Goal: Task Accomplishment & Management: Manage account settings

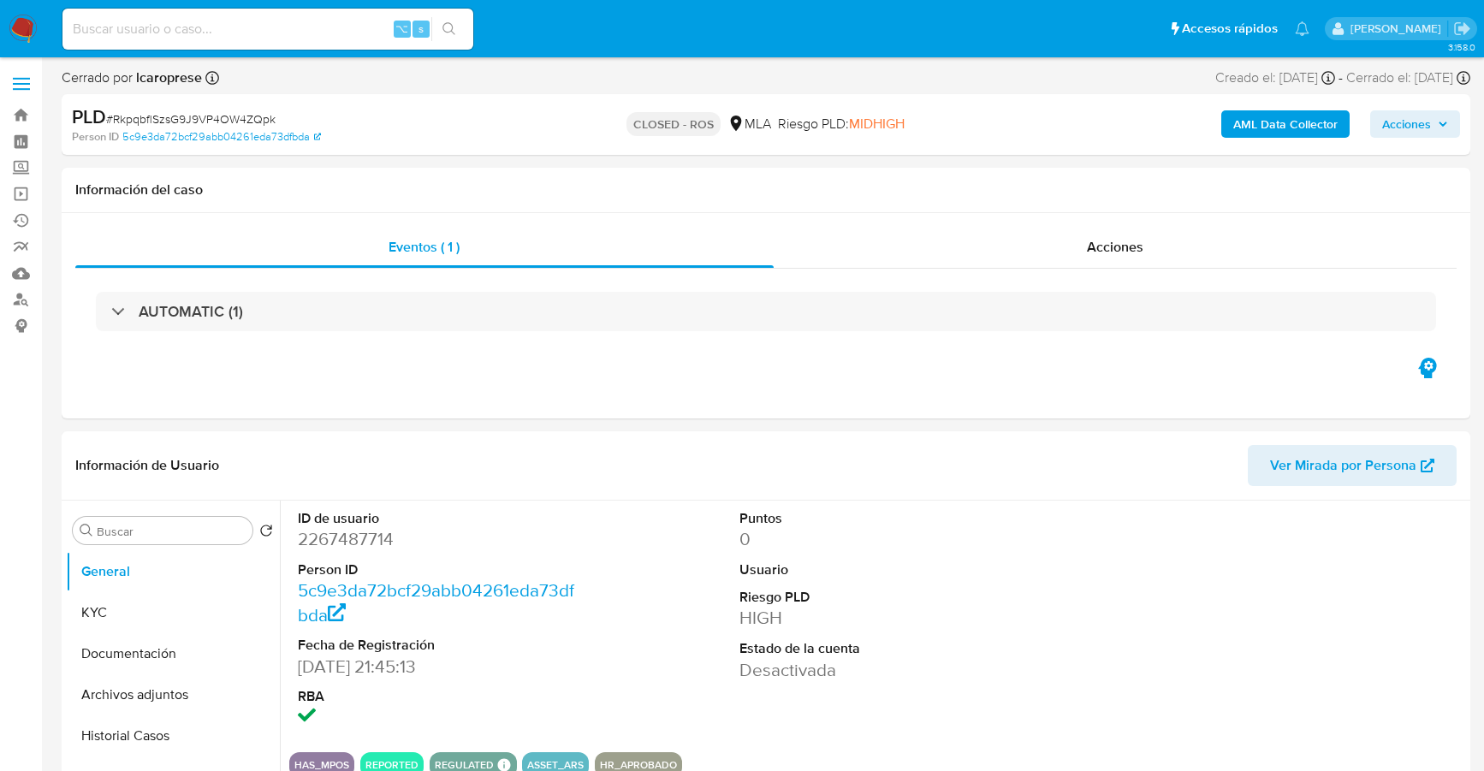
select select "10"
click at [617, 195] on h1 "Información del caso" at bounding box center [766, 189] width 1382 height 17
click at [21, 35] on img at bounding box center [23, 29] width 29 height 29
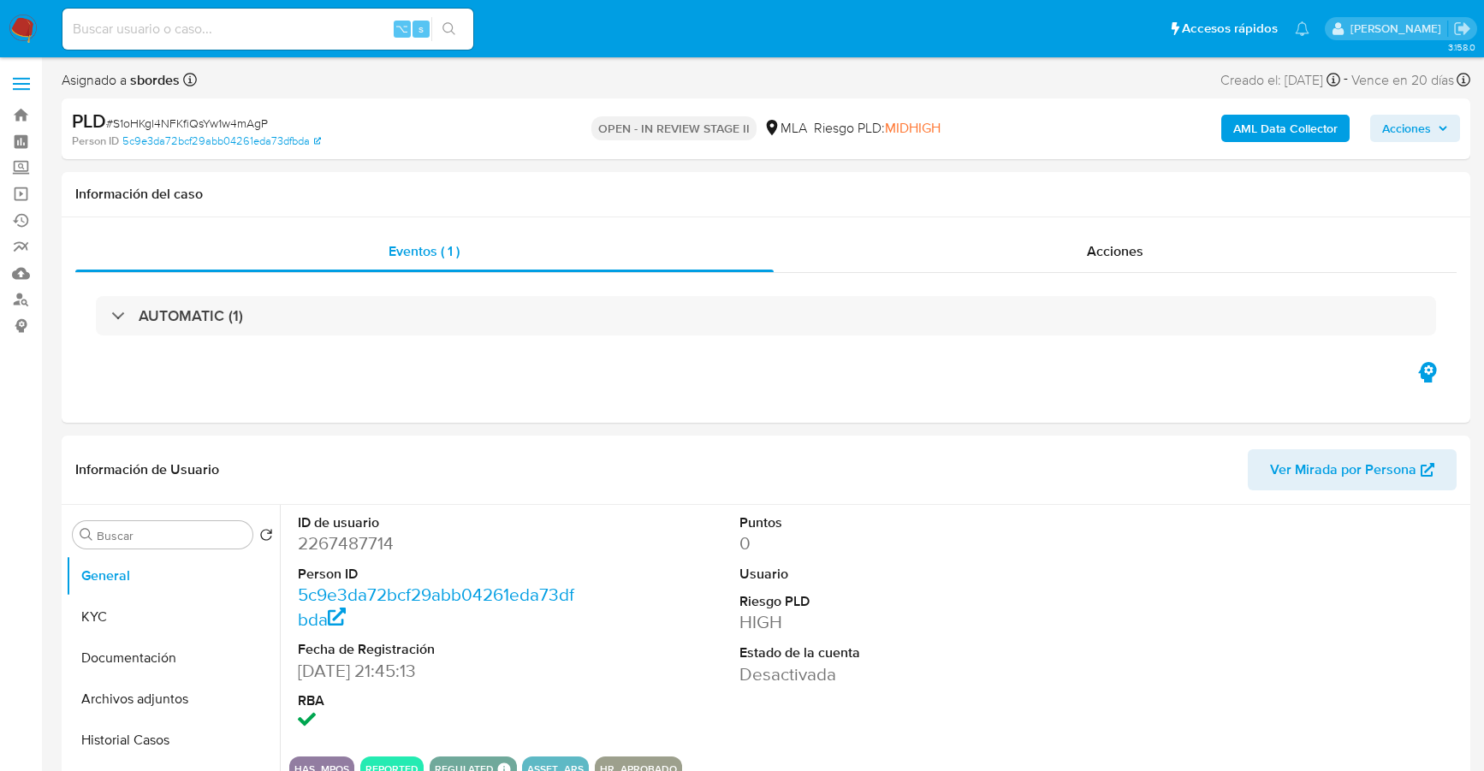
select select "10"
click at [295, 27] on input at bounding box center [267, 29] width 411 height 22
paste input "2267487714"
type input "2267487714"
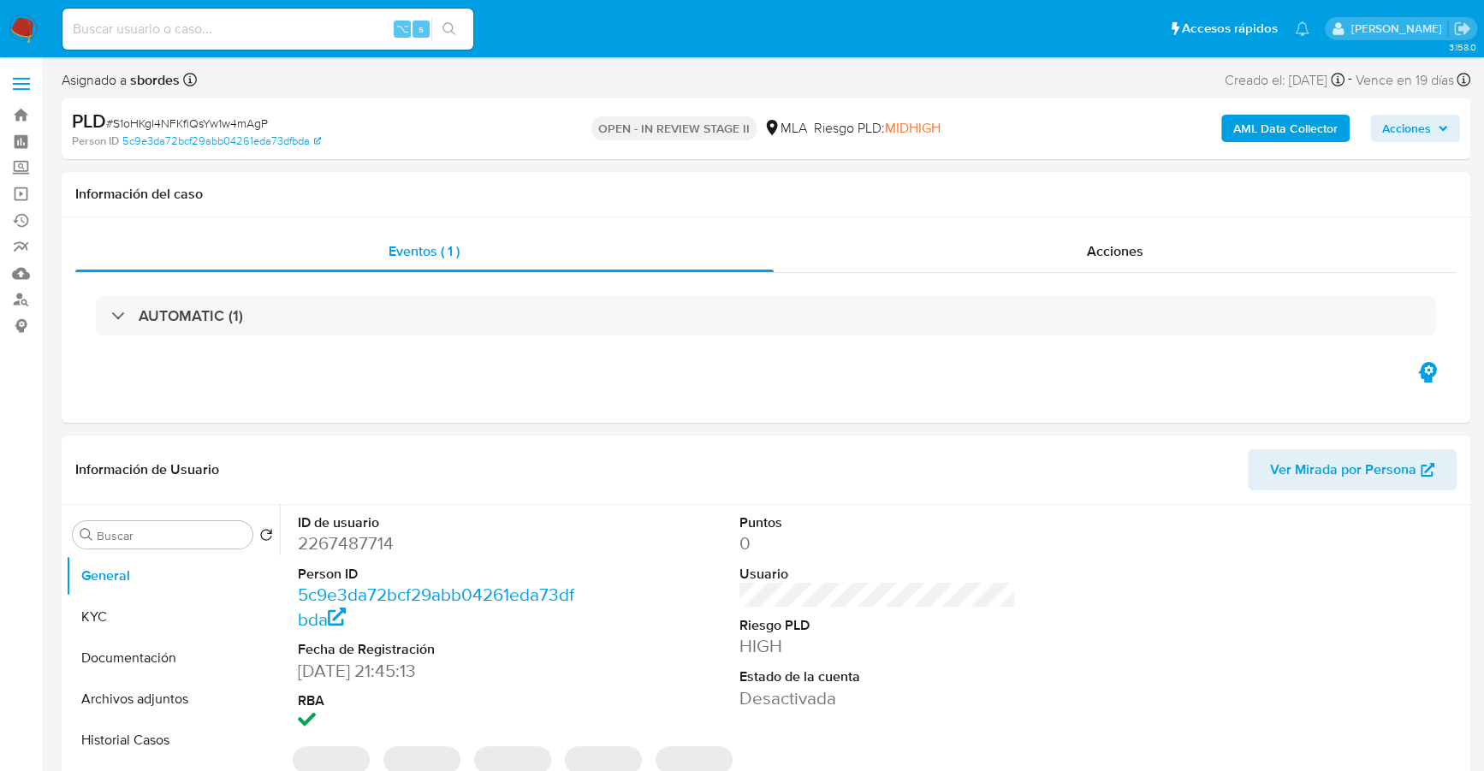
select select "10"
click at [293, 22] on input at bounding box center [267, 29] width 411 height 22
paste input "2267487714"
type input "2267487714"
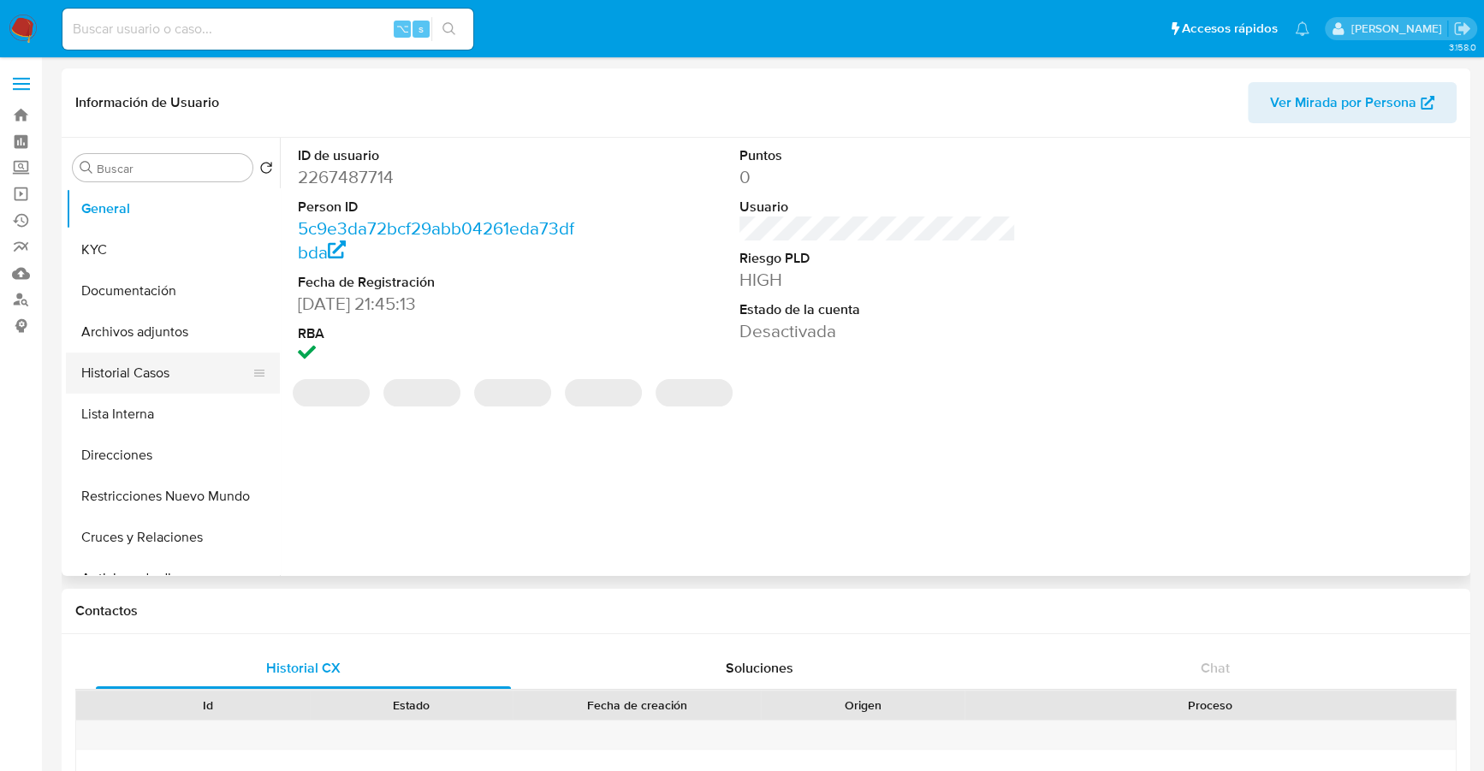
select select "10"
click at [119, 368] on button "Historial Casos" at bounding box center [166, 373] width 200 height 41
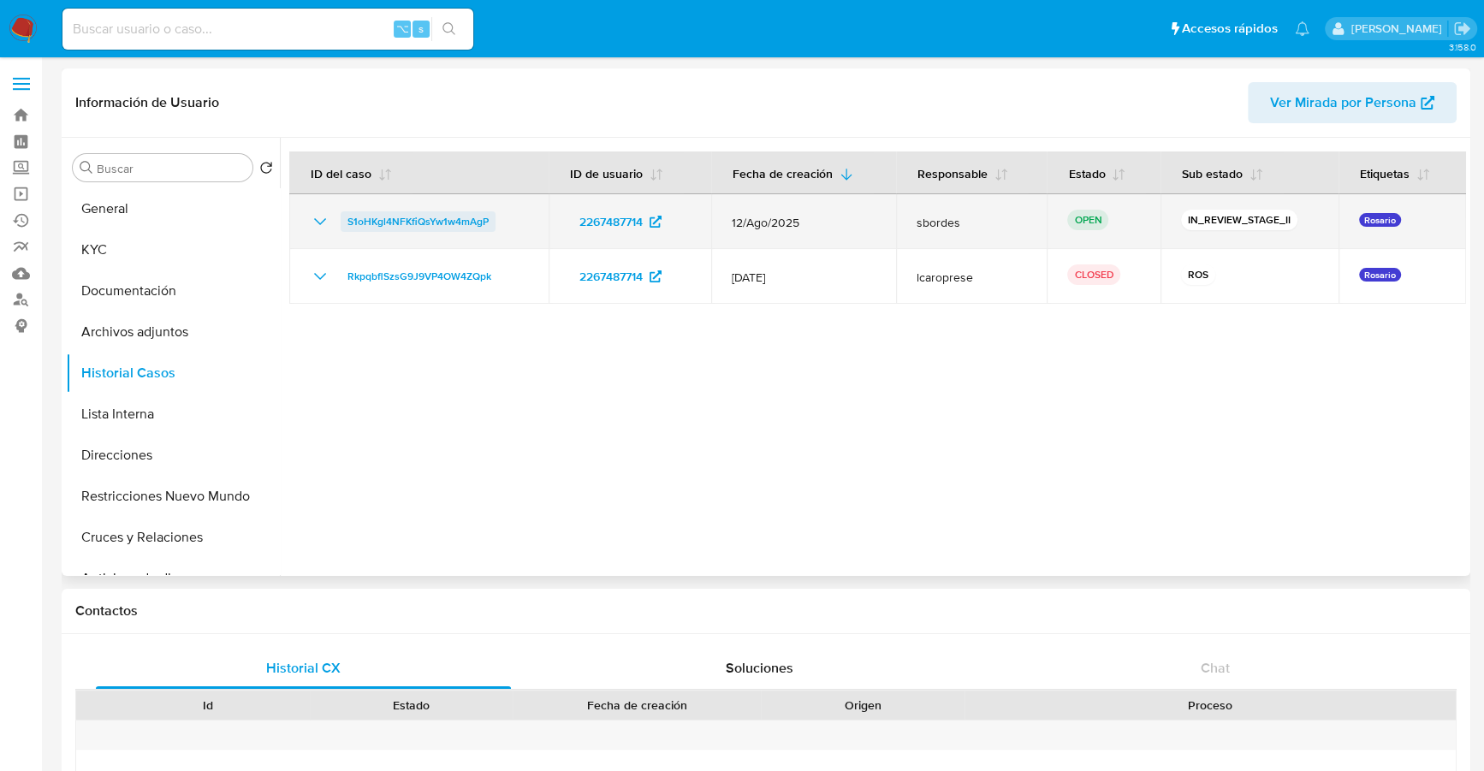
click at [429, 217] on span "S1oHKgl4NFKfiQsYw1w4mAgP" at bounding box center [418, 221] width 141 height 21
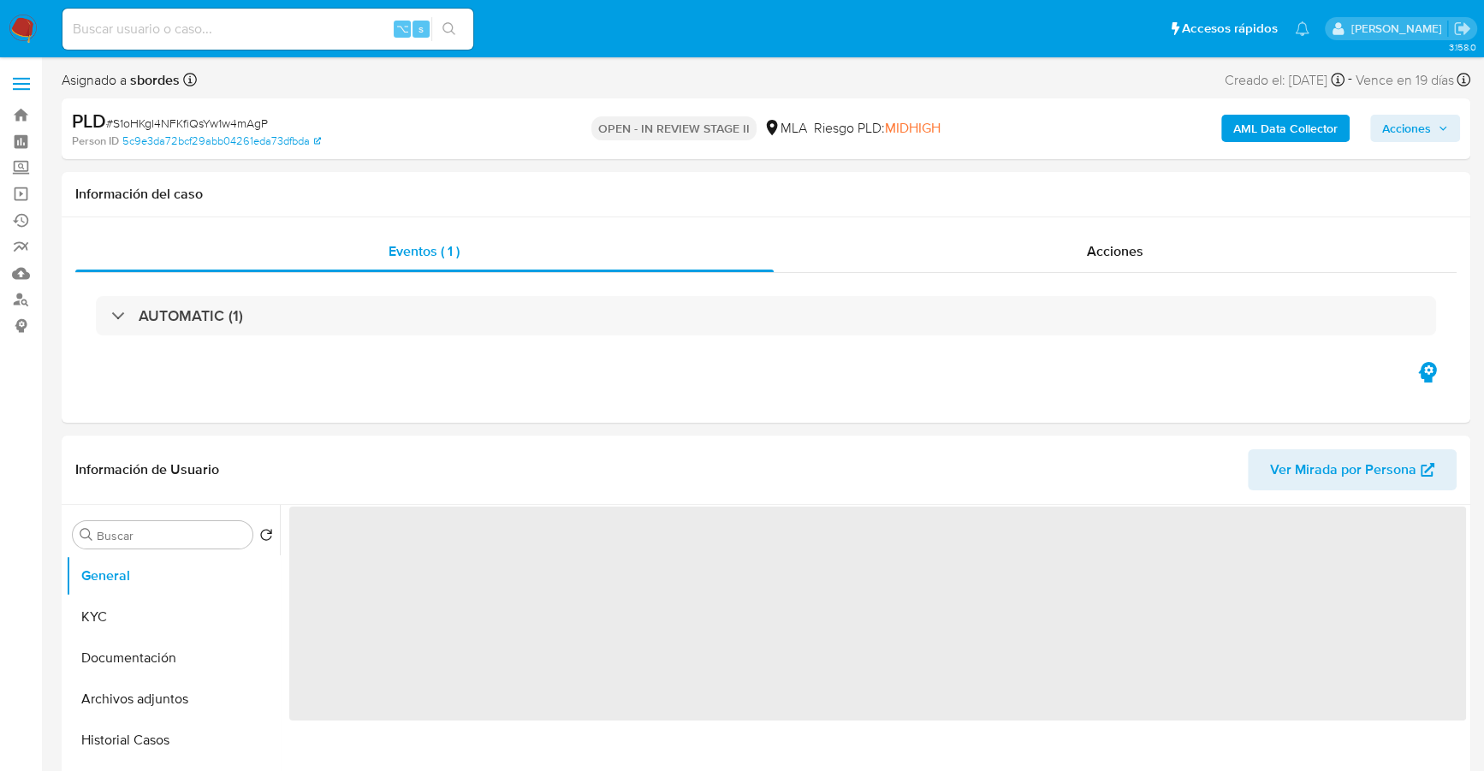
select select "10"
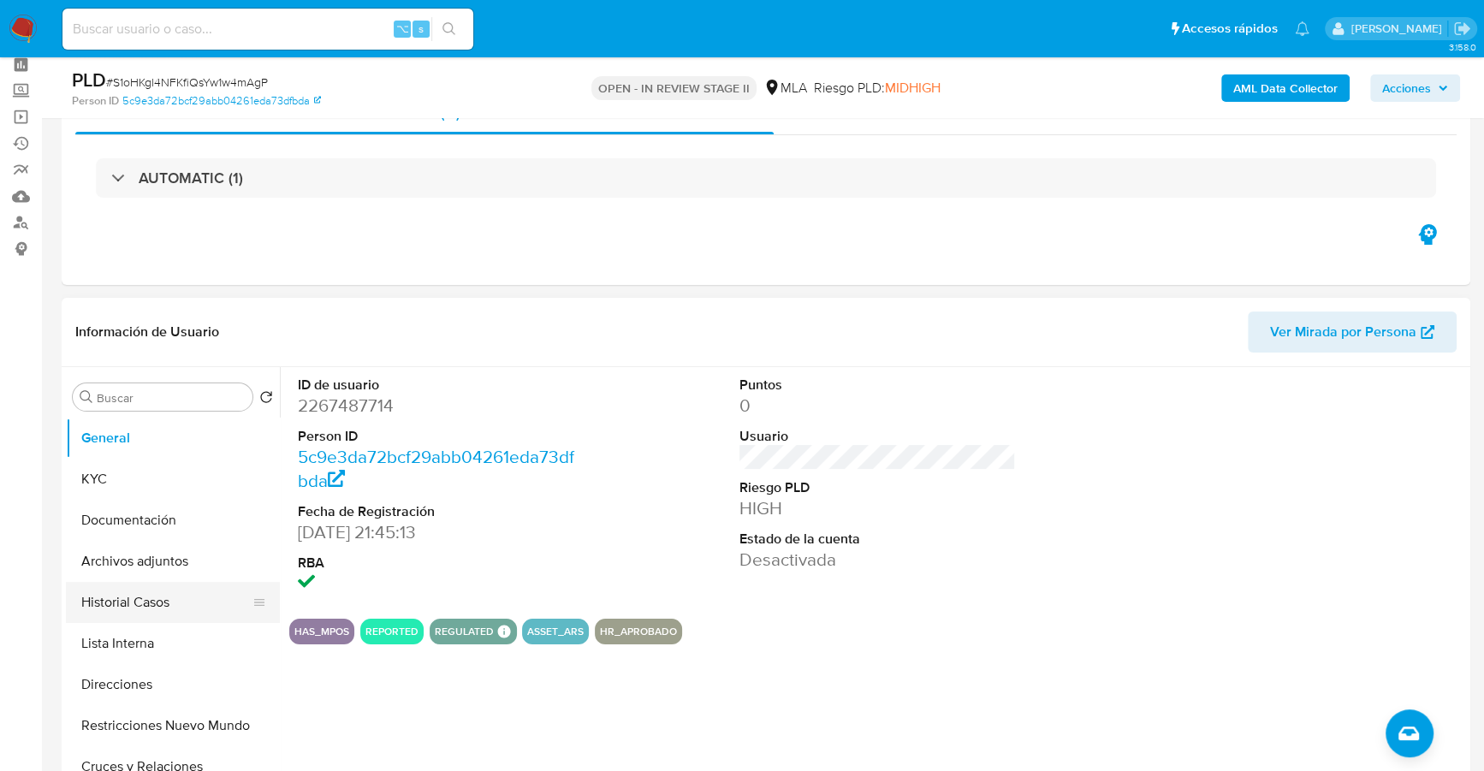
click at [146, 605] on button "Historial Casos" at bounding box center [166, 602] width 200 height 41
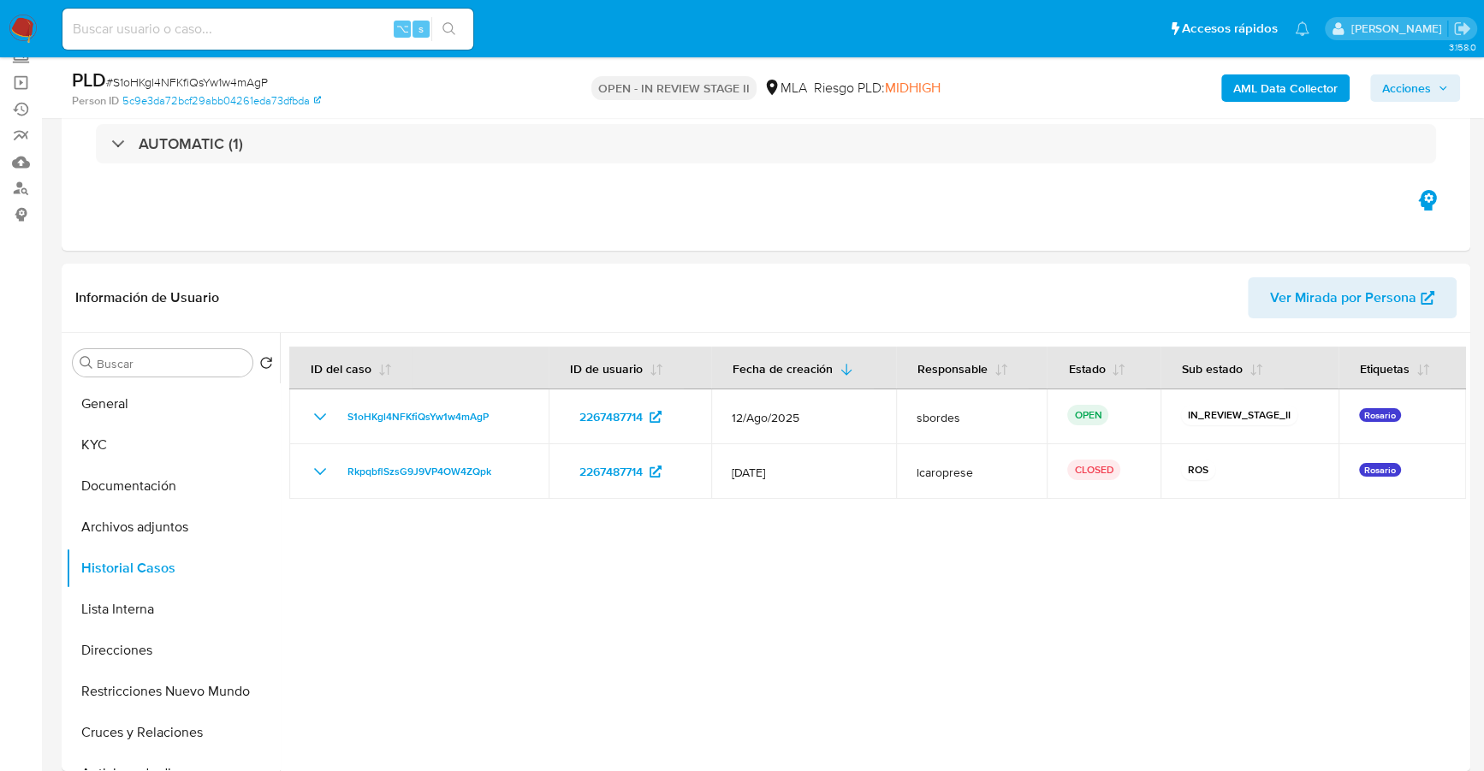
scroll to position [148, 0]
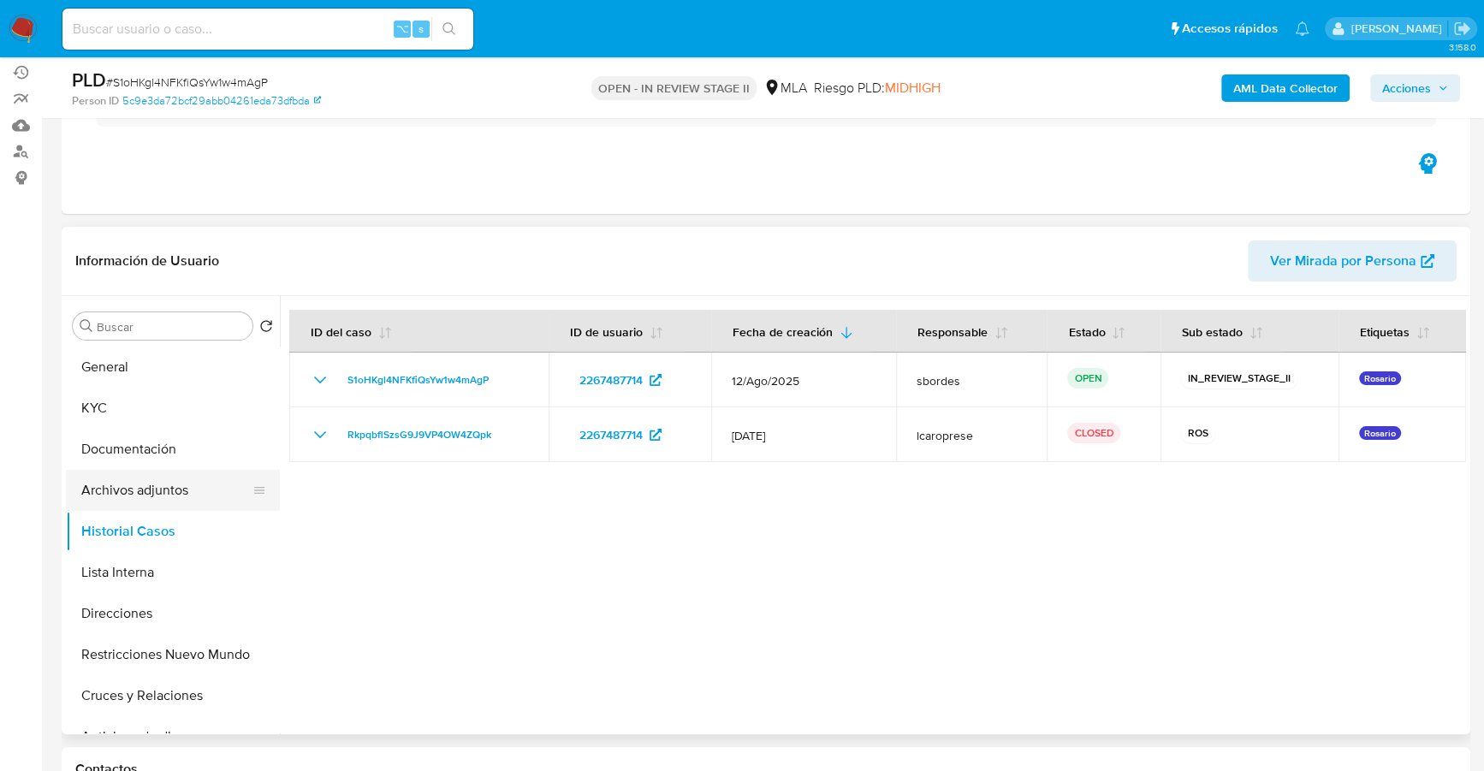
click at [113, 485] on button "Archivos adjuntos" at bounding box center [166, 490] width 200 height 41
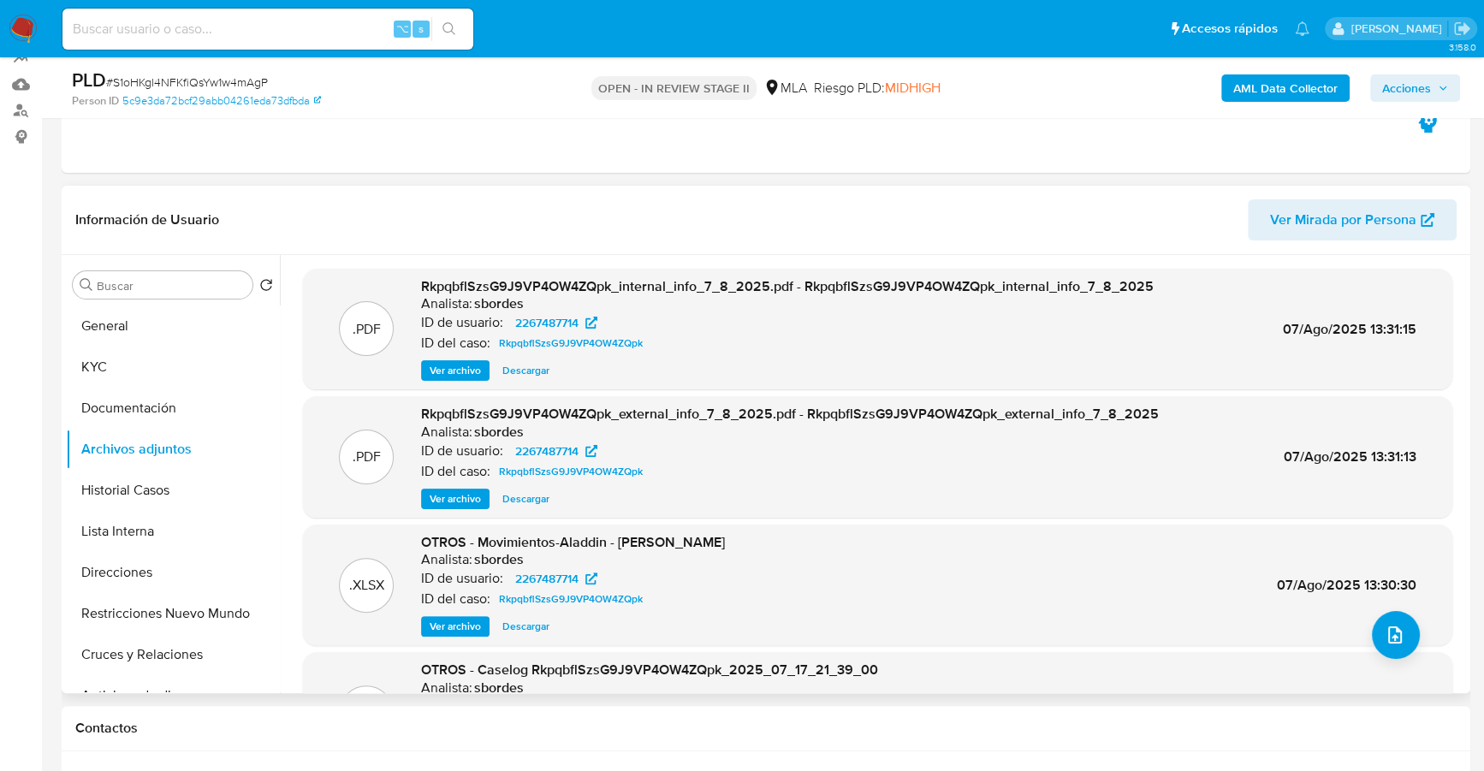
scroll to position [95, 0]
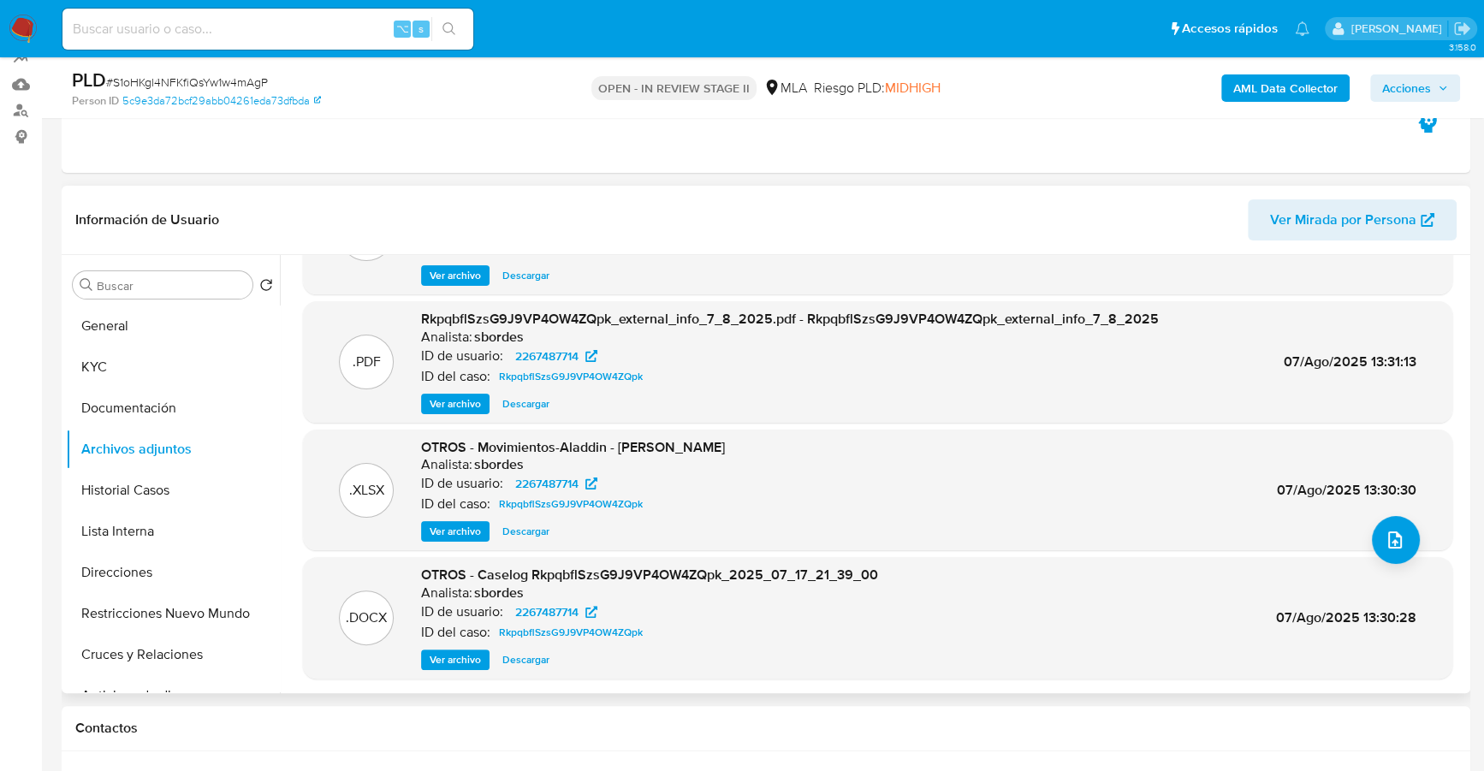
click at [532, 651] on span "Descargar" at bounding box center [525, 659] width 47 height 17
click at [531, 529] on span "Descargar" at bounding box center [525, 531] width 47 height 17
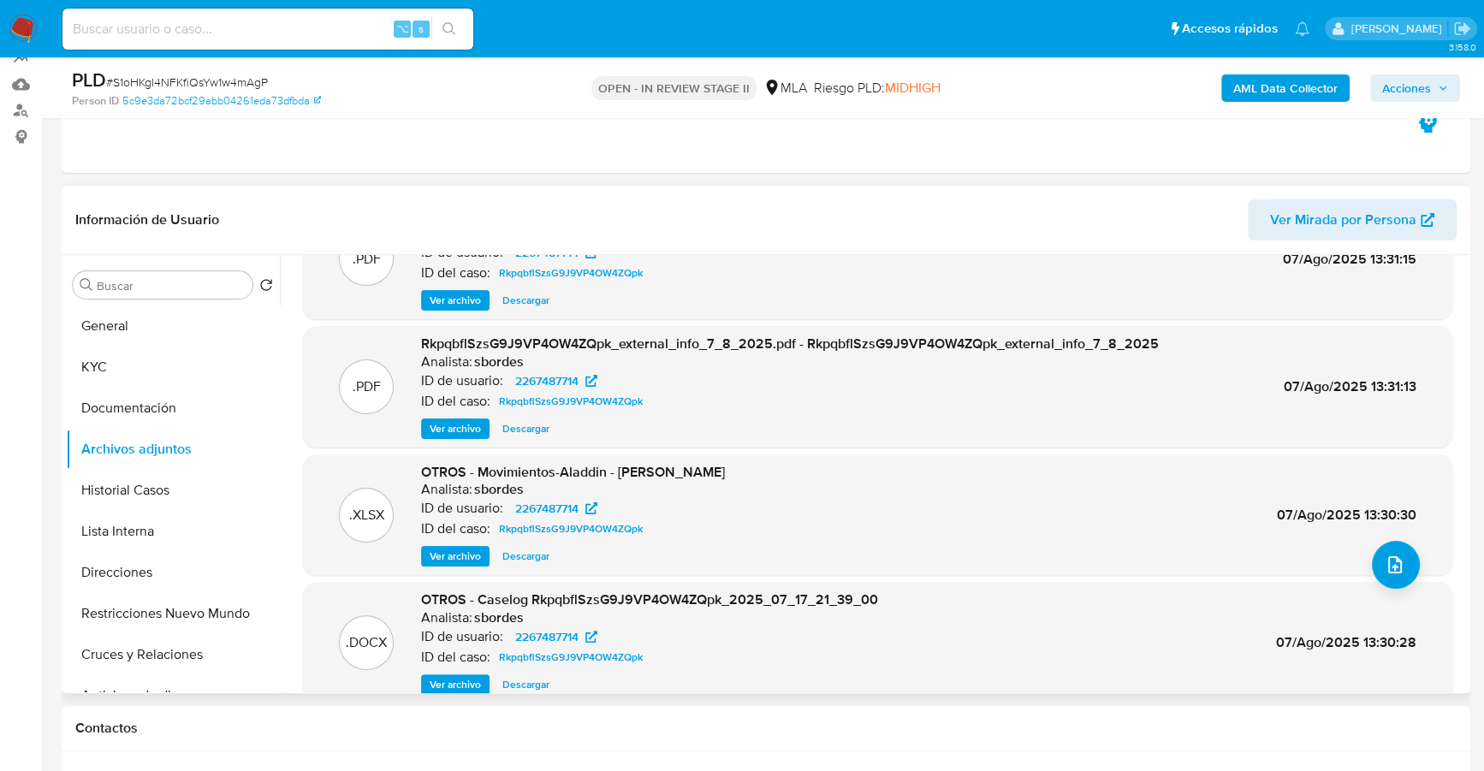
scroll to position [0, 0]
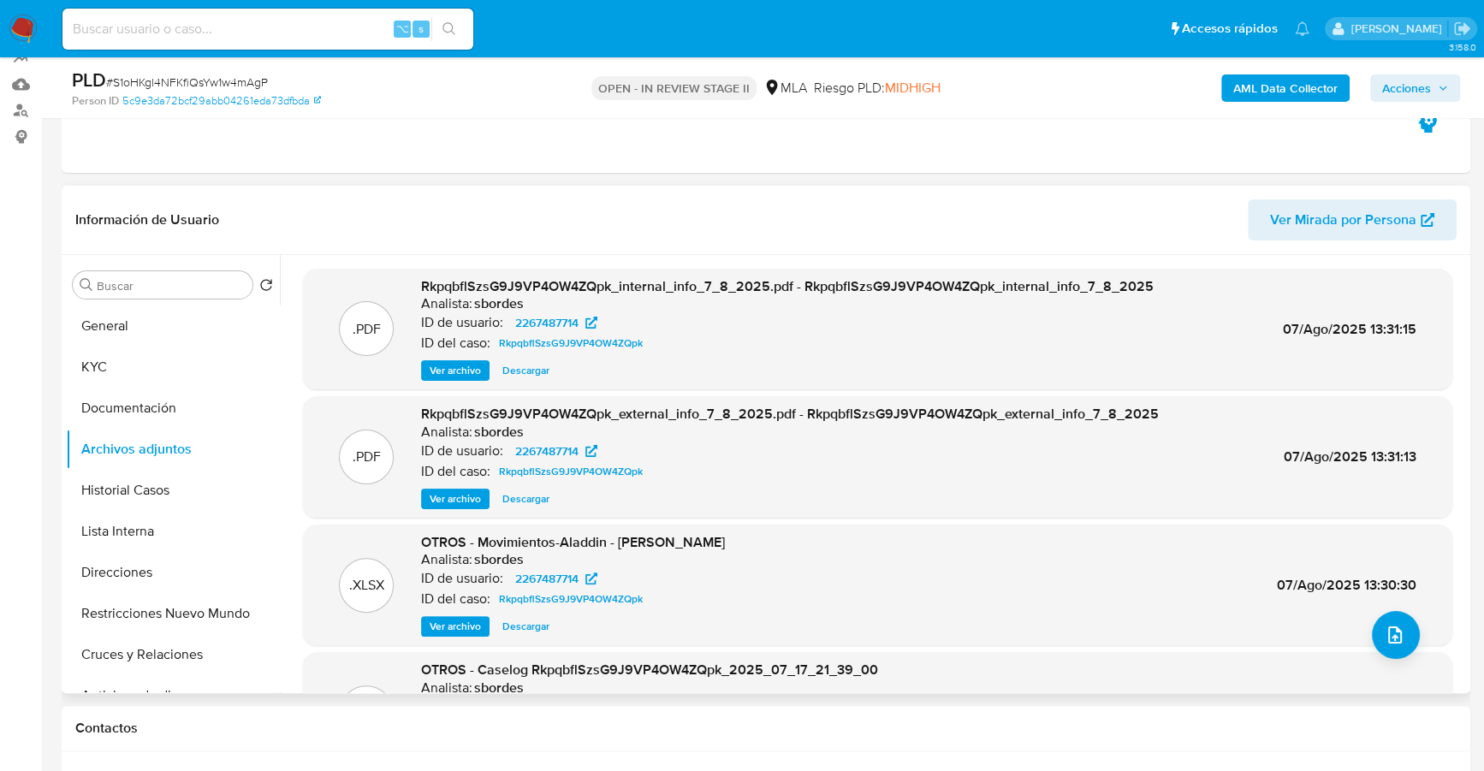
click at [705, 199] on header "Información de Usuario Ver Mirada por Persona" at bounding box center [766, 219] width 1382 height 41
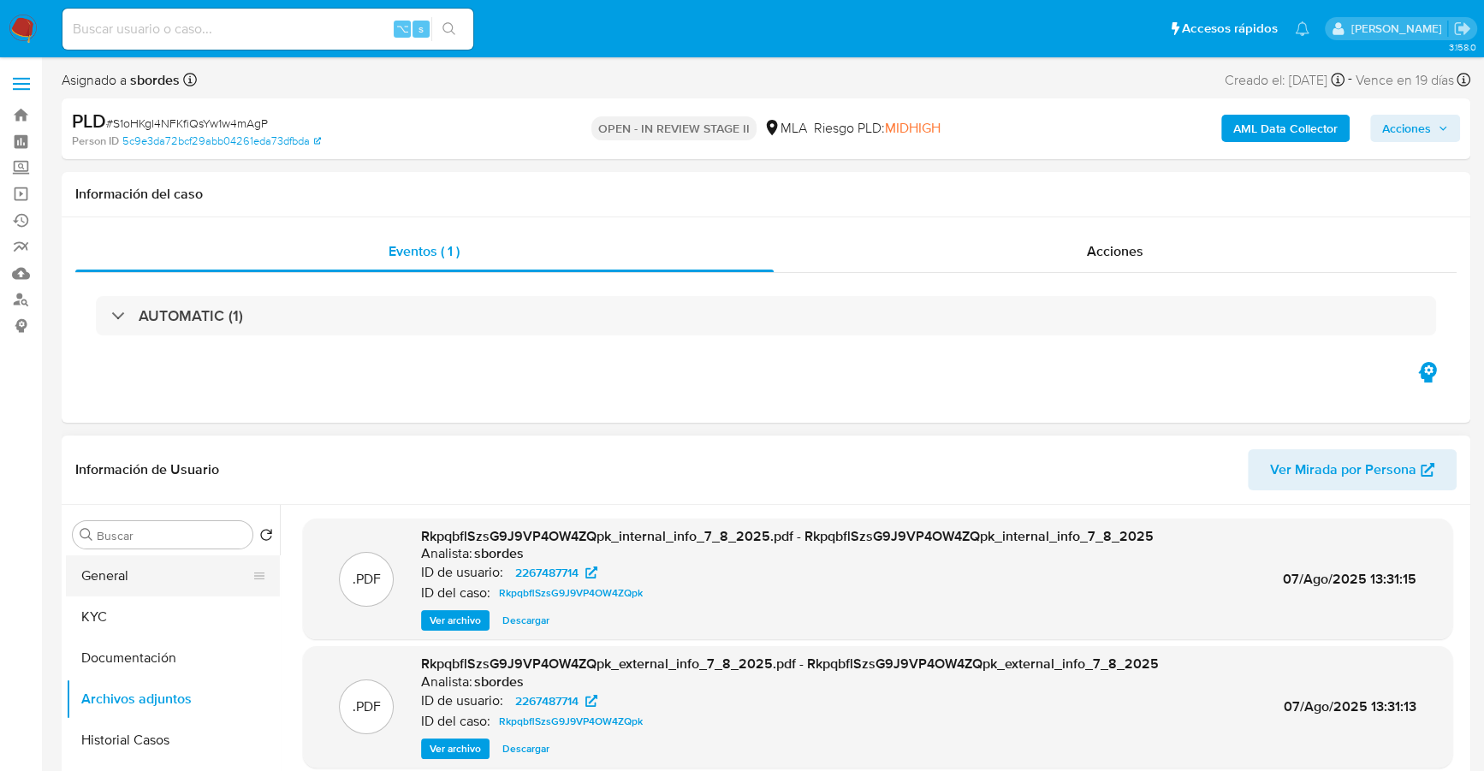
click at [144, 568] on button "General" at bounding box center [166, 576] width 200 height 41
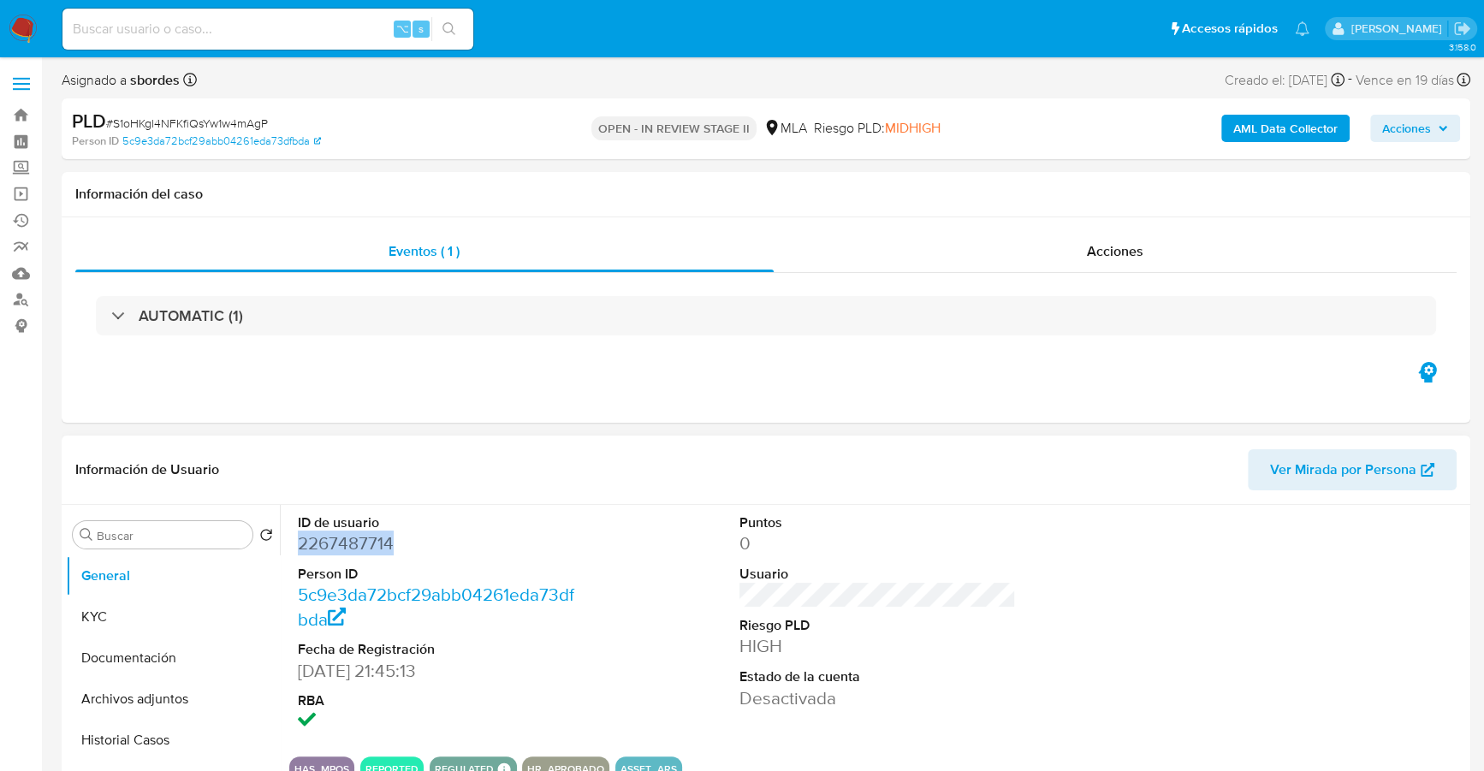
copy dd "2267487714"
click at [242, 30] on input at bounding box center [267, 29] width 411 height 22
paste input "2267487714"
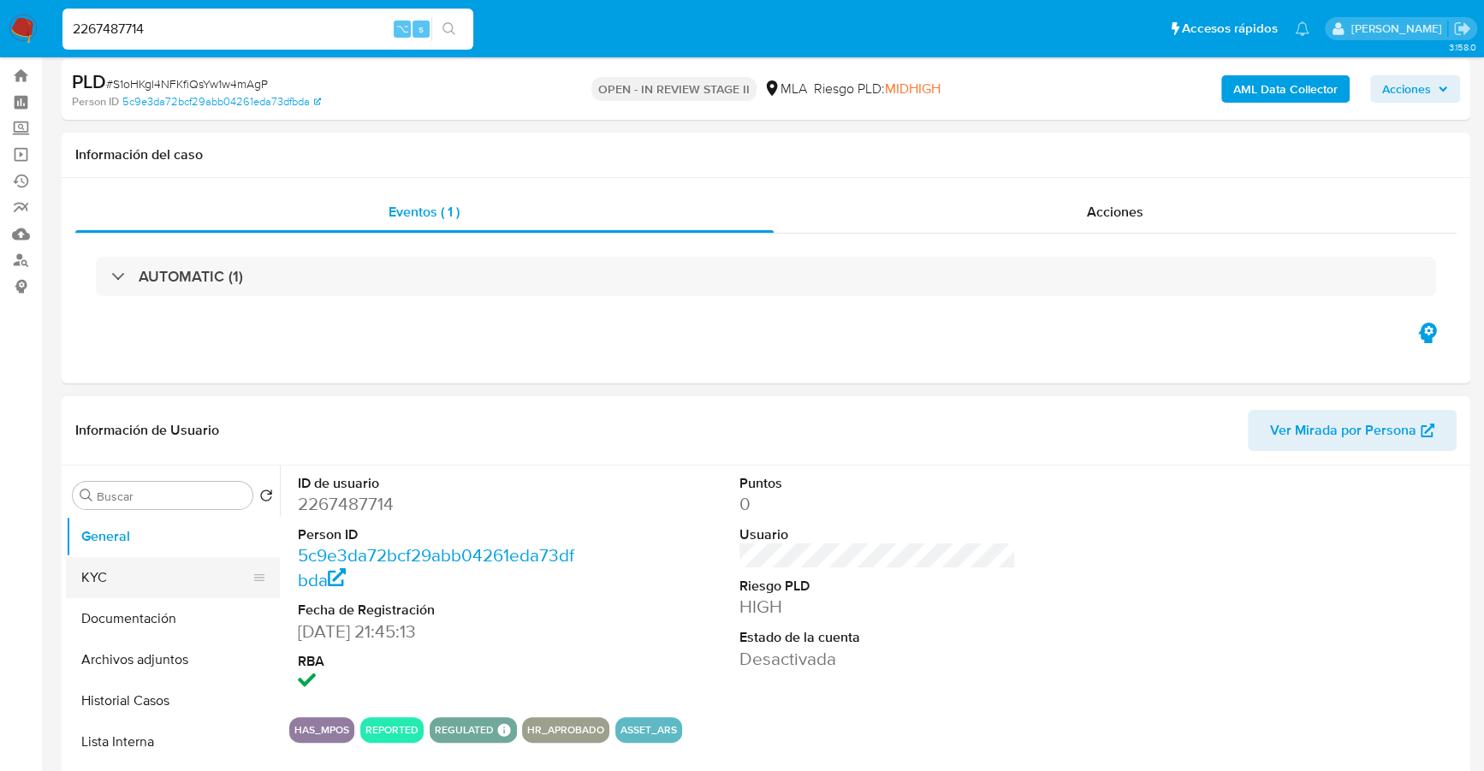
type input "2267487714"
click at [125, 579] on button "KYC" at bounding box center [166, 577] width 200 height 41
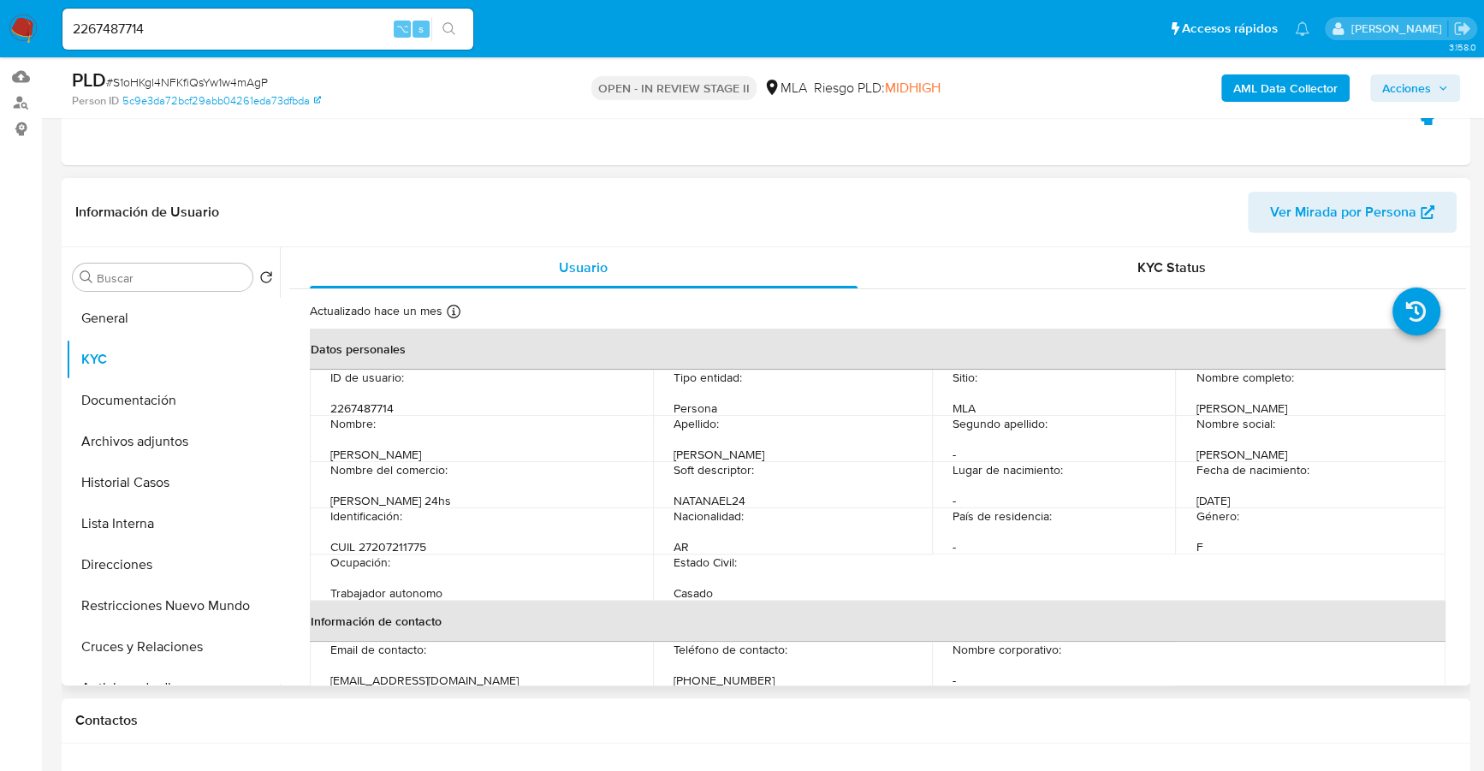
scroll to position [193, 0]
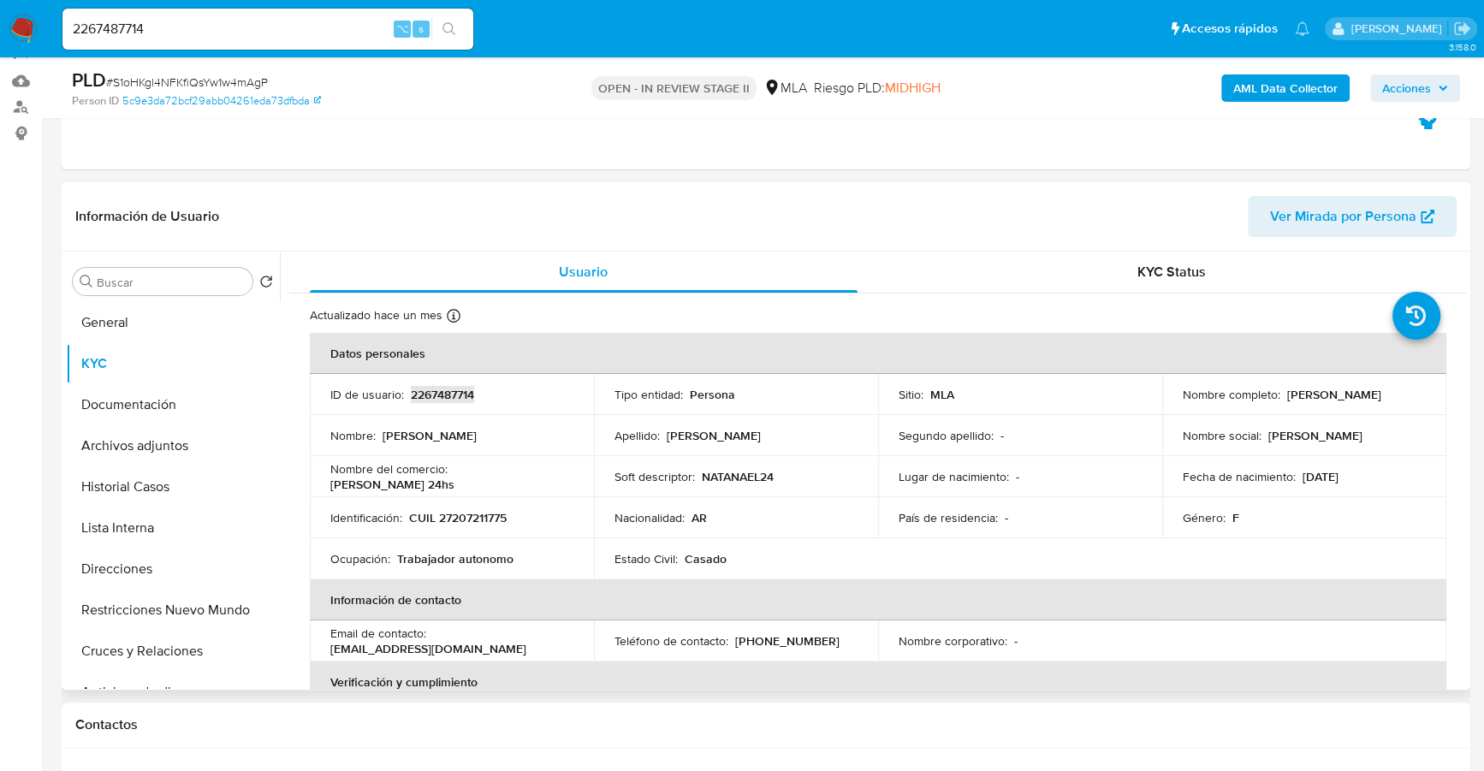
copy p "2267487714"
click at [609, 241] on div "Información de Usuario Ver Mirada por Persona" at bounding box center [766, 216] width 1409 height 69
click at [722, 219] on header "Información de Usuario Ver Mirada por Persona" at bounding box center [766, 216] width 1382 height 41
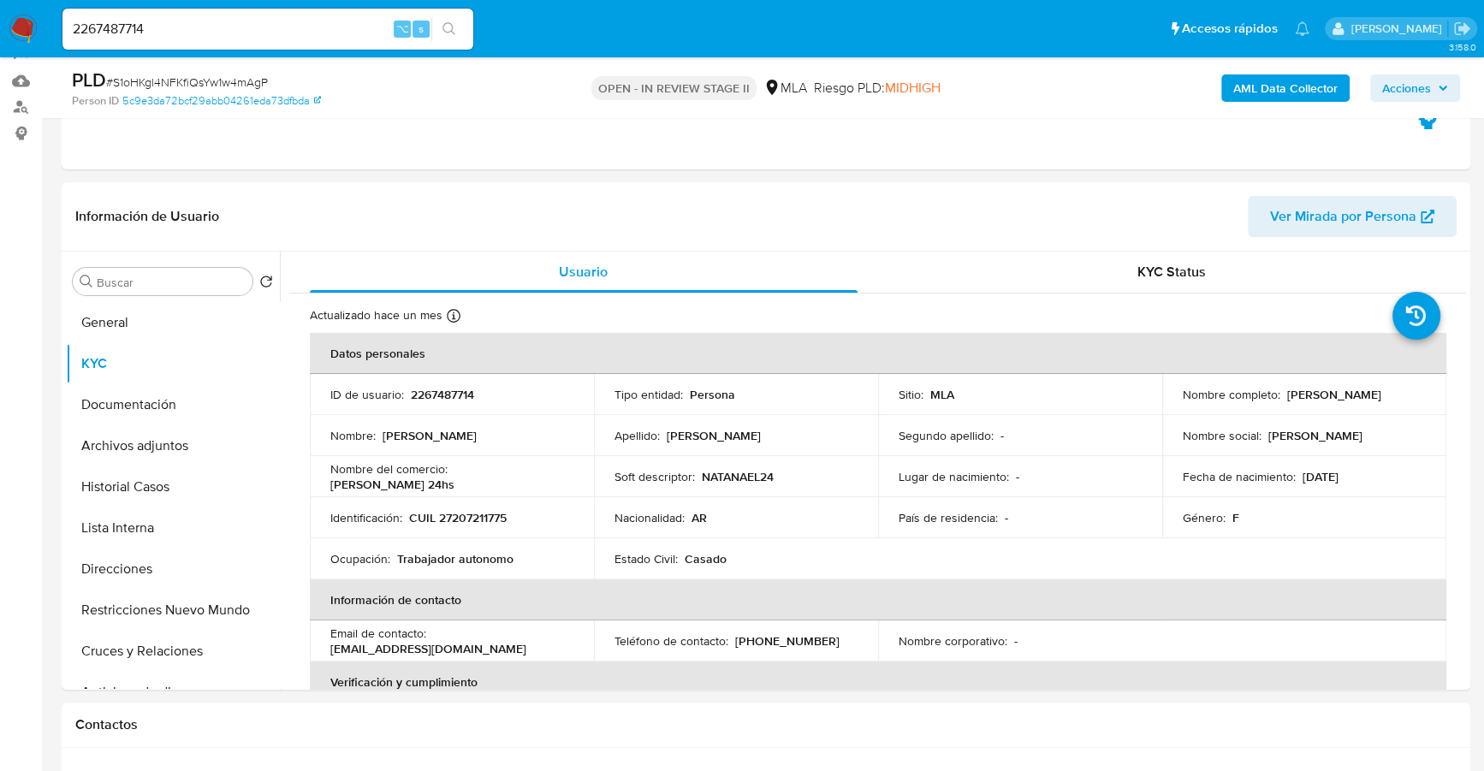
click at [730, 200] on header "Información de Usuario Ver Mirada por Persona" at bounding box center [766, 216] width 1382 height 41
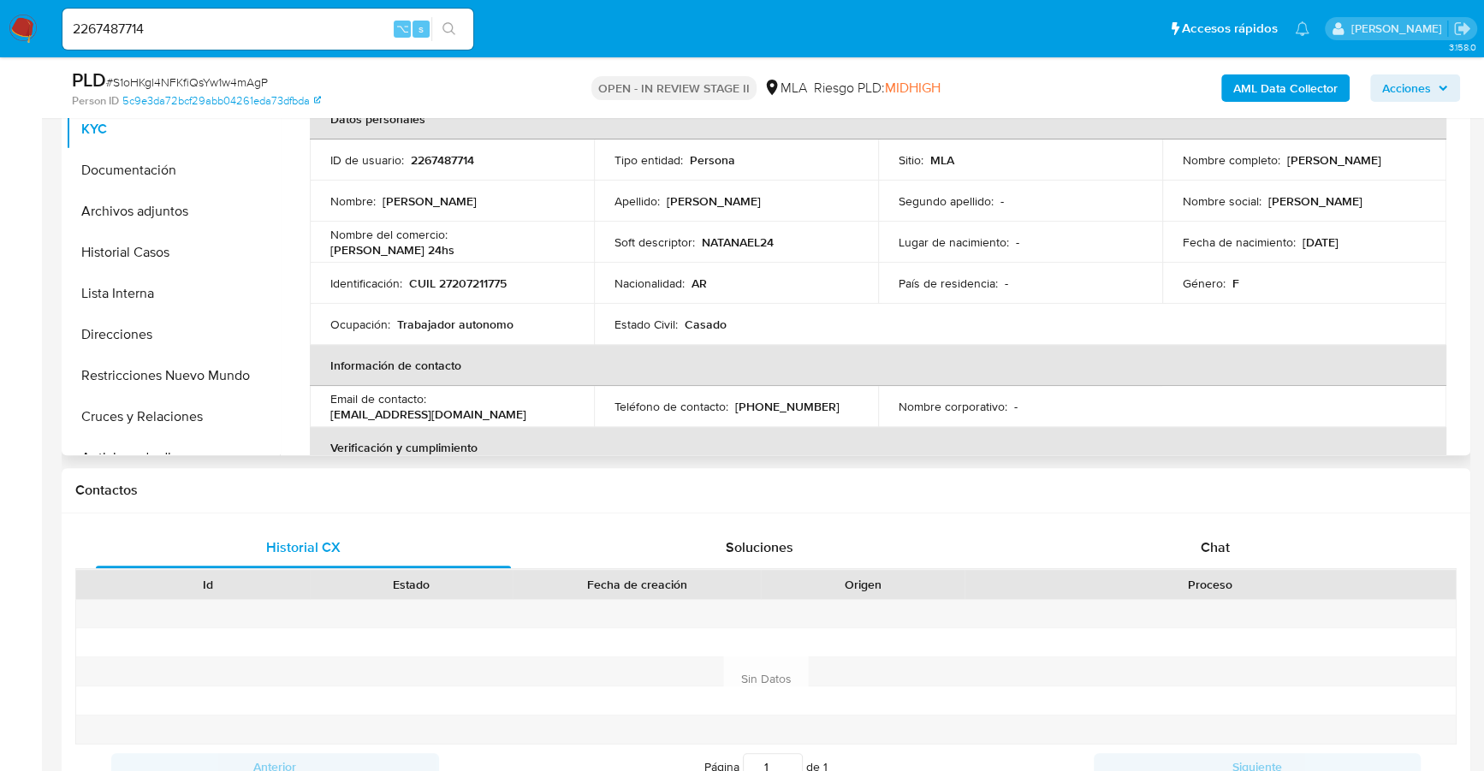
scroll to position [318, 0]
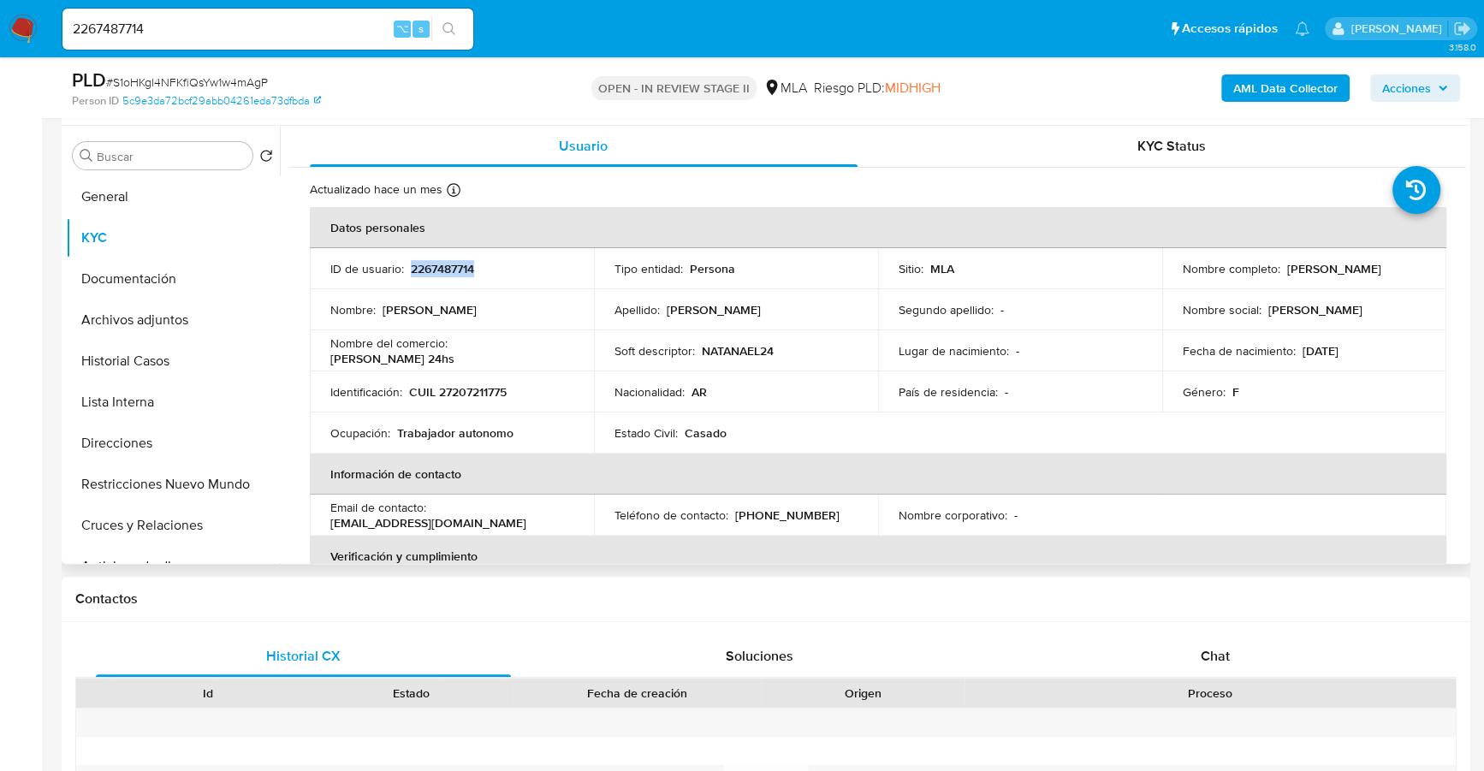
copy p "2267487714"
click at [164, 354] on button "Historial Casos" at bounding box center [166, 361] width 200 height 41
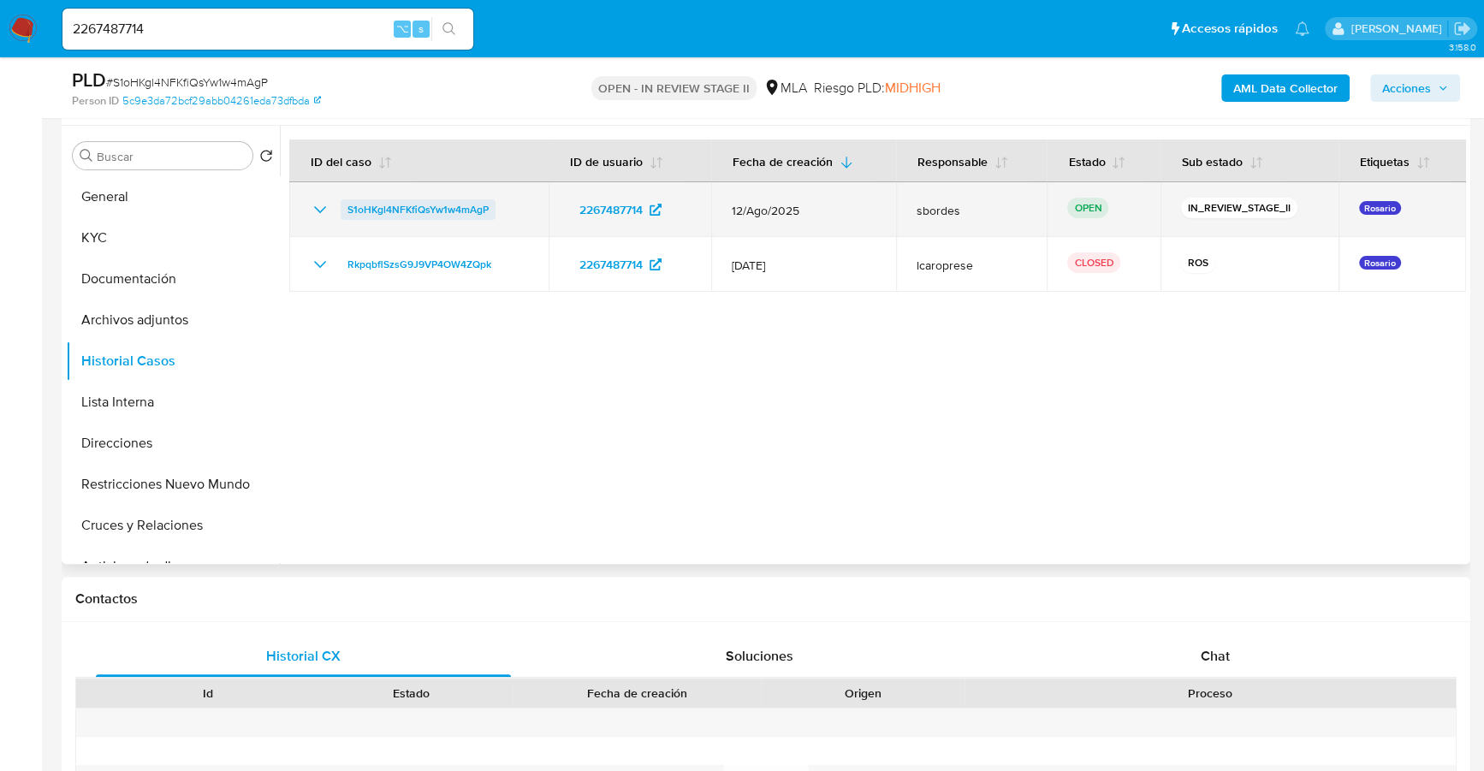
click at [398, 199] on span "S1oHKgl4NFKfiQsYw1w4mAgP" at bounding box center [418, 209] width 141 height 21
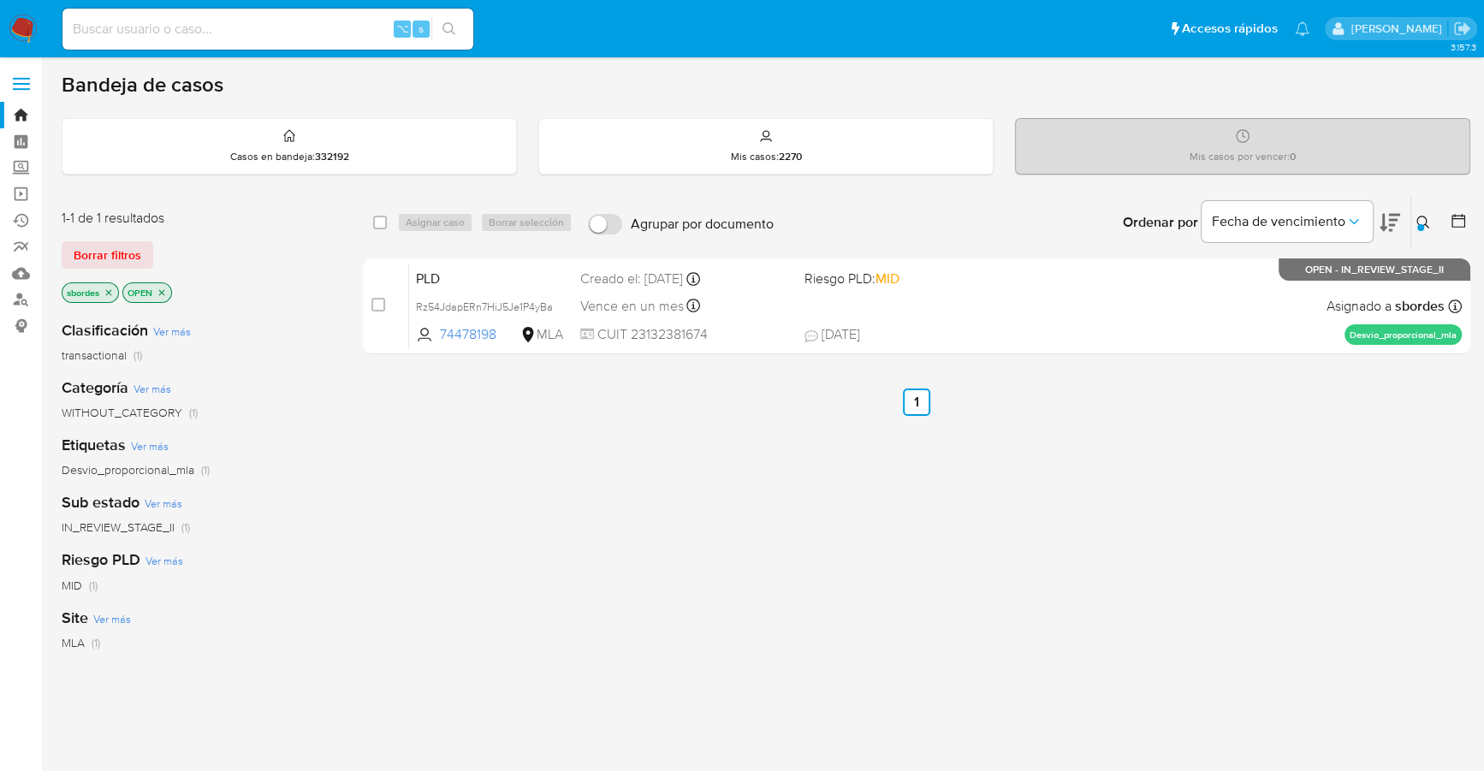
click at [1423, 226] on div at bounding box center [1421, 227] width 7 height 7
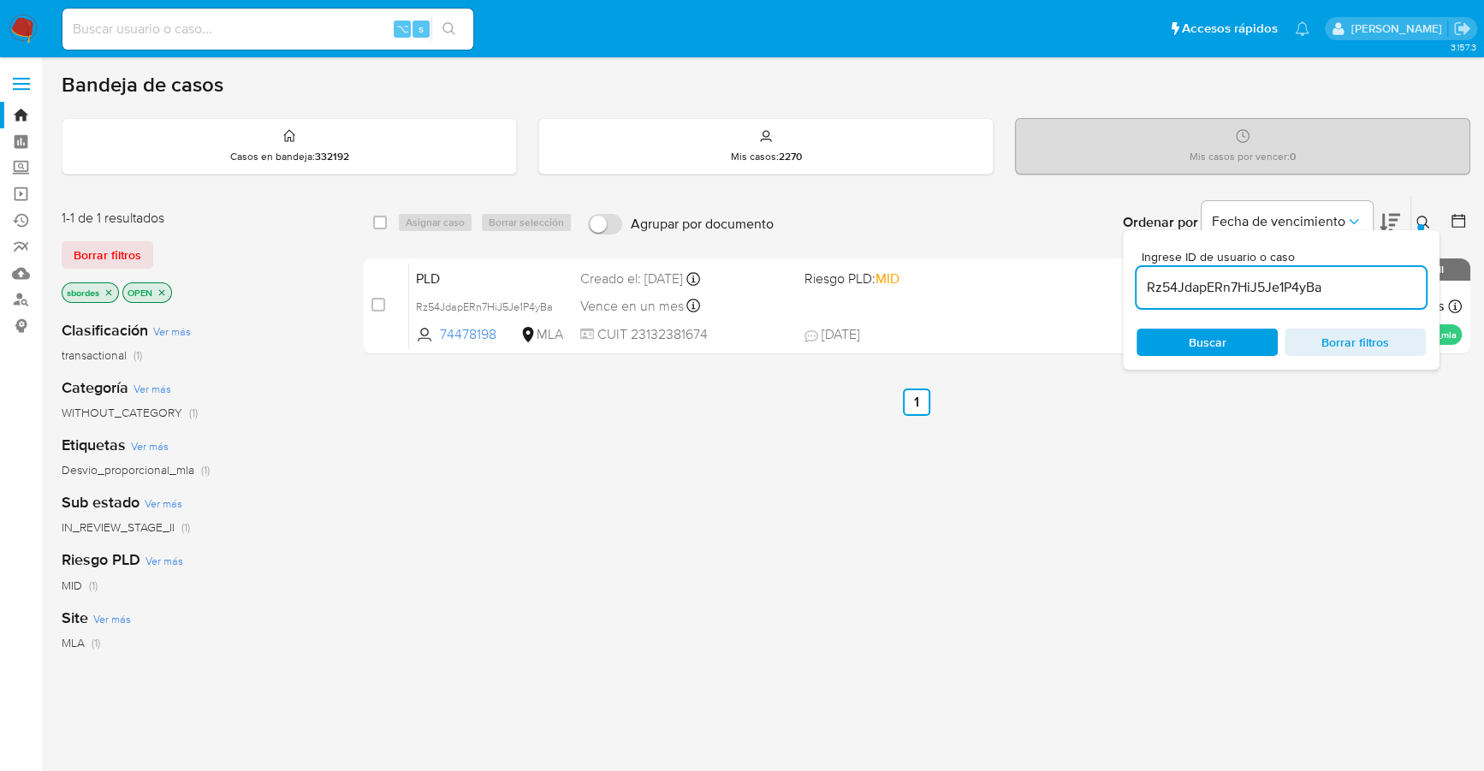
click at [1360, 276] on input "Rz54JdapERn7HiJ5Je1P4yBa" at bounding box center [1281, 287] width 289 height 22
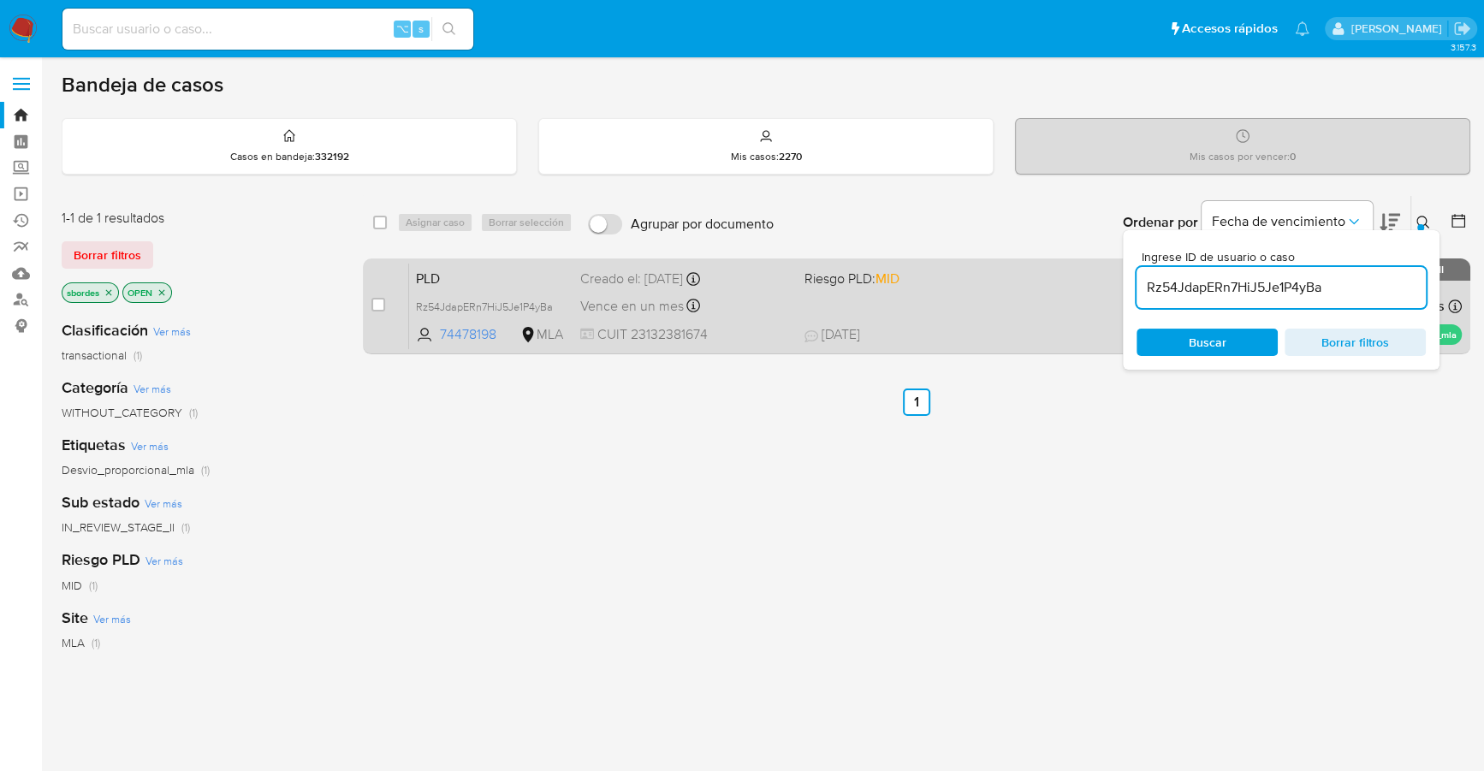
drag, startPoint x: 1367, startPoint y: 282, endPoint x: 1119, endPoint y: 282, distance: 248.2
click at [1119, 282] on div "select-all-cases-checkbox Asignar caso Borrar selección Agrupar por documento O…" at bounding box center [917, 278] width 1108 height 166
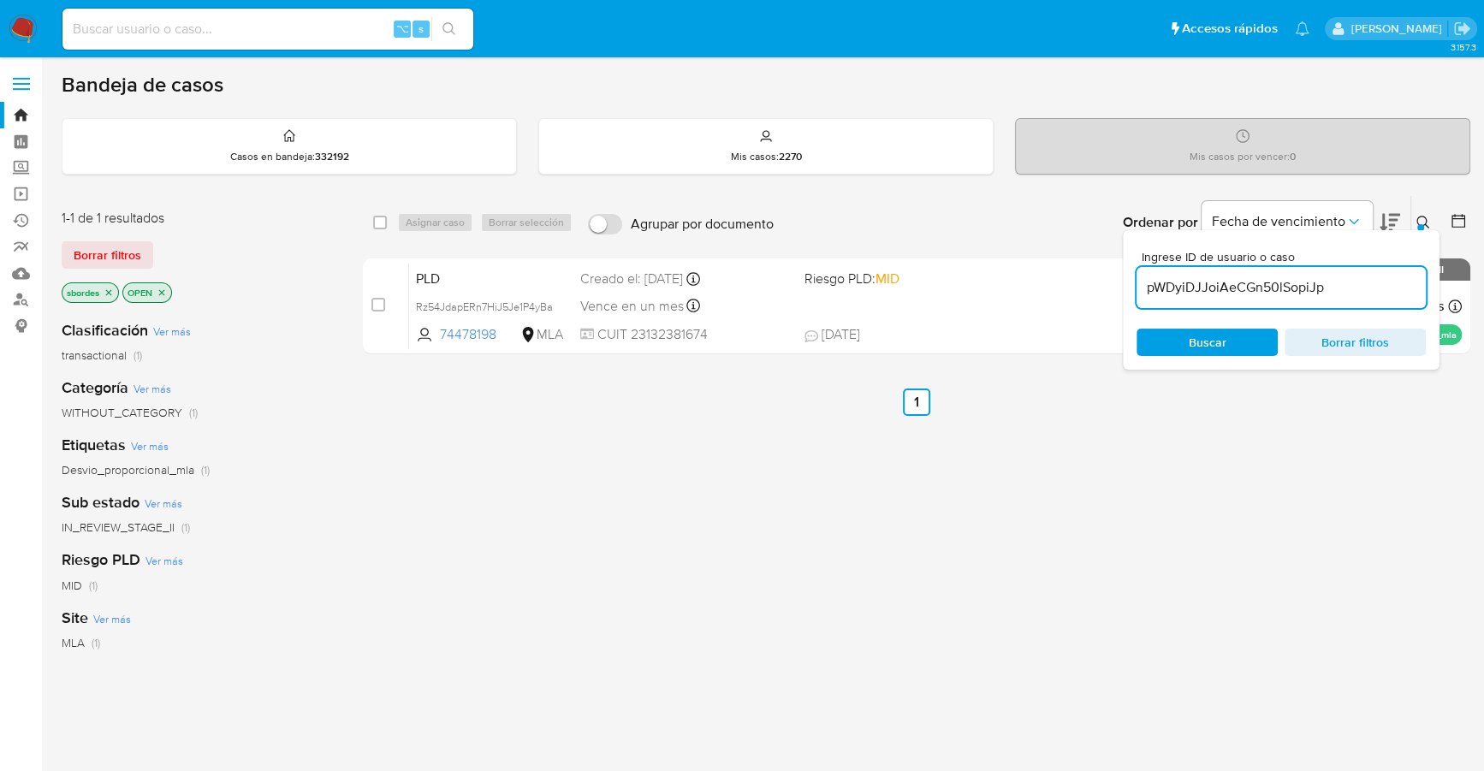
type input "pWDyiDJJoiAeCGn50lSopiJp"
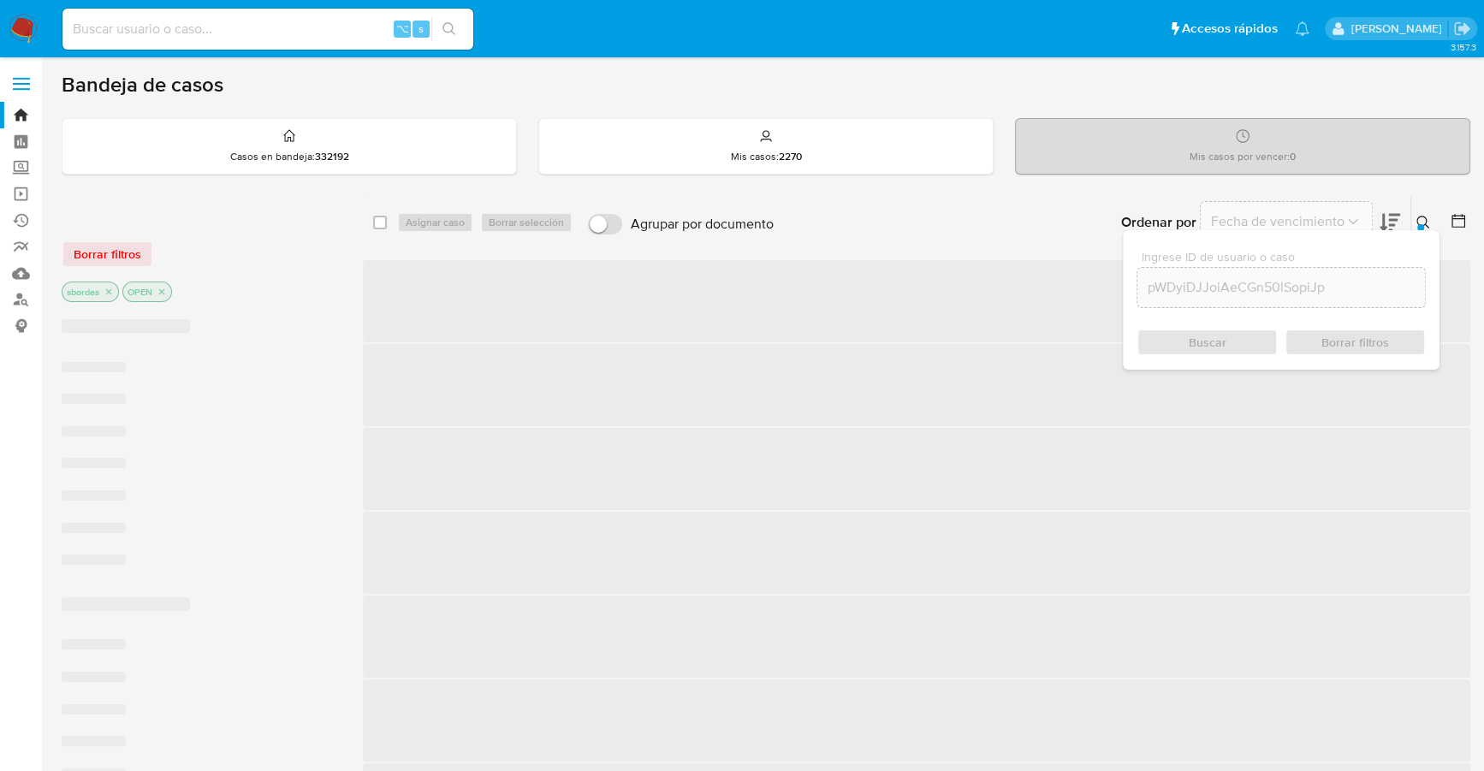
click at [1218, 343] on div "Buscar Borrar filtros" at bounding box center [1281, 342] width 289 height 27
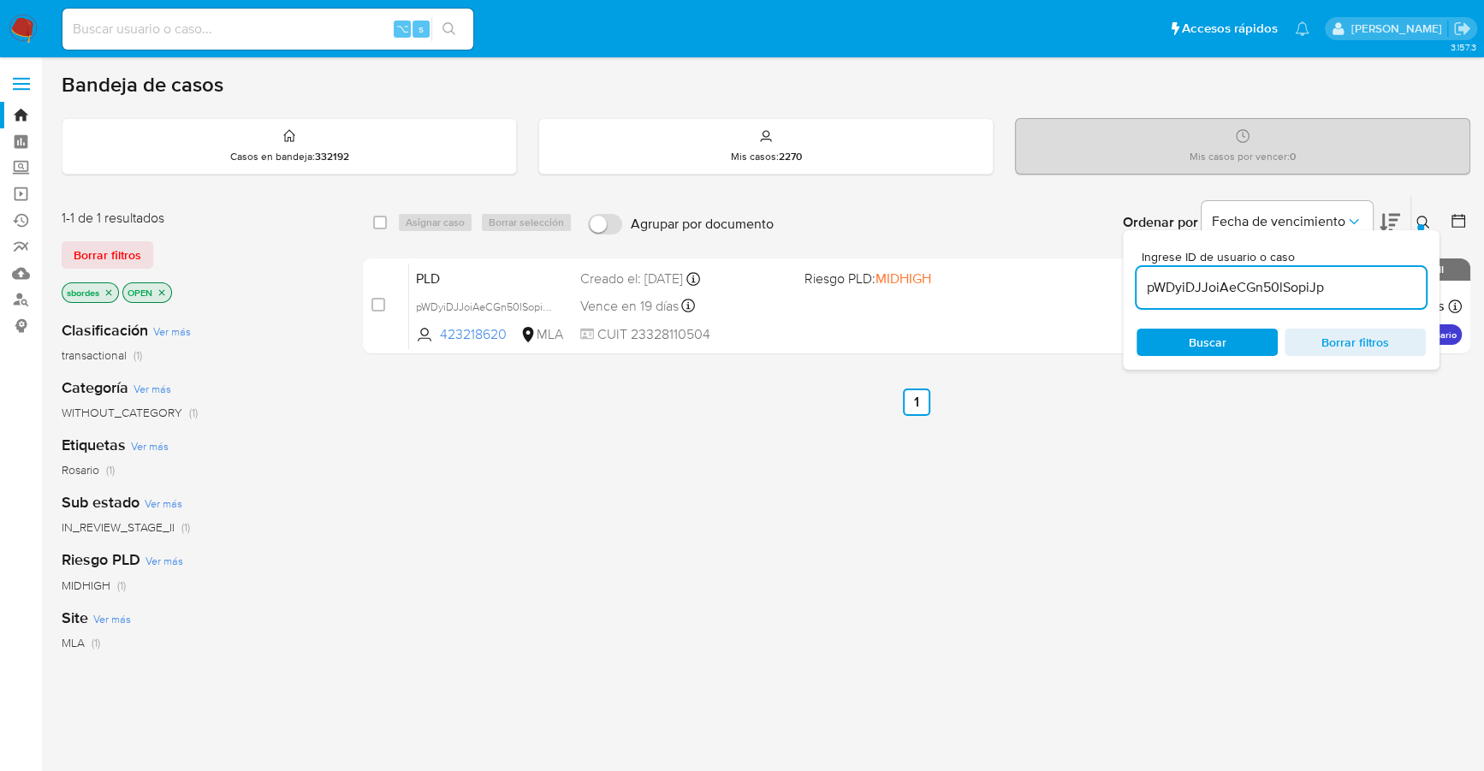
click at [1424, 223] on icon at bounding box center [1424, 223] width 14 height 14
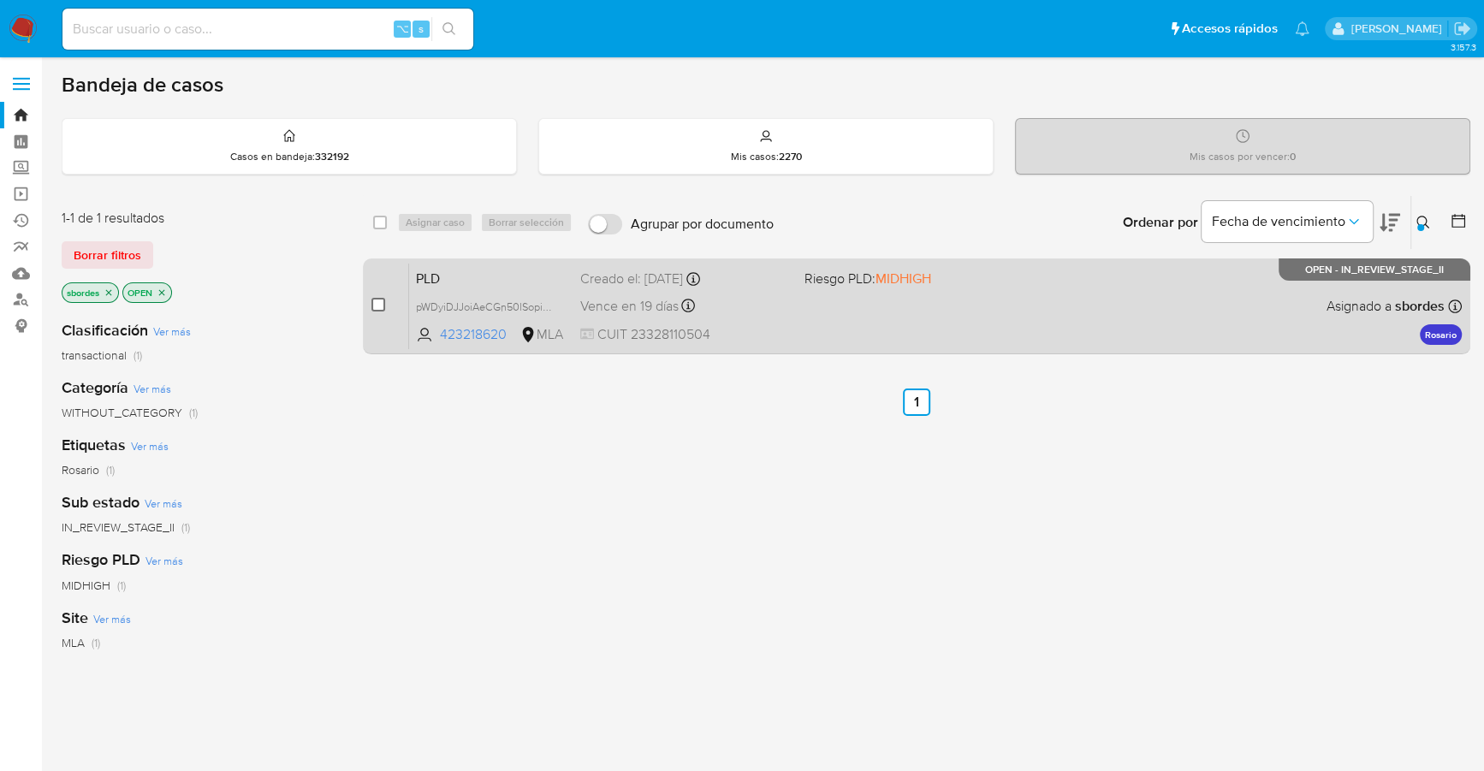
click at [377, 298] on input "checkbox" at bounding box center [379, 305] width 14 height 14
checkbox input "true"
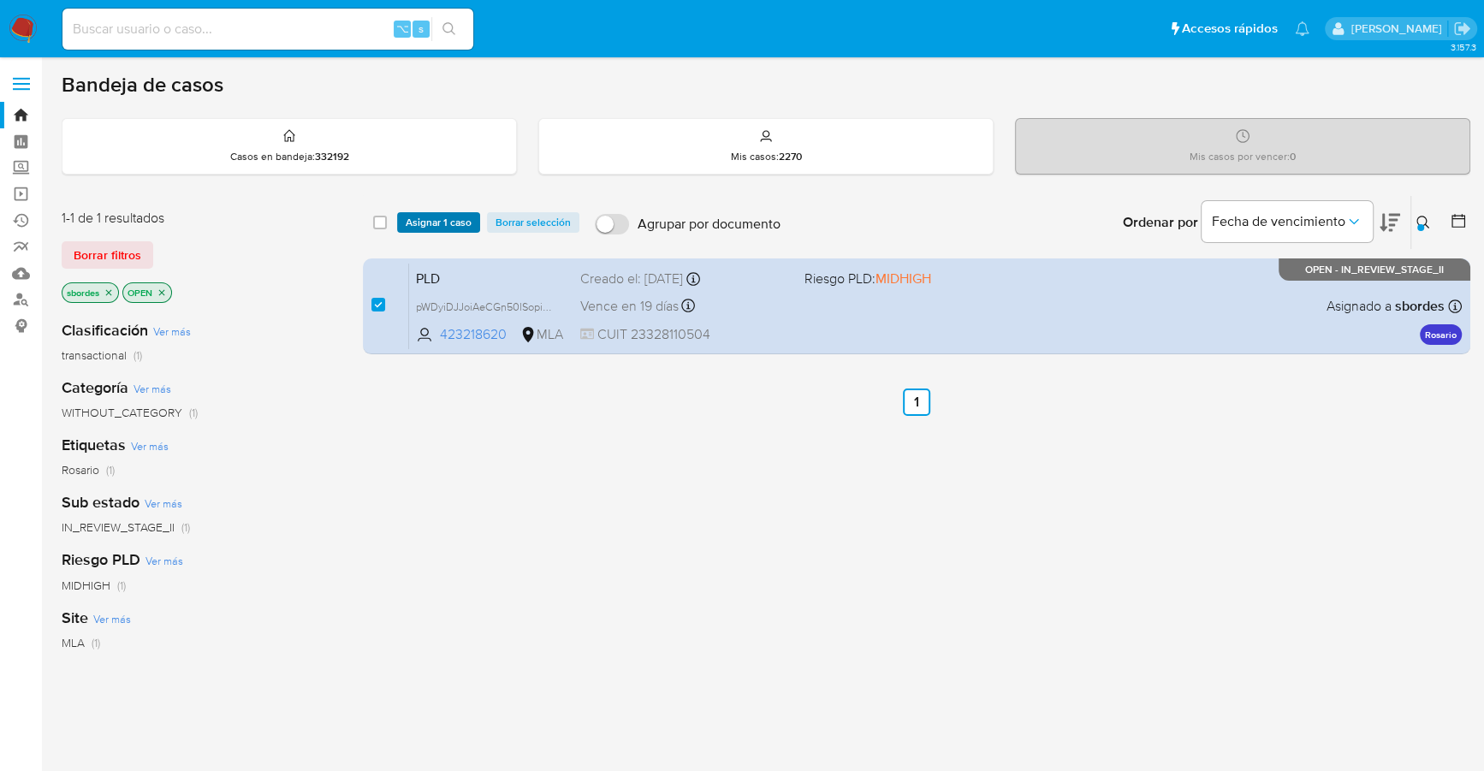
click at [417, 216] on span "Asignar 1 caso" at bounding box center [439, 222] width 66 height 17
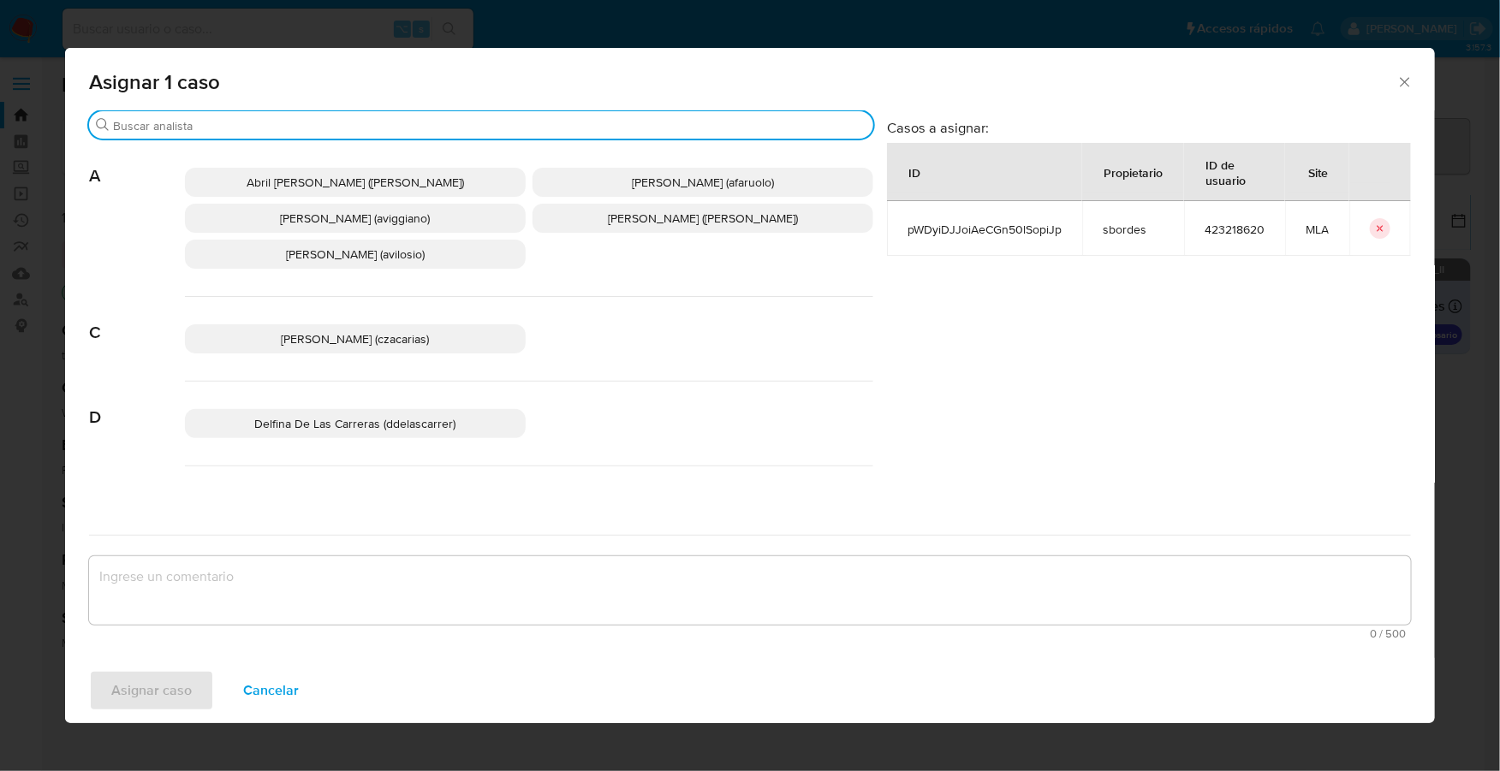
click at [237, 120] on input "Buscar" at bounding box center [489, 125] width 753 height 15
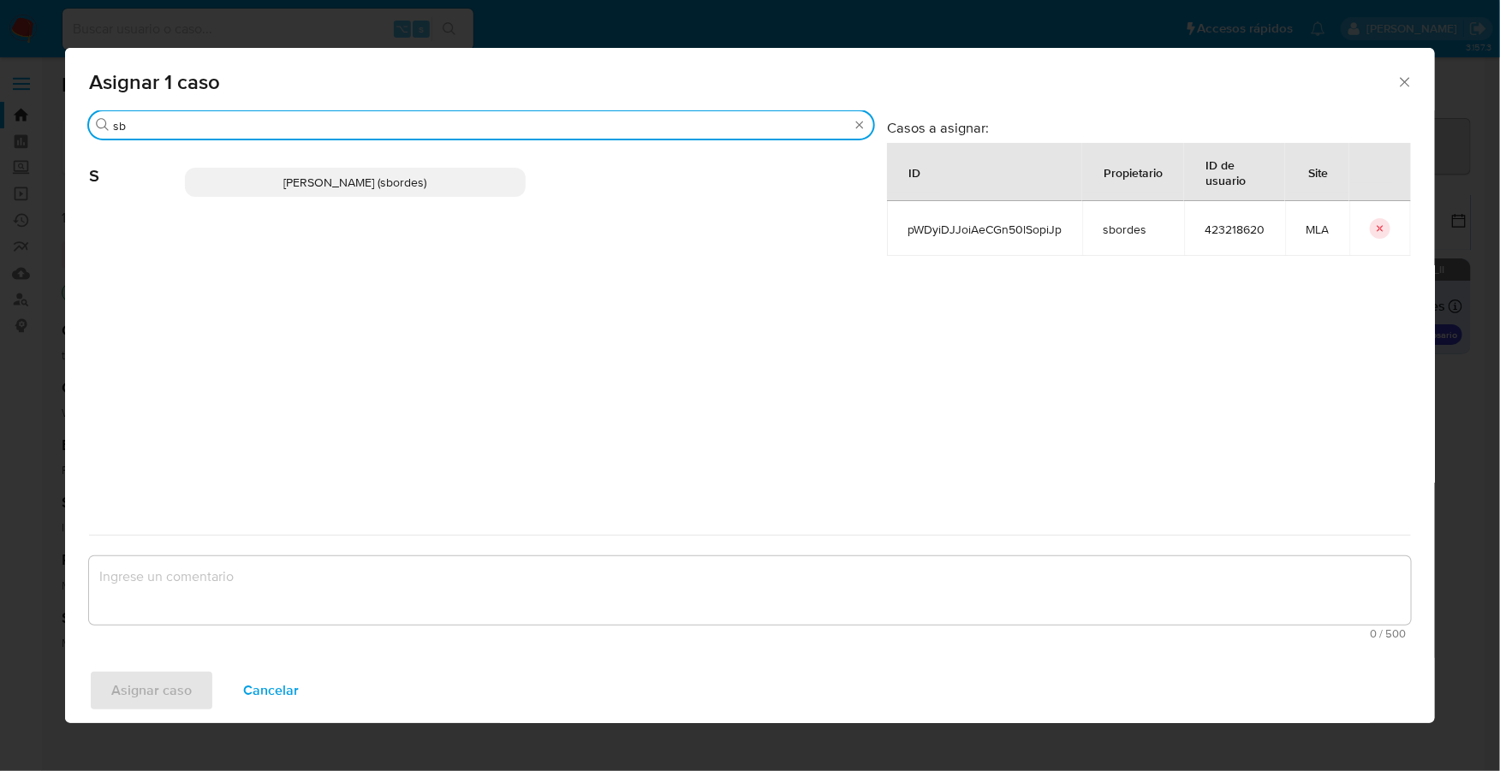
type input "sb"
click at [314, 186] on span "Stefania Bordes (sbordes)" at bounding box center [355, 182] width 143 height 17
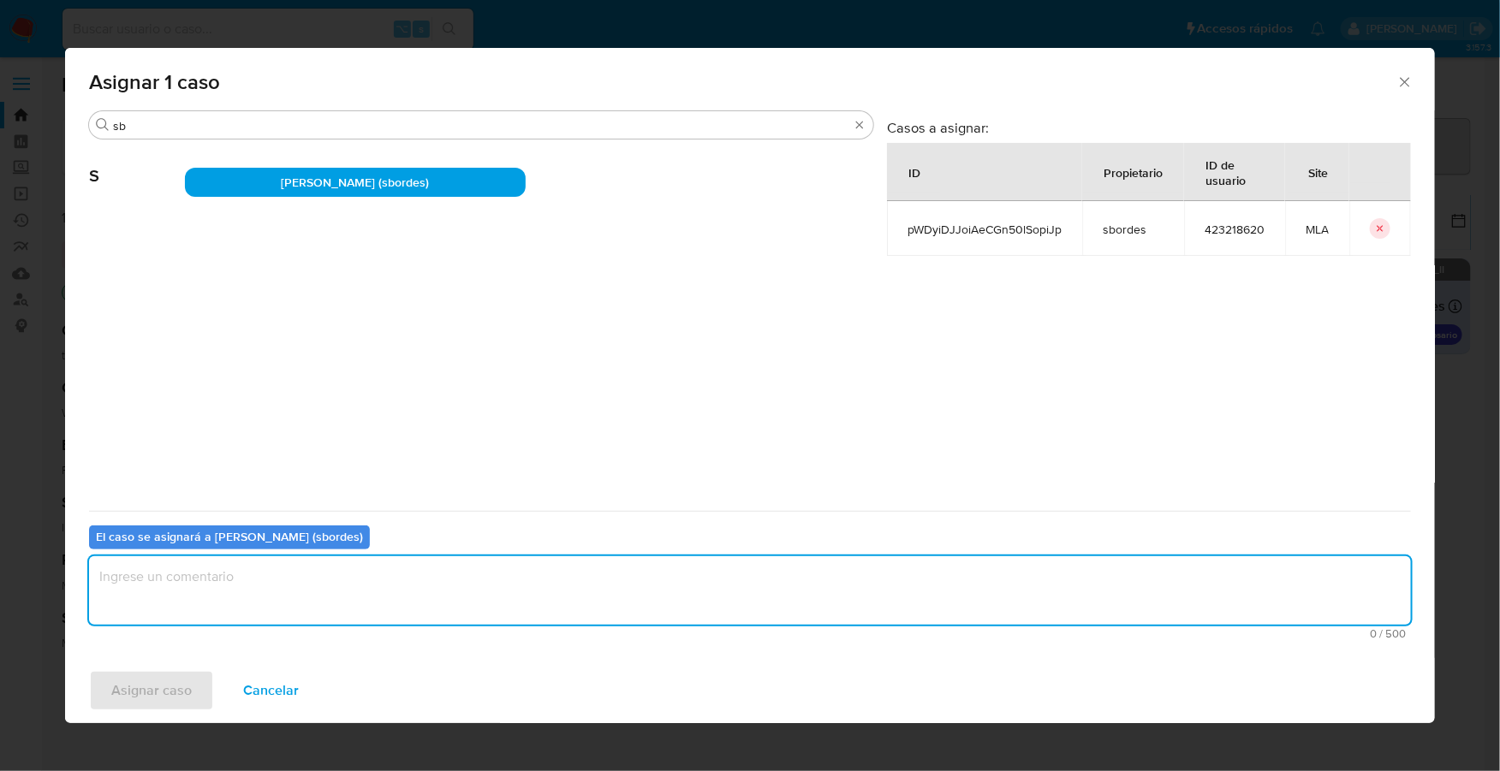
click at [238, 608] on textarea "assign-modal" at bounding box center [750, 590] width 1322 height 68
click at [133, 704] on span "Asignar caso" at bounding box center [151, 691] width 80 height 38
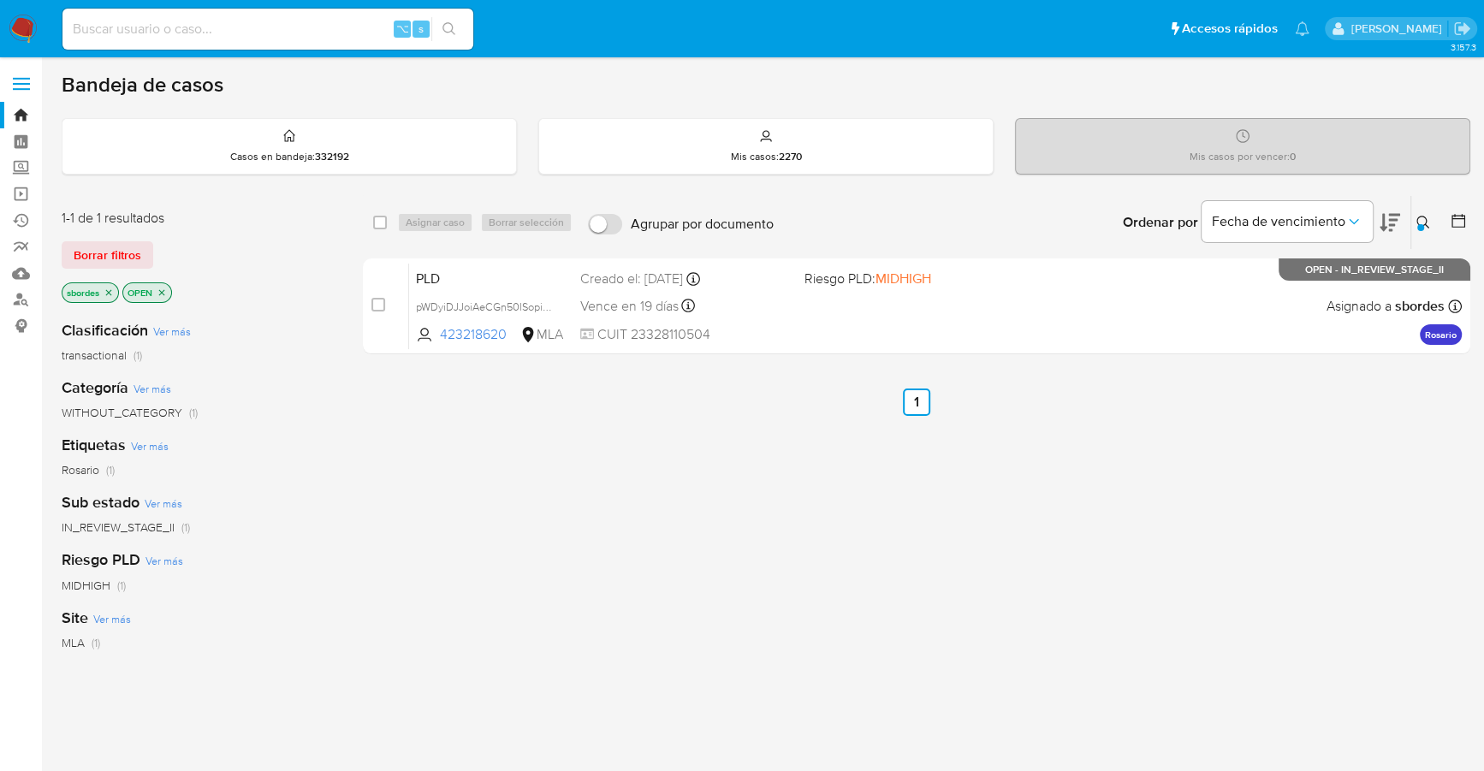
click at [31, 13] on nav "Pausado Ver notificaciones ⌥ s Accesos rápidos Presiona las siguientes teclas p…" at bounding box center [742, 28] width 1484 height 57
click at [27, 29] on img at bounding box center [23, 29] width 29 height 29
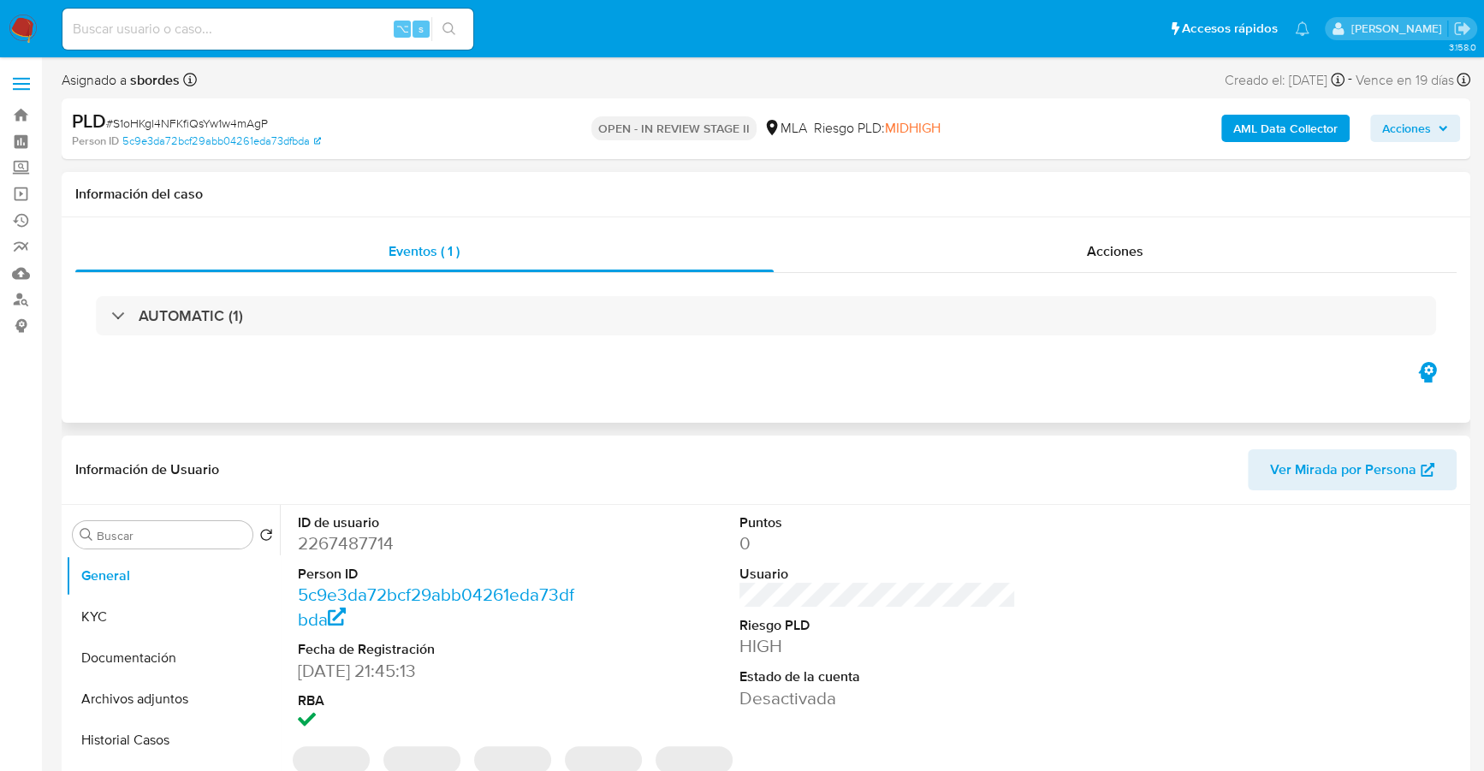
select select "10"
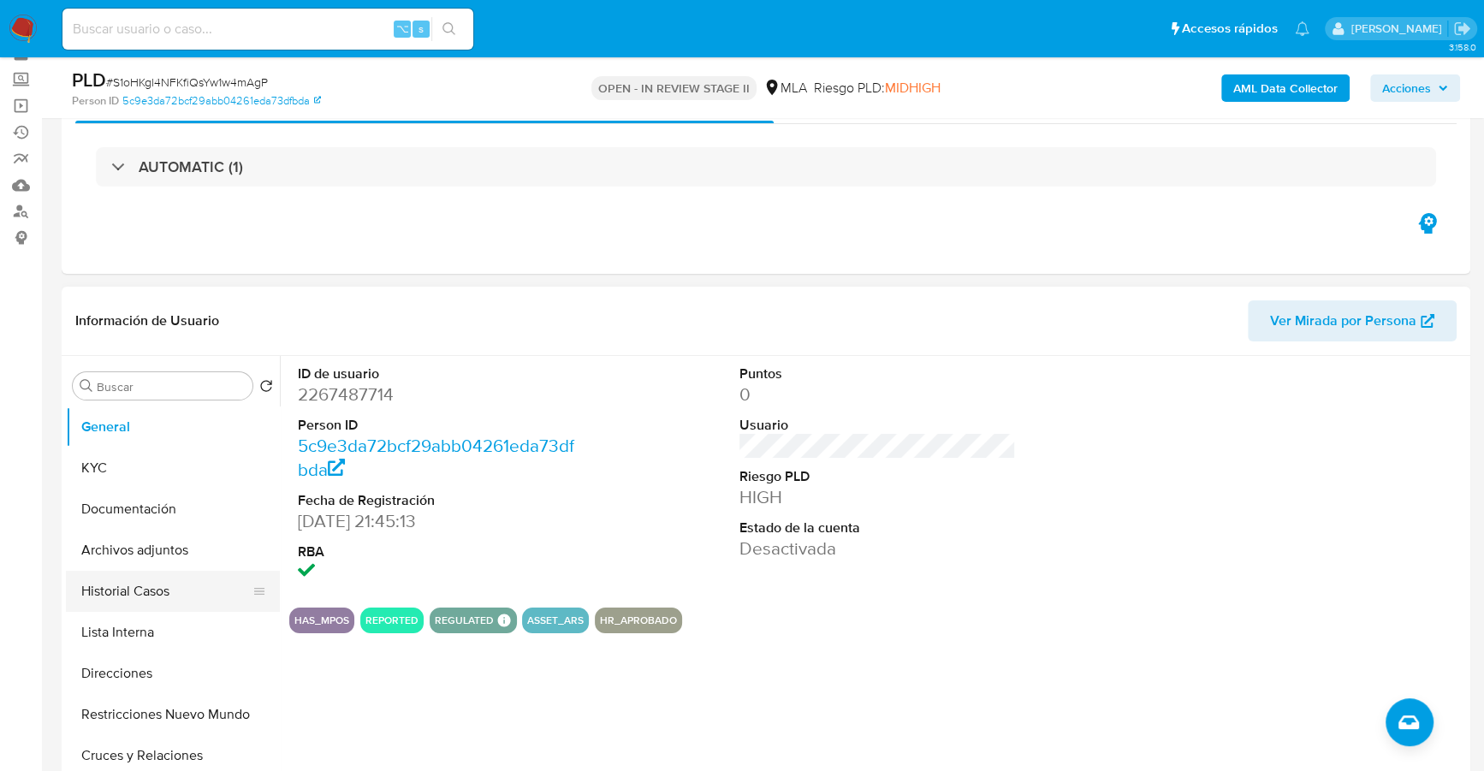
scroll to position [200, 0]
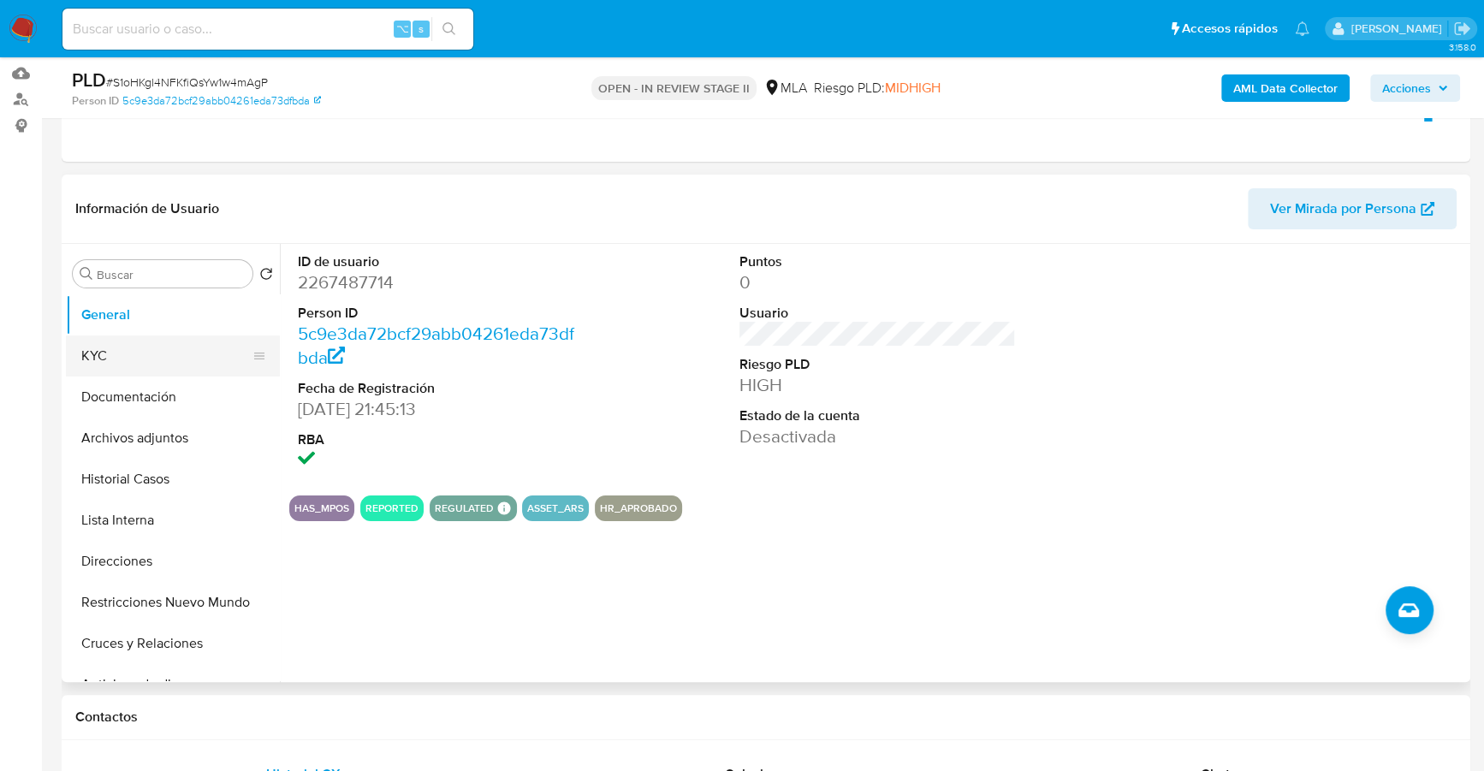
click at [120, 349] on button "KYC" at bounding box center [166, 356] width 200 height 41
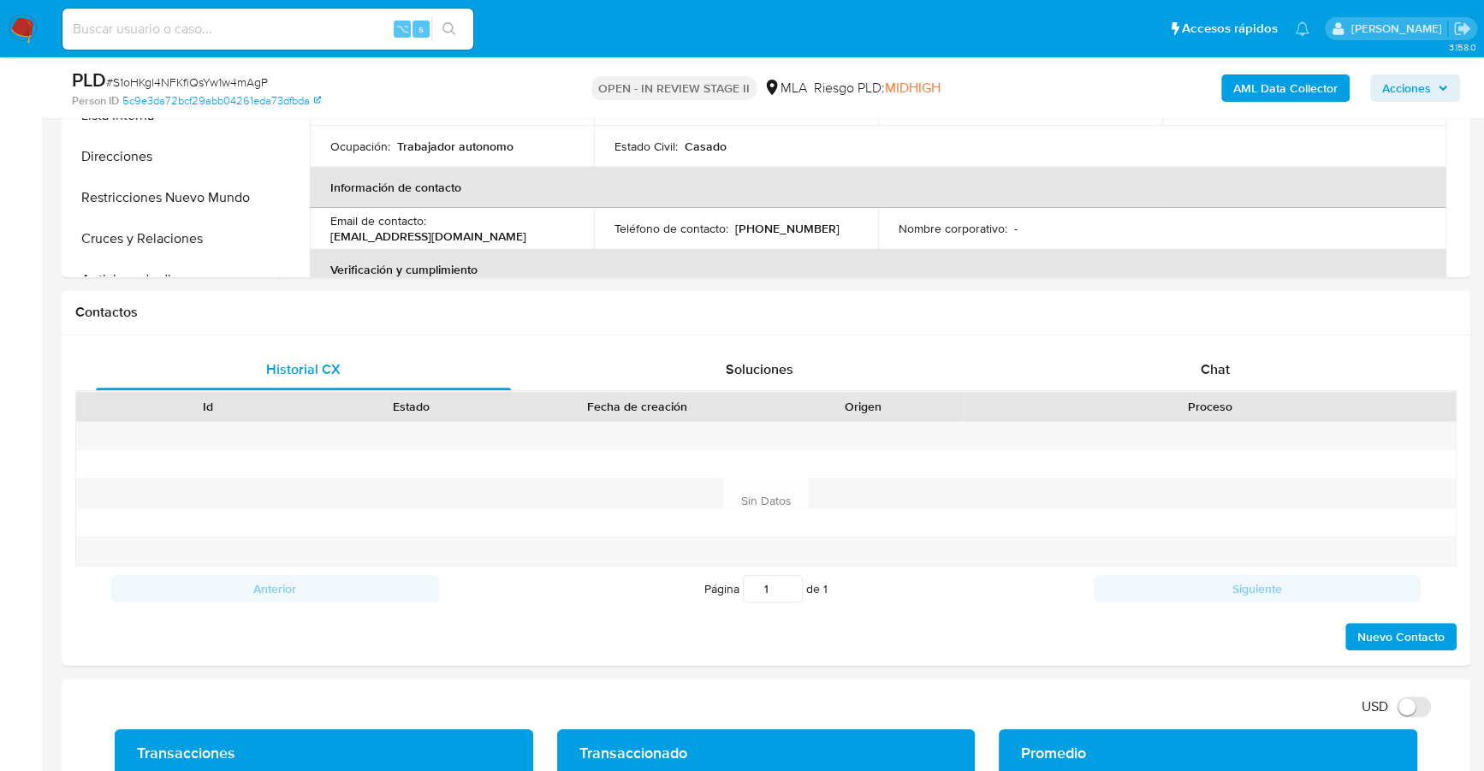
scroll to position [195, 0]
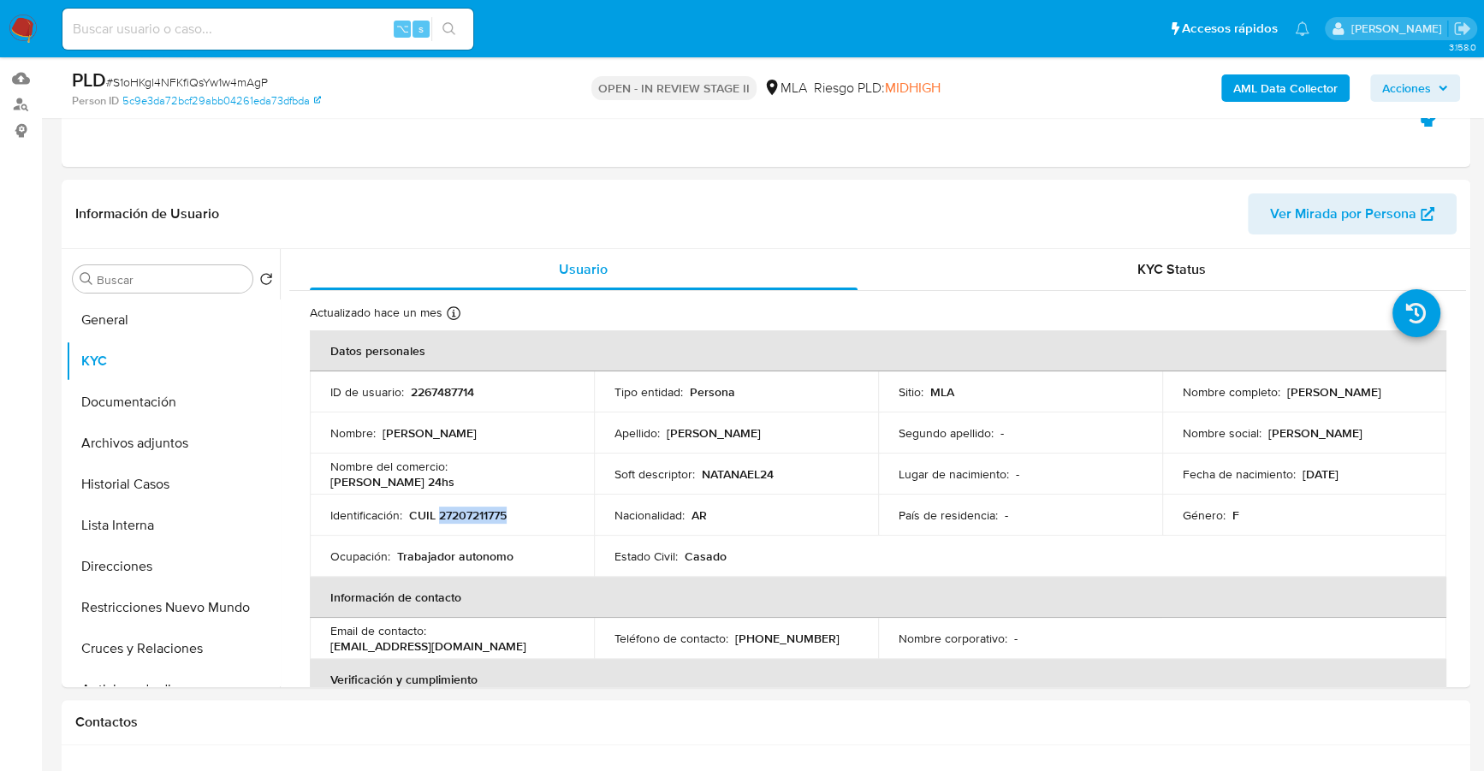
click at [1295, 84] on b "AML Data Collector" at bounding box center [1286, 87] width 104 height 27
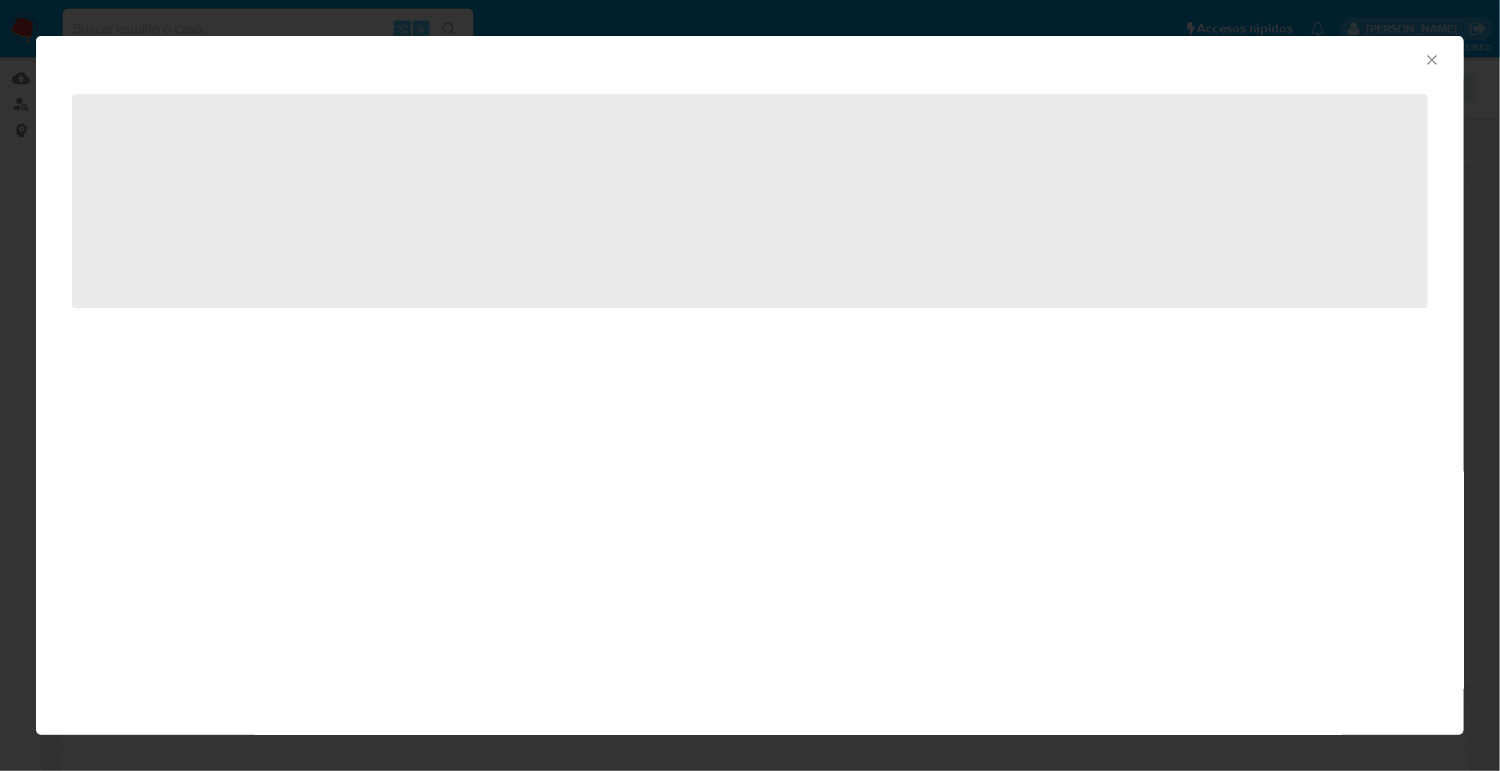
click at [1431, 57] on icon "Cerrar ventana" at bounding box center [1432, 59] width 17 height 17
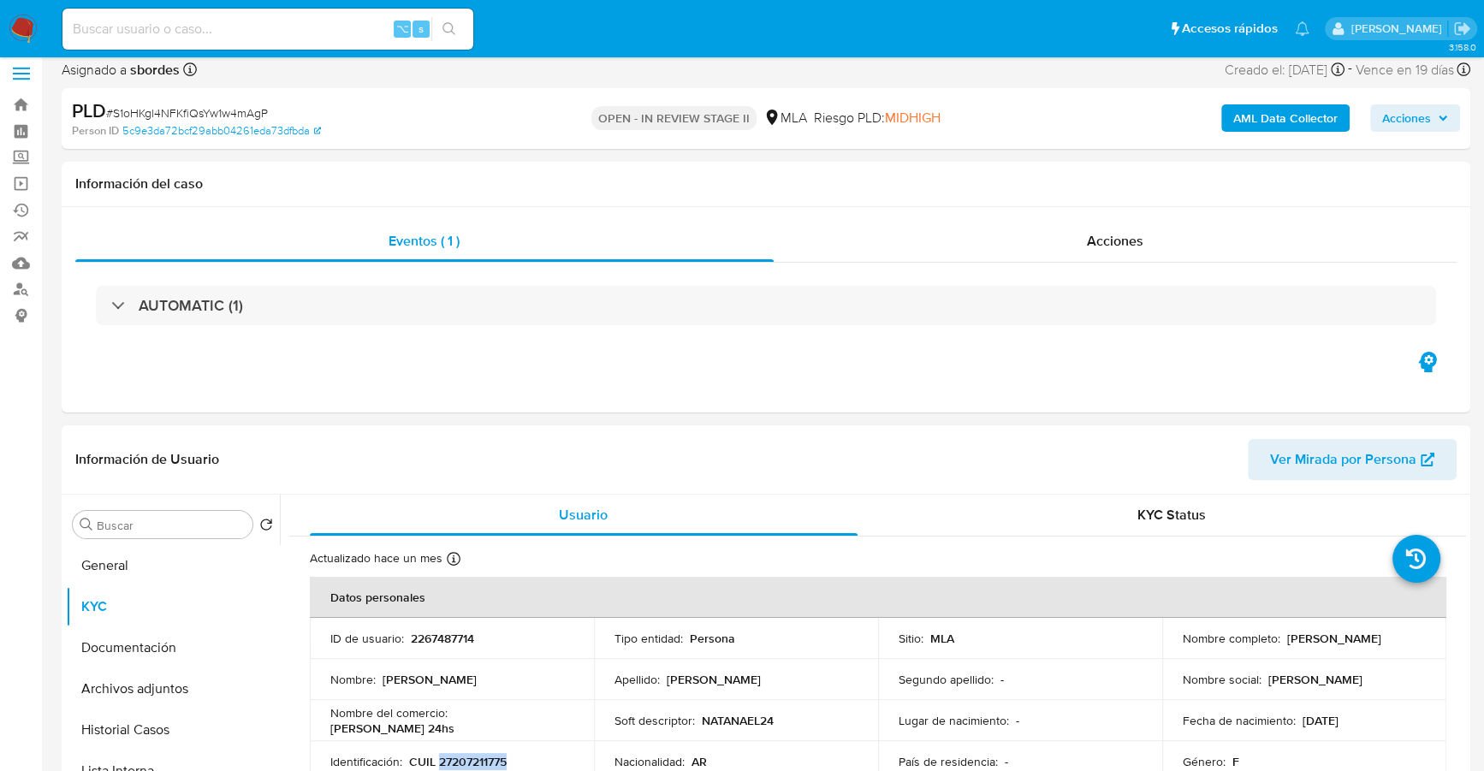
scroll to position [39, 0]
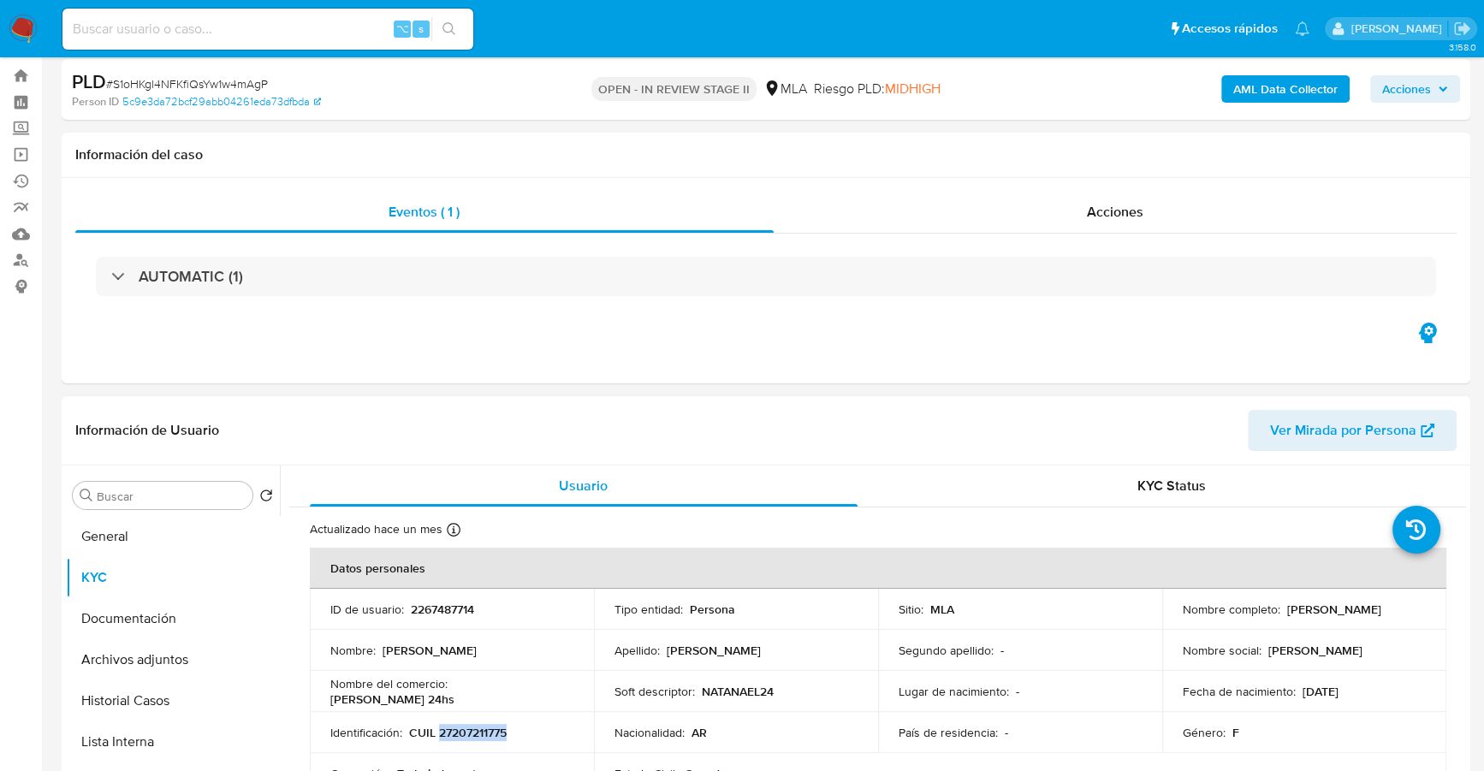
click at [1282, 444] on span "Ver Mirada por Persona" at bounding box center [1343, 430] width 146 height 41
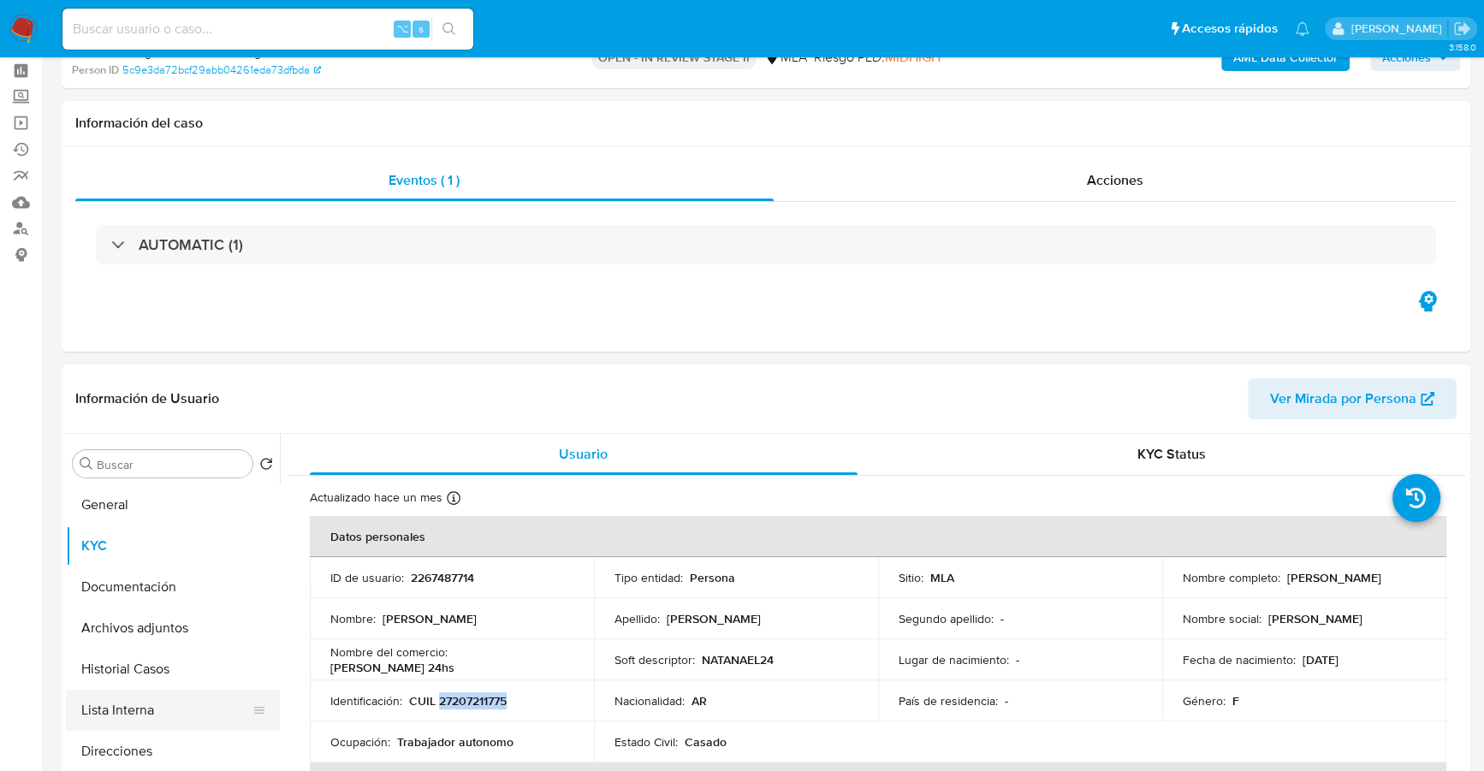
scroll to position [237, 0]
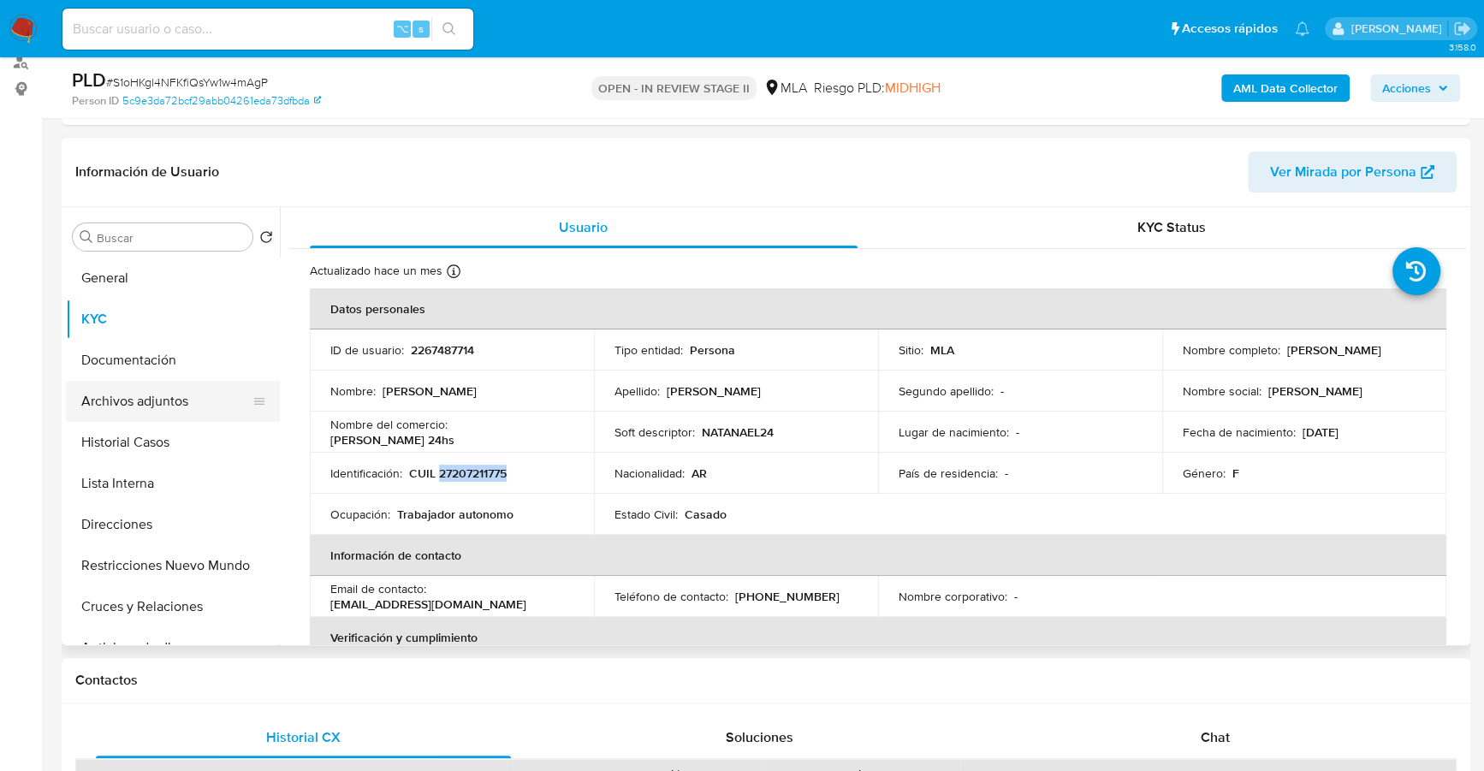
click at [166, 401] on button "Archivos adjuntos" at bounding box center [166, 401] width 200 height 41
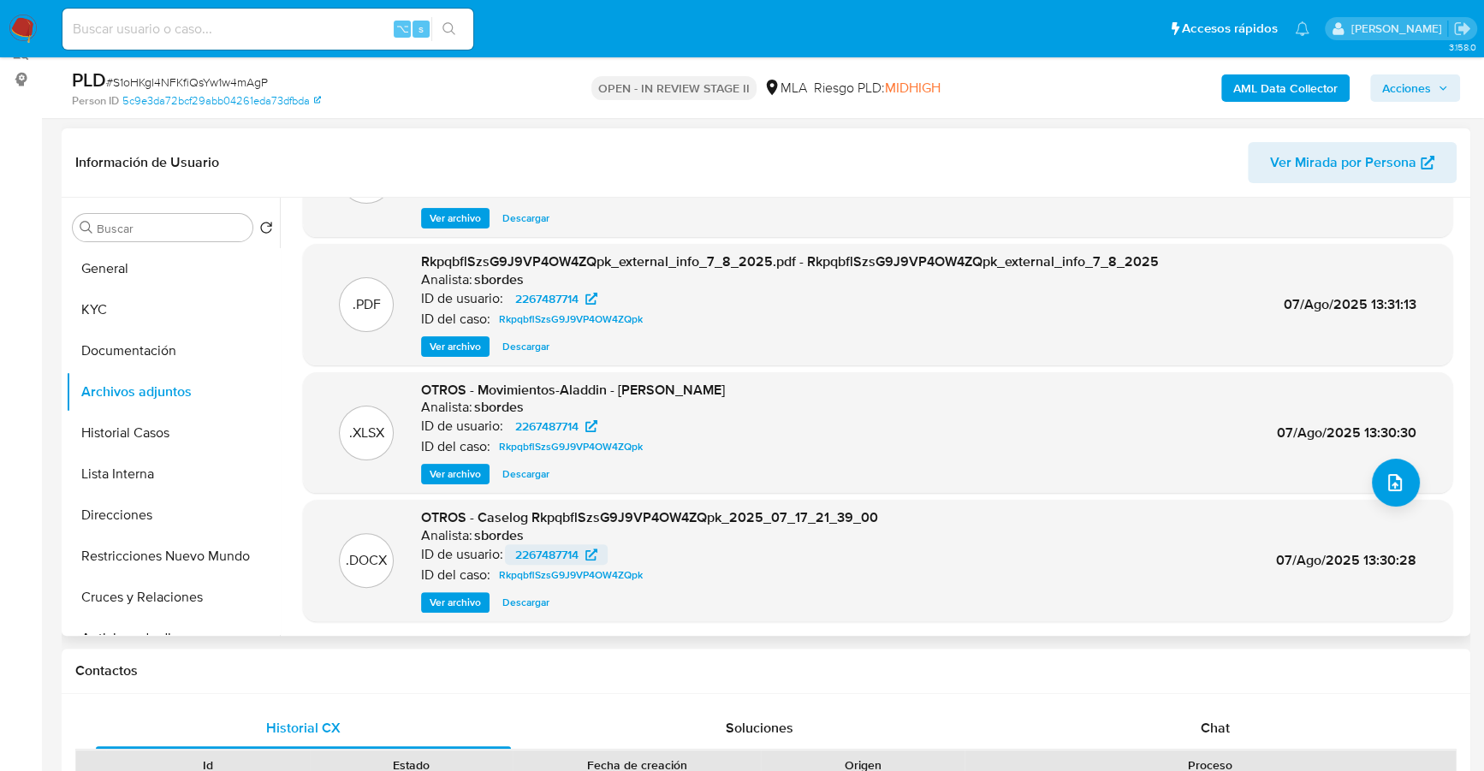
scroll to position [425, 0]
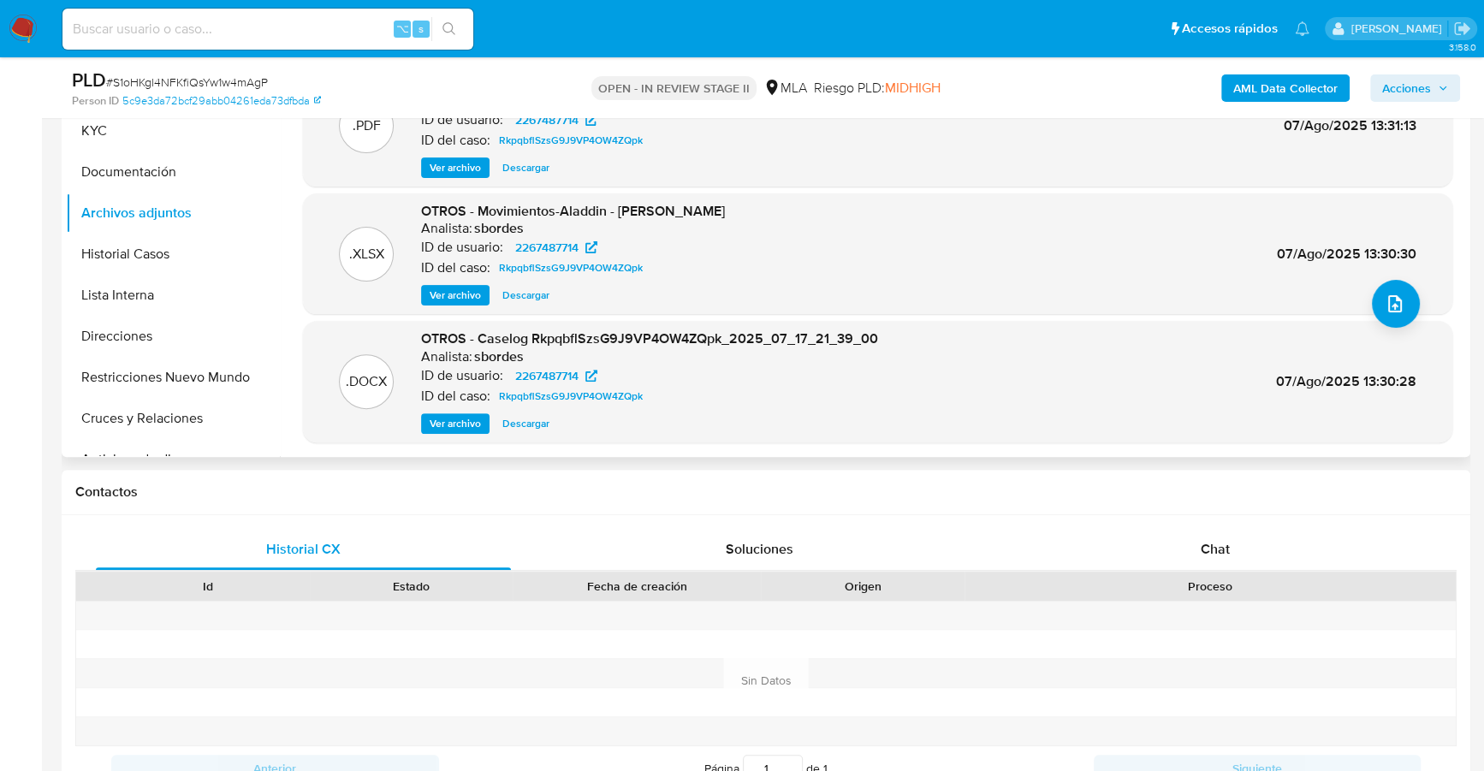
click at [538, 427] on span "Descargar" at bounding box center [525, 423] width 47 height 17
click at [1205, 550] on span "Chat" at bounding box center [1215, 549] width 29 height 20
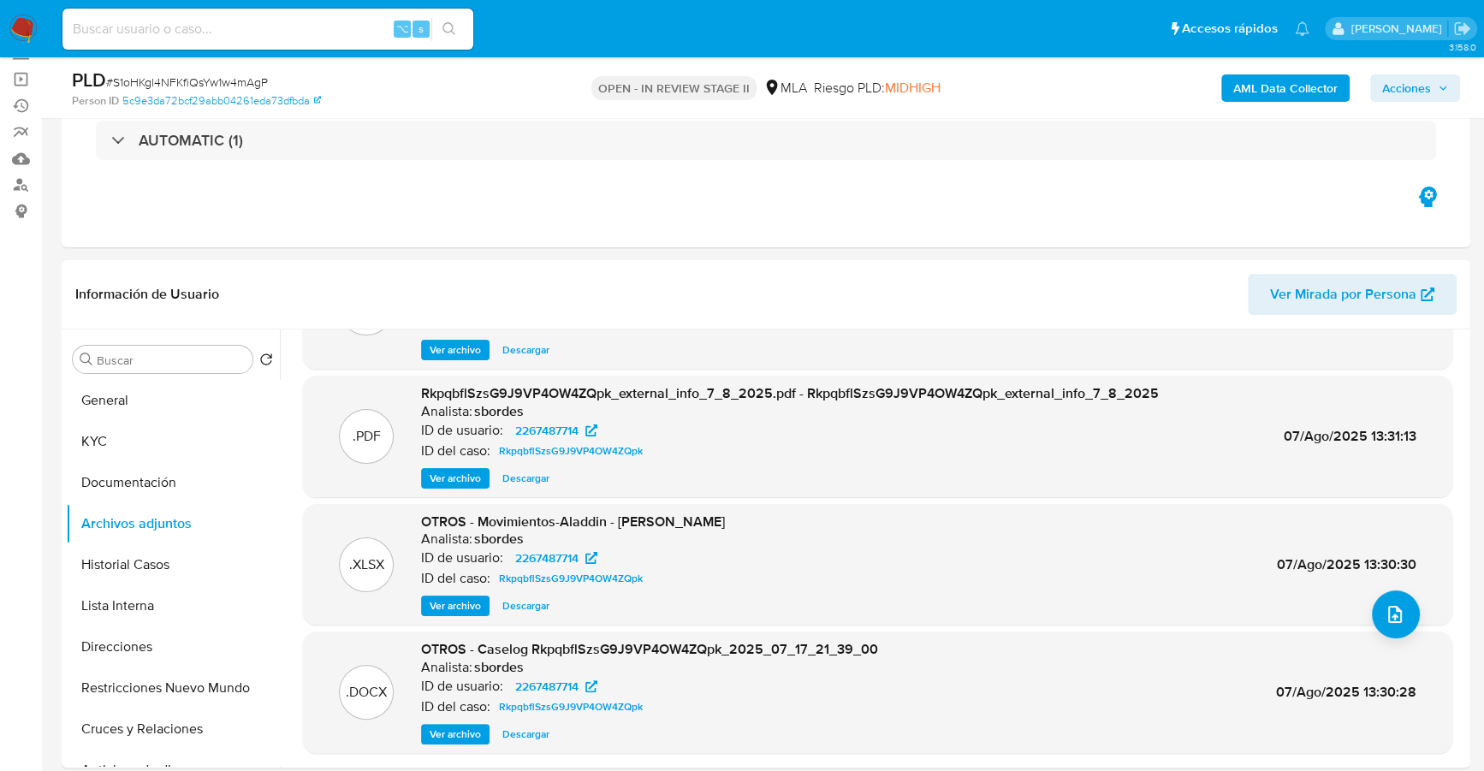
scroll to position [114, 0]
click at [101, 437] on button "KYC" at bounding box center [166, 442] width 200 height 41
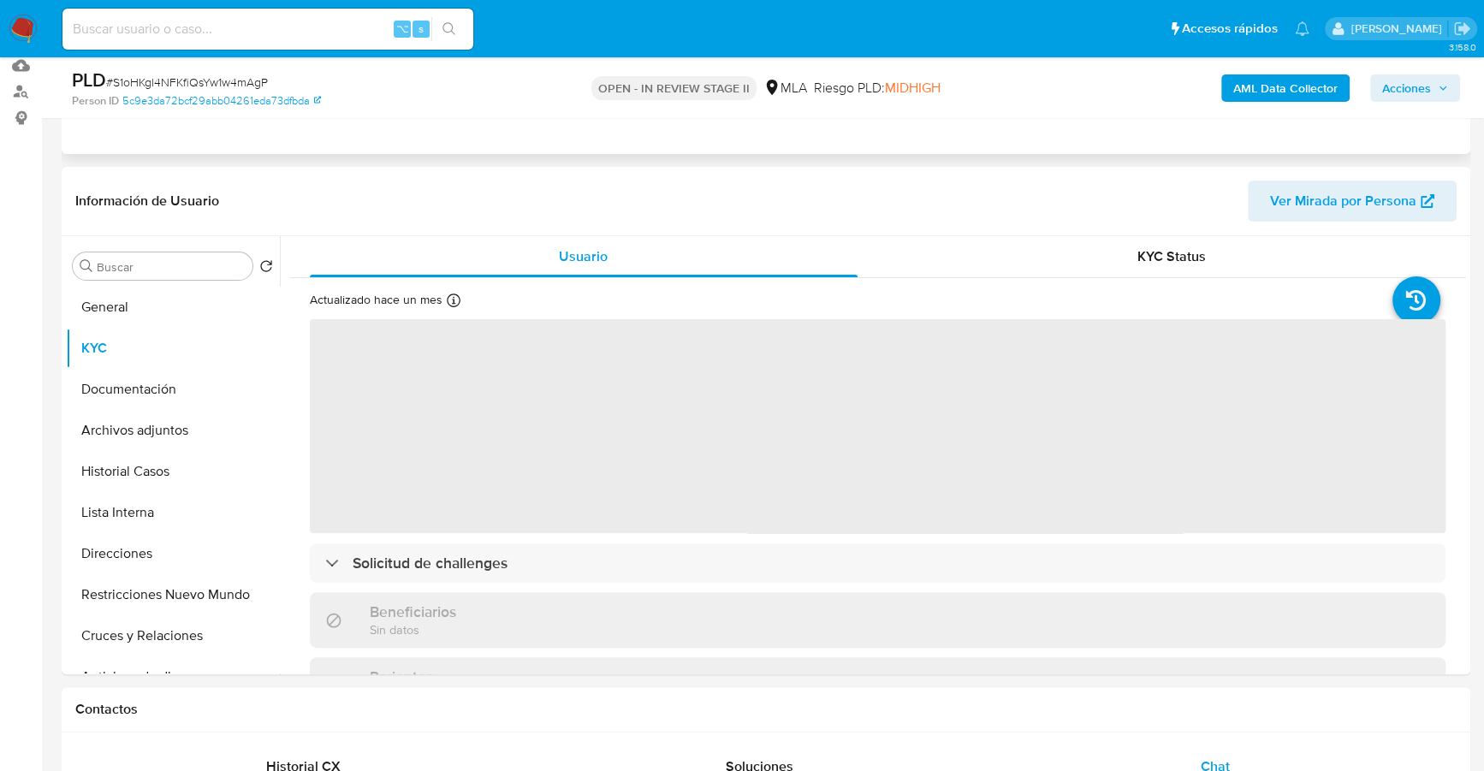
scroll to position [320, 0]
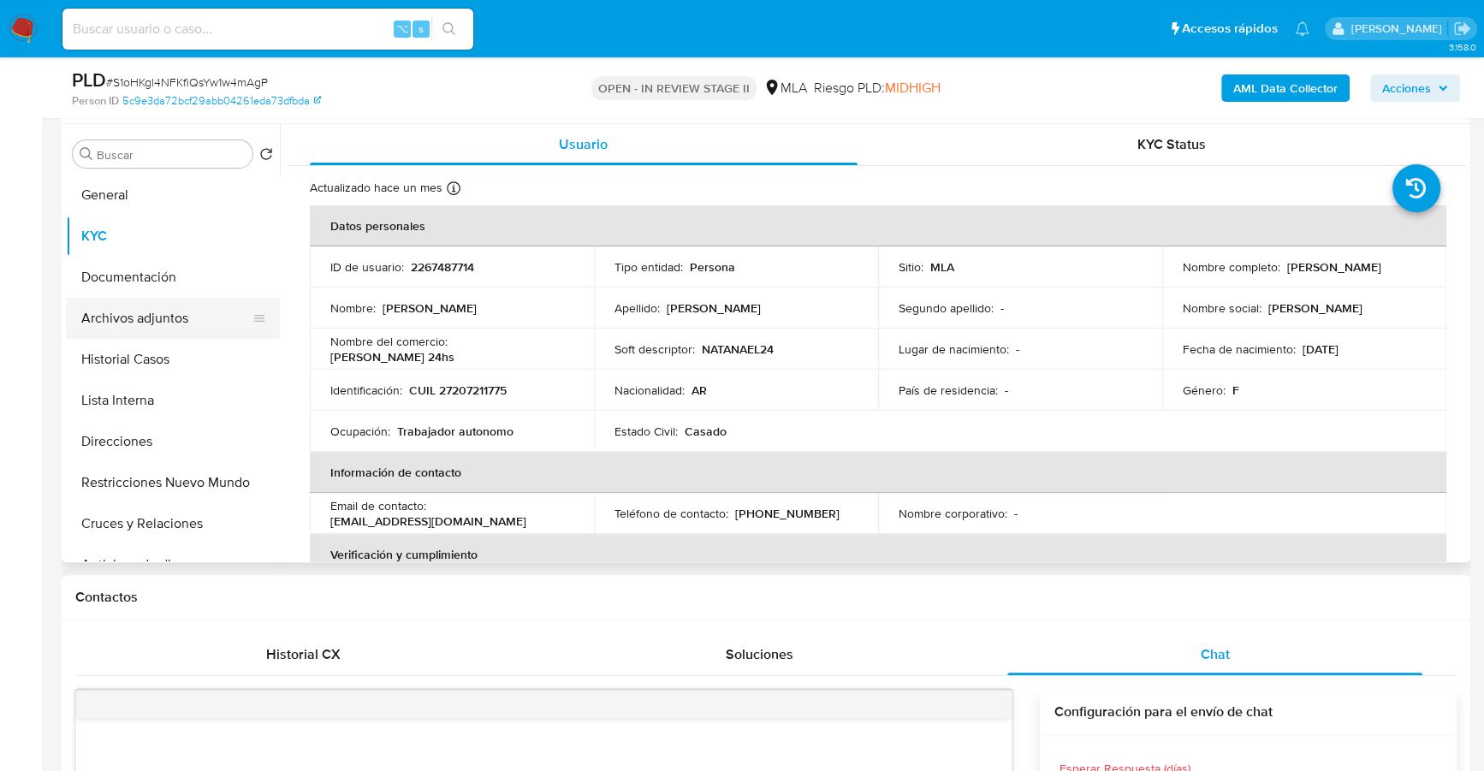
click at [173, 309] on button "Archivos adjuntos" at bounding box center [166, 318] width 200 height 41
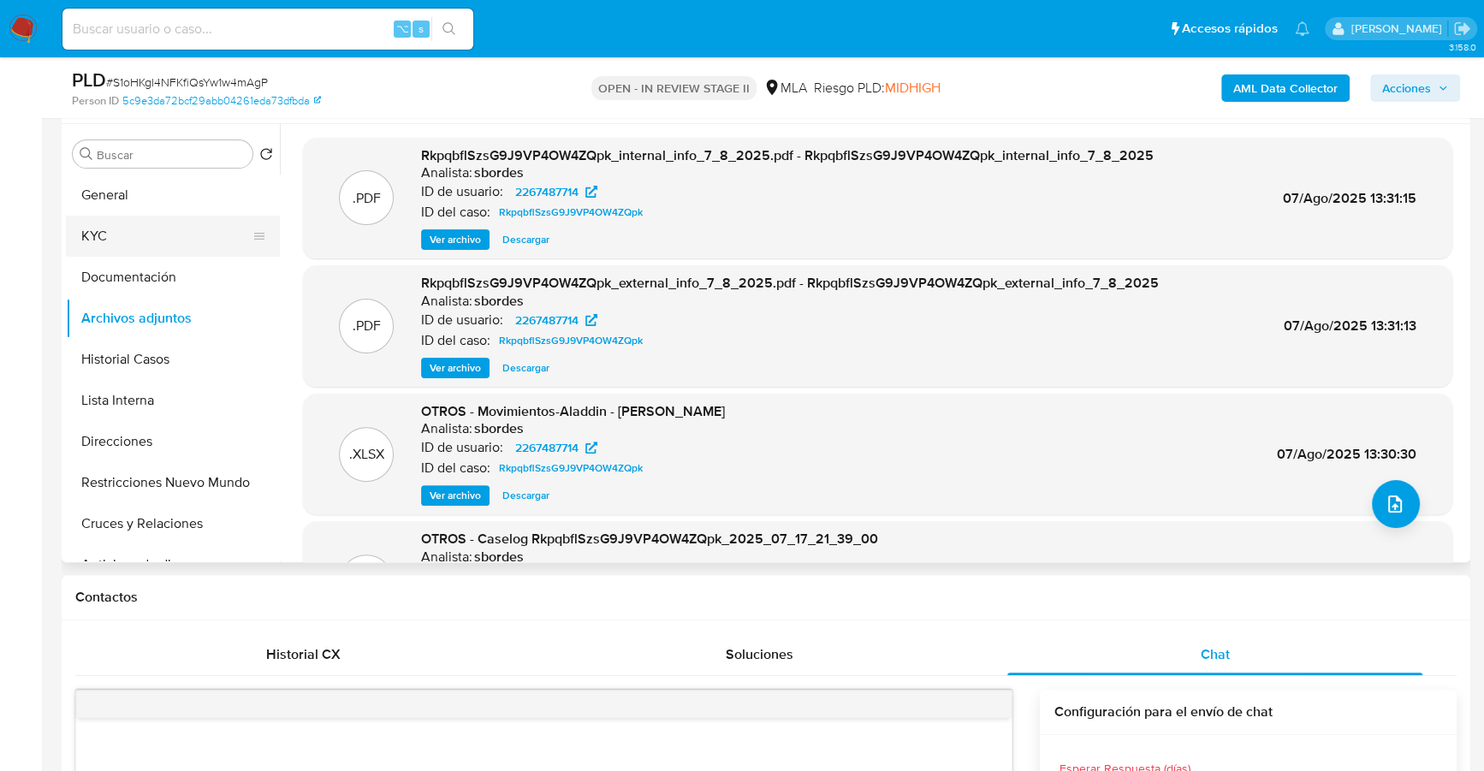
click at [118, 220] on button "KYC" at bounding box center [166, 236] width 200 height 41
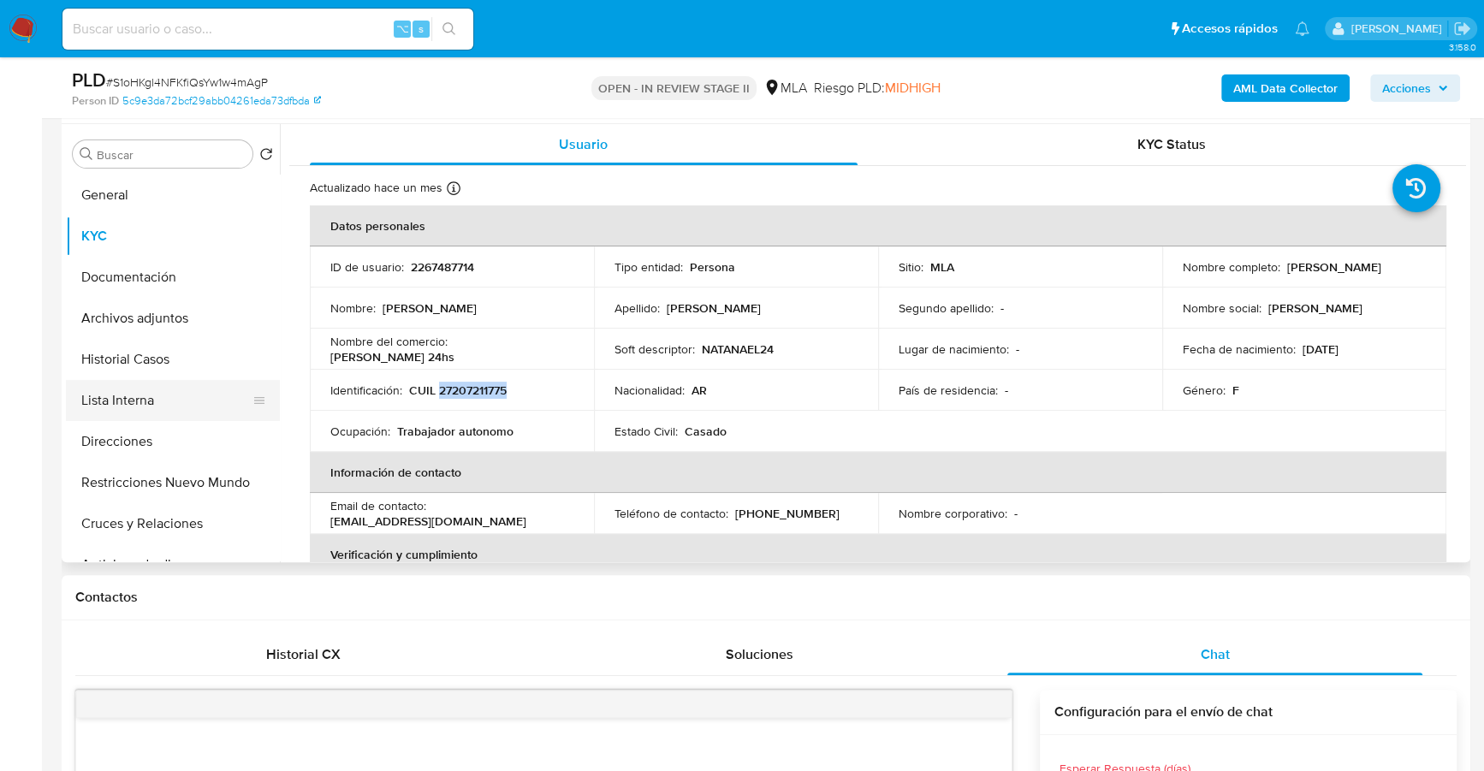
click at [129, 400] on button "Lista Interna" at bounding box center [166, 400] width 200 height 41
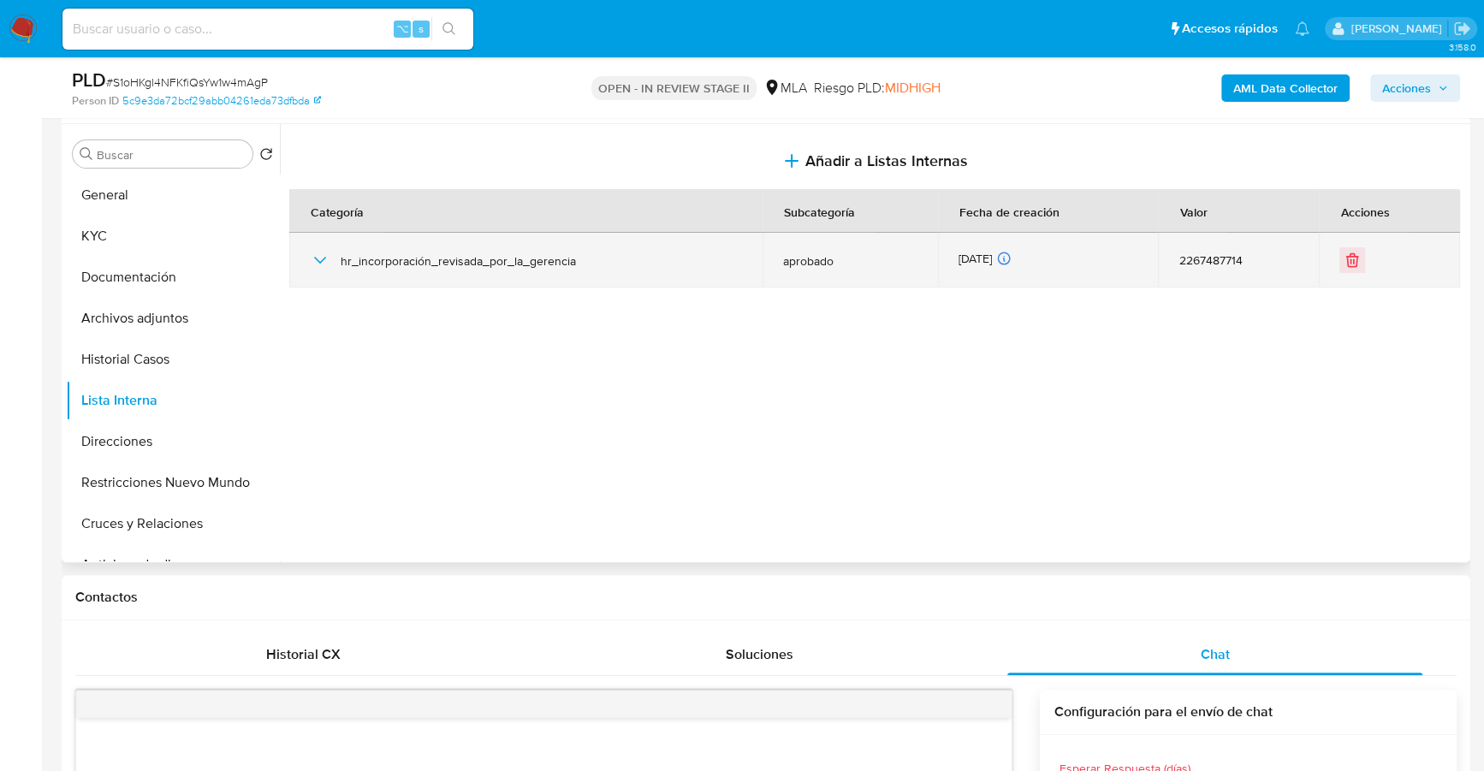
click at [328, 258] on icon "button" at bounding box center [320, 260] width 21 height 21
click at [325, 255] on icon "button" at bounding box center [320, 260] width 21 height 21
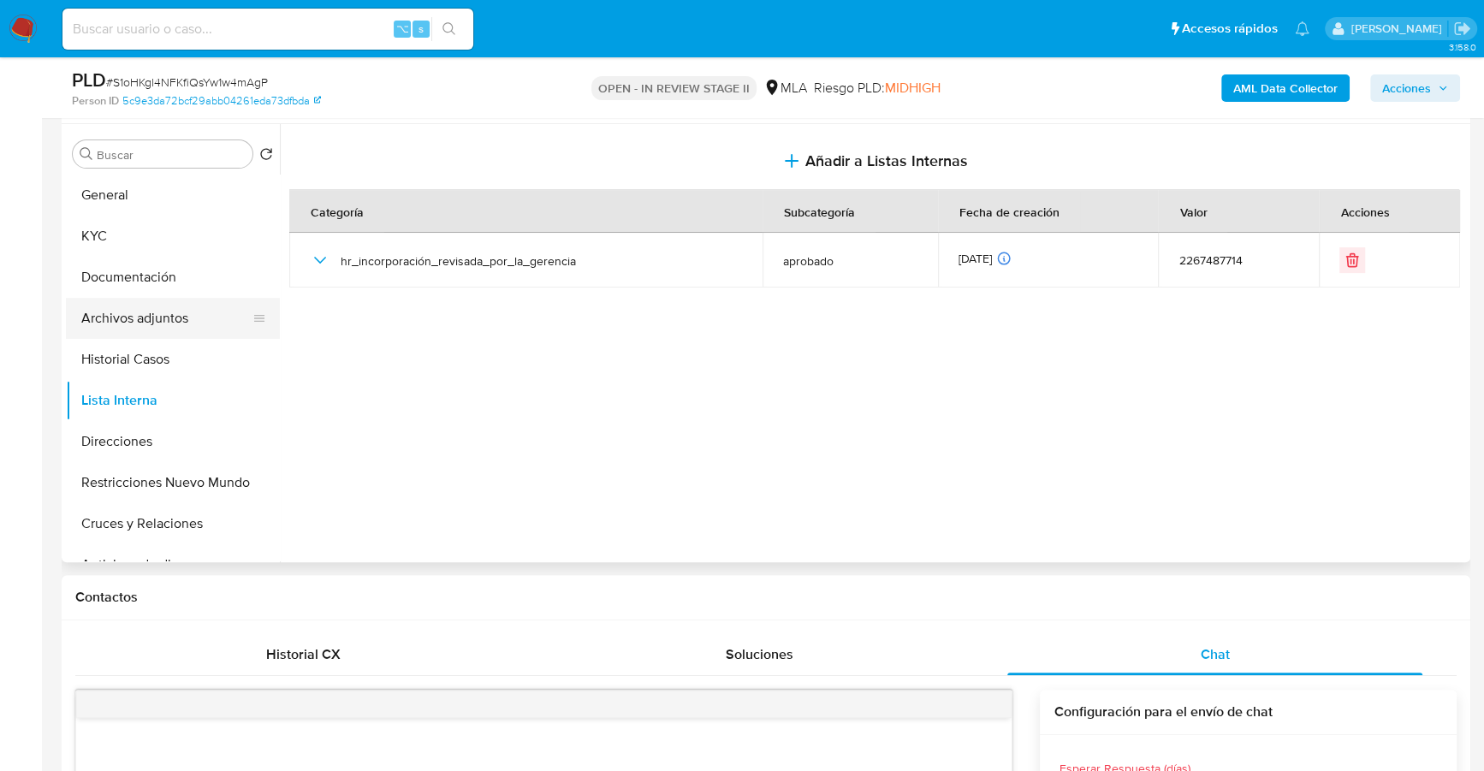
click at [155, 306] on button "Archivos adjuntos" at bounding box center [166, 318] width 200 height 41
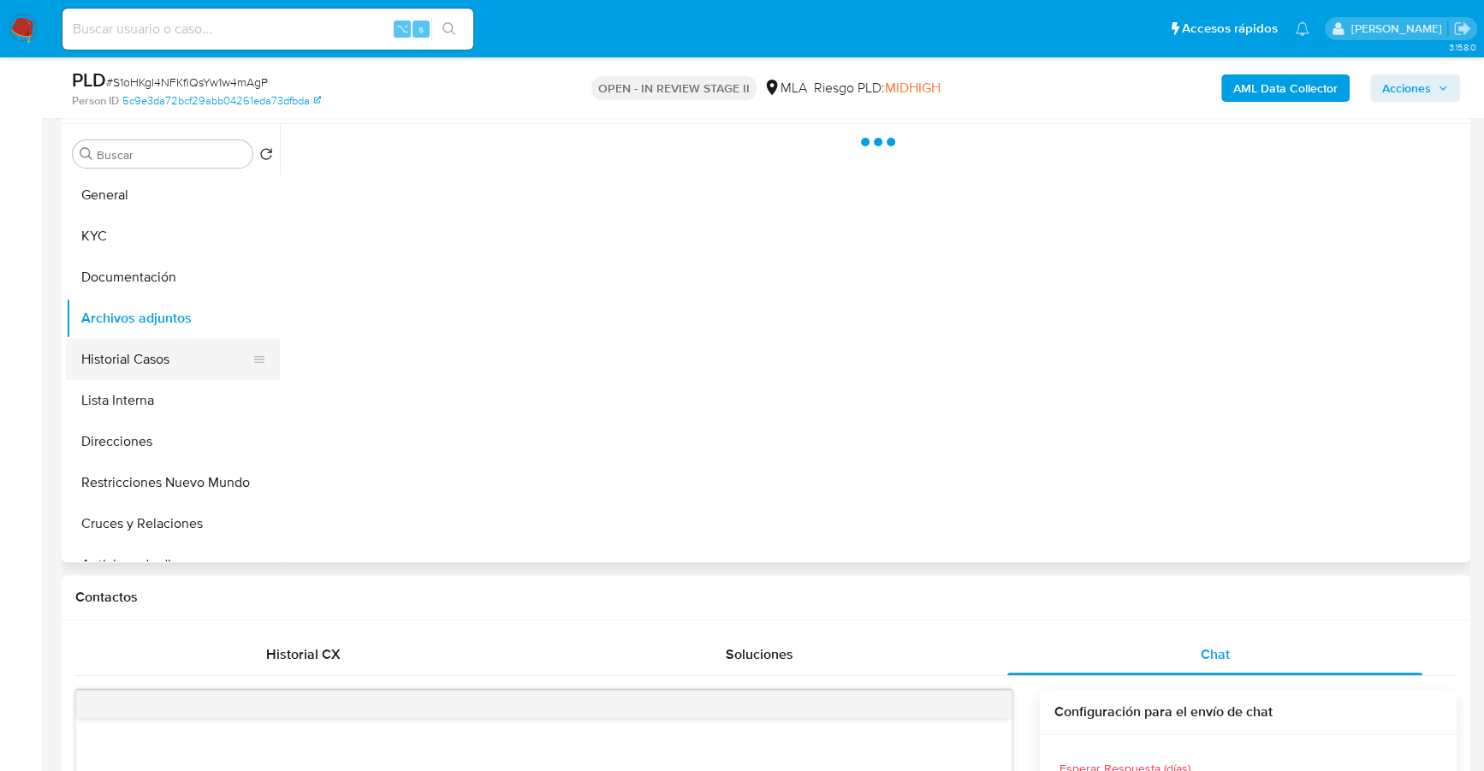
click at [140, 357] on button "Historial Casos" at bounding box center [166, 359] width 200 height 41
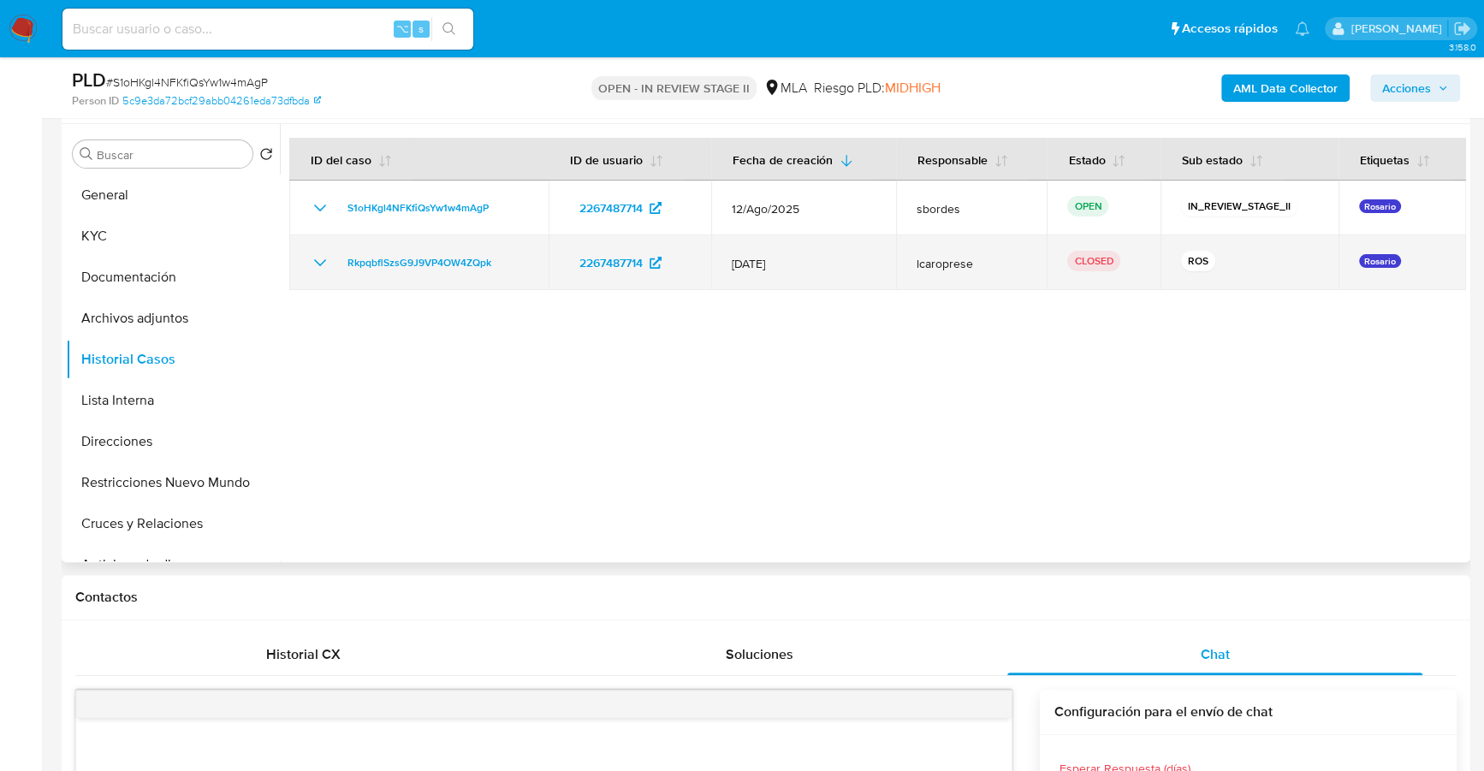
click at [316, 262] on icon "Mostrar/Ocultar" at bounding box center [320, 263] width 21 height 21
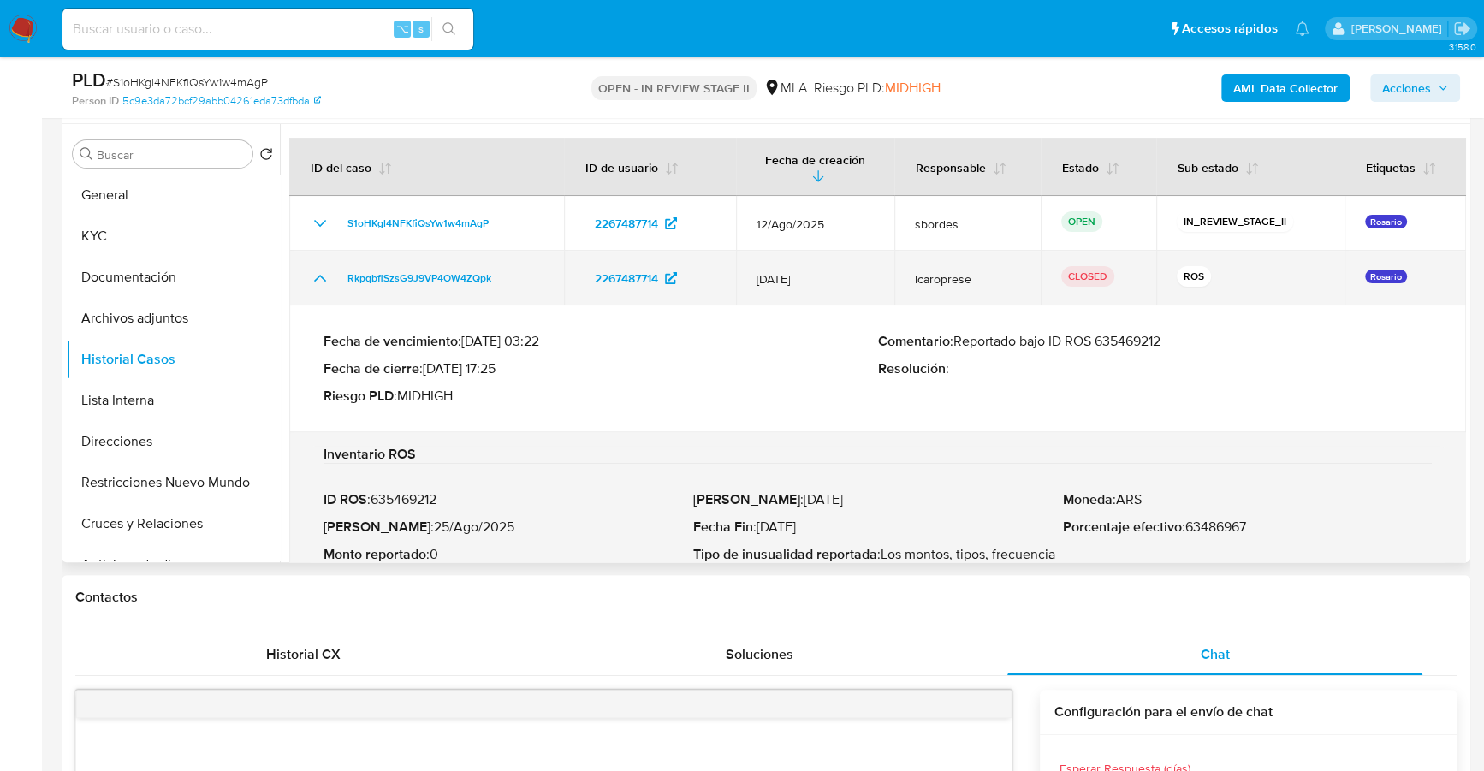
click at [322, 273] on icon "Mostrar/Ocultar" at bounding box center [320, 278] width 21 height 21
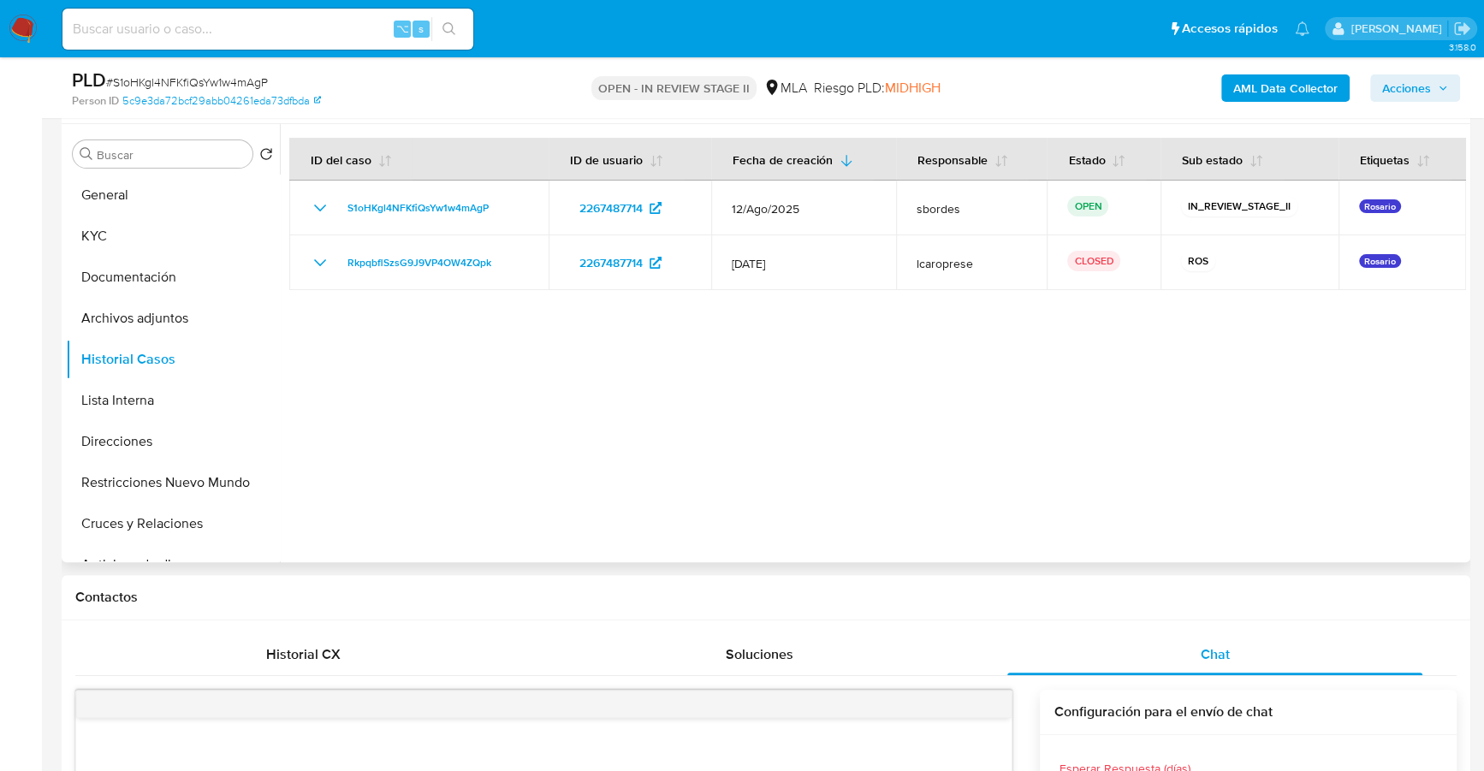
click at [823, 505] on div at bounding box center [873, 343] width 1186 height 438
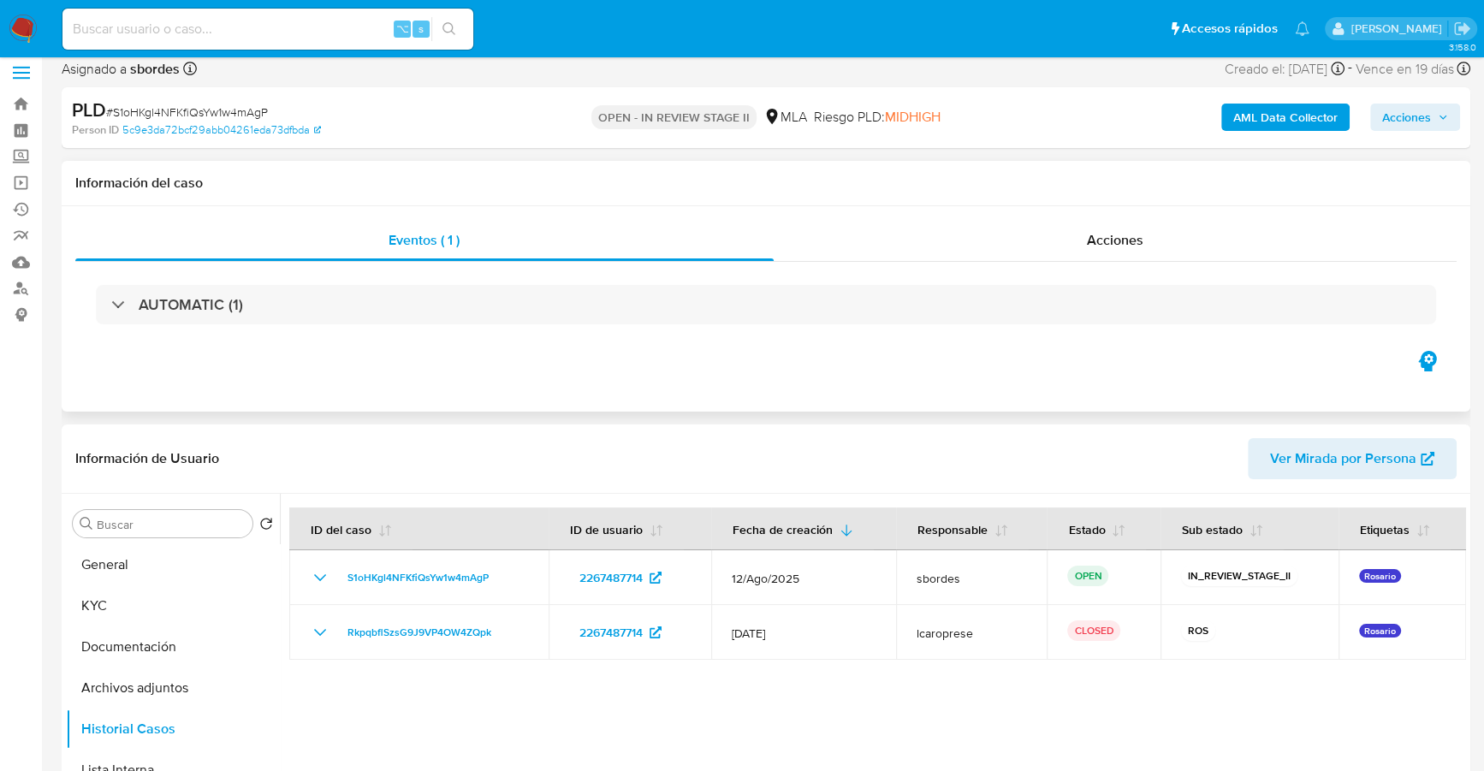
scroll to position [0, 0]
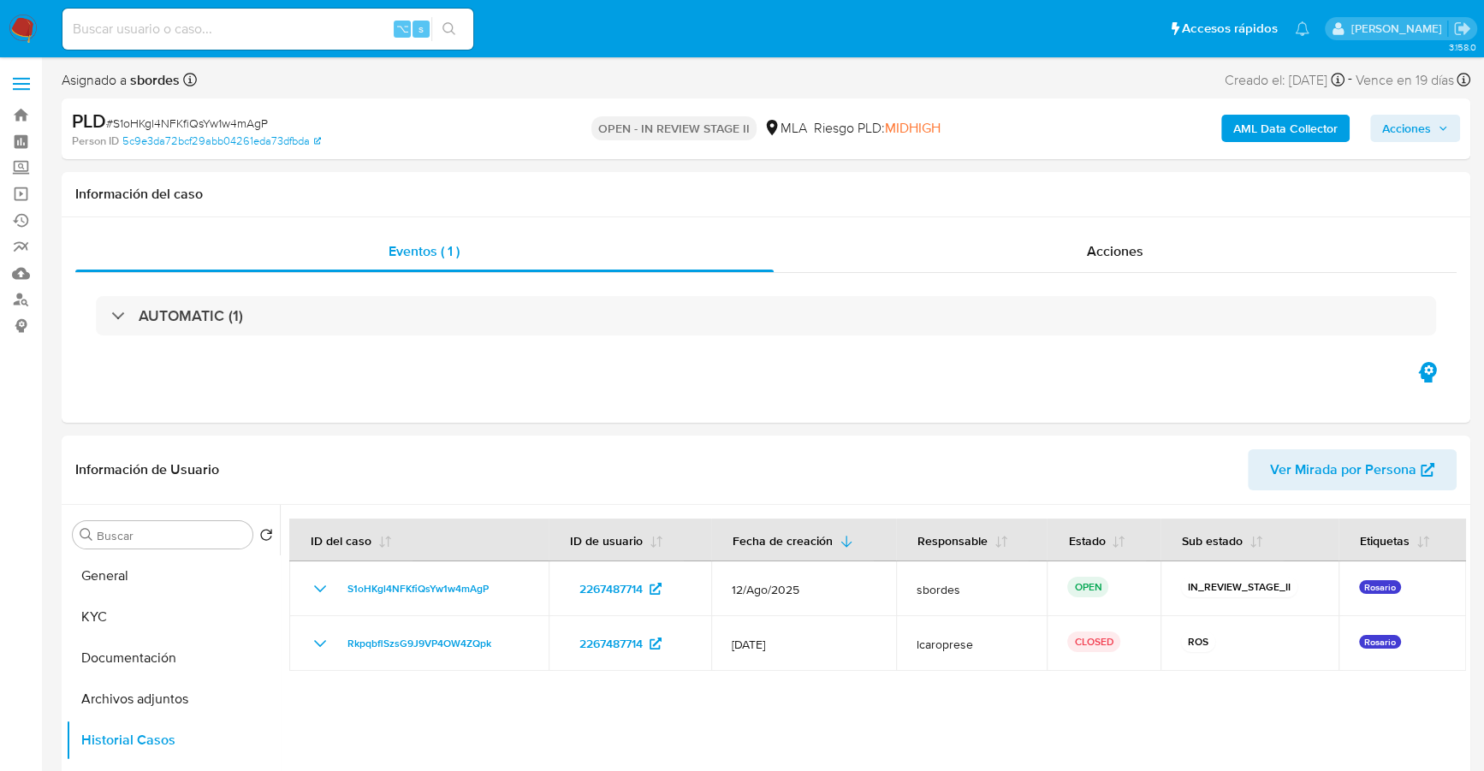
click at [1436, 128] on span "Acciones" at bounding box center [1415, 128] width 66 height 24
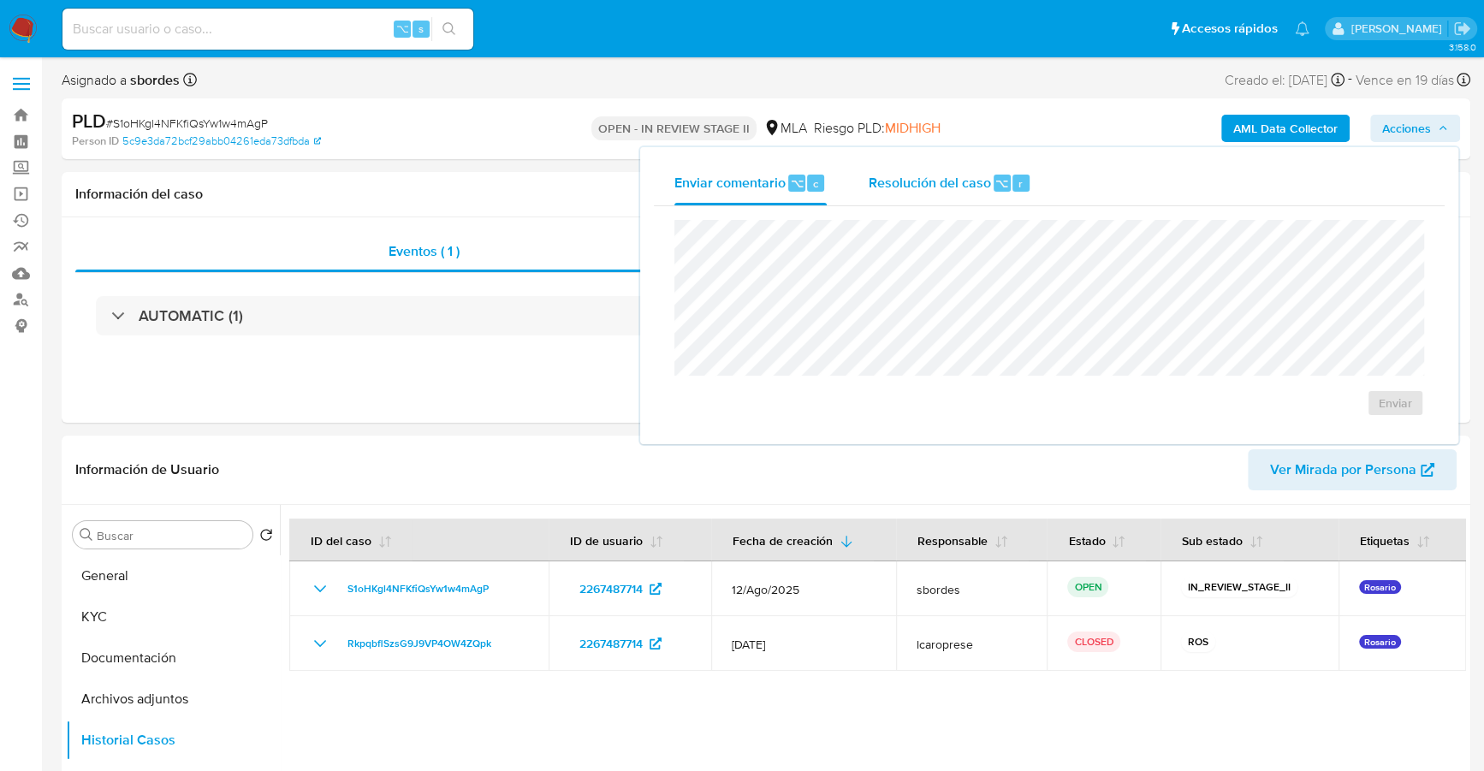
click at [931, 175] on span "Resolución del caso" at bounding box center [929, 183] width 122 height 20
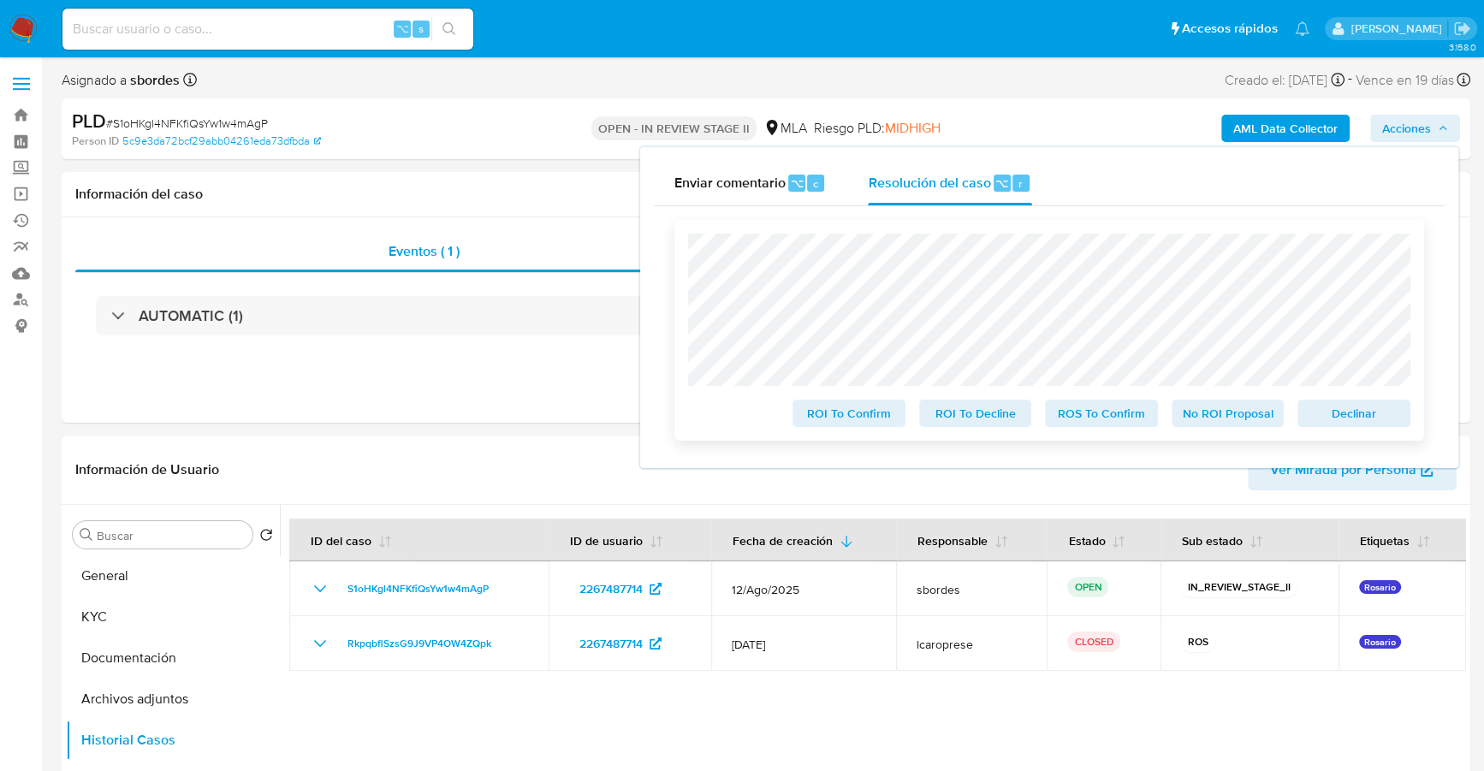
click at [1380, 418] on span "Declinar" at bounding box center [1354, 413] width 89 height 24
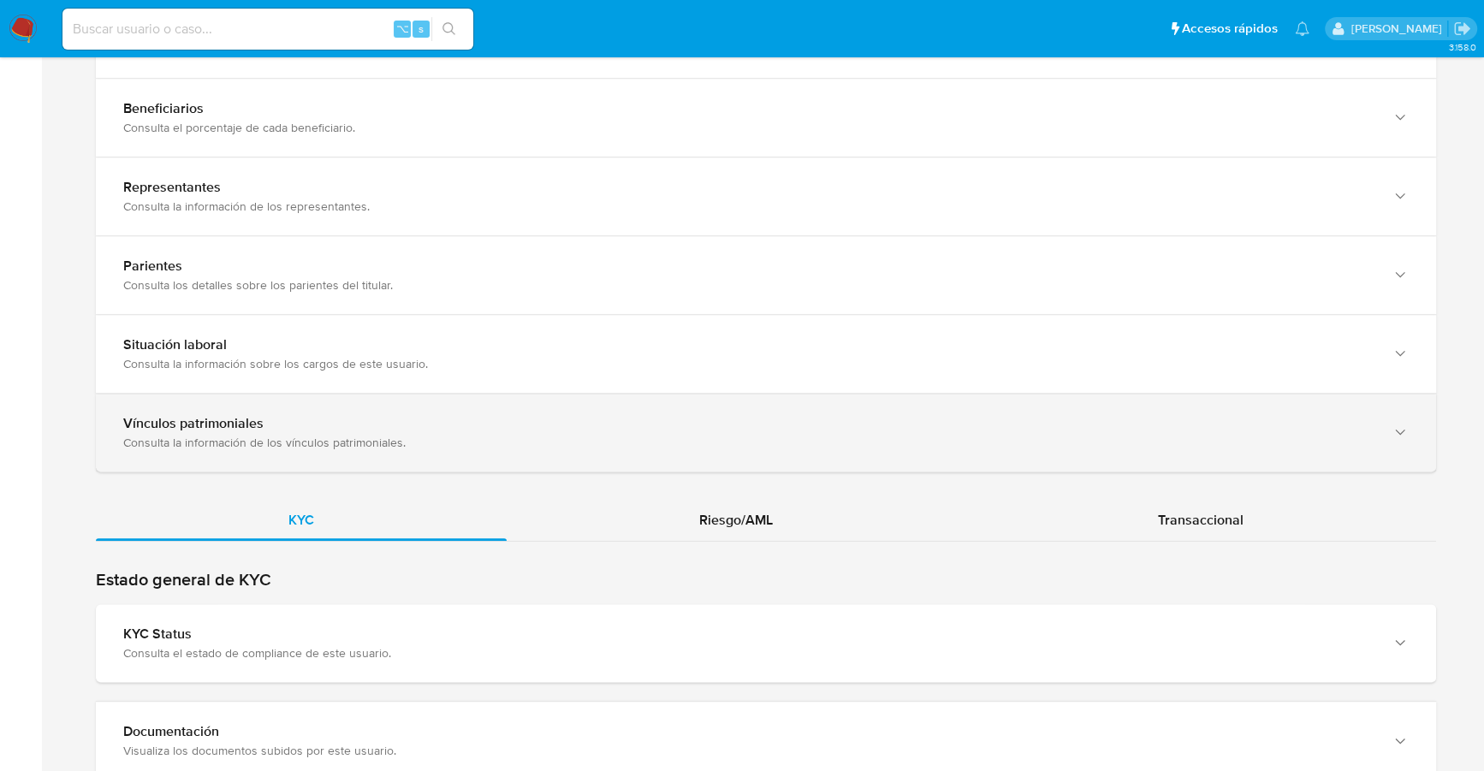
scroll to position [1583, 0]
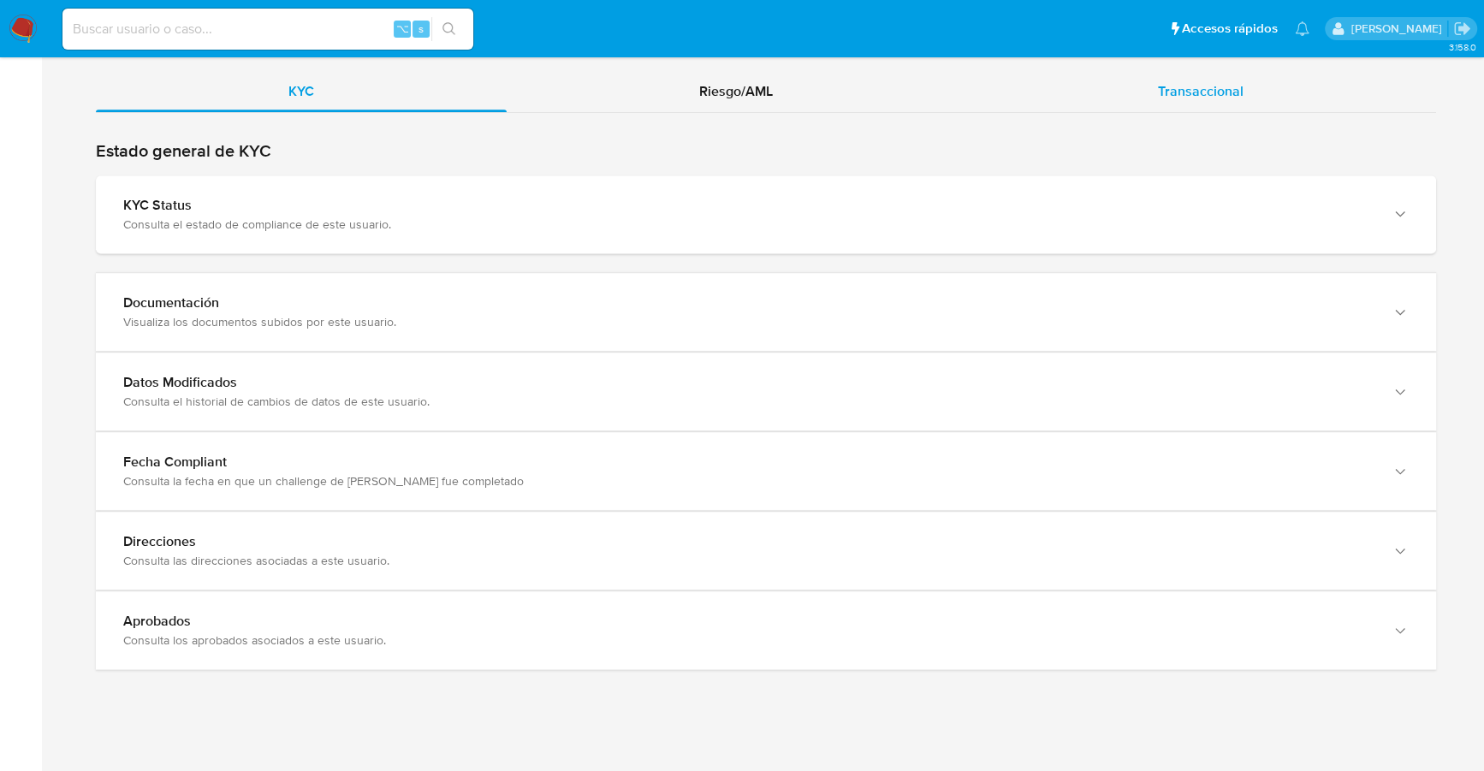
click at [1209, 81] on span "Transaccional" at bounding box center [1201, 91] width 86 height 20
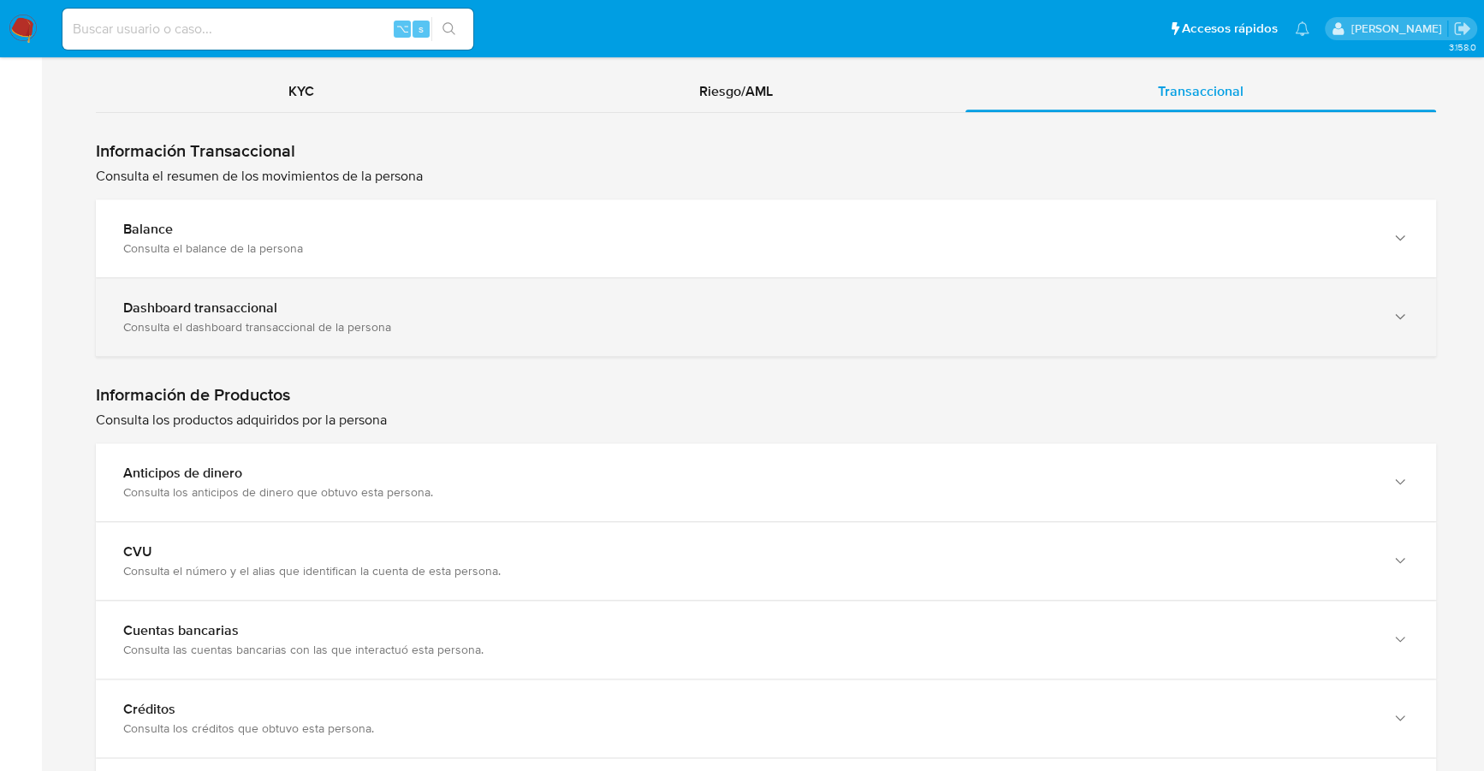
click at [342, 302] on div "Dashboard transaccional" at bounding box center [748, 308] width 1251 height 17
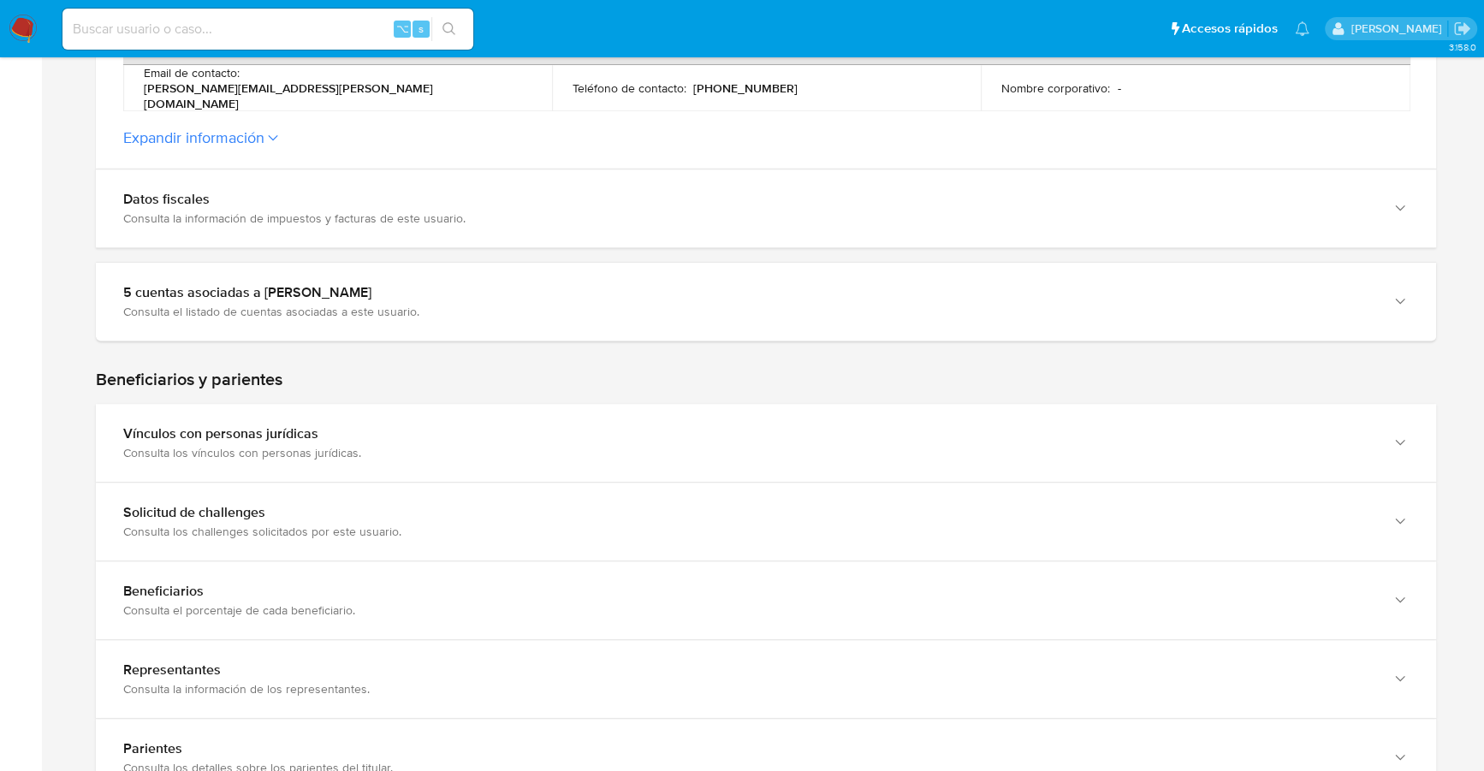
scroll to position [286, 0]
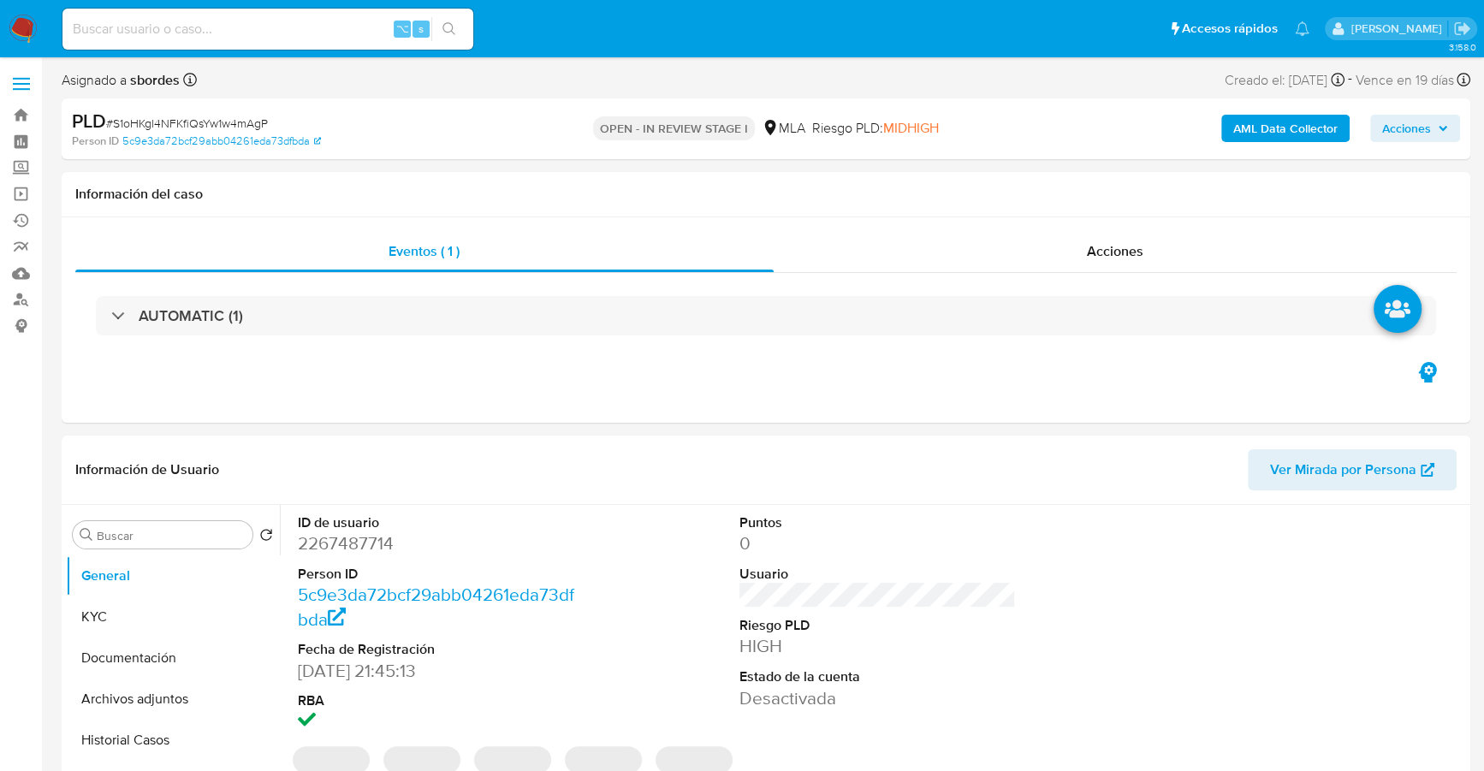
select select "10"
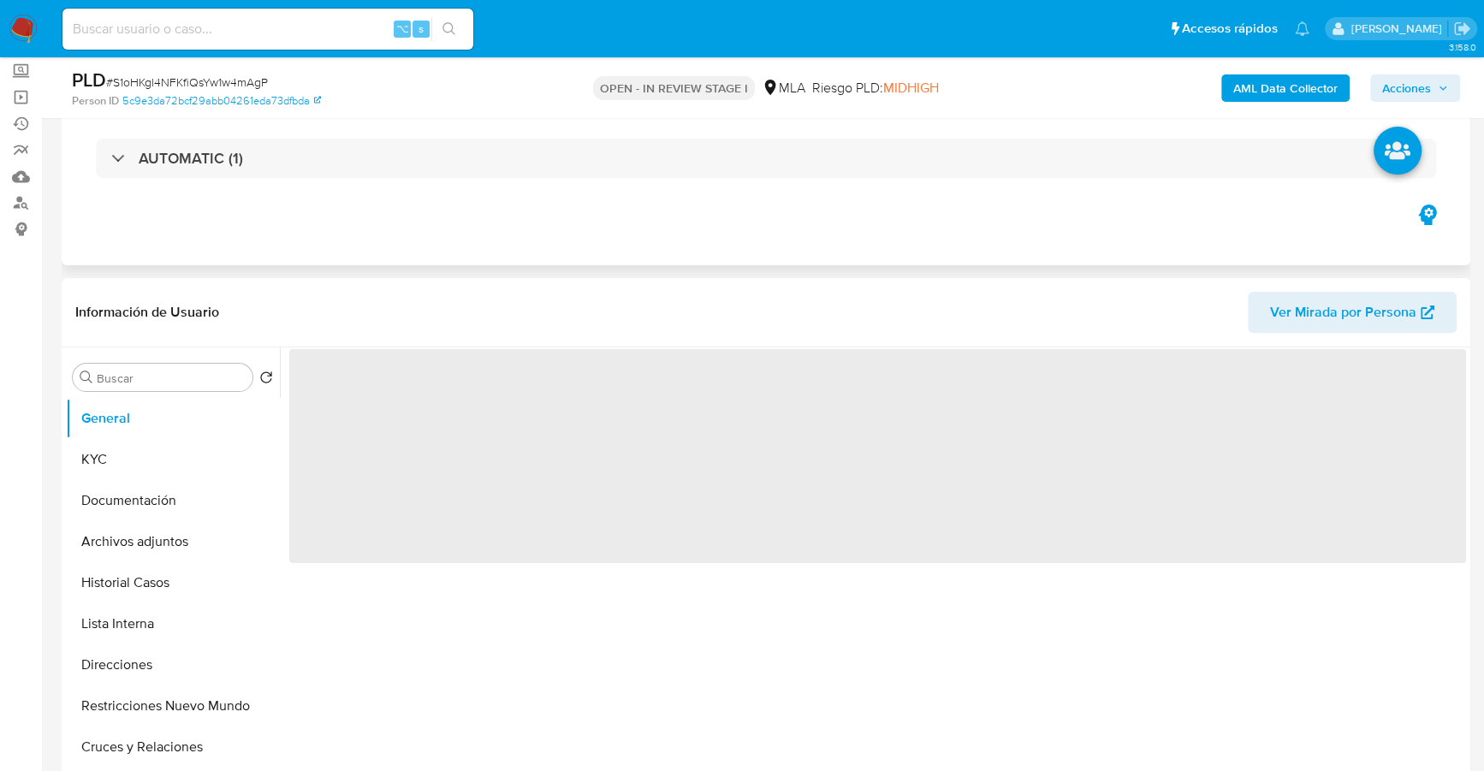
scroll to position [188, 0]
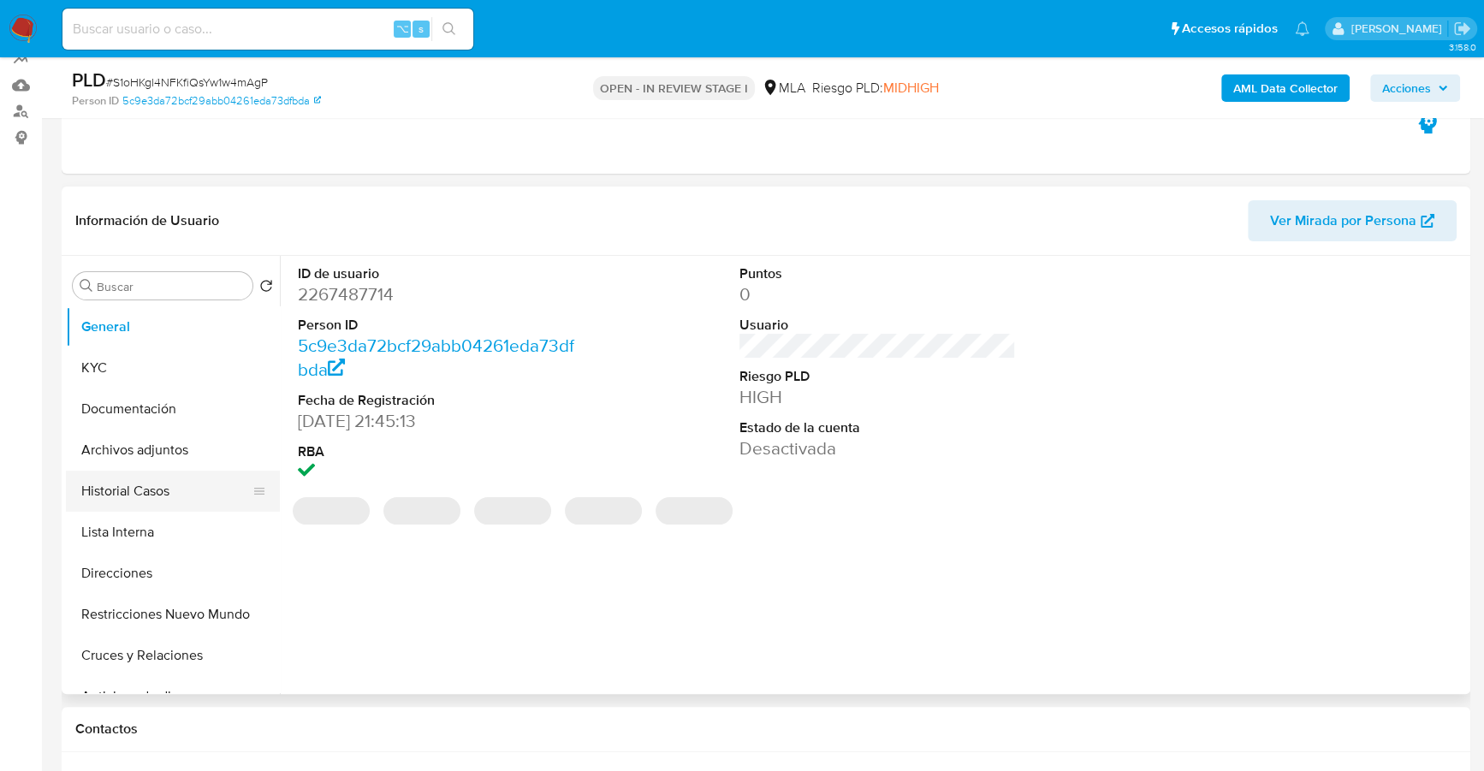
select select "10"
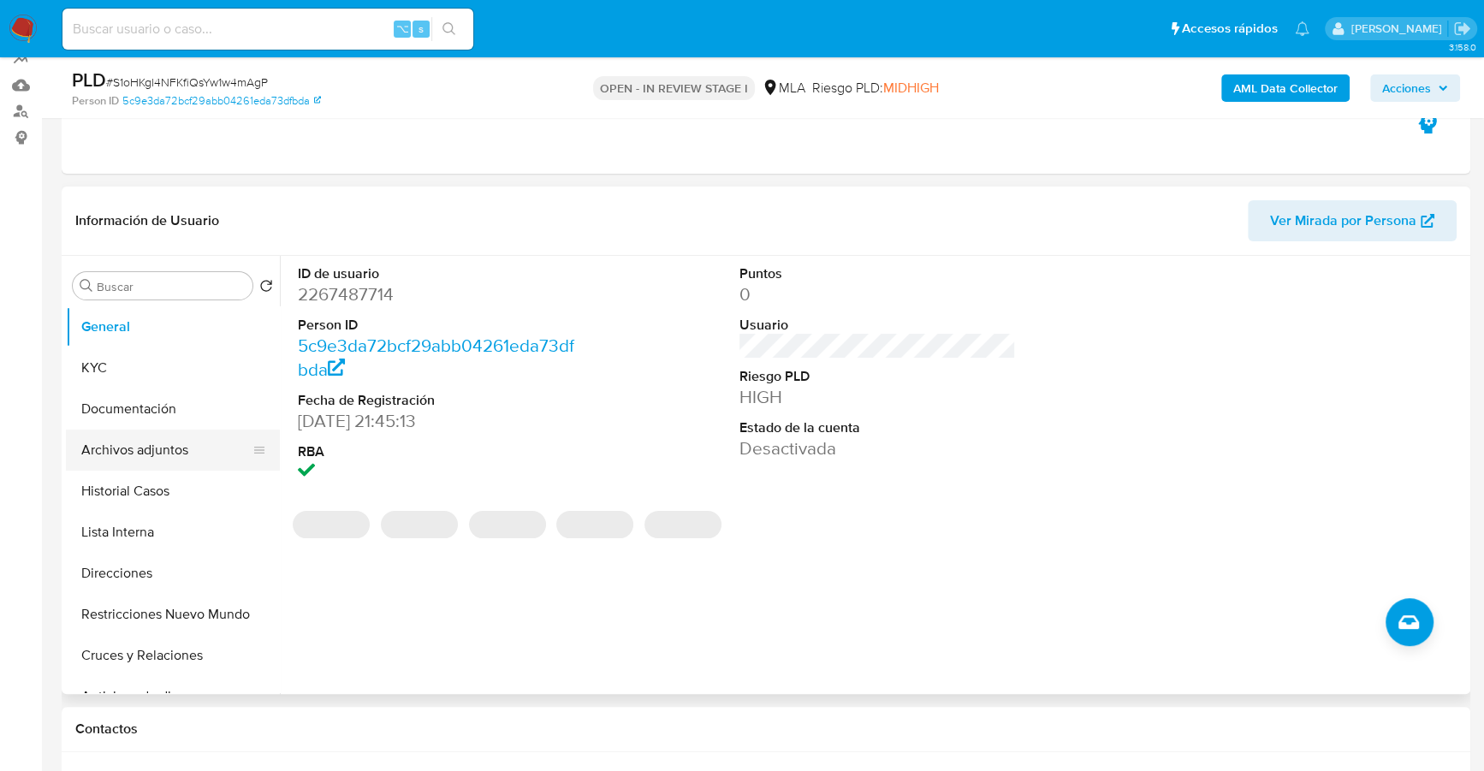
click at [166, 451] on button "Archivos adjuntos" at bounding box center [166, 450] width 200 height 41
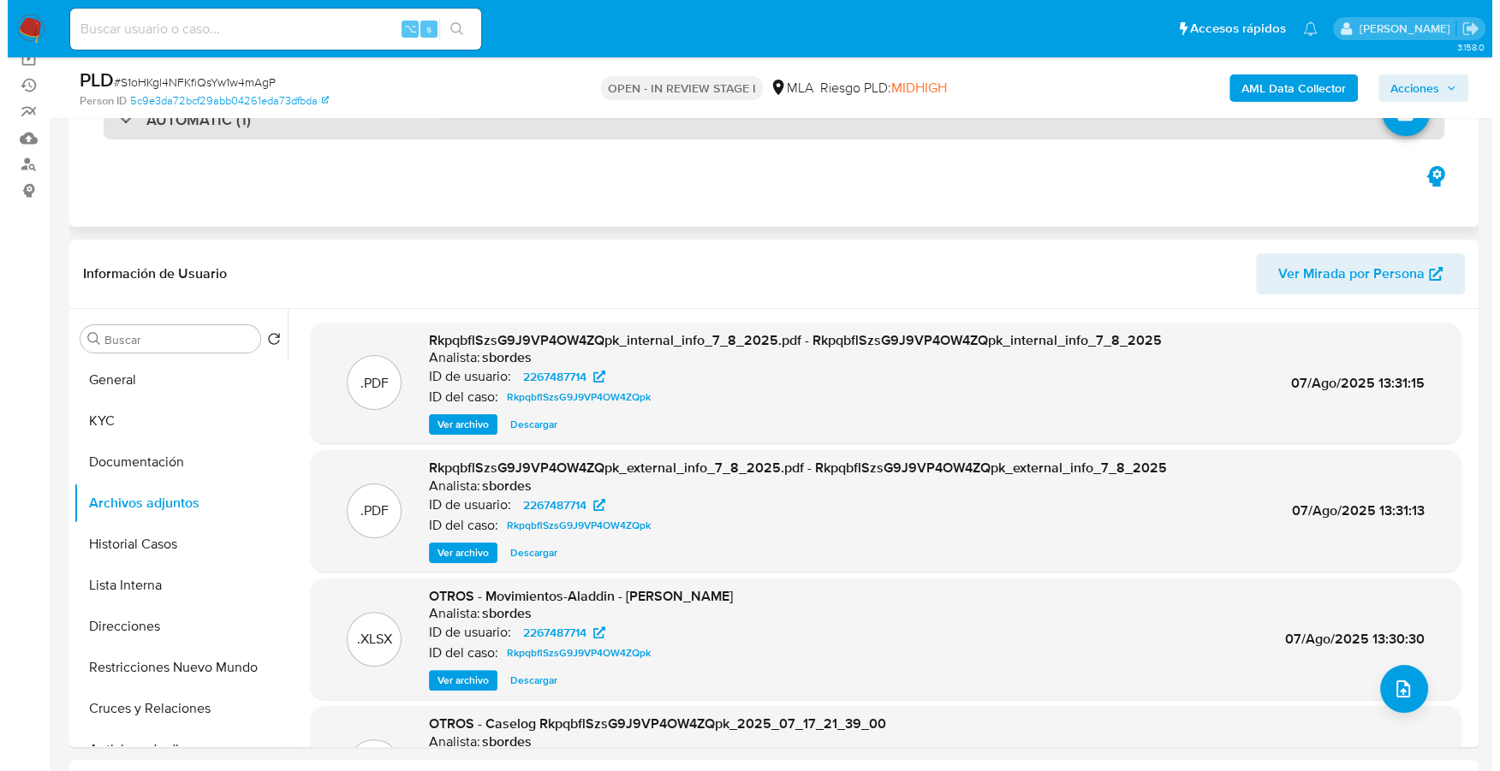
scroll to position [135, 0]
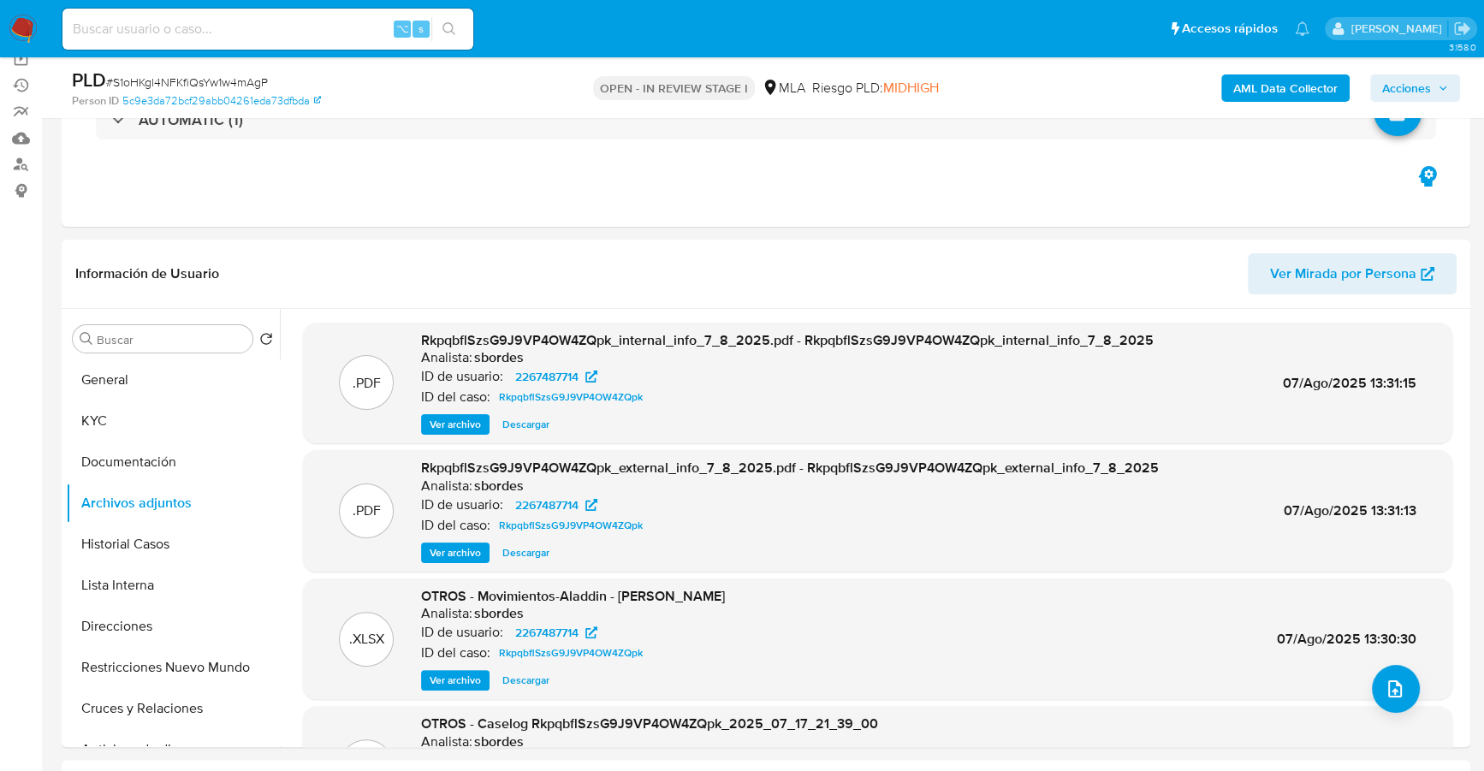
click at [1292, 78] on b "AML Data Collector" at bounding box center [1286, 87] width 104 height 27
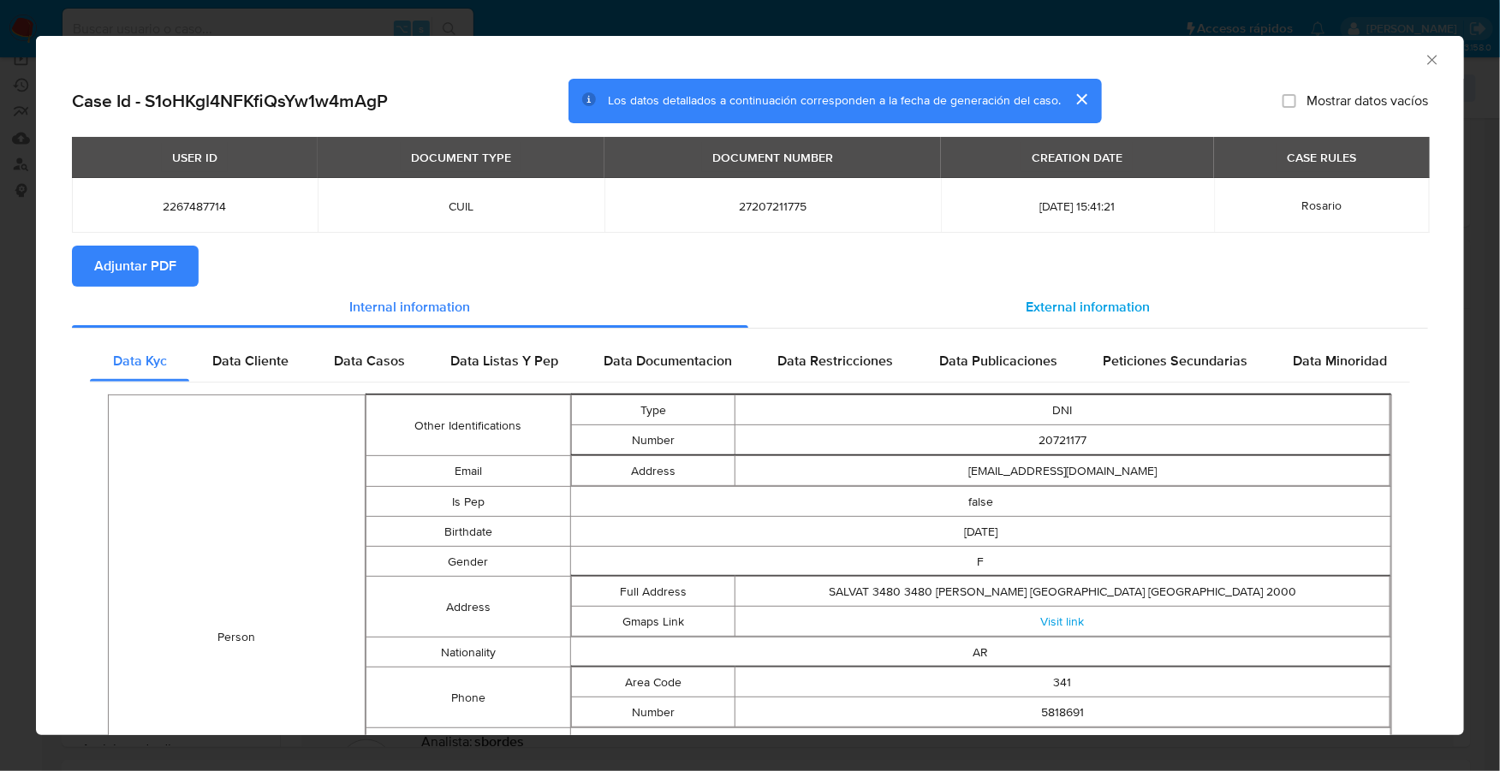
click at [1077, 288] on div "External information" at bounding box center [1088, 307] width 680 height 41
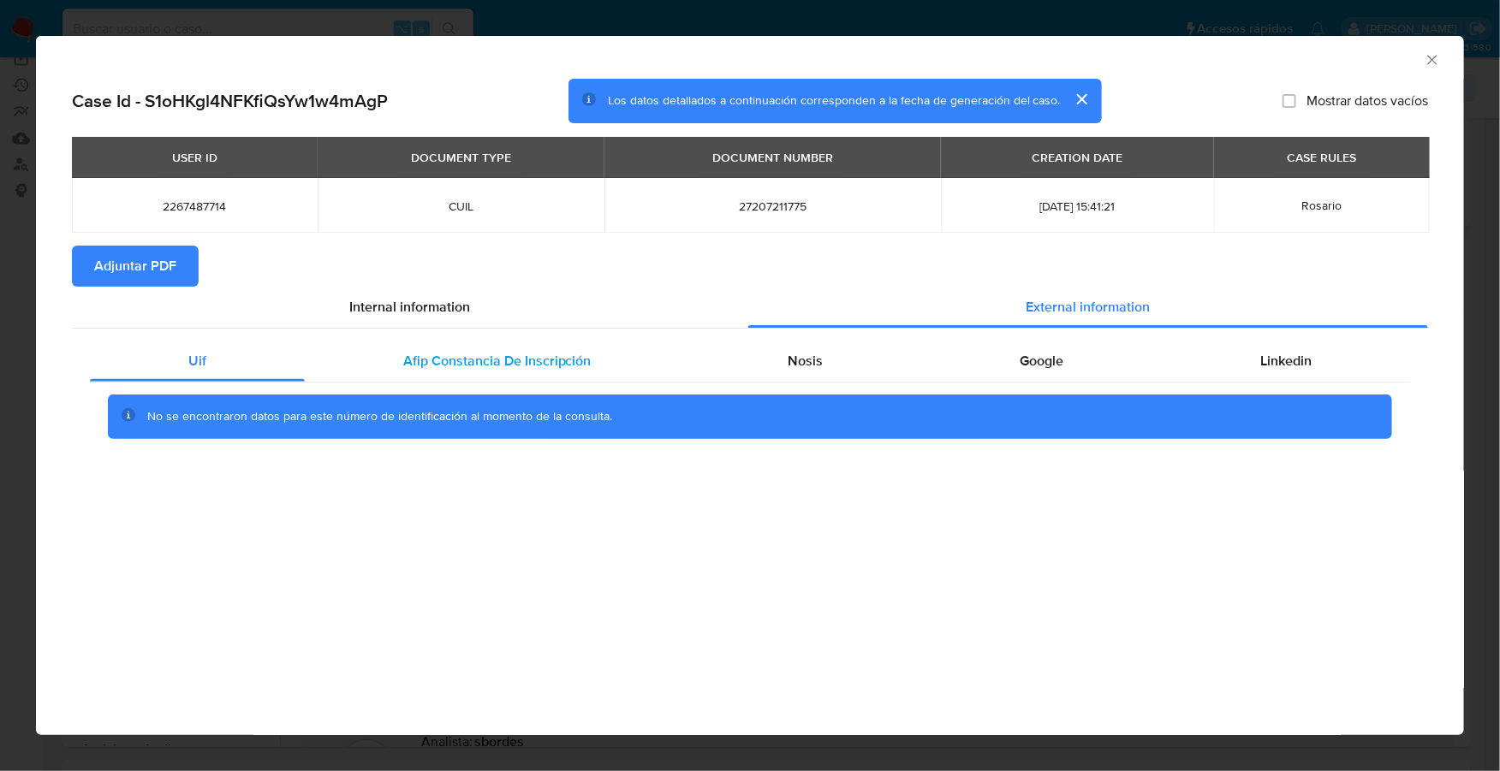
click at [439, 366] on span "Afip Constancia De Inscripción" at bounding box center [497, 361] width 188 height 20
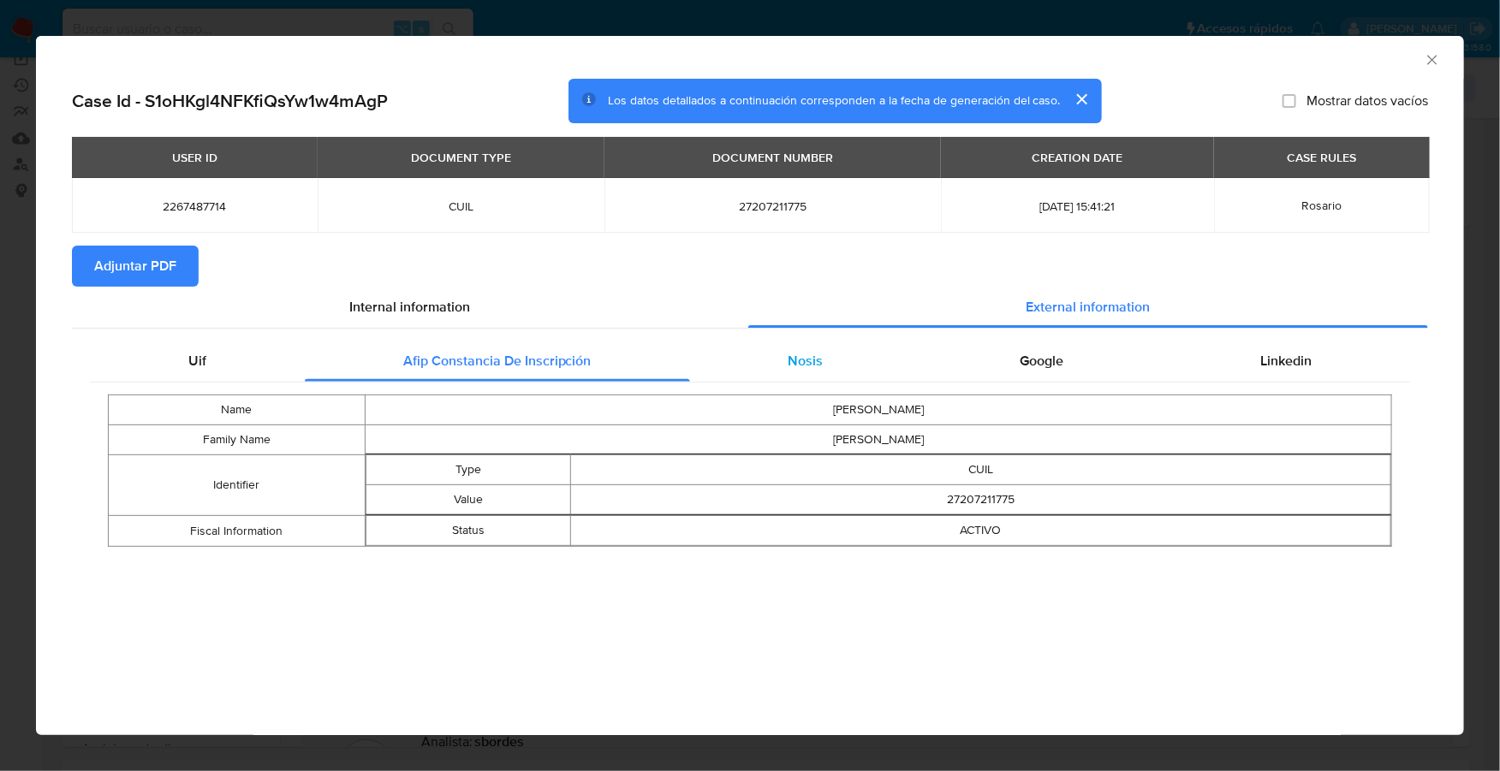
click at [785, 349] on div "Nosis" at bounding box center [806, 361] width 232 height 41
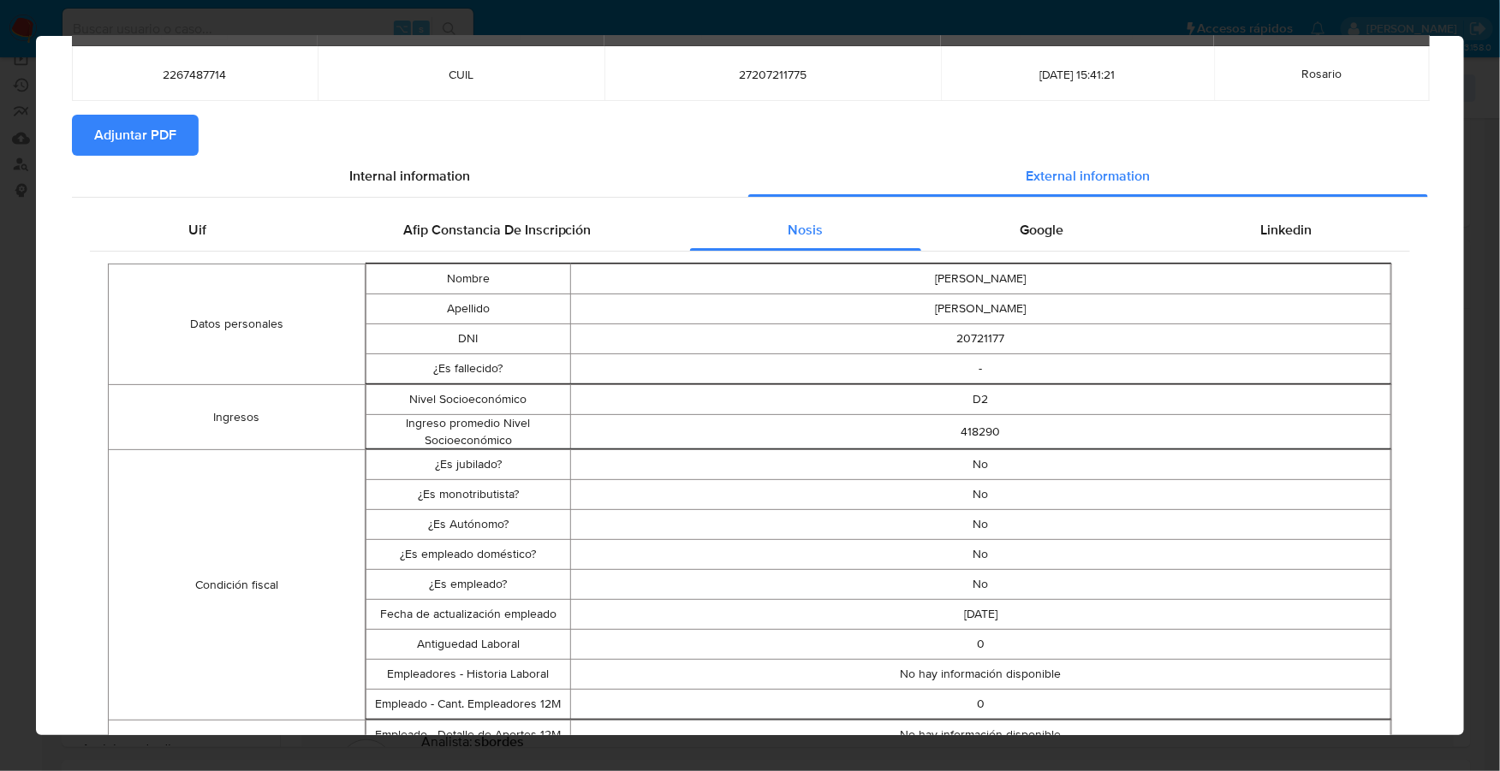
scroll to position [0, 0]
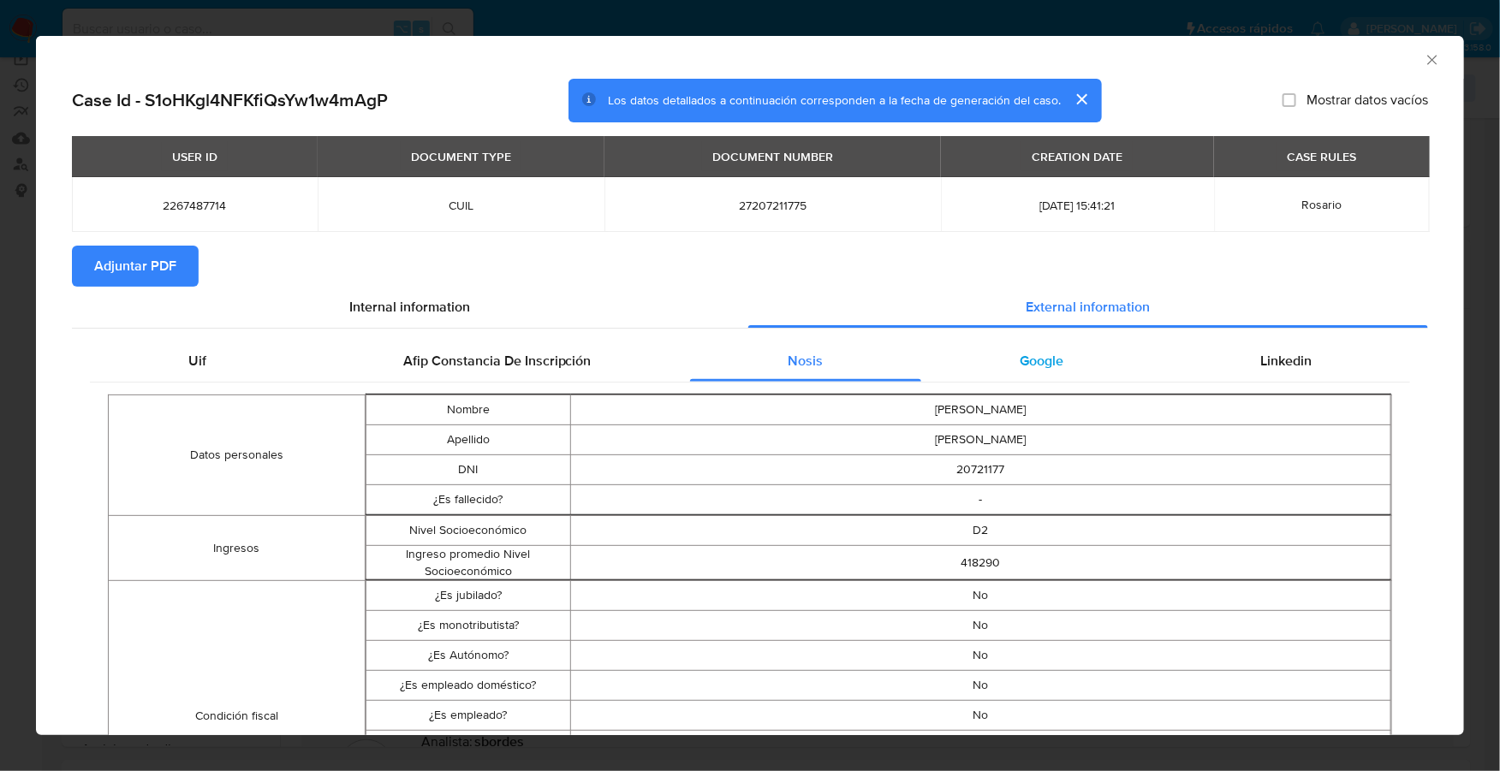
click at [1031, 377] on div "Google" at bounding box center [1041, 361] width 241 height 41
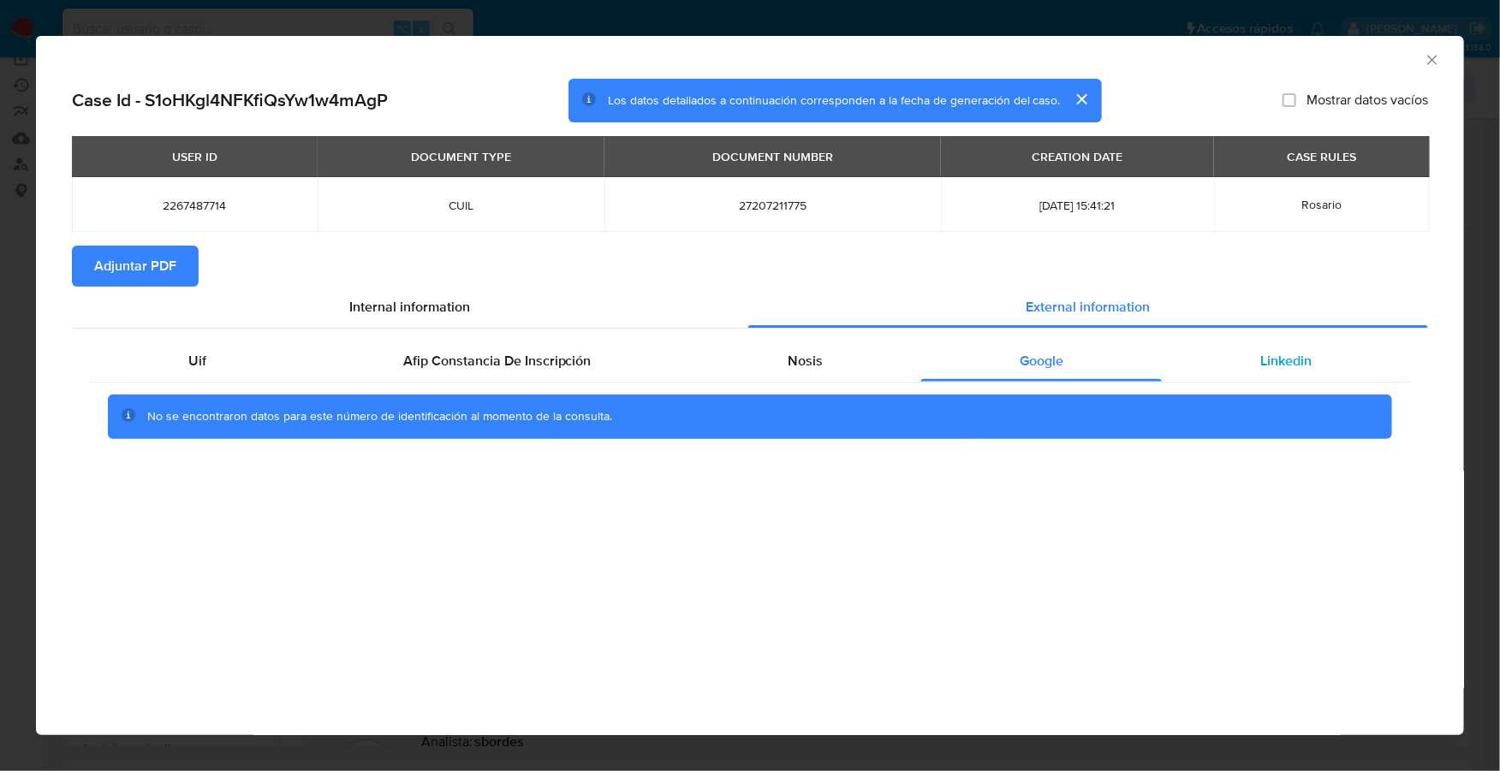
click at [1306, 362] on span "Linkedin" at bounding box center [1285, 361] width 51 height 20
click at [137, 263] on span "Adjuntar PDF" at bounding box center [135, 266] width 82 height 38
click at [1430, 63] on icon "Cerrar ventana" at bounding box center [1432, 59] width 17 height 17
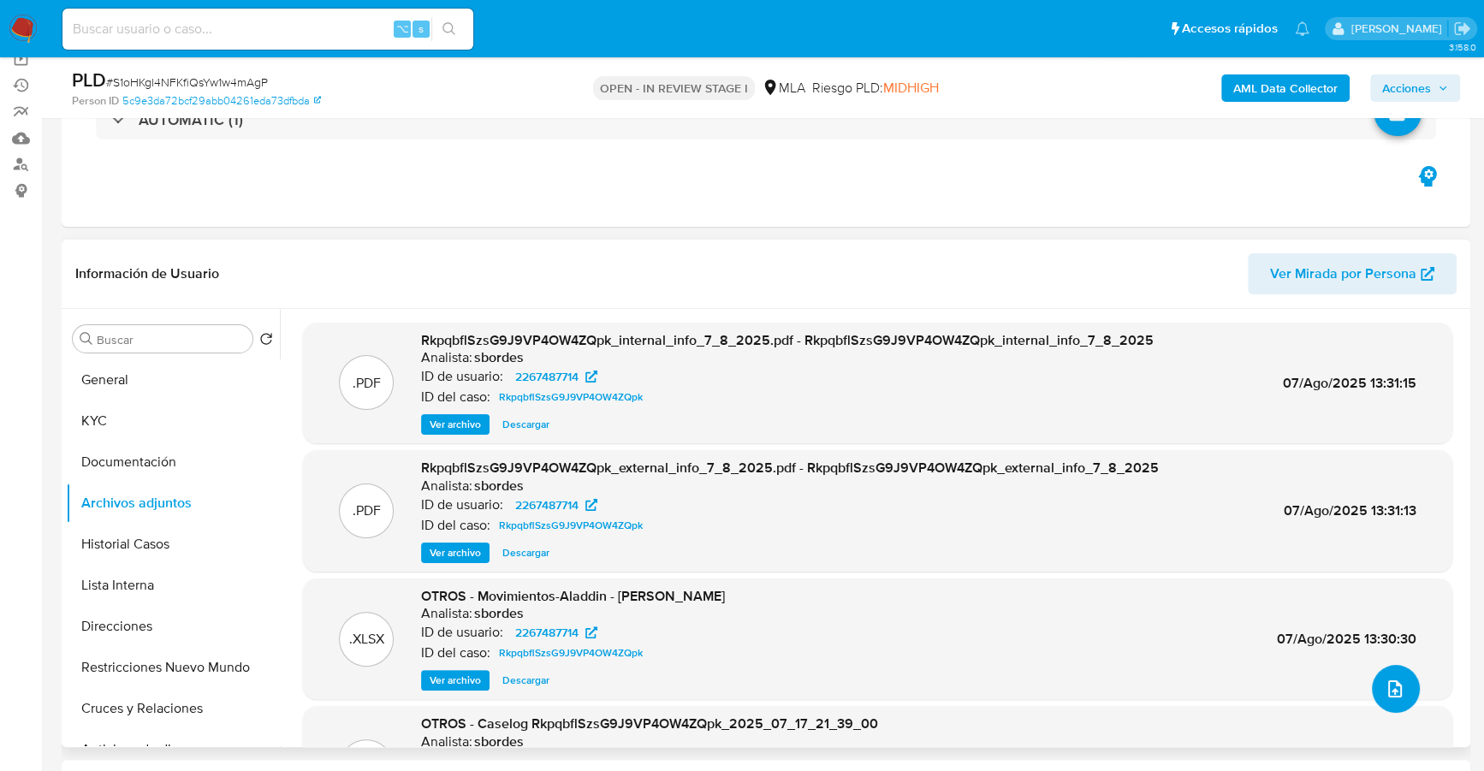
click at [1392, 694] on icon "upload-file" at bounding box center [1395, 689] width 21 height 21
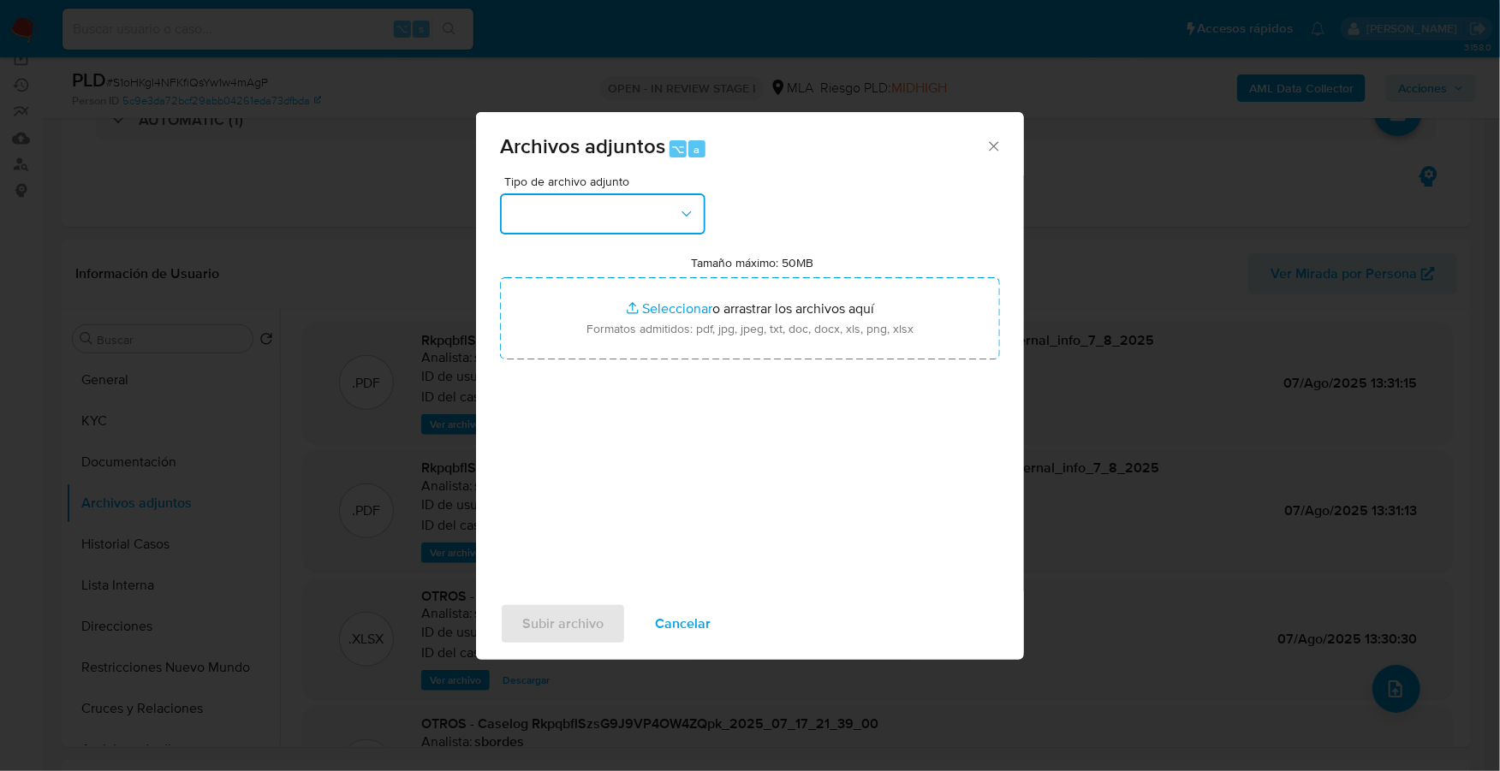
click at [600, 208] on button "button" at bounding box center [602, 213] width 205 height 41
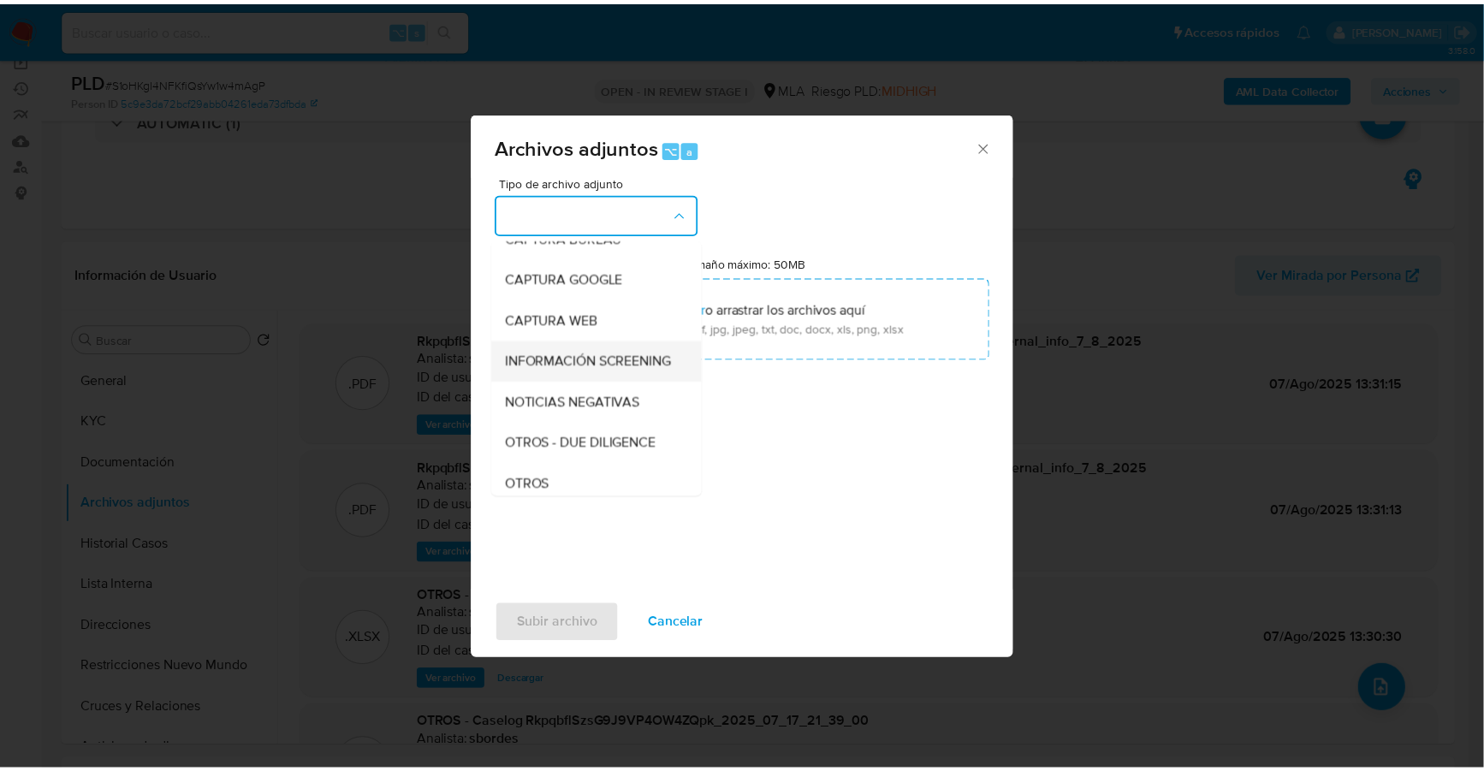
scroll to position [125, 0]
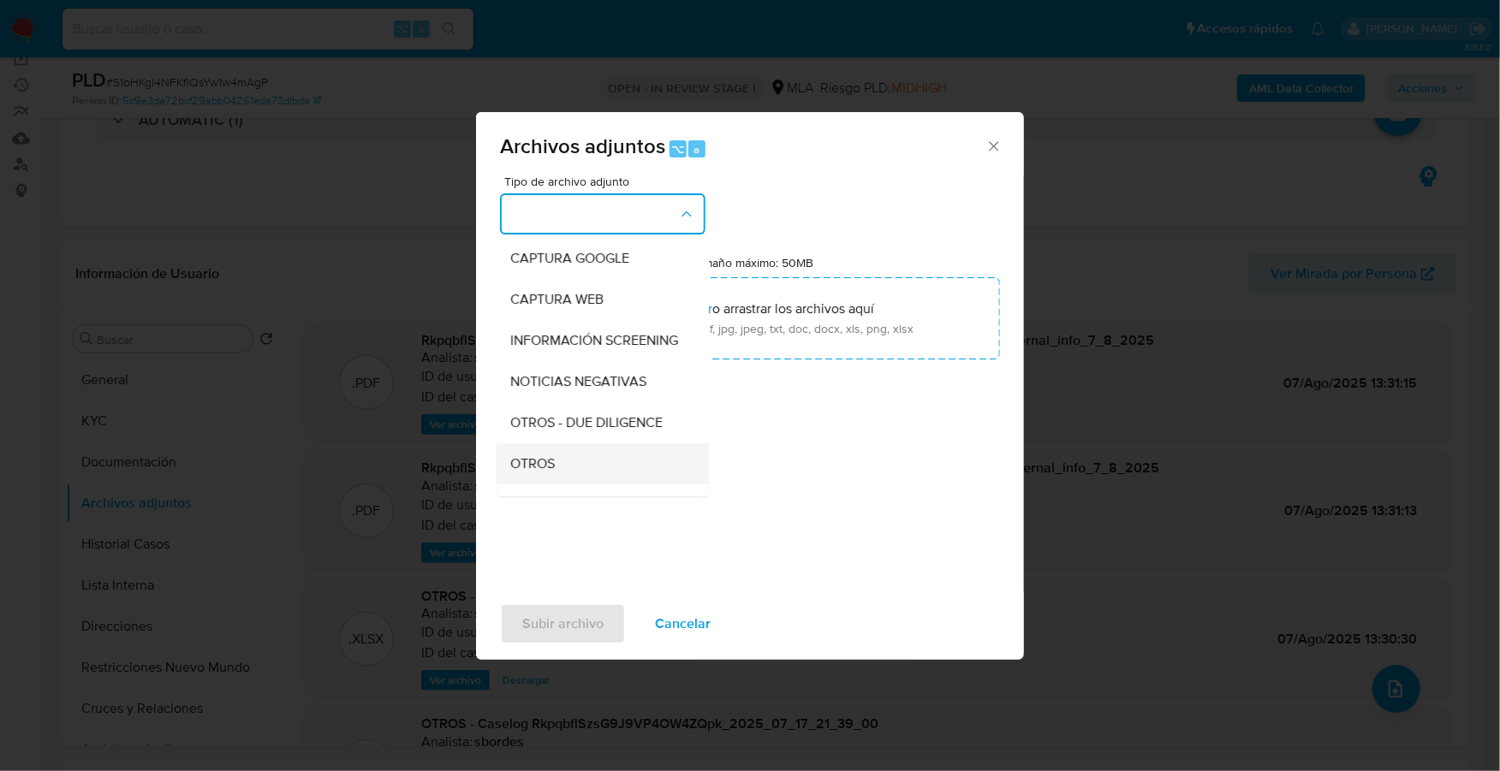
click at [593, 479] on div "OTROS" at bounding box center [597, 463] width 175 height 41
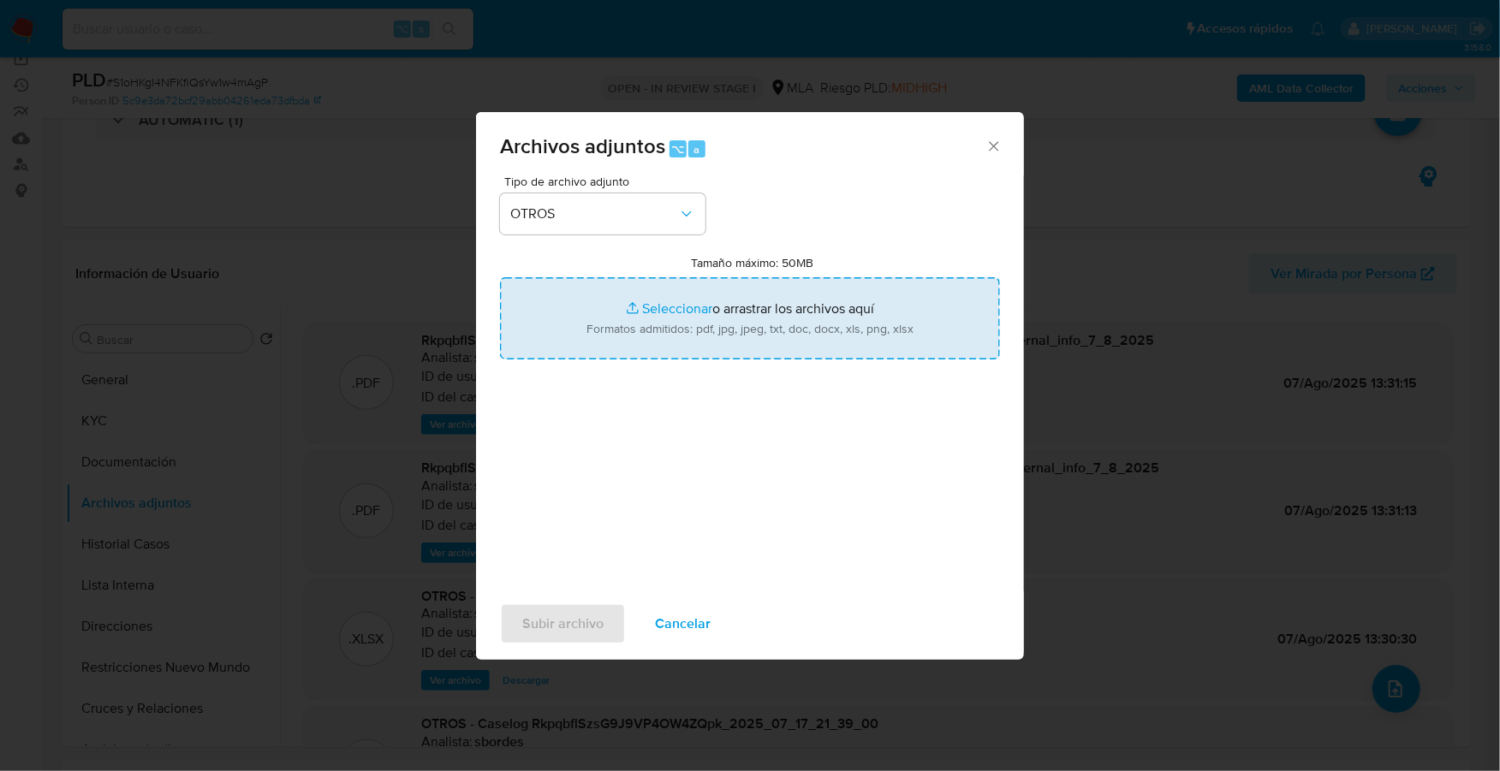
click at [681, 315] on input "Tamaño máximo: 50MB Seleccionar archivos" at bounding box center [750, 318] width 500 height 82
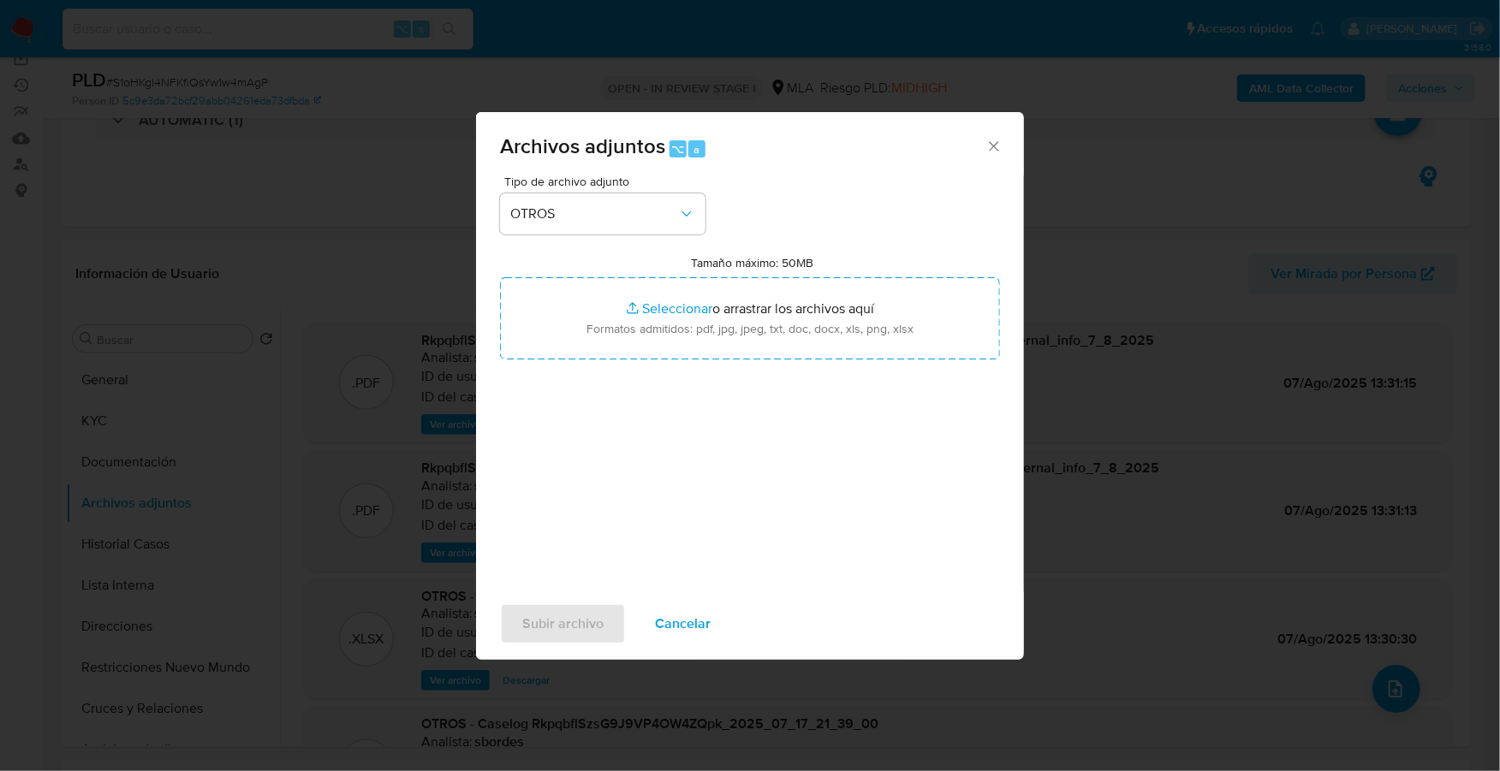
type input "C:\fakepath\Caselog S1oHKgl4NFKfiQsYw1w4mAgP_2025_09_08_12_29_22.docx"
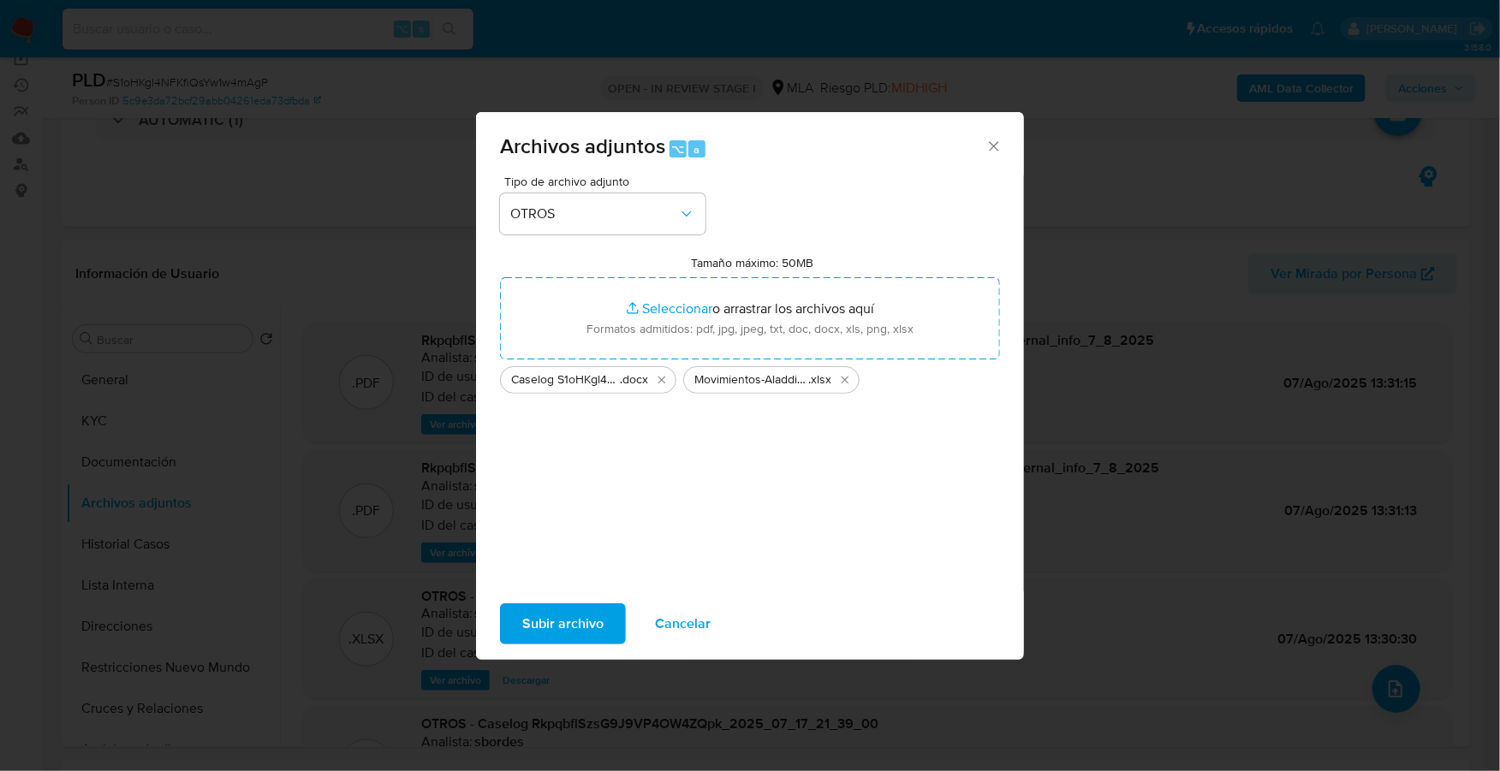
click at [574, 633] on span "Subir archivo" at bounding box center [562, 624] width 81 height 38
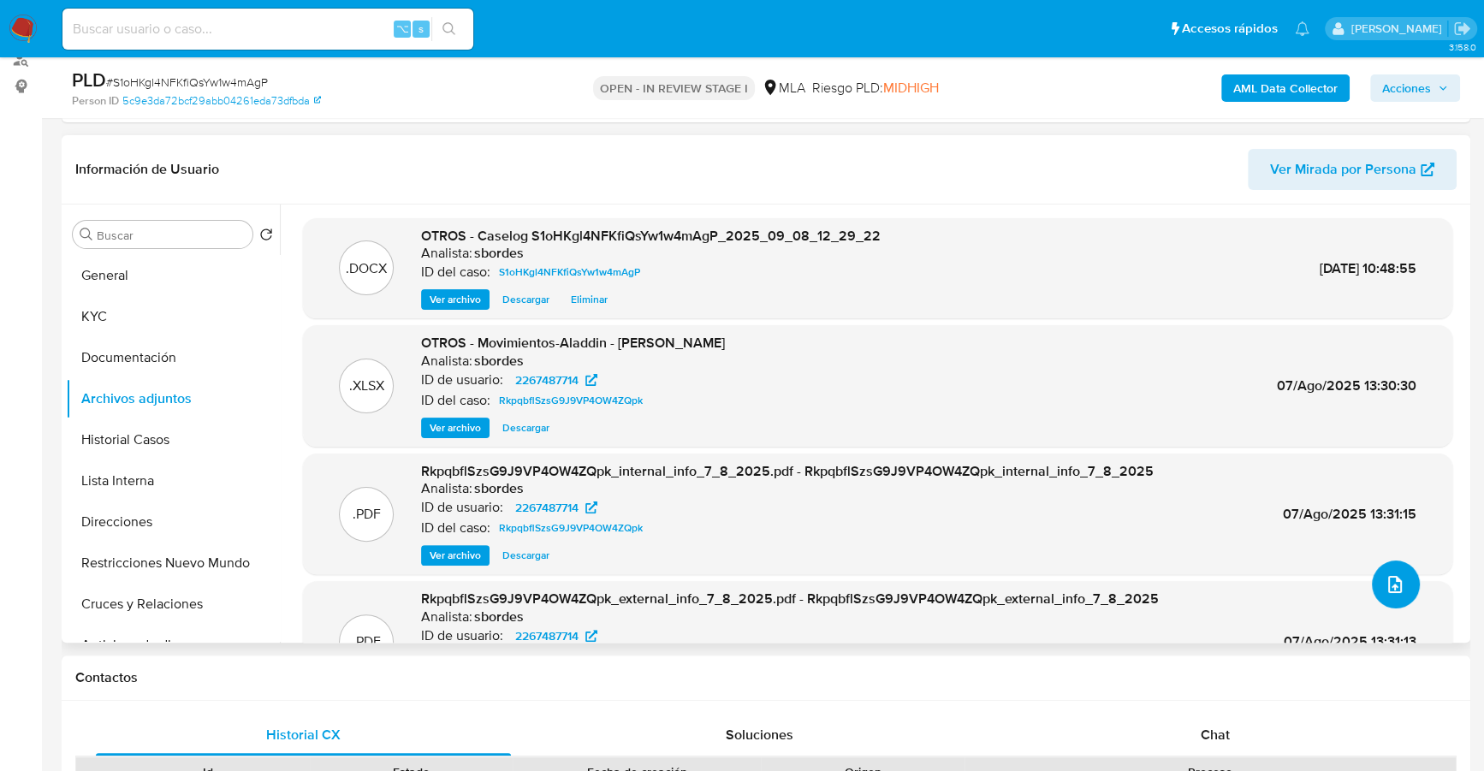
scroll to position [432, 0]
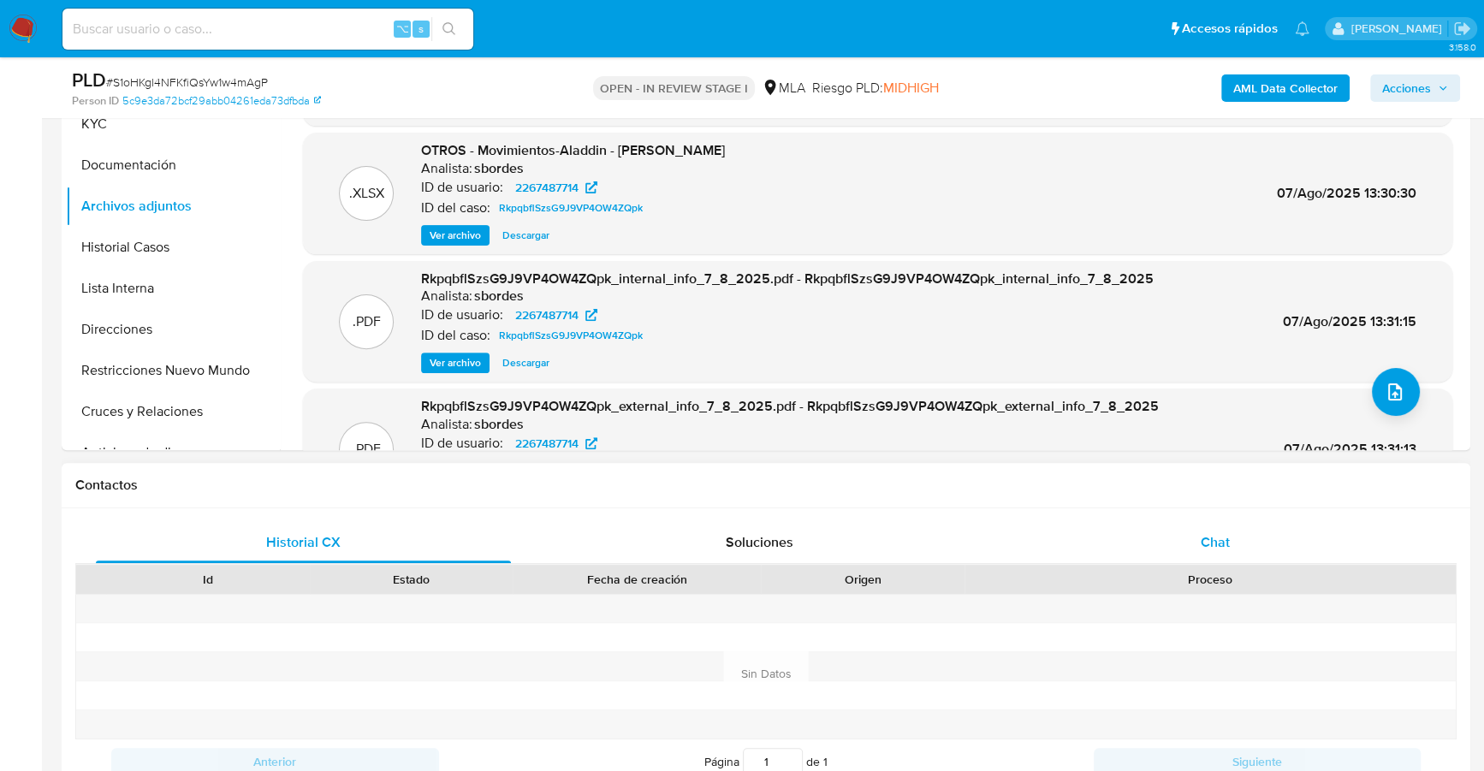
click at [1194, 536] on div "Chat" at bounding box center [1215, 542] width 415 height 41
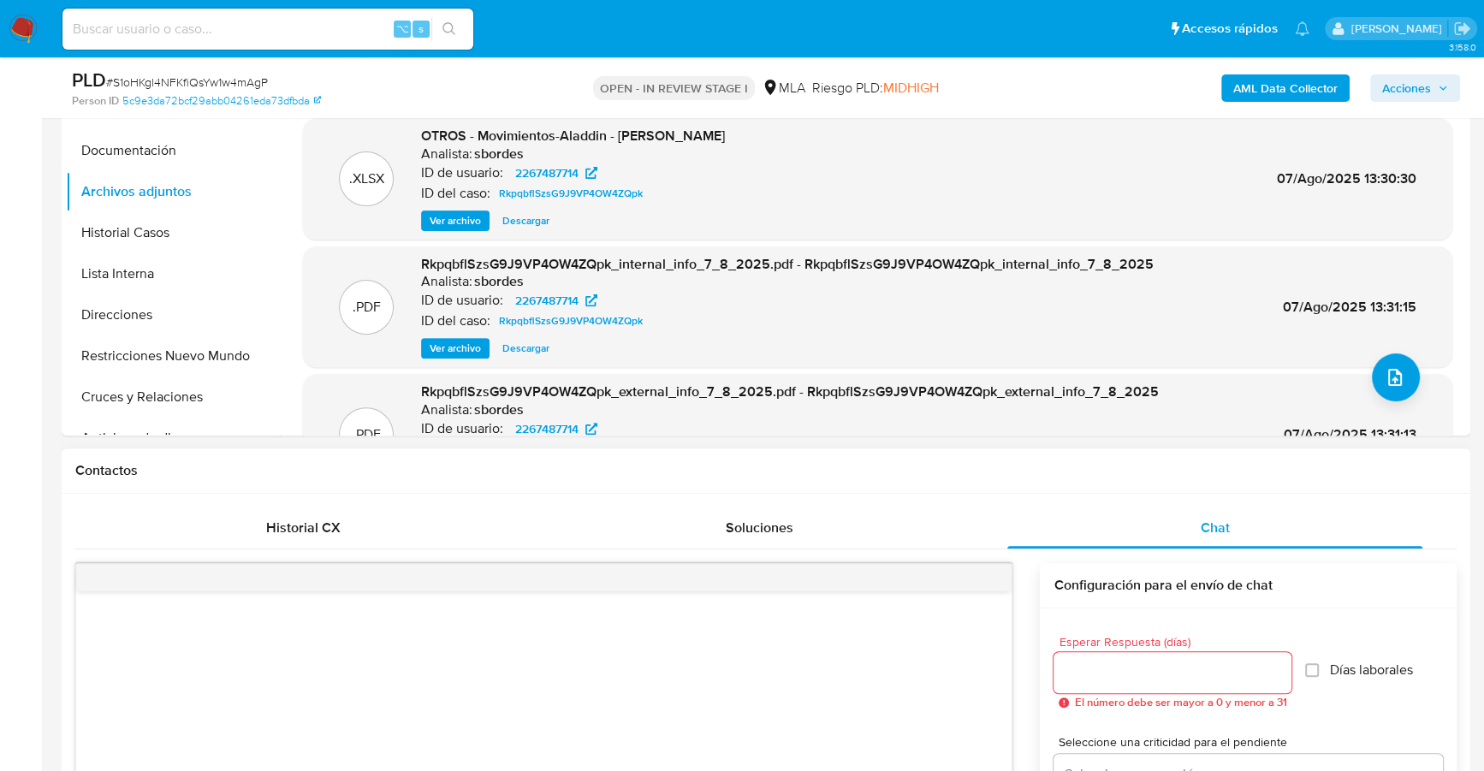
scroll to position [317, 0]
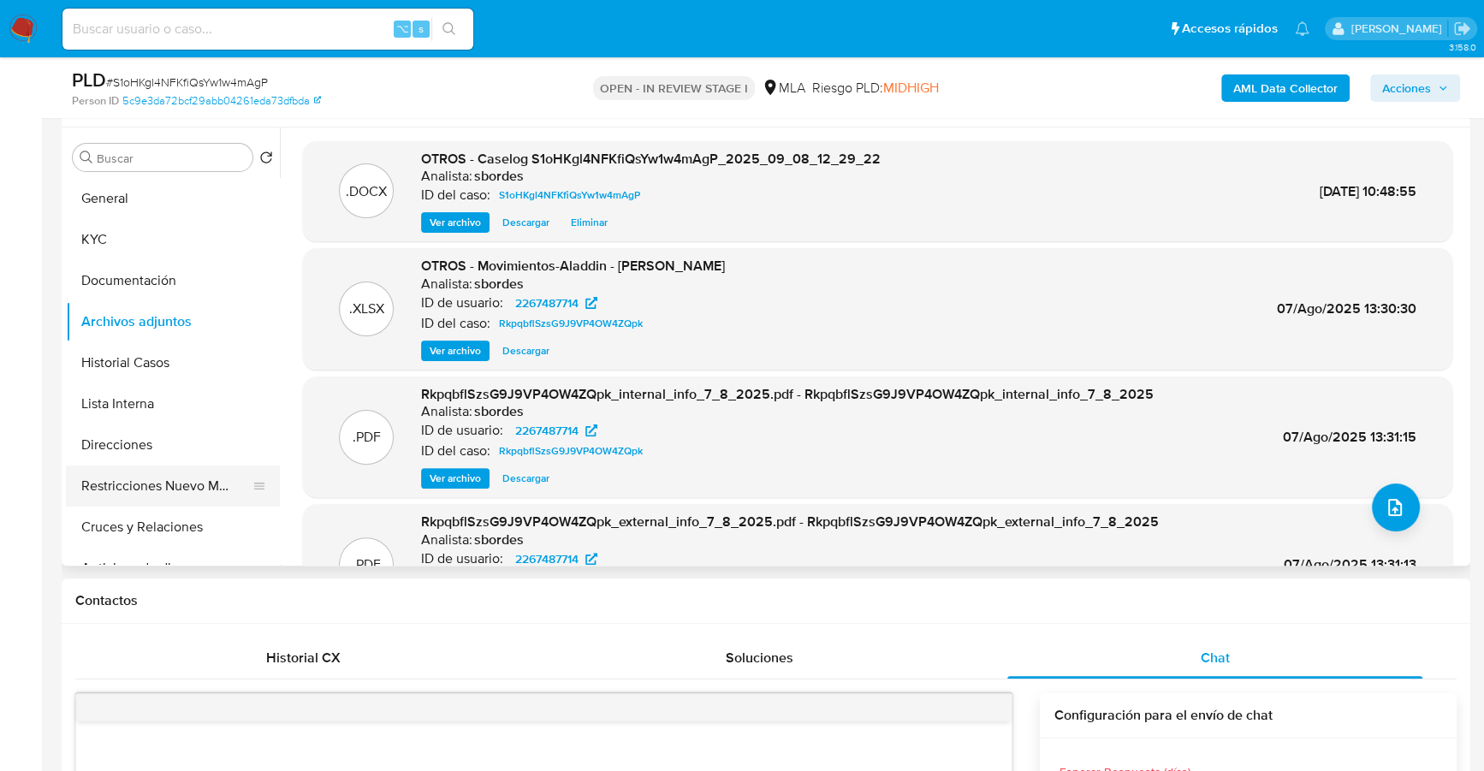
click at [143, 474] on button "Restricciones Nuevo Mundo" at bounding box center [166, 486] width 200 height 41
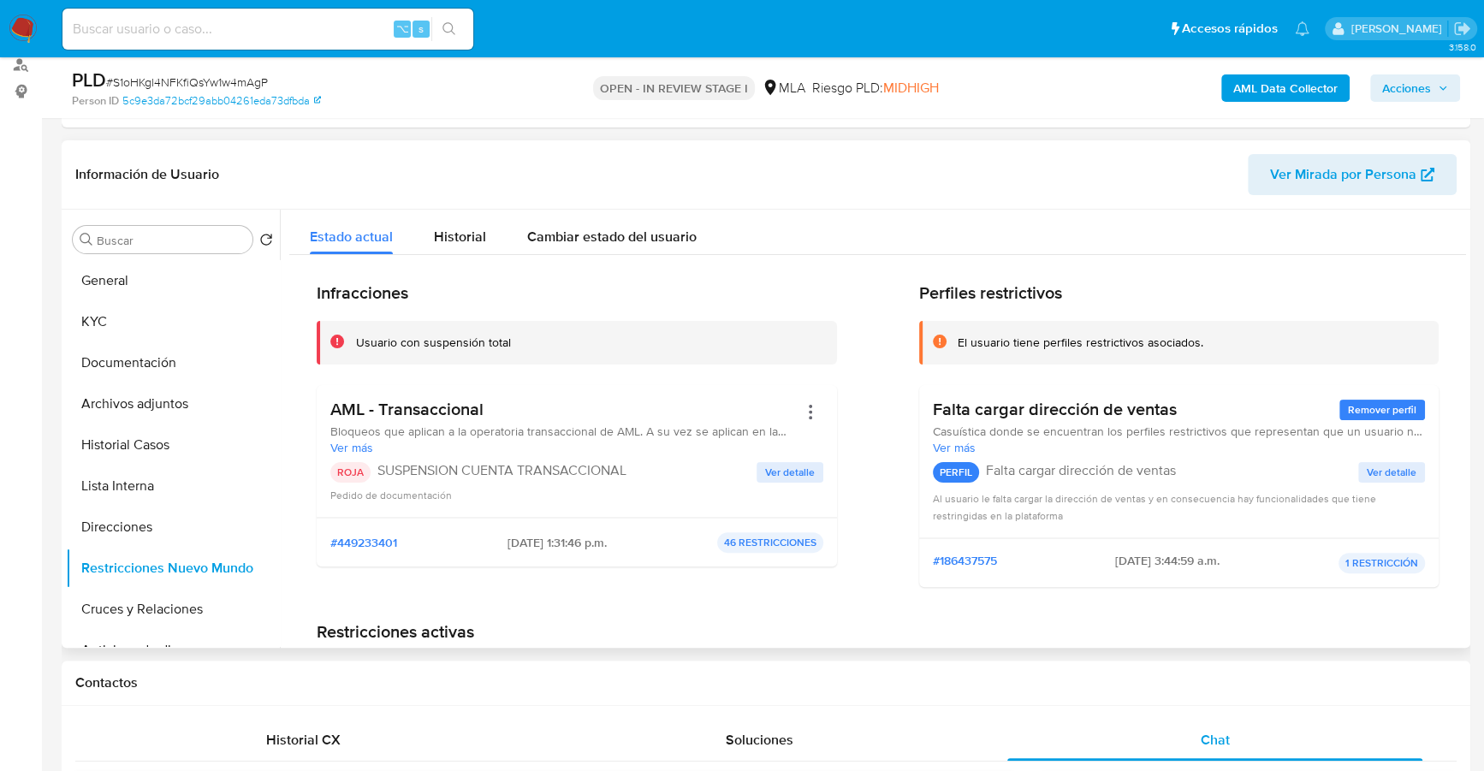
scroll to position [187, 0]
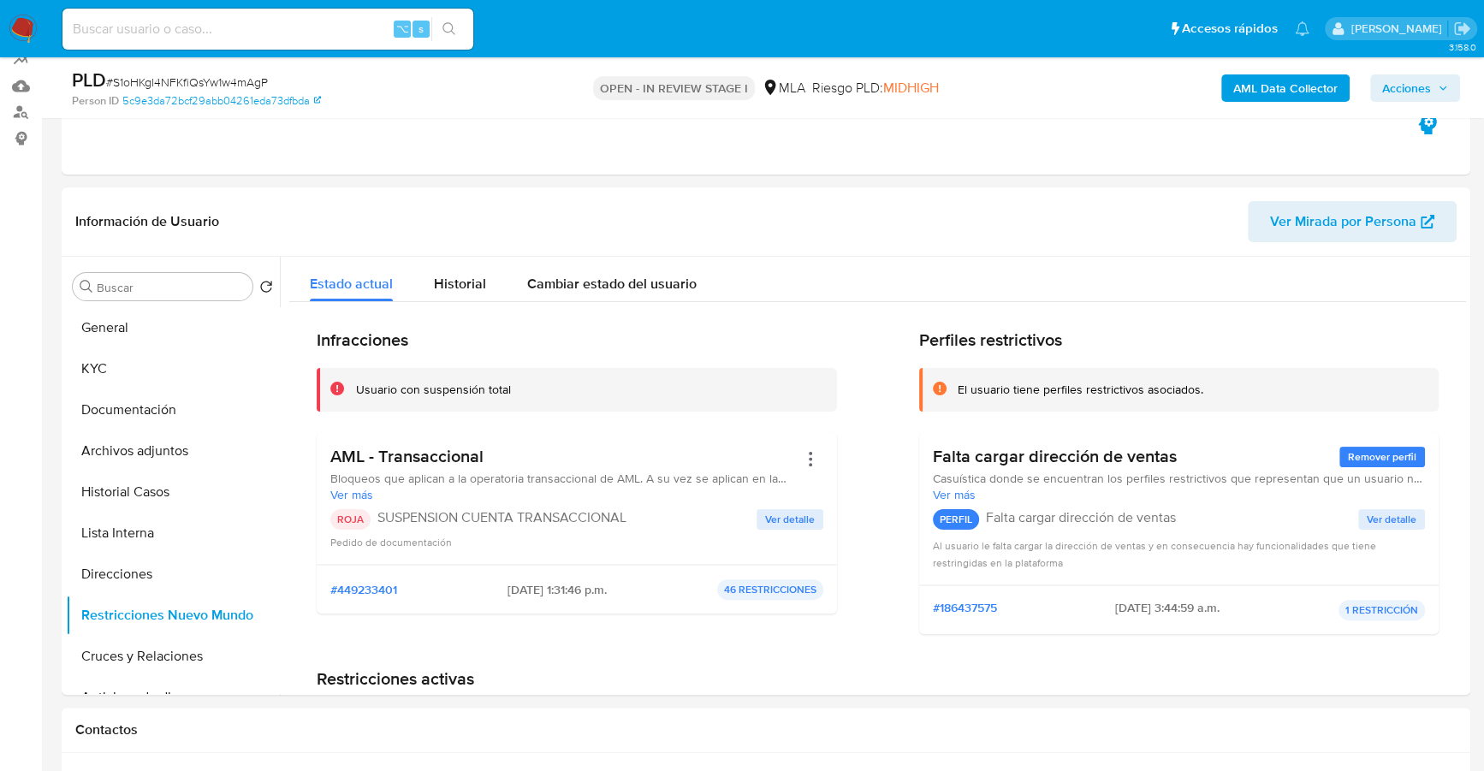
click at [1446, 85] on icon "button" at bounding box center [1443, 88] width 10 height 10
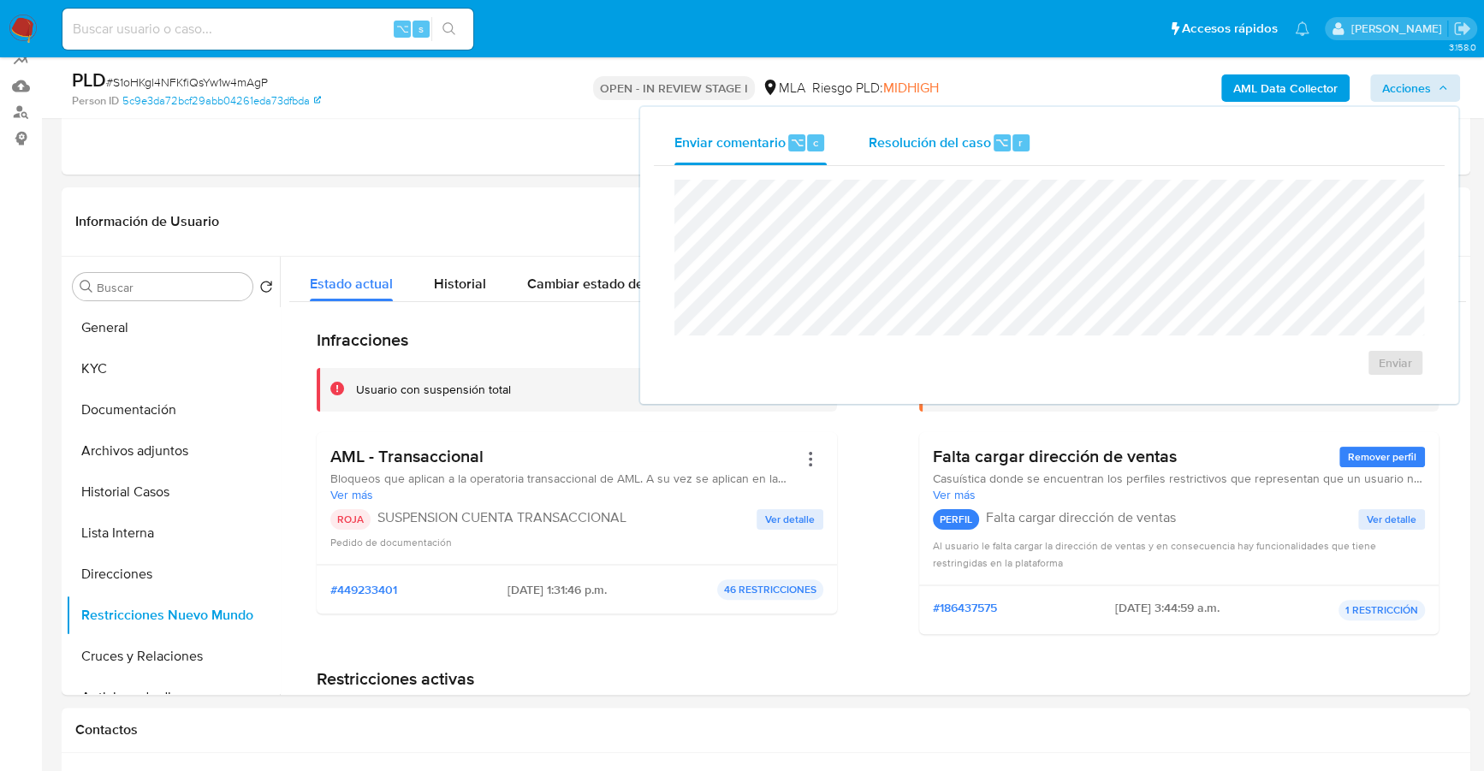
click at [972, 126] on div "Resolución del caso ⌥ r" at bounding box center [949, 143] width 163 height 45
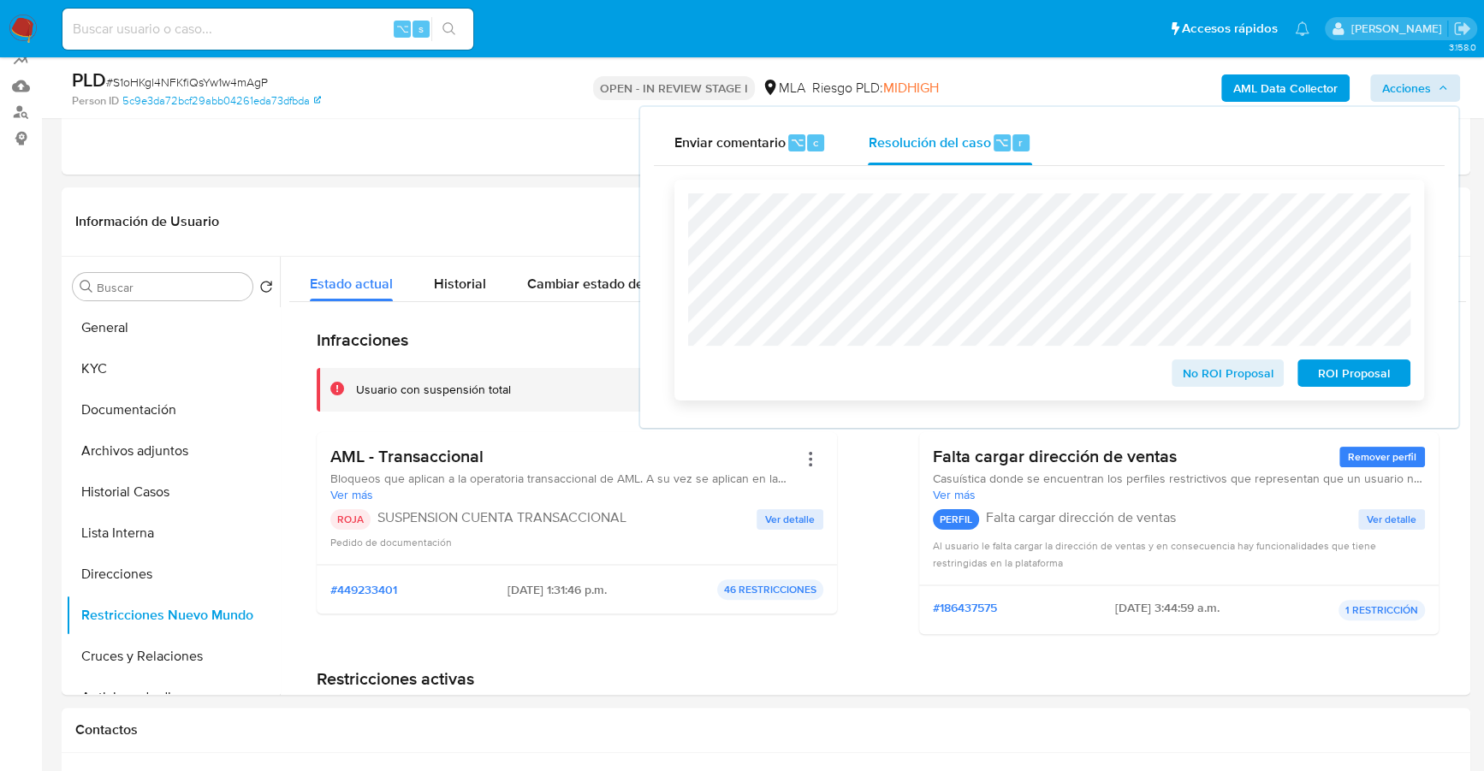
click at [1361, 366] on span "ROI Proposal" at bounding box center [1354, 373] width 89 height 24
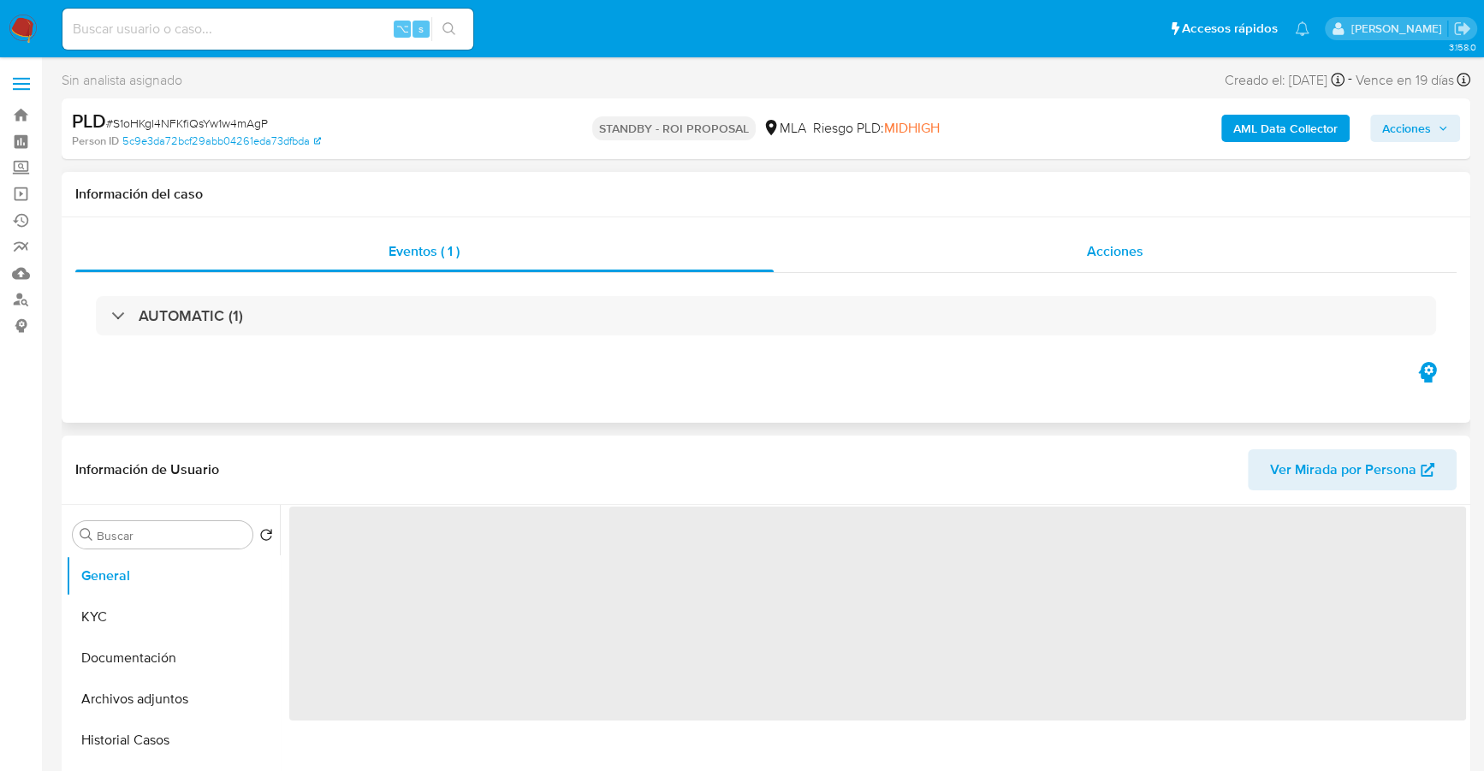
click at [1084, 249] on div "Acciones" at bounding box center [1116, 251] width 684 height 41
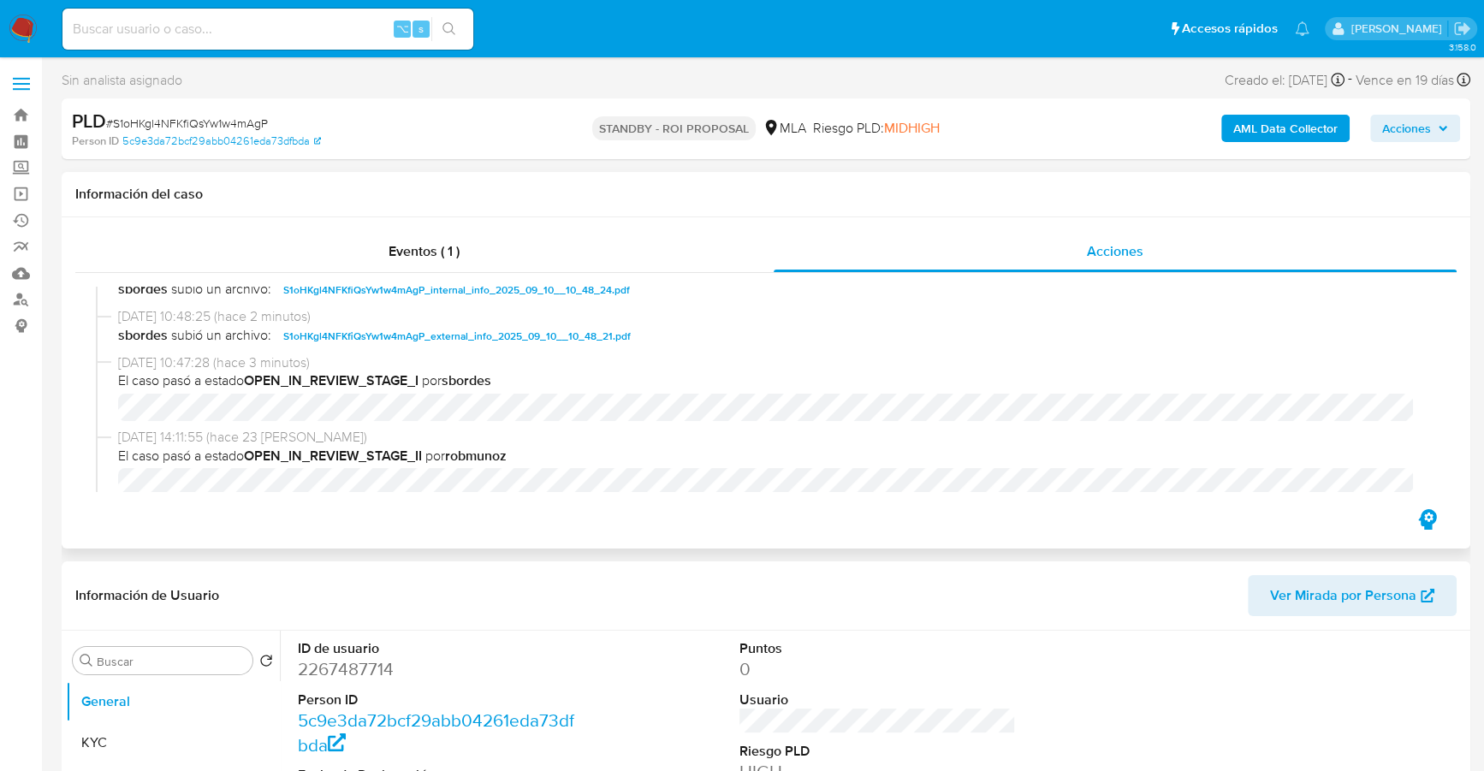
select select "10"
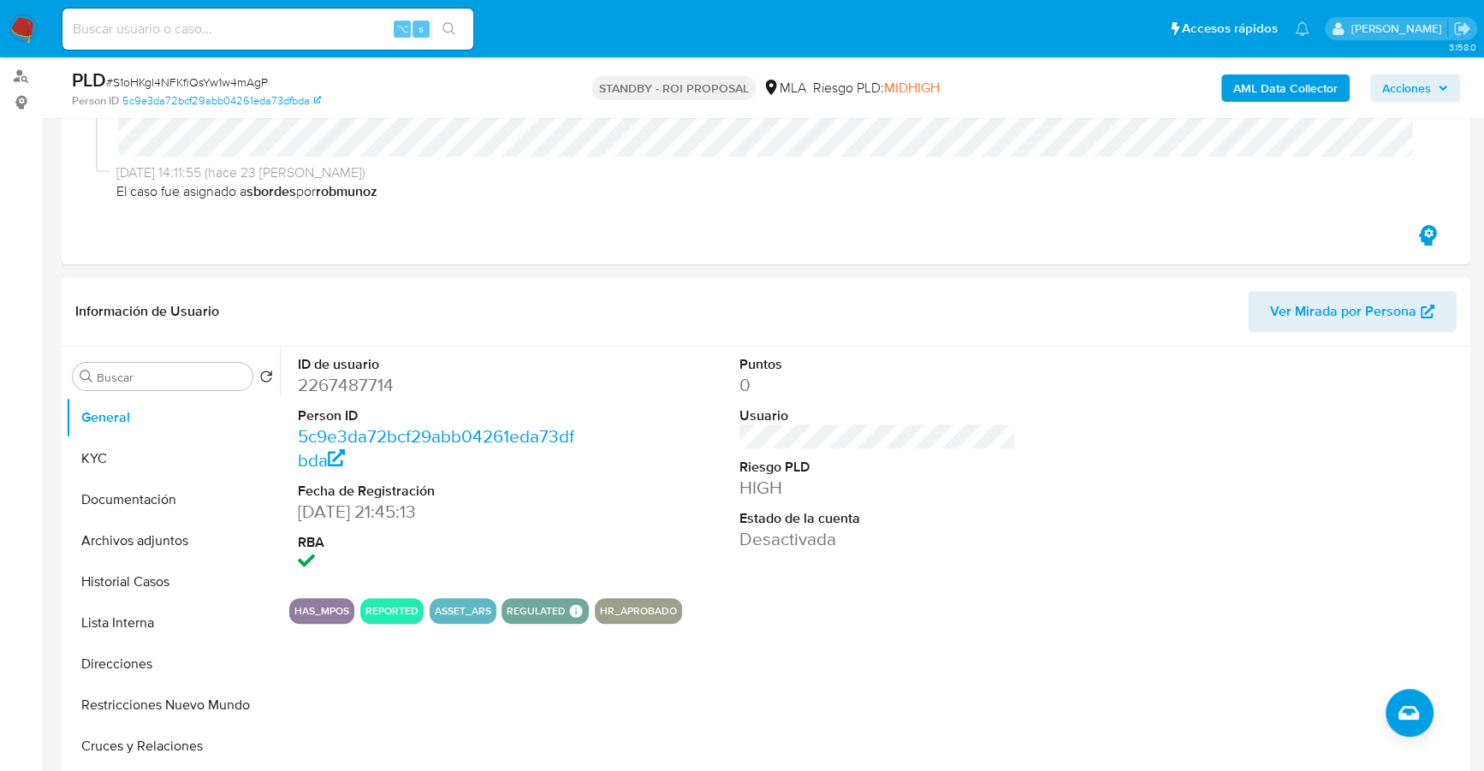
scroll to position [666, 0]
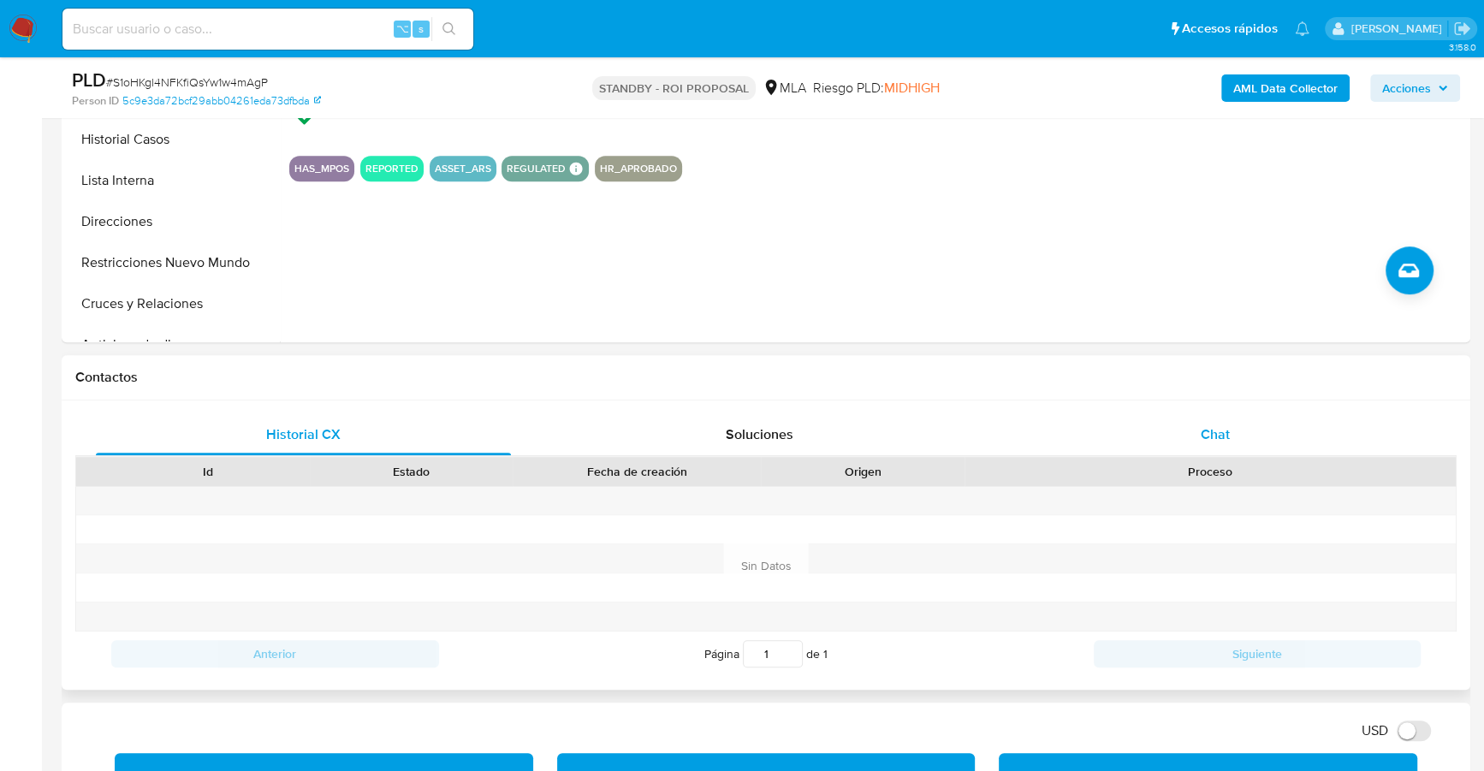
click at [1245, 417] on div "Chat" at bounding box center [1215, 434] width 415 height 41
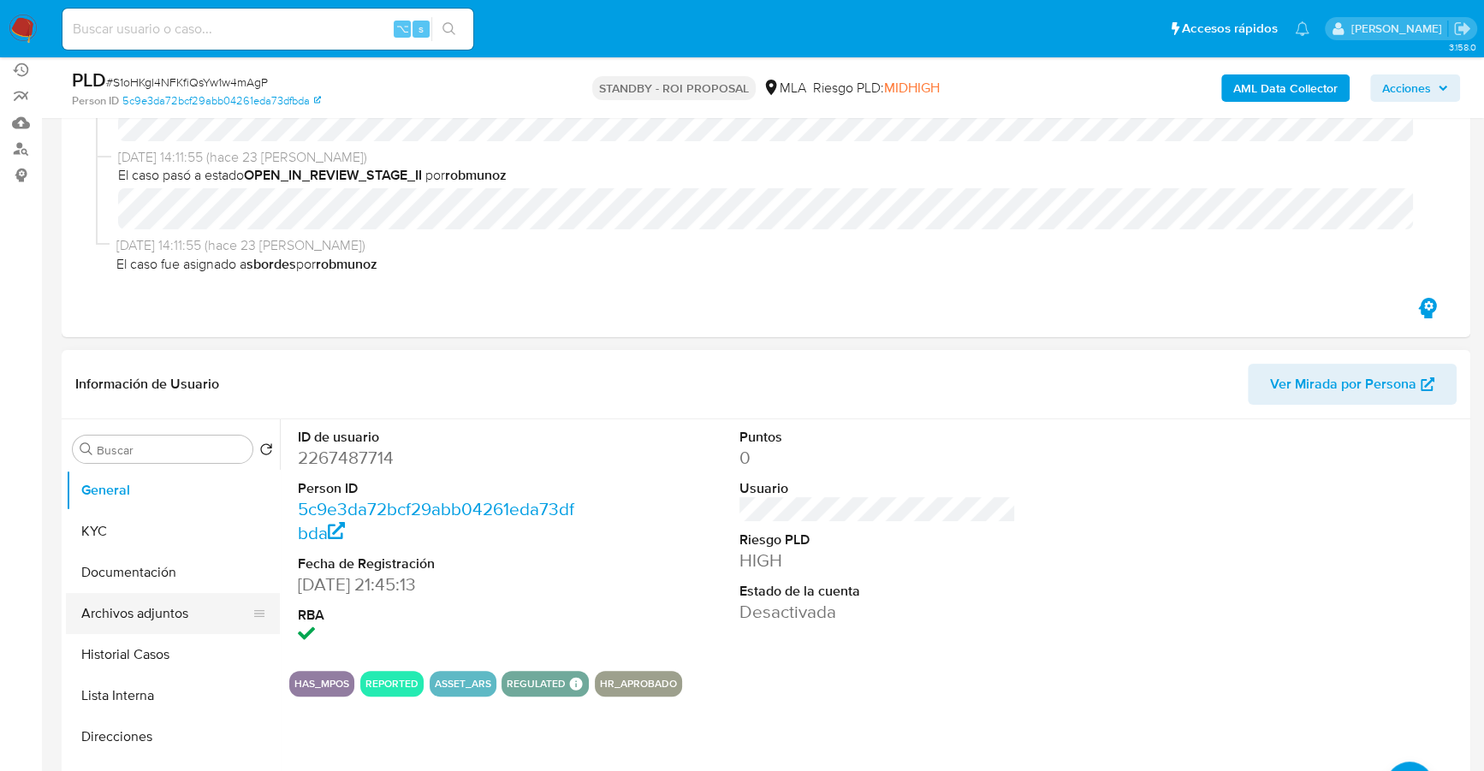
scroll to position [171, 0]
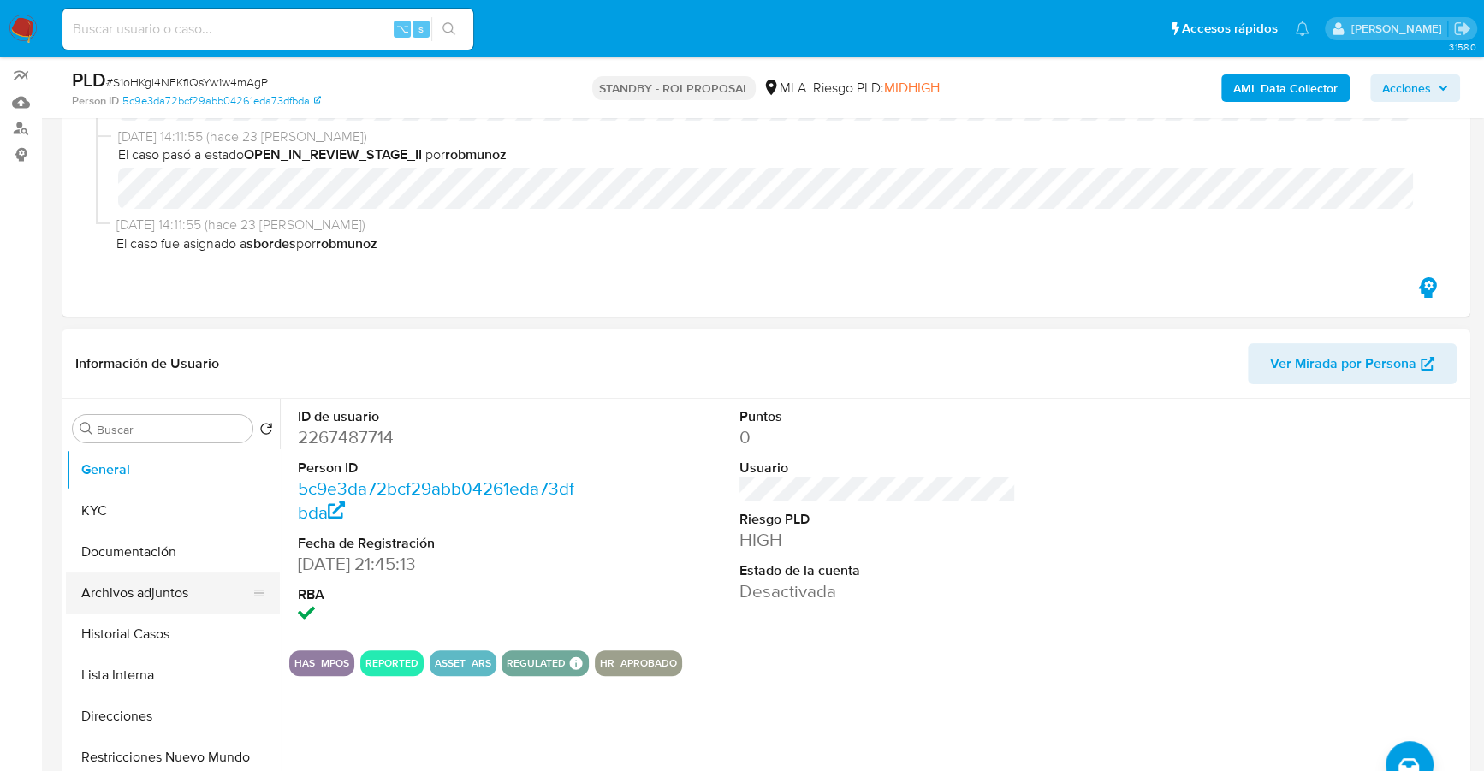
click at [122, 577] on button "Archivos adjuntos" at bounding box center [166, 593] width 200 height 41
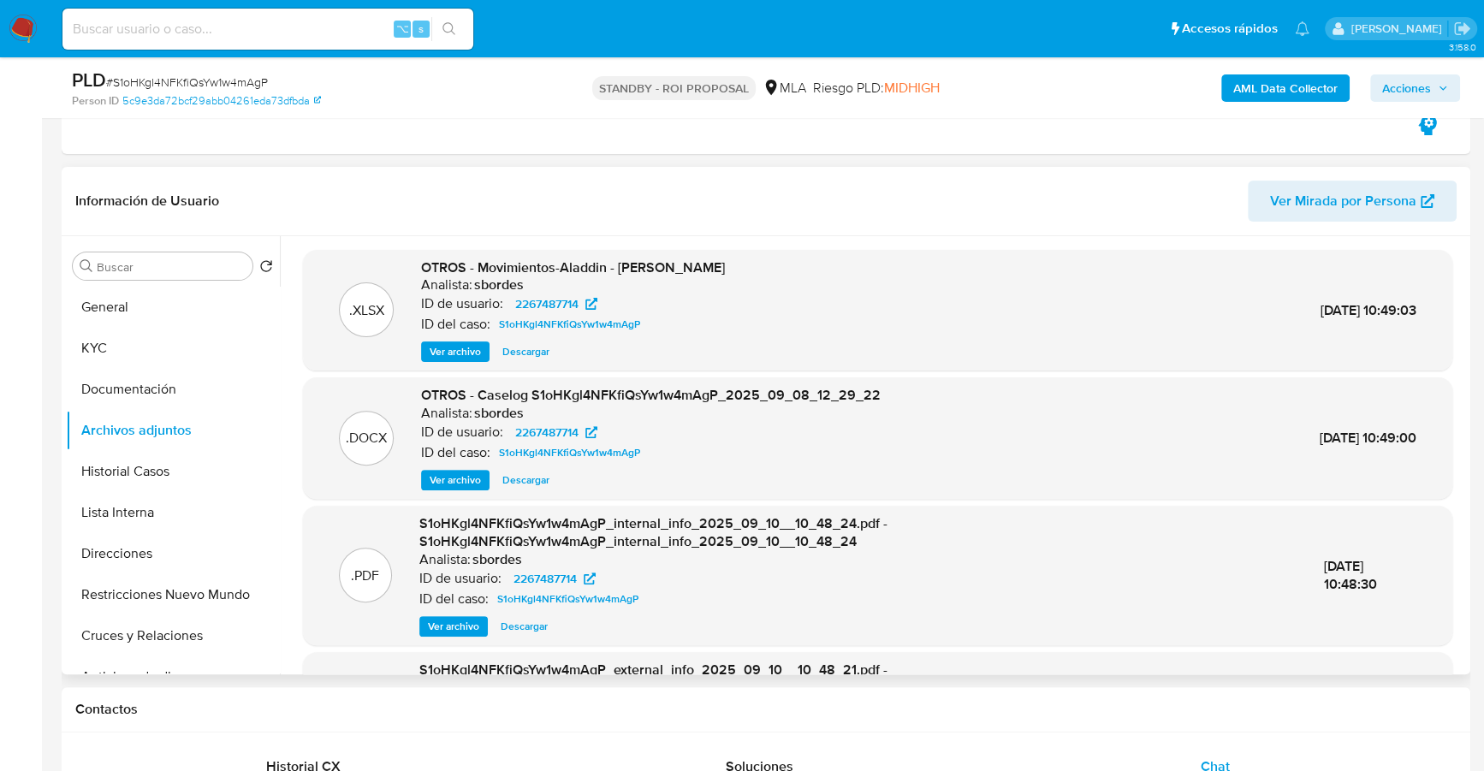
scroll to position [0, 0]
click at [206, 34] on input at bounding box center [267, 29] width 411 height 22
paste input "423218620"
type input "423218620"
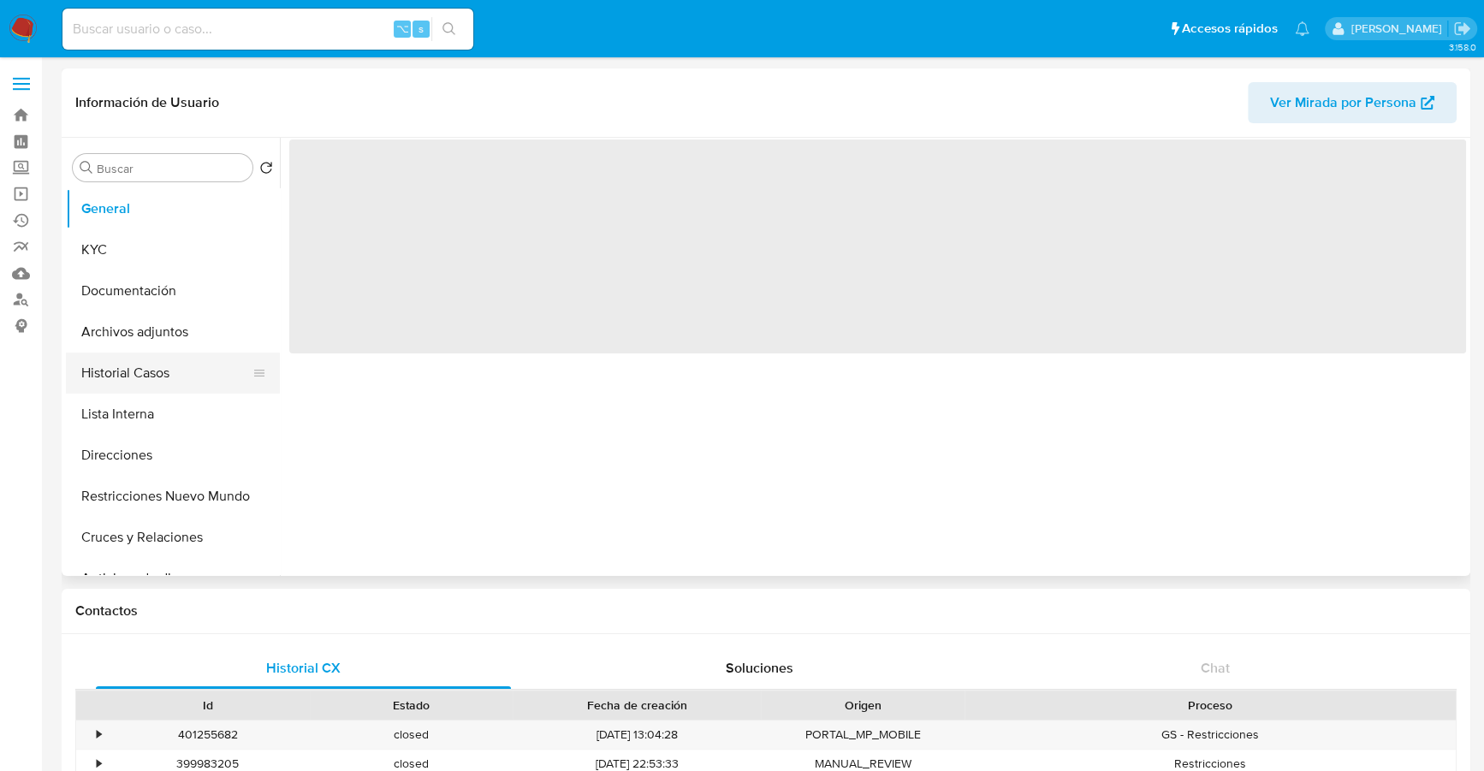
click at [150, 362] on button "Historial Casos" at bounding box center [166, 373] width 200 height 41
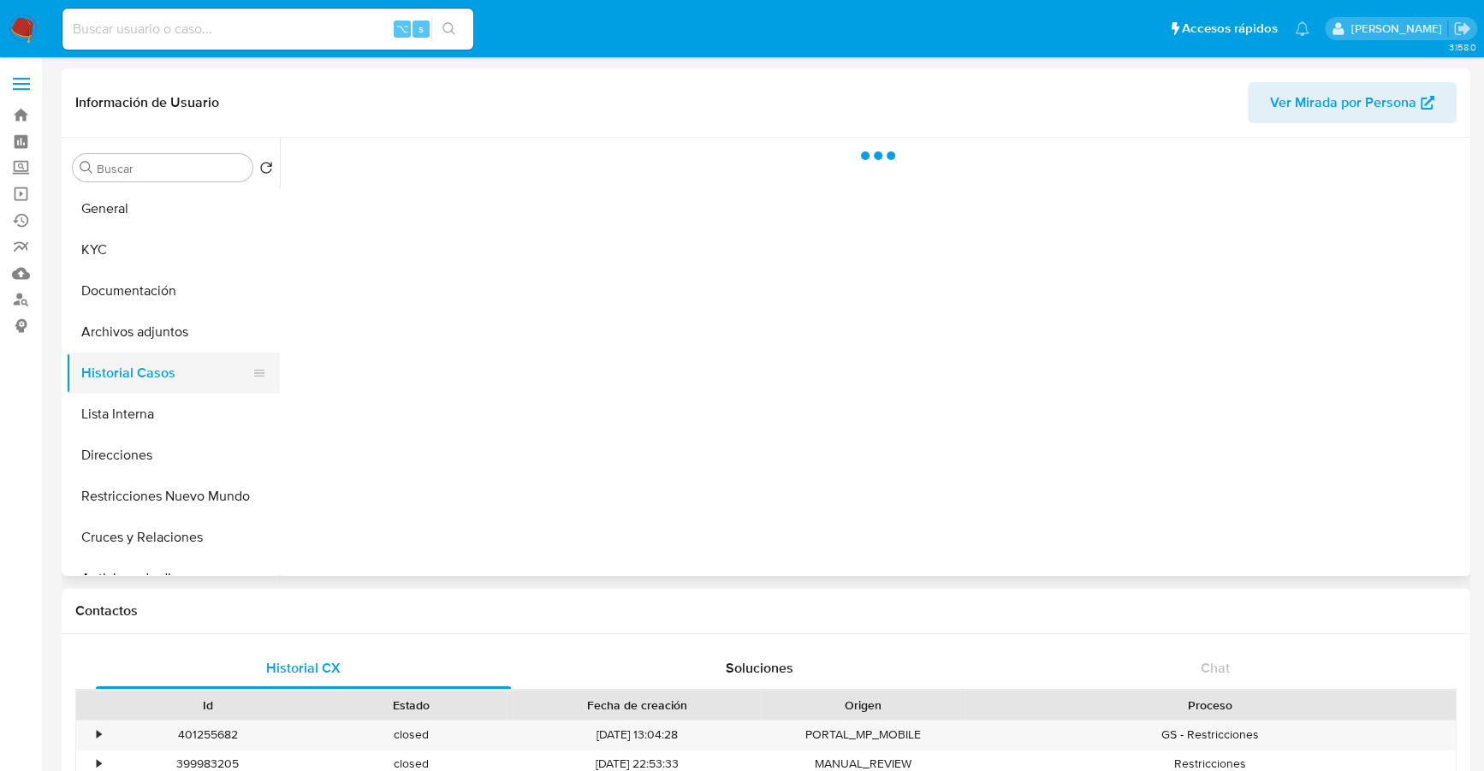
select select "10"
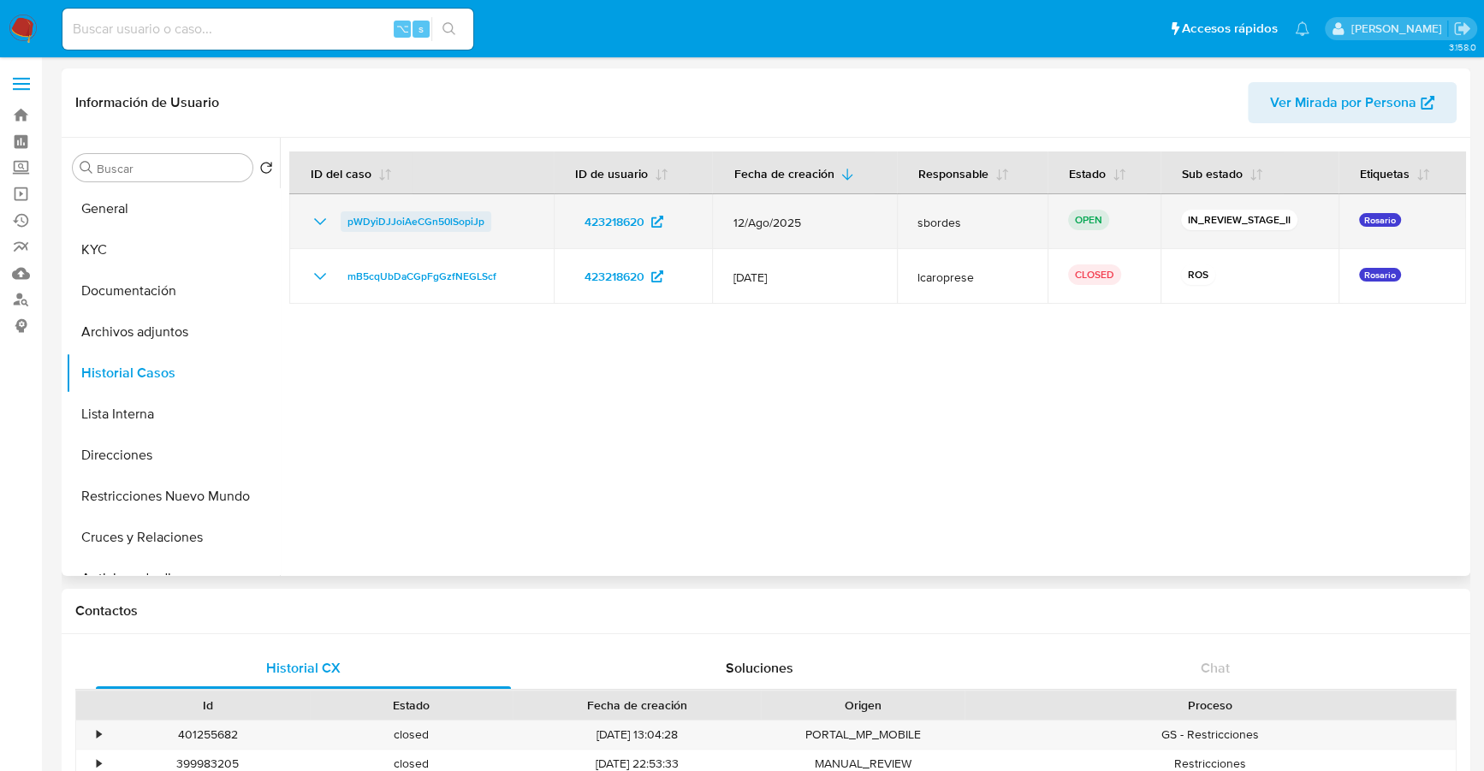
click at [417, 229] on span "pWDyiDJJoiAeCGn50lSopiJp" at bounding box center [416, 221] width 137 height 21
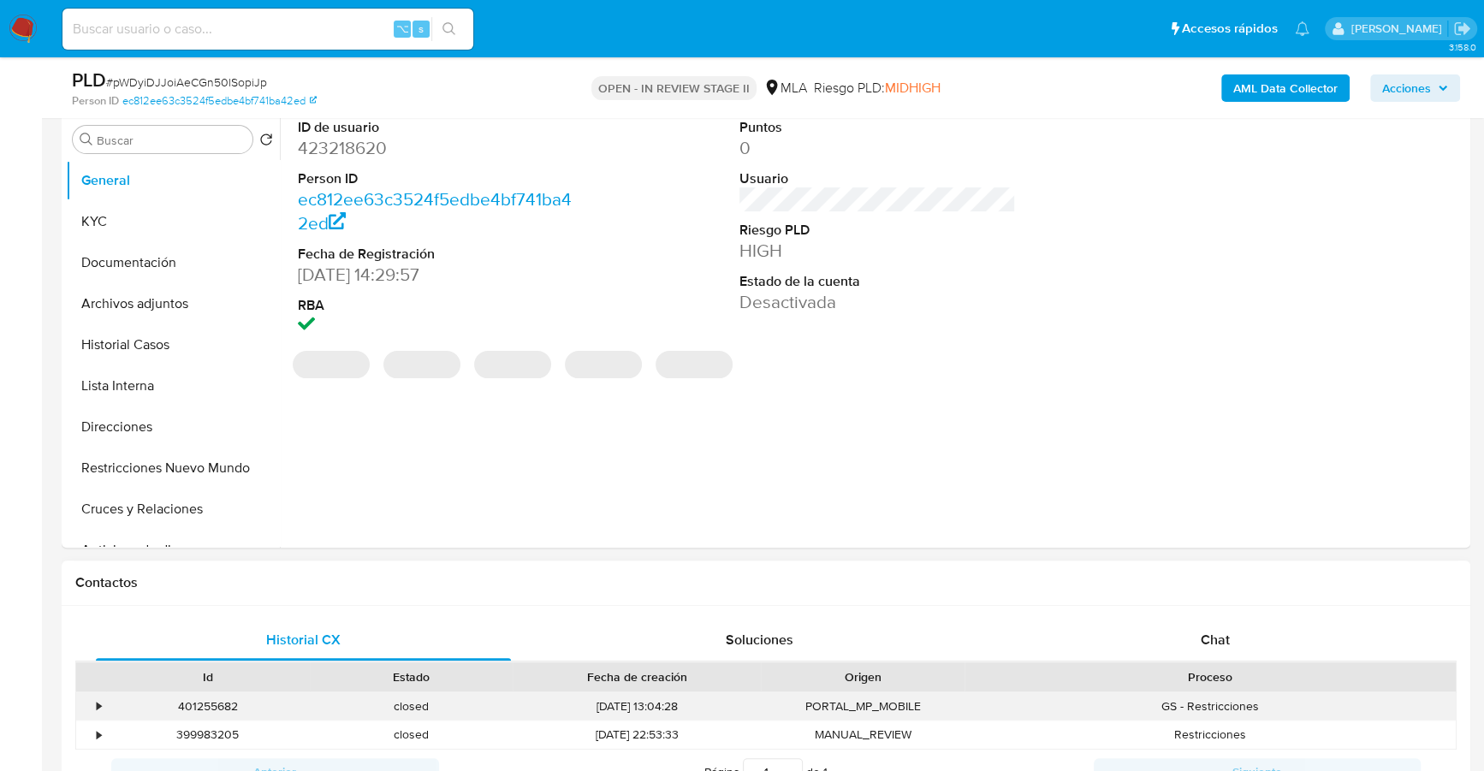
scroll to position [539, 0]
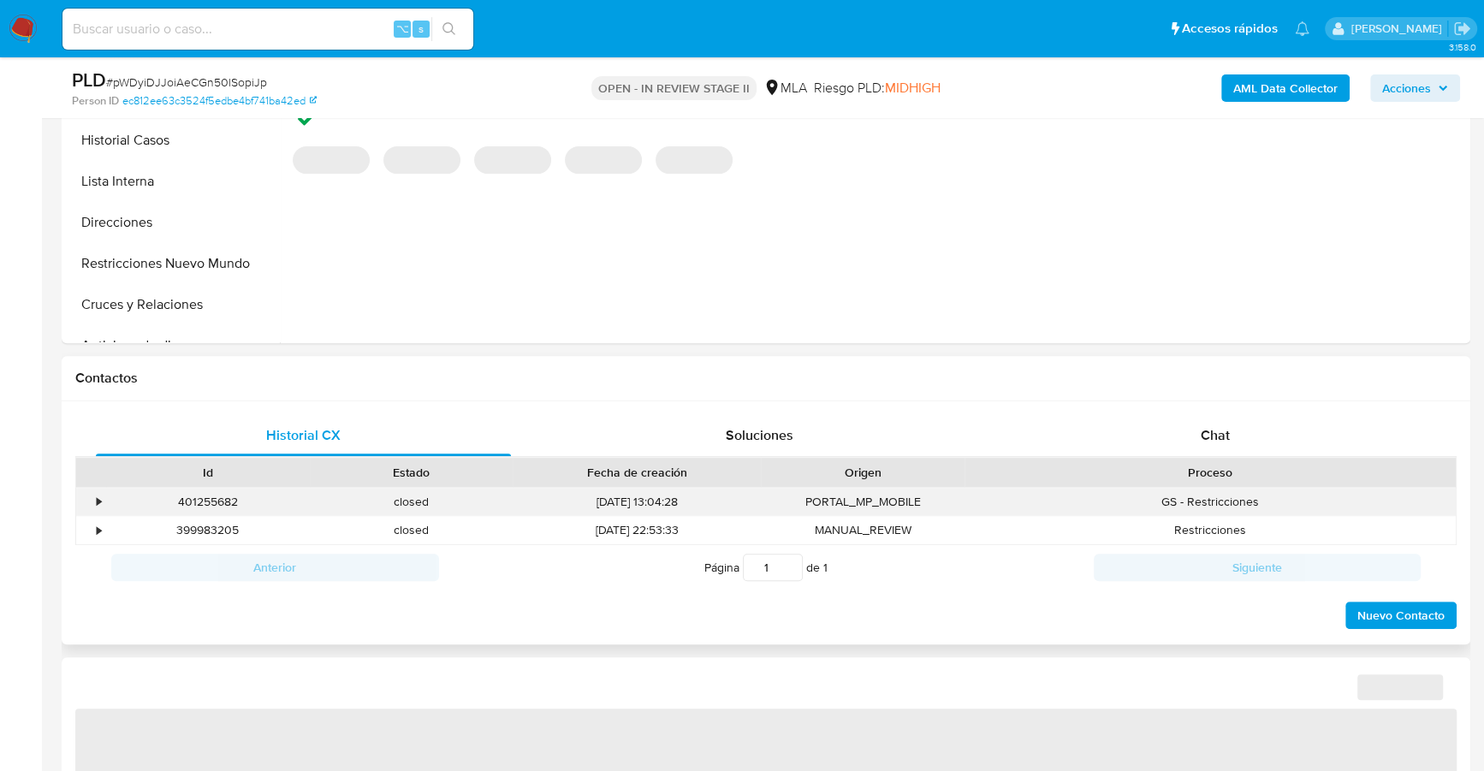
select select "10"
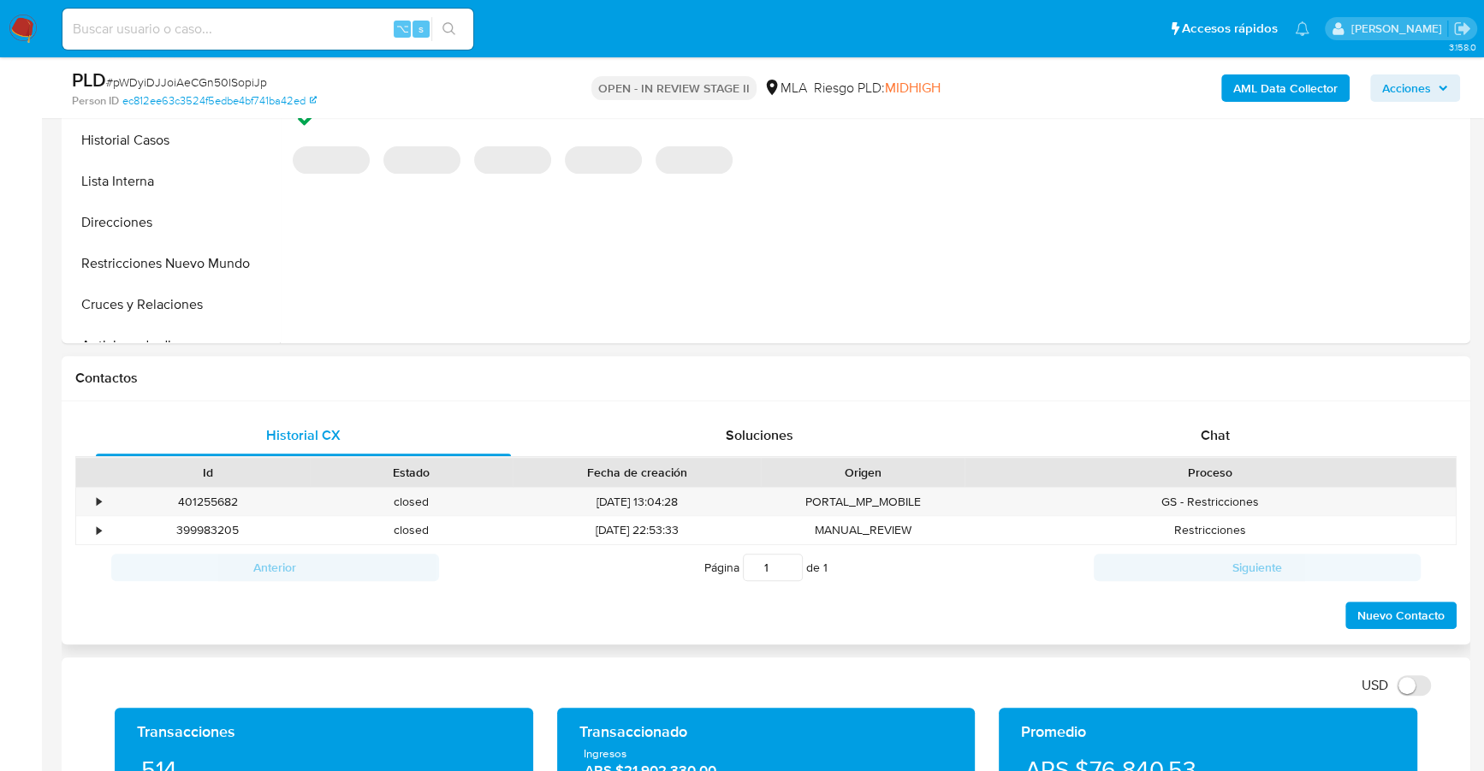
click at [1216, 408] on div "Historial CX Soluciones Chat Id Estado Fecha de creación Origen Proceso • 40125…" at bounding box center [766, 523] width 1409 height 244
click at [1228, 437] on span "Chat" at bounding box center [1215, 435] width 29 height 20
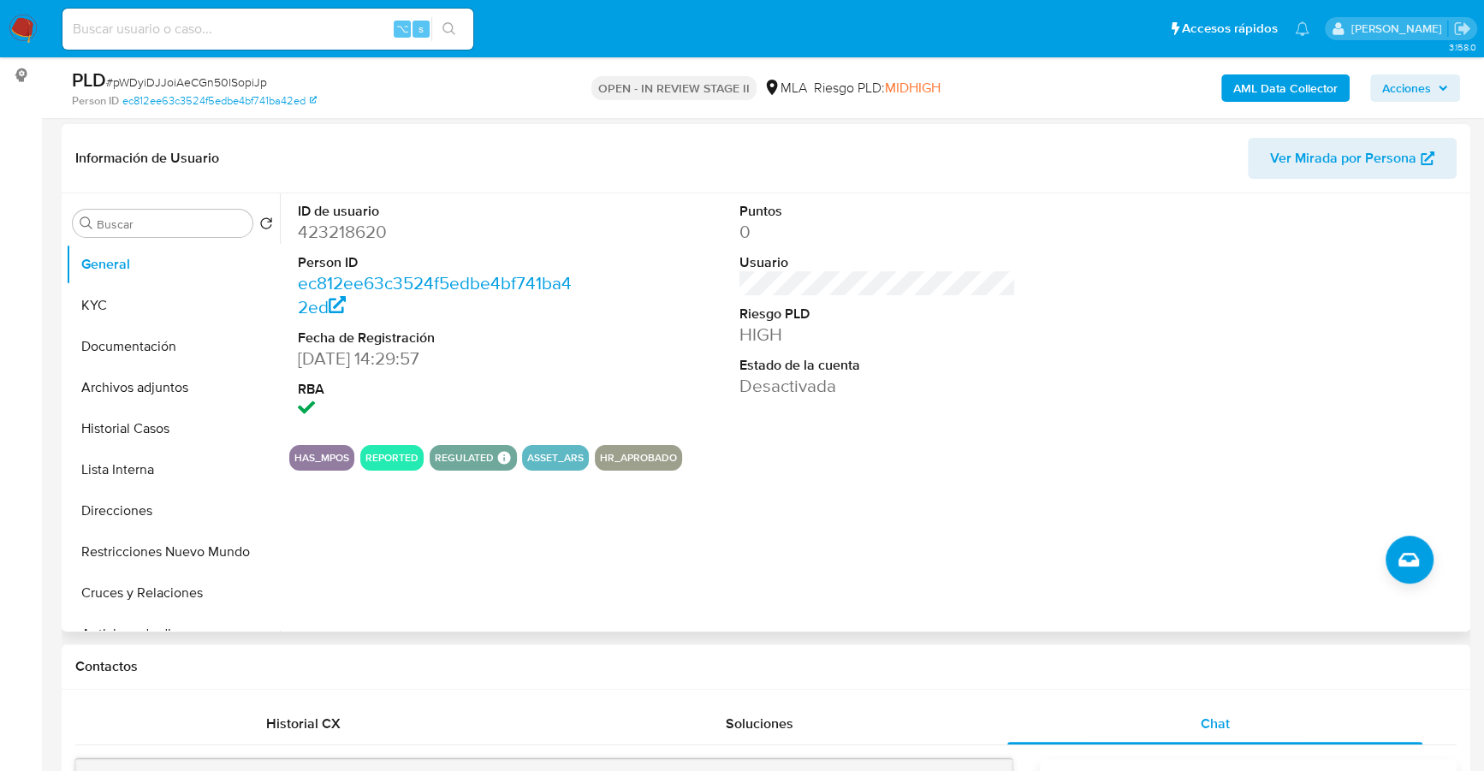
scroll to position [228, 0]
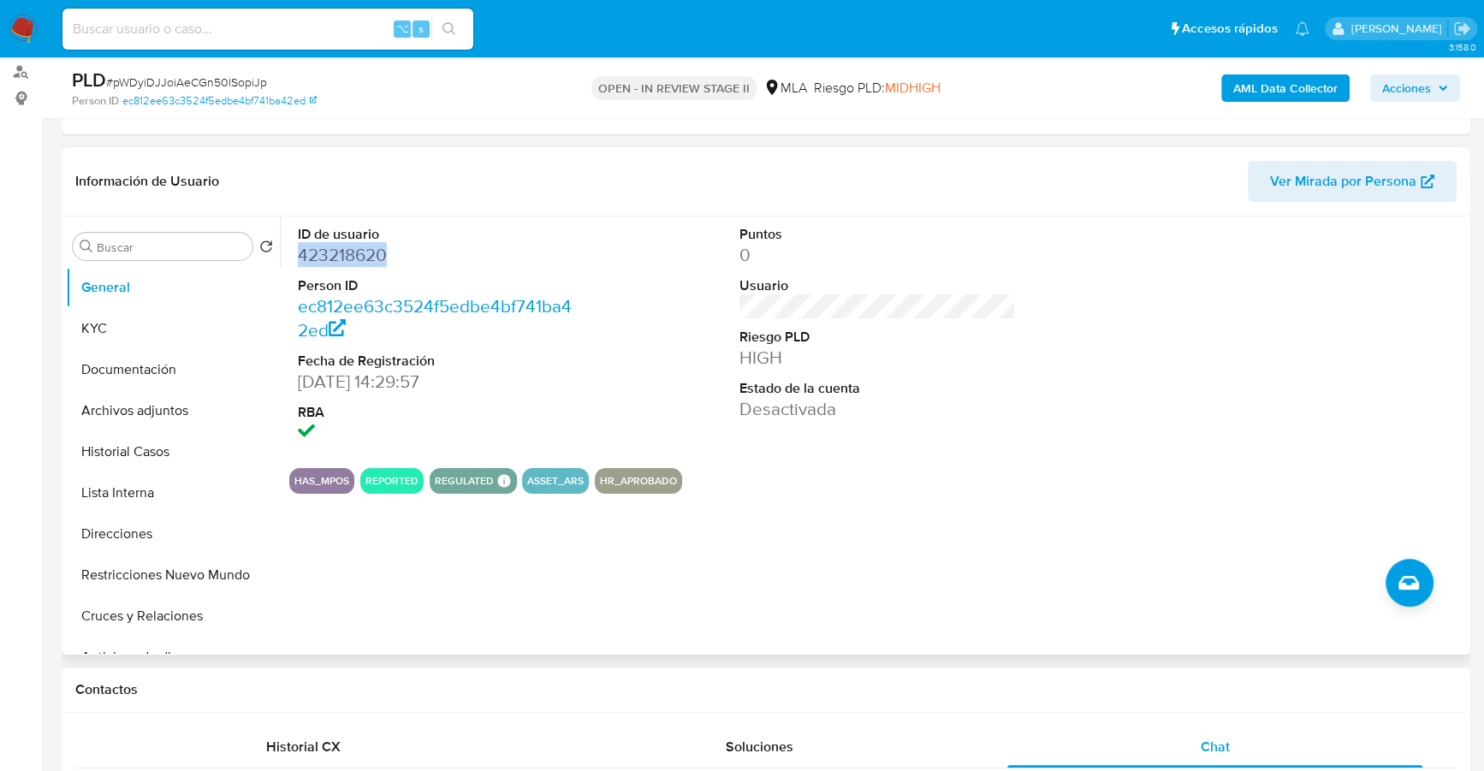
copy dd "423218620"
click at [265, 33] on input at bounding box center [267, 29] width 411 height 22
paste input "423218620"
type input "423218620"
click at [121, 327] on button "KYC" at bounding box center [166, 328] width 200 height 41
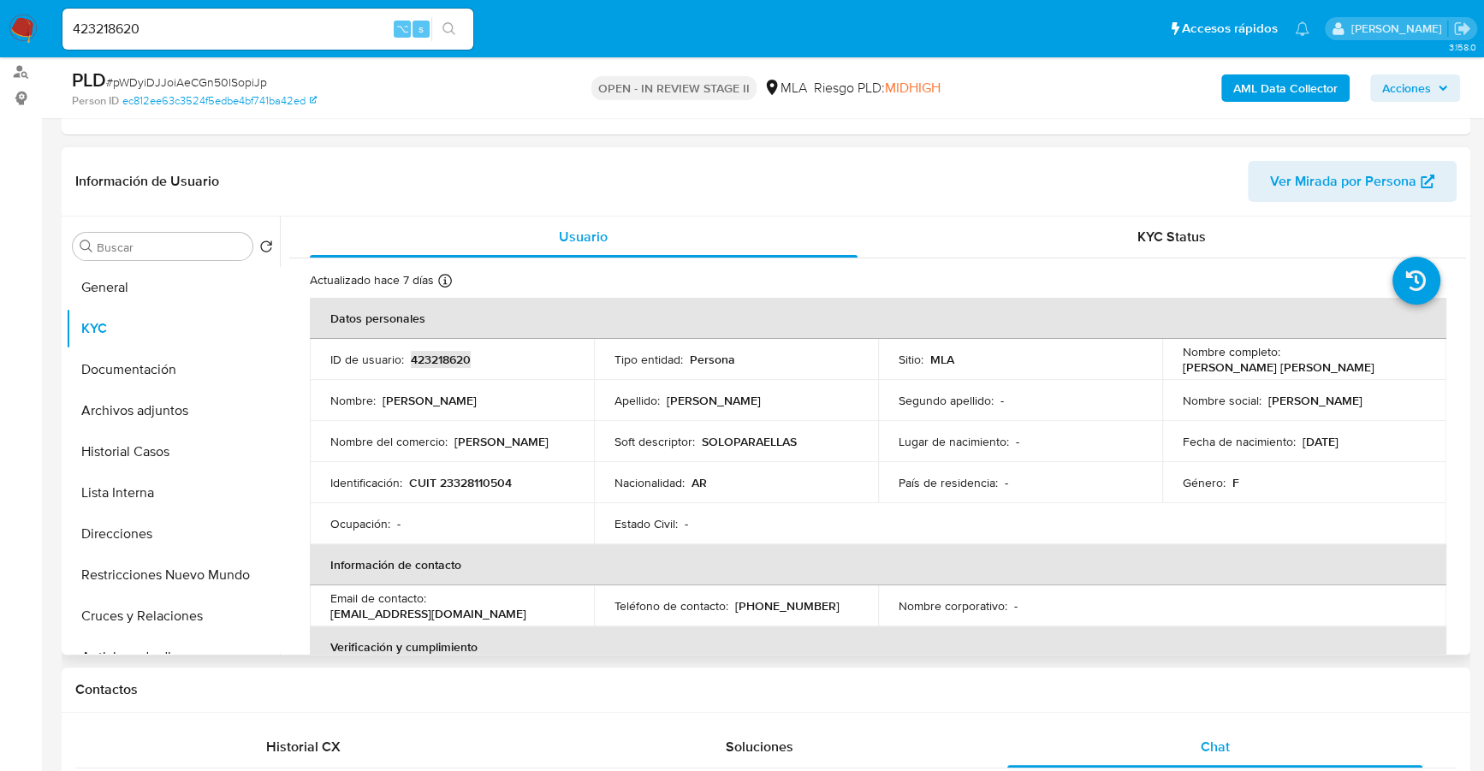
copy p "423218620"
click at [645, 189] on header "Información de Usuario Ver Mirada por Persona" at bounding box center [766, 181] width 1382 height 41
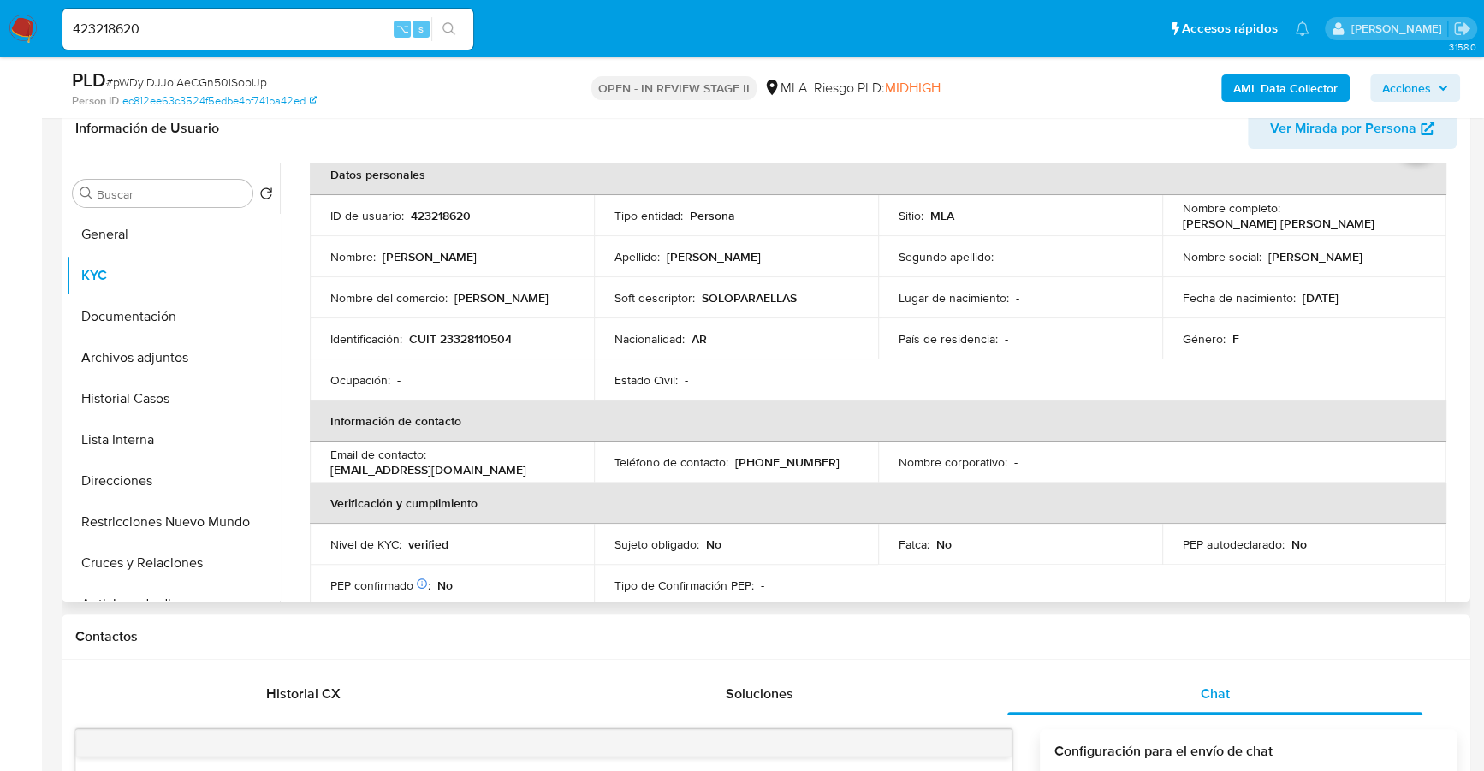
scroll to position [0, 0]
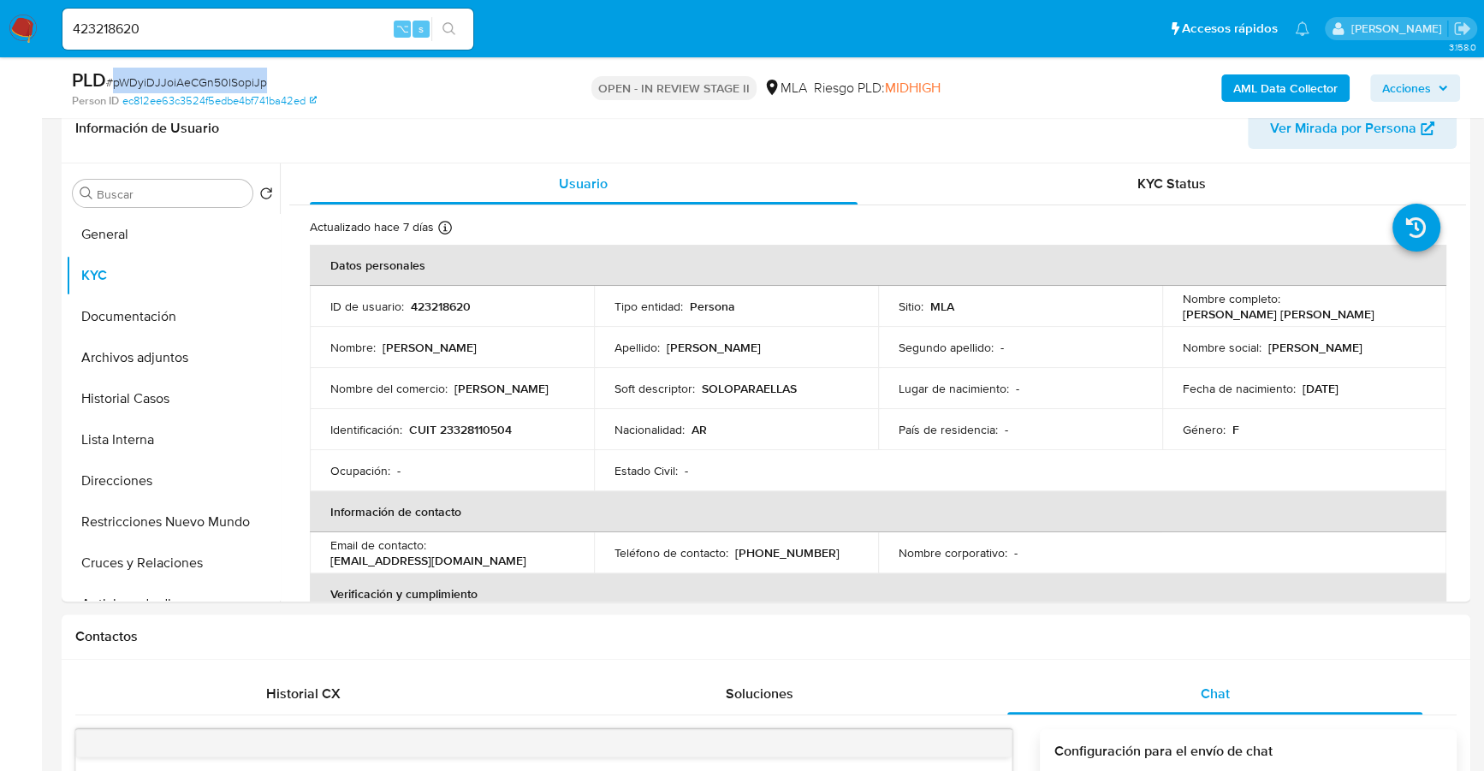
copy span "pWDyiDJJoiAeCGn50lSopiJp"
click at [145, 390] on button "Historial Casos" at bounding box center [166, 398] width 200 height 41
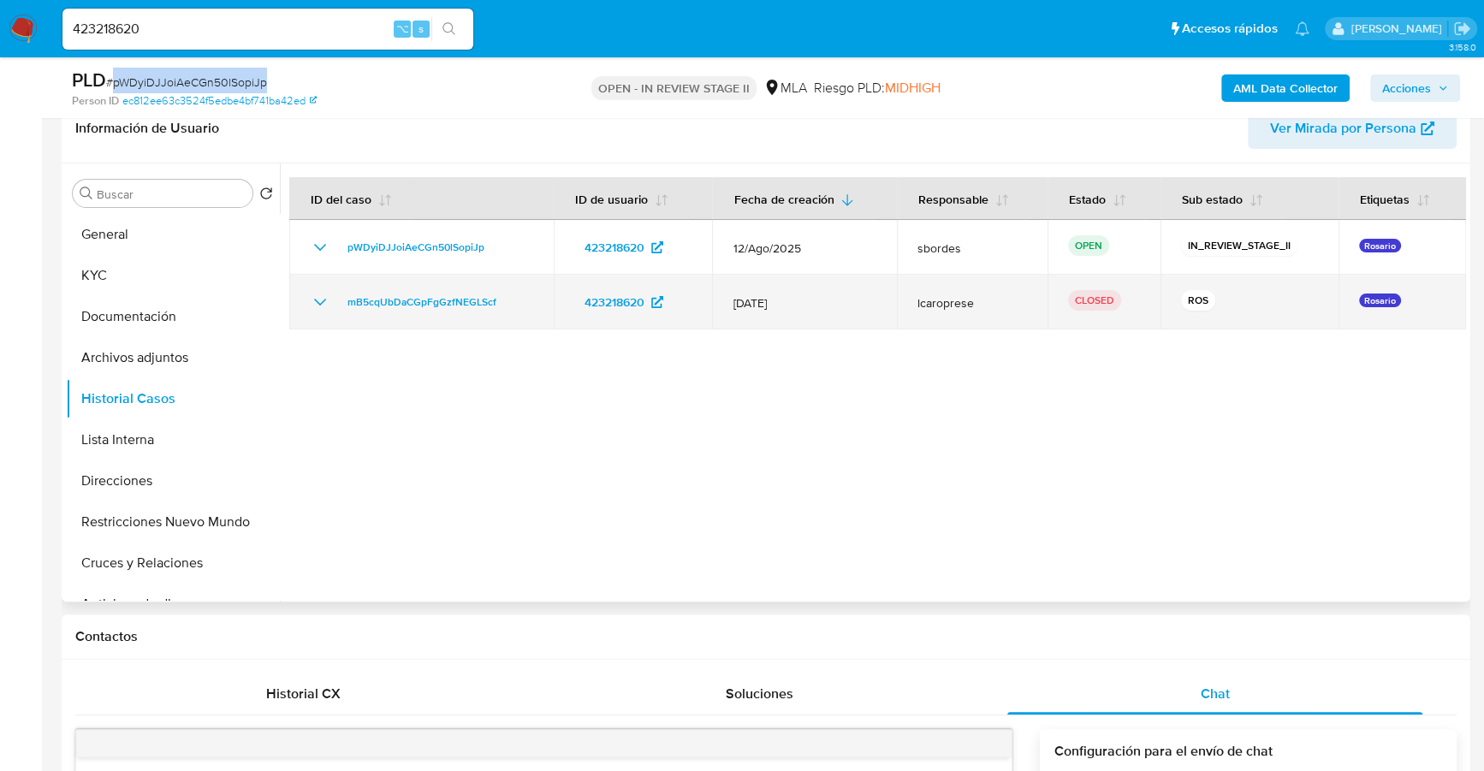
click at [316, 301] on icon "Mostrar/Ocultar" at bounding box center [320, 302] width 21 height 21
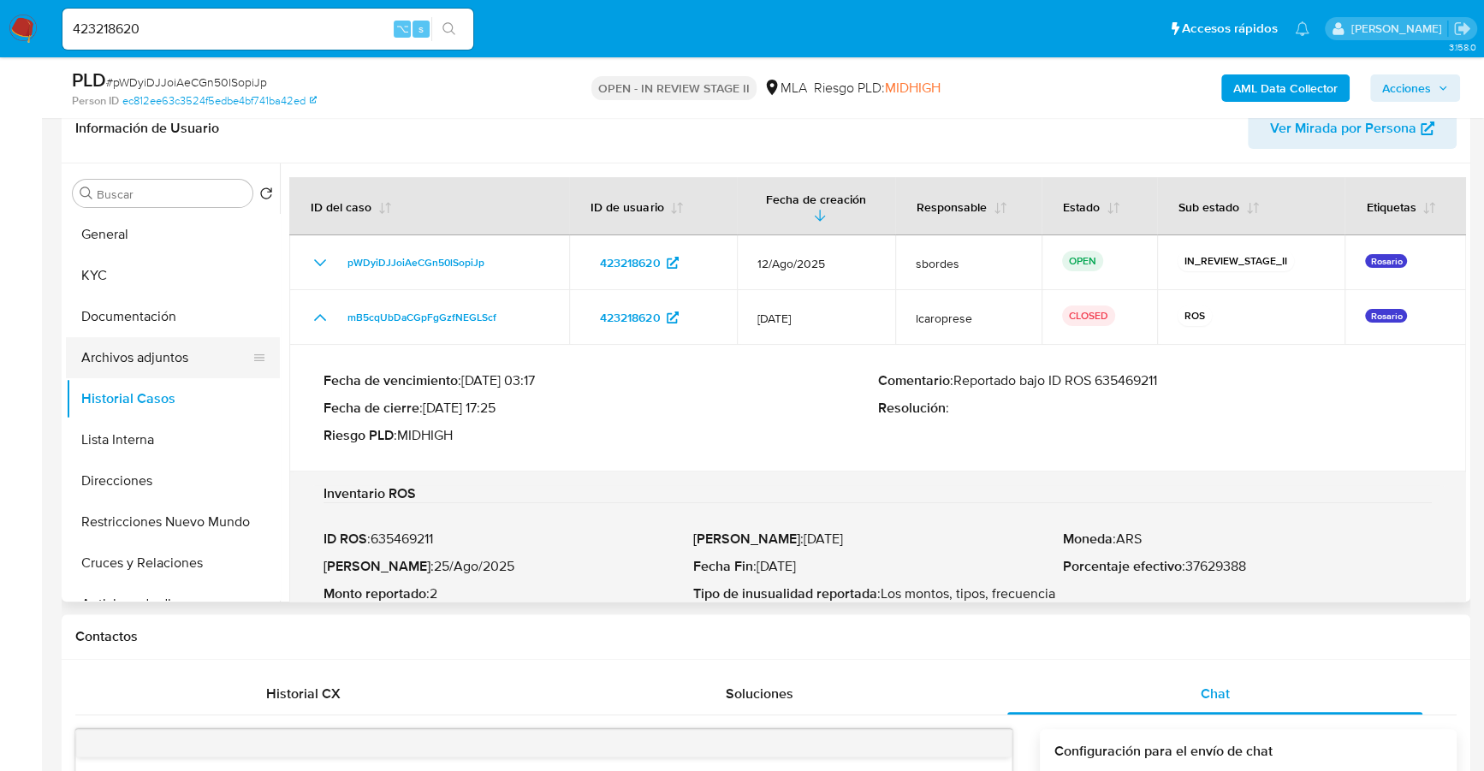
click at [168, 347] on button "Archivos adjuntos" at bounding box center [166, 357] width 200 height 41
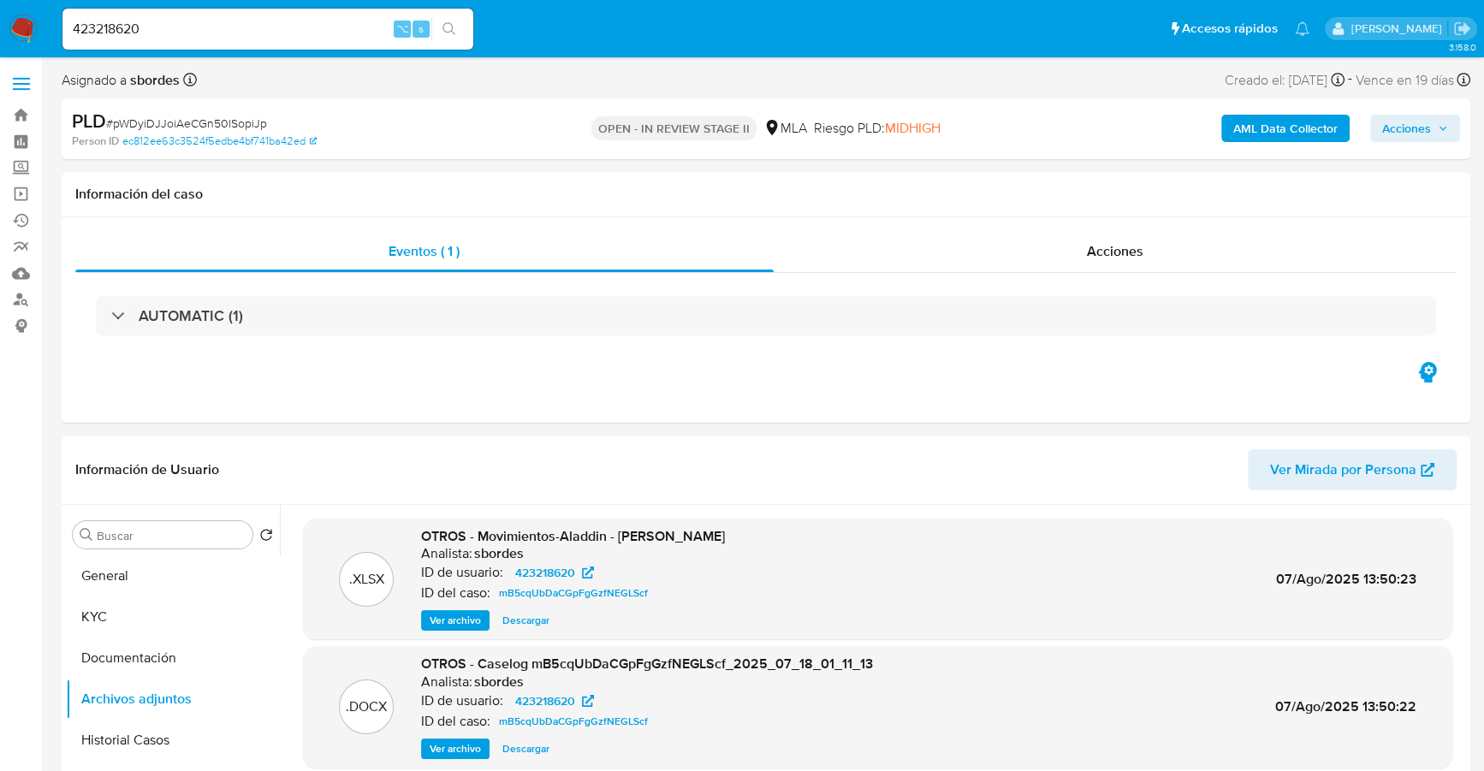
click at [1256, 132] on b "AML Data Collector" at bounding box center [1286, 128] width 104 height 27
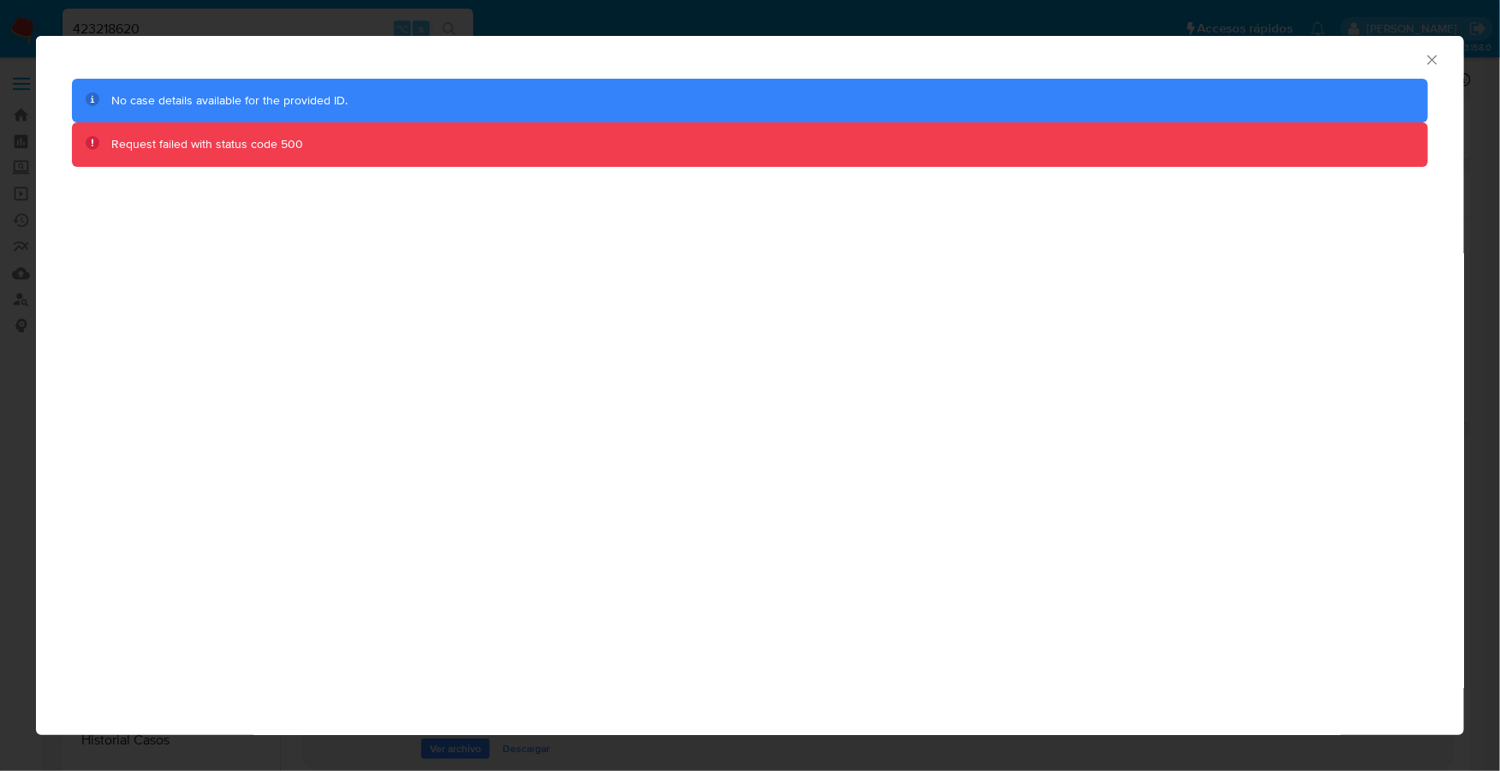
click at [1428, 57] on icon "Cerrar ventana" at bounding box center [1432, 59] width 17 height 17
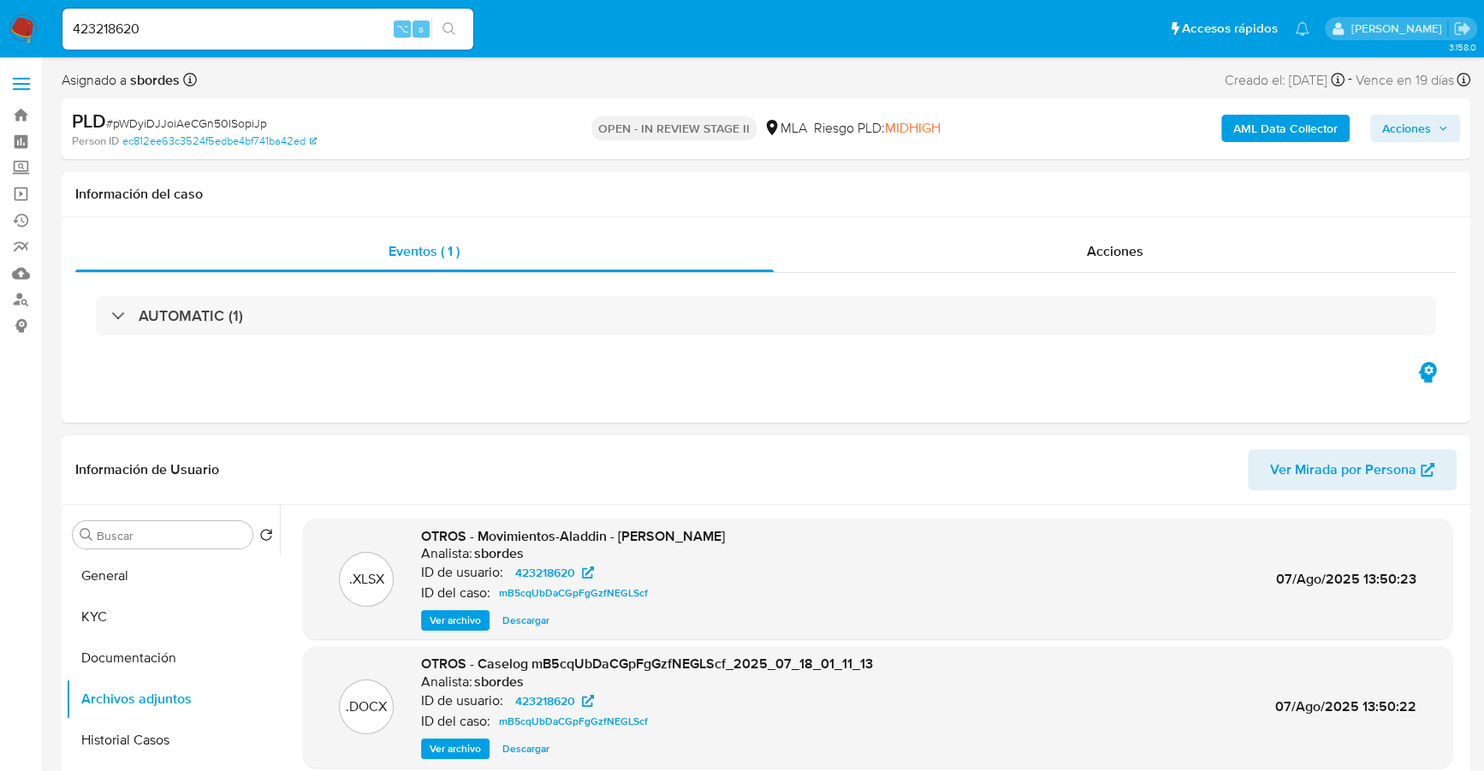
click at [1298, 130] on b "AML Data Collector" at bounding box center [1286, 128] width 104 height 27
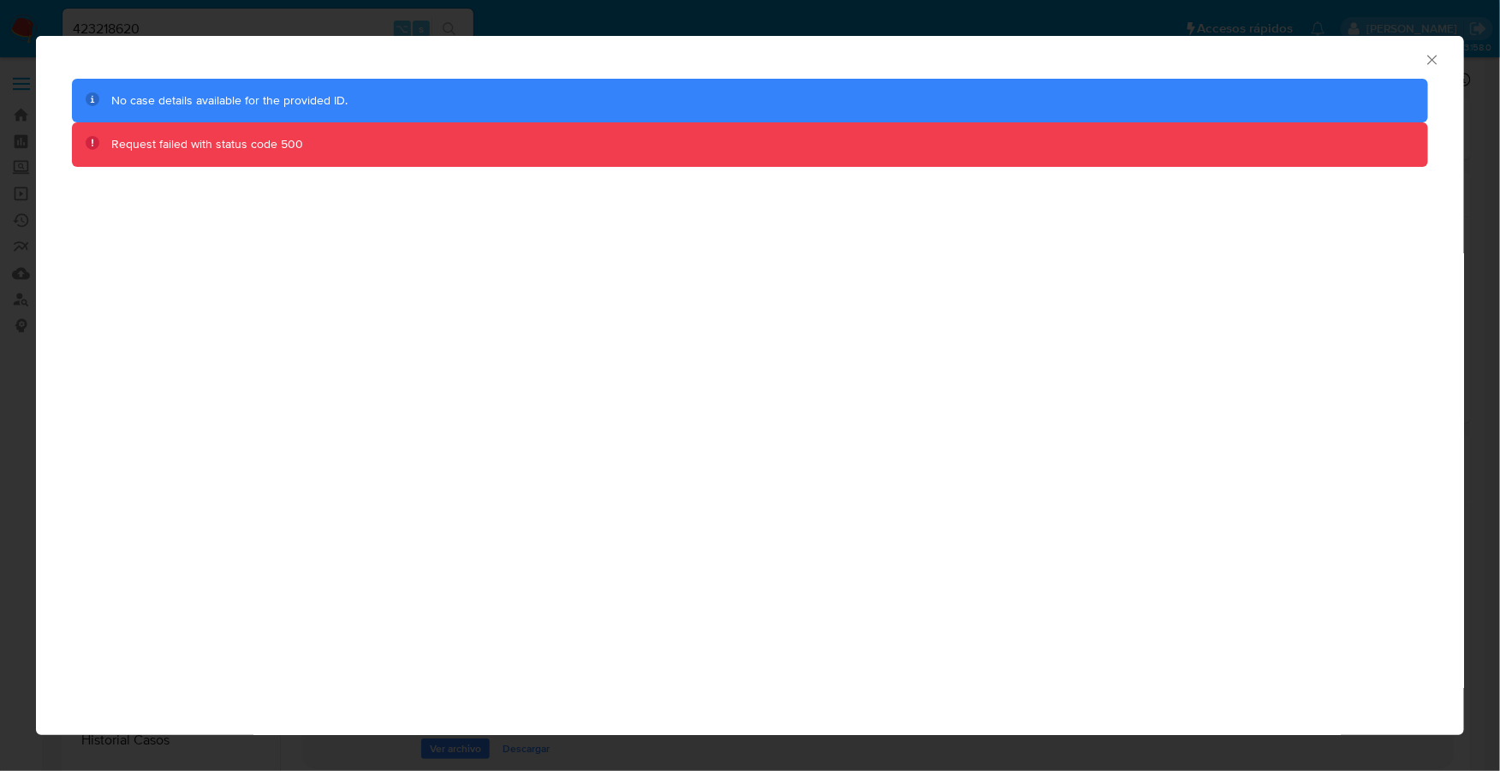
click at [1428, 56] on icon "Cerrar ventana" at bounding box center [1431, 59] width 9 height 9
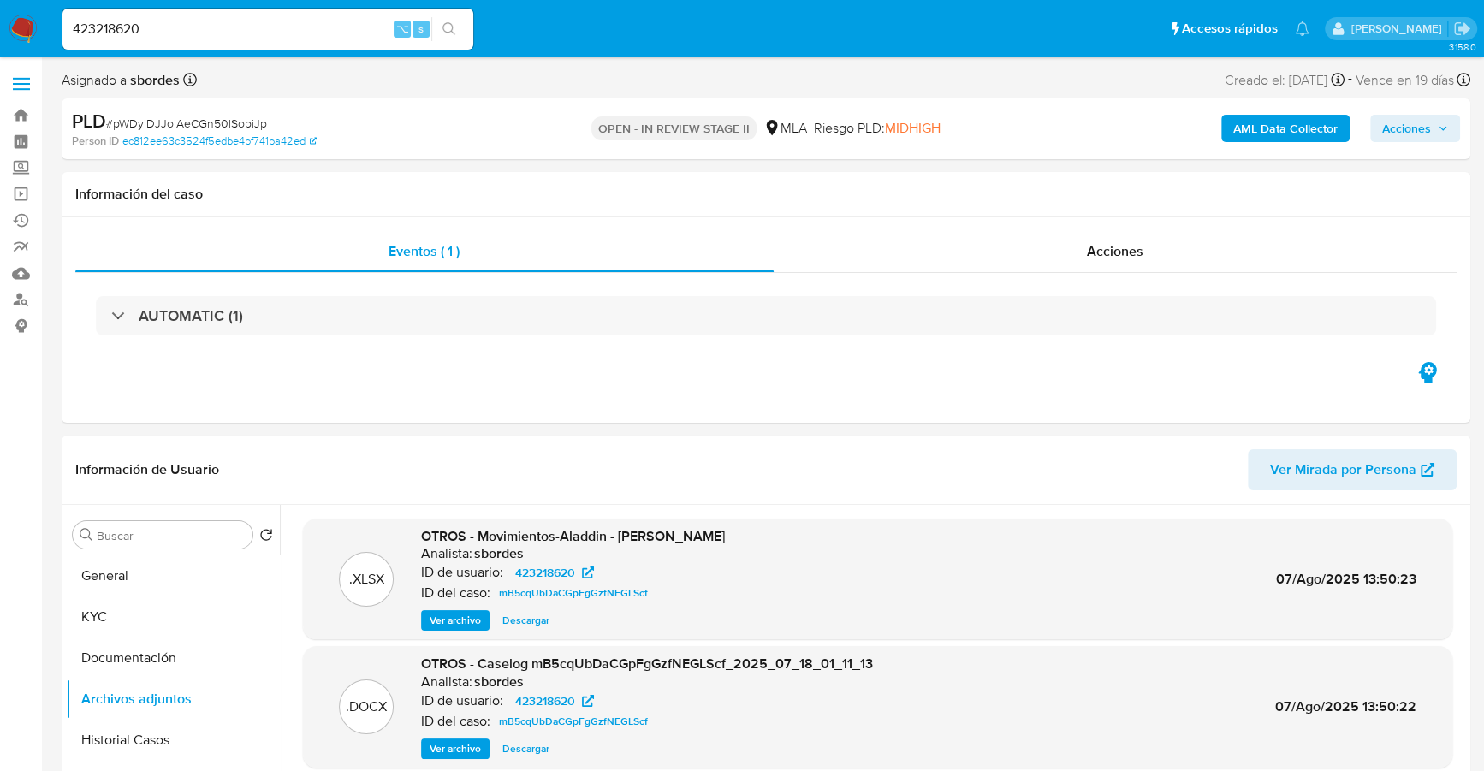
click at [1268, 129] on b "AML Data Collector" at bounding box center [1286, 128] width 104 height 27
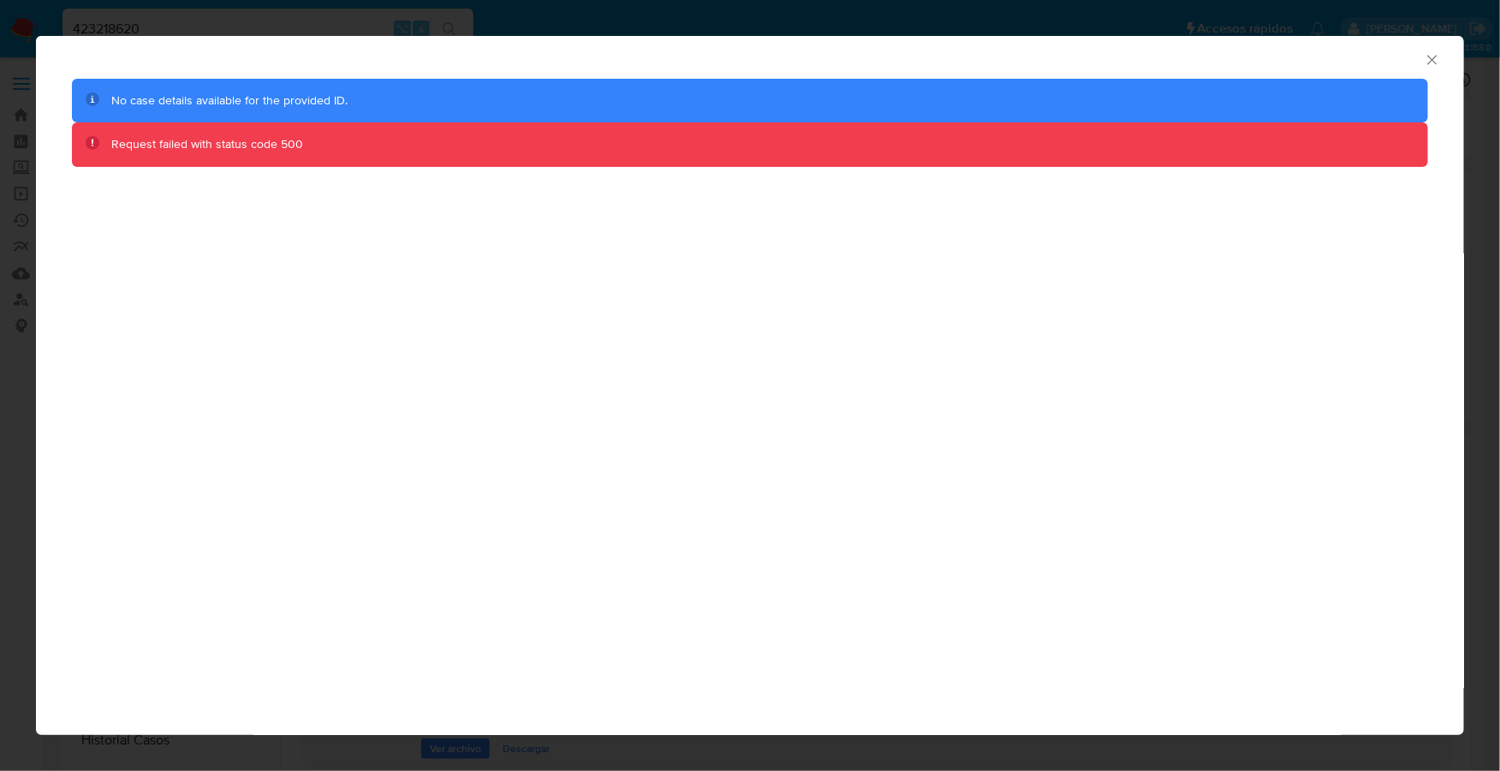
click at [1425, 64] on icon "Cerrar ventana" at bounding box center [1432, 59] width 17 height 17
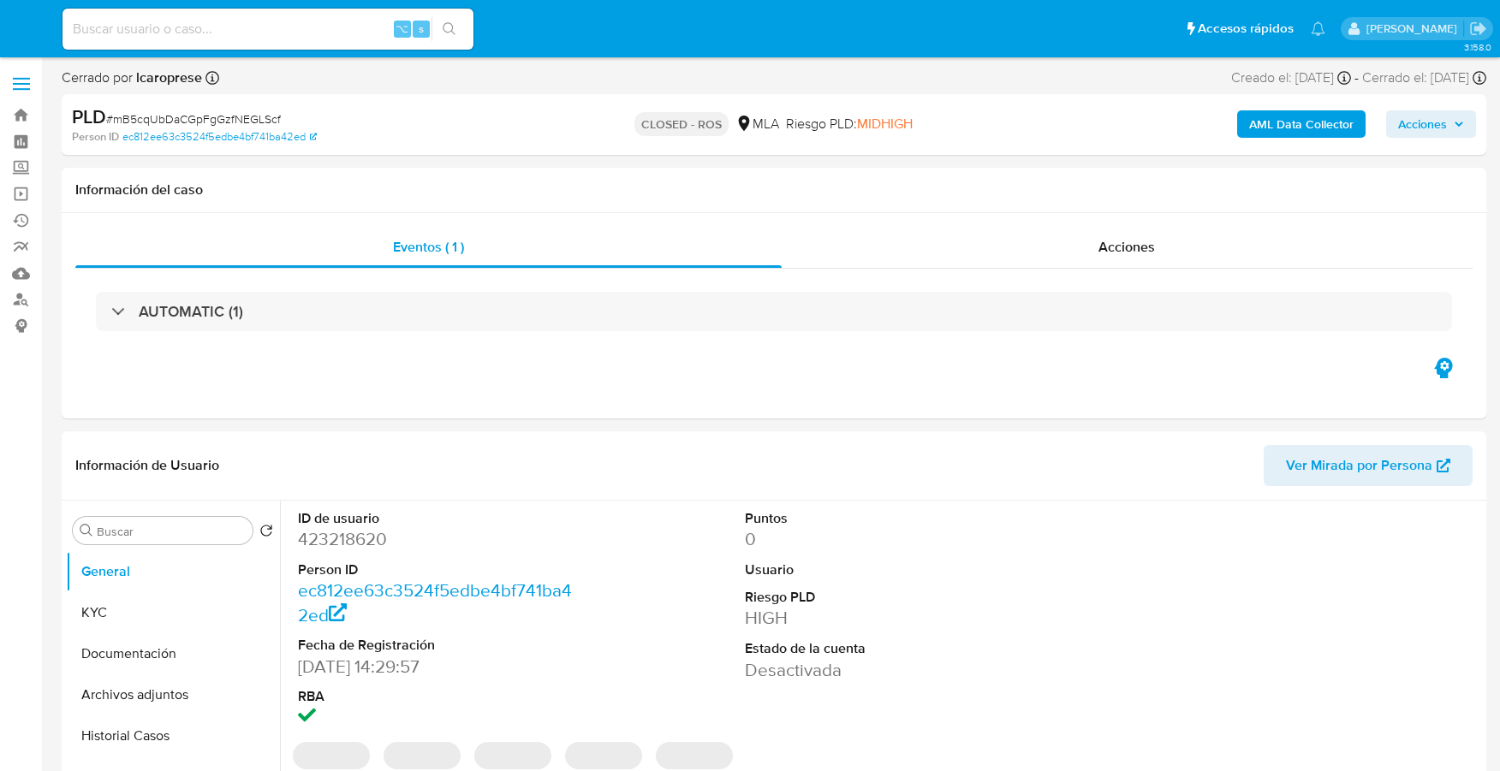
select select "10"
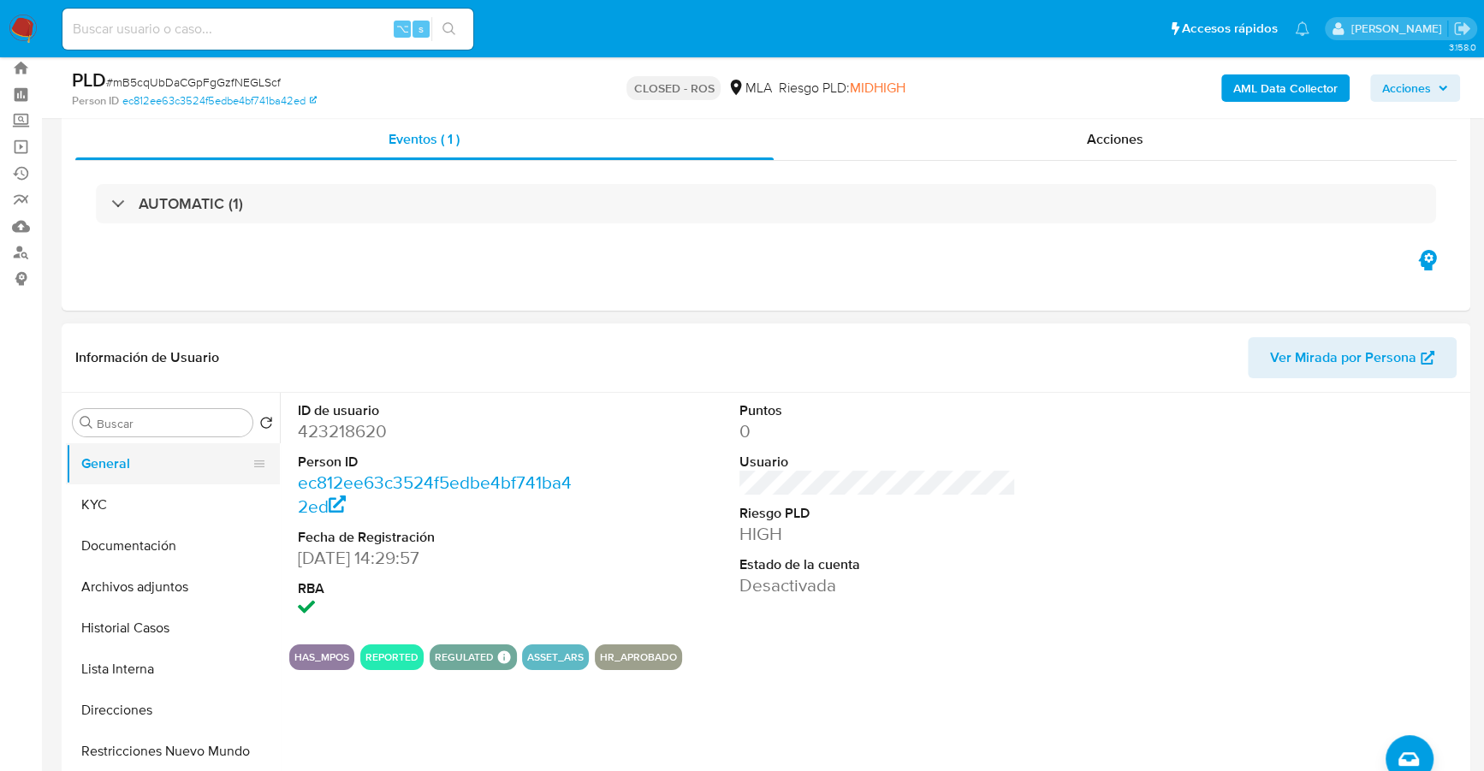
scroll to position [71, 0]
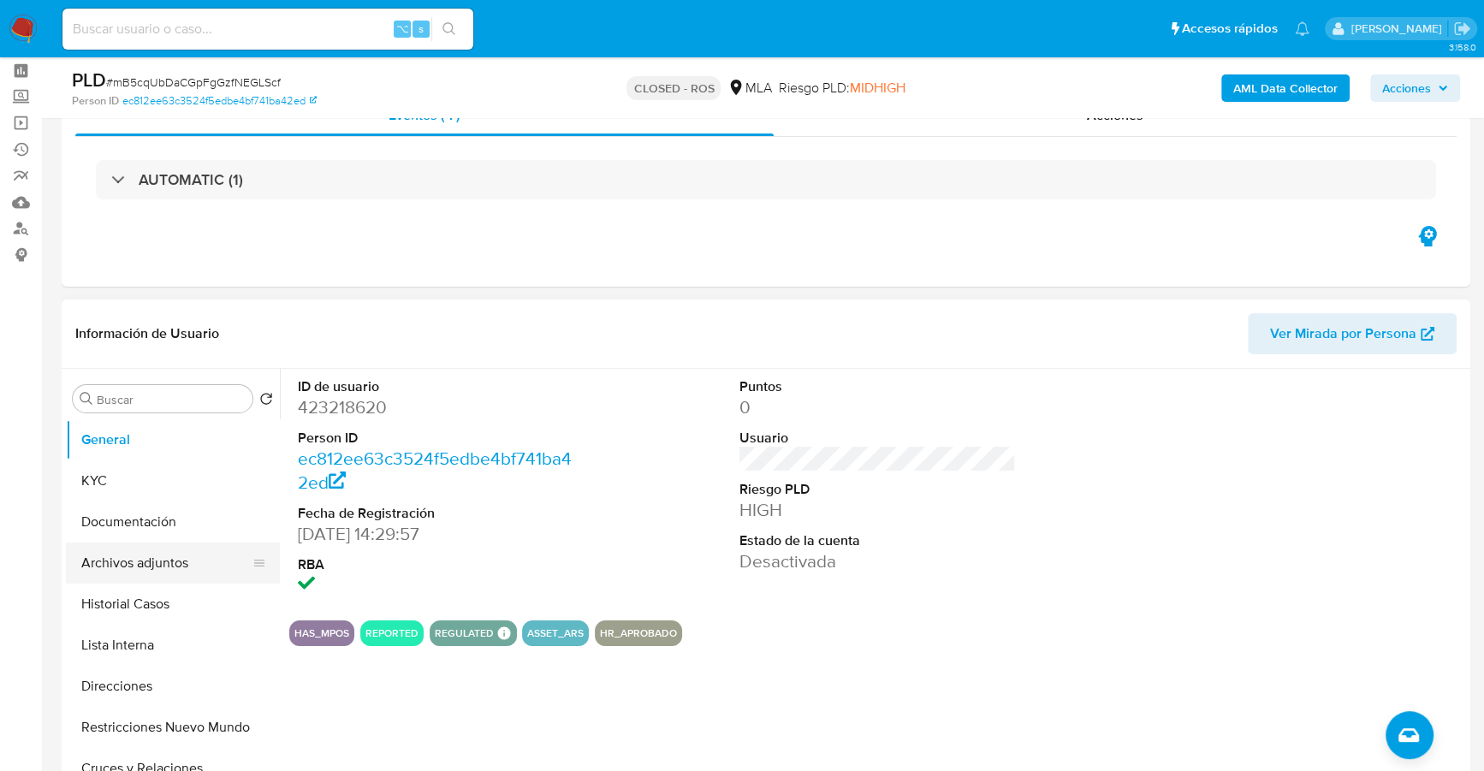
click at [110, 570] on button "Archivos adjuntos" at bounding box center [166, 563] width 200 height 41
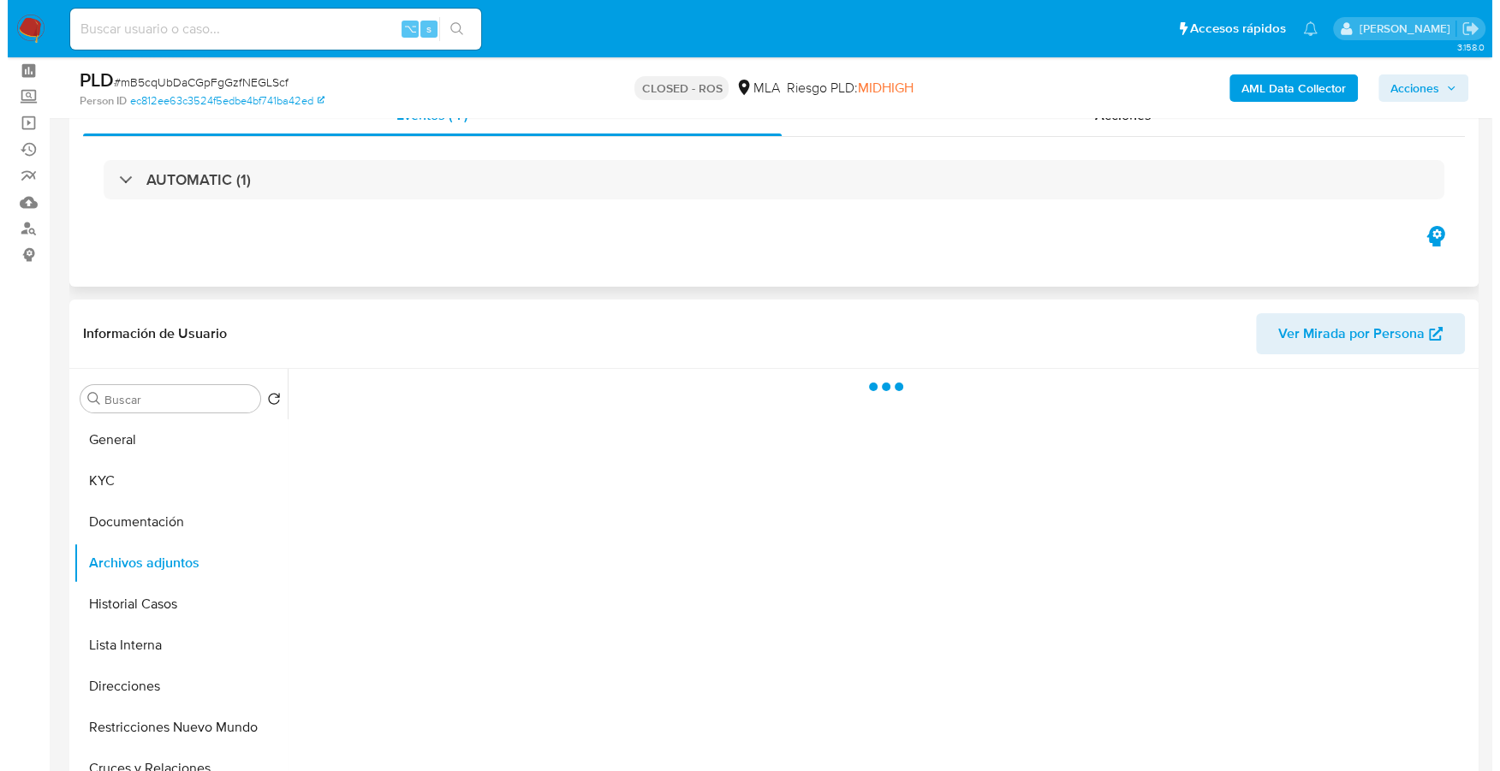
scroll to position [264, 0]
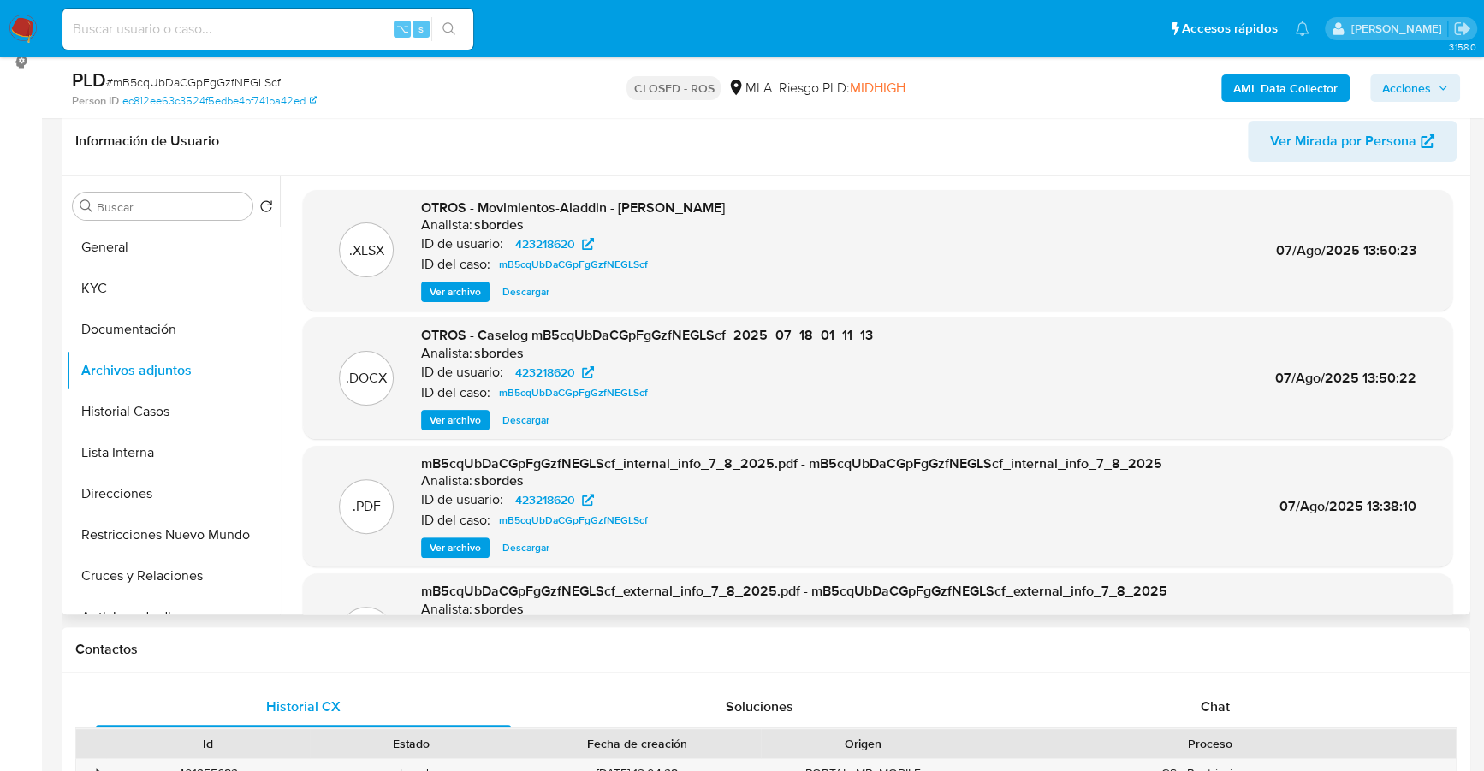
click at [437, 419] on span "Ver archivo" at bounding box center [455, 420] width 51 height 17
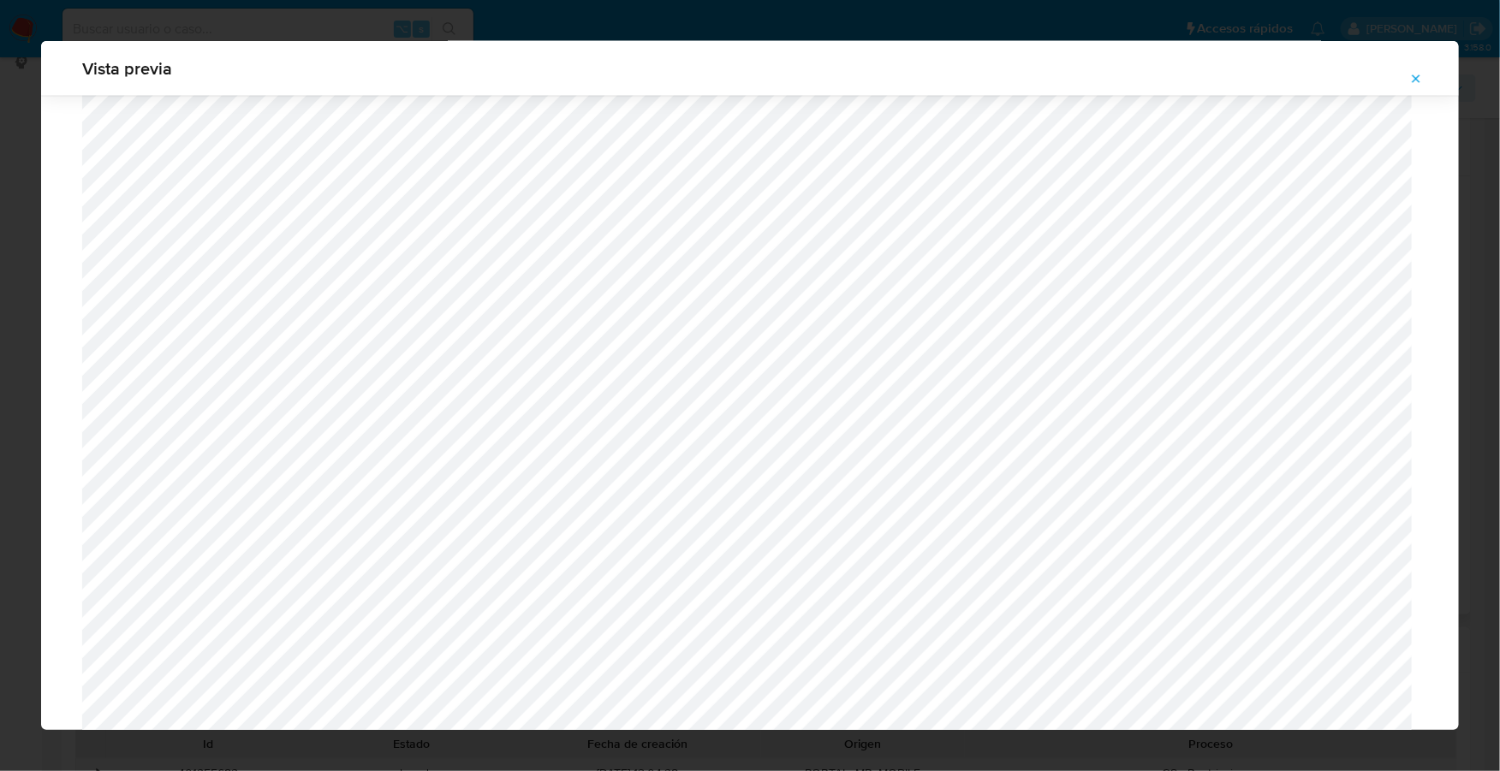
scroll to position [1317, 0]
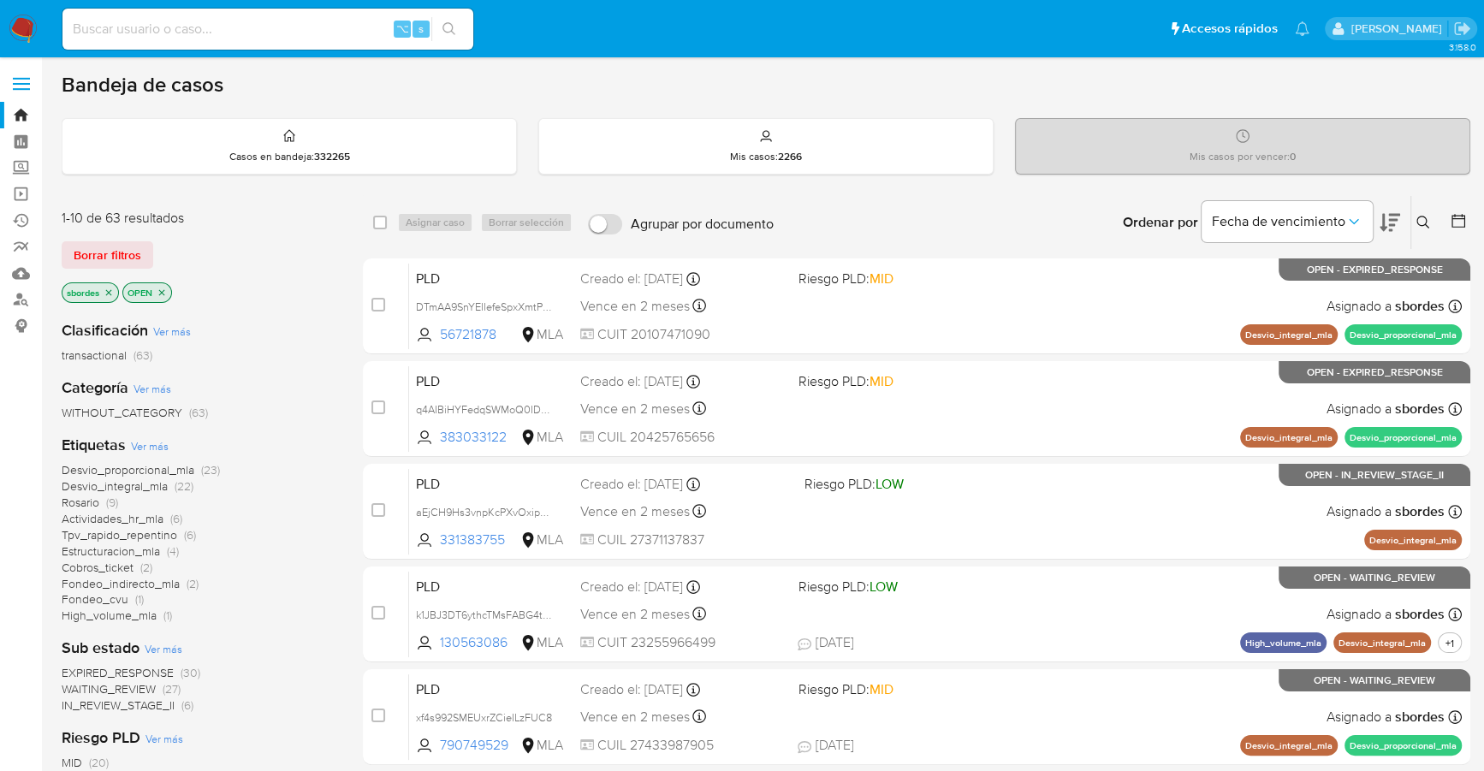
click at [112, 290] on icon "close-filter" at bounding box center [109, 293] width 10 height 10
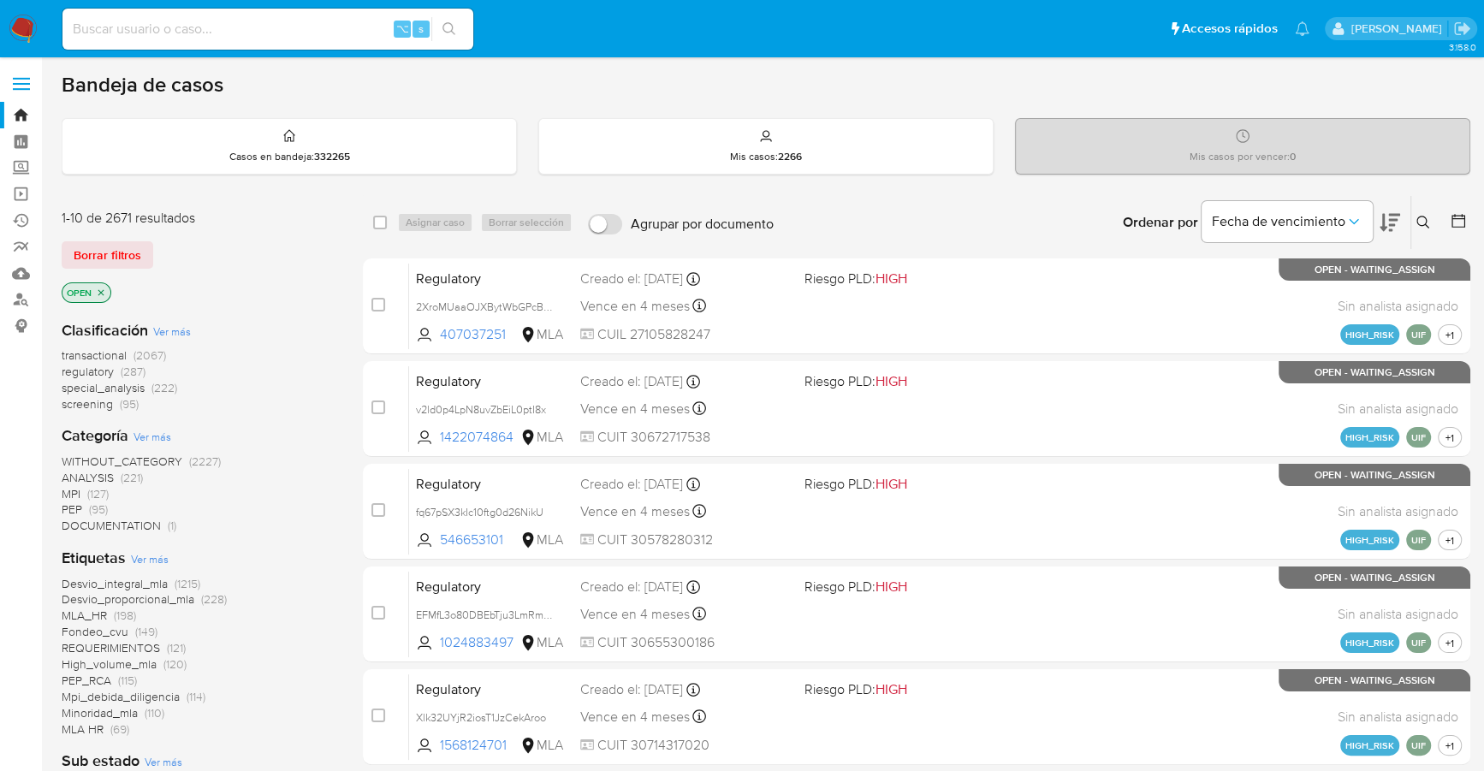
click at [306, 284] on div "OPEN" at bounding box center [199, 294] width 274 height 24
click at [1424, 223] on icon at bounding box center [1423, 222] width 13 height 13
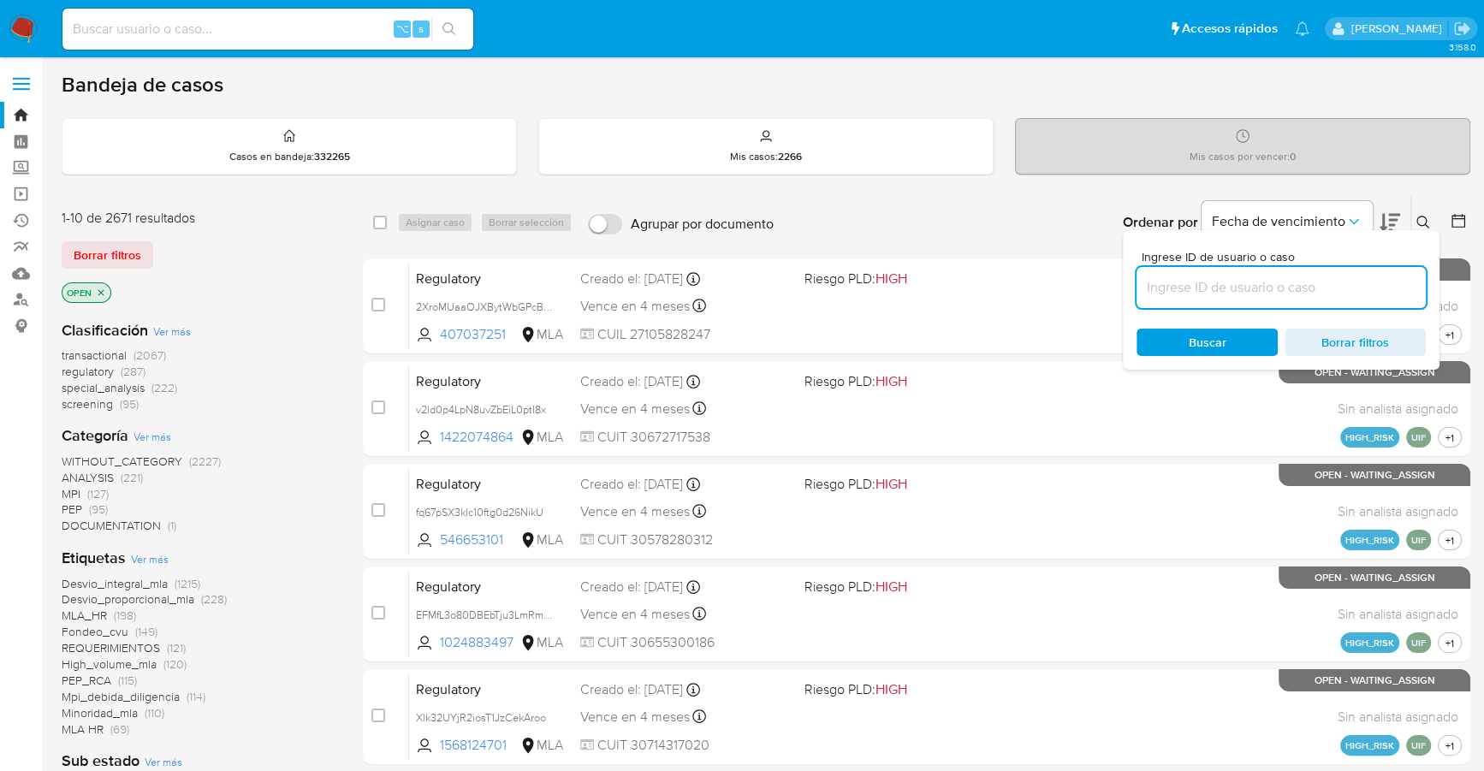
click at [1192, 280] on input at bounding box center [1281, 287] width 289 height 22
type input "rwQsycOyMiegAOpJT7Lp7V9I"
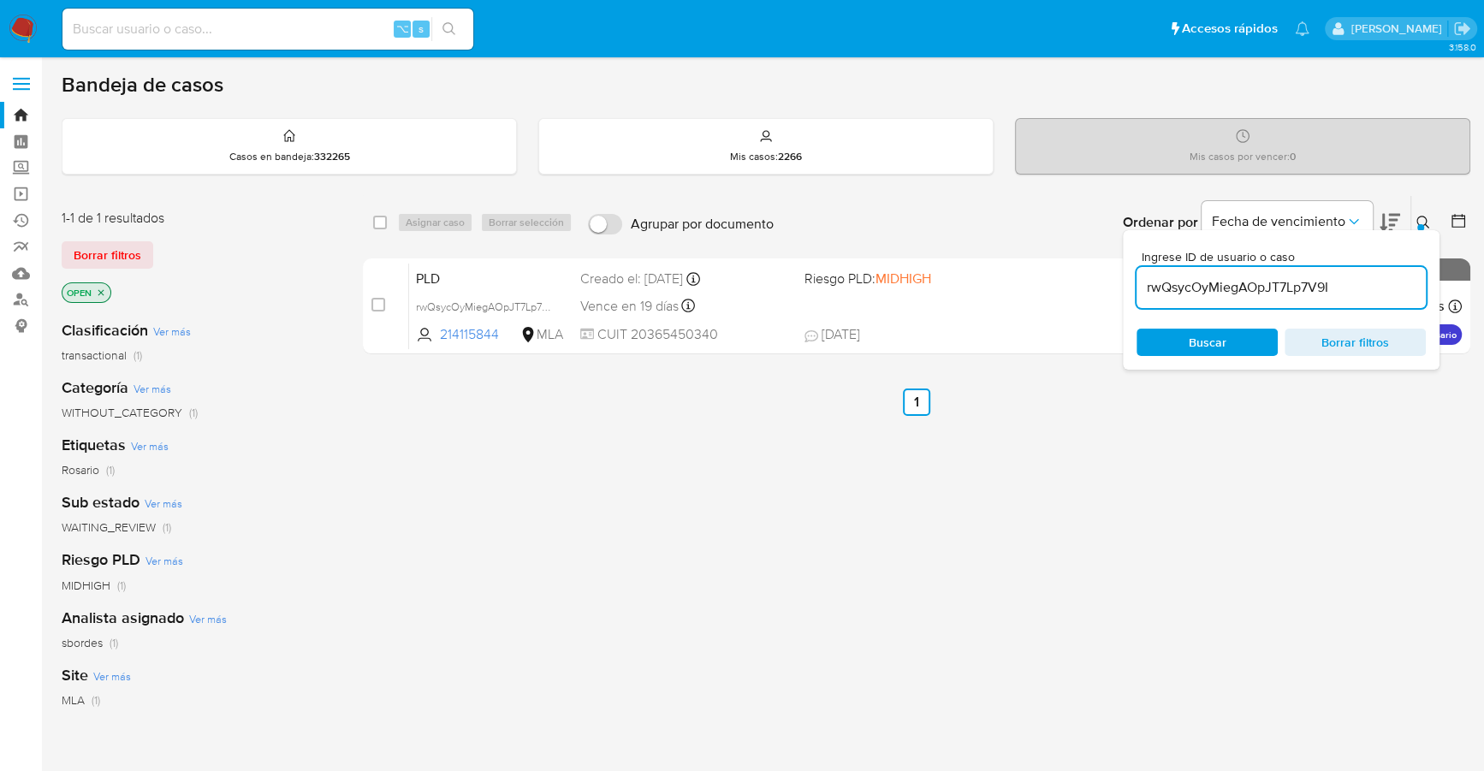
click at [1427, 223] on icon at bounding box center [1424, 223] width 14 height 14
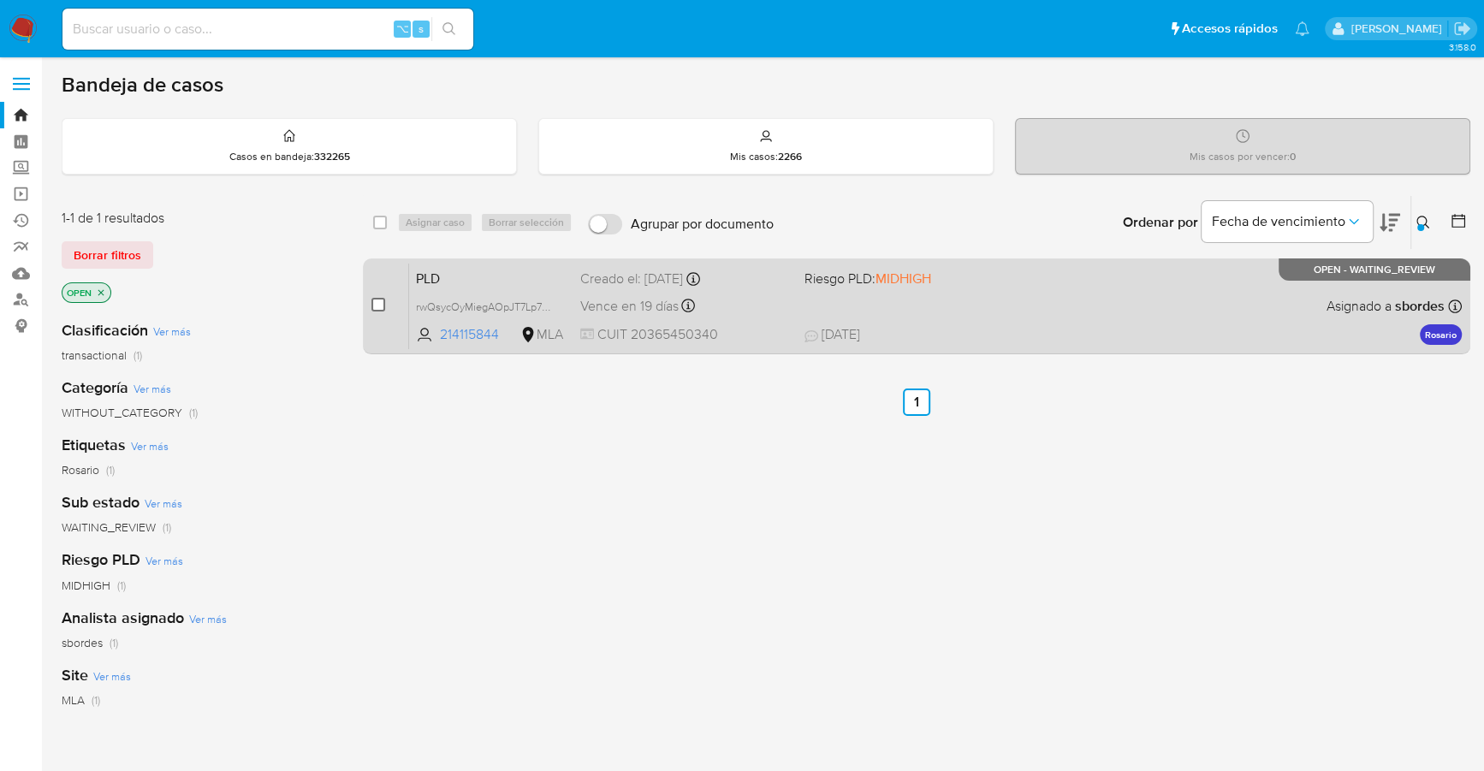
click at [372, 300] on input "checkbox" at bounding box center [379, 305] width 14 height 14
checkbox input "true"
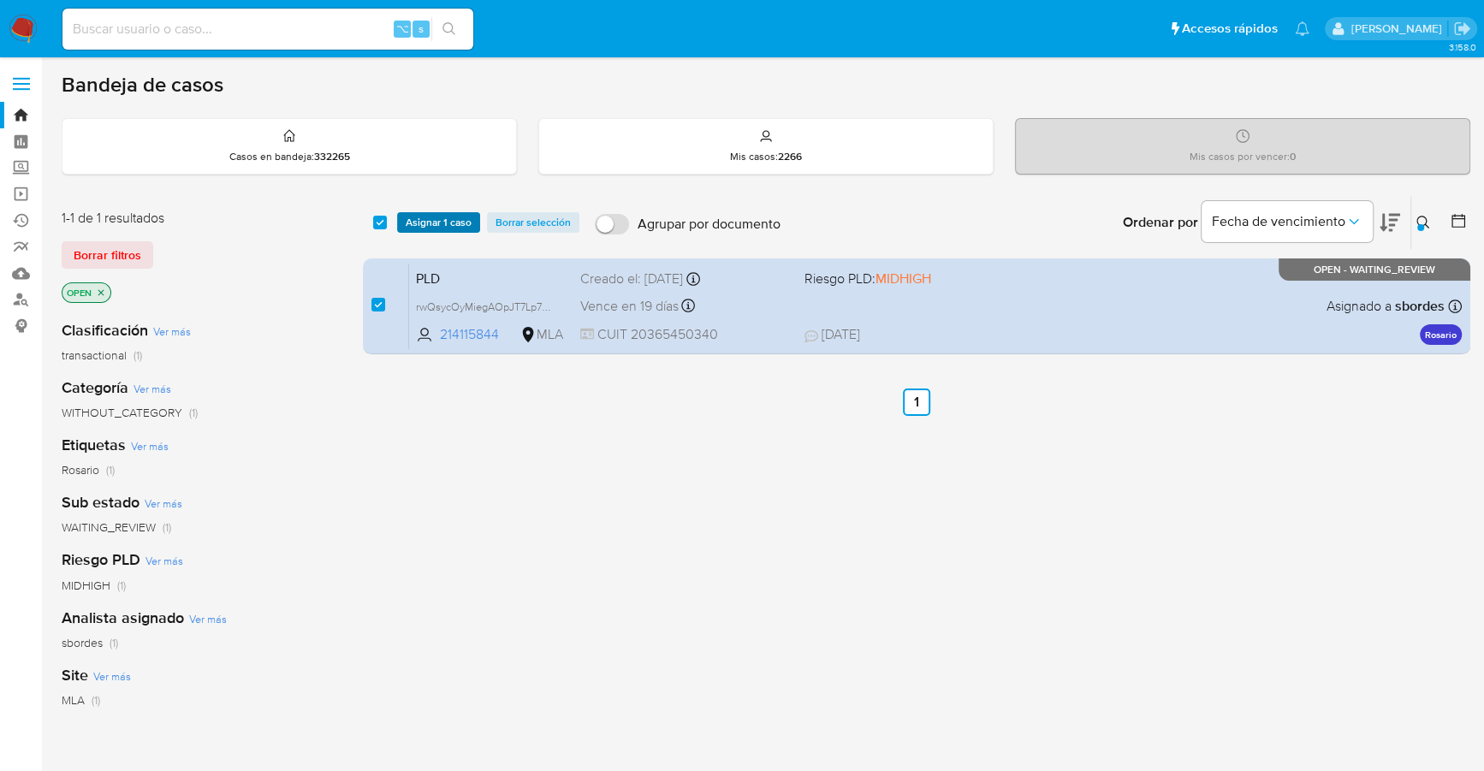
click at [450, 217] on span "Asignar 1 caso" at bounding box center [439, 222] width 66 height 17
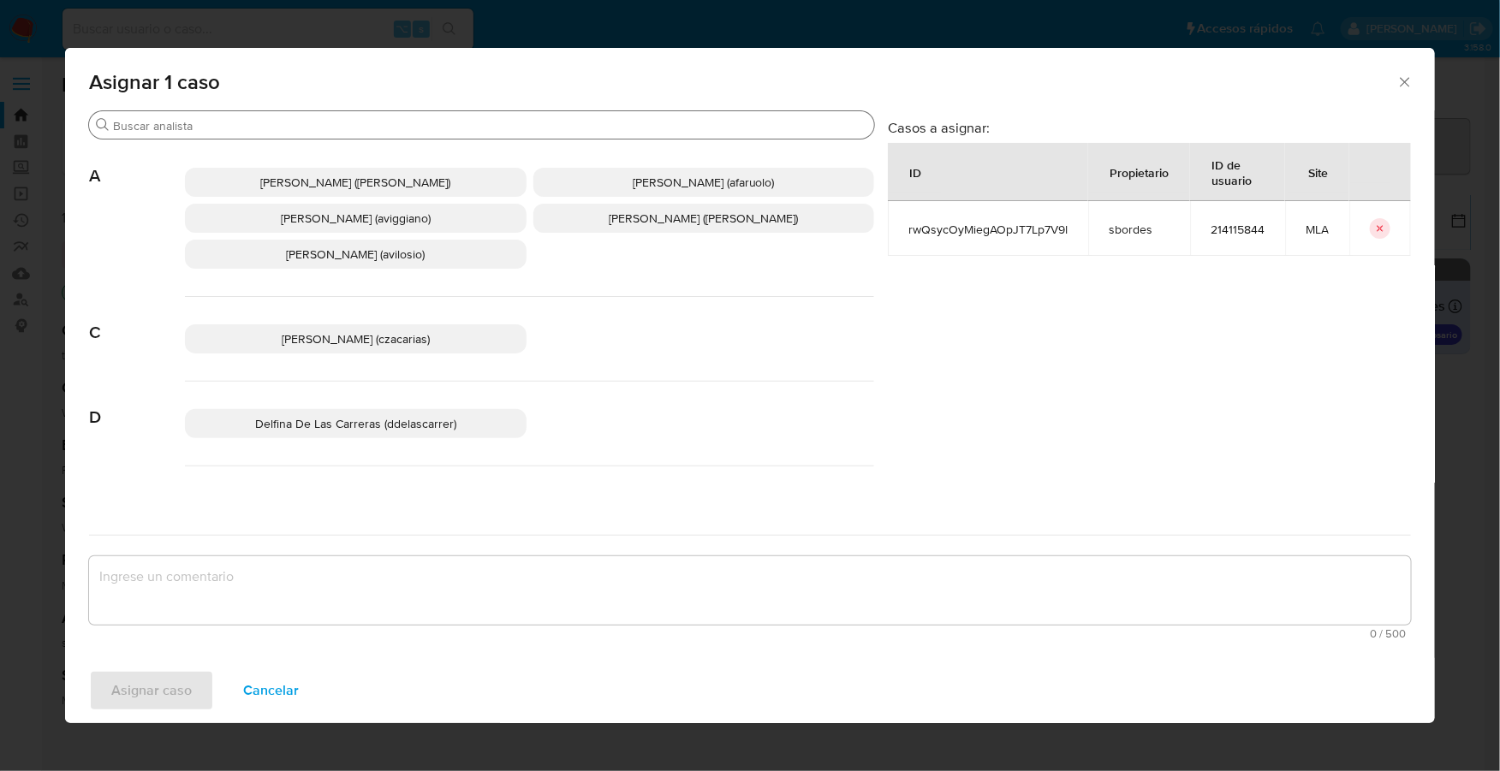
click at [234, 134] on div "Buscar" at bounding box center [481, 124] width 785 height 27
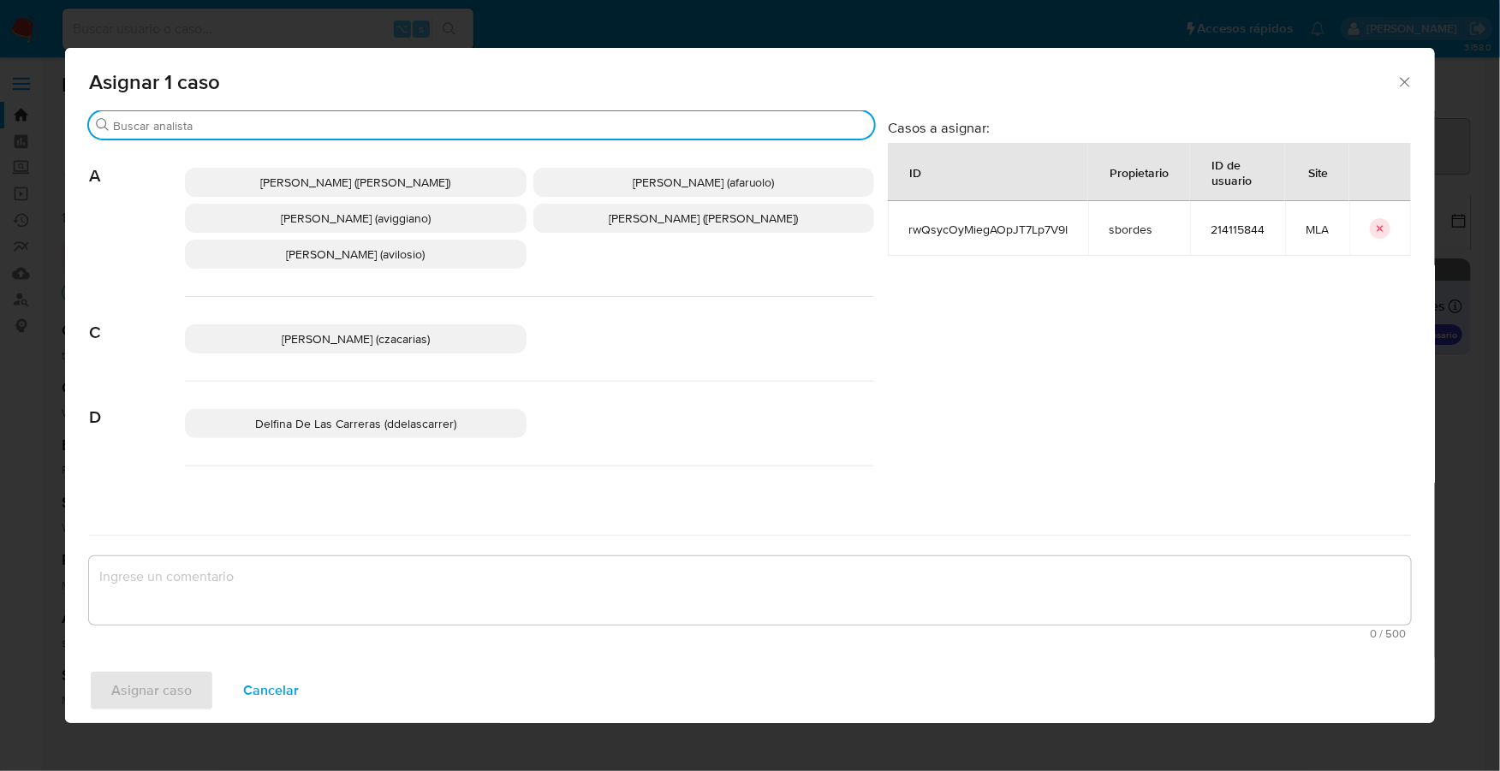
click at [239, 127] on input "Buscar" at bounding box center [490, 125] width 754 height 15
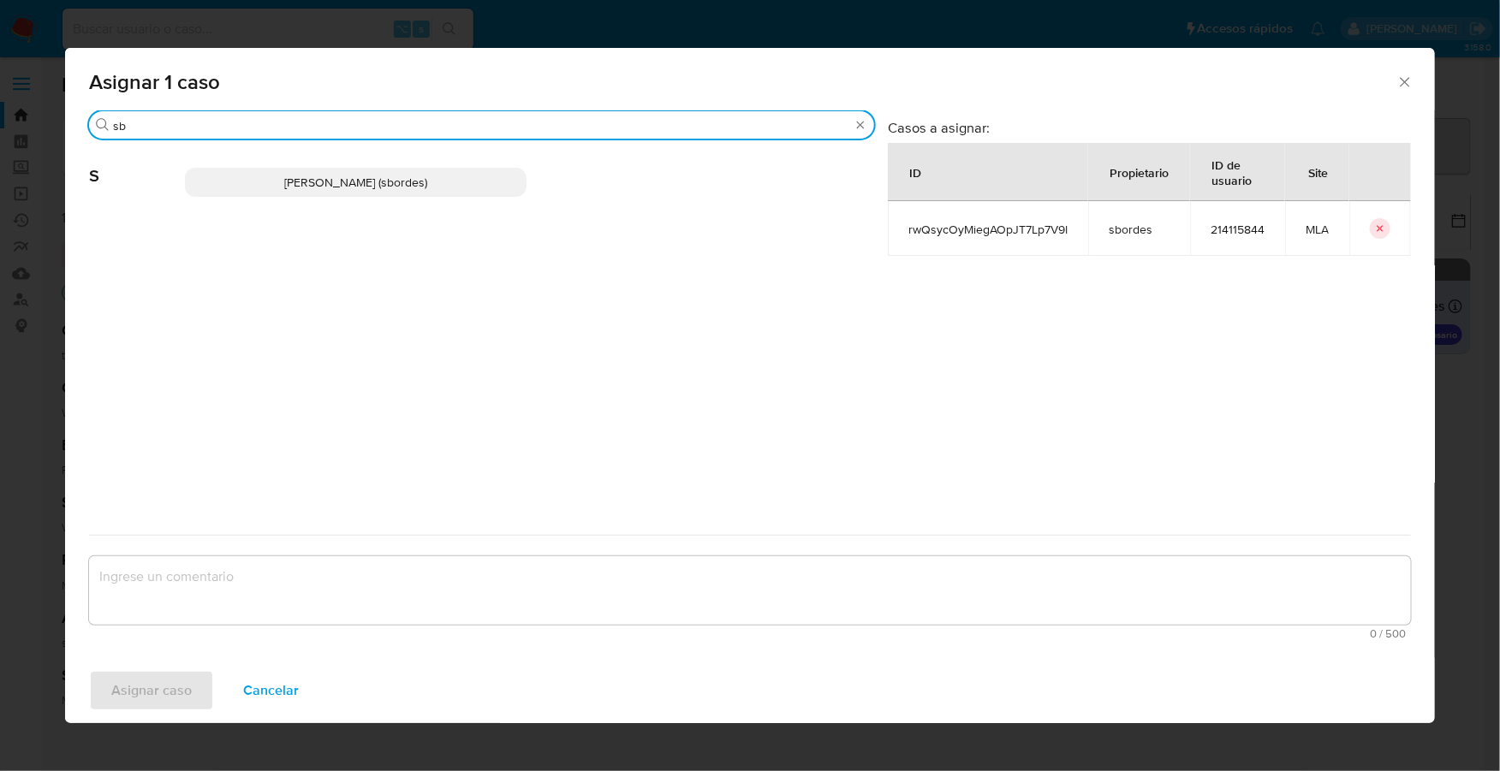
type input "sb"
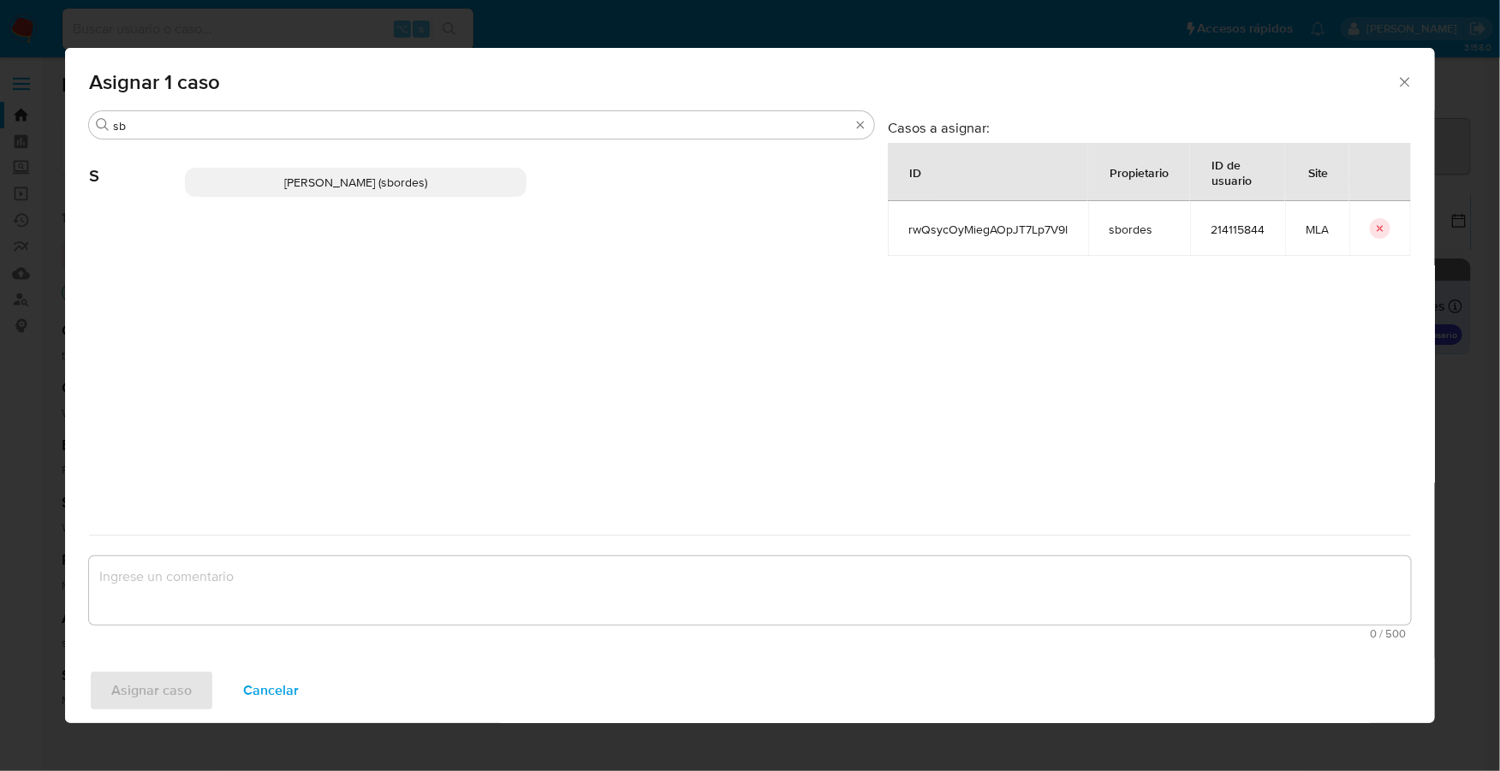
click at [330, 183] on span "Stefania Bordes (sbordes)" at bounding box center [355, 182] width 143 height 17
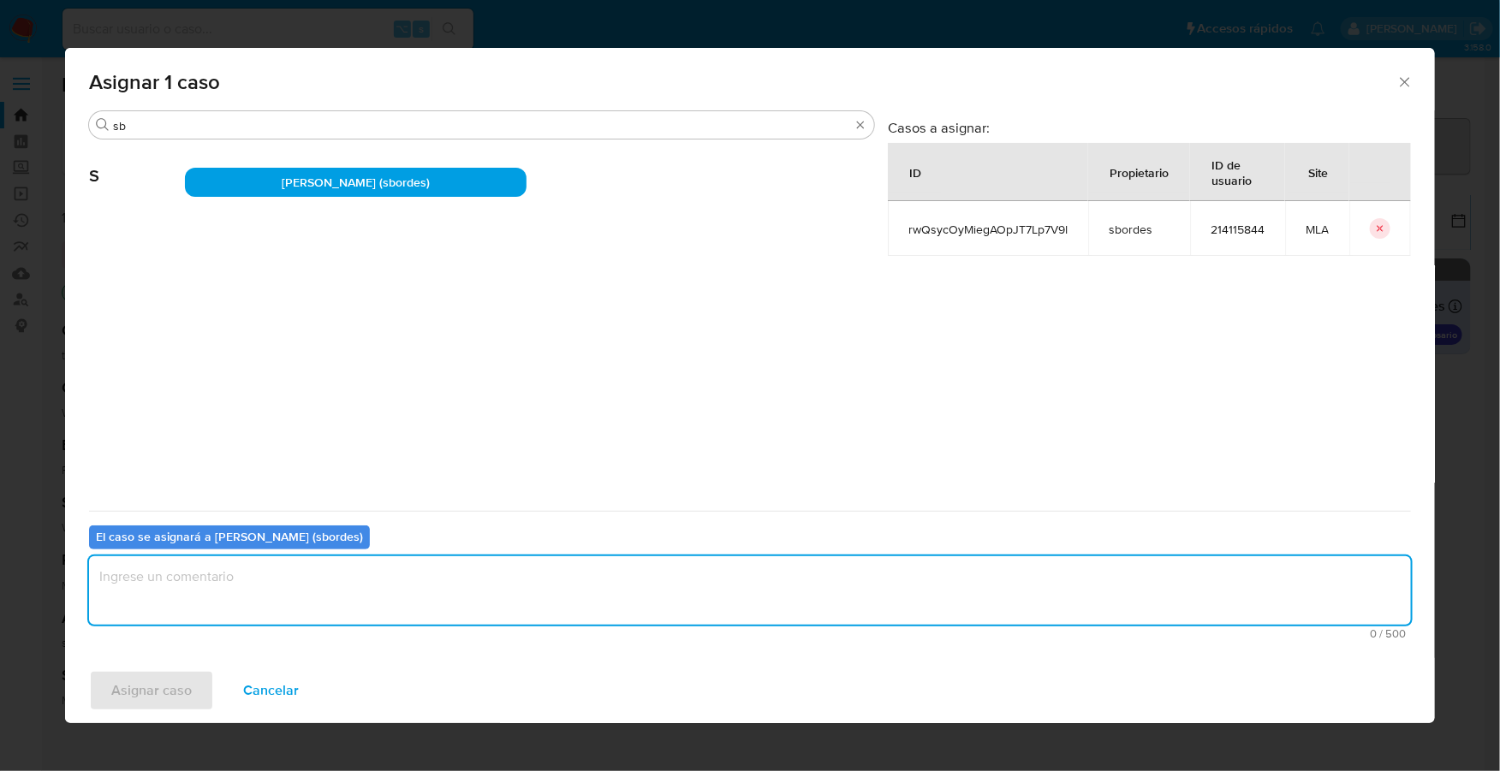
drag, startPoint x: 342, startPoint y: 567, endPoint x: 339, endPoint y: 577, distance: 10.6
click at [342, 567] on textarea "assign-modal" at bounding box center [750, 590] width 1322 height 68
click at [165, 679] on span "Asignar caso" at bounding box center [151, 691] width 80 height 38
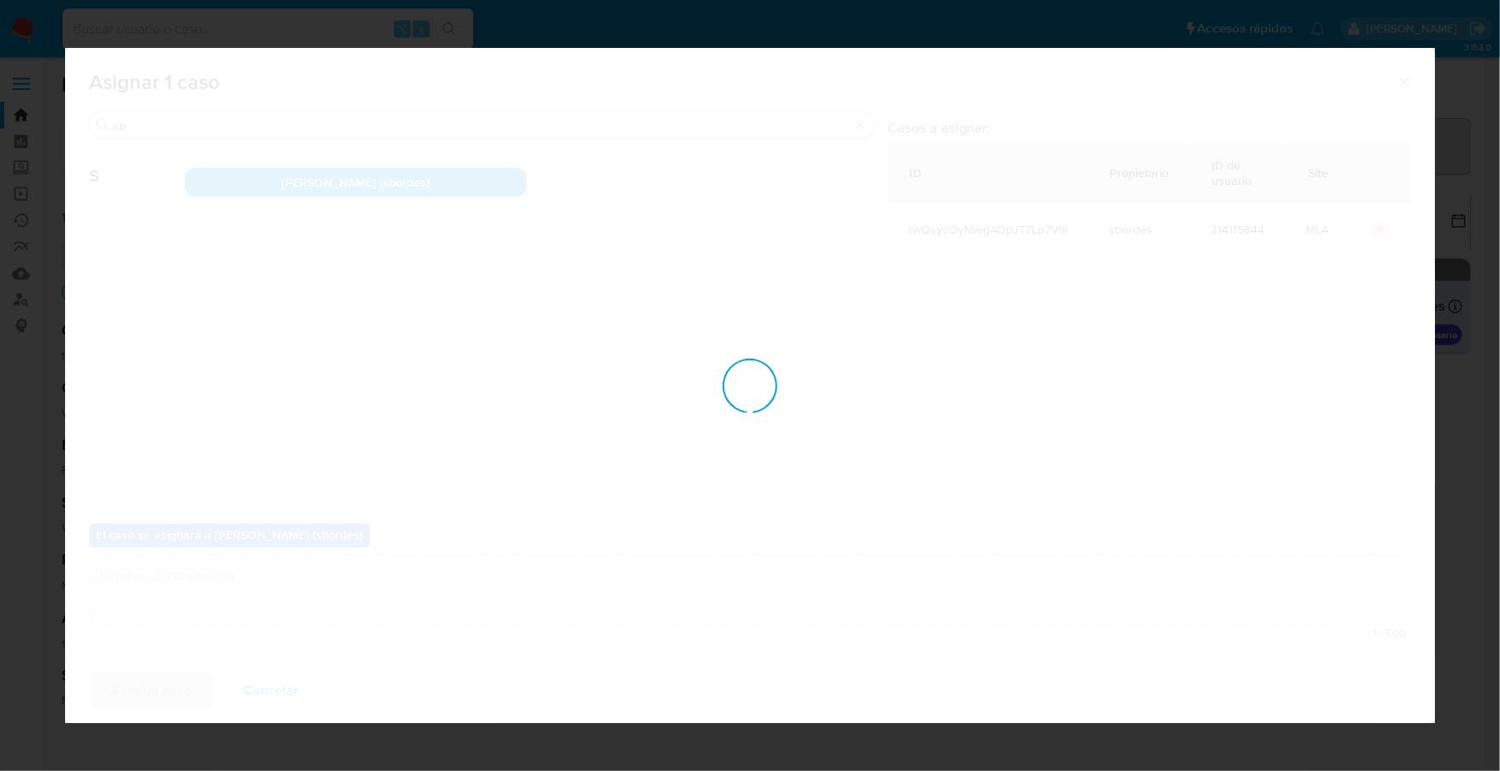
checkbox input "false"
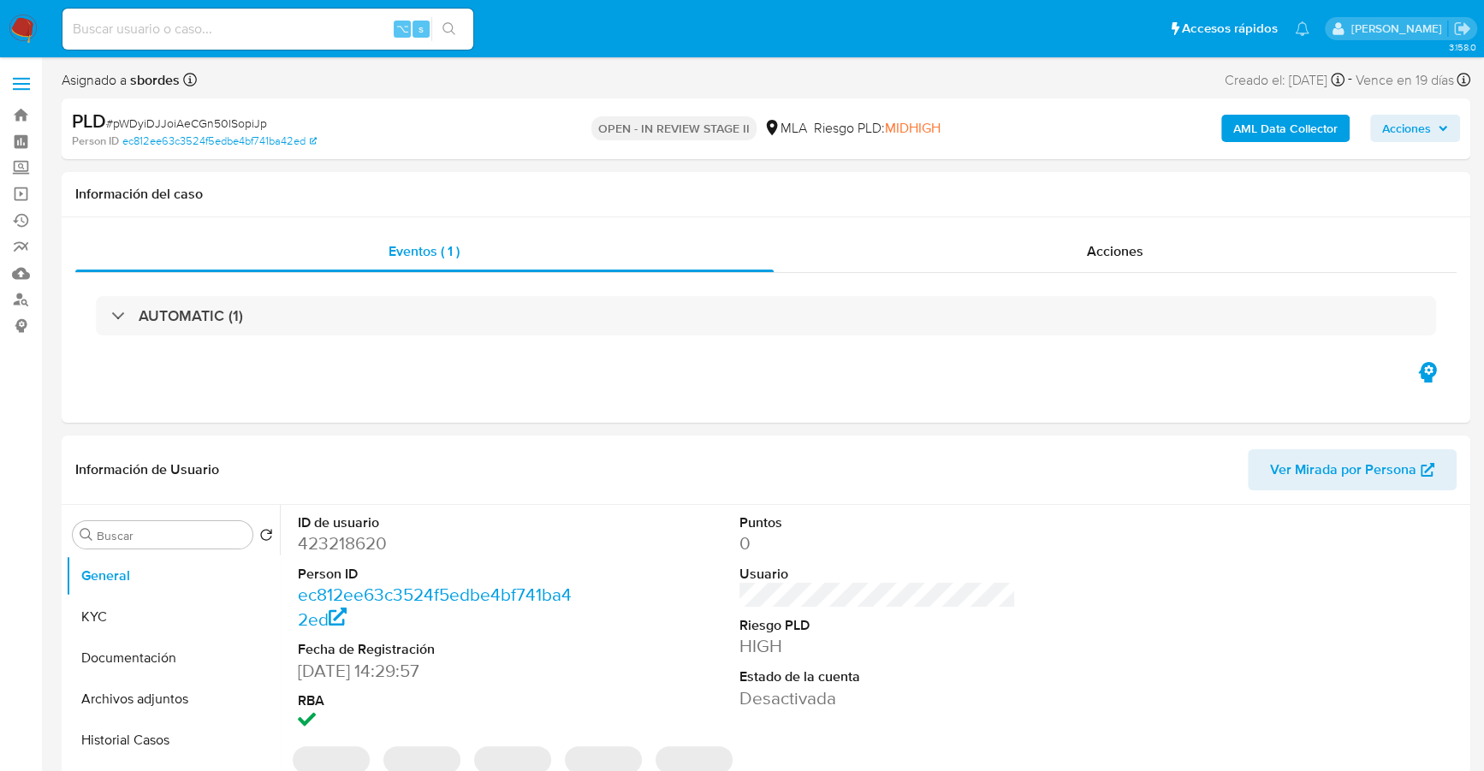
click at [1267, 123] on b "AML Data Collector" at bounding box center [1286, 128] width 104 height 27
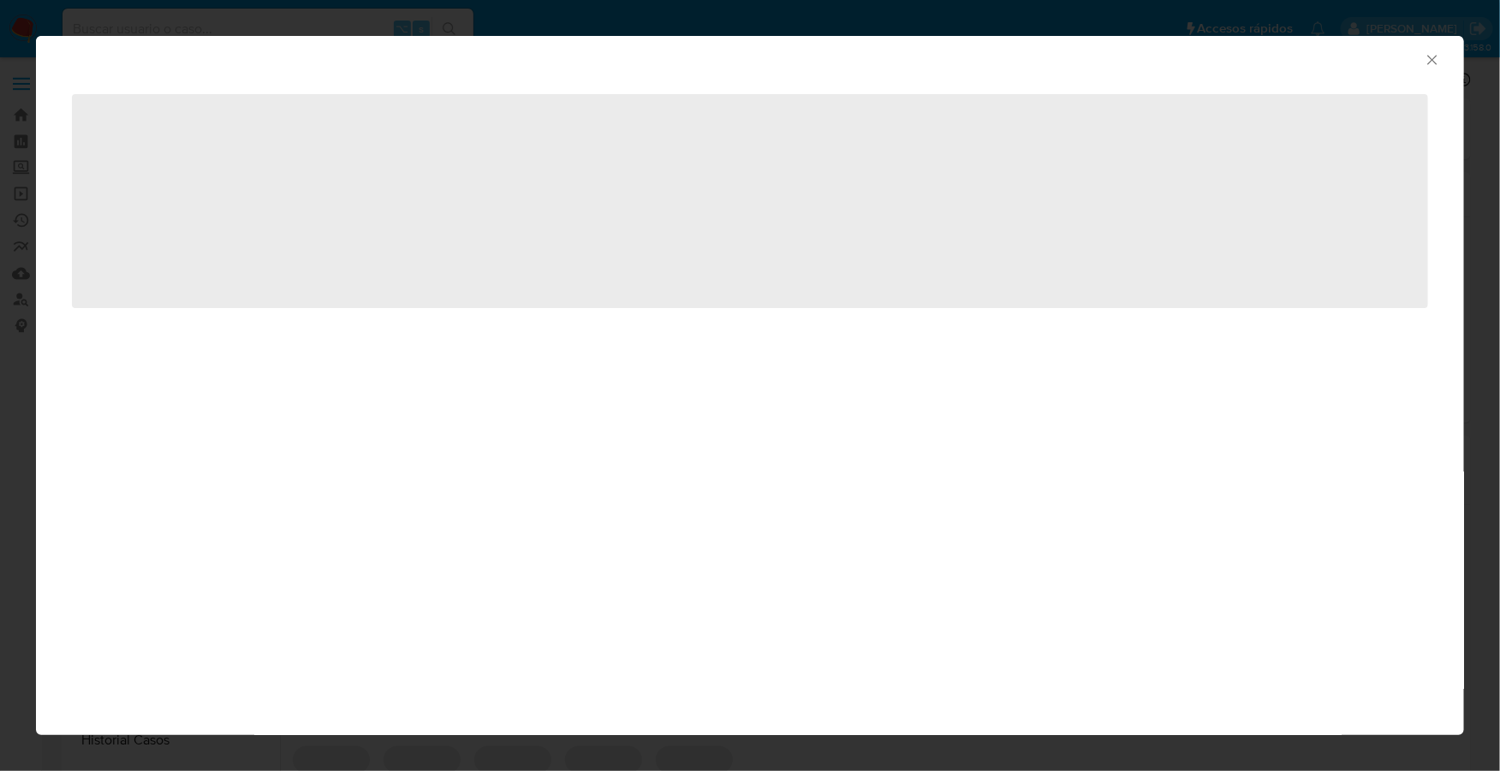
select select "10"
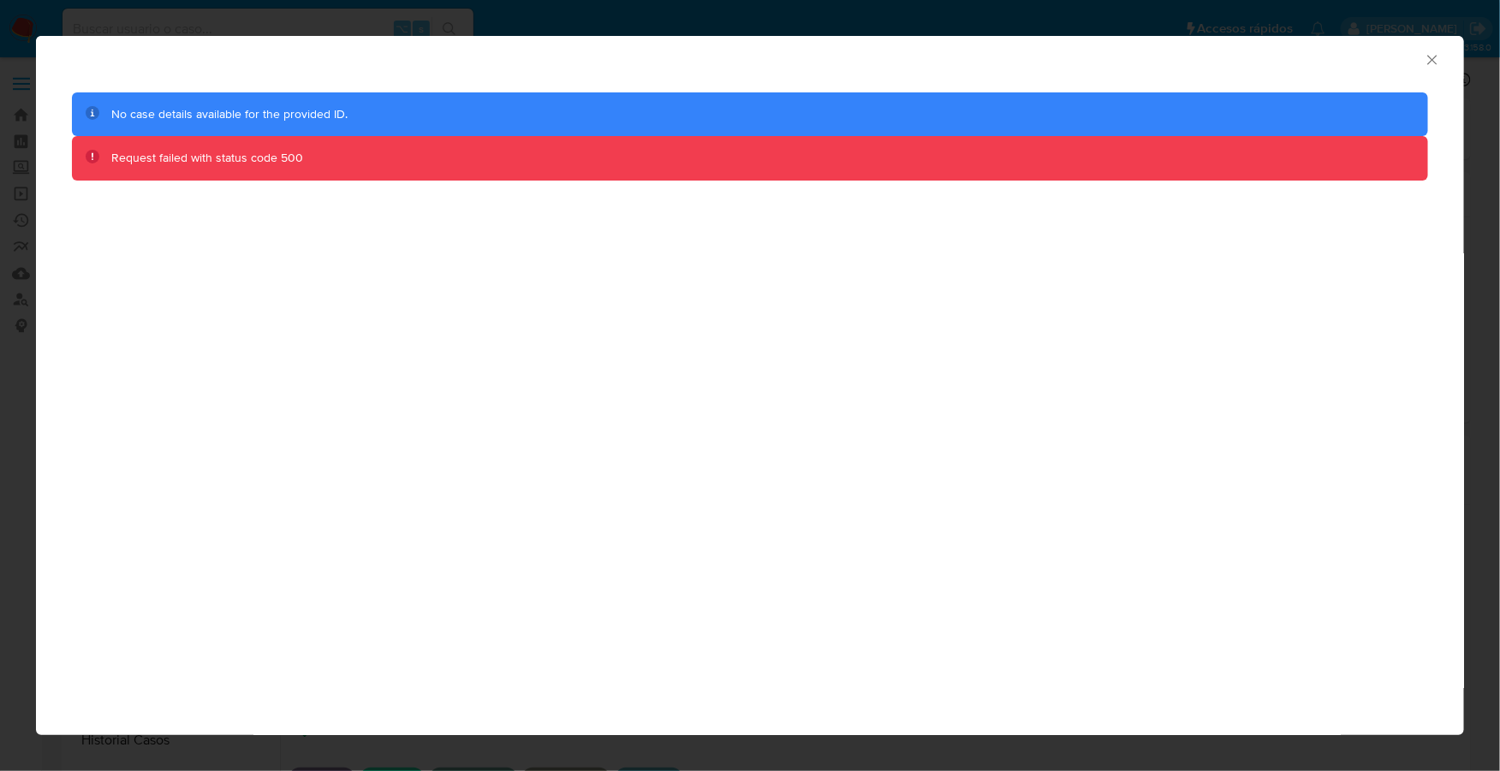
click at [1430, 56] on icon "Cerrar ventana" at bounding box center [1431, 59] width 9 height 9
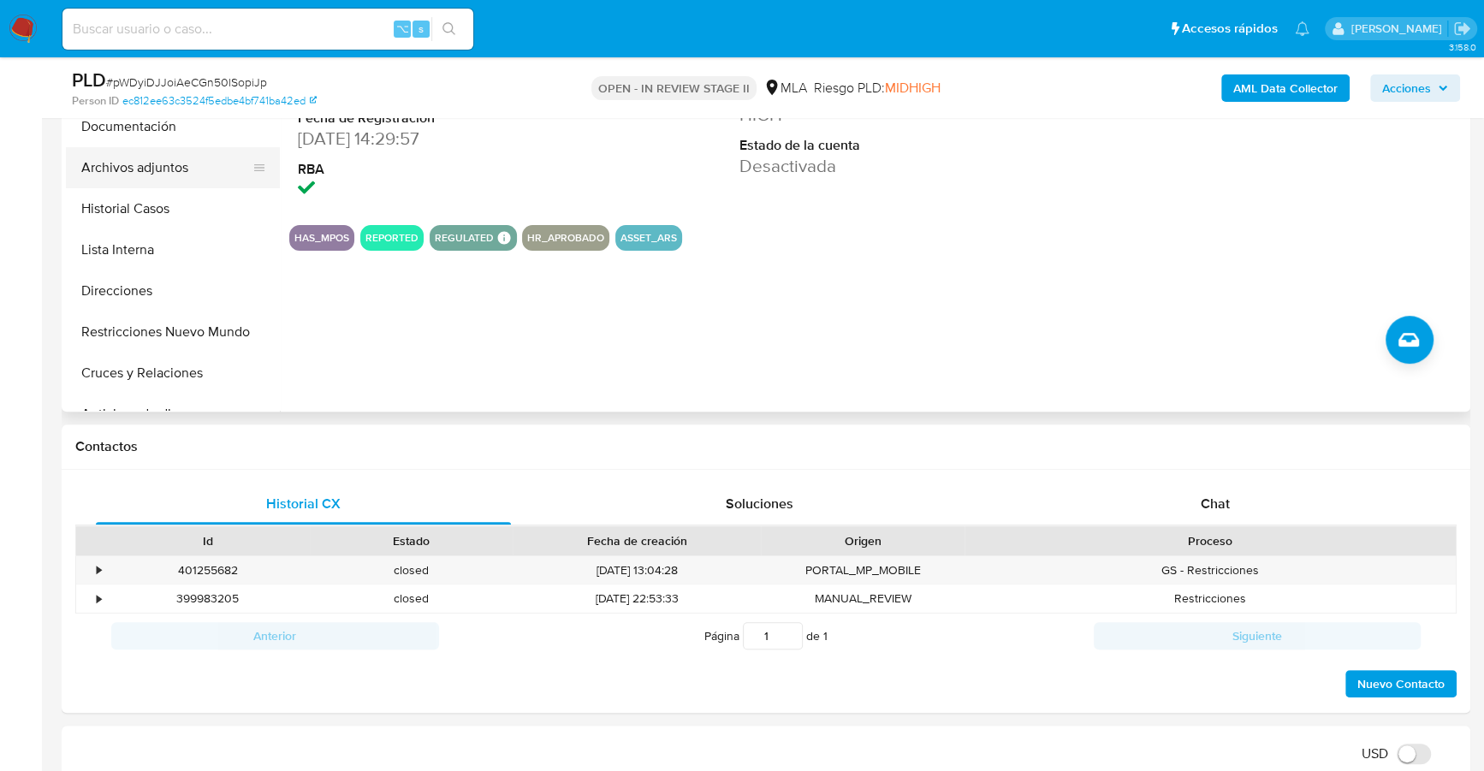
click at [177, 169] on button "Archivos adjuntos" at bounding box center [166, 167] width 200 height 41
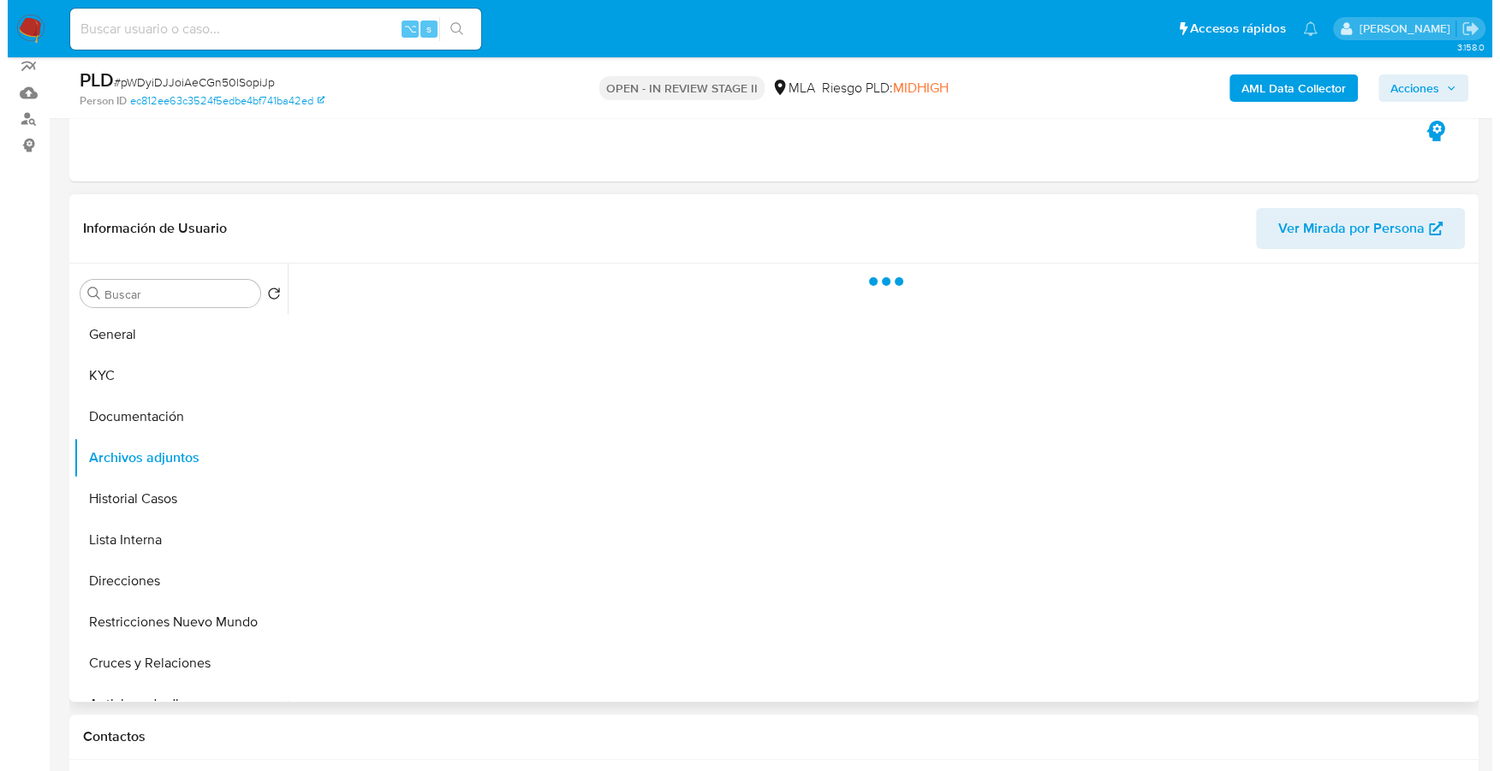
scroll to position [133, 0]
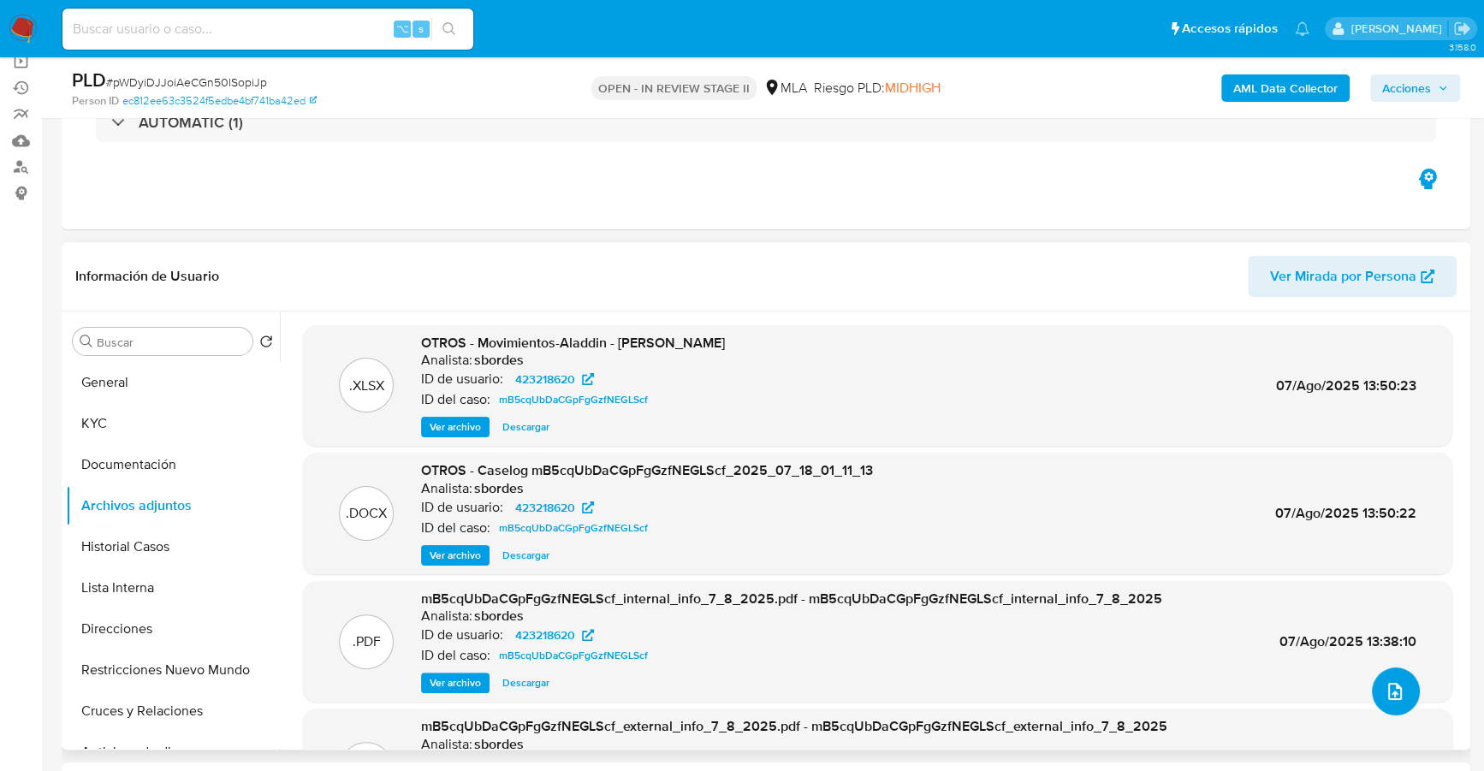
click at [1394, 692] on icon "upload-file" at bounding box center [1395, 691] width 14 height 17
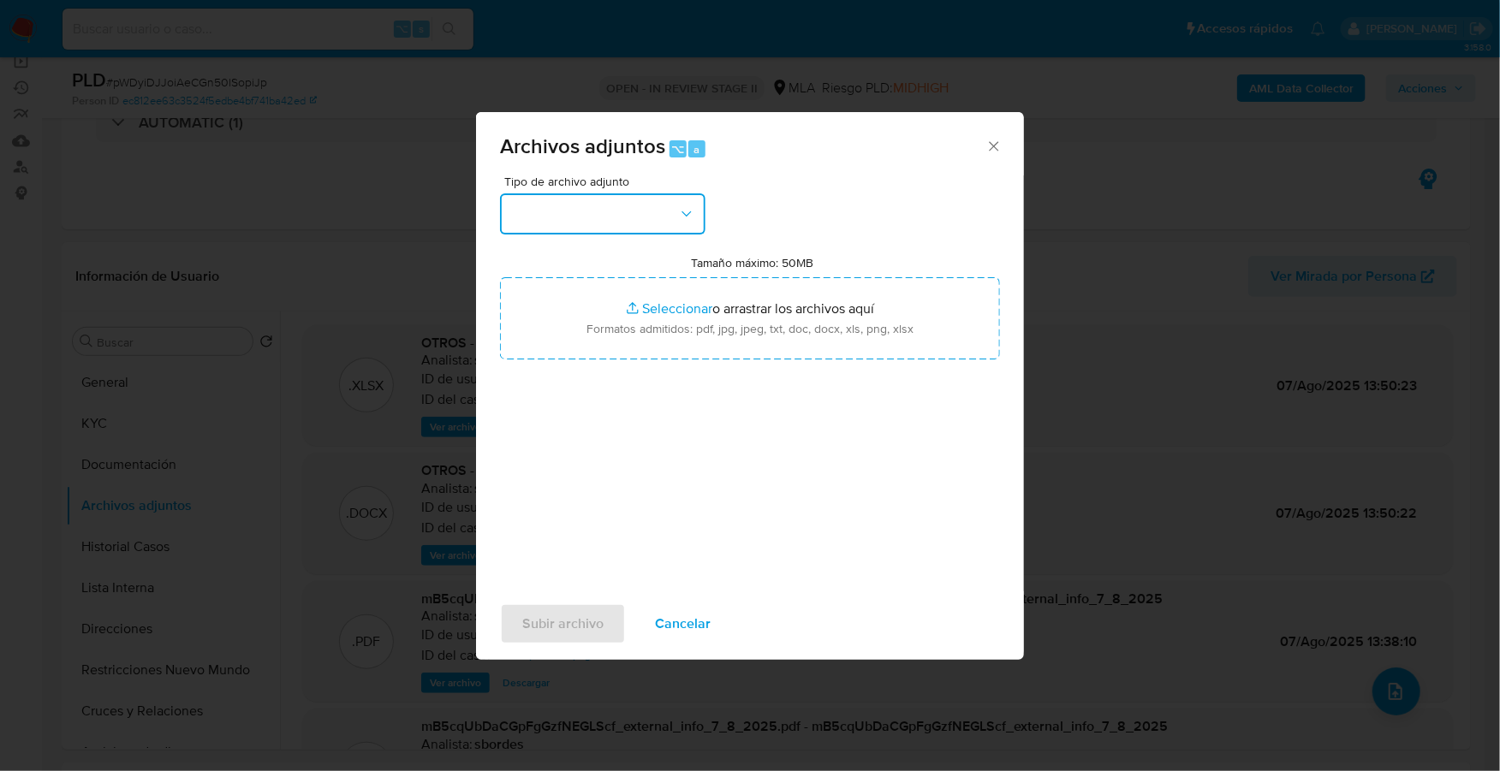
click at [656, 202] on button "button" at bounding box center [602, 213] width 205 height 41
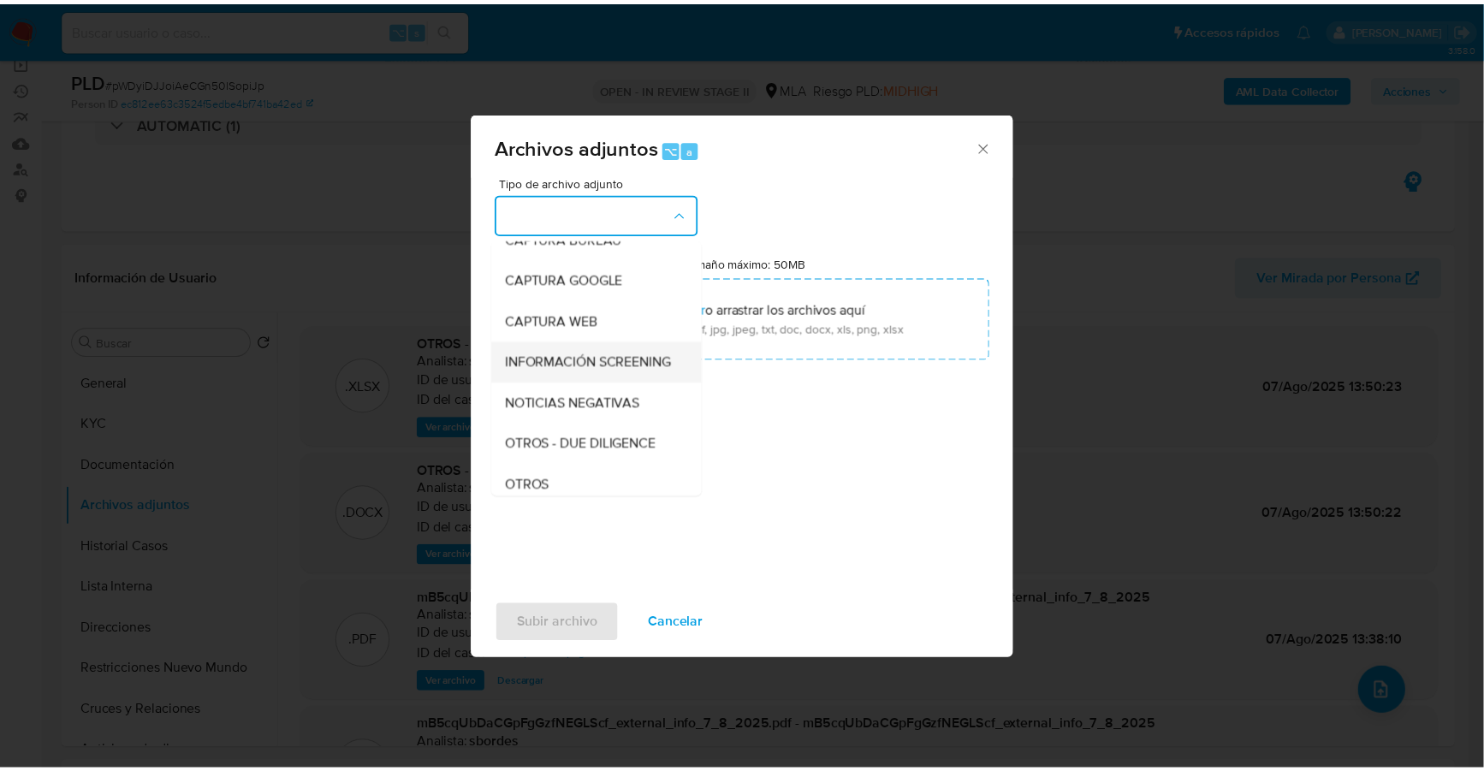
scroll to position [128, 0]
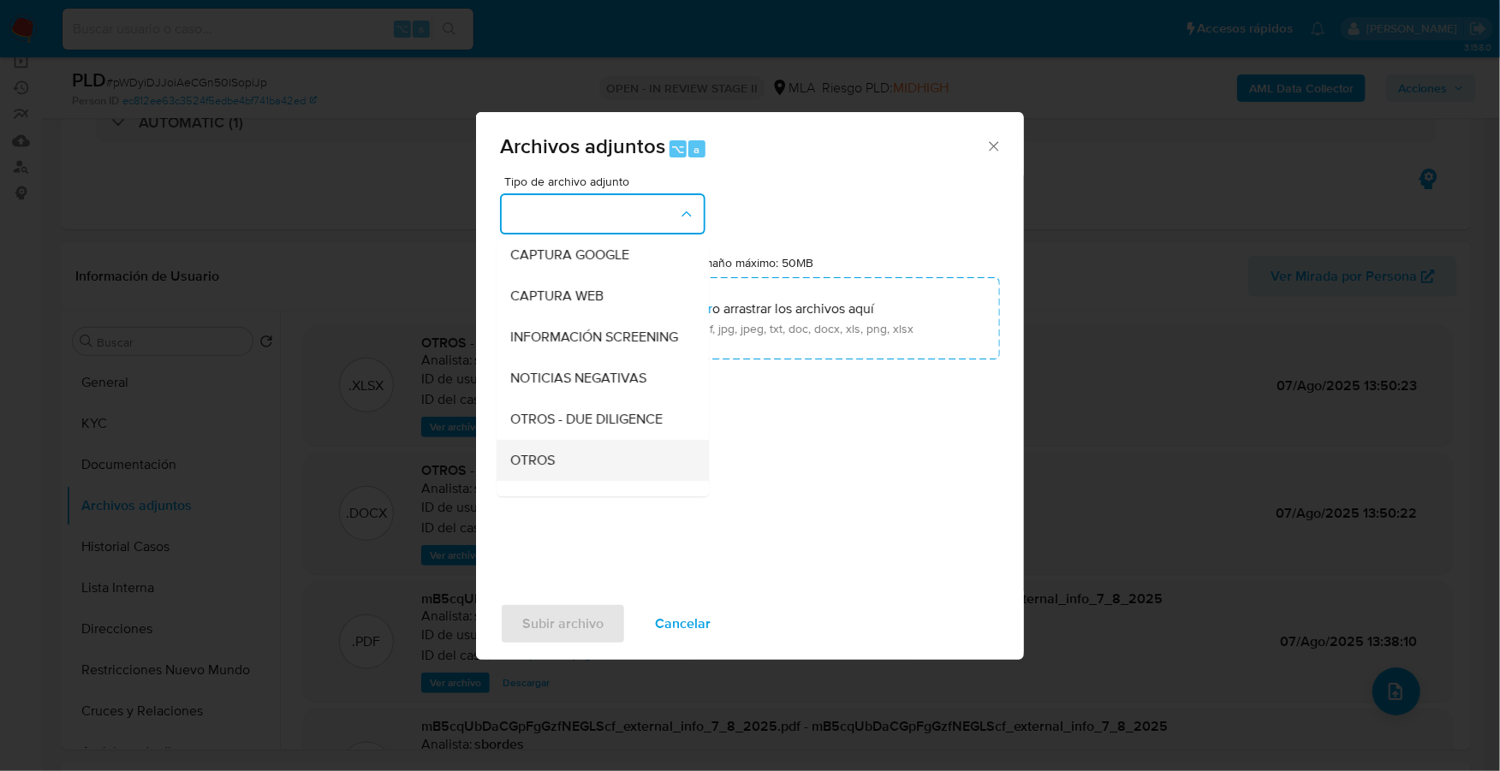
click at [552, 469] on span "OTROS" at bounding box center [532, 460] width 45 height 17
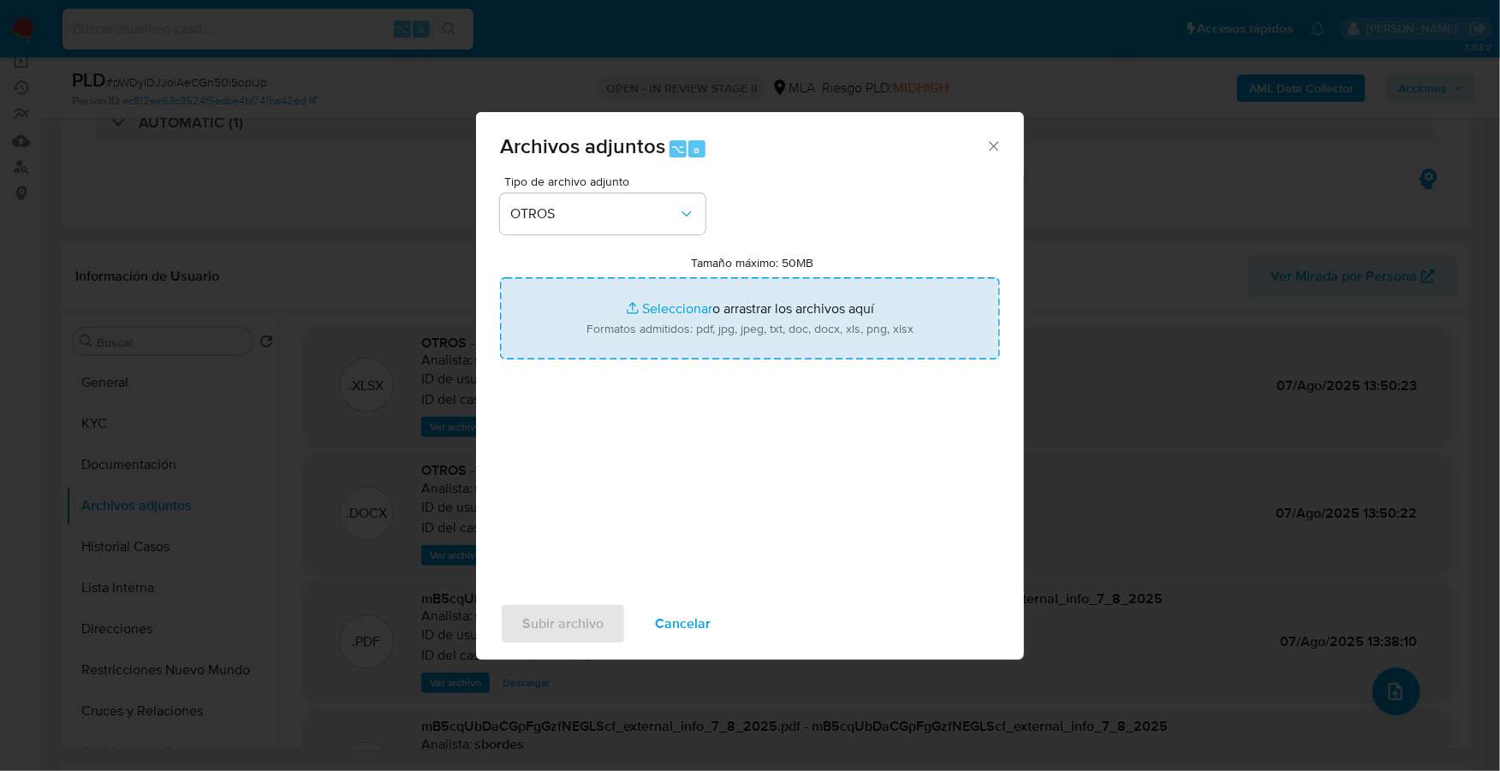
click at [693, 322] on input "Tamaño máximo: 50MB Seleccionar archivos" at bounding box center [750, 318] width 500 height 82
type input "C:\fakepath\Caselog pWDyiDJJoiAeCGn50lSopiJp_2025_09_08_12_28_06.docx"
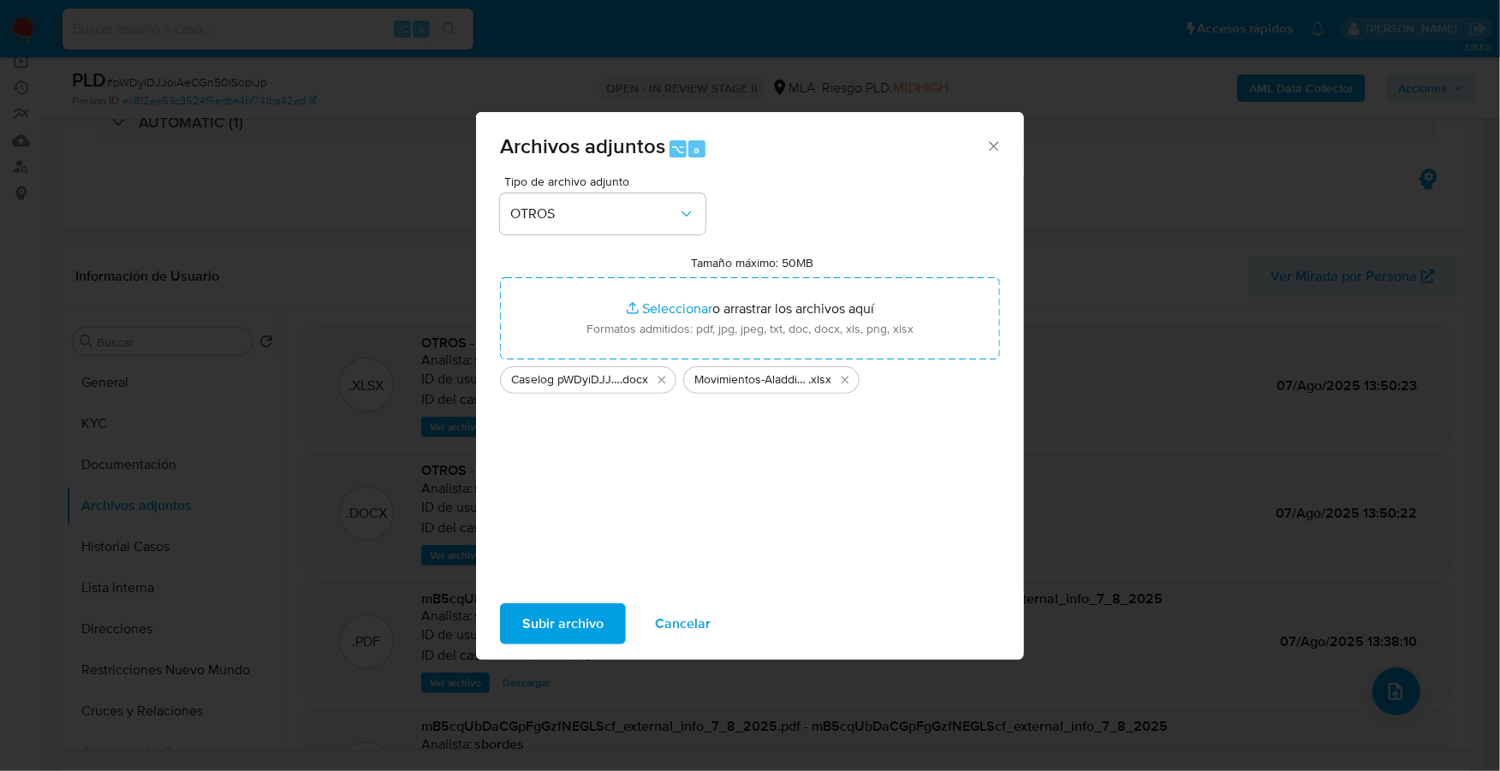
click at [563, 635] on span "Subir archivo" at bounding box center [562, 624] width 81 height 38
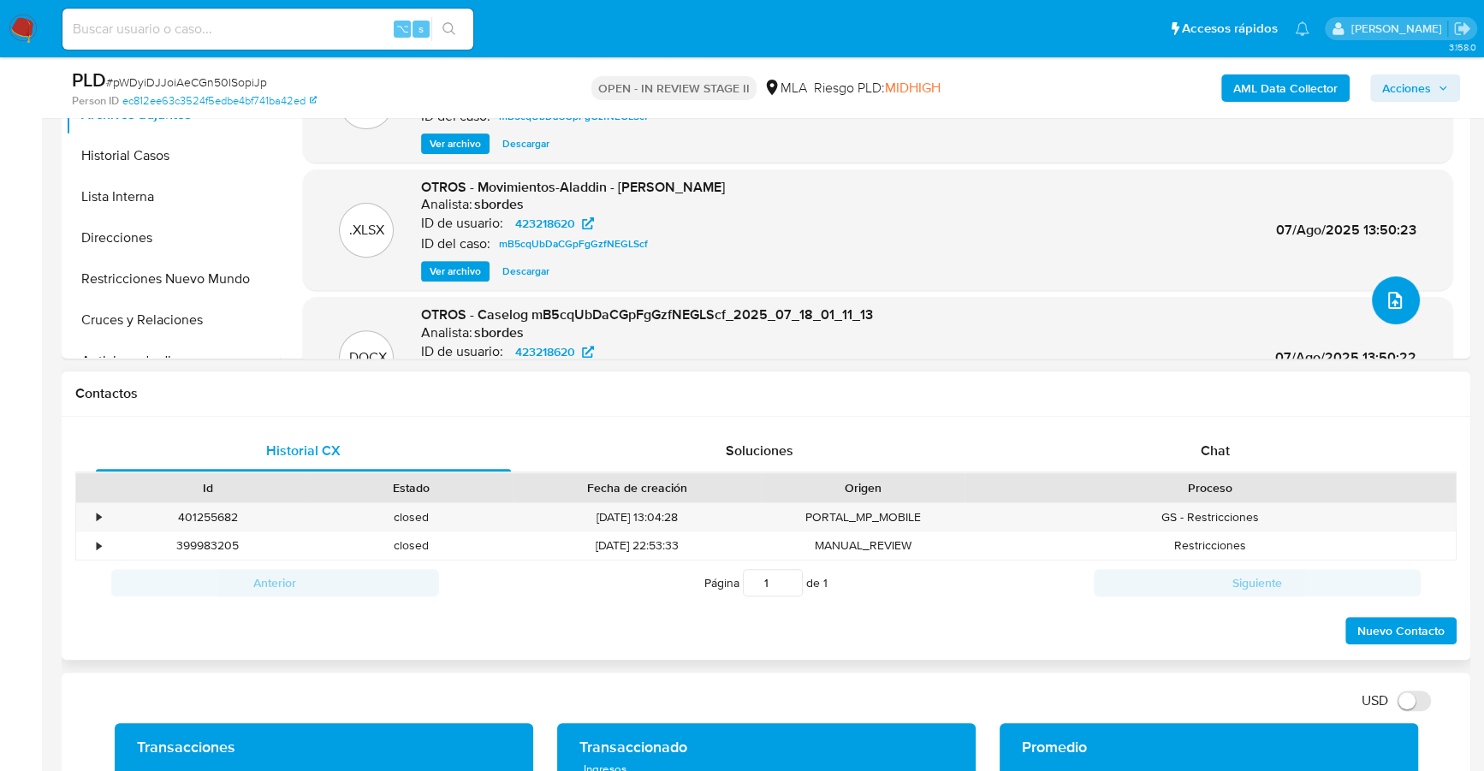
scroll to position [563, 0]
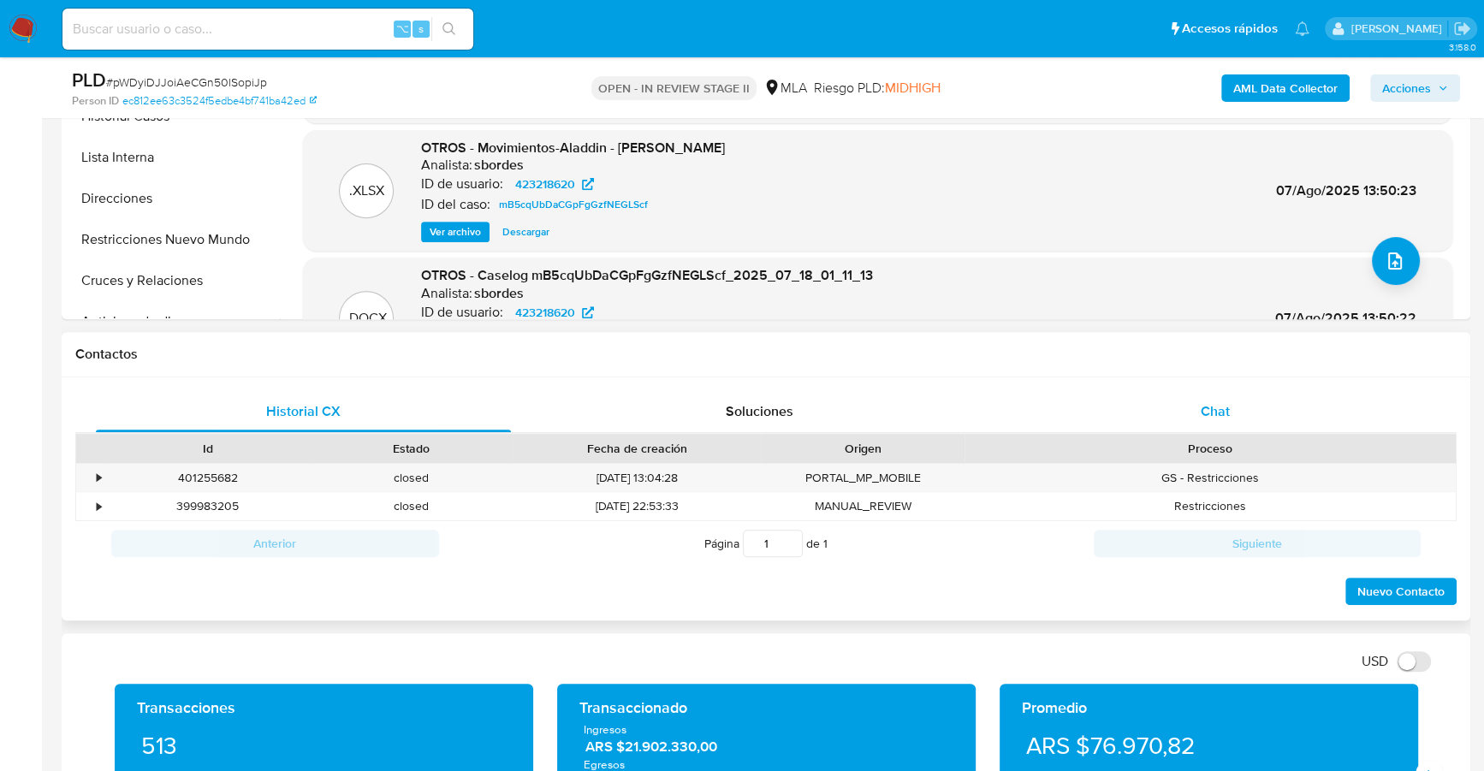
click at [1194, 421] on div "Chat" at bounding box center [1215, 411] width 415 height 41
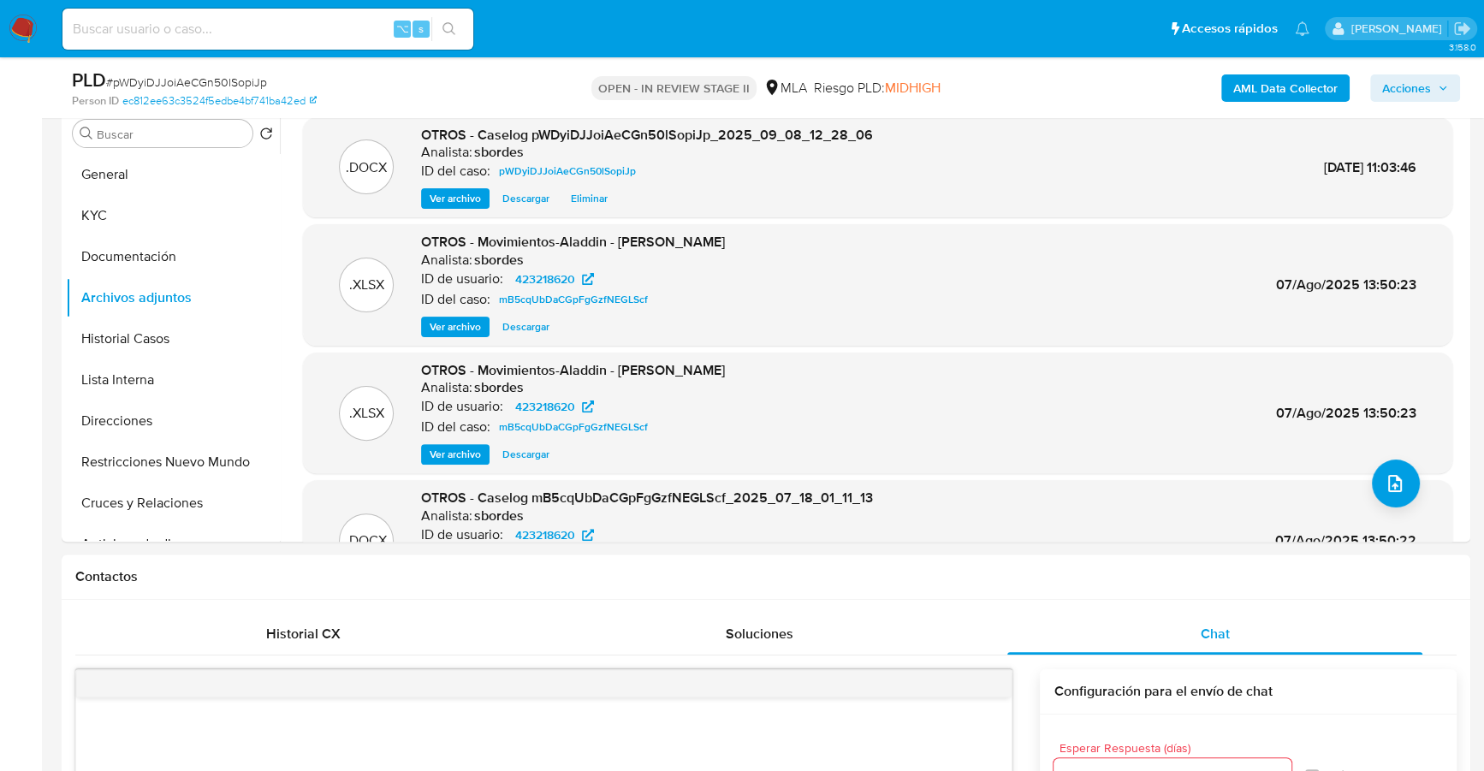
scroll to position [0, 0]
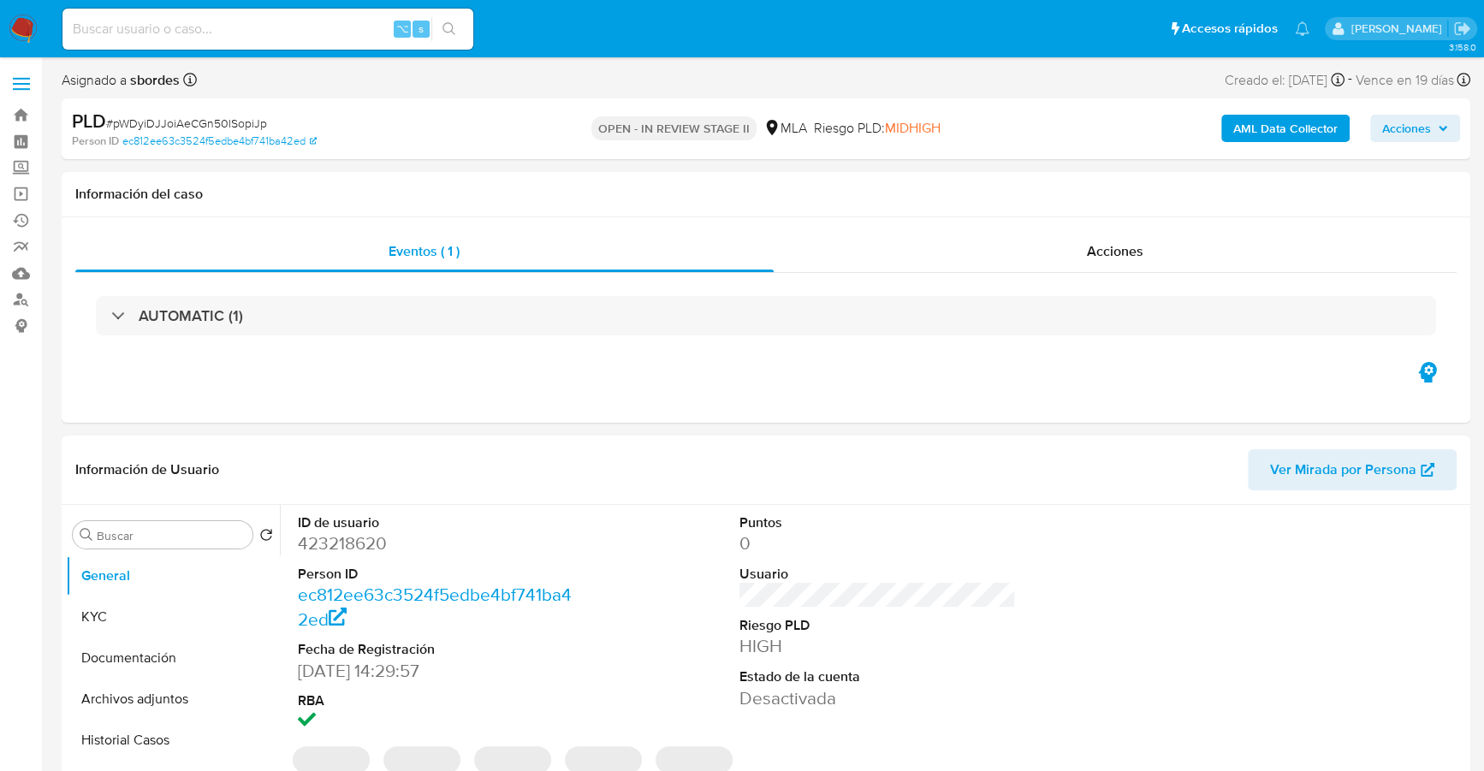
select select "10"
click at [678, 393] on div "Eventos ( 1 ) Acciones AUTOMATIC (1)" at bounding box center [766, 319] width 1409 height 205
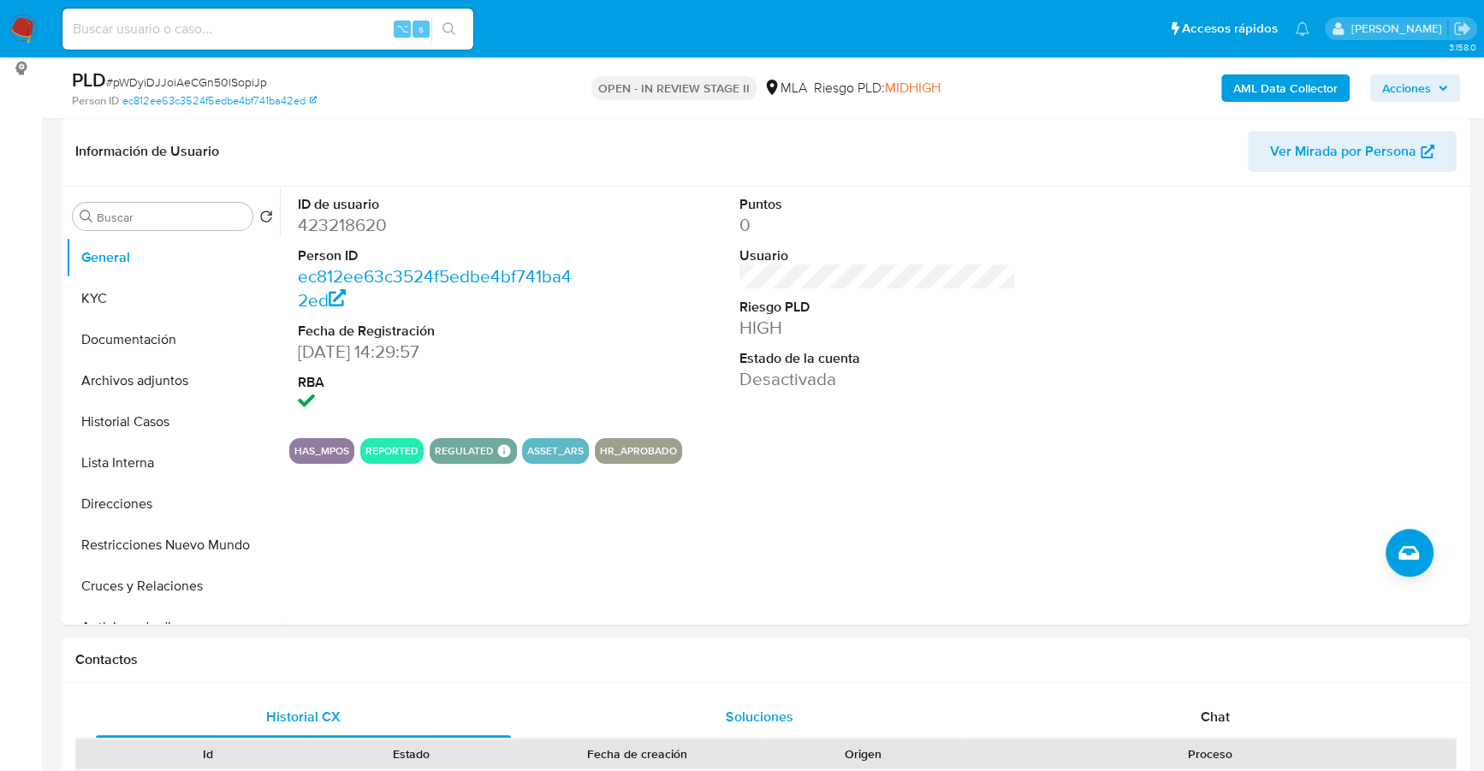
scroll to position [348, 0]
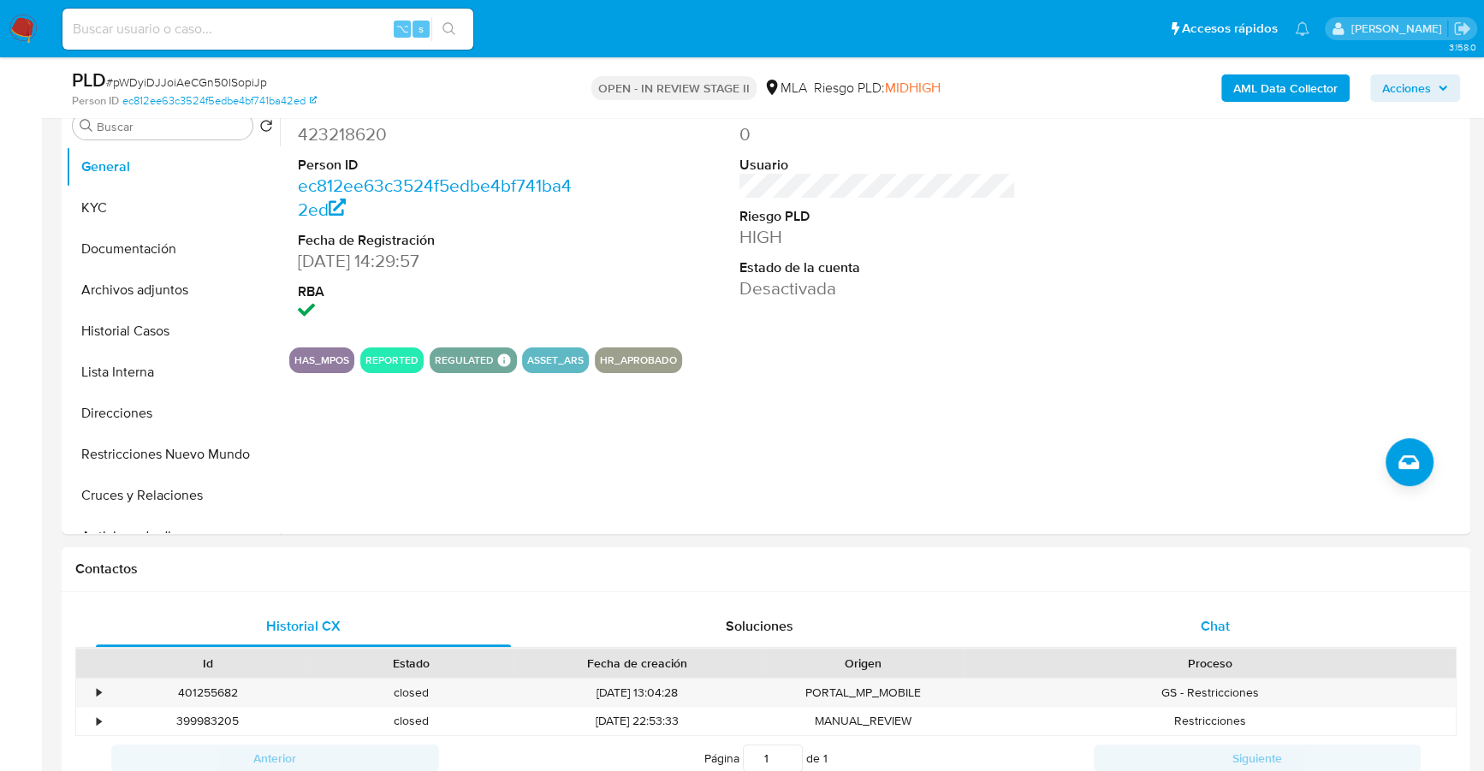
click at [1117, 624] on div "Chat" at bounding box center [1215, 626] width 415 height 41
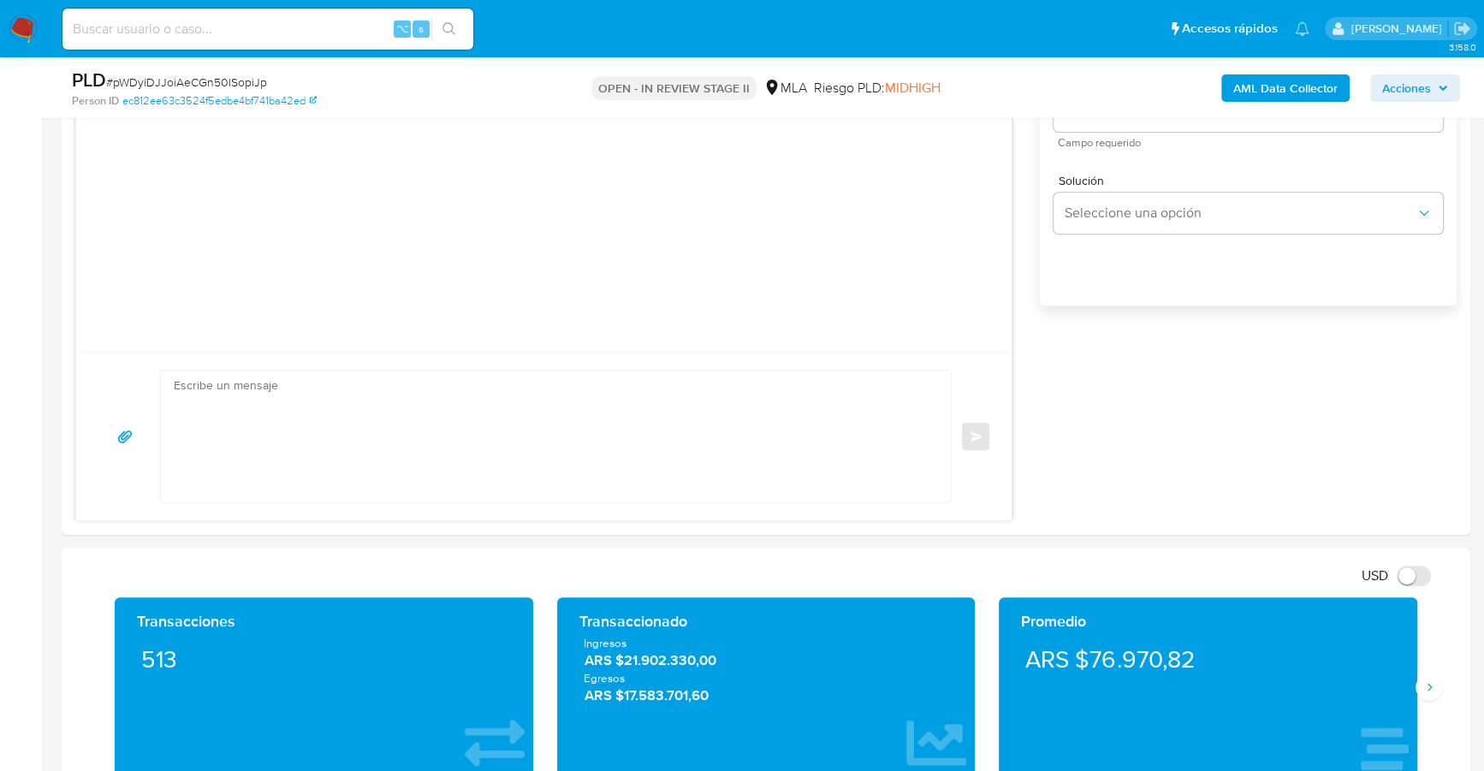
scroll to position [81, 0]
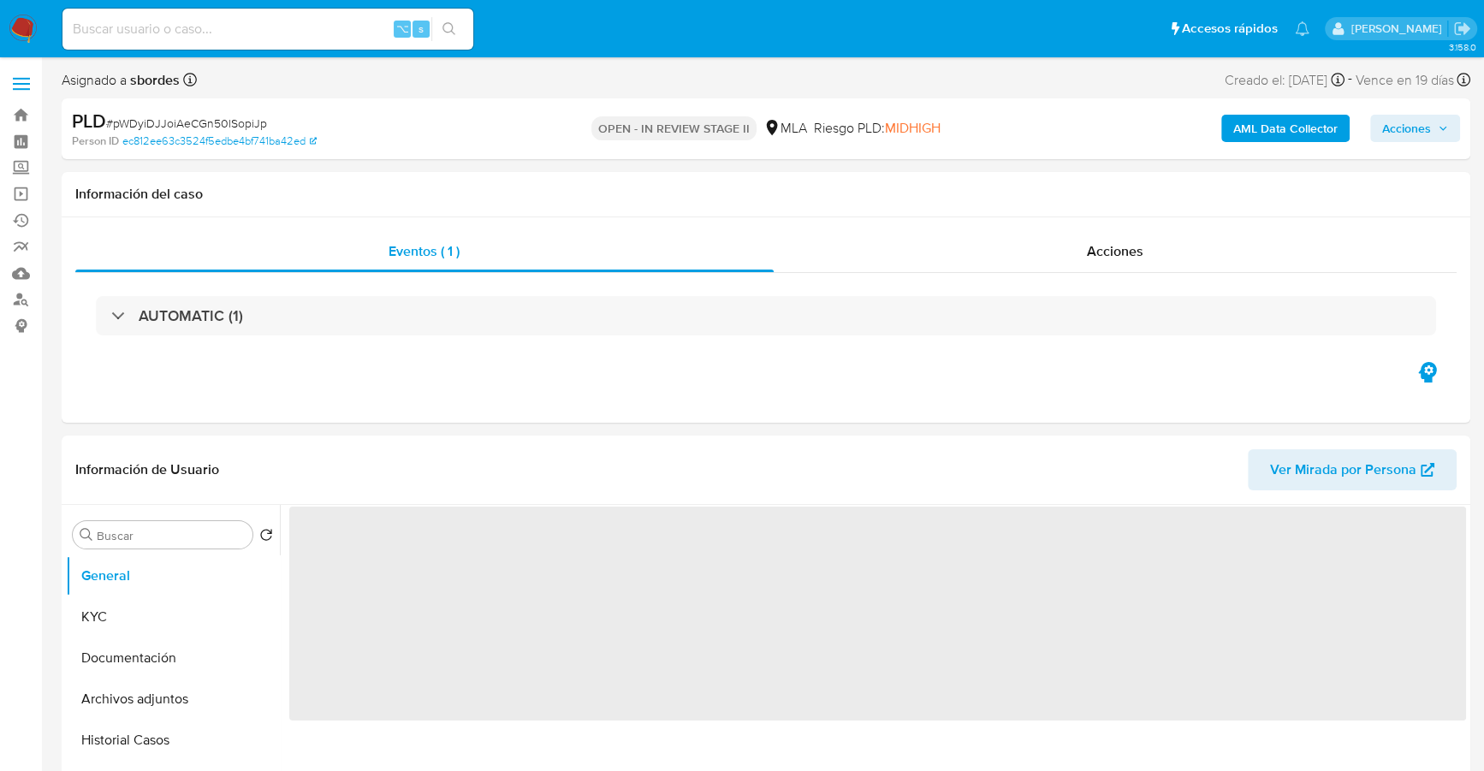
click at [1451, 99] on div "PLD # pWDyiDJJoiAeCGn50lSopiJp Person ID ec812ee63c3524f5edbe4bf741ba42ed OPEN …" at bounding box center [766, 128] width 1409 height 61
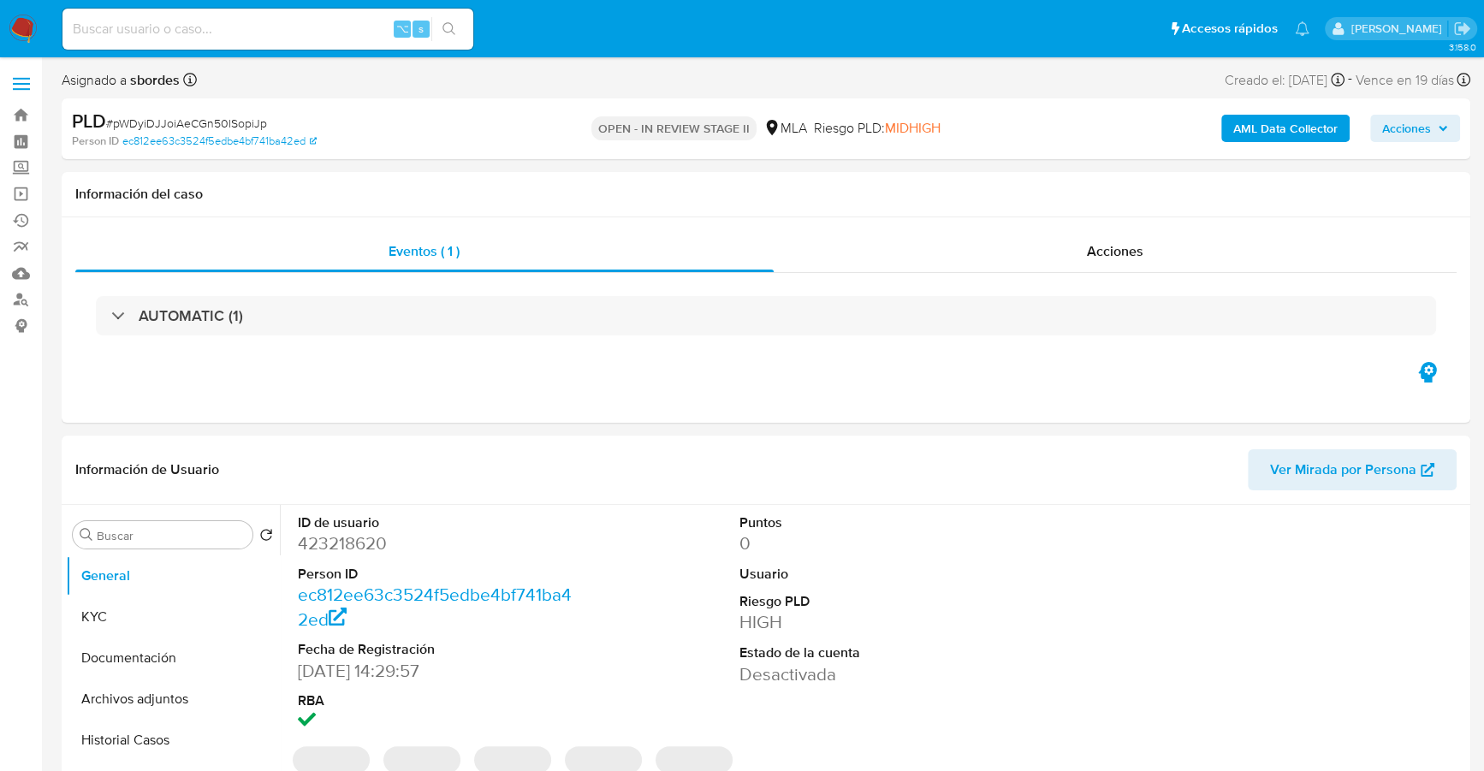
click at [1441, 118] on span "Acciones" at bounding box center [1415, 128] width 66 height 24
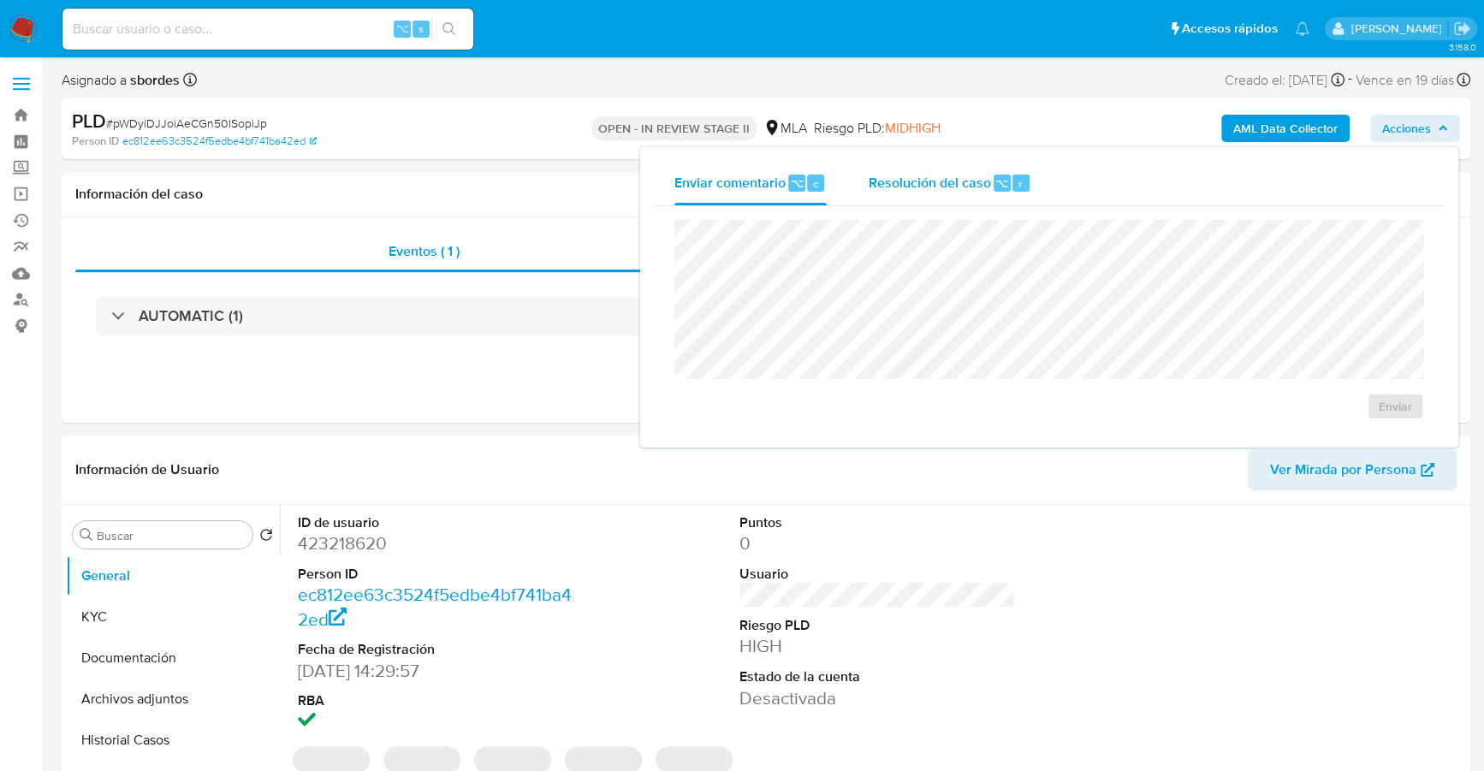
click at [976, 179] on span "Resolución del caso" at bounding box center [929, 183] width 122 height 20
select select "10"
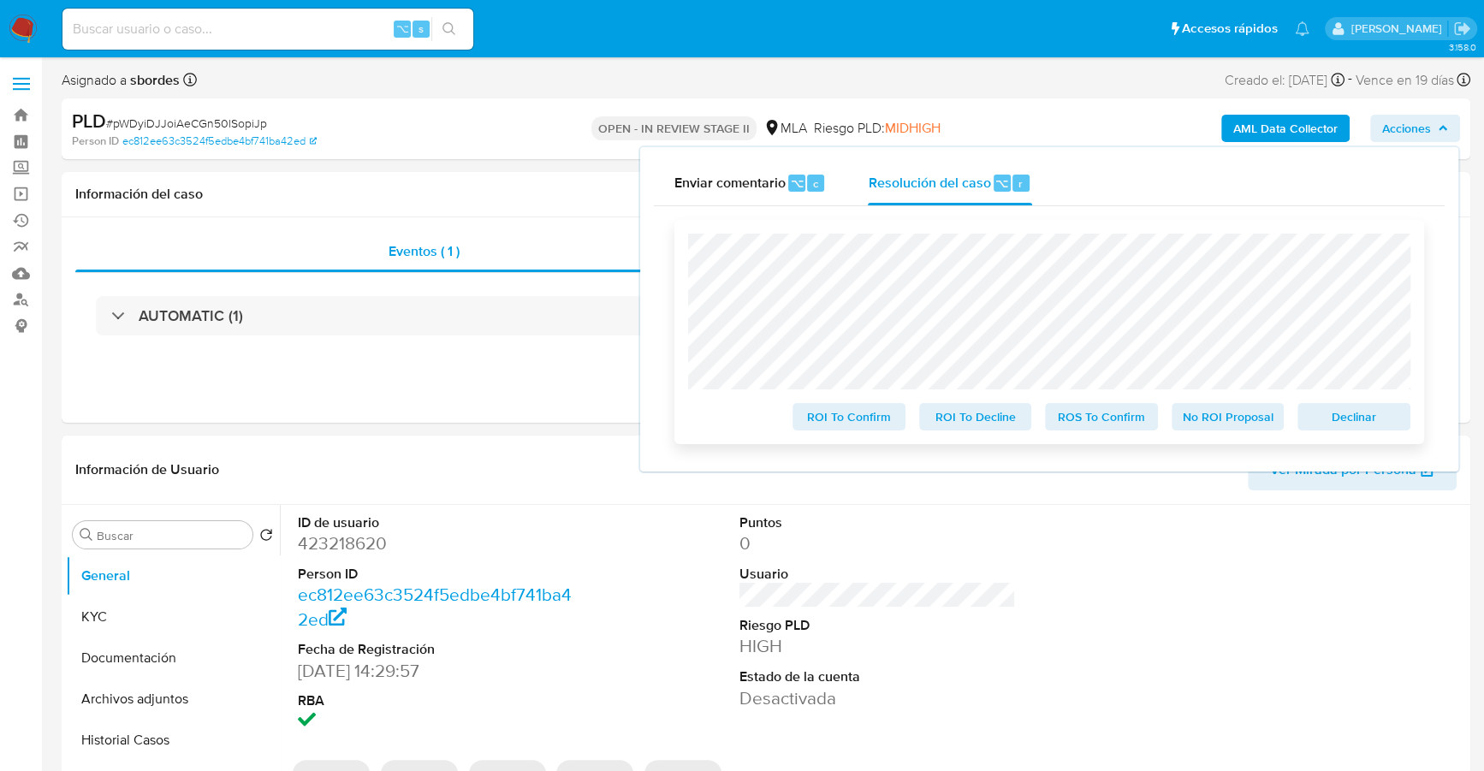
click at [1333, 427] on span "Declinar" at bounding box center [1354, 417] width 89 height 24
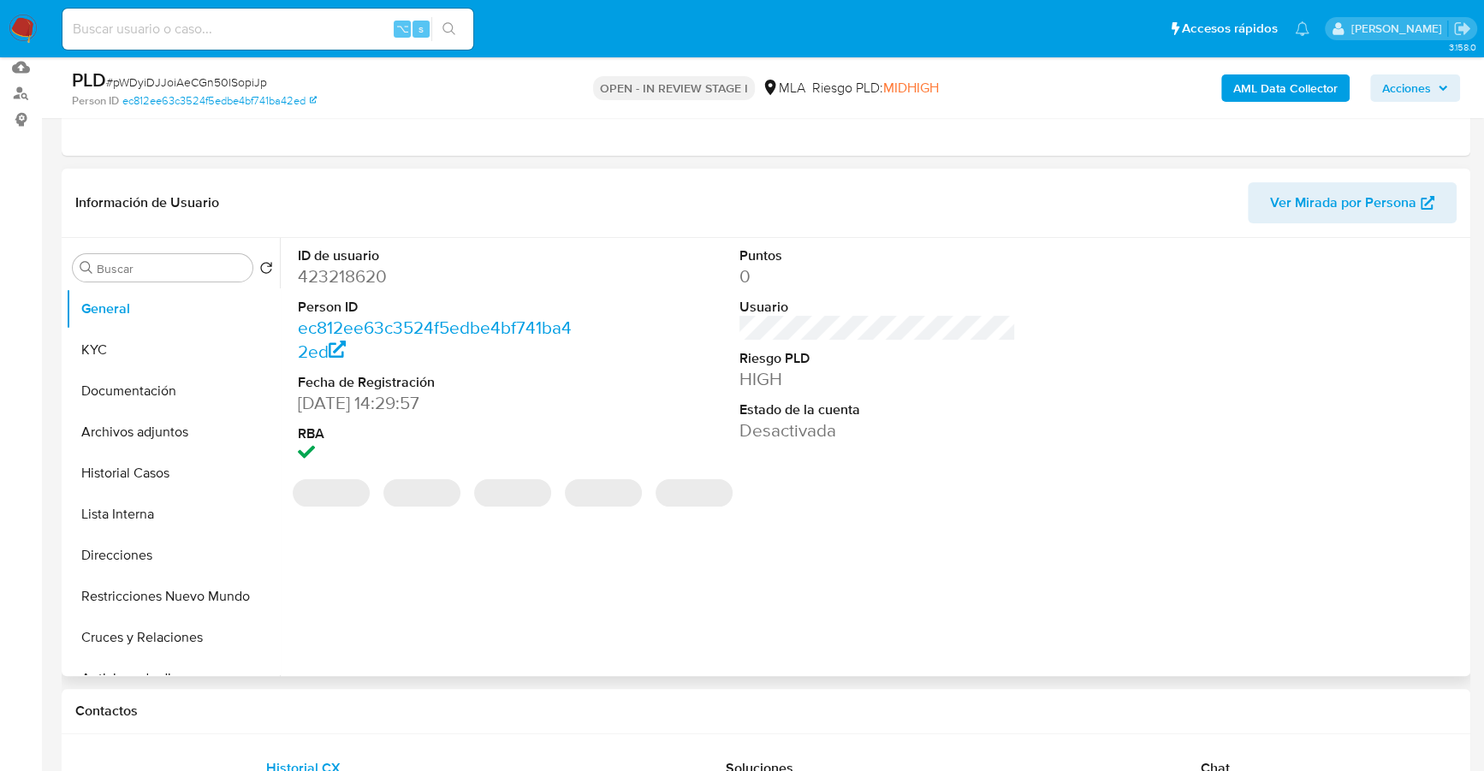
select select "10"
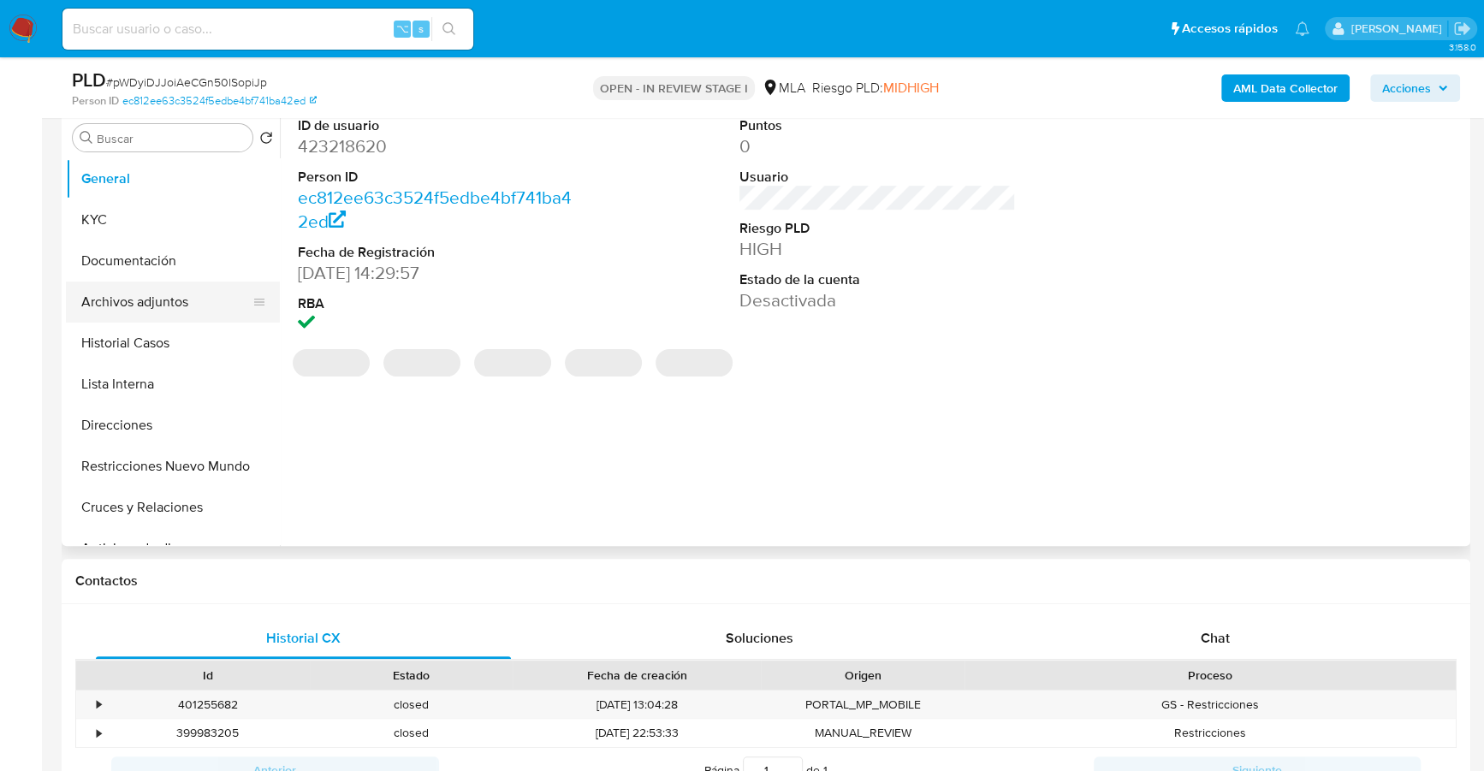
click at [155, 309] on button "Archivos adjuntos" at bounding box center [166, 302] width 200 height 41
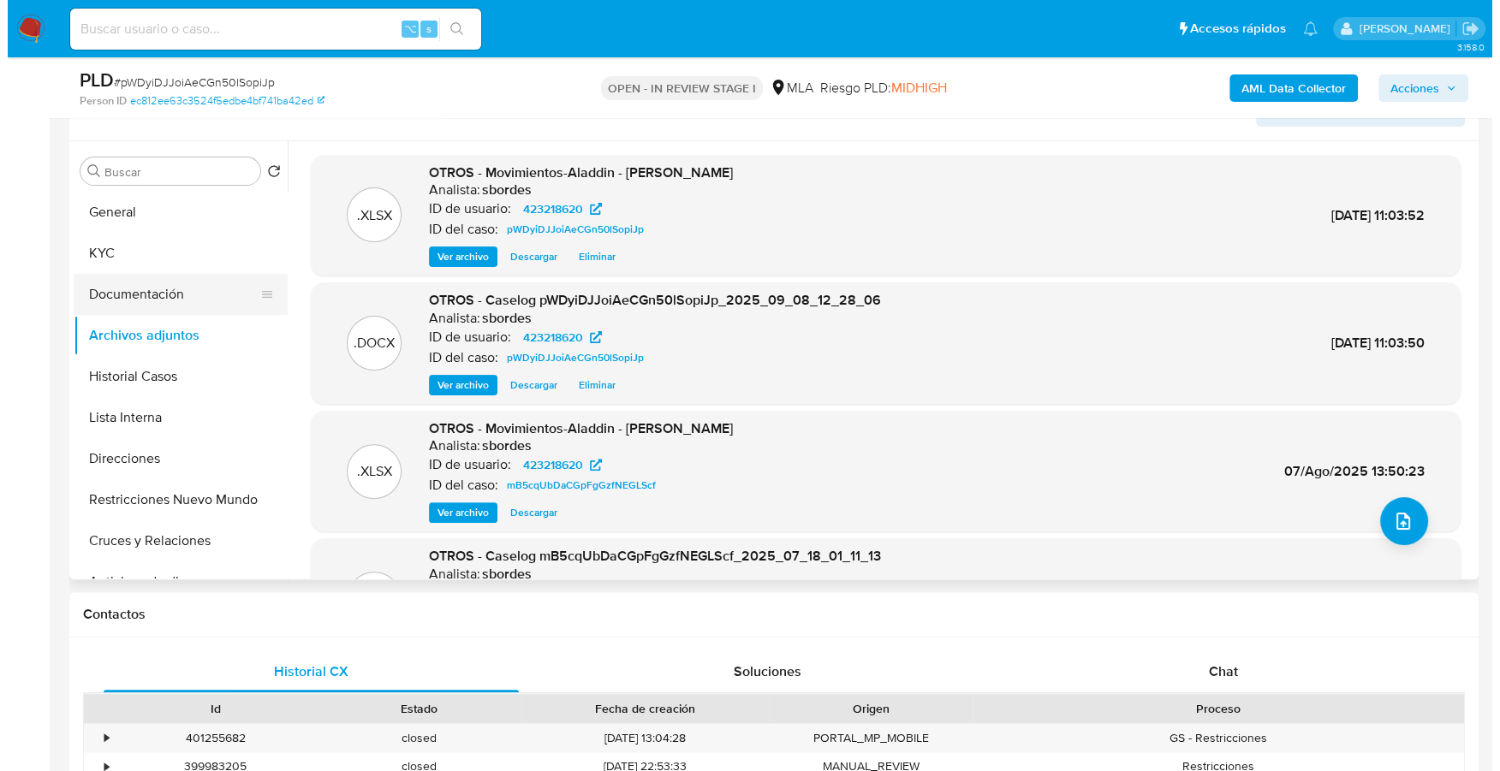
scroll to position [302, 0]
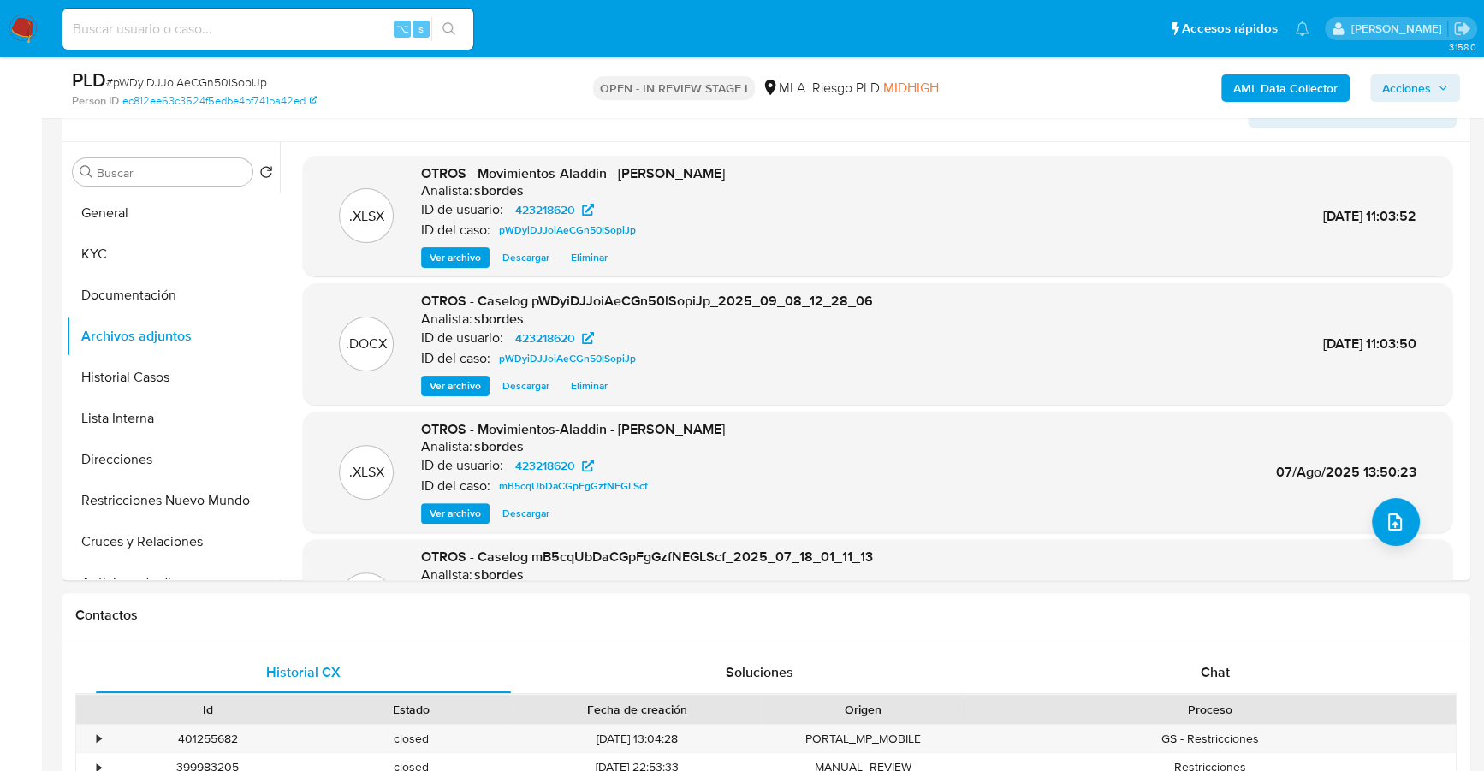
click at [1268, 97] on b "AML Data Collector" at bounding box center [1286, 87] width 104 height 27
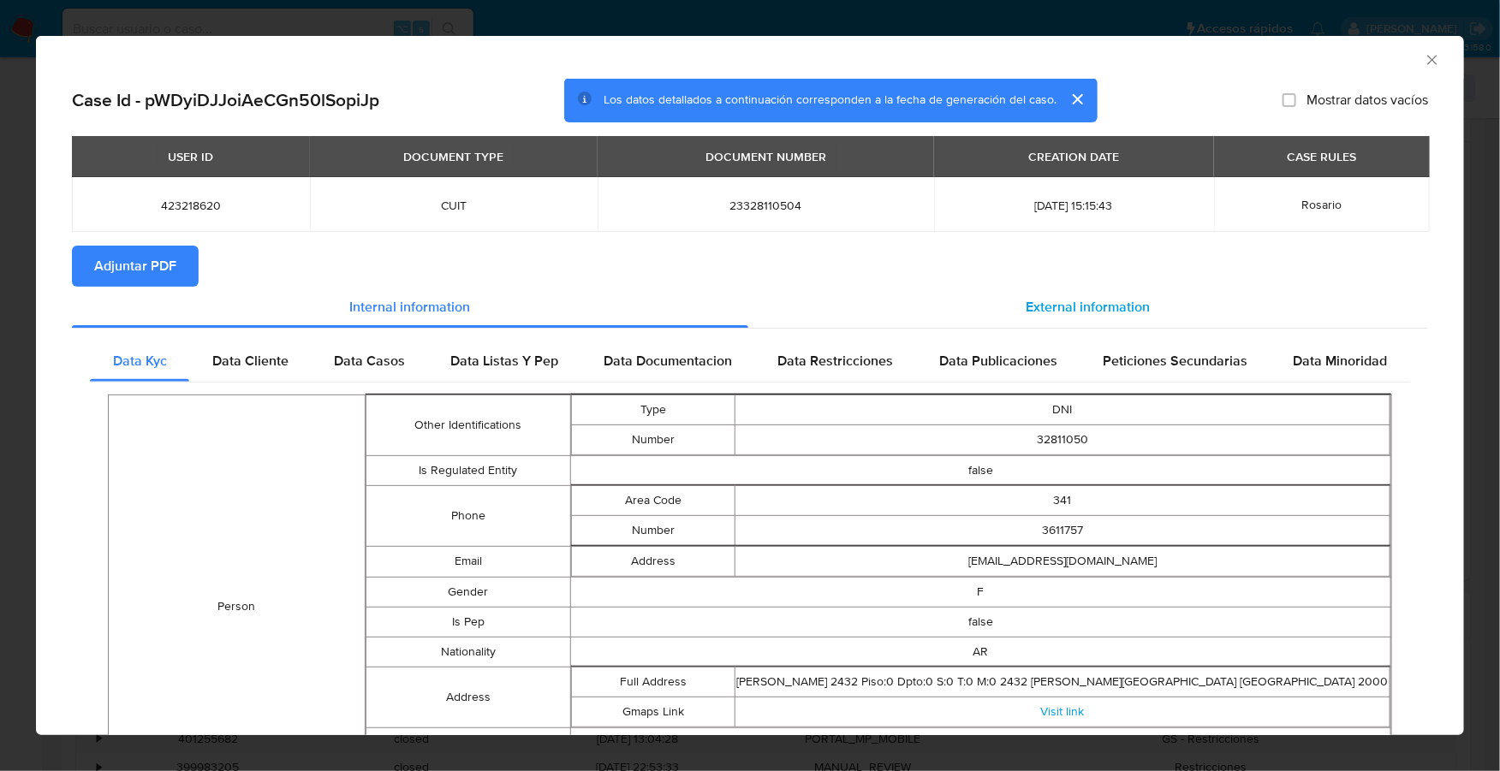
click at [1118, 301] on span "External information" at bounding box center [1088, 307] width 124 height 20
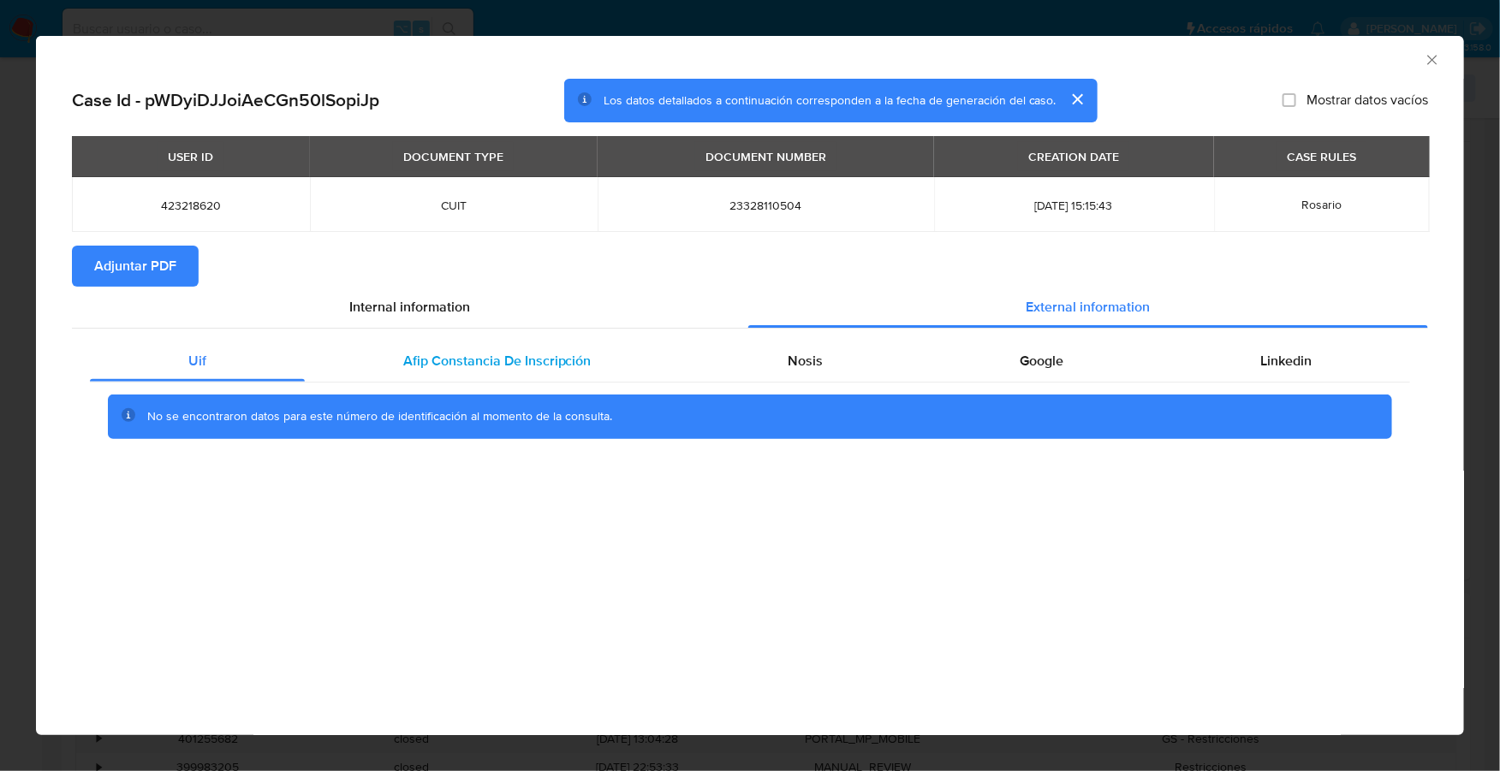
click at [550, 351] on span "Afip Constancia De Inscripción" at bounding box center [497, 361] width 188 height 20
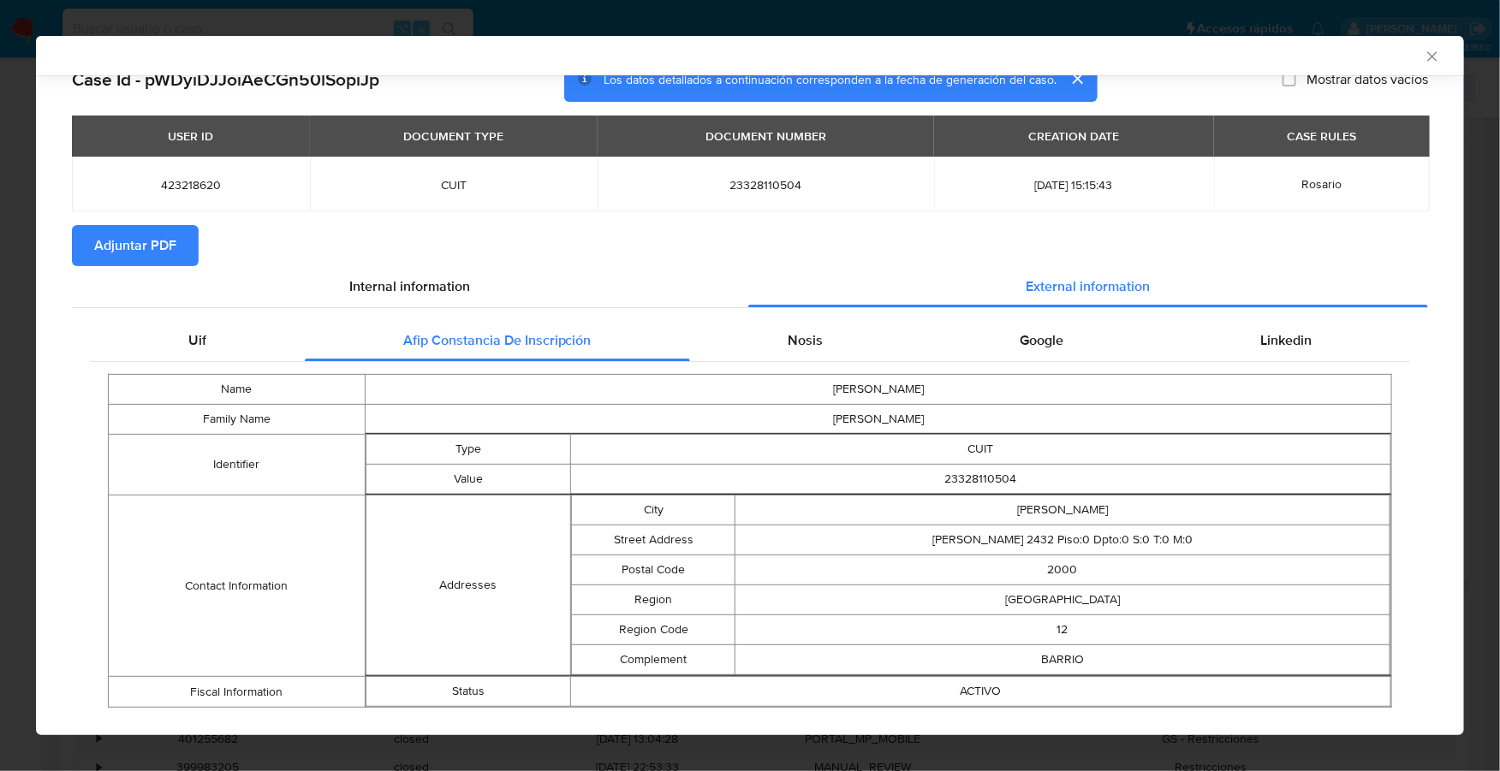
scroll to position [48, 0]
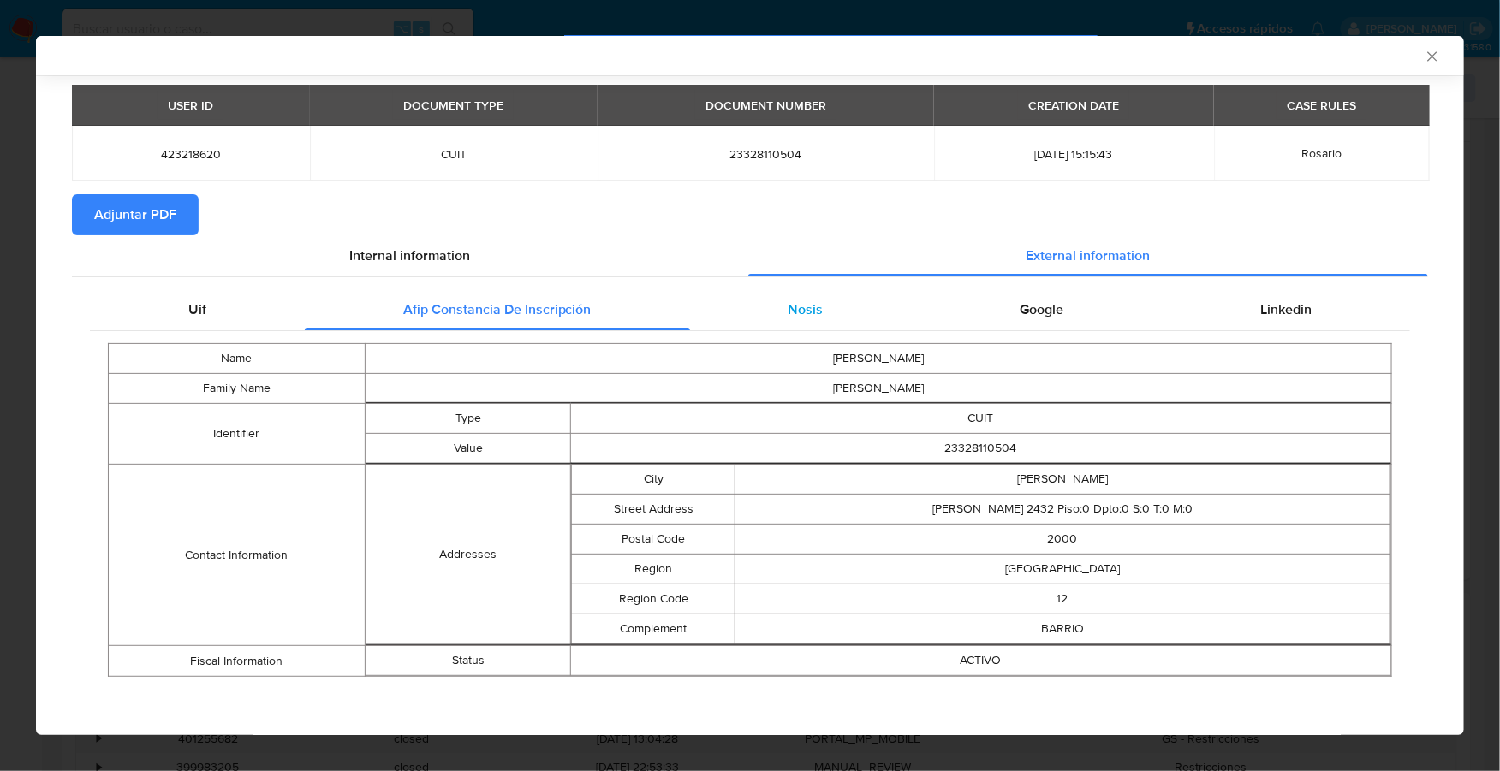
click at [819, 316] on div "Nosis" at bounding box center [806, 309] width 232 height 41
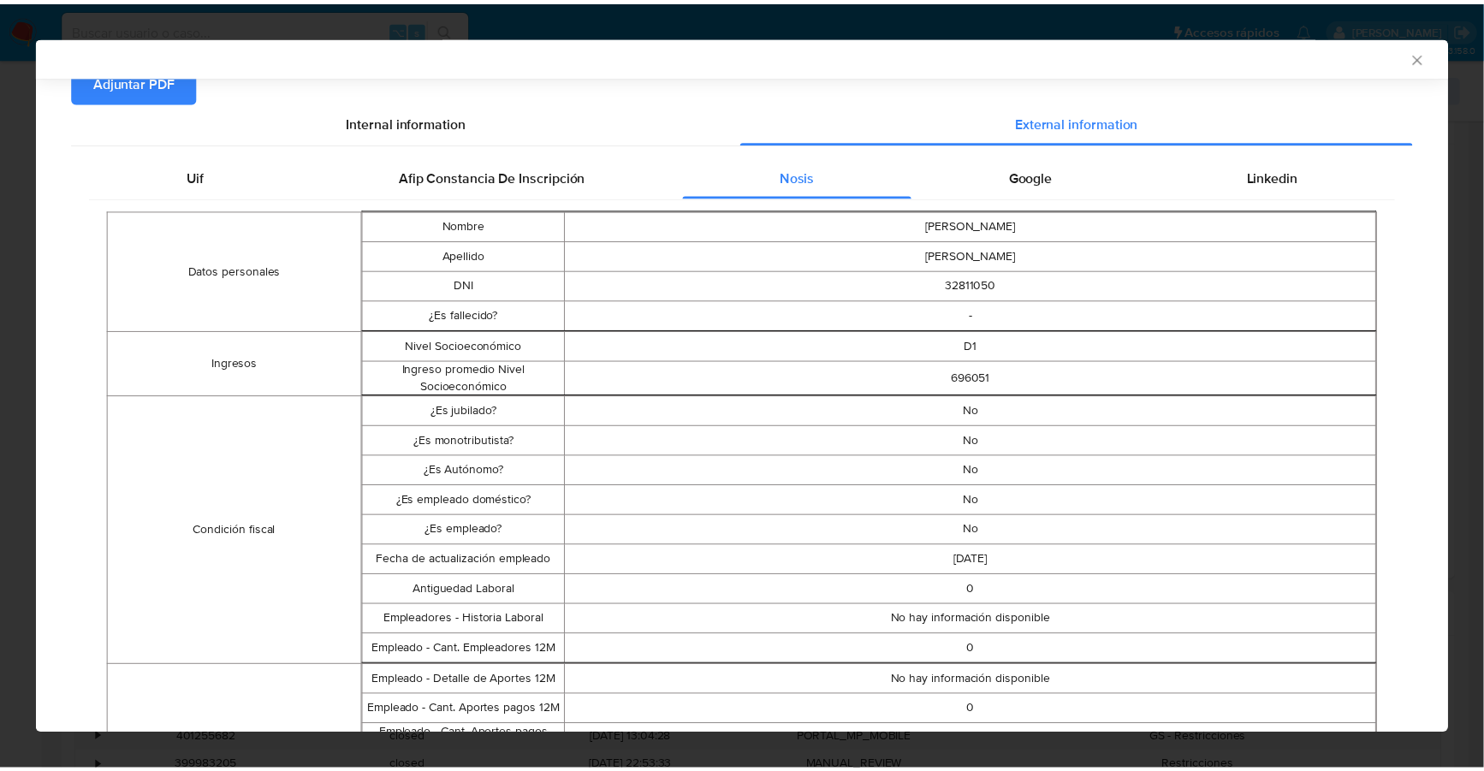
scroll to position [0, 0]
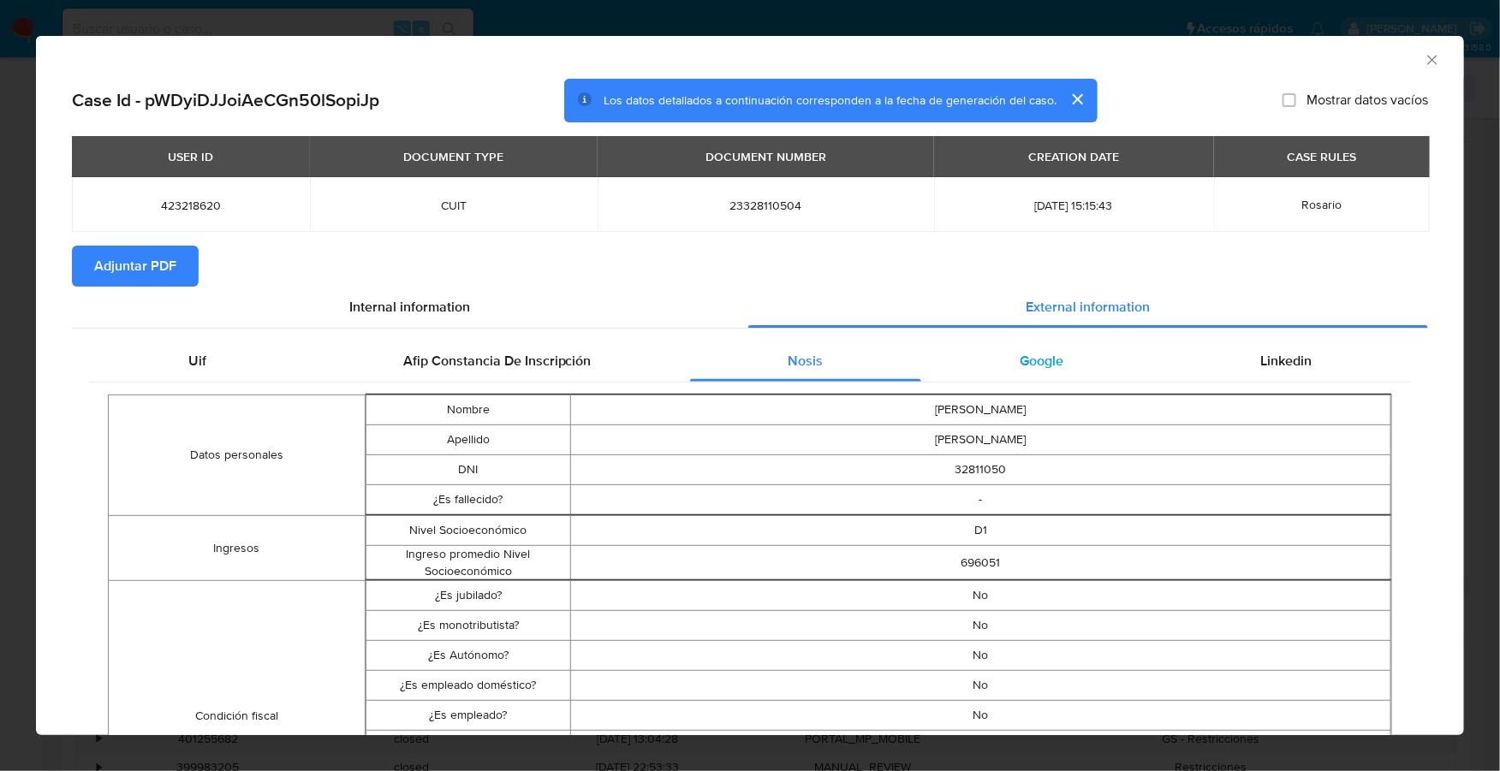
click at [988, 368] on div "Google" at bounding box center [1041, 361] width 241 height 41
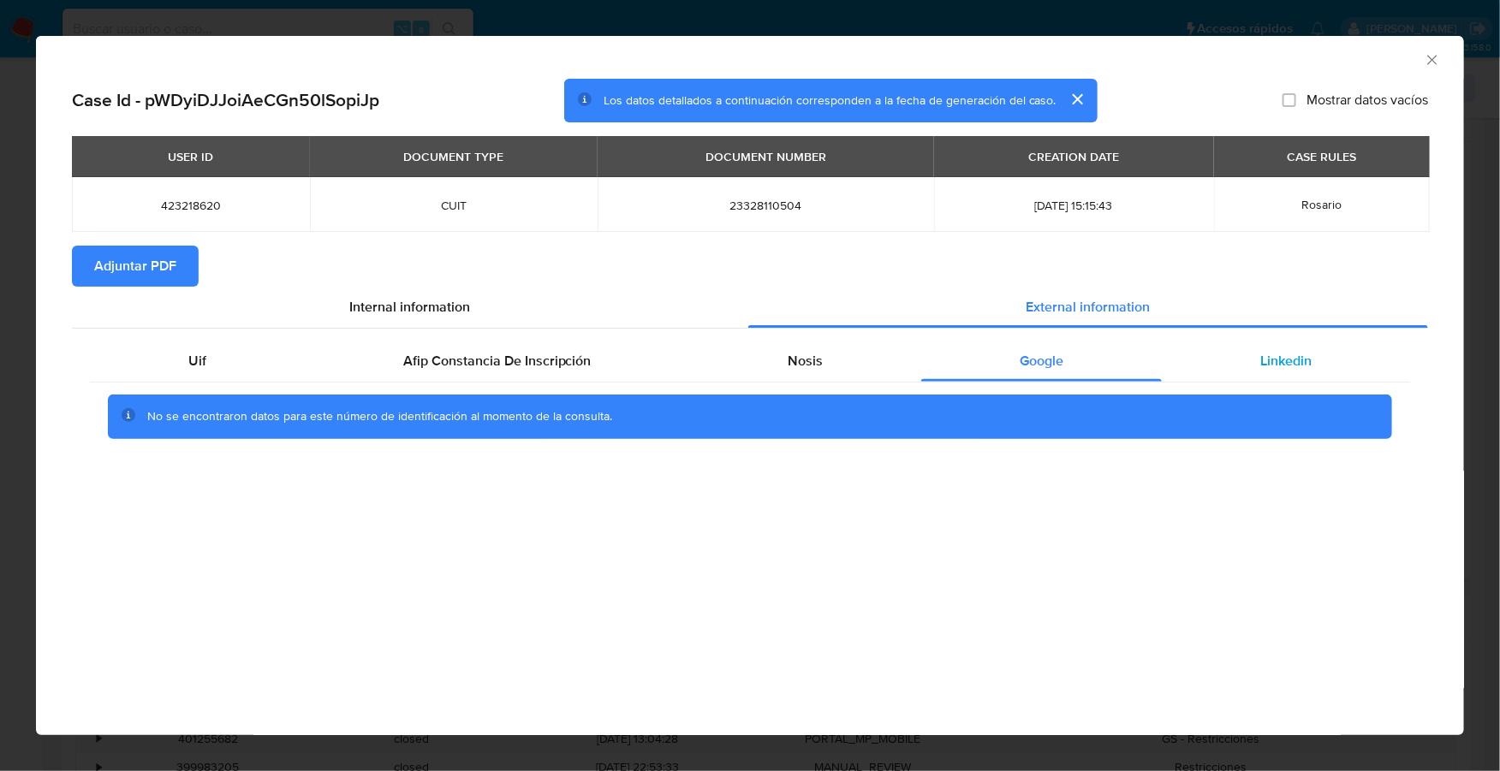
click at [1260, 351] on span "Linkedin" at bounding box center [1285, 361] width 51 height 20
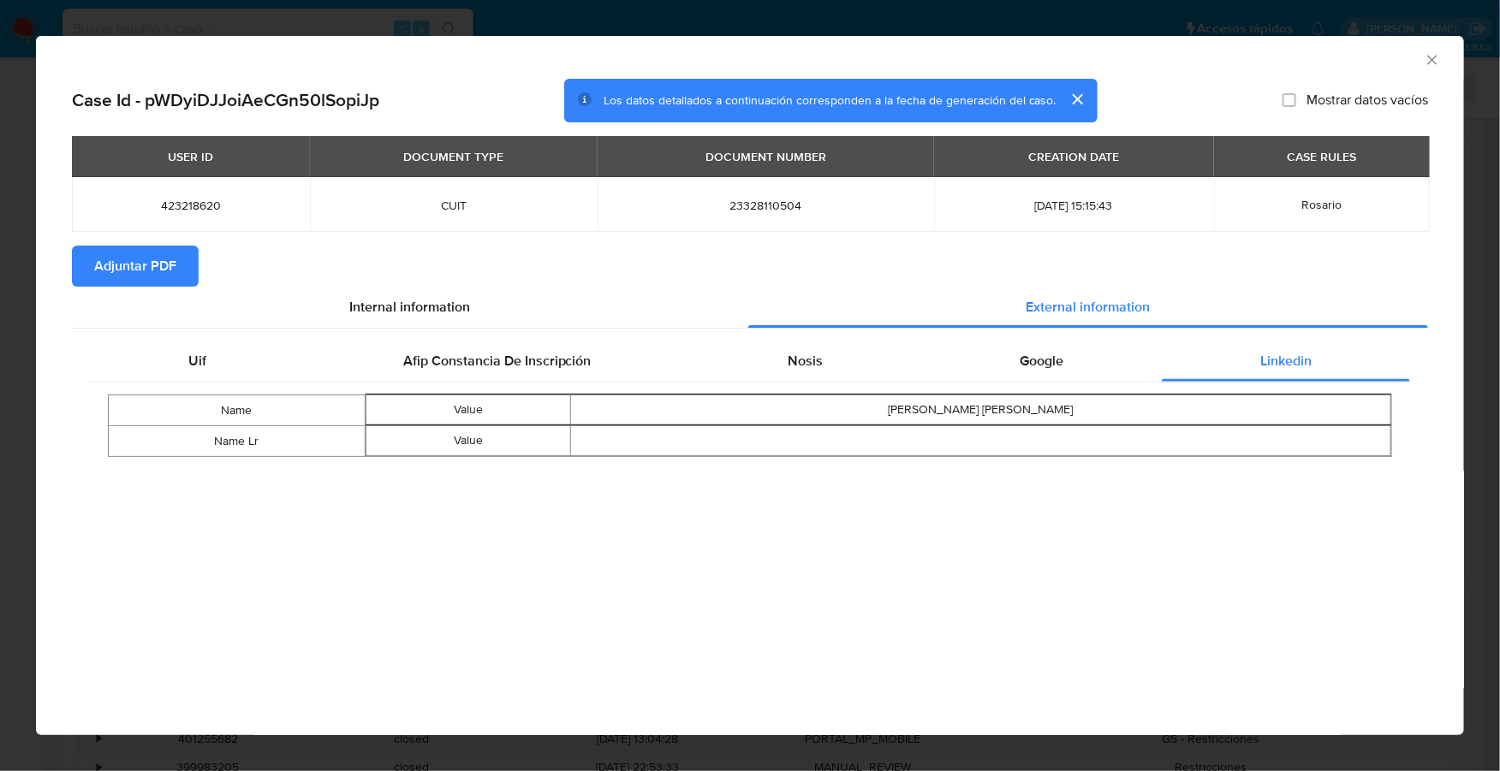
click at [123, 273] on span "Adjuntar PDF" at bounding box center [135, 266] width 82 height 38
click at [1427, 59] on icon "Cerrar ventana" at bounding box center [1432, 59] width 17 height 17
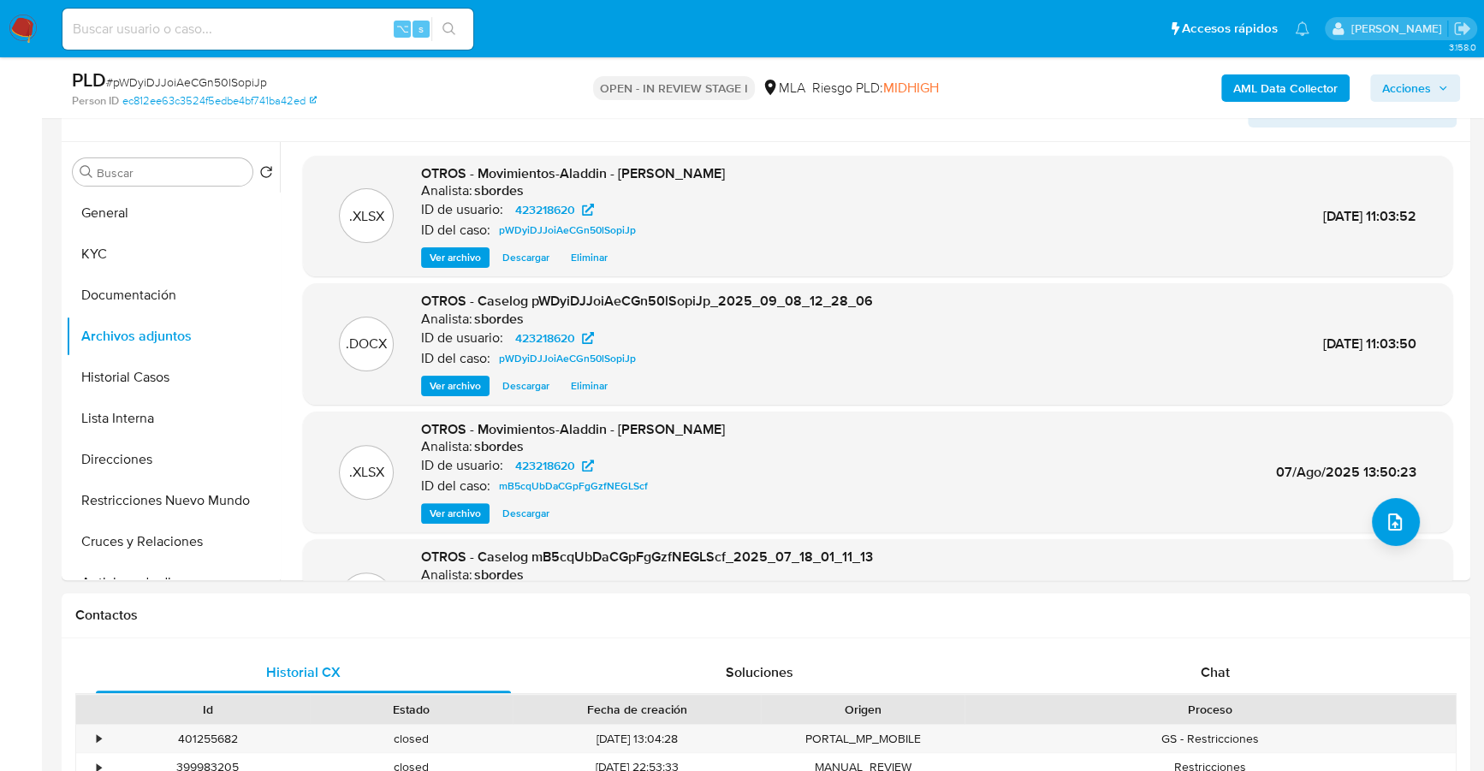
scroll to position [144, 0]
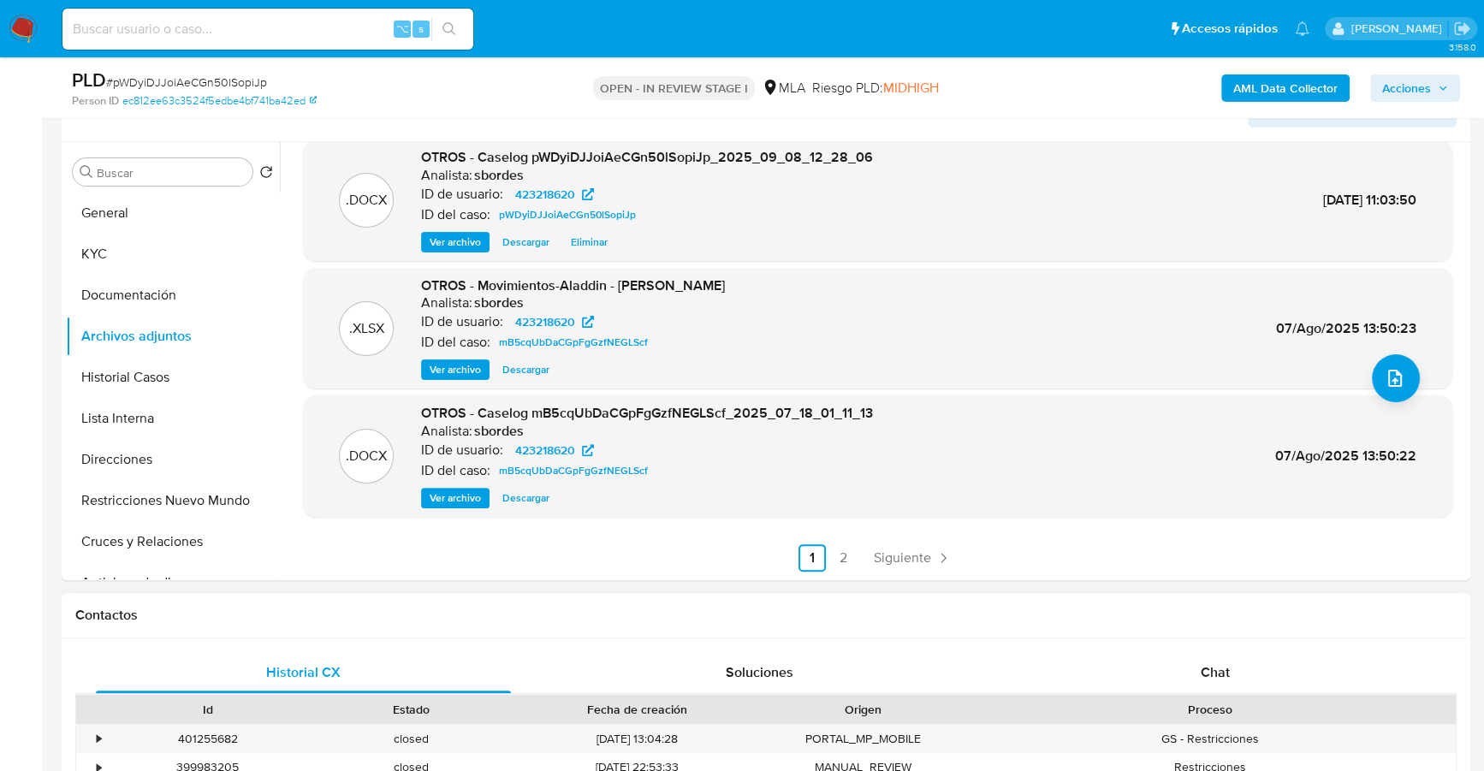
click at [1203, 643] on div "Historial CX Soluciones Chat Id Estado Fecha de creación Origen Proceso • 40125…" at bounding box center [766, 761] width 1409 height 244
click at [1204, 680] on span "Chat" at bounding box center [1215, 673] width 29 height 20
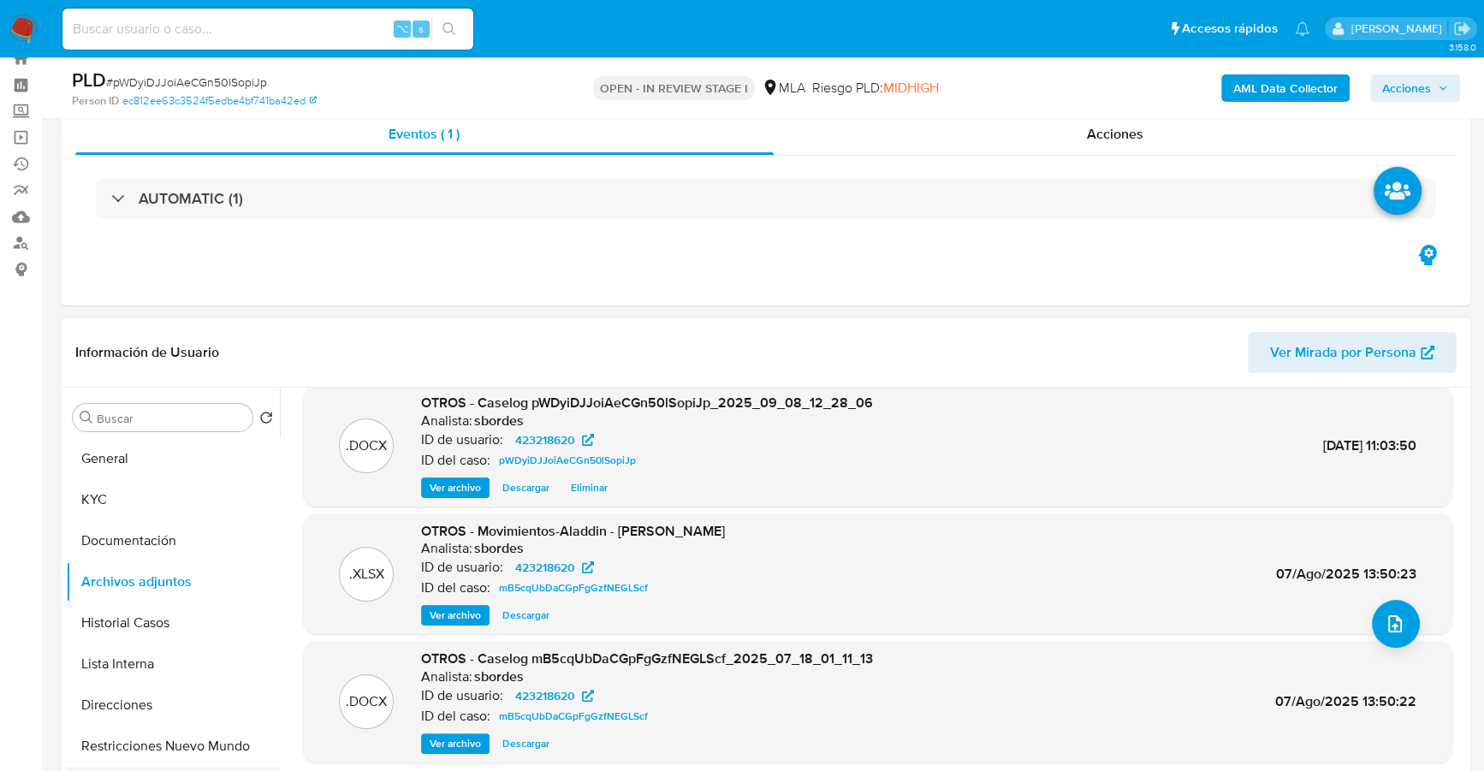
scroll to position [185, 0]
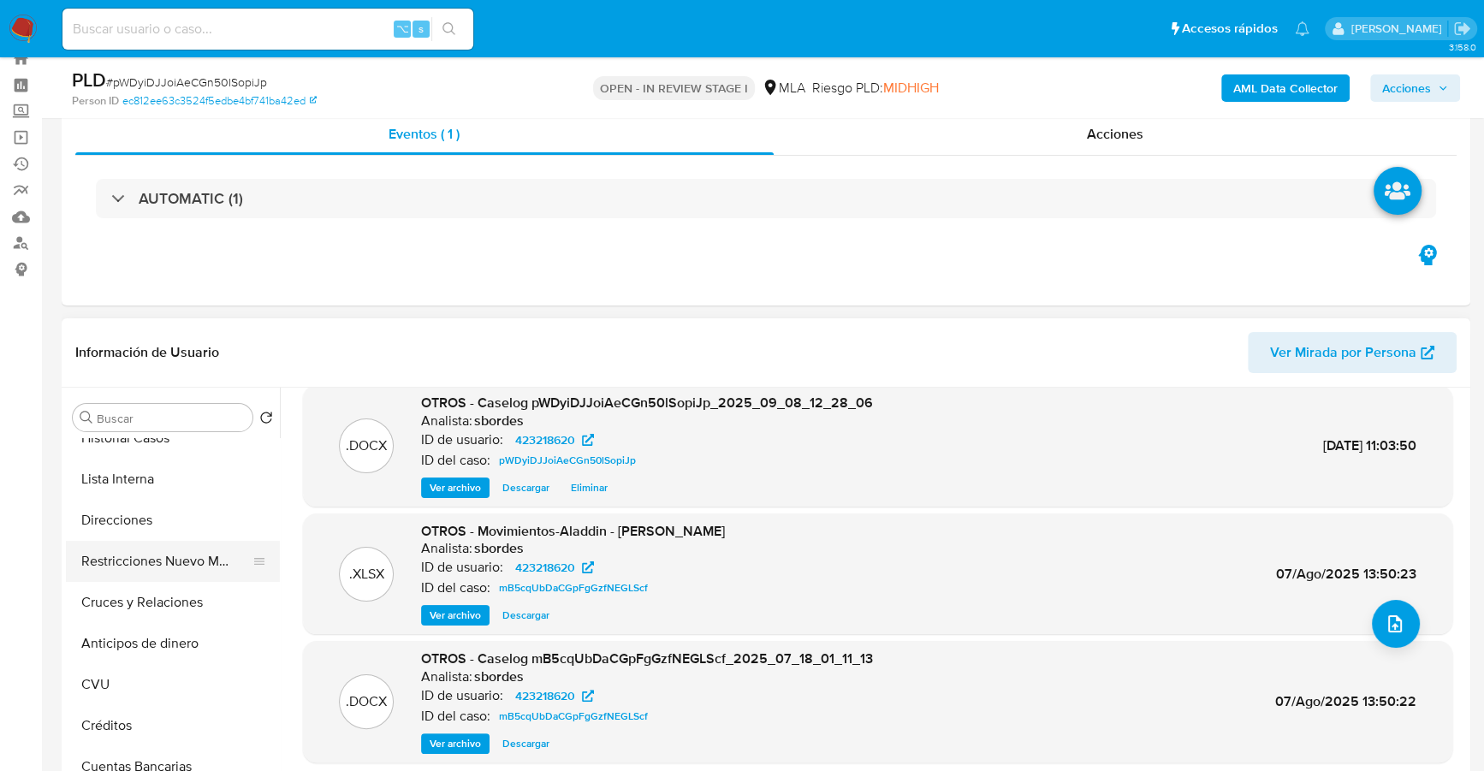
click at [162, 564] on button "Restricciones Nuevo Mundo" at bounding box center [166, 561] width 200 height 41
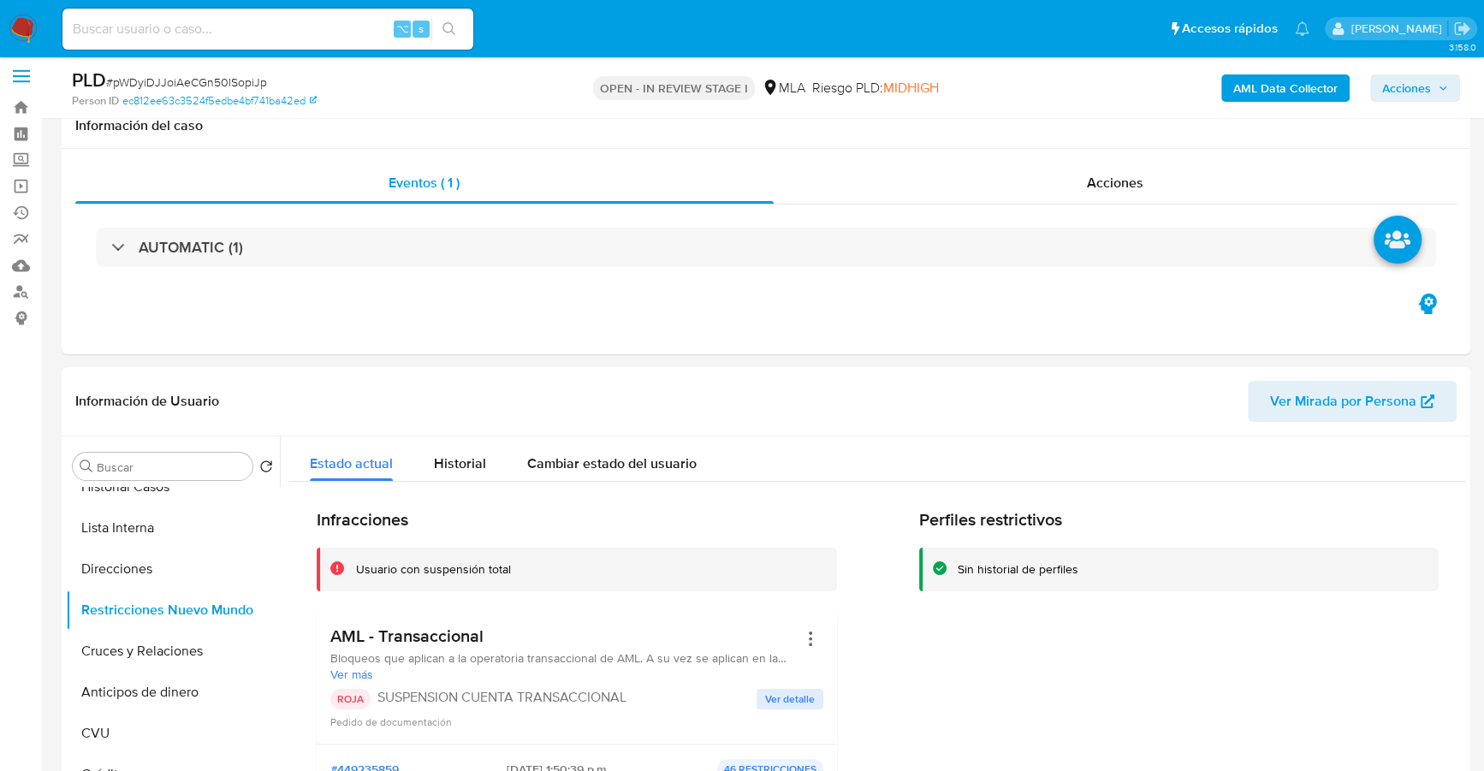
scroll to position [0, 0]
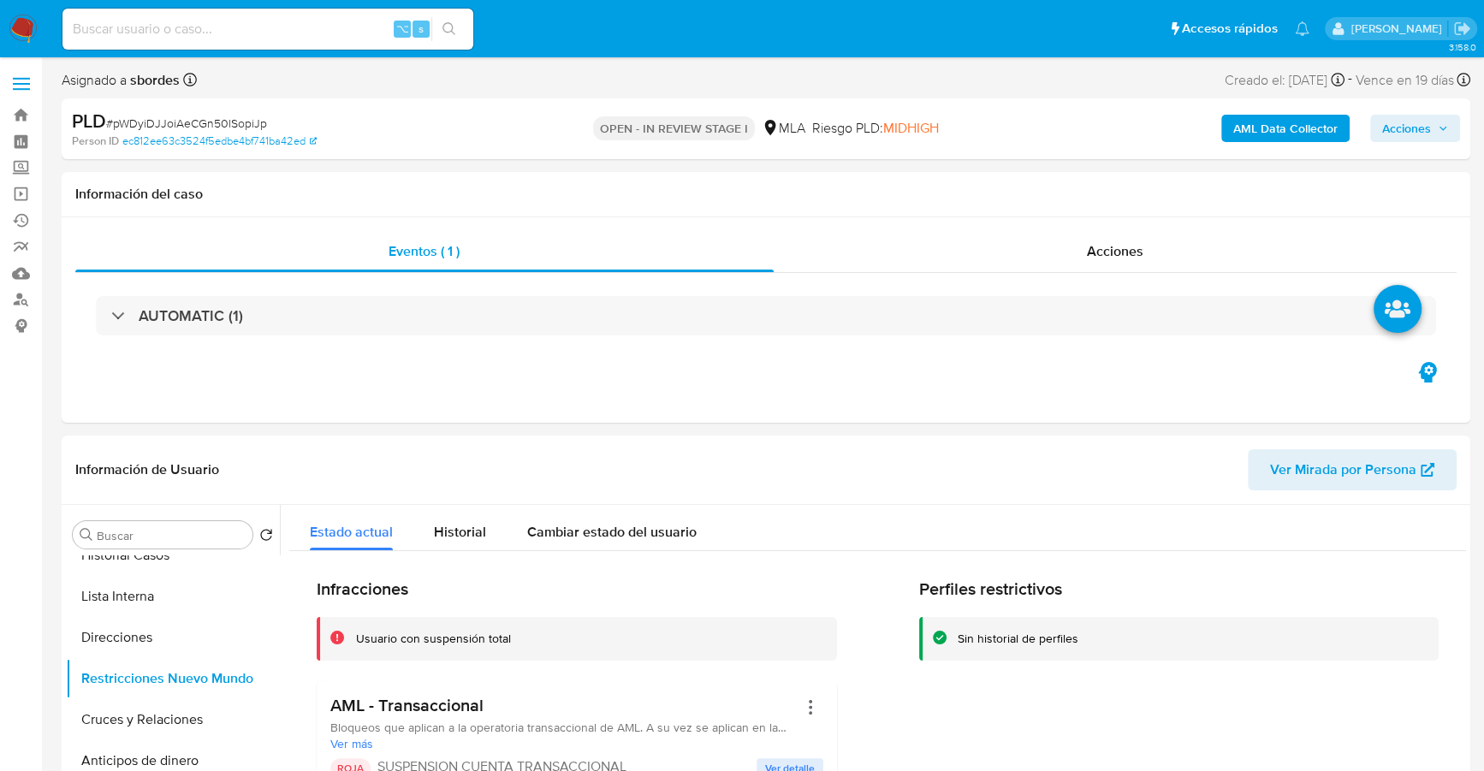
click at [1424, 131] on span "Acciones" at bounding box center [1406, 128] width 49 height 27
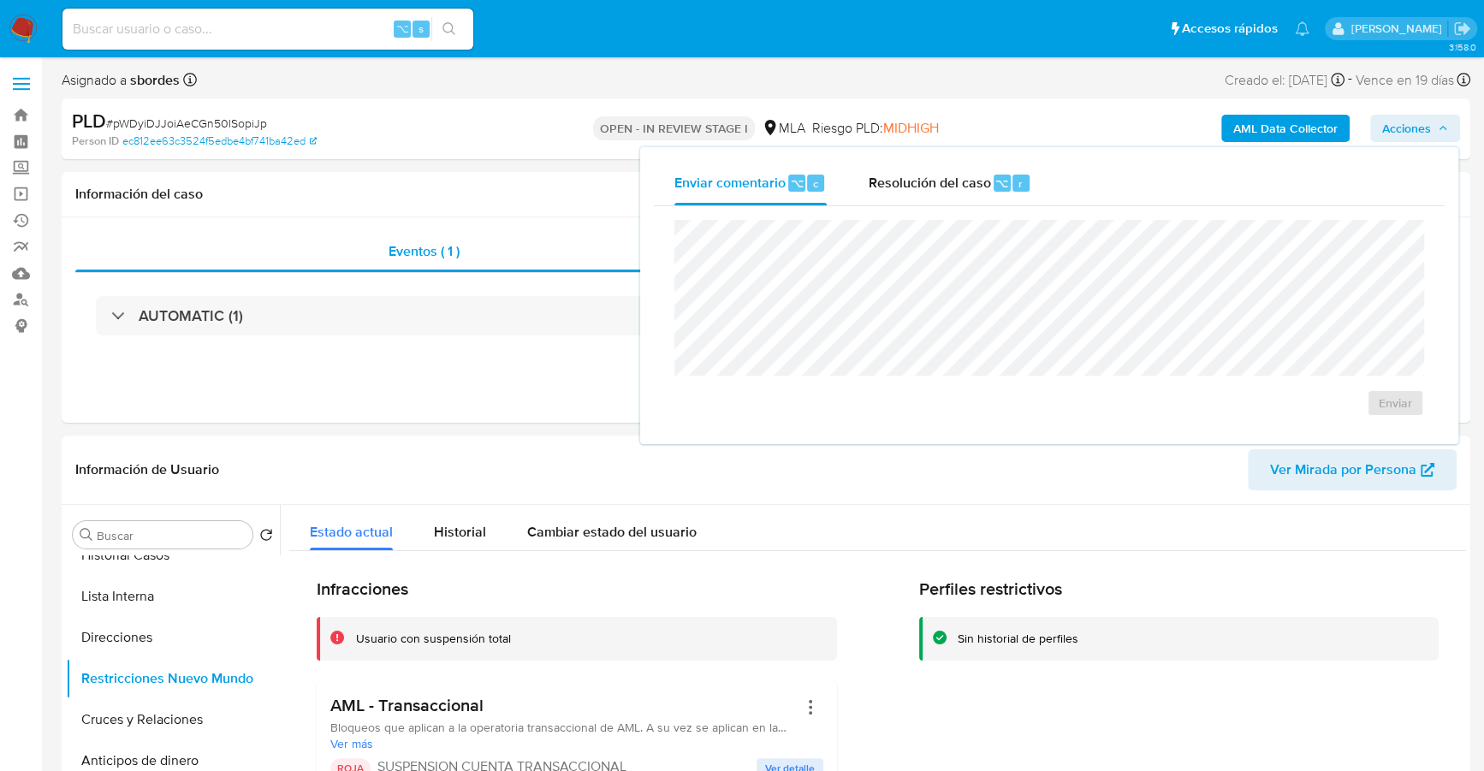
click at [1431, 131] on span "Acciones" at bounding box center [1415, 128] width 66 height 24
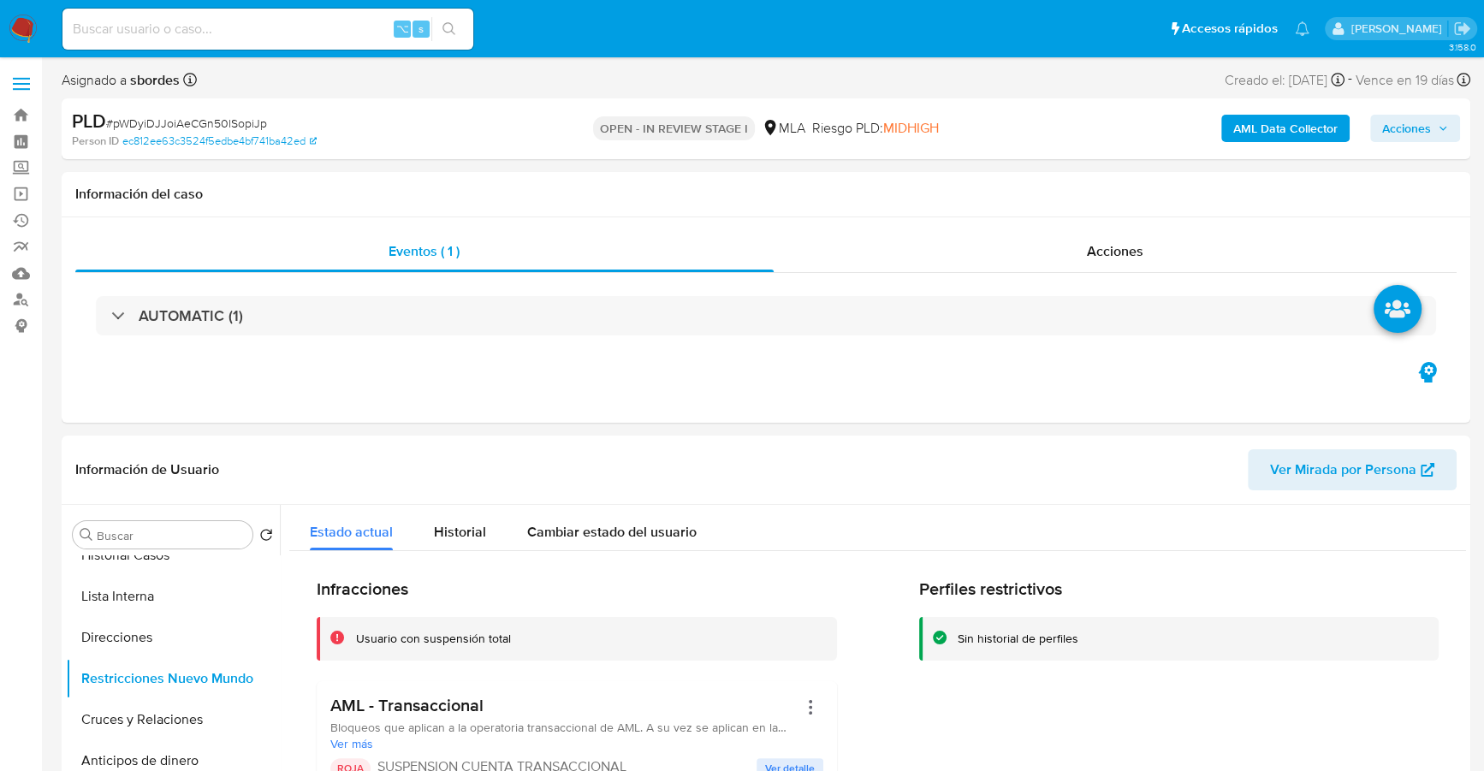
click at [1418, 125] on span "Acciones" at bounding box center [1406, 128] width 49 height 27
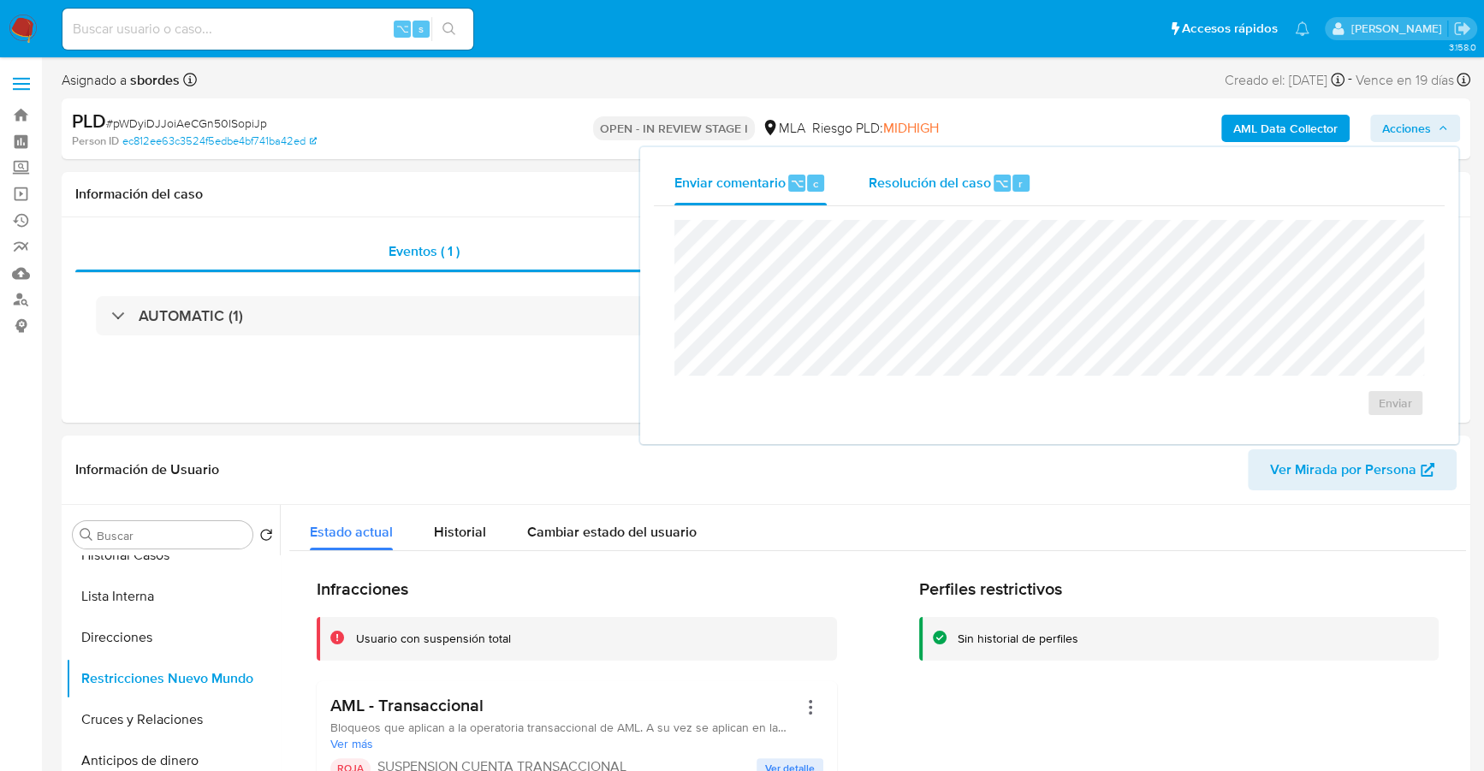
click at [906, 183] on span "Resolución del caso" at bounding box center [929, 183] width 122 height 20
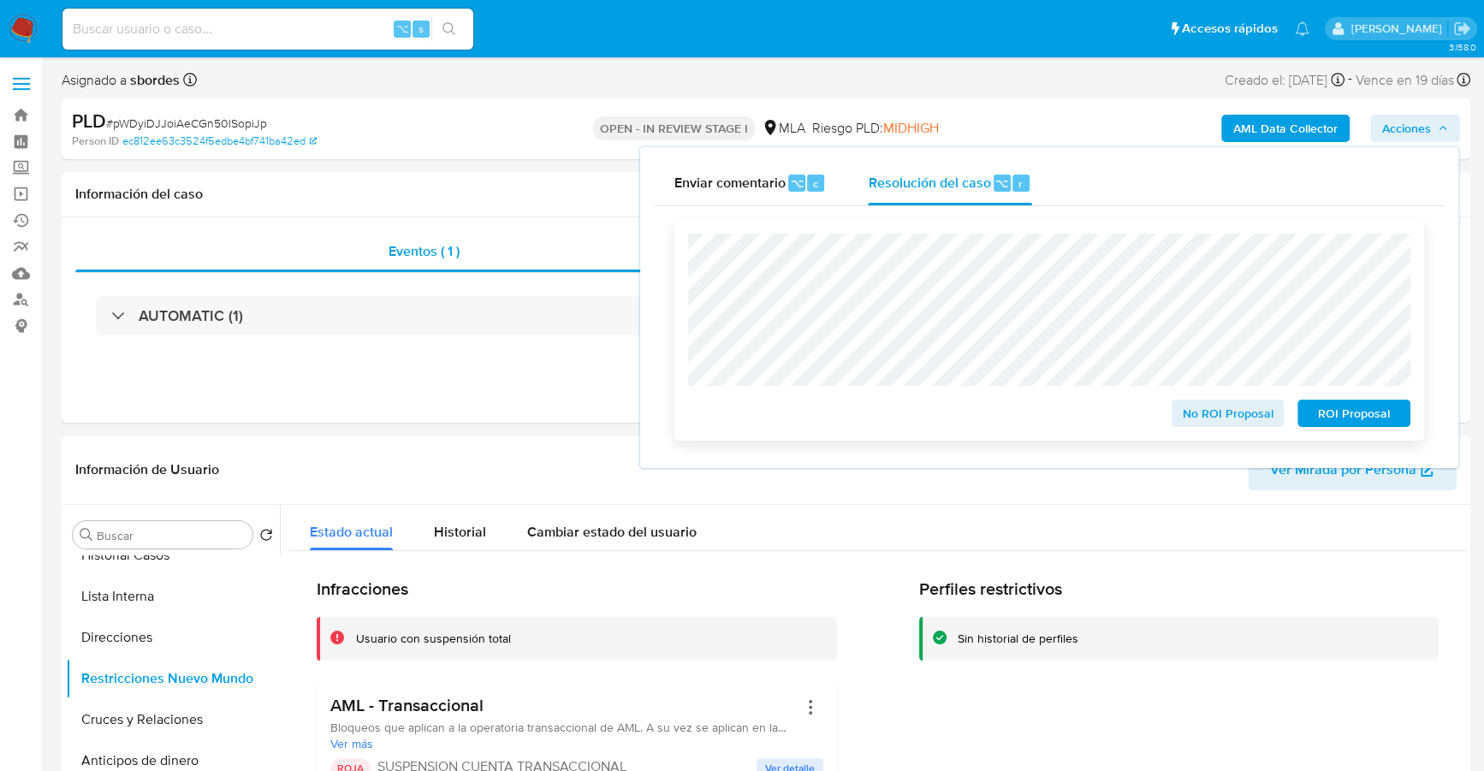
click at [1394, 417] on span "ROI Proposal" at bounding box center [1354, 413] width 89 height 24
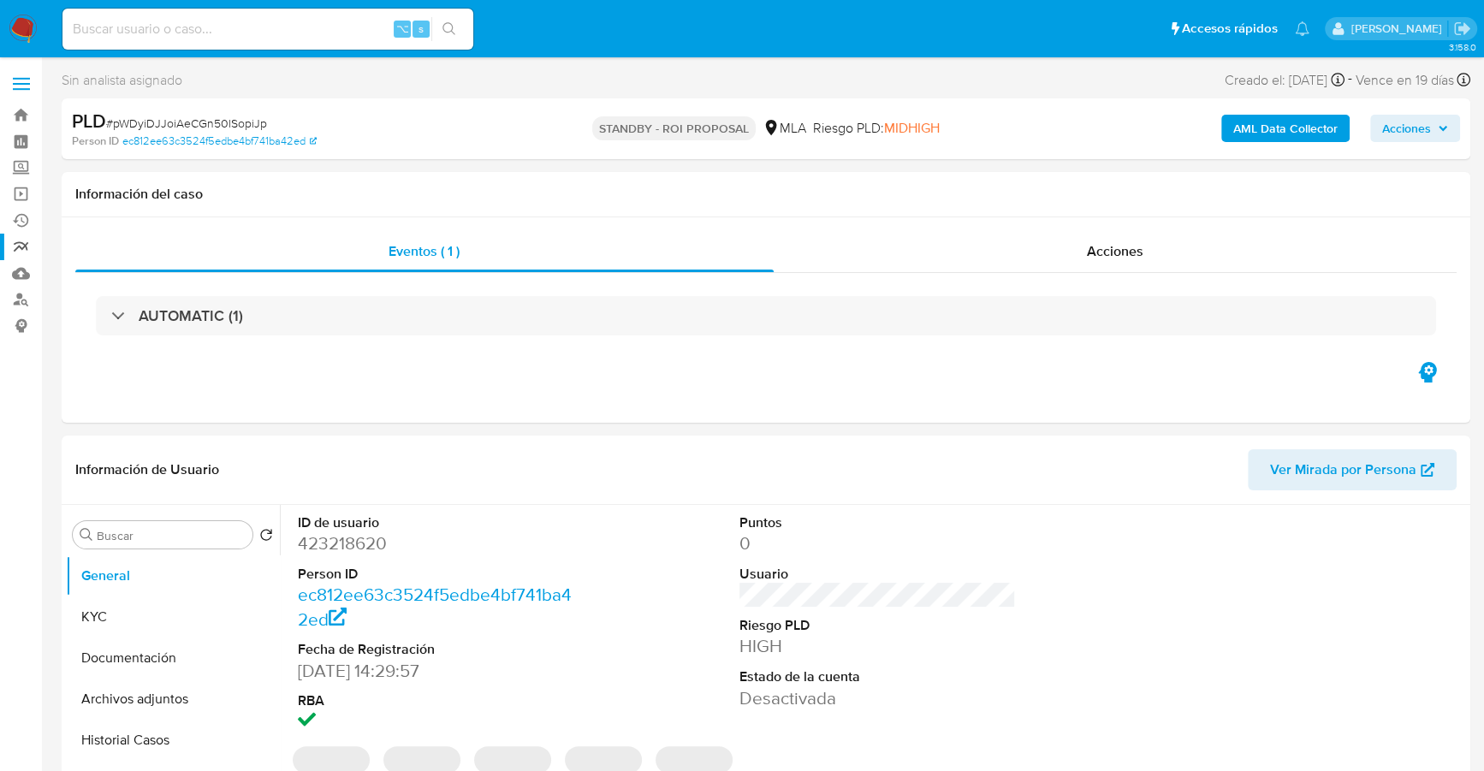
select select "10"
click at [247, 24] on input at bounding box center [267, 29] width 411 height 22
paste input "214115844"
type input "214115844"
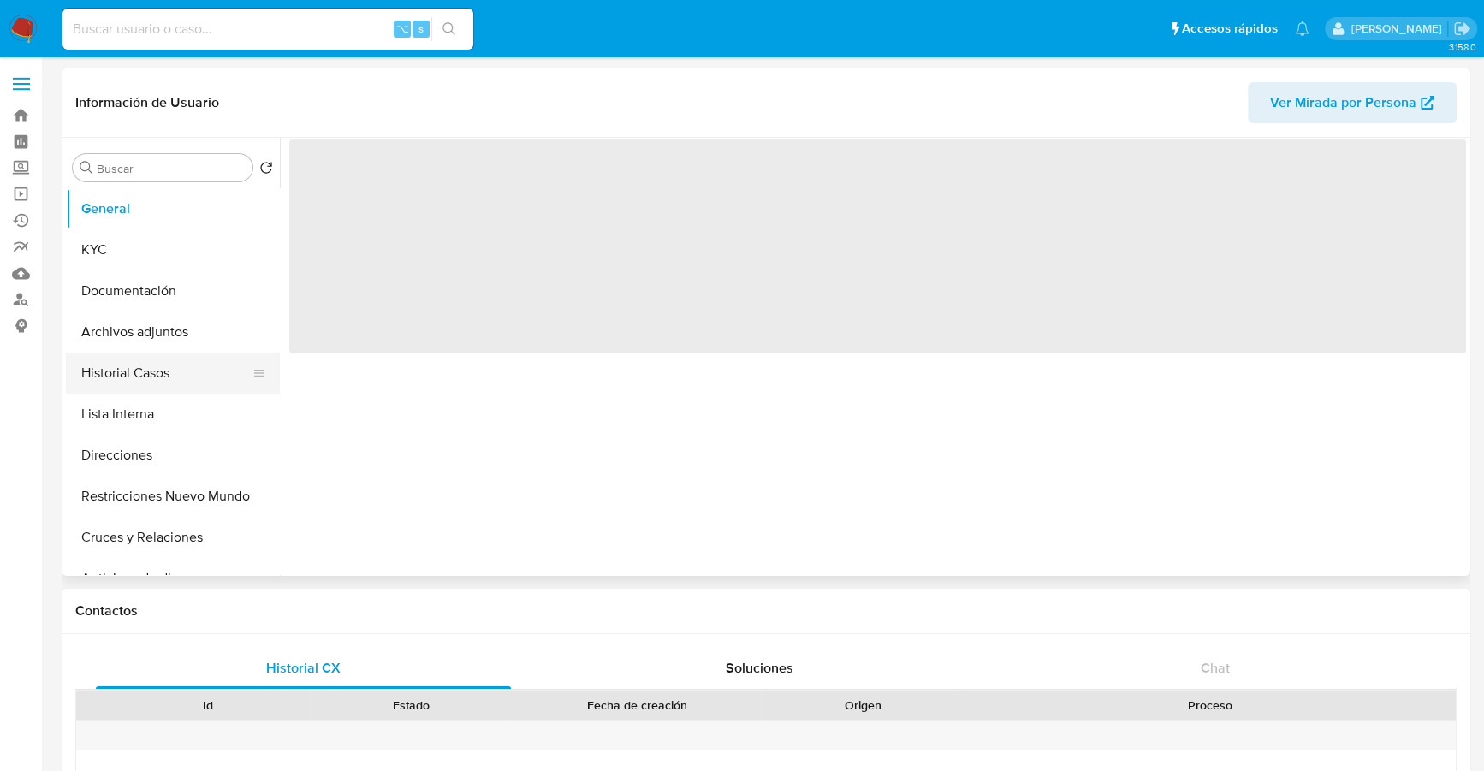
click at [120, 364] on button "Historial Casos" at bounding box center [166, 373] width 200 height 41
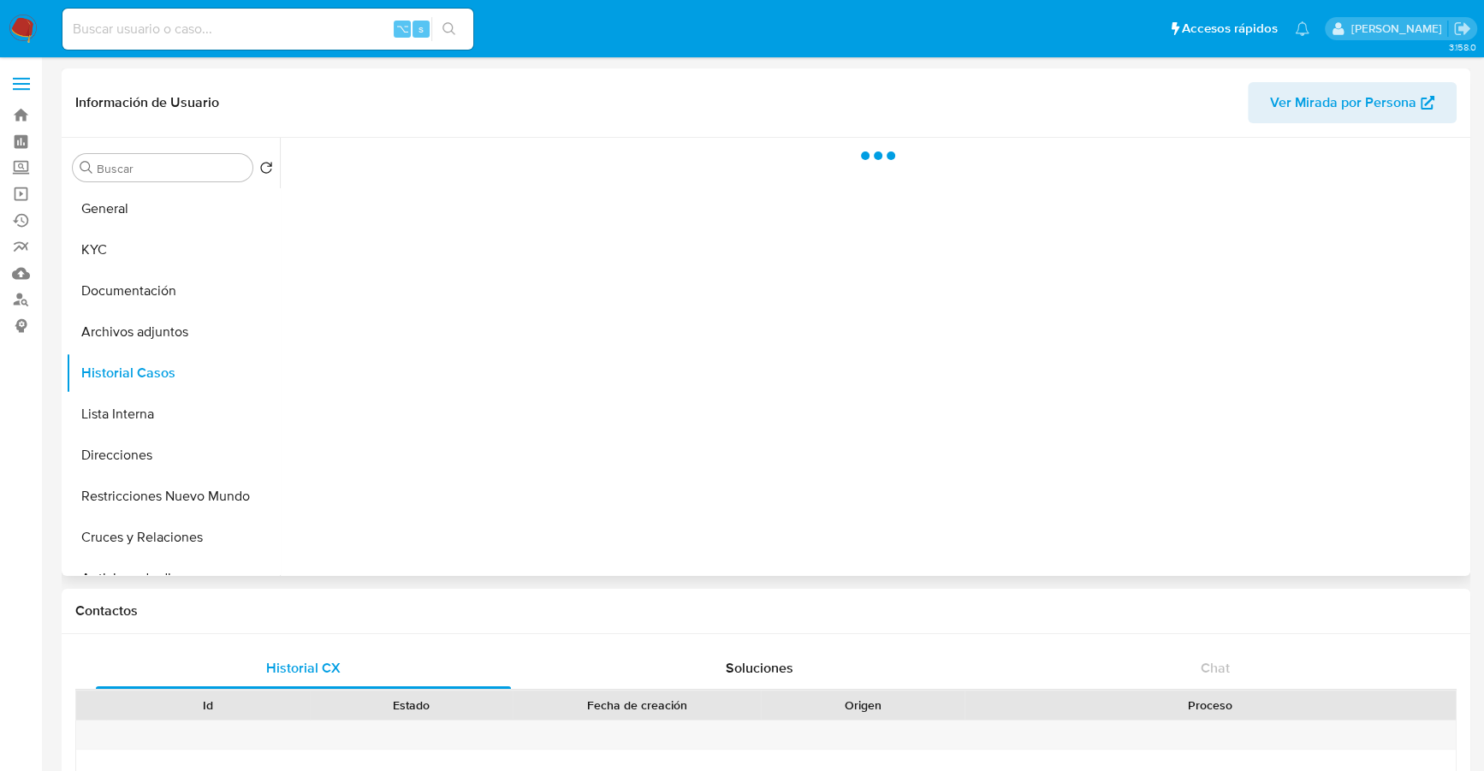
select select "10"
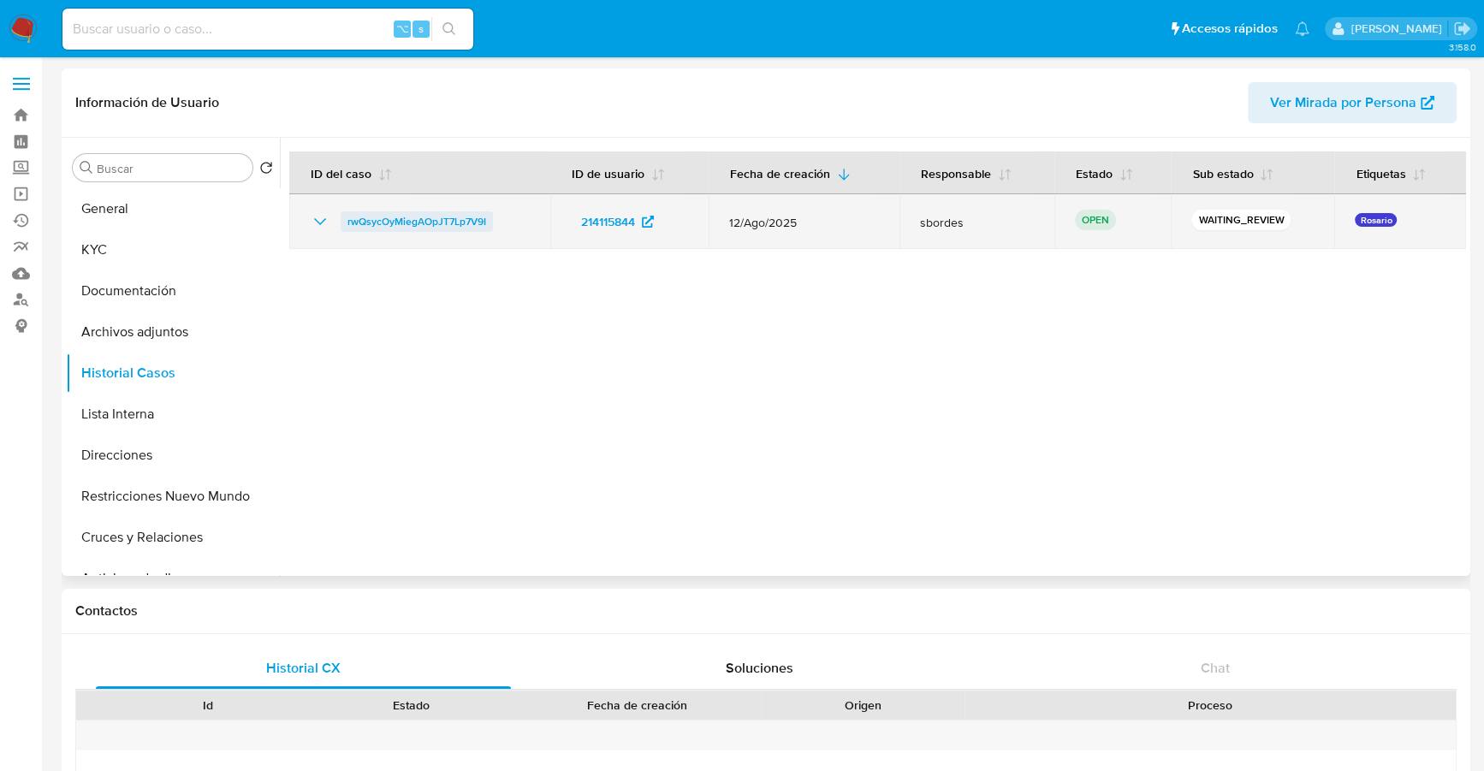
click at [389, 220] on span "rwQsycOyMiegAOpJT7Lp7V9I" at bounding box center [417, 221] width 139 height 21
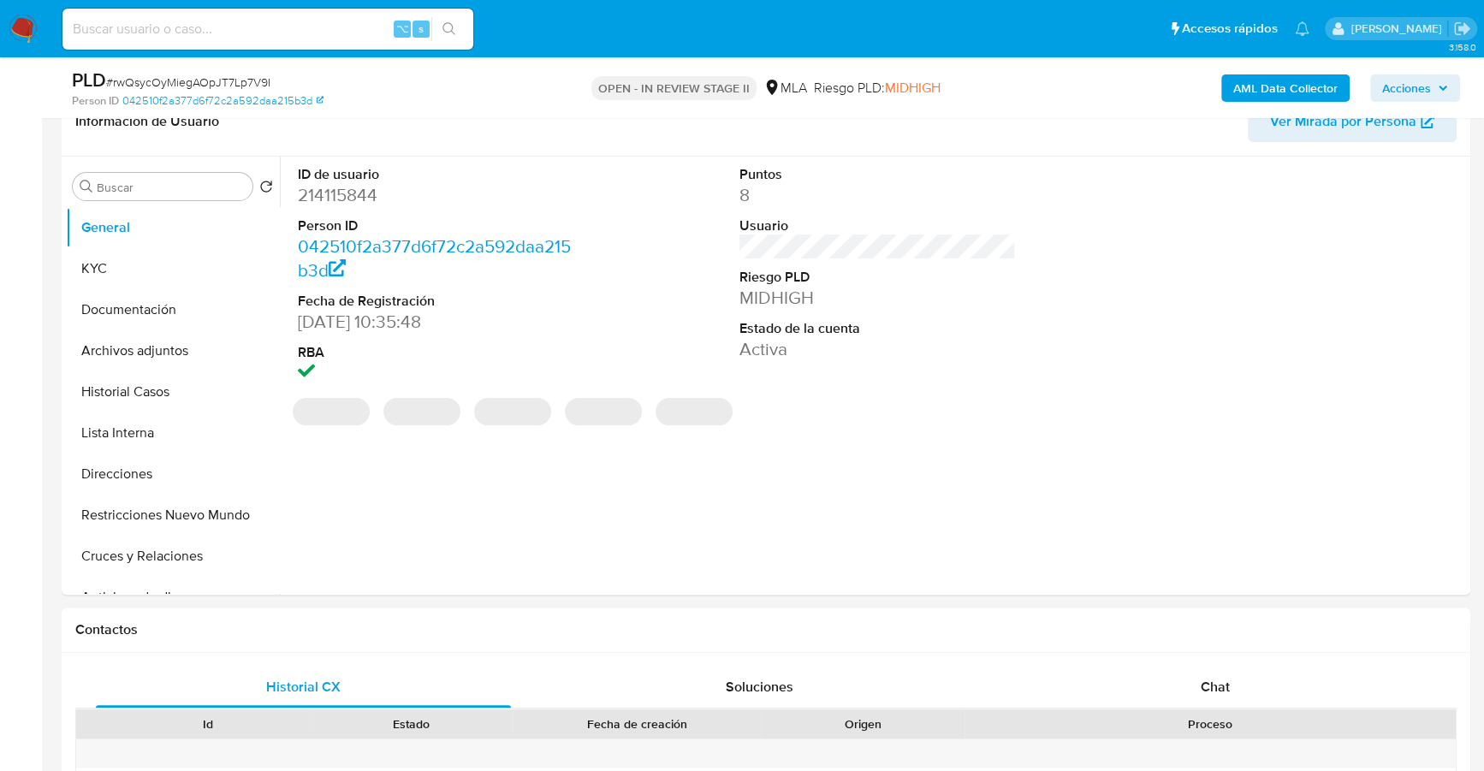
scroll to position [556, 0]
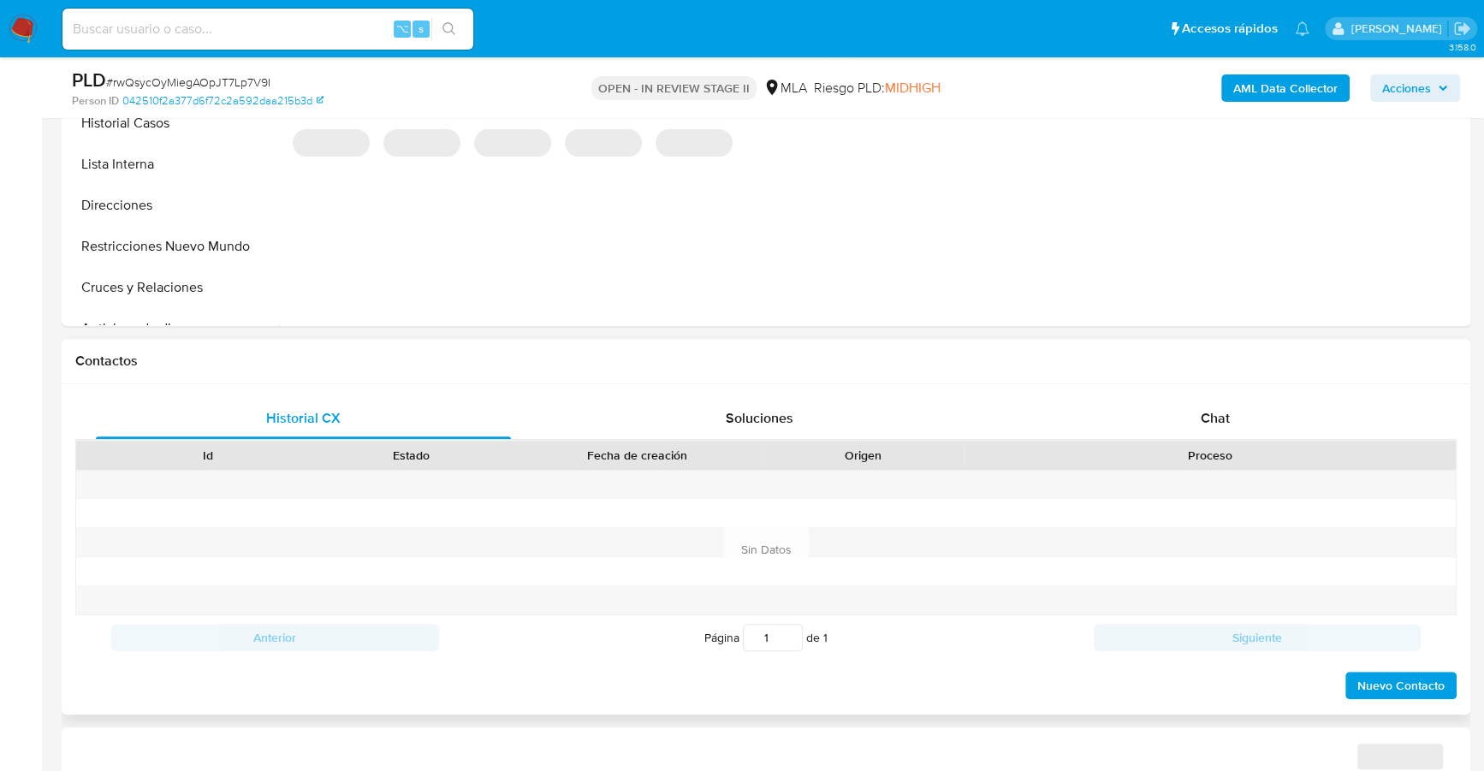
select select "10"
click at [1239, 432] on div "Chat" at bounding box center [1215, 418] width 415 height 41
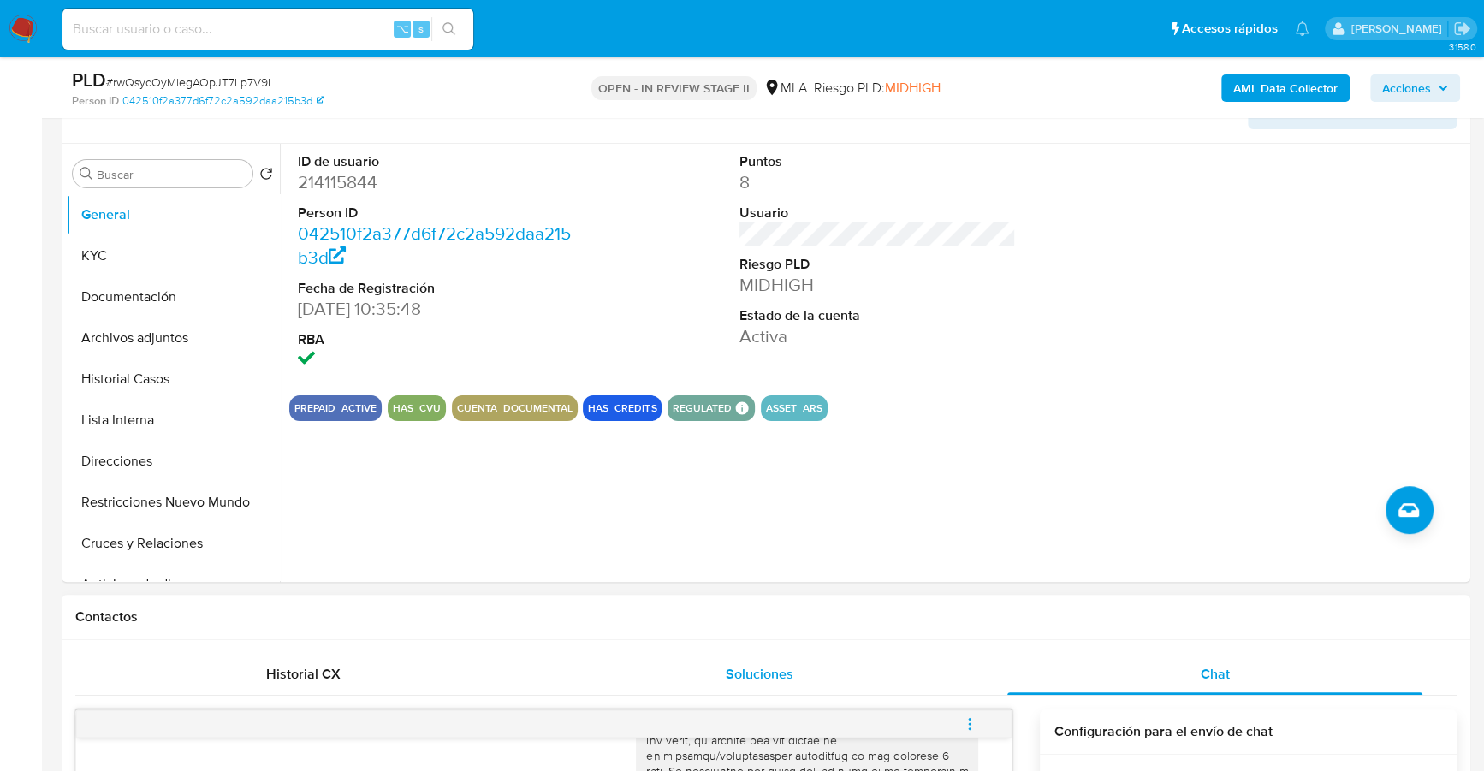
scroll to position [70, 0]
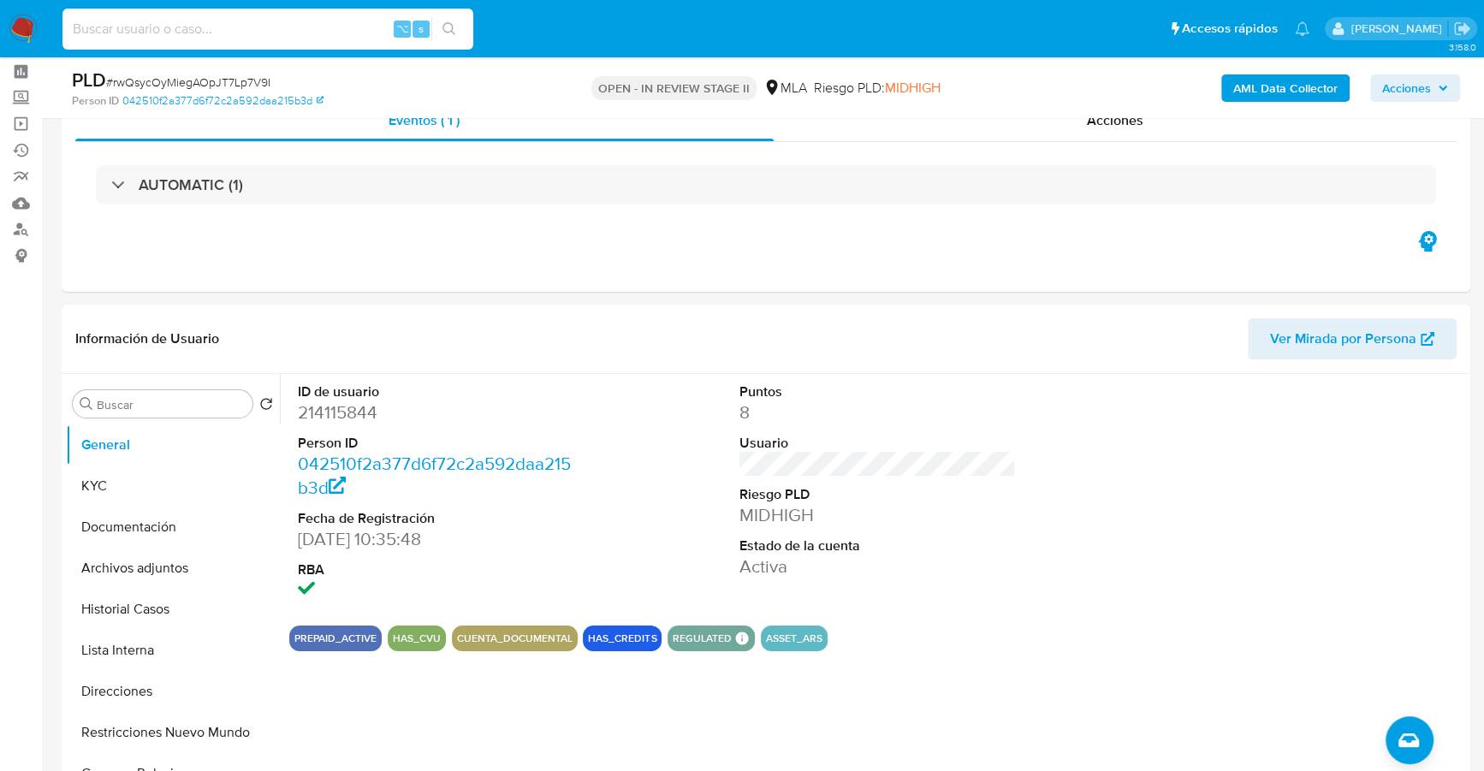
click at [282, 30] on input at bounding box center [267, 29] width 411 height 22
paste input "214115844"
type input "214115844"
click at [124, 494] on button "KYC" at bounding box center [166, 486] width 200 height 41
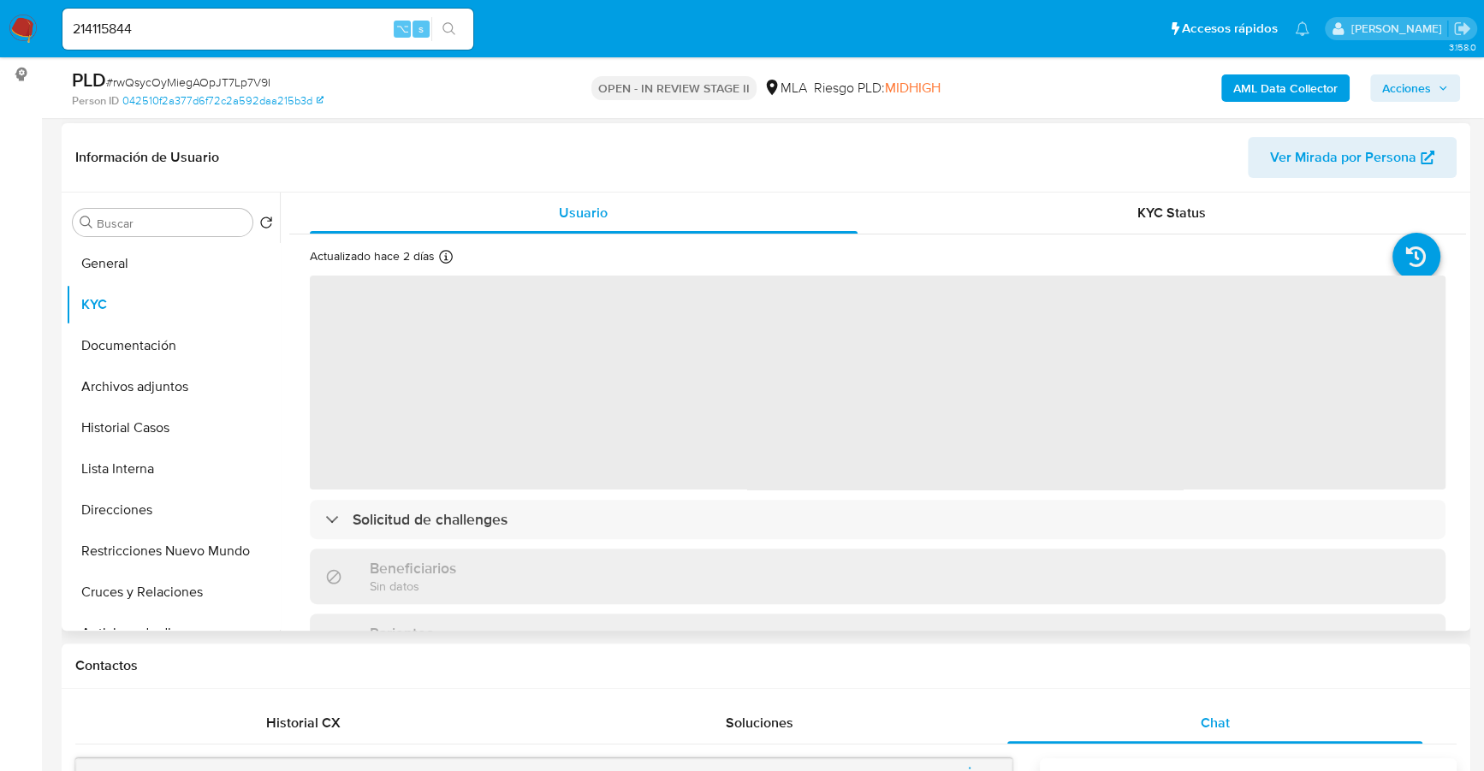
scroll to position [265, 0]
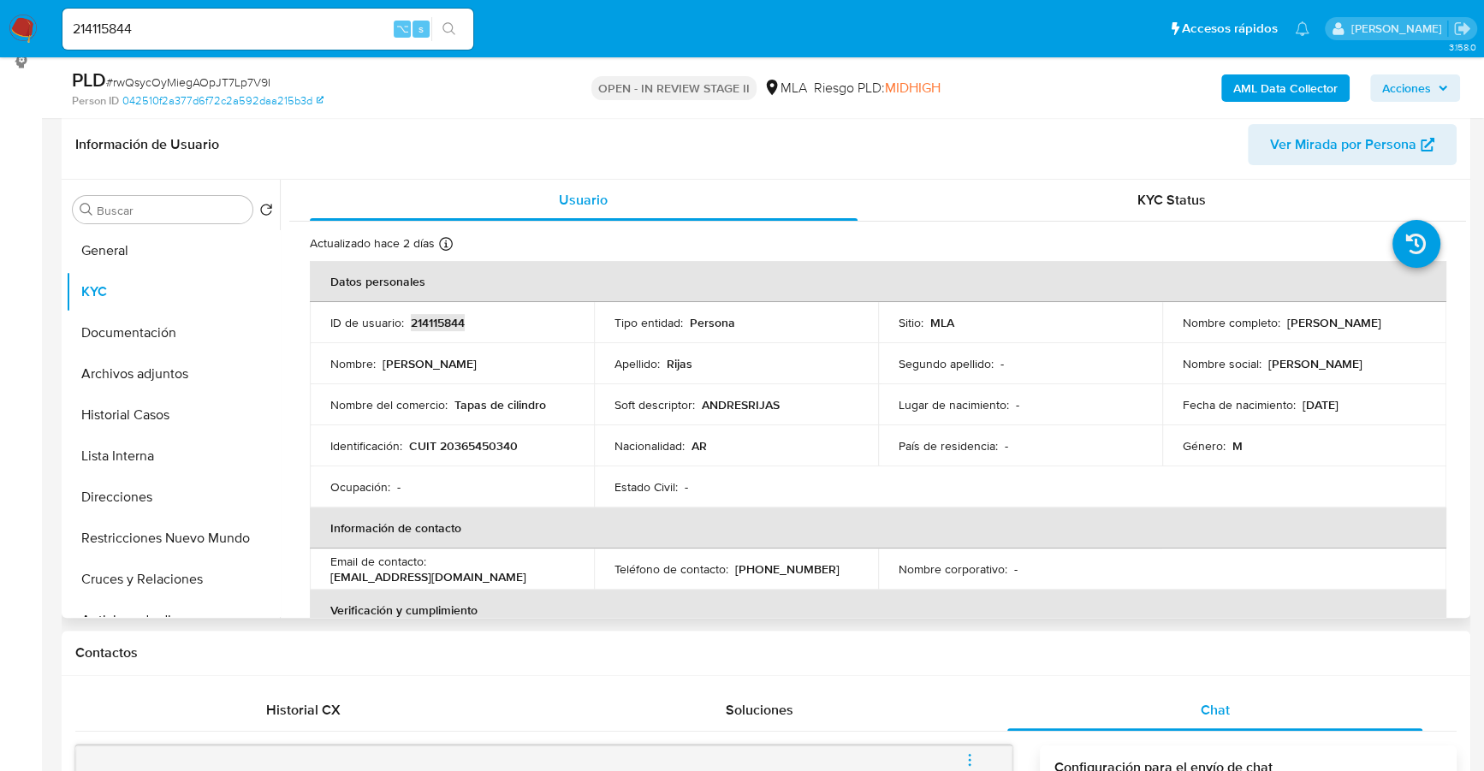
copy p "214115844"
click at [113, 331] on button "Documentación" at bounding box center [166, 332] width 200 height 41
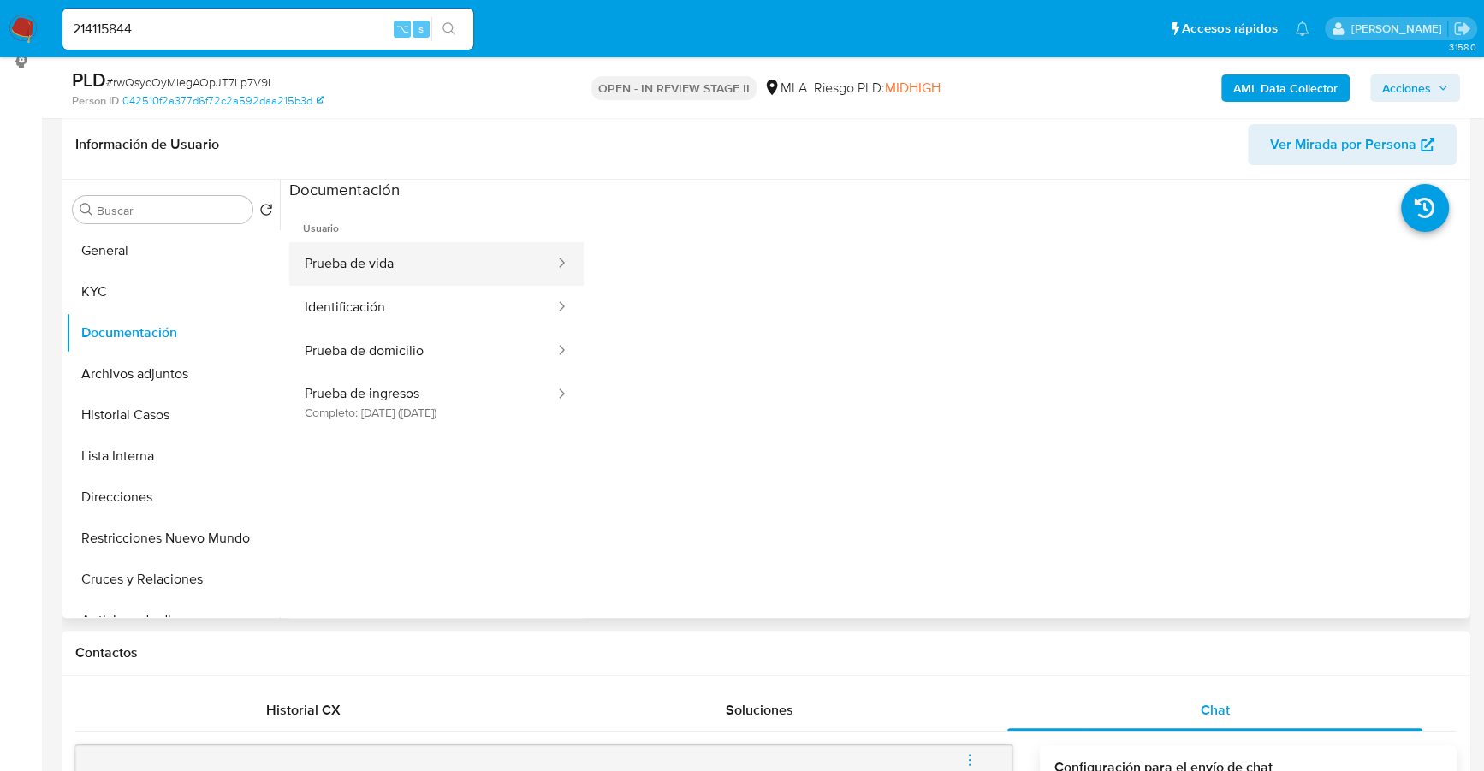
click at [403, 257] on button "Prueba de vida" at bounding box center [422, 264] width 267 height 44
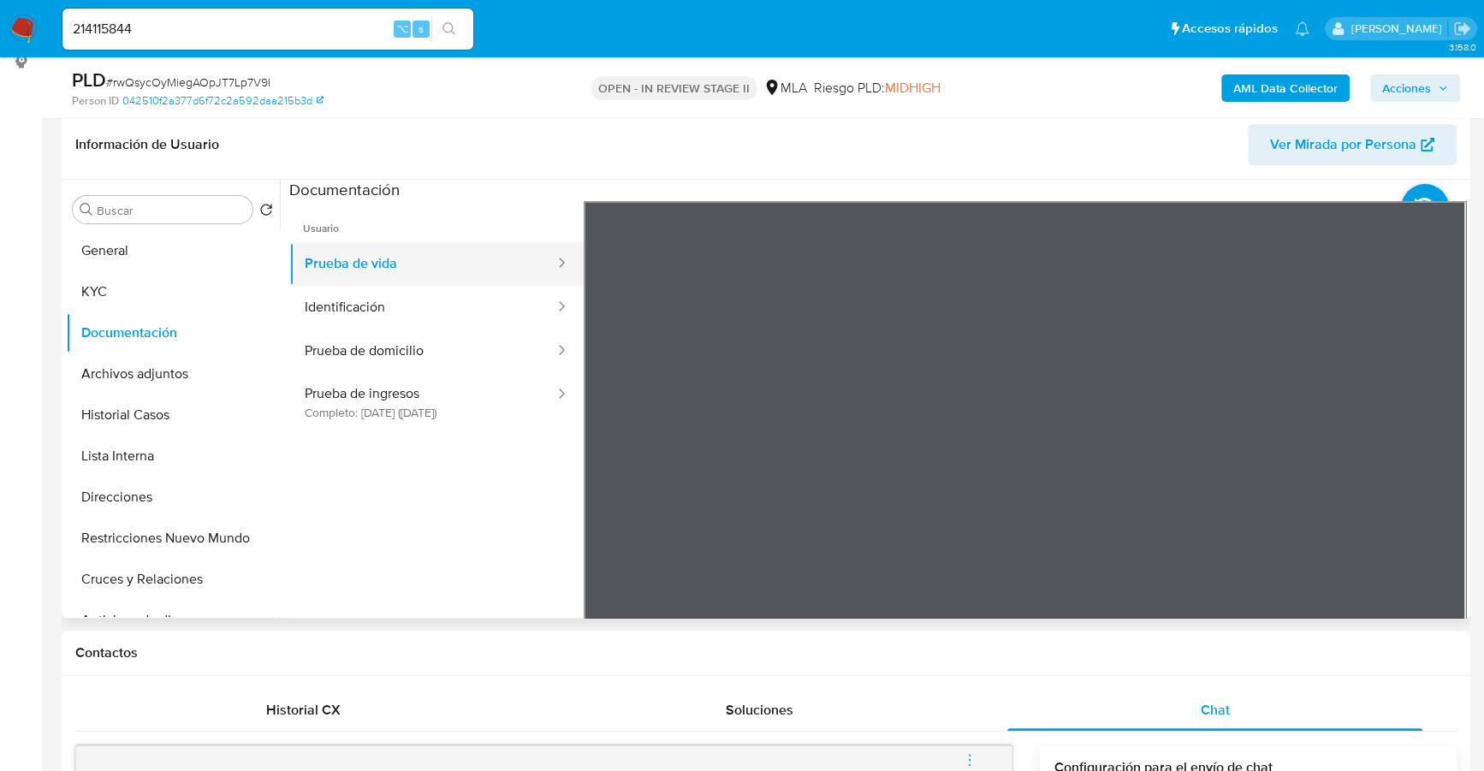
click at [462, 283] on button "Prueba de vida" at bounding box center [422, 264] width 267 height 44
click at [372, 312] on button "Identificación" at bounding box center [422, 308] width 267 height 44
click at [427, 255] on button "Prueba de vida" at bounding box center [422, 264] width 267 height 44
click at [393, 332] on button "Prueba de domicilio" at bounding box center [422, 352] width 267 height 44
click at [391, 265] on button "Prueba de vida" at bounding box center [422, 264] width 267 height 44
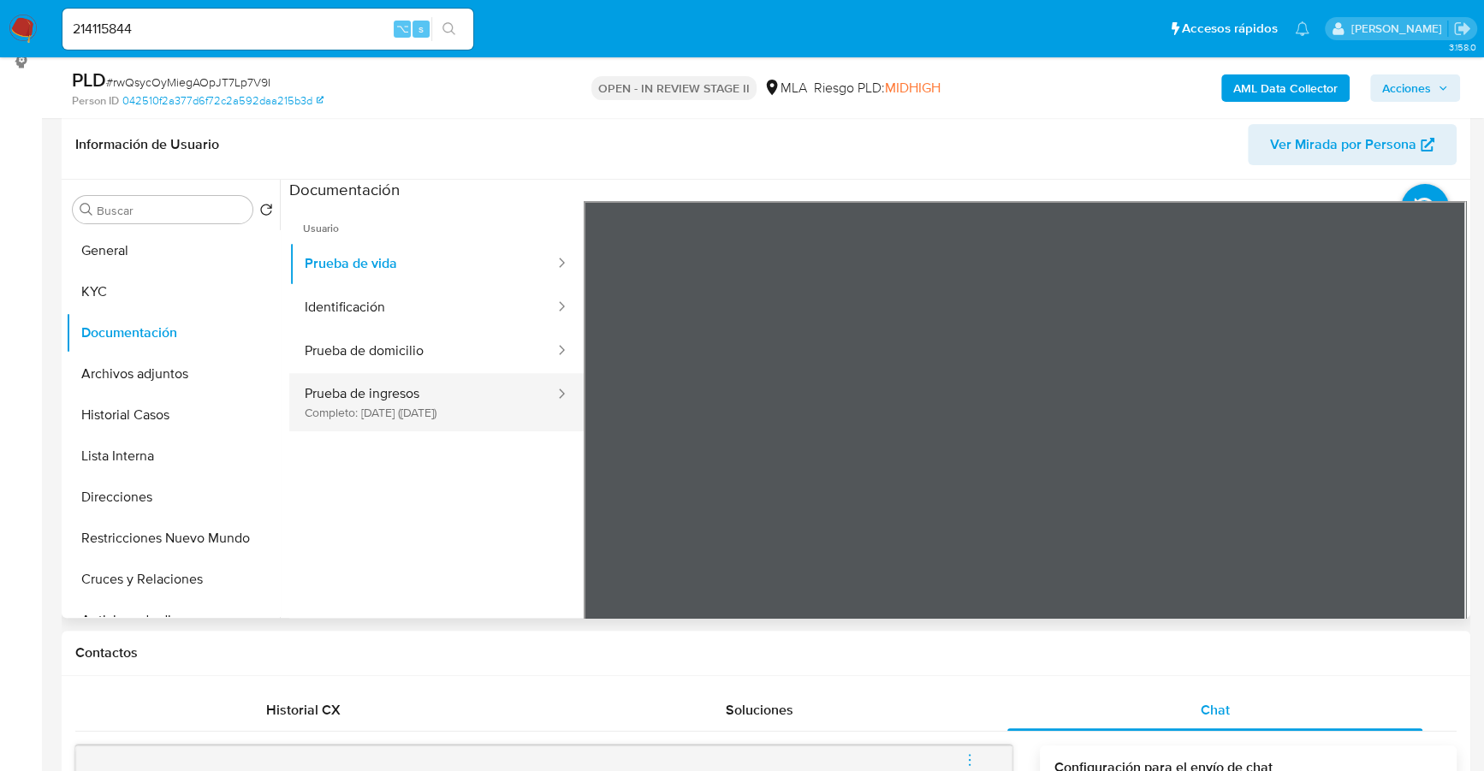
click at [381, 415] on button "Prueba de ingresos Completo: 29/12/2024 (hace 8 meses)" at bounding box center [422, 402] width 267 height 58
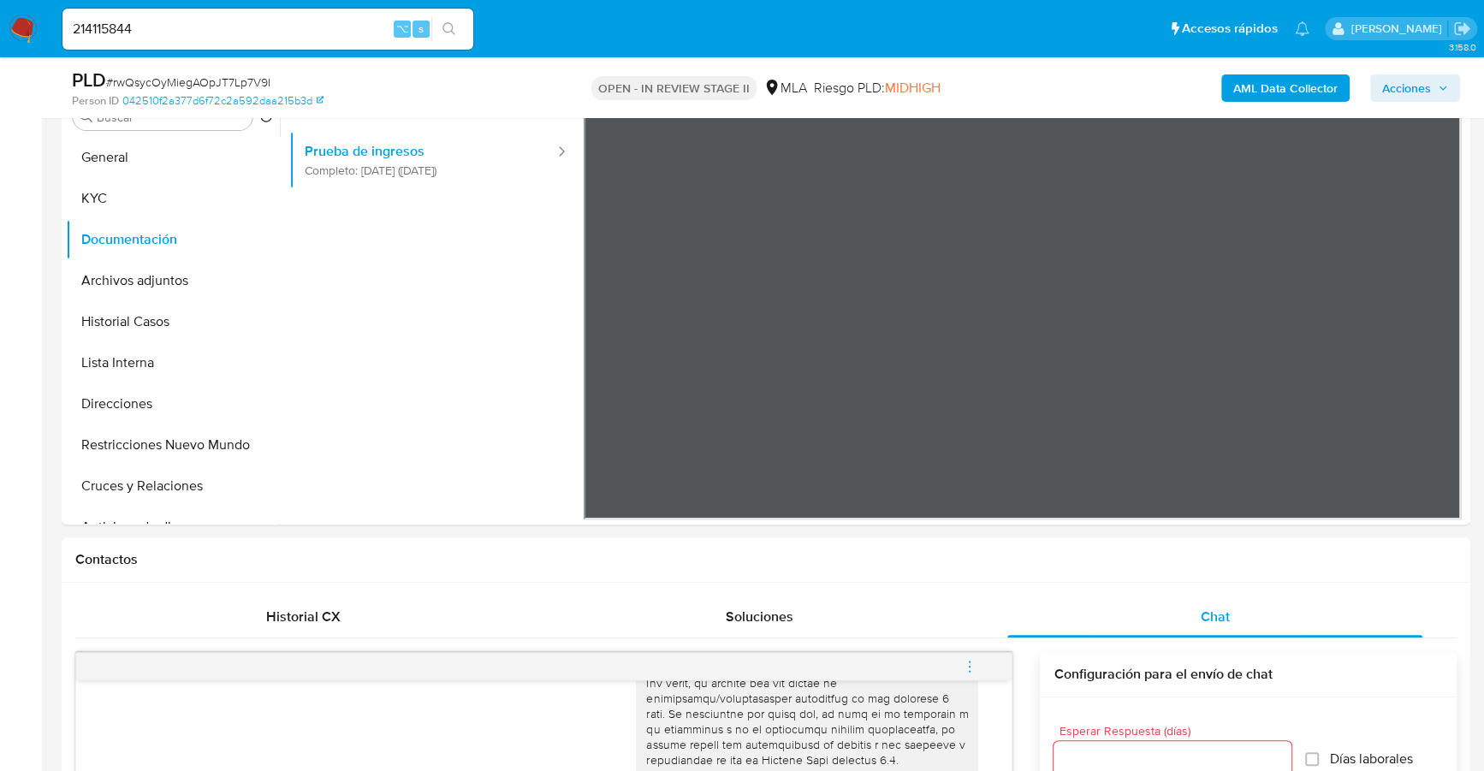
scroll to position [152, 0]
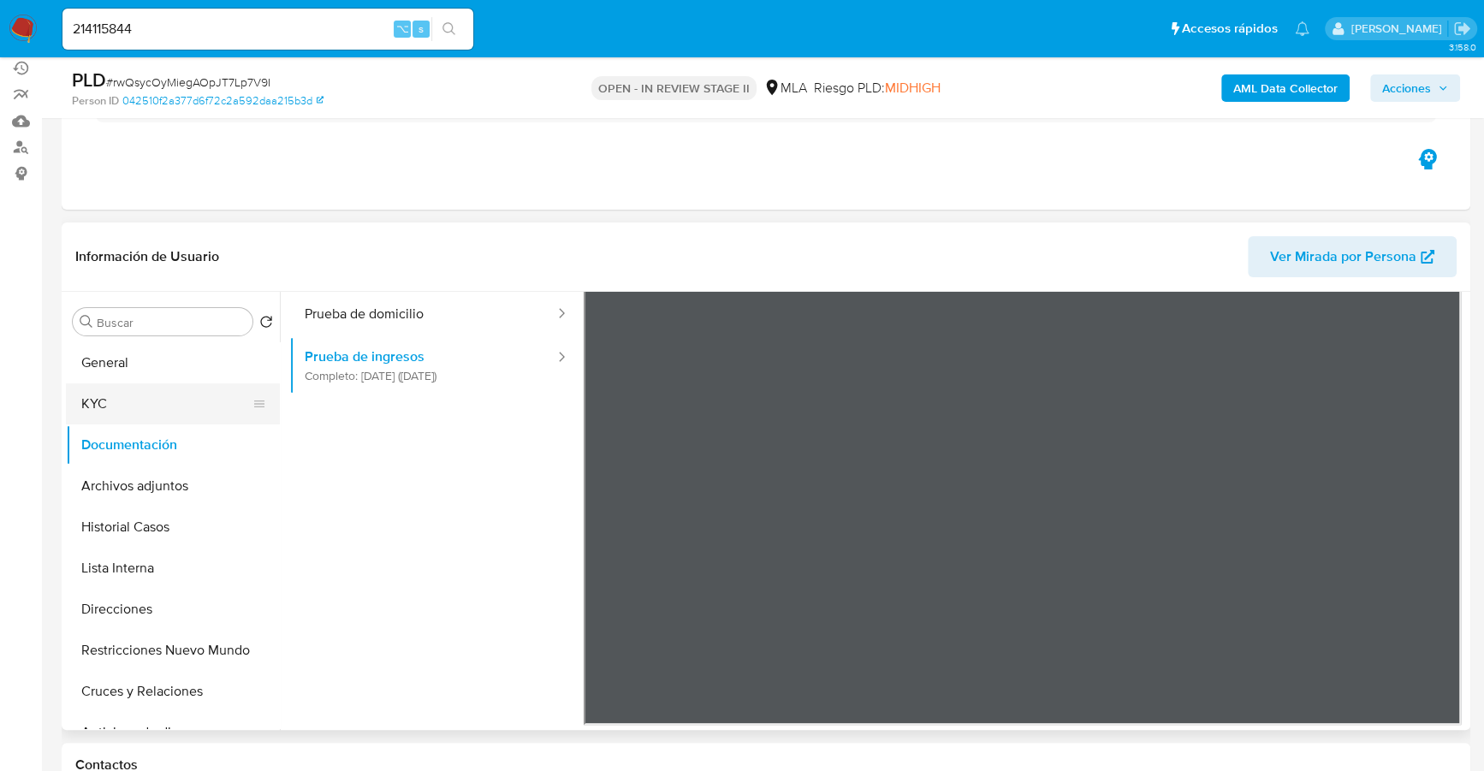
click at [113, 410] on button "KYC" at bounding box center [166, 403] width 200 height 41
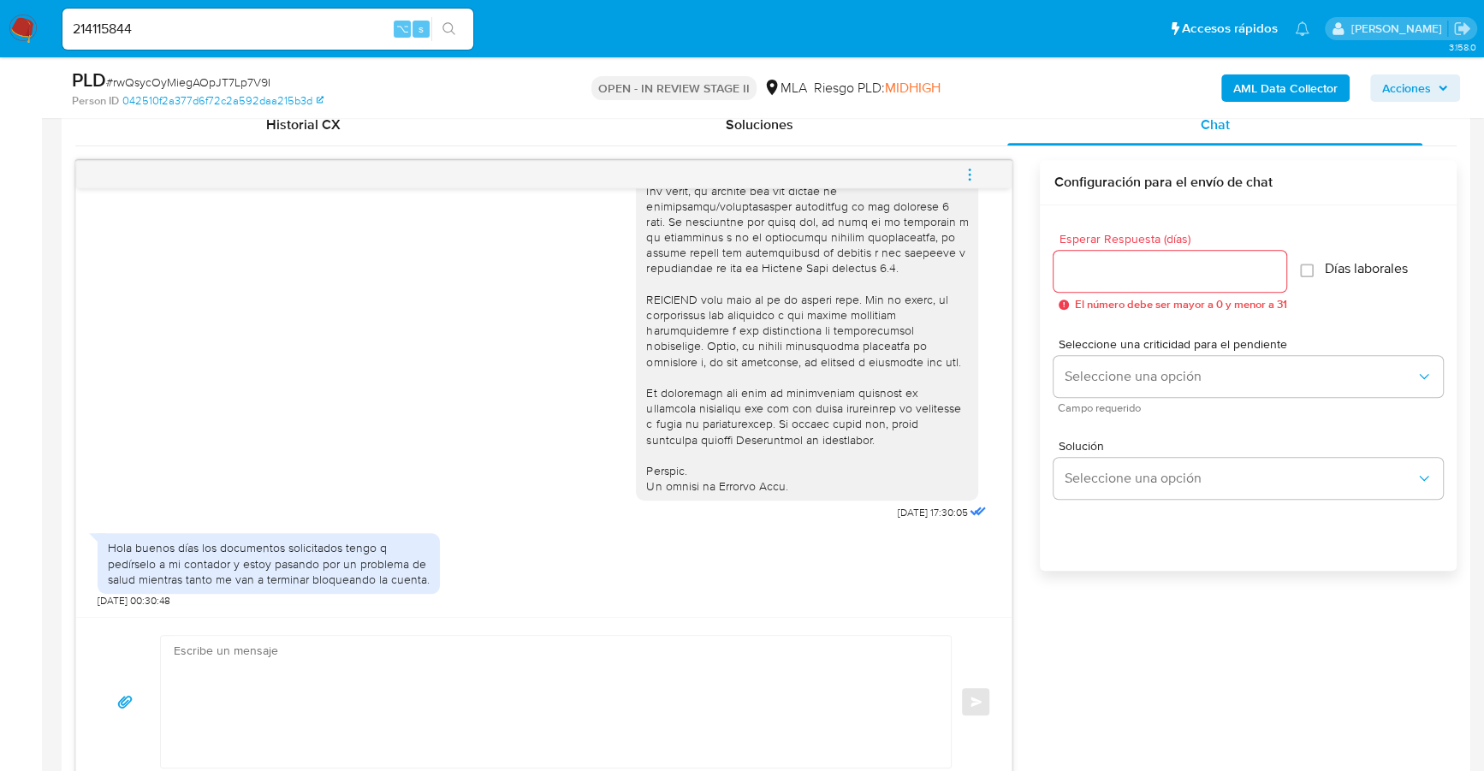
scroll to position [964, 0]
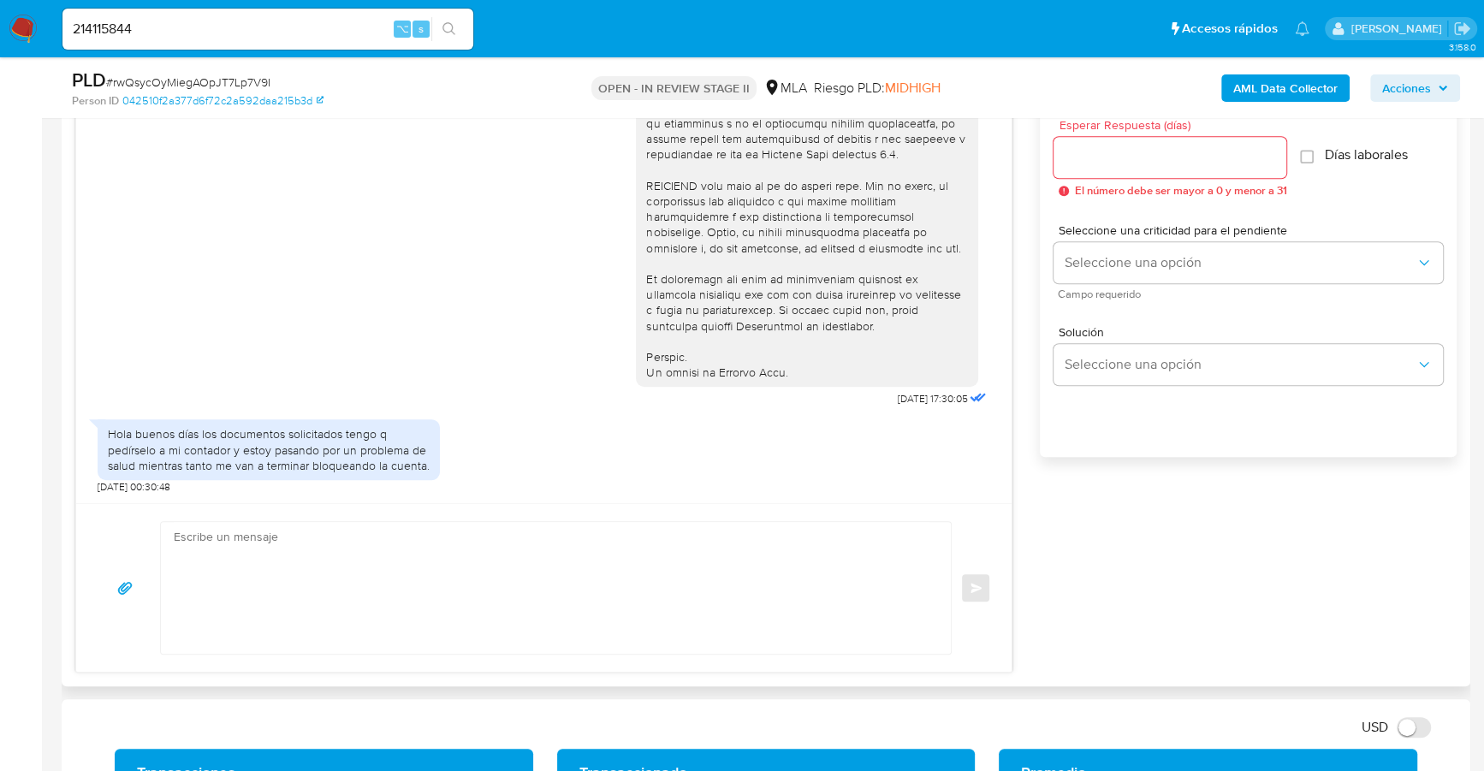
drag, startPoint x: 85, startPoint y: 430, endPoint x: 106, endPoint y: 430, distance: 21.4
click at [106, 430] on div "18/08/2025 17:30:05 Hola buenos días los documentos solicitados tengo q pedírse…" at bounding box center [544, 288] width 936 height 429
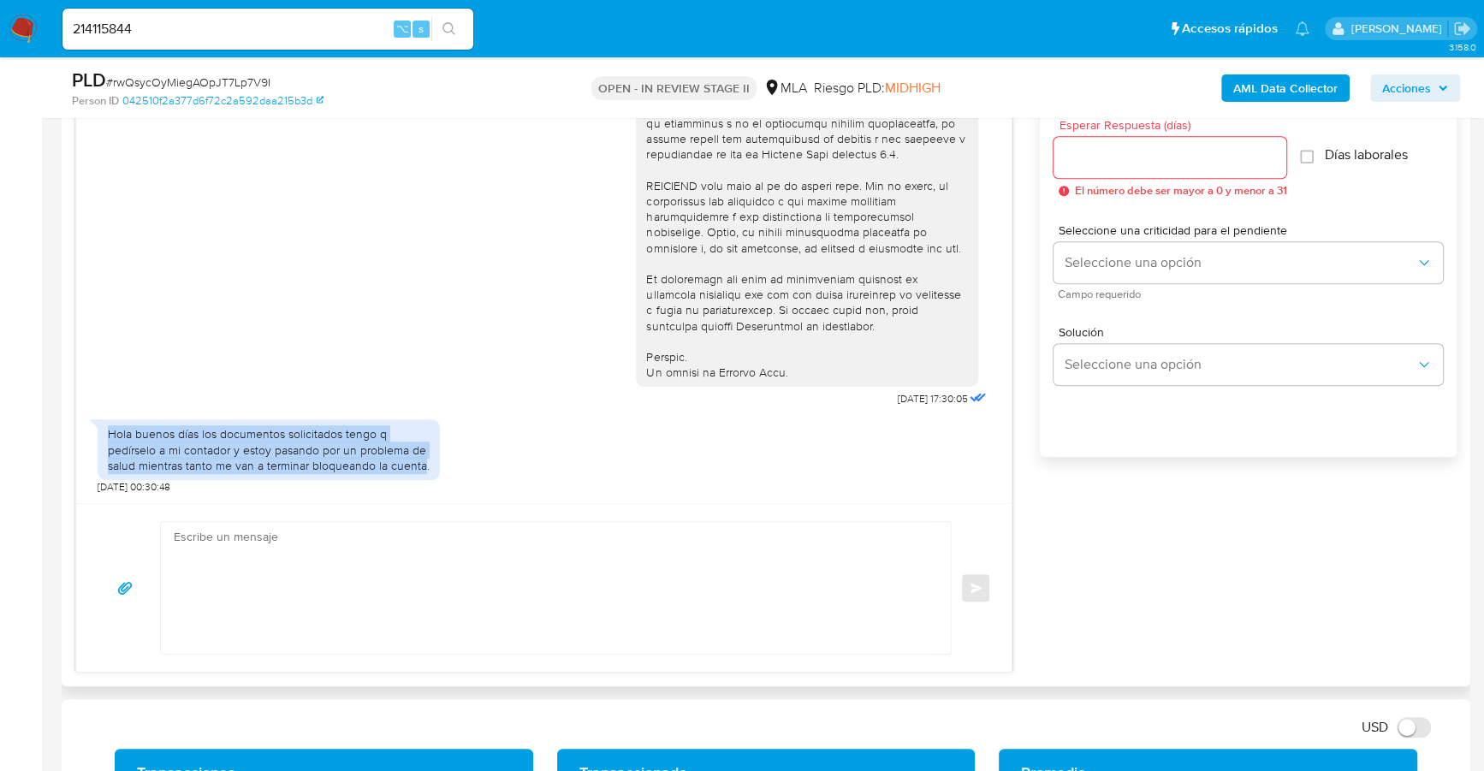
drag, startPoint x: 107, startPoint y: 430, endPoint x: 420, endPoint y: 461, distance: 314.9
click at [420, 461] on div "Hola buenos días los documentos solicitados tengo q pedírselo a mi contador y e…" at bounding box center [269, 449] width 322 height 47
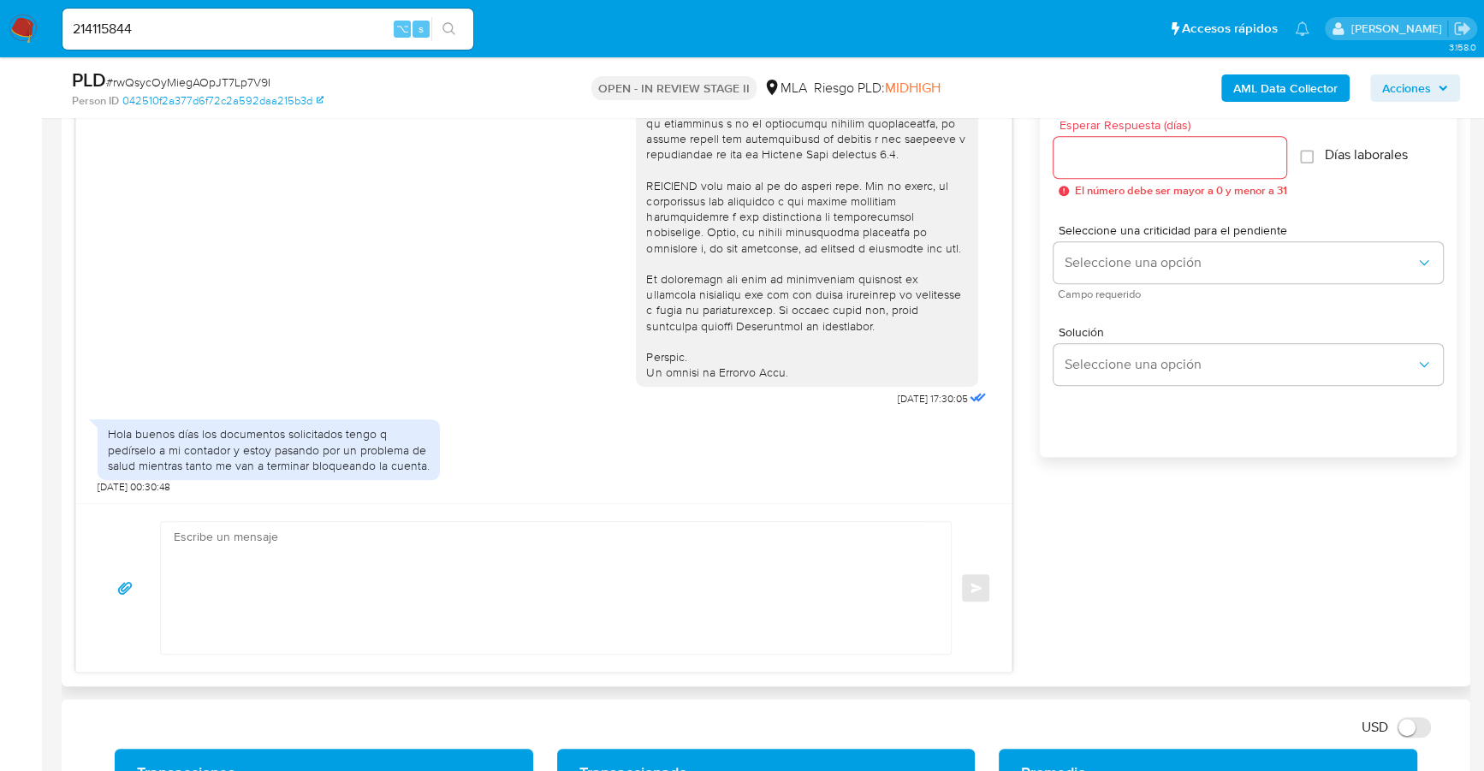
click at [452, 471] on div "Hola buenos días los documentos solicitados tengo q pedírselo a mi contador y e…" at bounding box center [544, 452] width 893 height 83
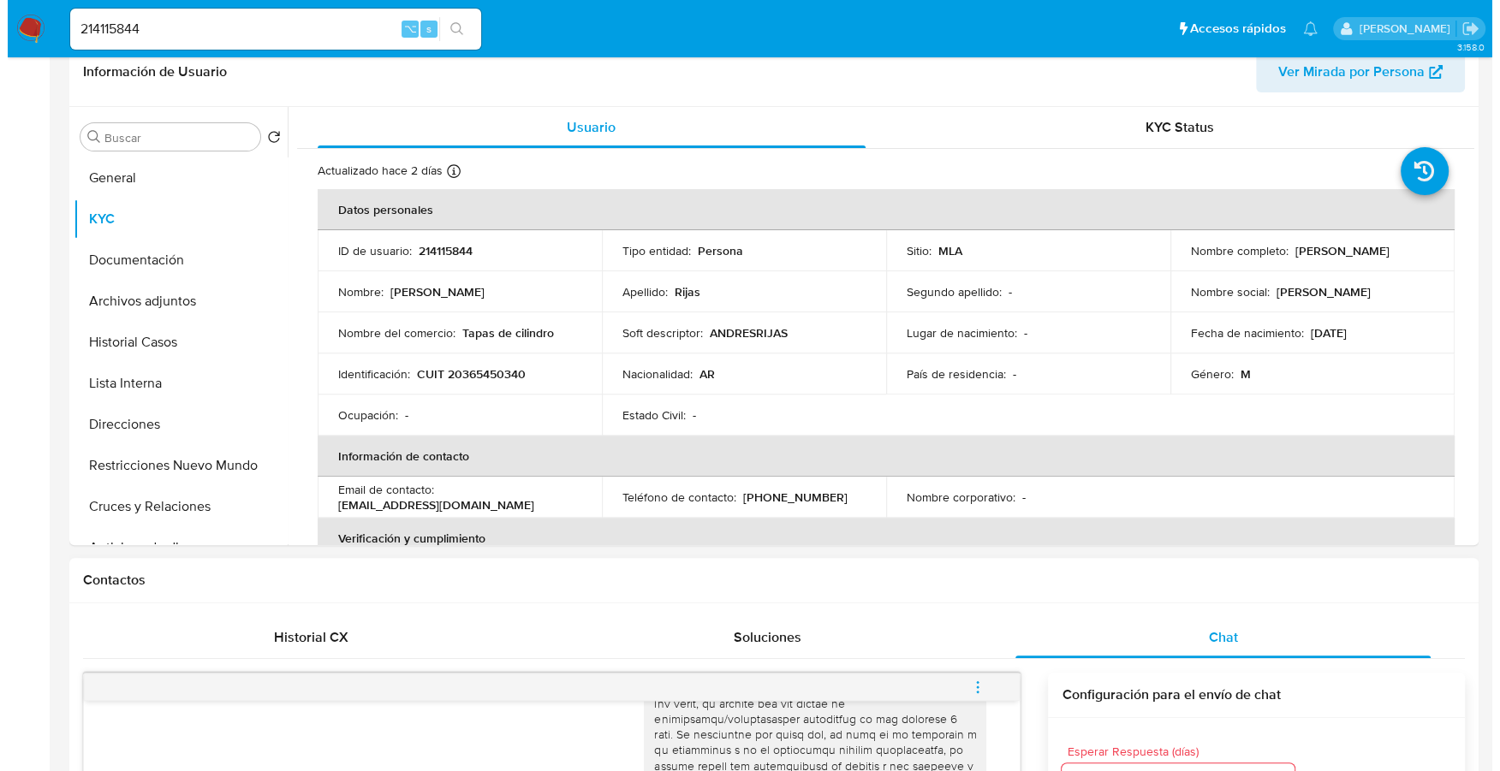
scroll to position [0, 0]
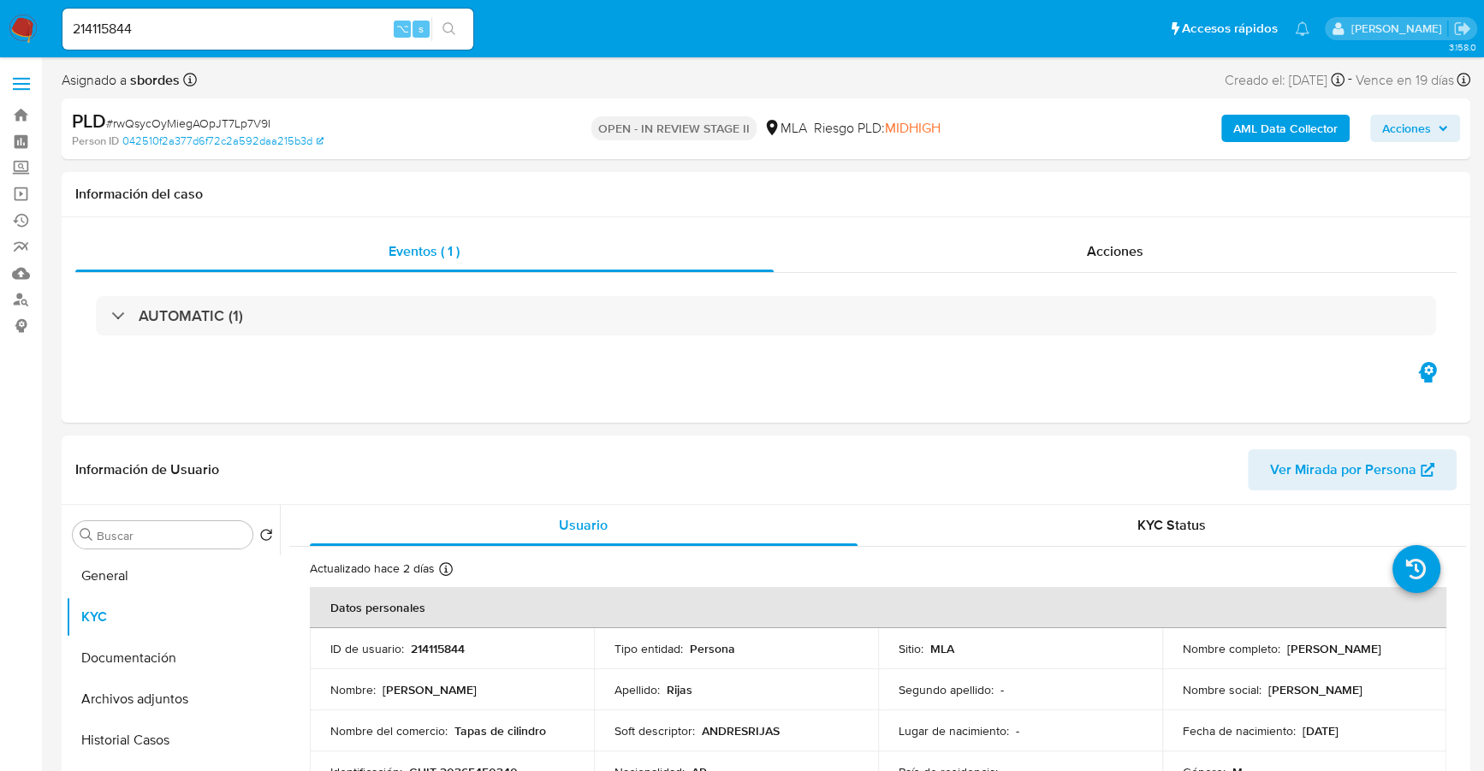
click at [1257, 118] on b "AML Data Collector" at bounding box center [1286, 128] width 104 height 27
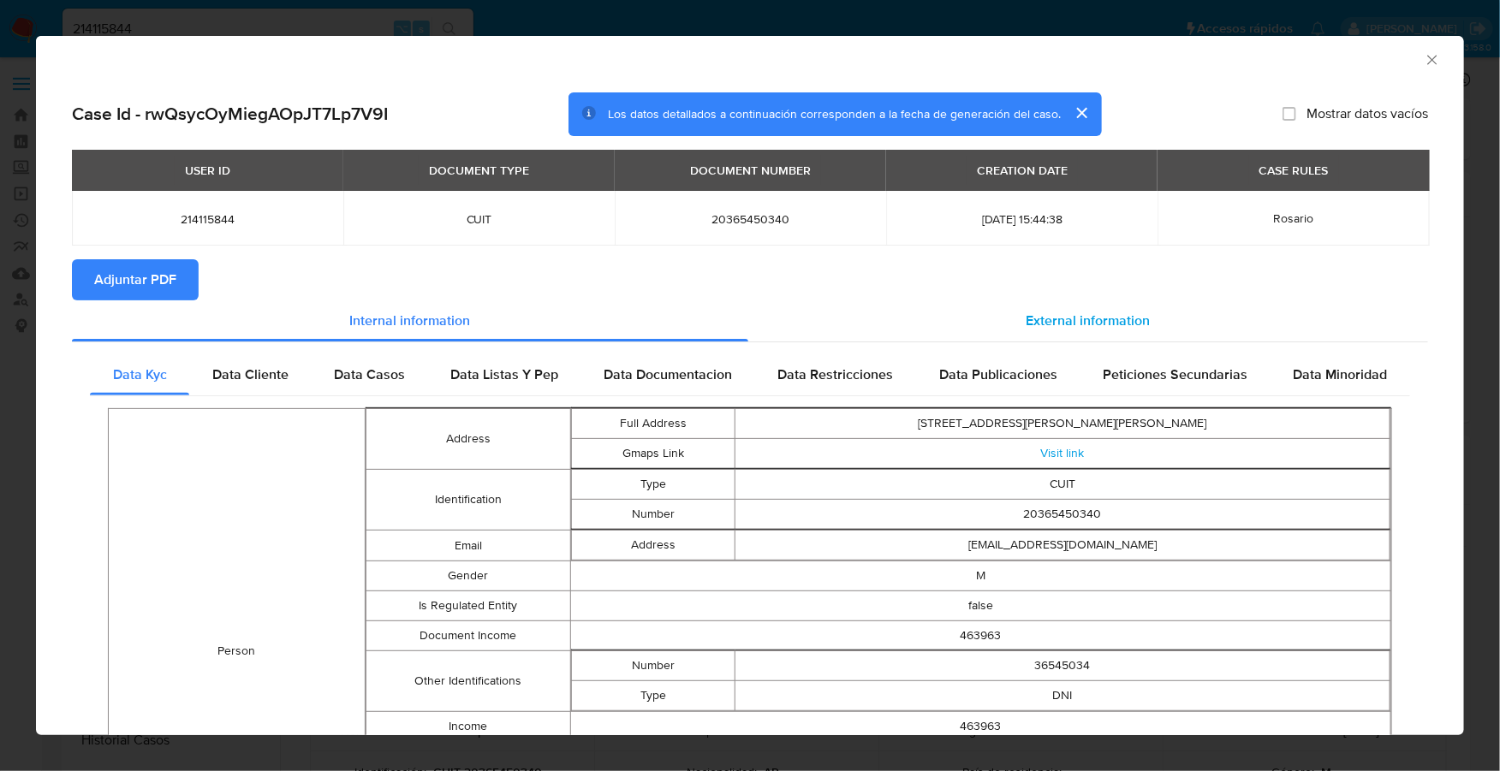
click at [1087, 303] on div "External information" at bounding box center [1088, 320] width 680 height 41
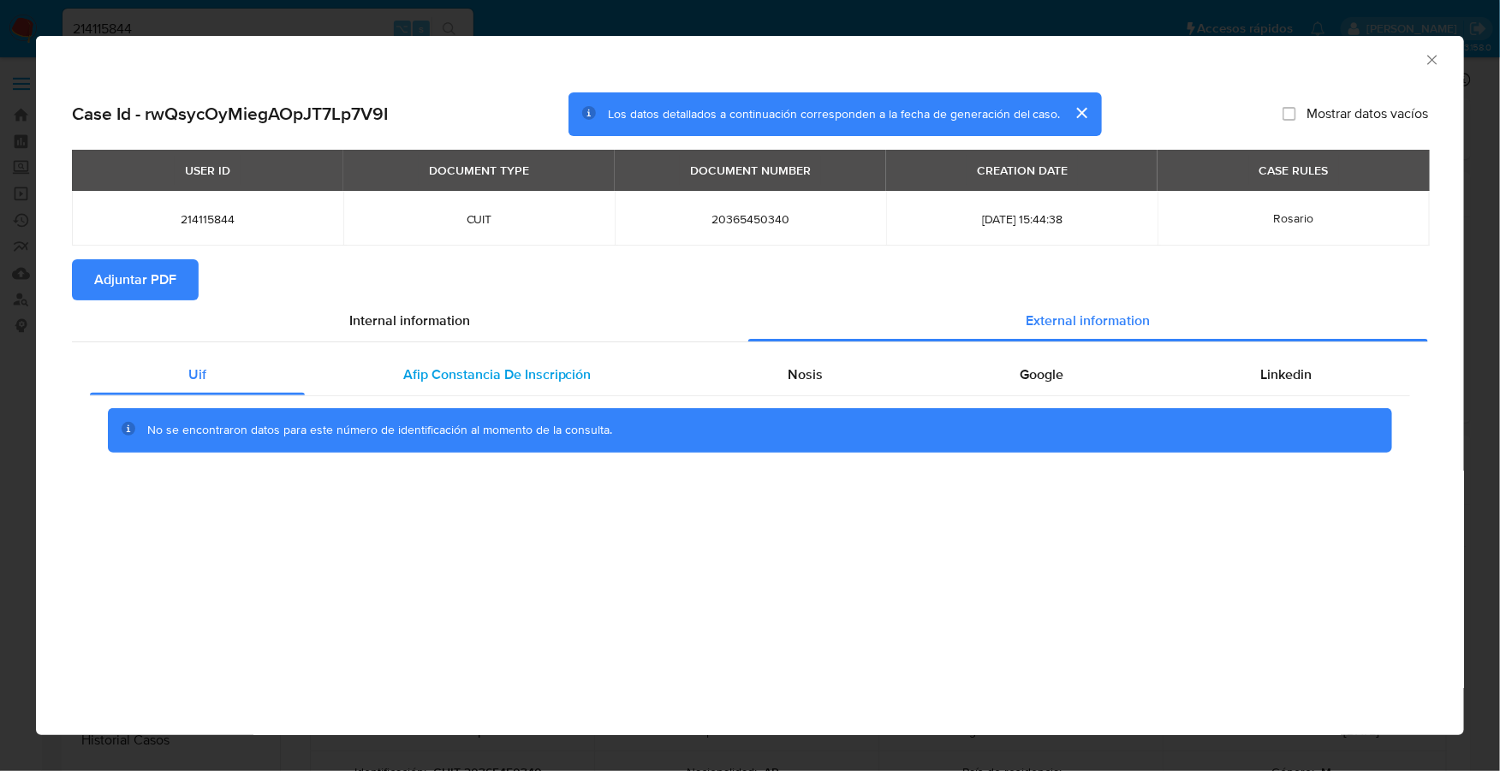
click at [406, 377] on span "Afip Constancia De Inscripción" at bounding box center [497, 375] width 188 height 20
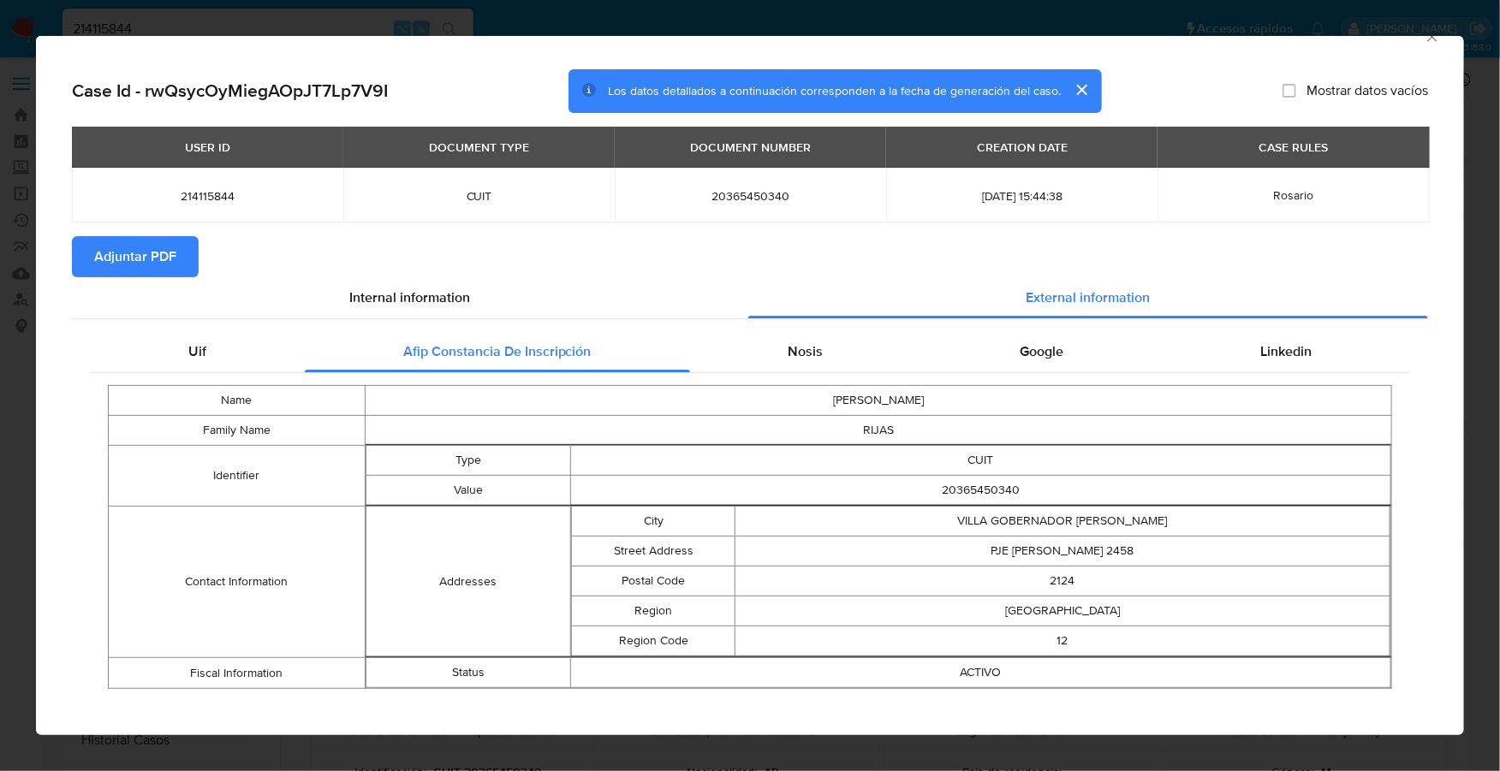
scroll to position [35, 0]
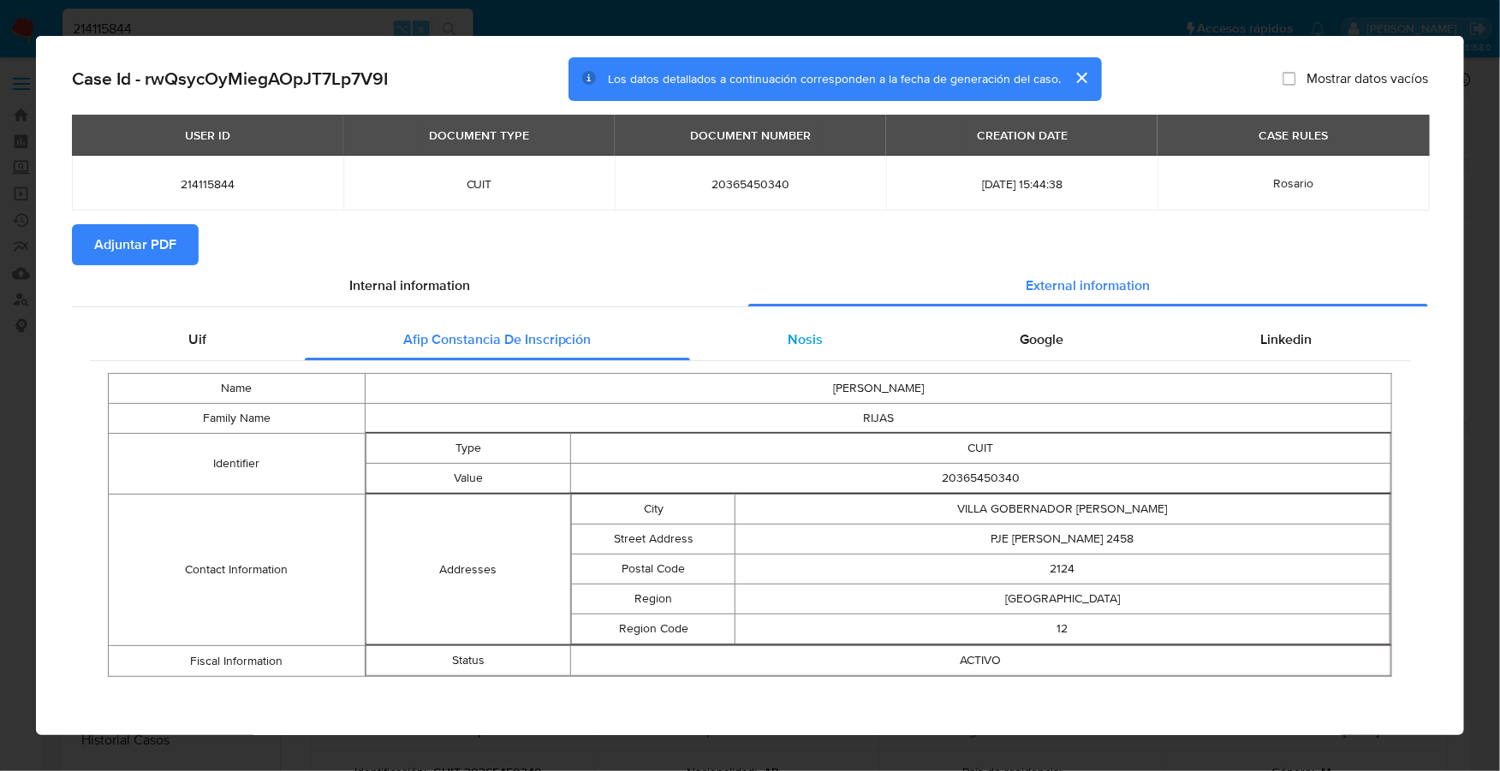
click at [830, 337] on div "Nosis" at bounding box center [806, 339] width 232 height 41
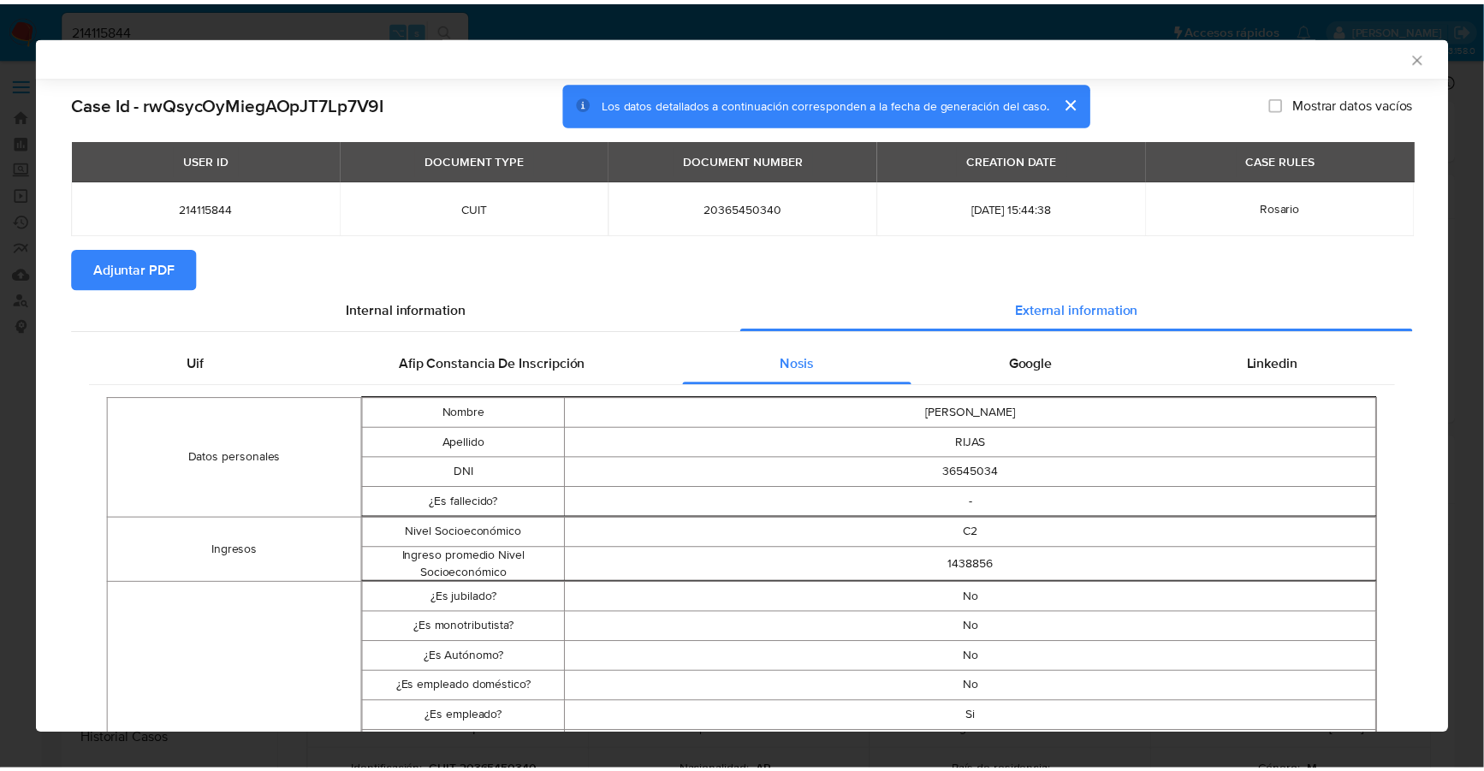
scroll to position [0, 0]
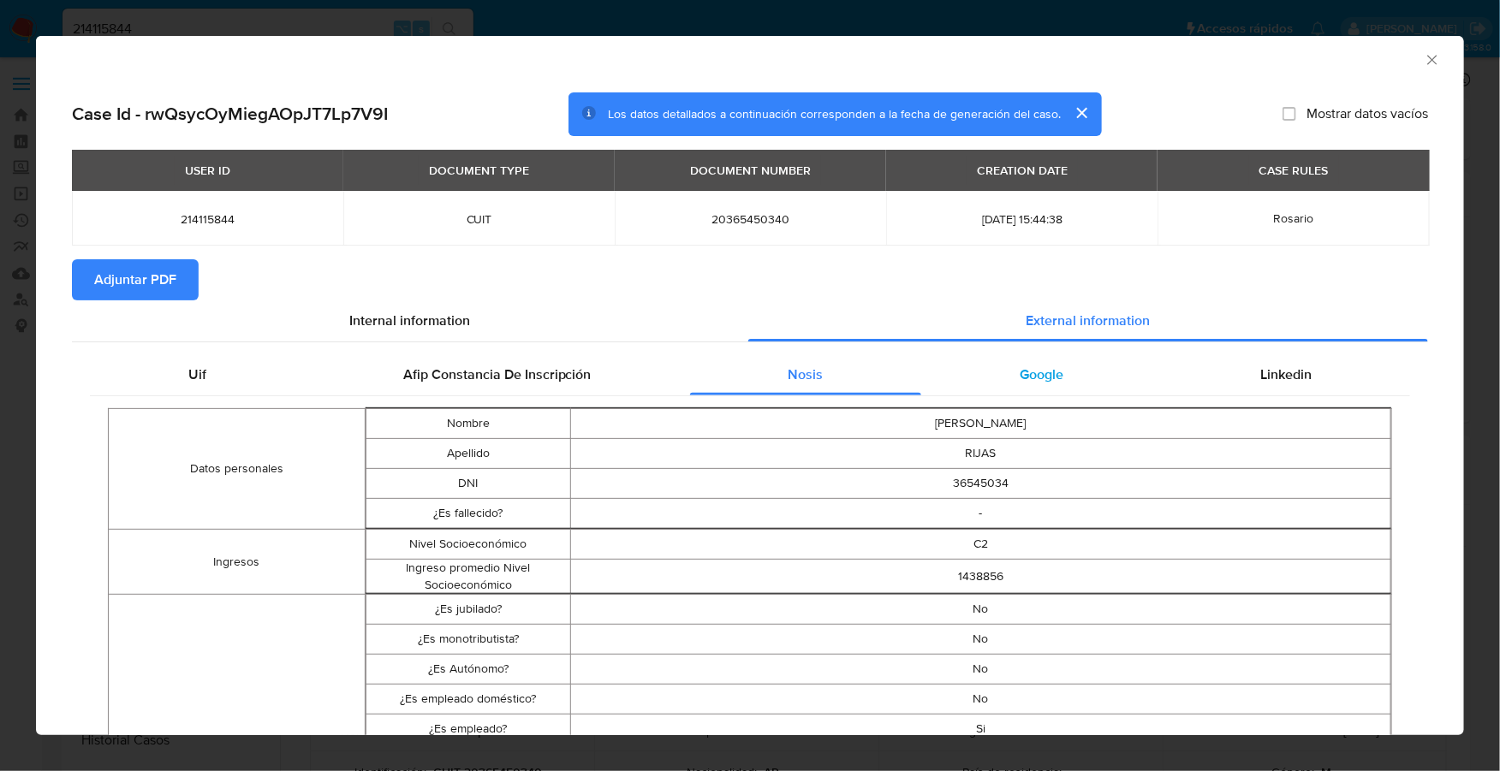
click at [1020, 375] on span "Google" at bounding box center [1042, 375] width 44 height 20
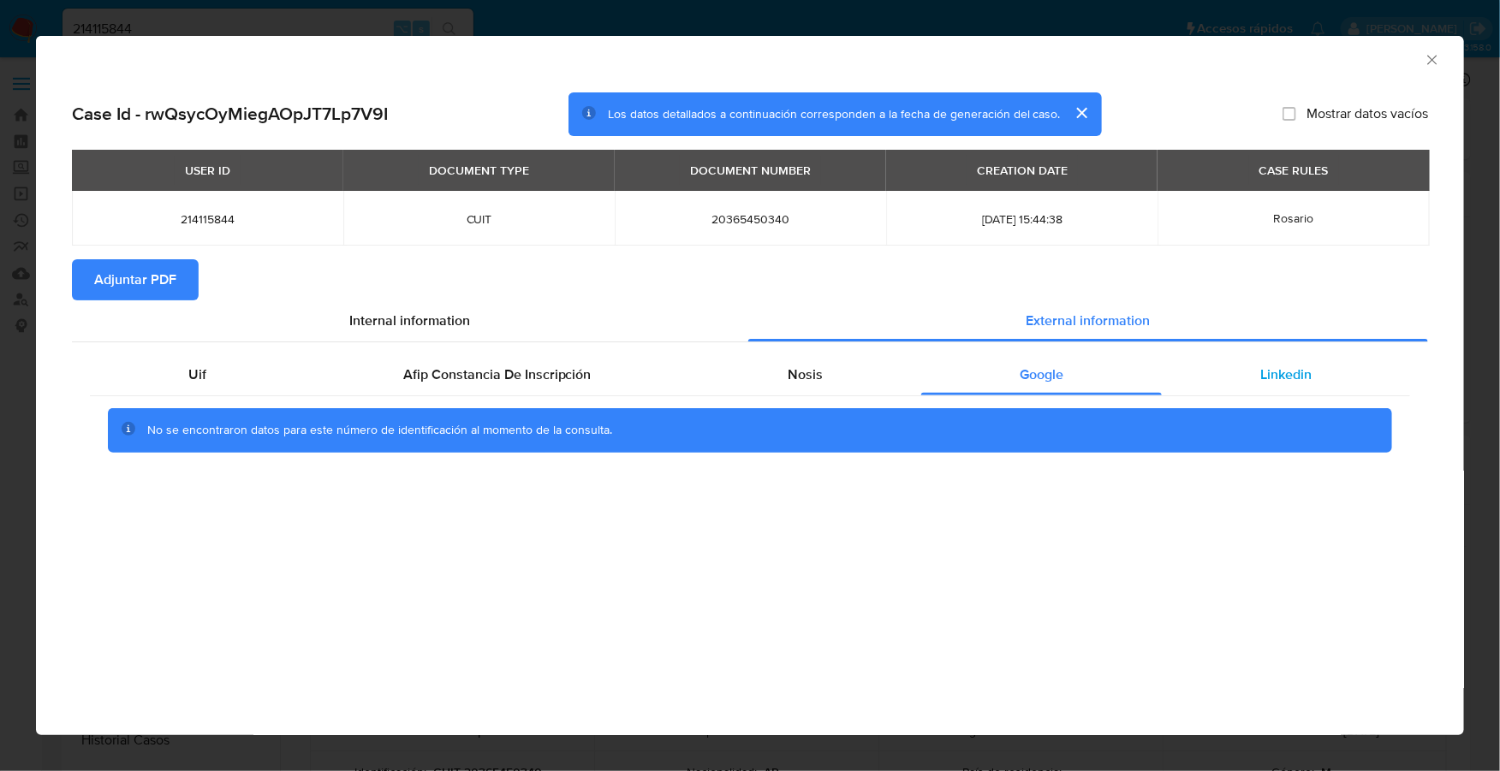
click at [1289, 380] on span "Linkedin" at bounding box center [1285, 375] width 51 height 20
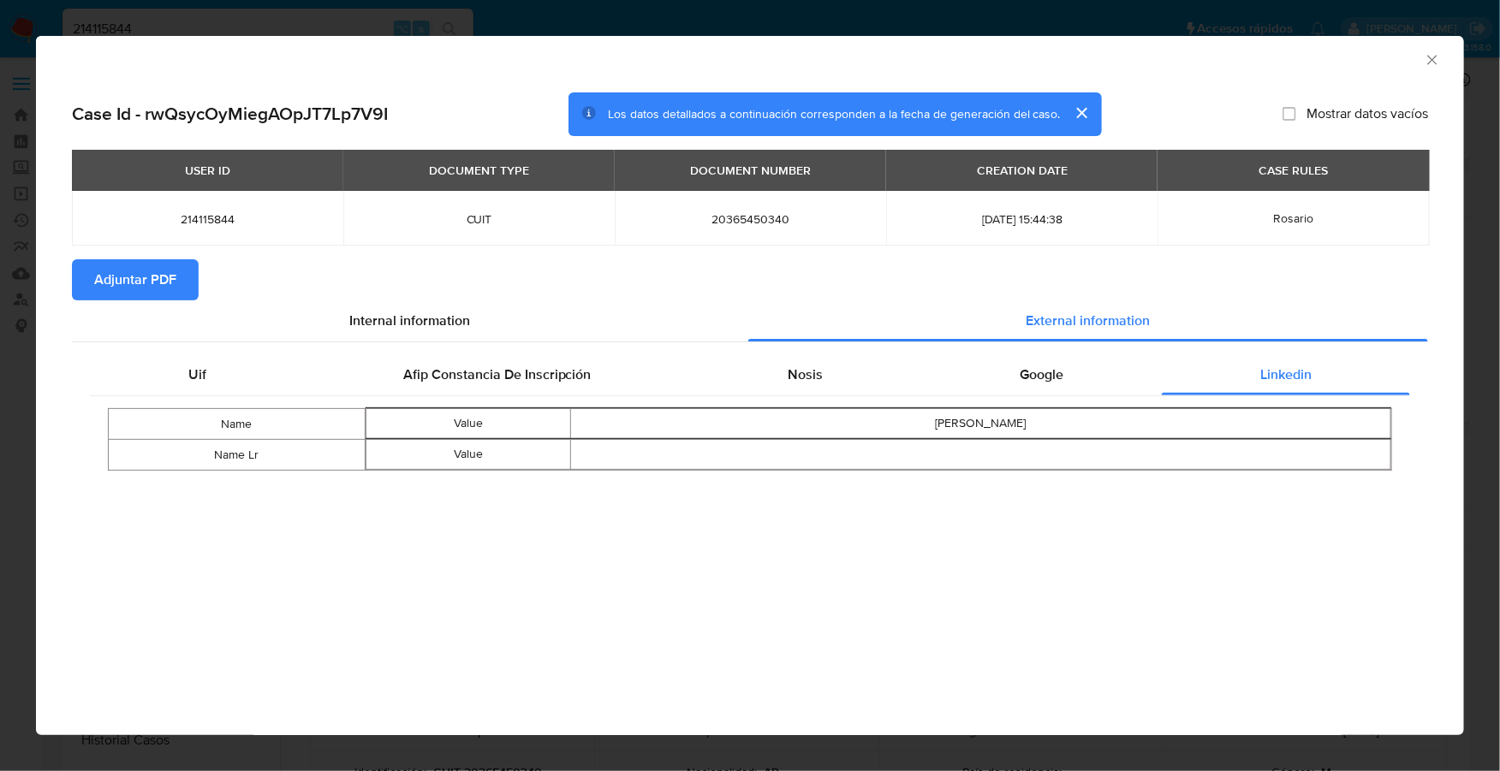
click at [124, 273] on span "Adjuntar PDF" at bounding box center [135, 280] width 82 height 38
click at [1436, 57] on icon "Cerrar ventana" at bounding box center [1432, 59] width 17 height 17
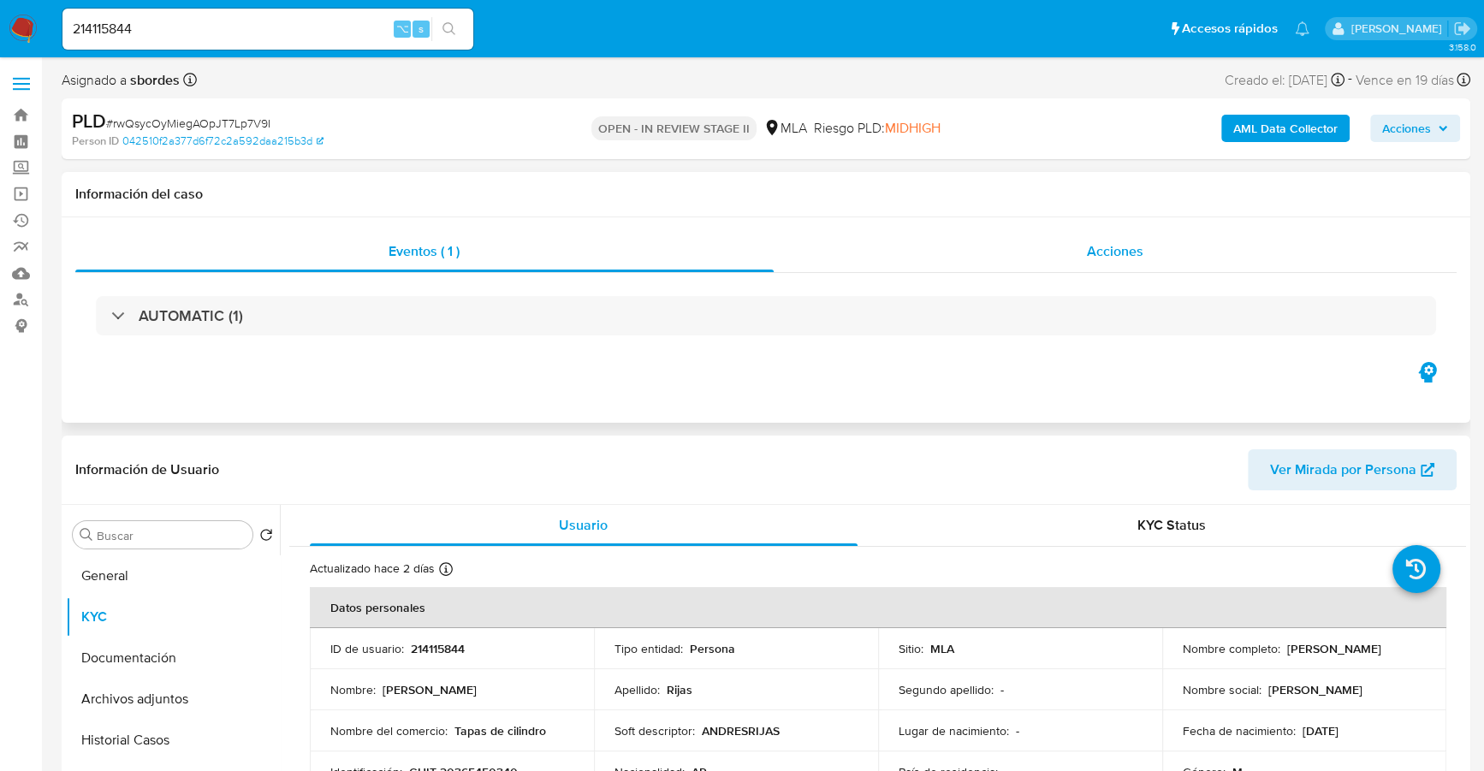
click at [1040, 264] on div "Acciones" at bounding box center [1116, 251] width 684 height 41
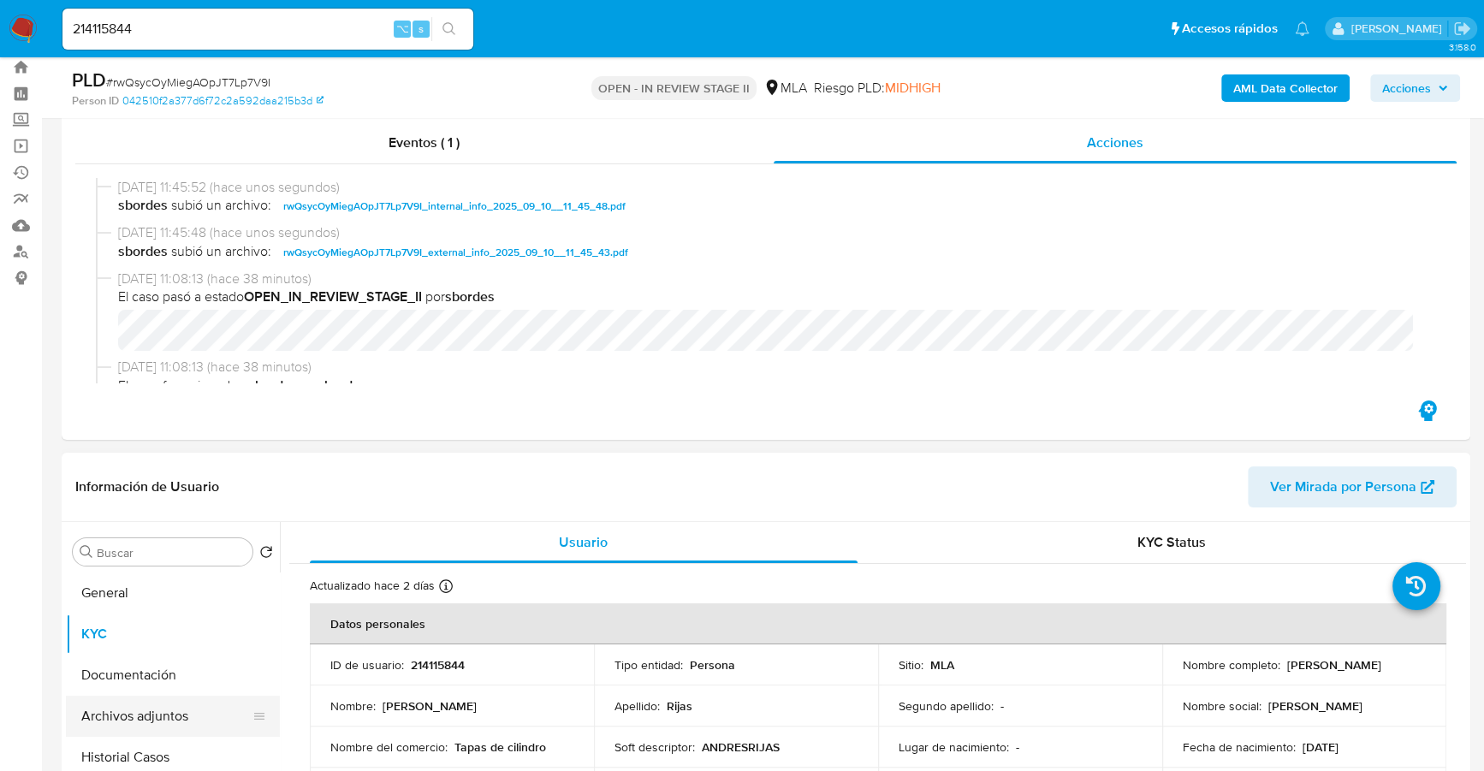
scroll to position [154, 0]
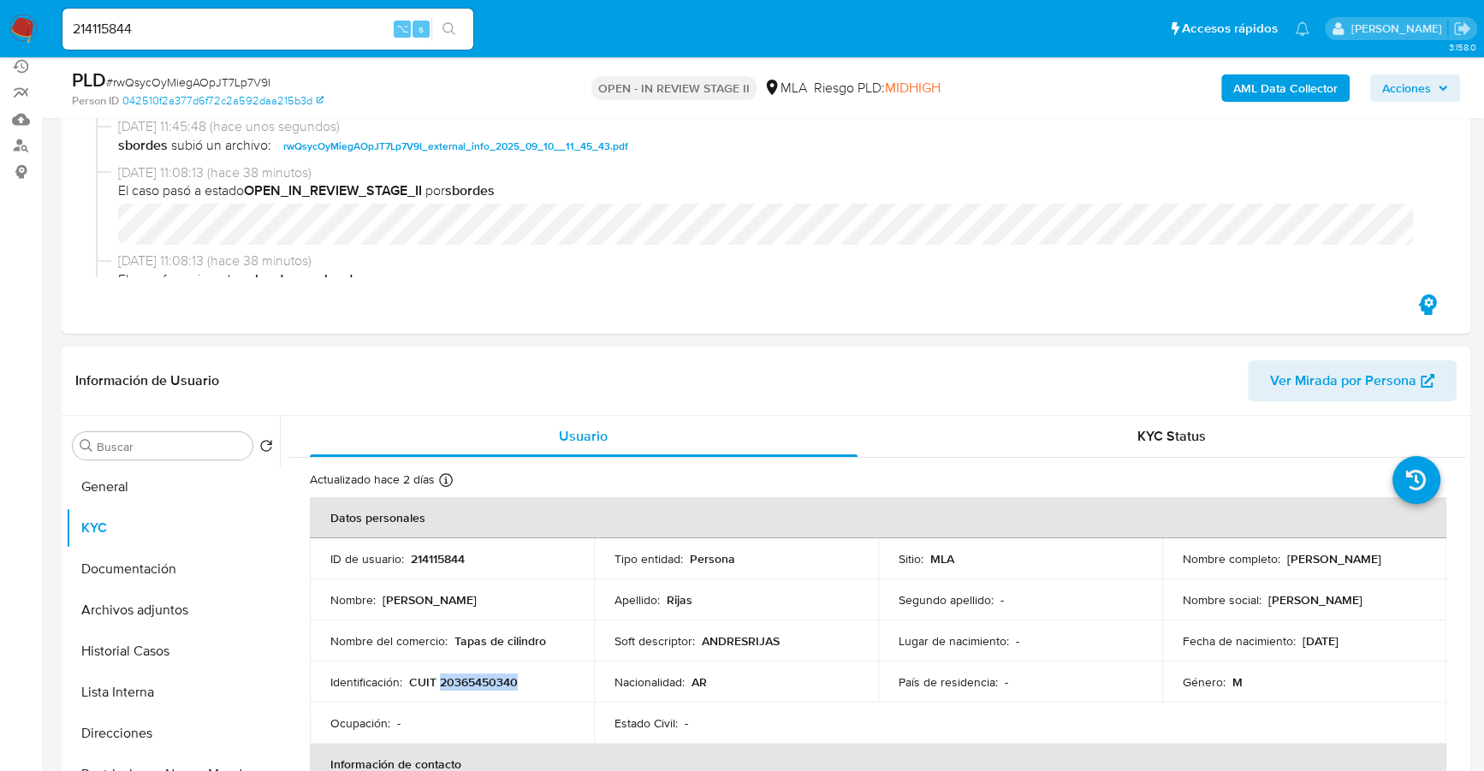
copy p "20365450340"
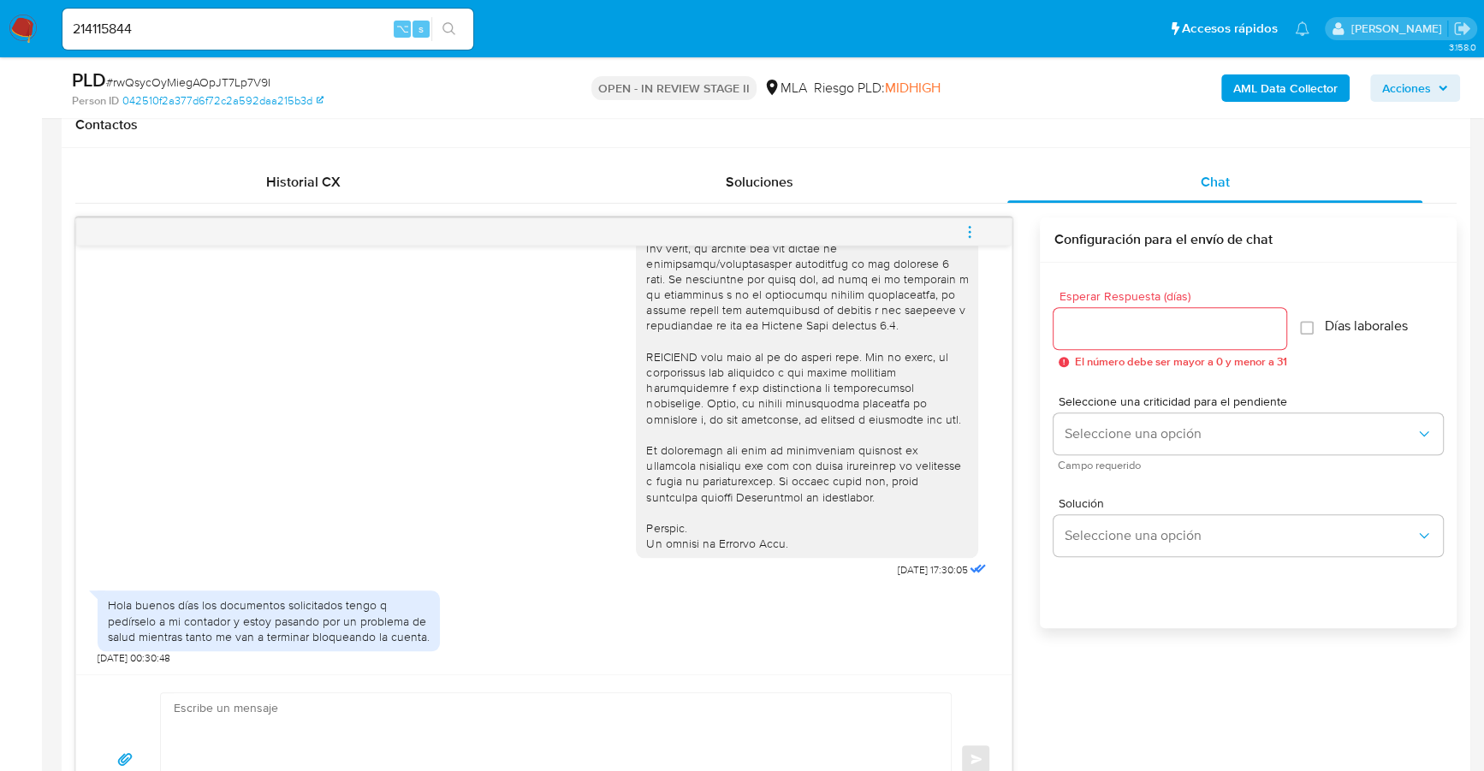
scroll to position [922, 0]
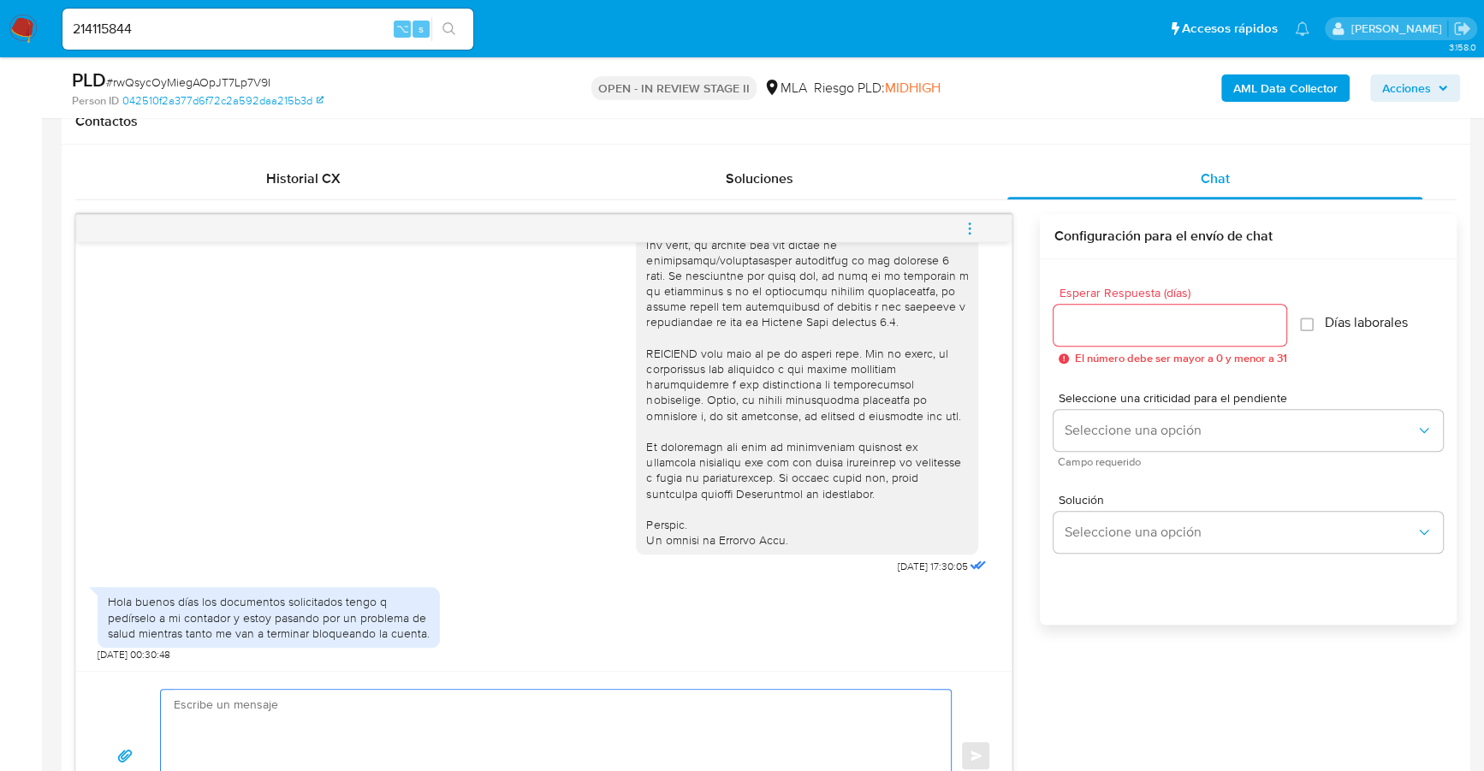
click at [310, 716] on textarea at bounding box center [552, 756] width 756 height 132
paste textarea "Hola, Muchas gracias por la respuesta. Analizamos tu caso y notamos que la info…"
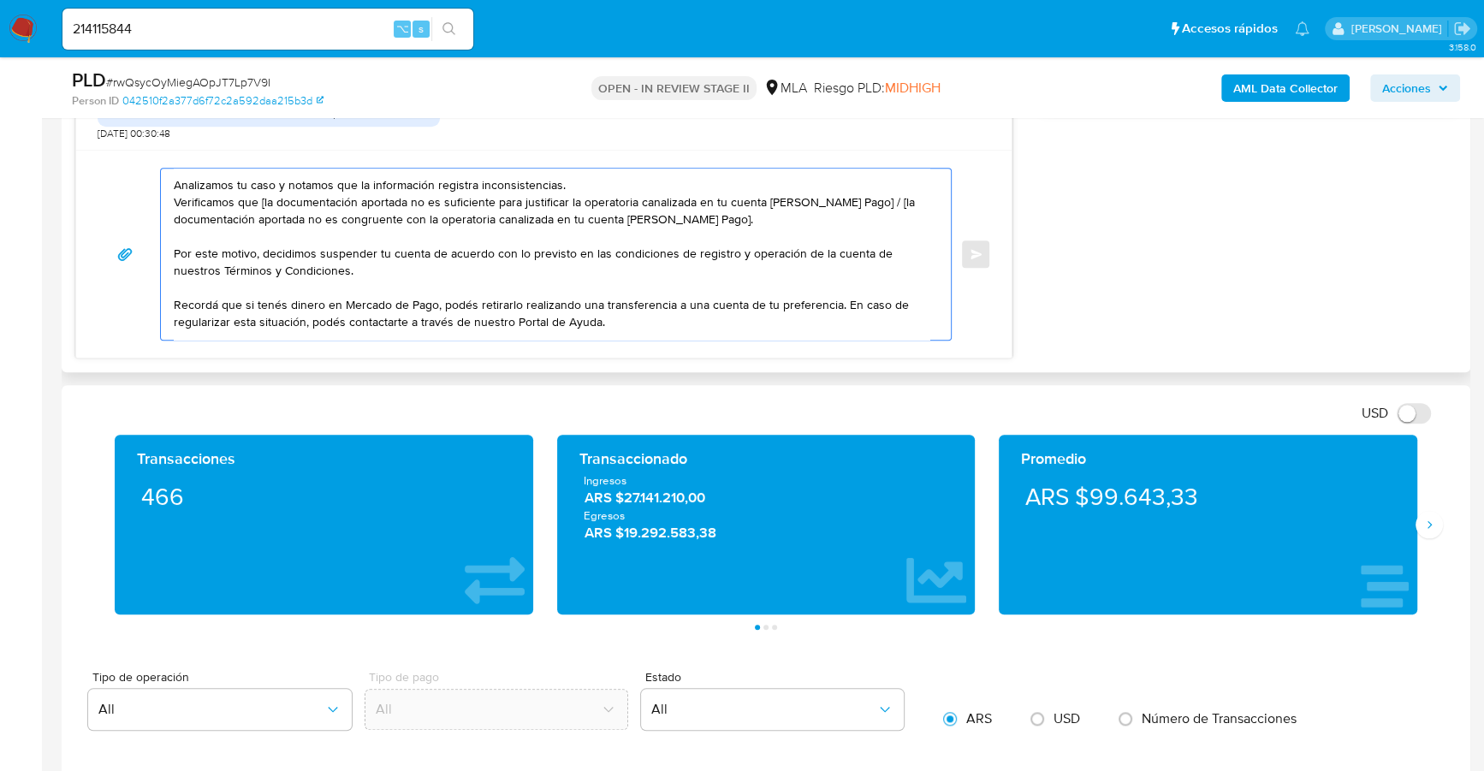
scroll to position [0, 0]
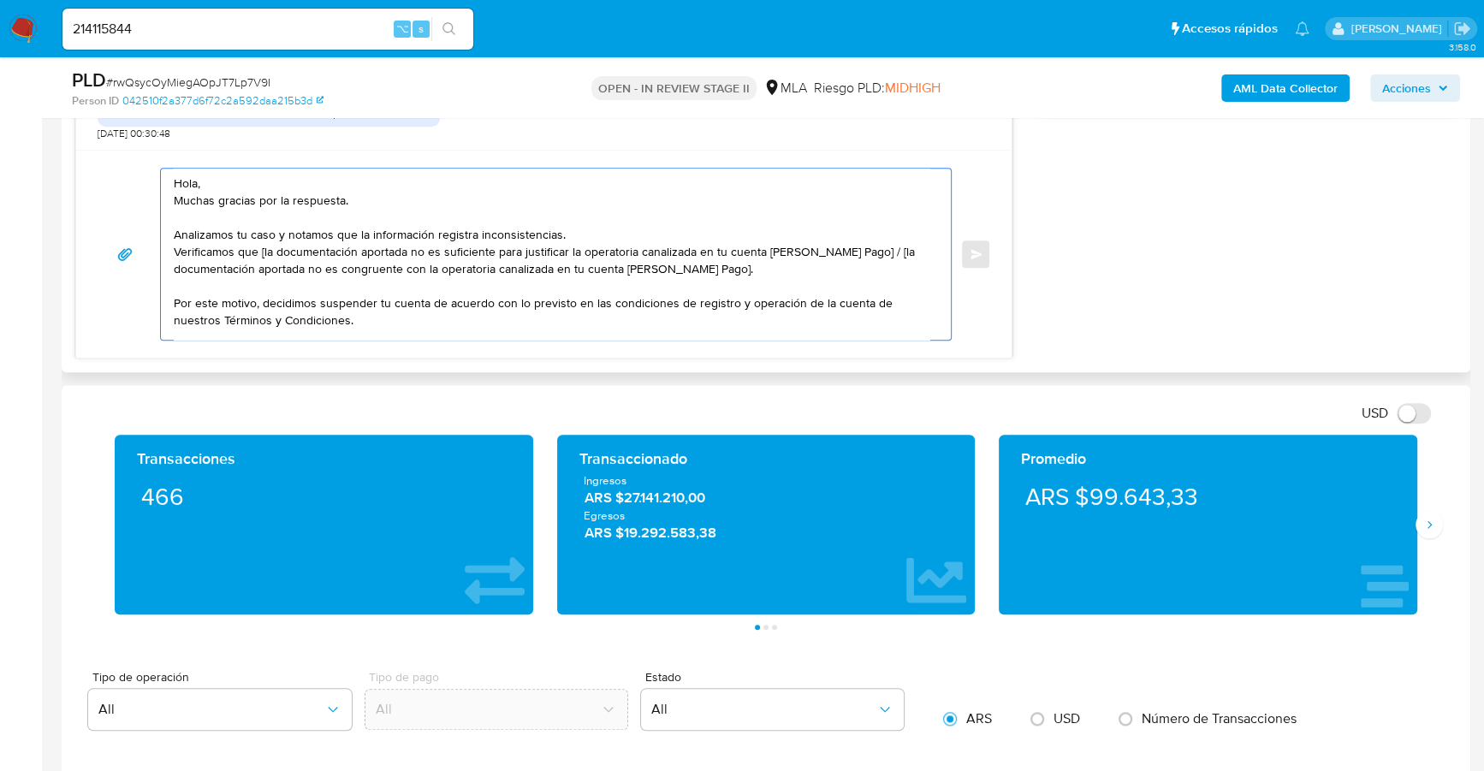
click at [223, 181] on textarea "Hola, Muchas gracias por la respuesta. Analizamos tu caso y notamos que la info…" at bounding box center [552, 254] width 756 height 171
click at [264, 248] on textarea "Hola, Muchas gracias por la respuesta. Analizamos tu caso y notamos que la info…" at bounding box center [552, 254] width 756 height 171
drag, startPoint x: 786, startPoint y: 270, endPoint x: 835, endPoint y: 247, distance: 54.4
click at [835, 247] on textarea "Hola, Muchas gracias por la respuesta. Analizamos tu caso y notamos que la info…" at bounding box center [552, 254] width 756 height 171
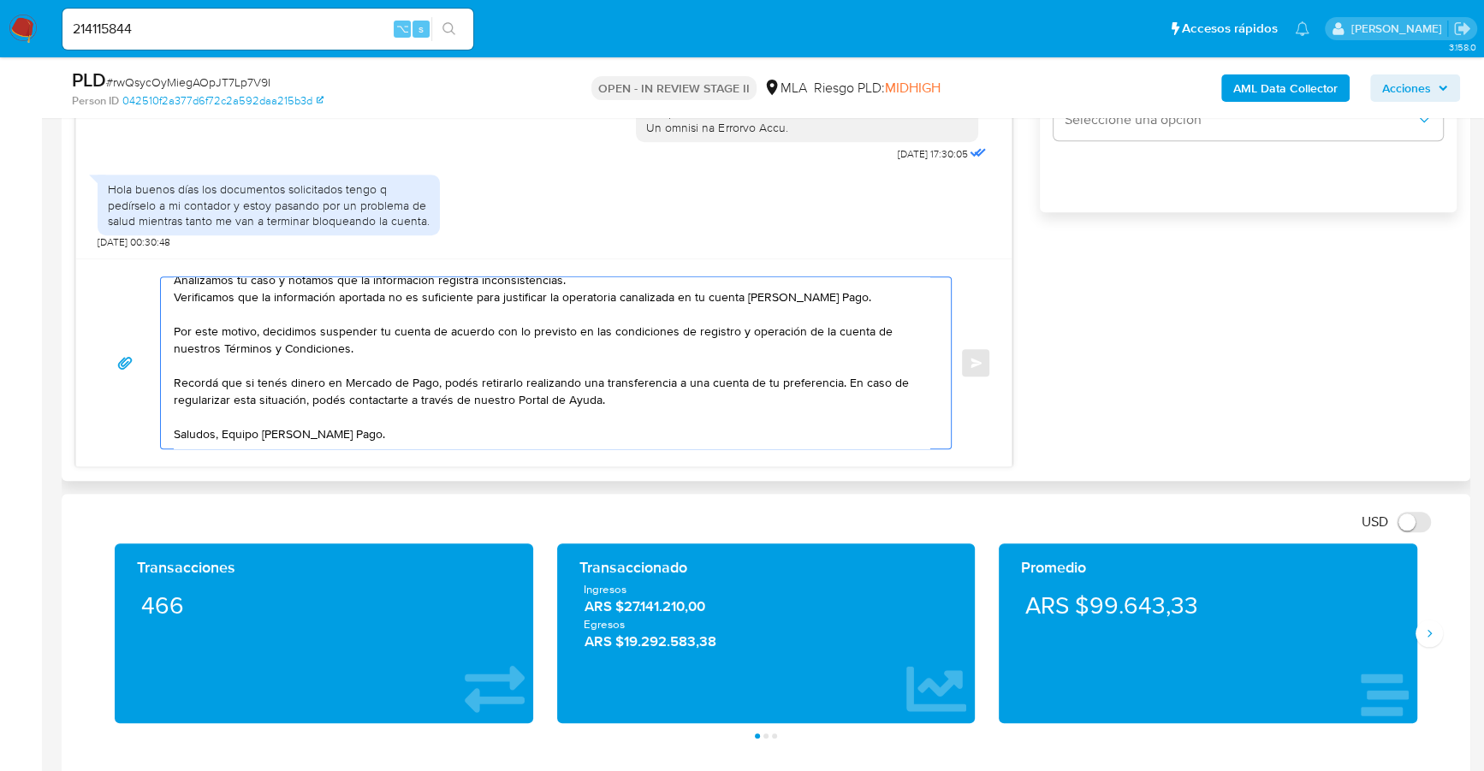
scroll to position [1070, 0]
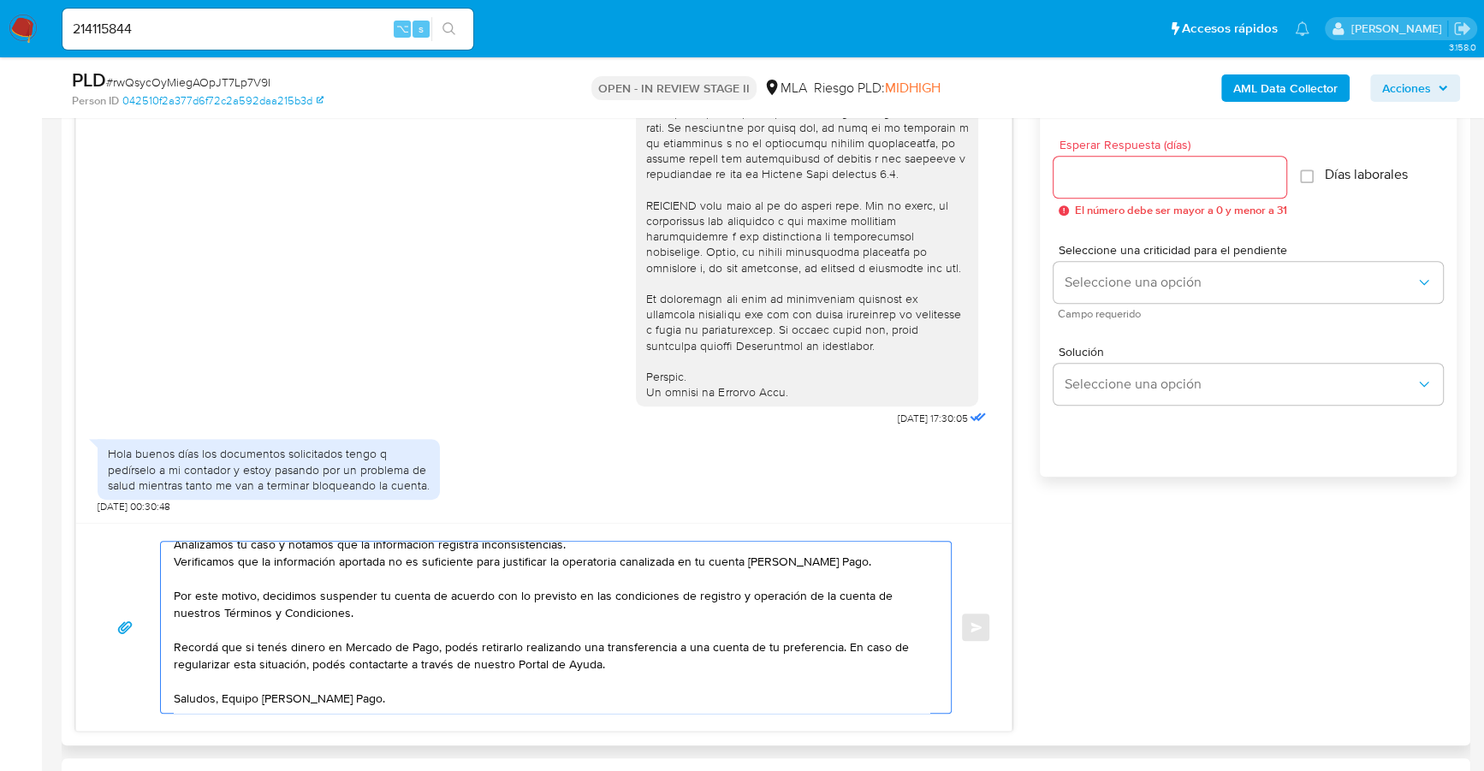
type textarea "Hola, Muchas gracias por la respuesta. Analizamos tu caso y notamos que la info…"
click at [1107, 176] on input "Esperar Respuesta (días)" at bounding box center [1170, 177] width 233 height 22
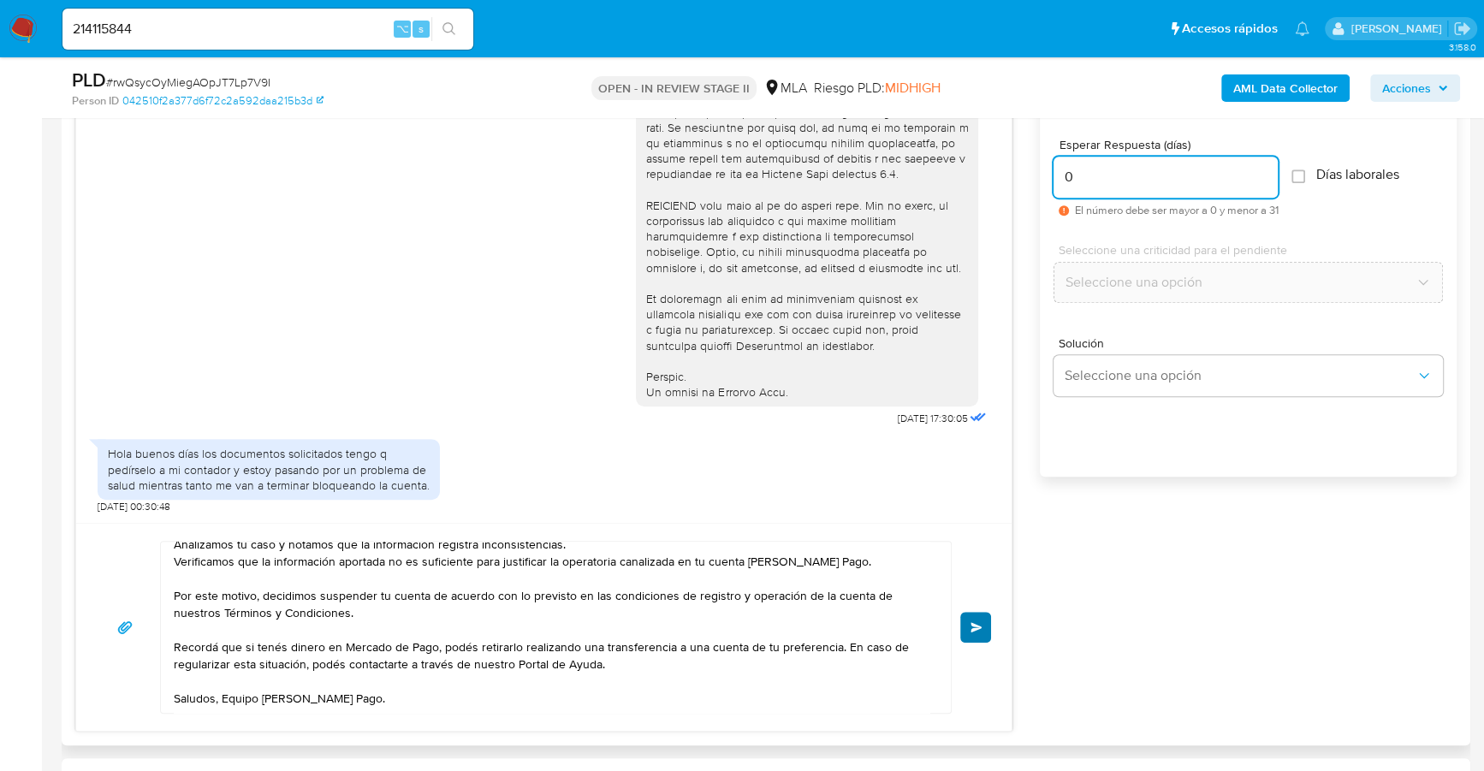
type input "0"
click at [983, 618] on button "Enviar" at bounding box center [975, 627] width 31 height 31
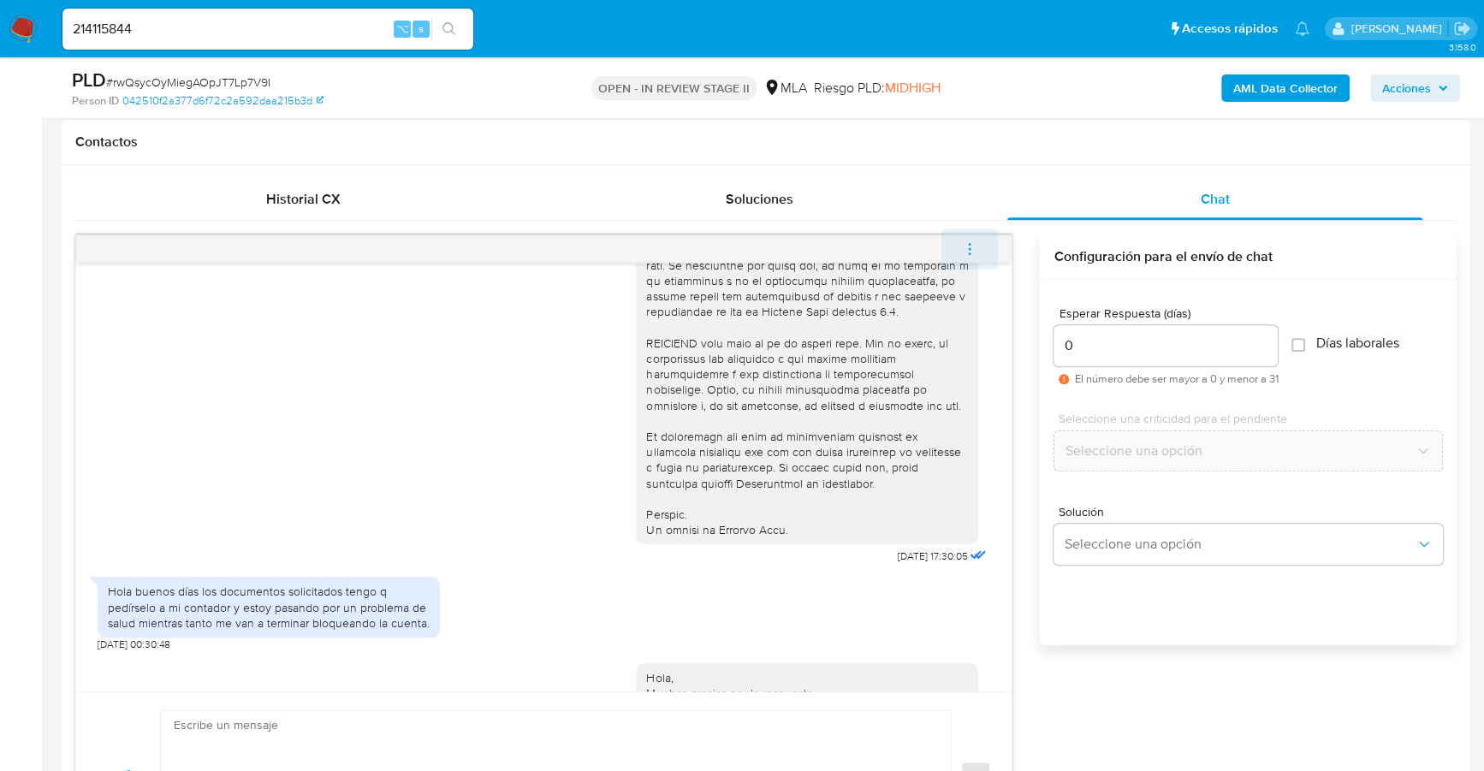
scroll to position [985, 0]
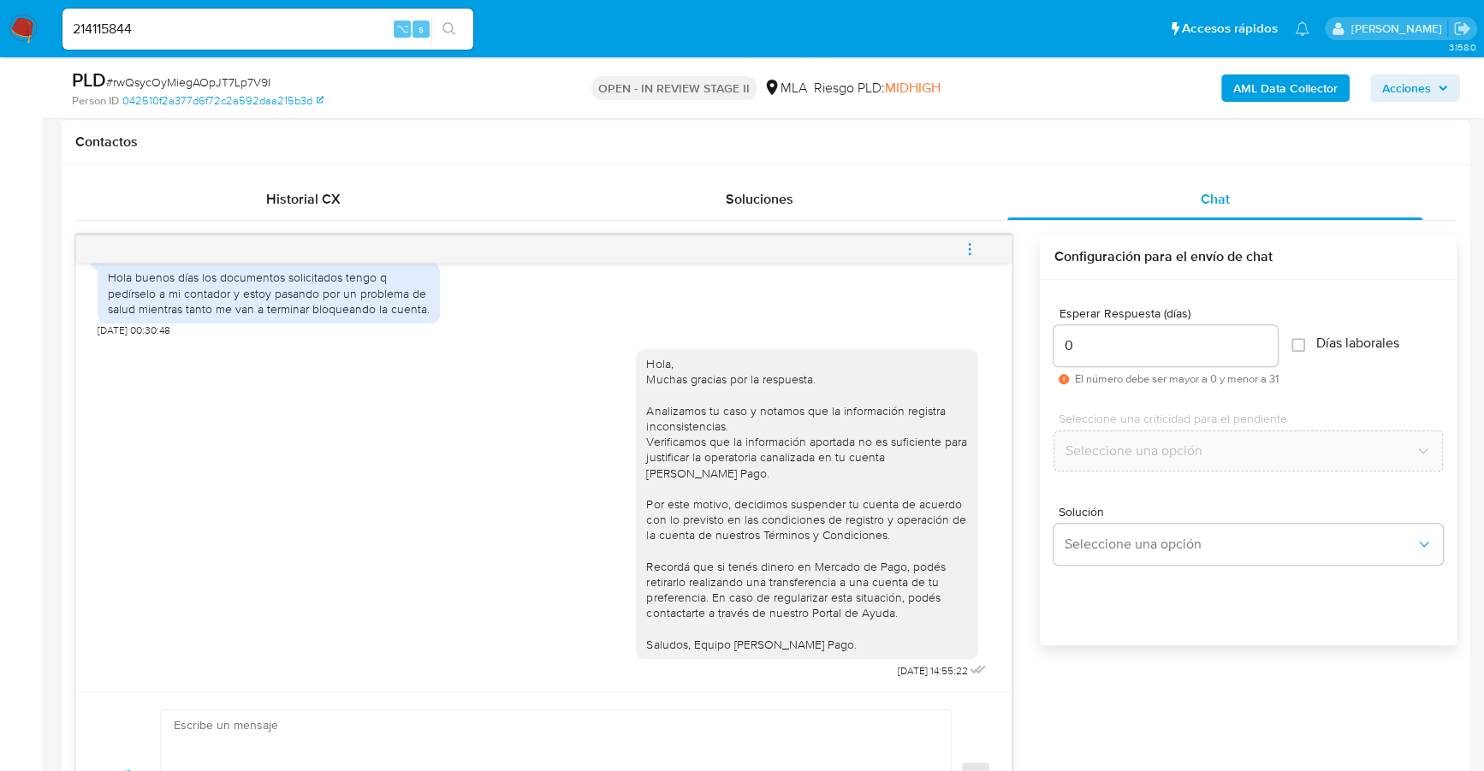
click at [974, 241] on icon "menu-action" at bounding box center [969, 248] width 15 height 15
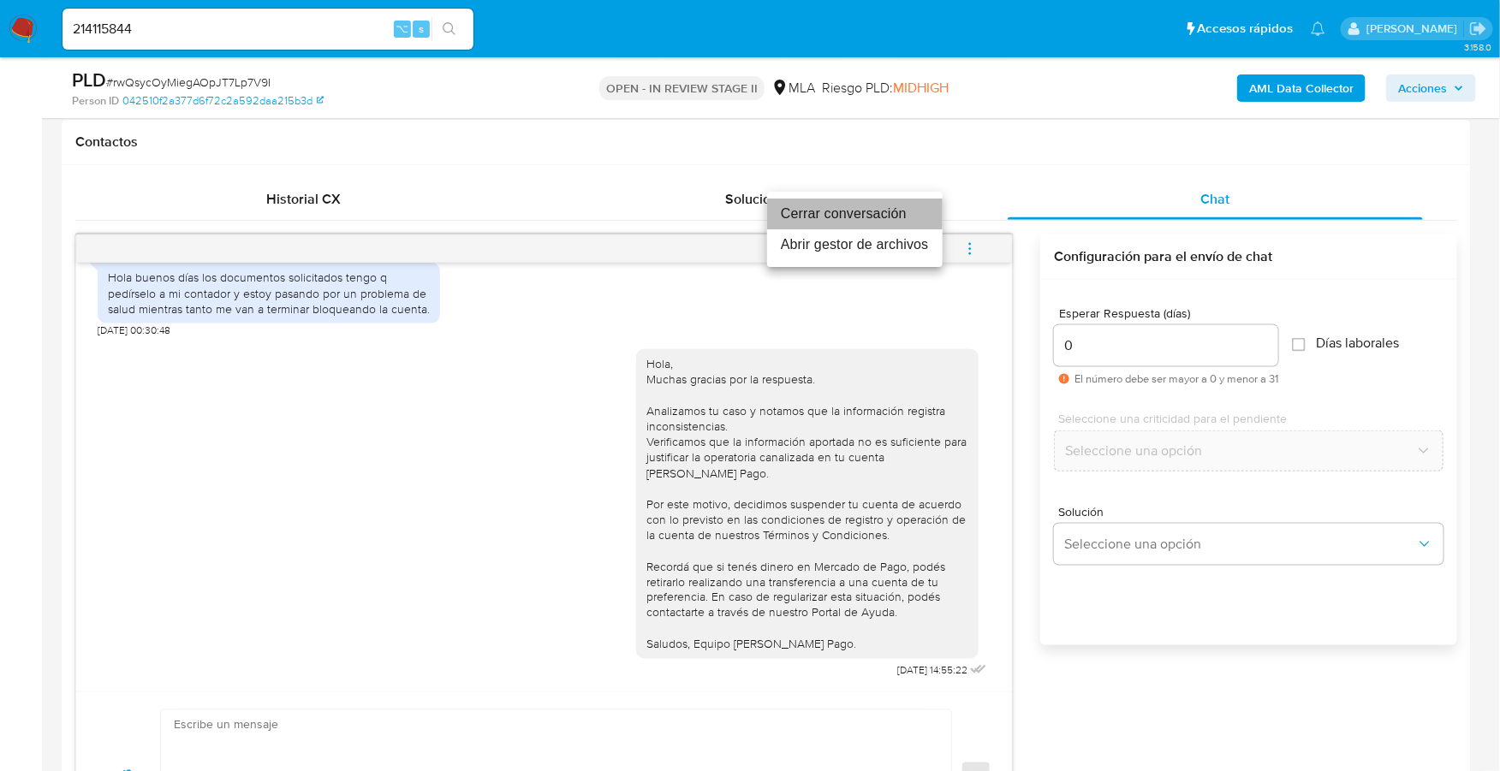
click at [864, 212] on li "Cerrar conversación" at bounding box center [854, 214] width 175 height 31
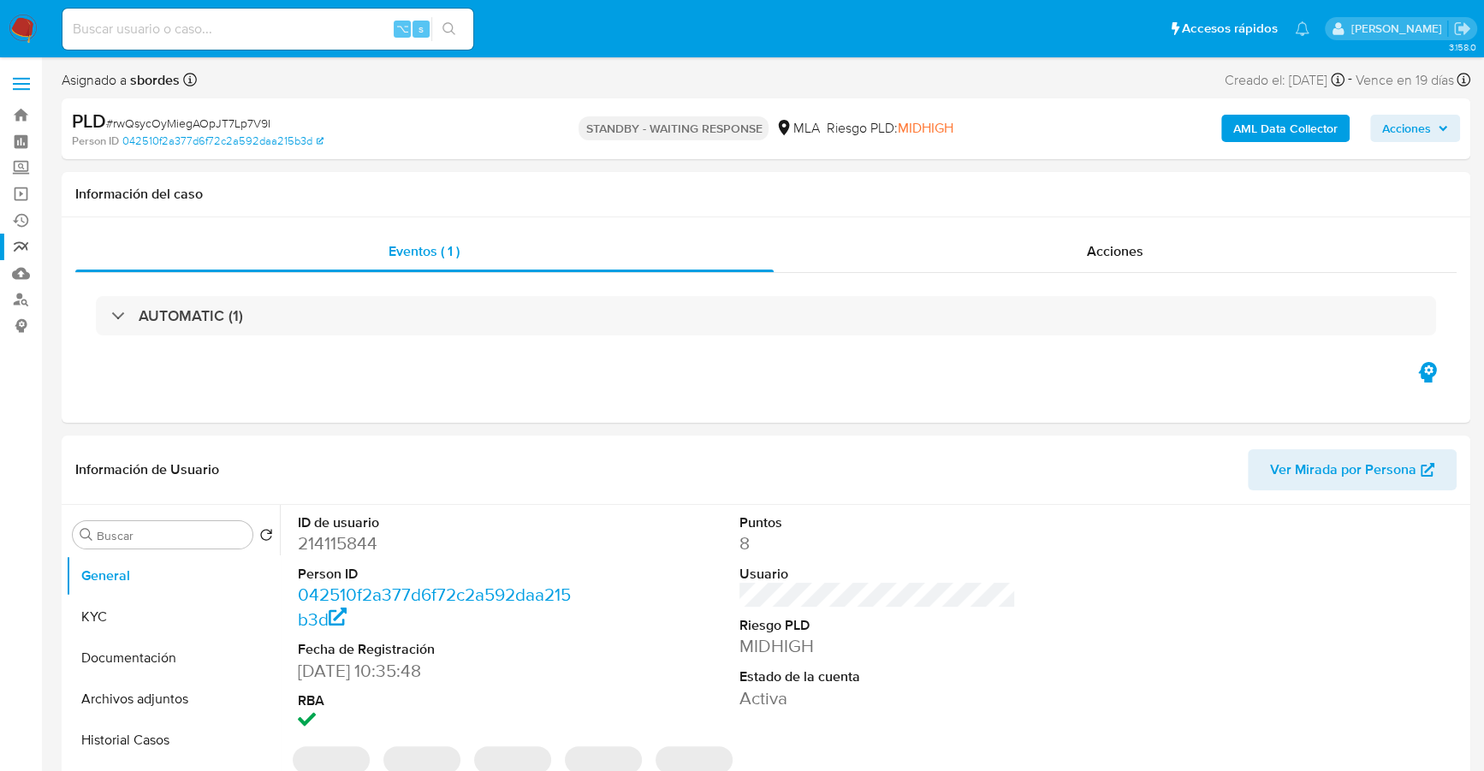
select select "10"
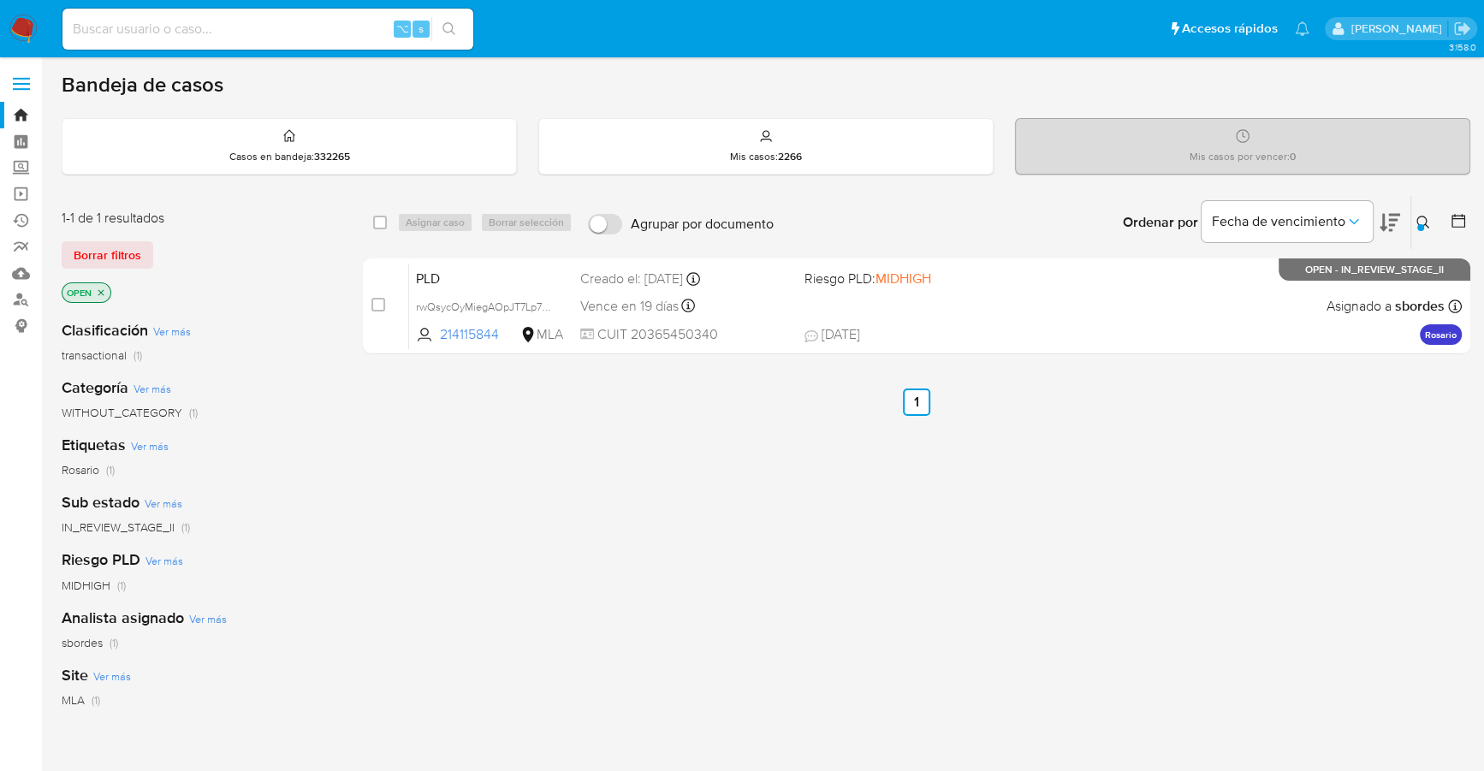
click at [1423, 216] on icon at bounding box center [1423, 222] width 13 height 13
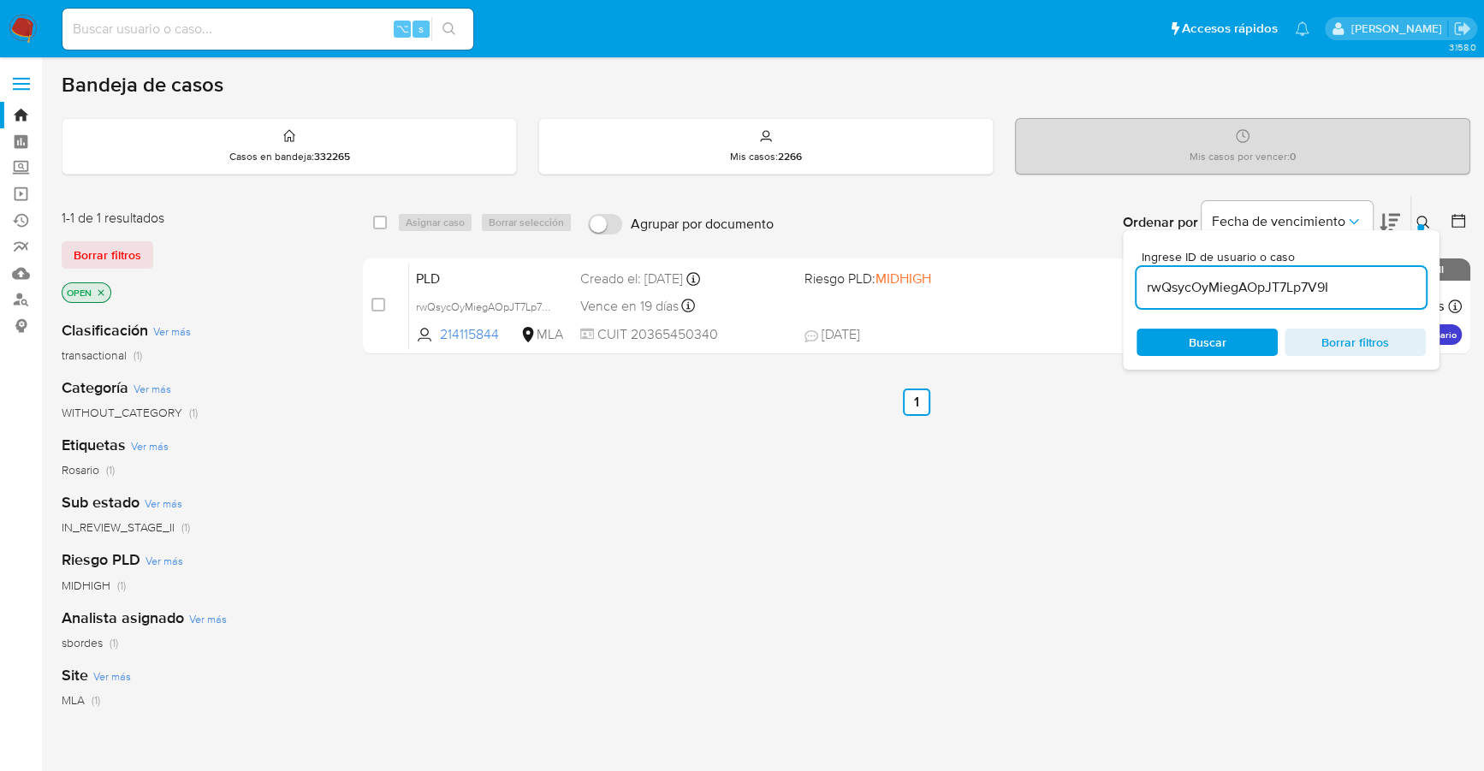
drag, startPoint x: 1343, startPoint y: 292, endPoint x: 1138, endPoint y: 281, distance: 205.7
click at [1138, 281] on input "rwQsycOyMiegAOpJT7Lp7V9I" at bounding box center [1281, 287] width 289 height 22
click at [1222, 342] on span "Buscar" at bounding box center [1208, 342] width 38 height 27
click at [1423, 219] on icon at bounding box center [1424, 223] width 14 height 14
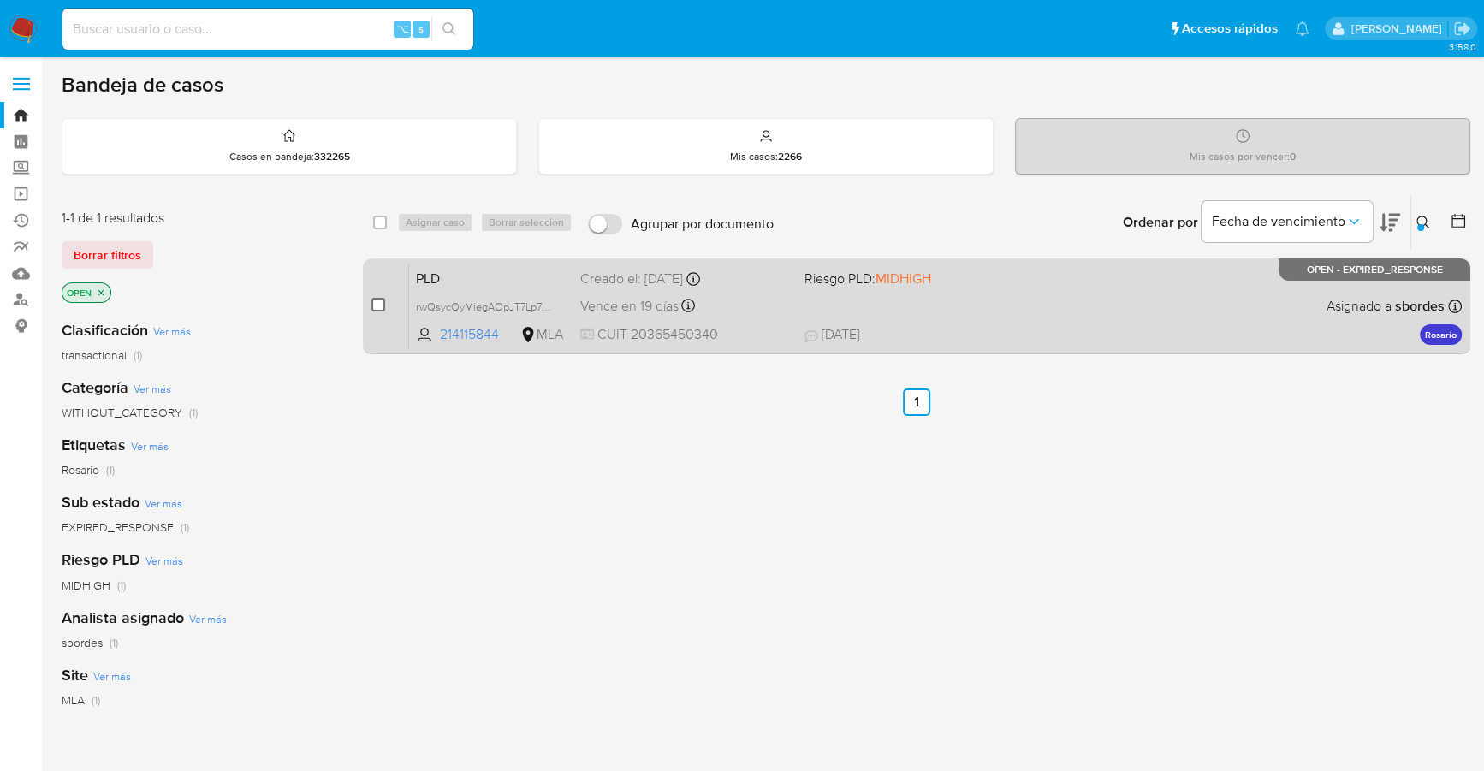
click at [382, 299] on input "checkbox" at bounding box center [379, 305] width 14 height 14
checkbox input "true"
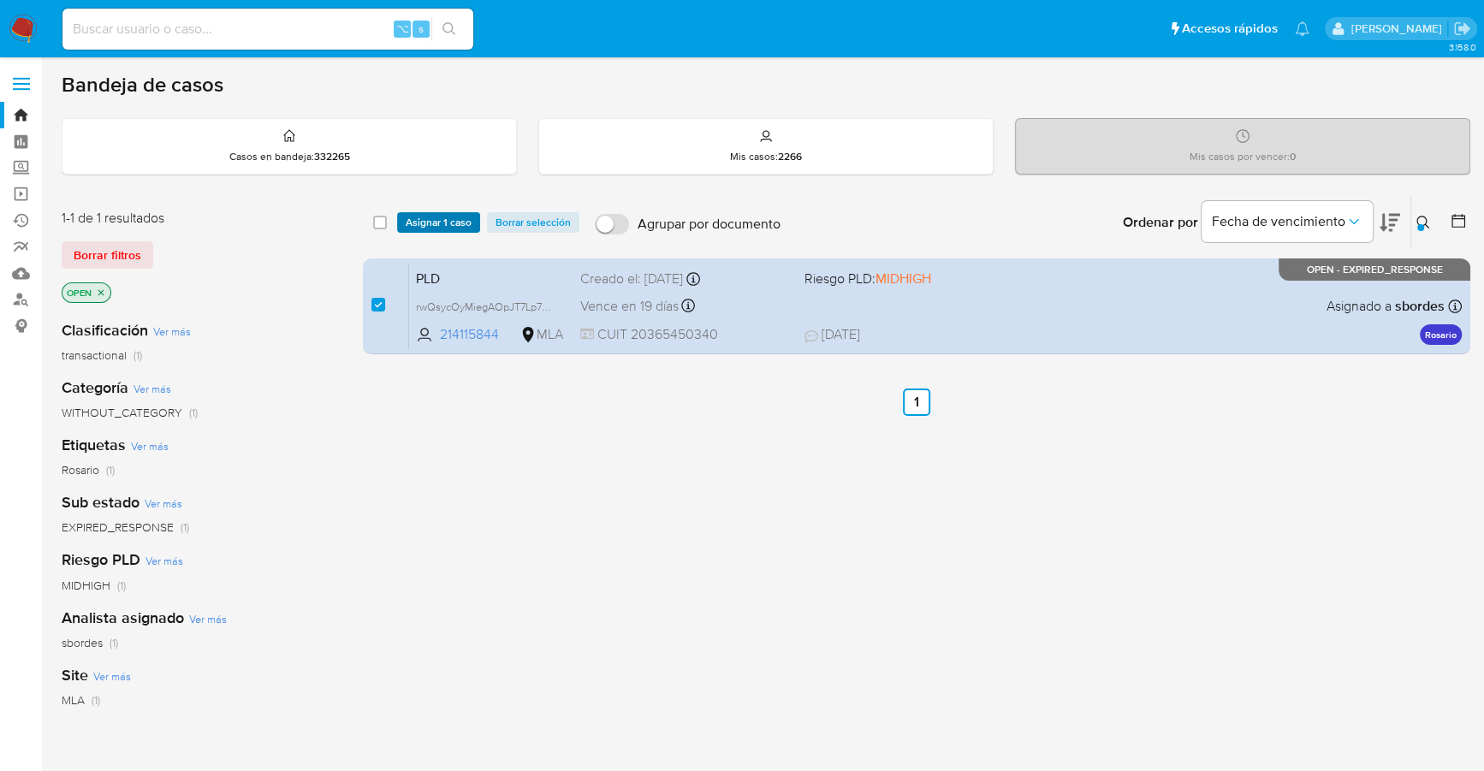
click at [443, 214] on span "Asignar 1 caso" at bounding box center [439, 222] width 66 height 17
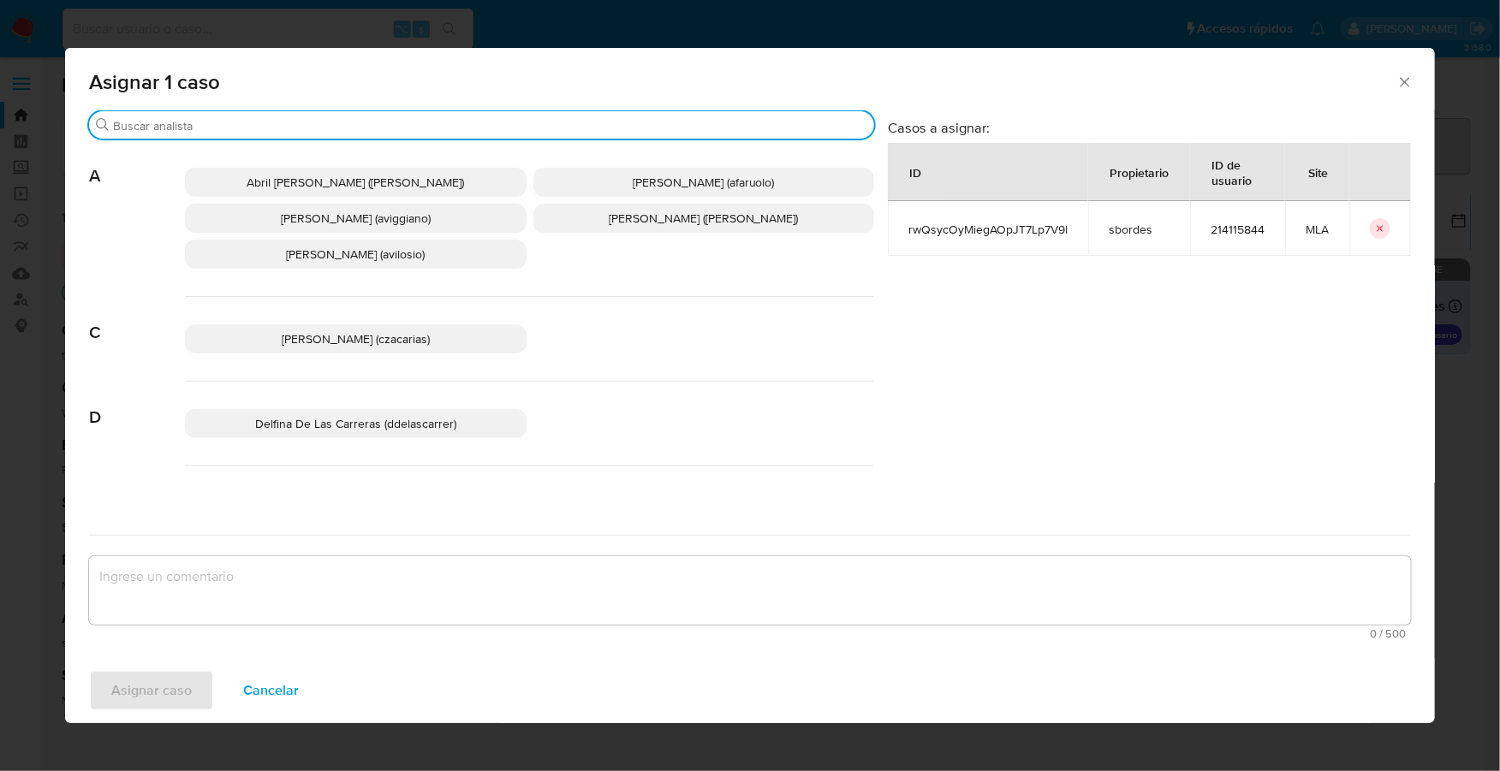
click at [260, 129] on input "Buscar" at bounding box center [490, 125] width 754 height 15
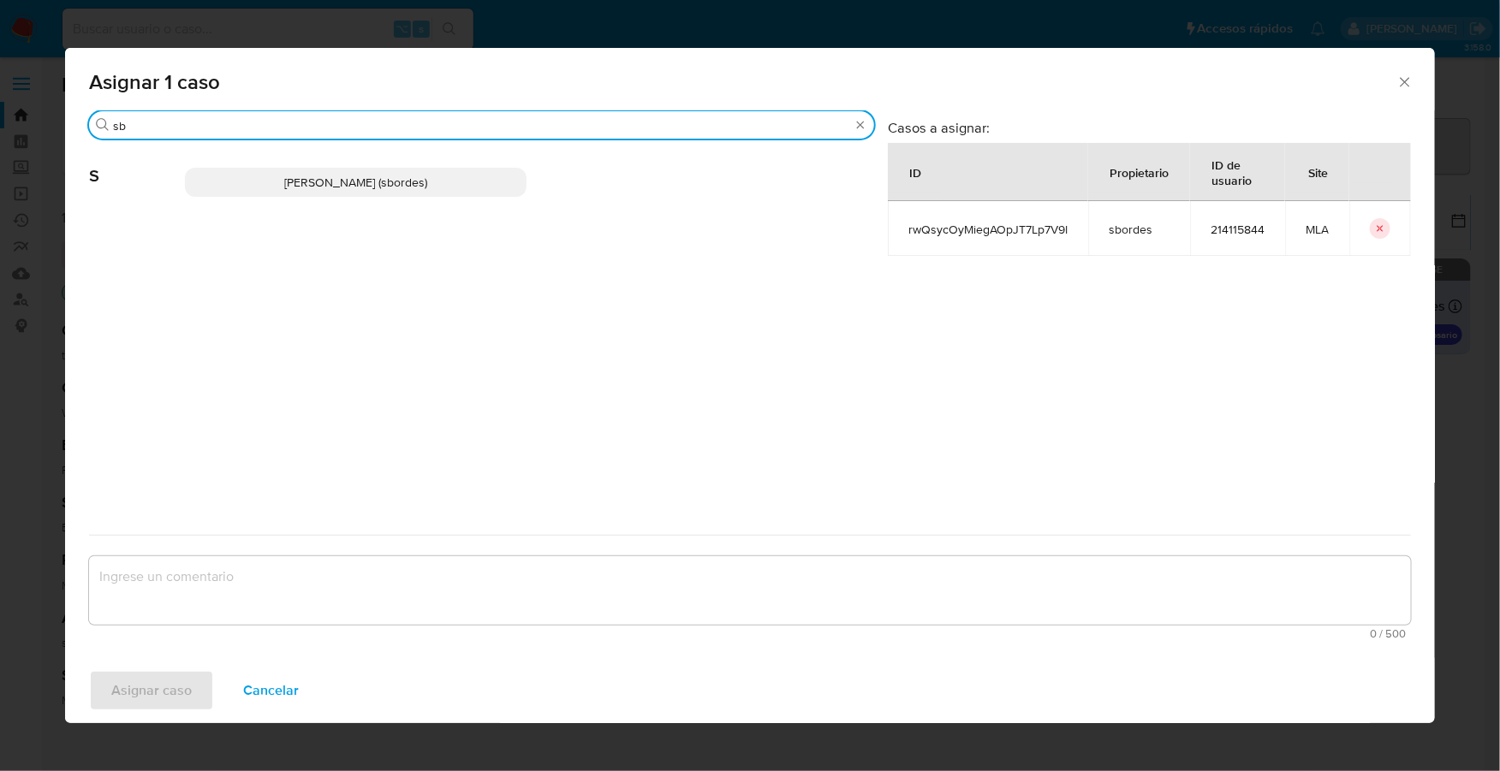
type input "sb"
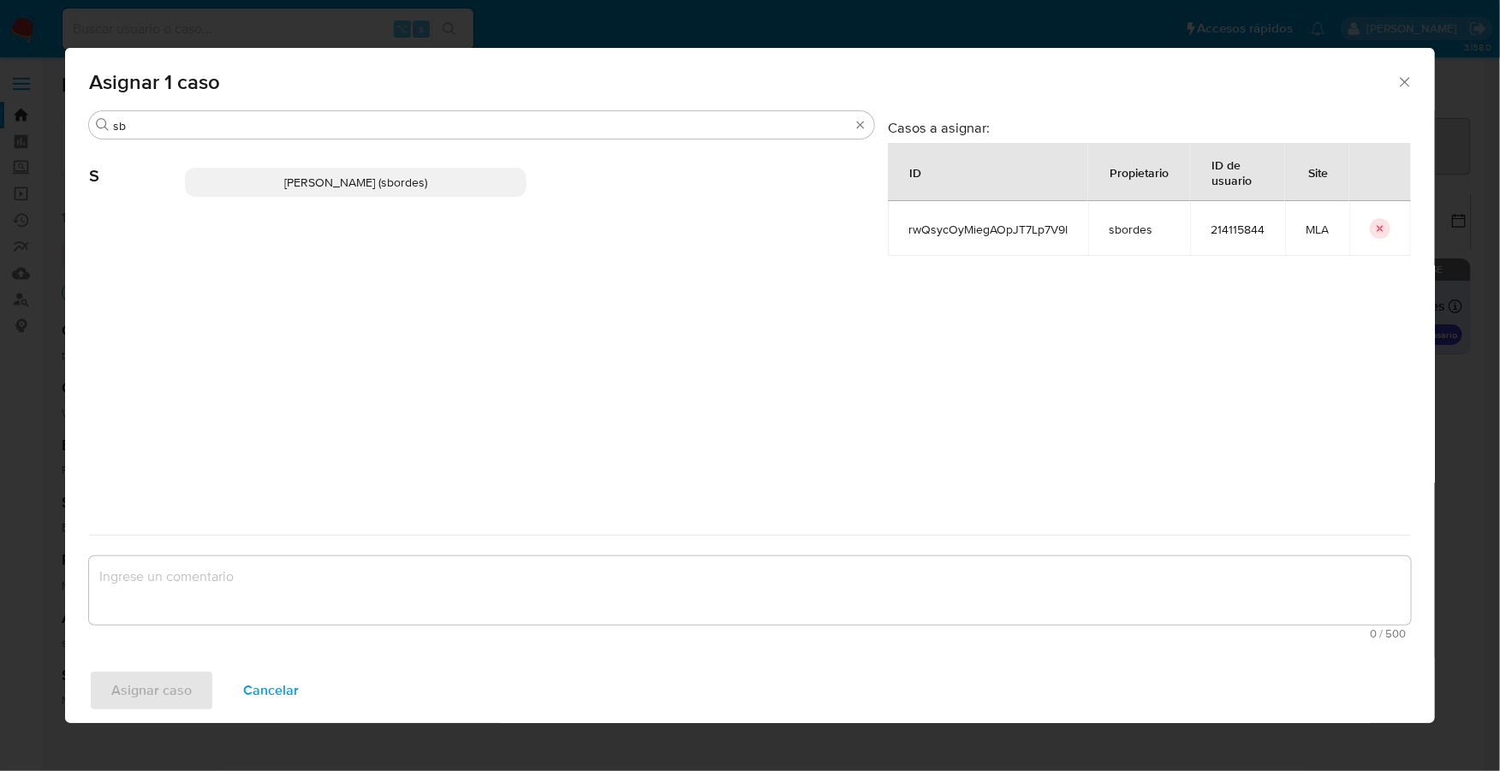
click at [410, 186] on span "Stefania Bordes (sbordes)" at bounding box center [355, 182] width 143 height 17
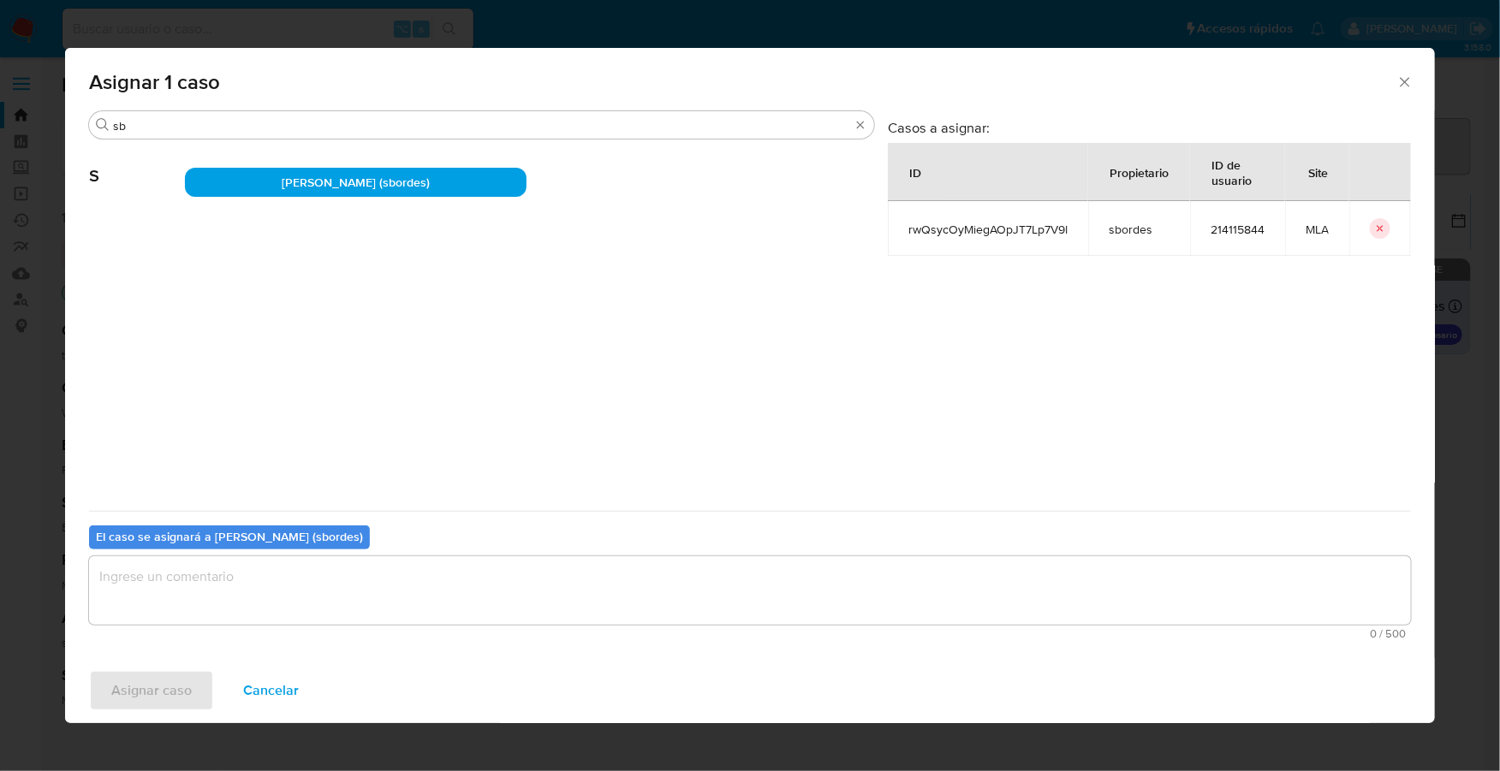
click at [305, 590] on textarea "assign-modal" at bounding box center [750, 590] width 1322 height 68
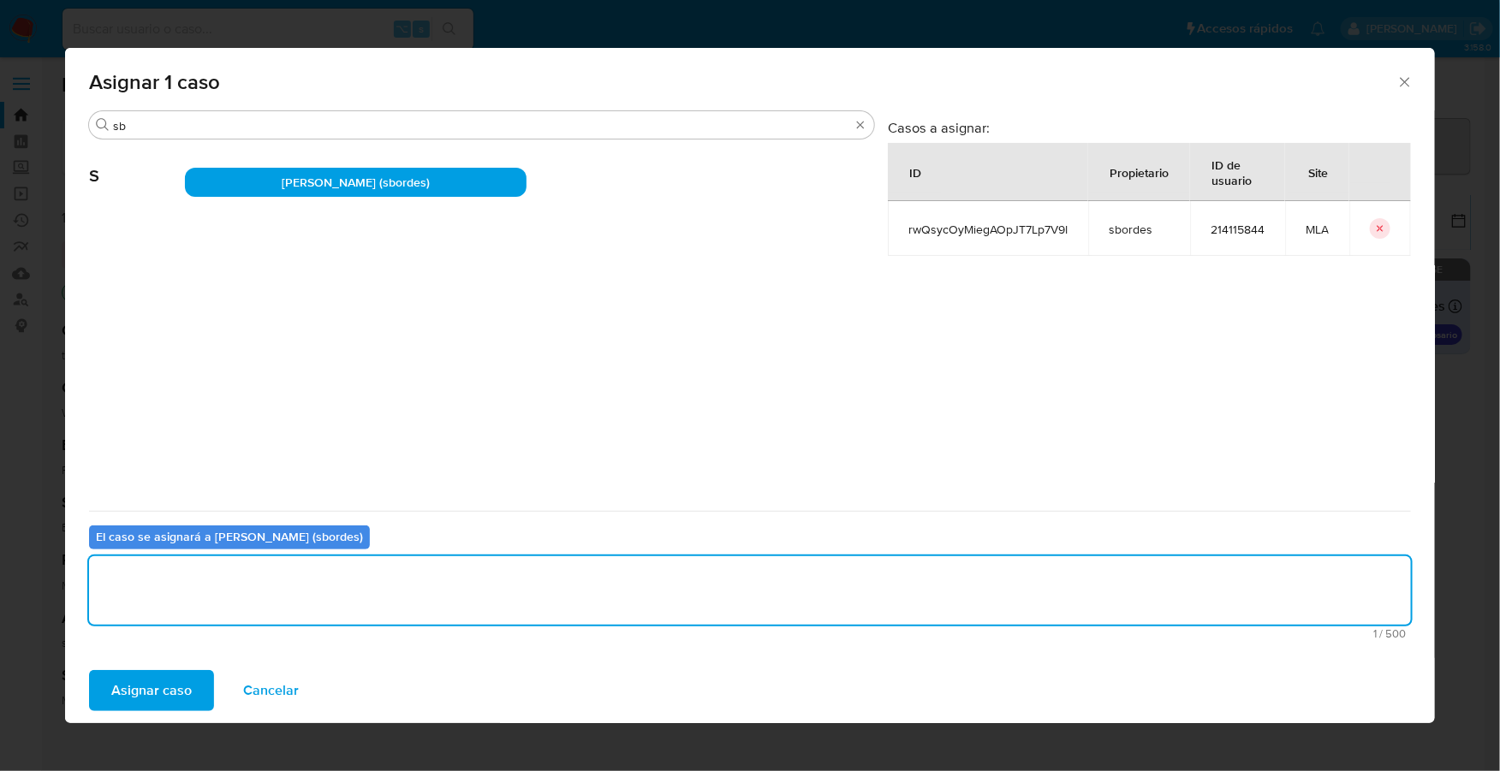
click at [165, 693] on span "Asignar caso" at bounding box center [151, 691] width 80 height 38
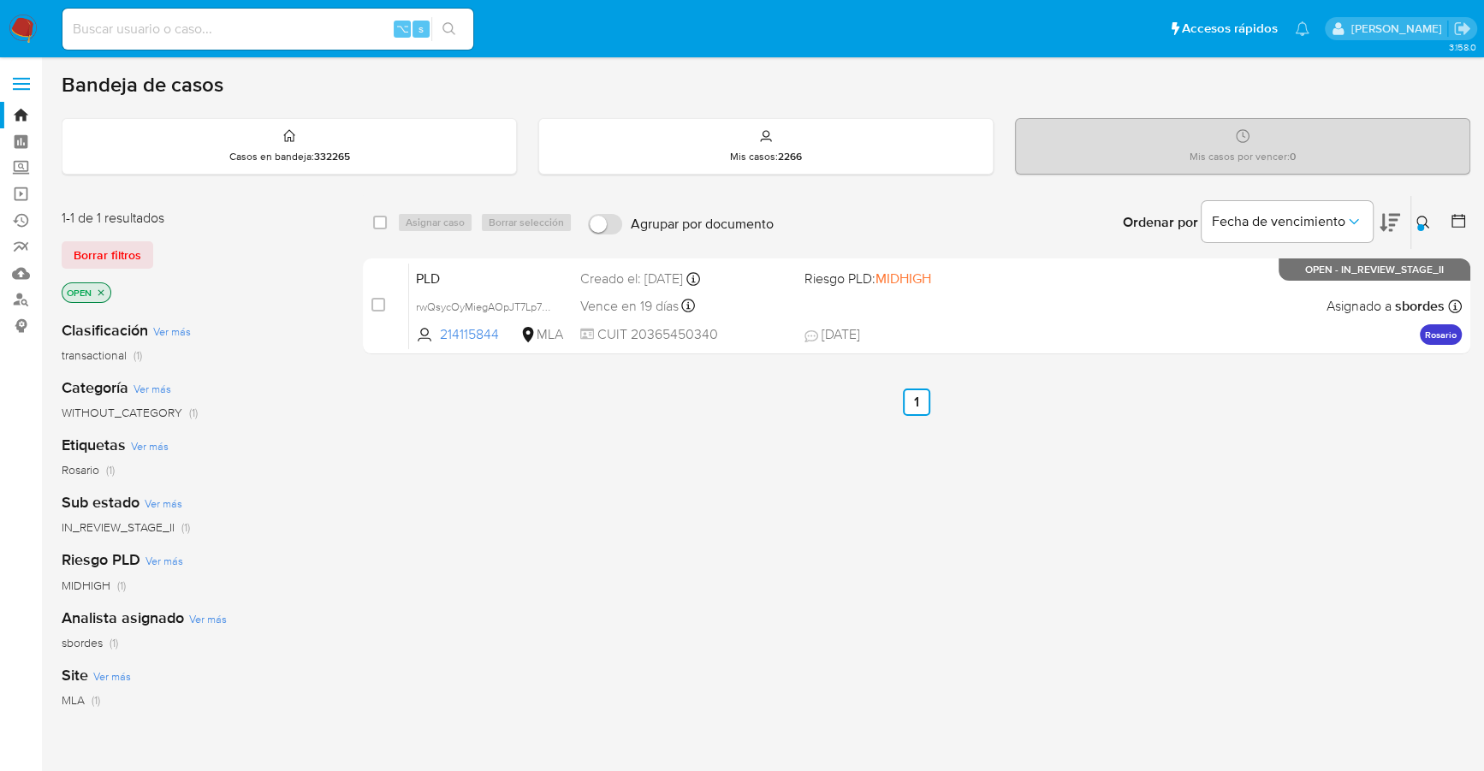
click at [1422, 216] on icon at bounding box center [1423, 222] width 13 height 13
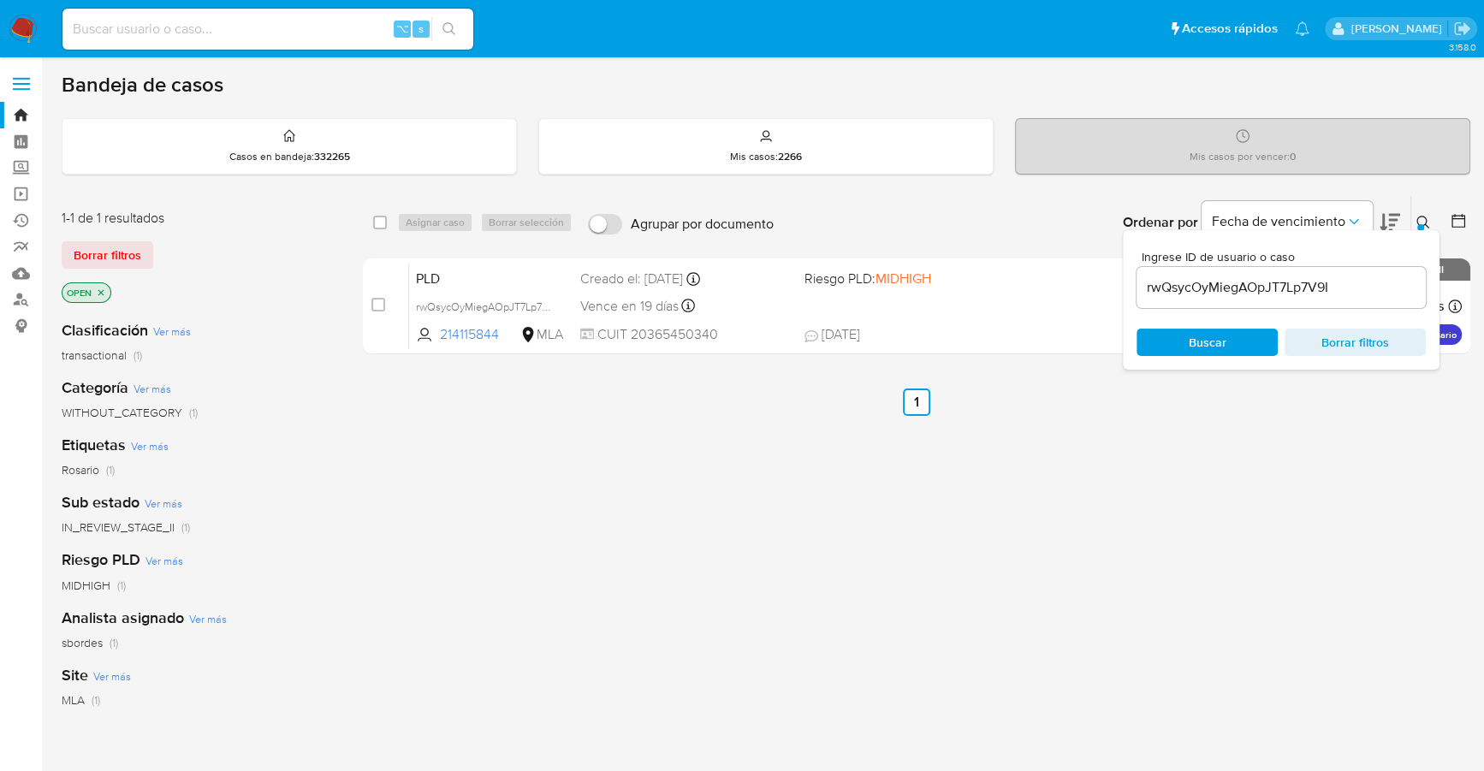
click at [1360, 290] on input "rwQsycOyMiegAOpJT7Lp7V9I" at bounding box center [1281, 287] width 289 height 22
drag, startPoint x: 1395, startPoint y: 290, endPoint x: 1123, endPoint y: 259, distance: 273.9
click at [1123, 259] on div "Ingrese ID de usuario o caso rwQsycOyMiegAOpJT7Lp7V9I Buscar Borrar filtros" at bounding box center [1281, 300] width 317 height 140
type input "IEll24VsGqG8dR8xY9skDyOu"
click at [1417, 220] on icon at bounding box center [1423, 222] width 13 height 13
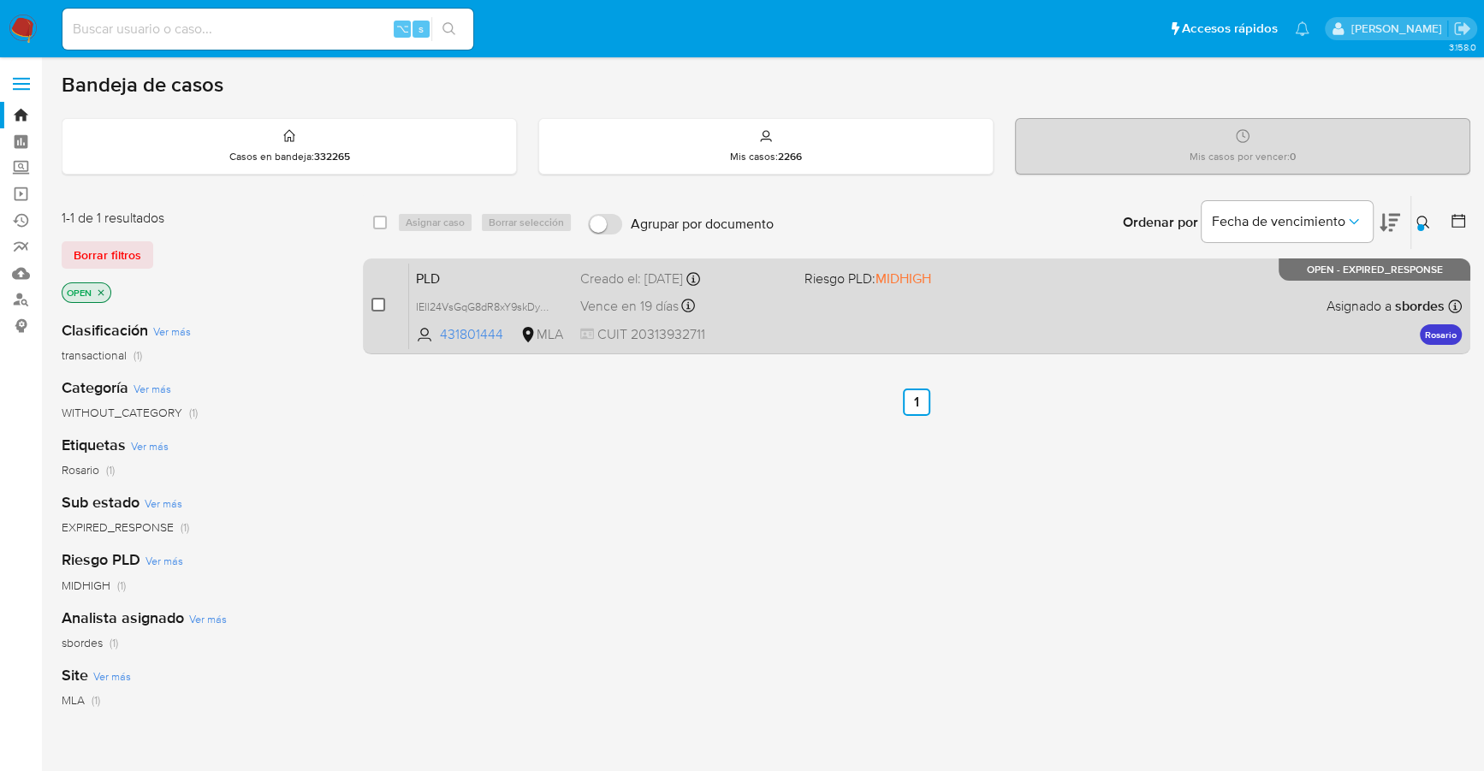
click at [377, 306] on input "checkbox" at bounding box center [379, 305] width 14 height 14
checkbox input "true"
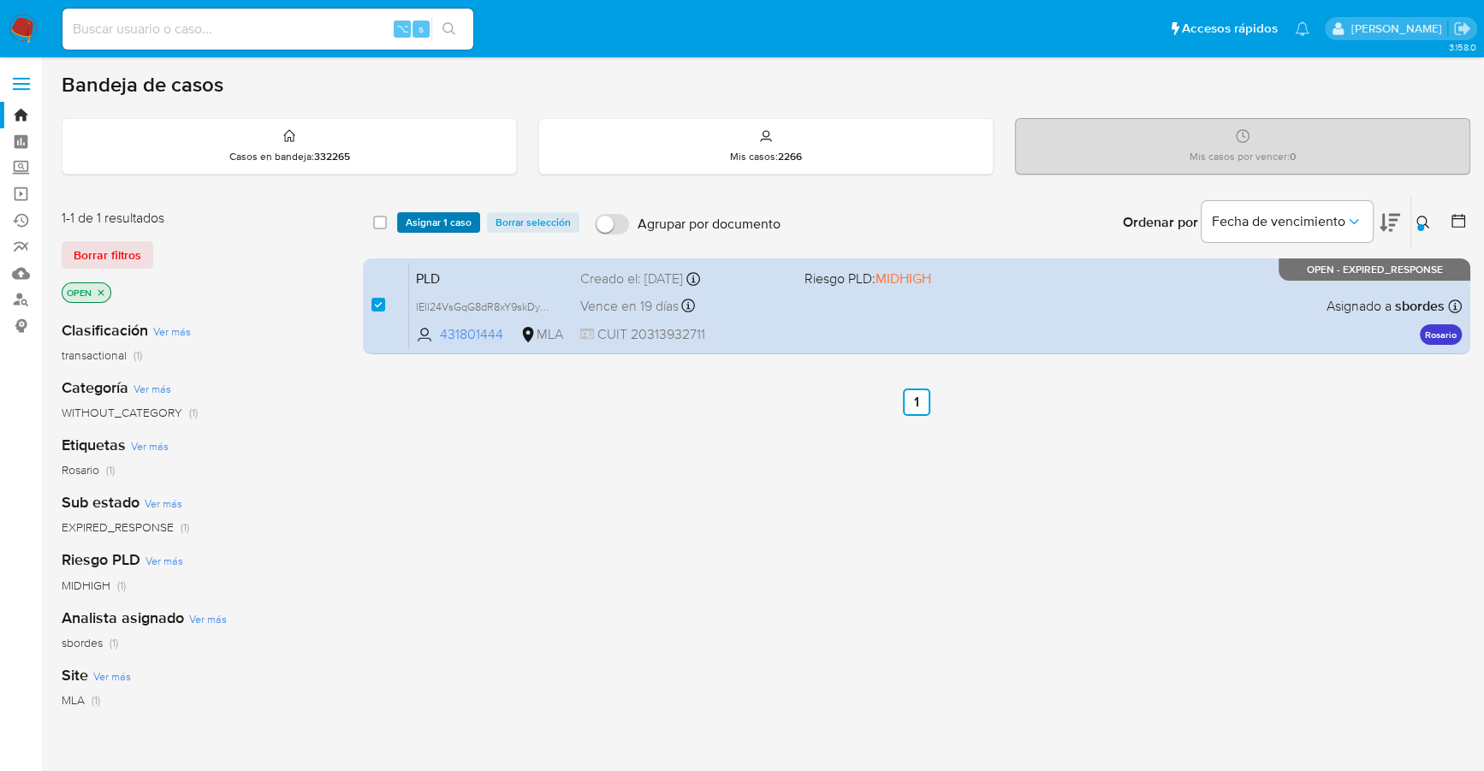
click at [432, 215] on span "Asignar 1 caso" at bounding box center [439, 222] width 66 height 17
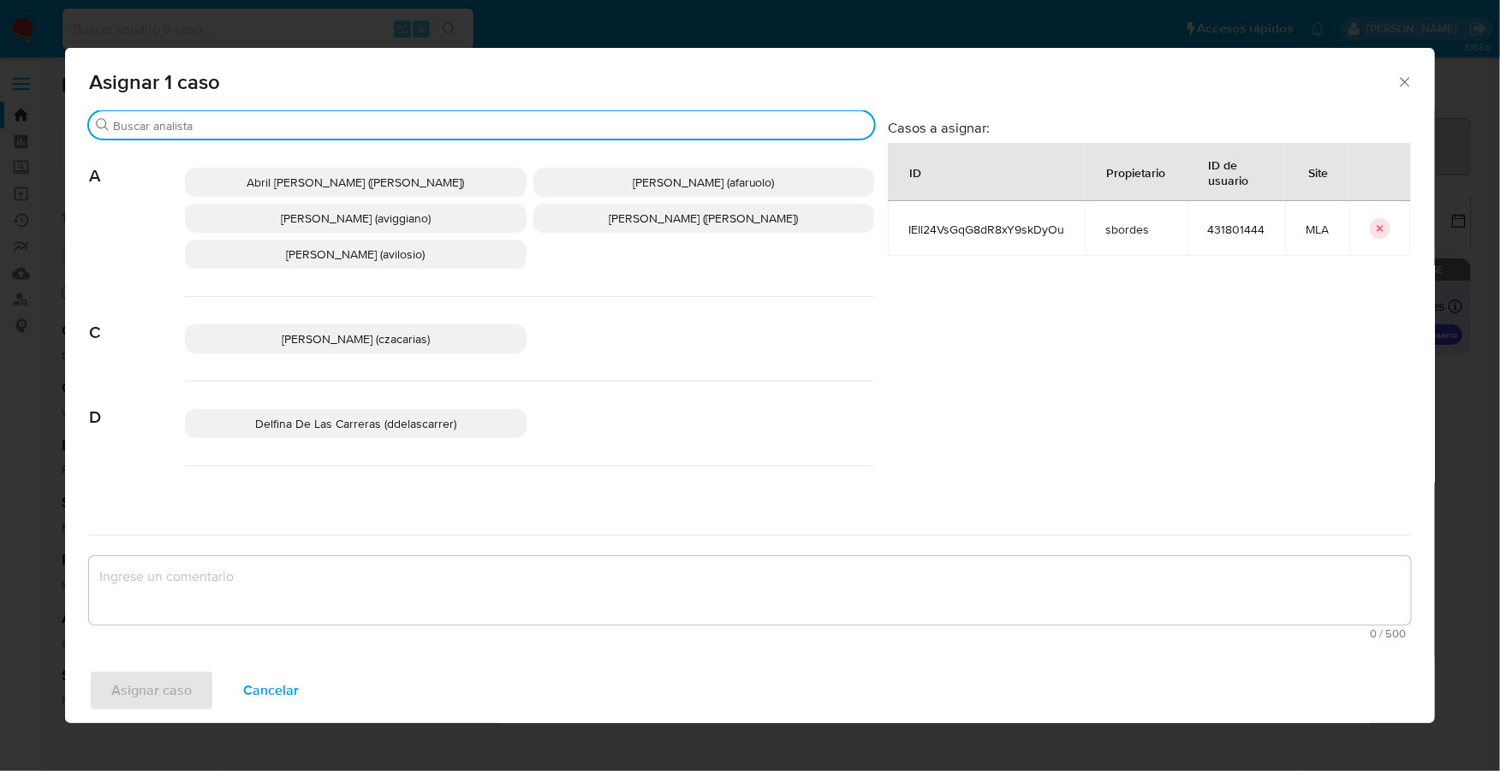
click at [240, 131] on input "Buscar" at bounding box center [490, 125] width 754 height 15
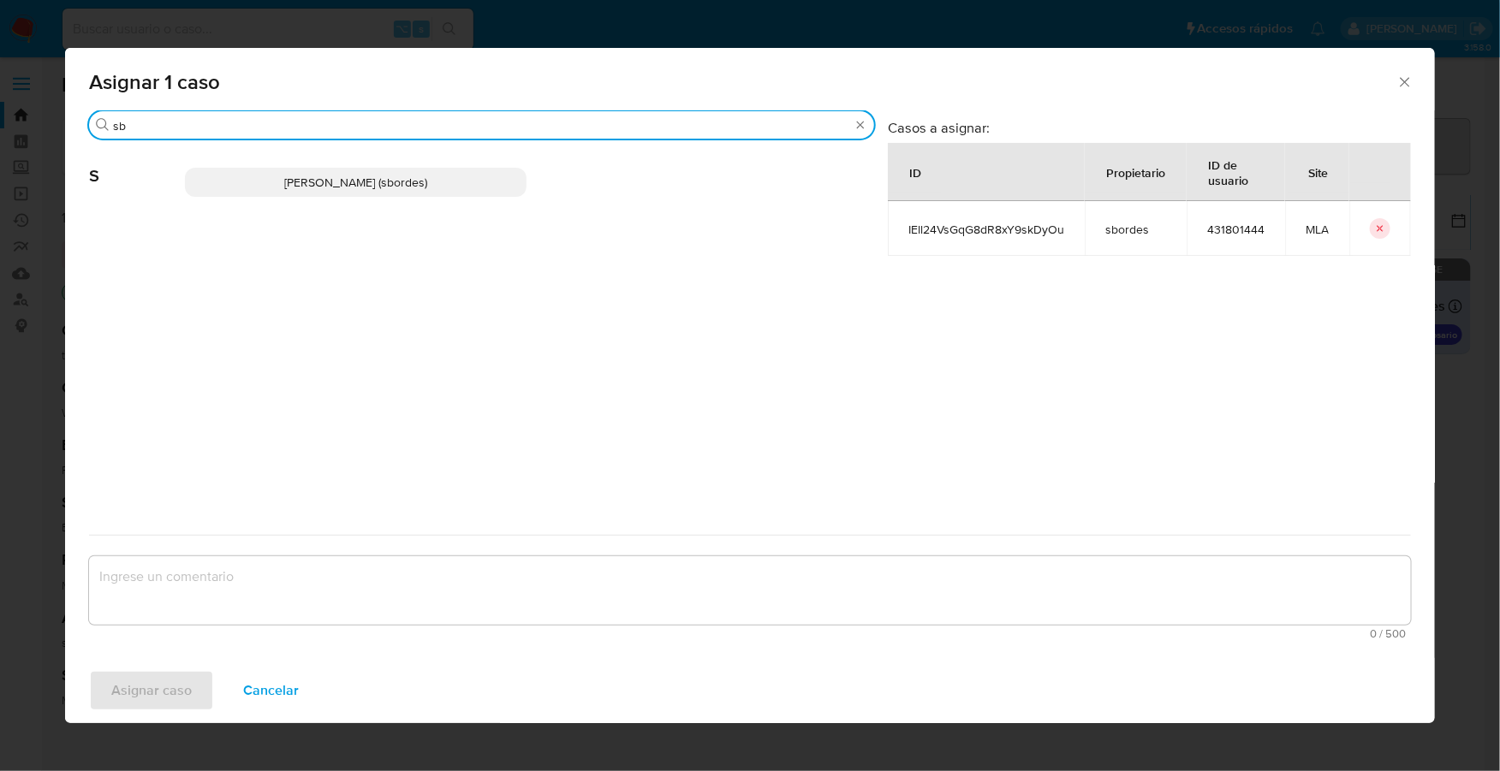
type input "sb"
click at [273, 193] on p "Stefania Bordes (sbordes)" at bounding box center [356, 182] width 342 height 29
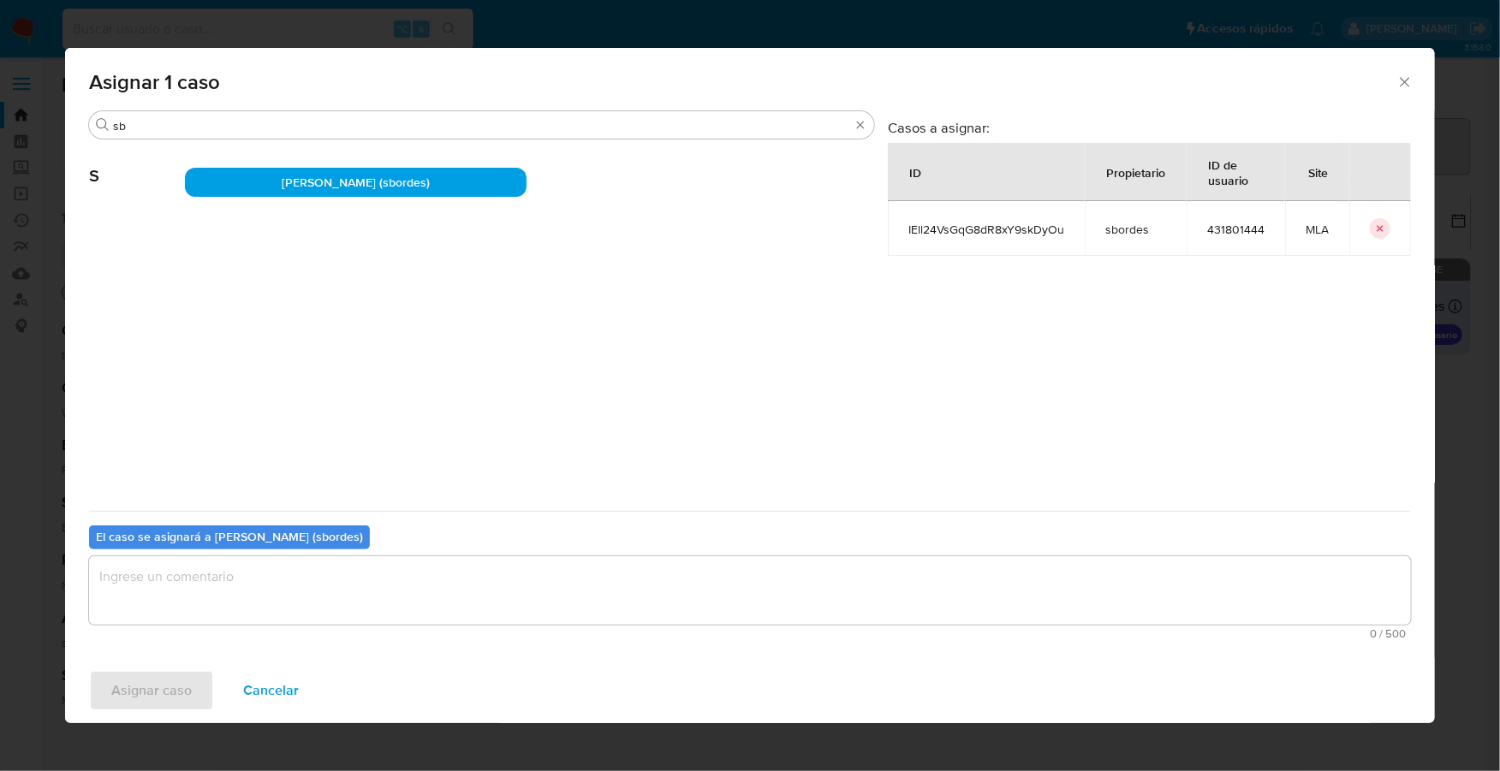
click at [250, 563] on textarea "assign-modal" at bounding box center [750, 590] width 1322 height 68
click at [140, 693] on span "Asignar caso" at bounding box center [151, 691] width 80 height 38
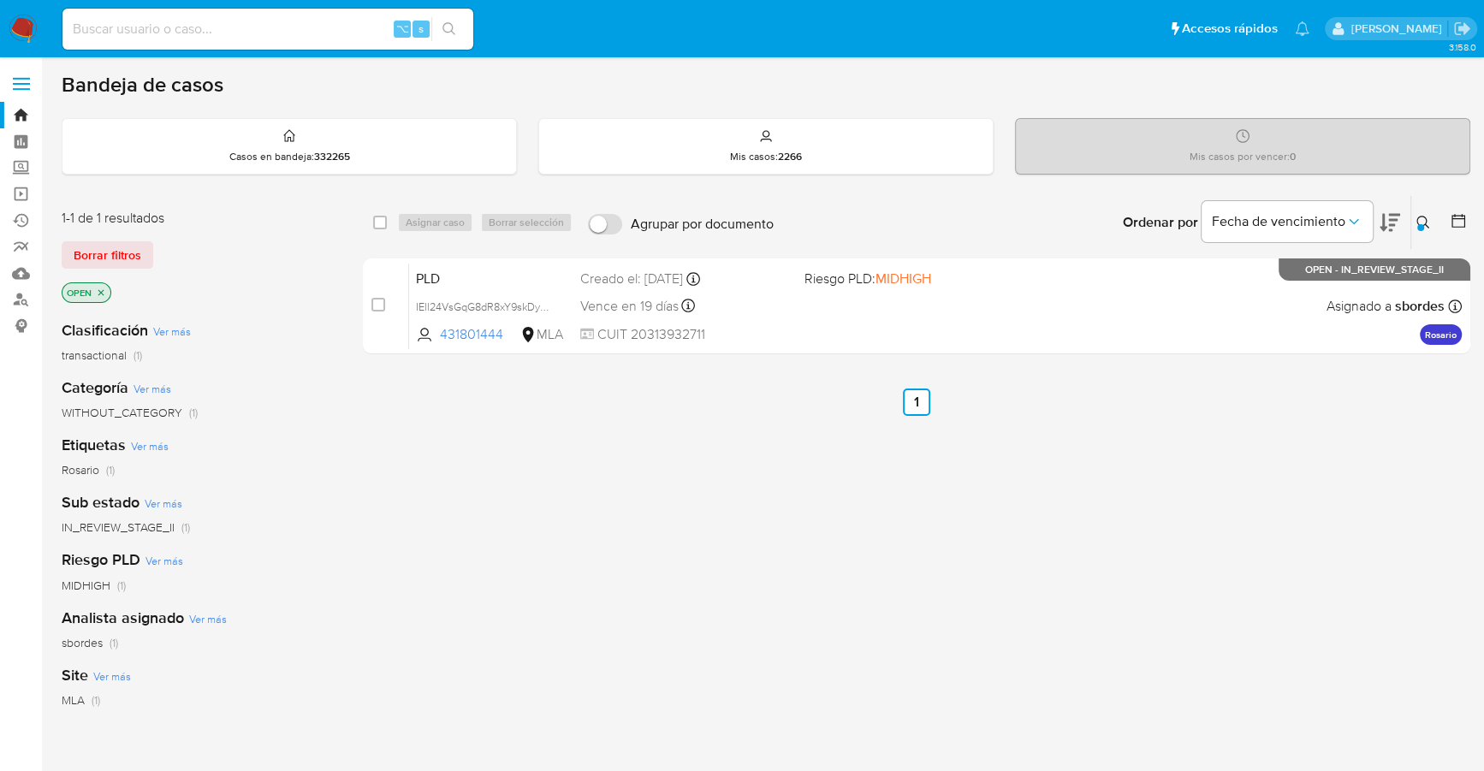
click at [514, 436] on div "select-all-cases-checkbox Asignar caso Borrar selección Agrupar por documento O…" at bounding box center [917, 583] width 1108 height 776
click at [1415, 219] on button at bounding box center [1426, 222] width 28 height 21
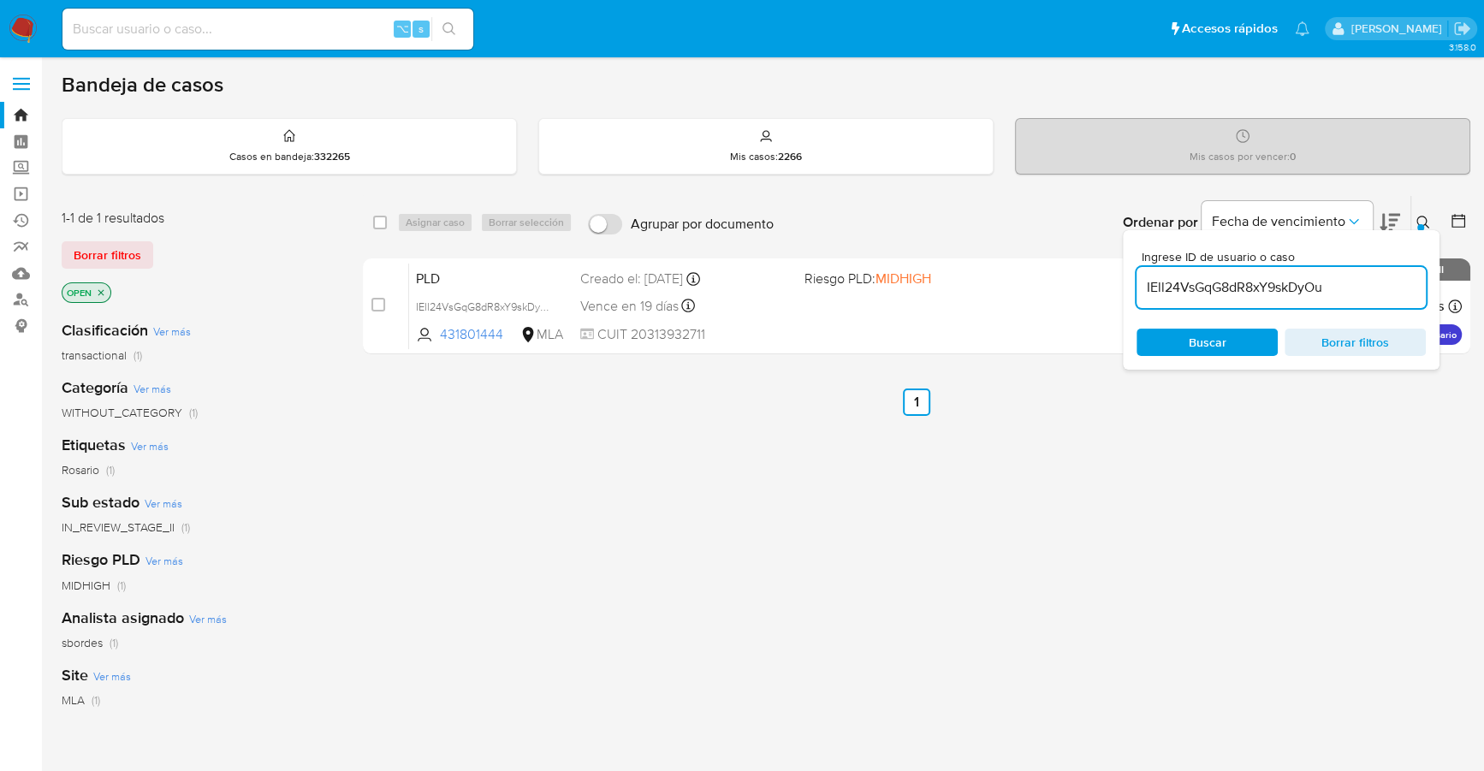
drag, startPoint x: 1370, startPoint y: 285, endPoint x: 1144, endPoint y: 273, distance: 226.3
click at [1144, 273] on div "IEll24VsGqG8dR8xY9skDyOu" at bounding box center [1281, 287] width 289 height 41
type input "qJg1Y4LvjSHQ2dCNfGZNMrJz"
click at [1424, 220] on icon at bounding box center [1424, 223] width 14 height 14
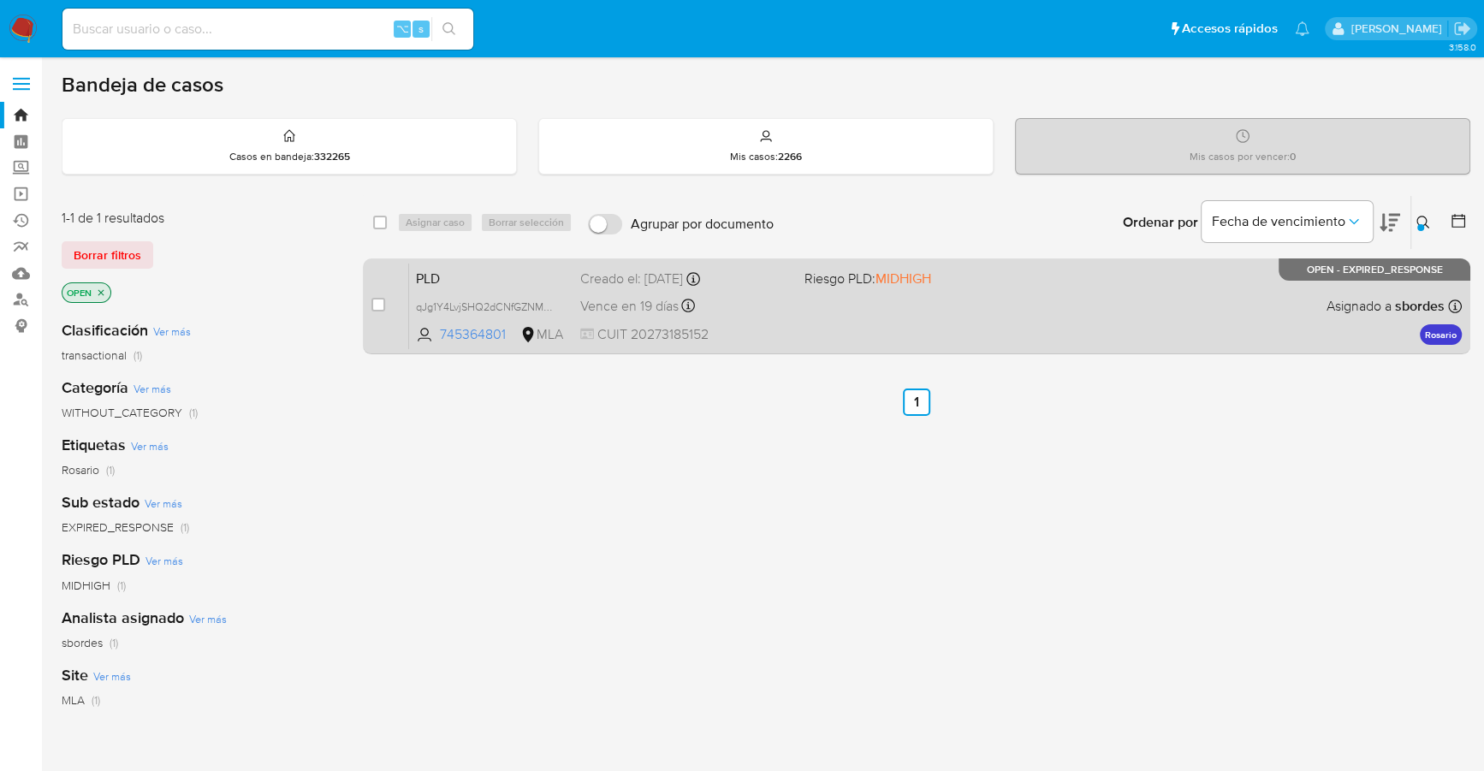
click at [385, 300] on div "case-item-checkbox No es posible asignar el caso" at bounding box center [391, 306] width 38 height 86
click at [374, 303] on input "checkbox" at bounding box center [379, 305] width 14 height 14
checkbox input "true"
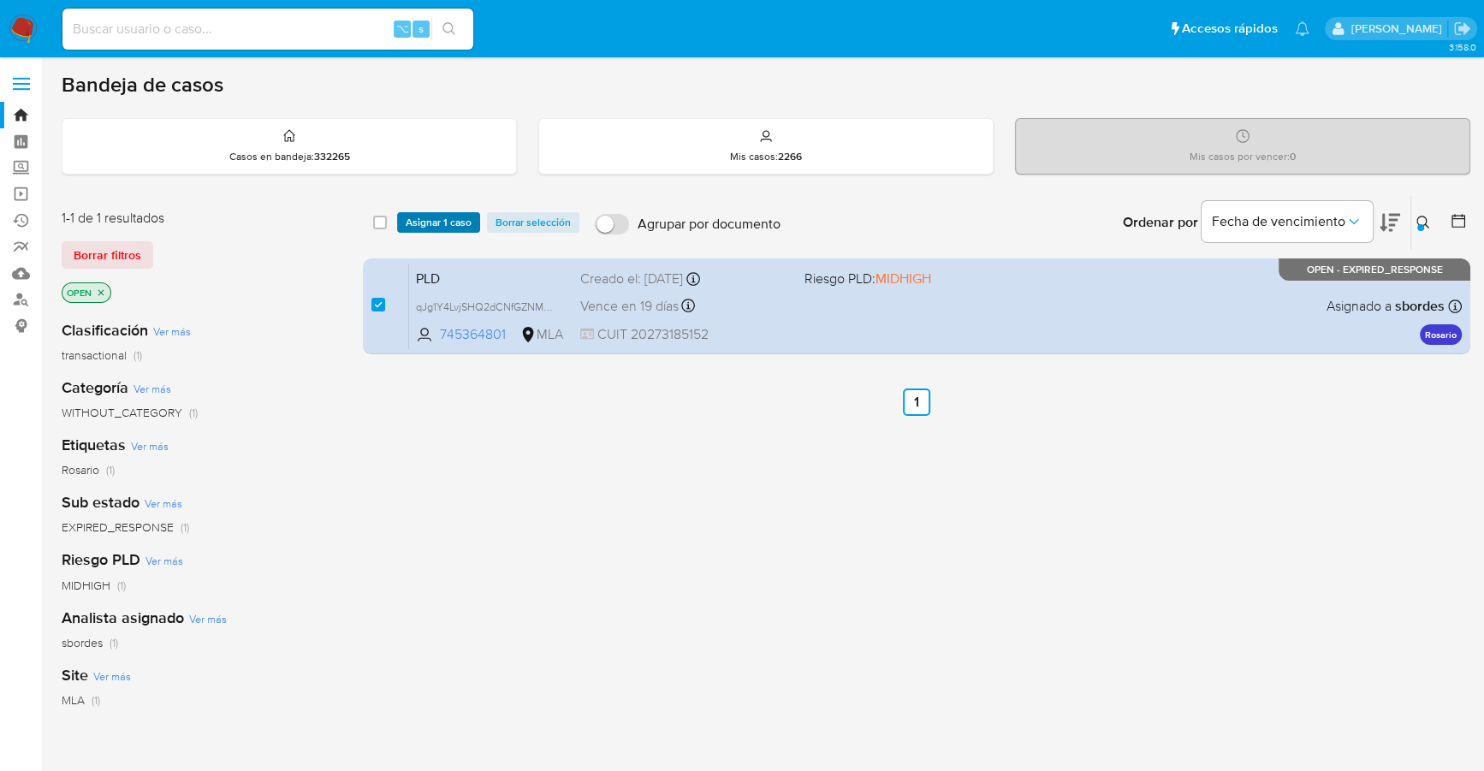
click at [431, 220] on span "Asignar 1 caso" at bounding box center [439, 222] width 66 height 17
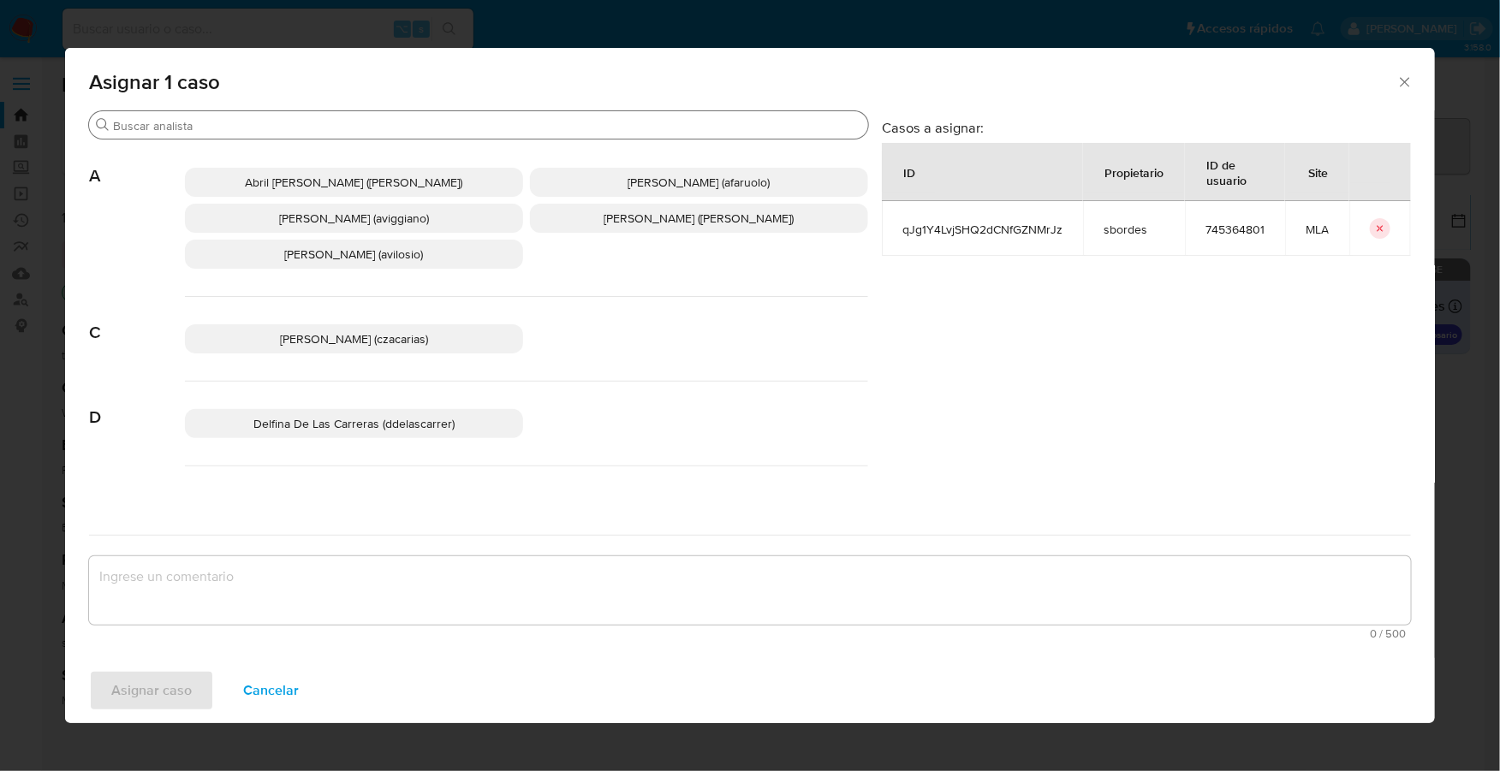
click at [178, 122] on input "Buscar" at bounding box center [487, 125] width 748 height 15
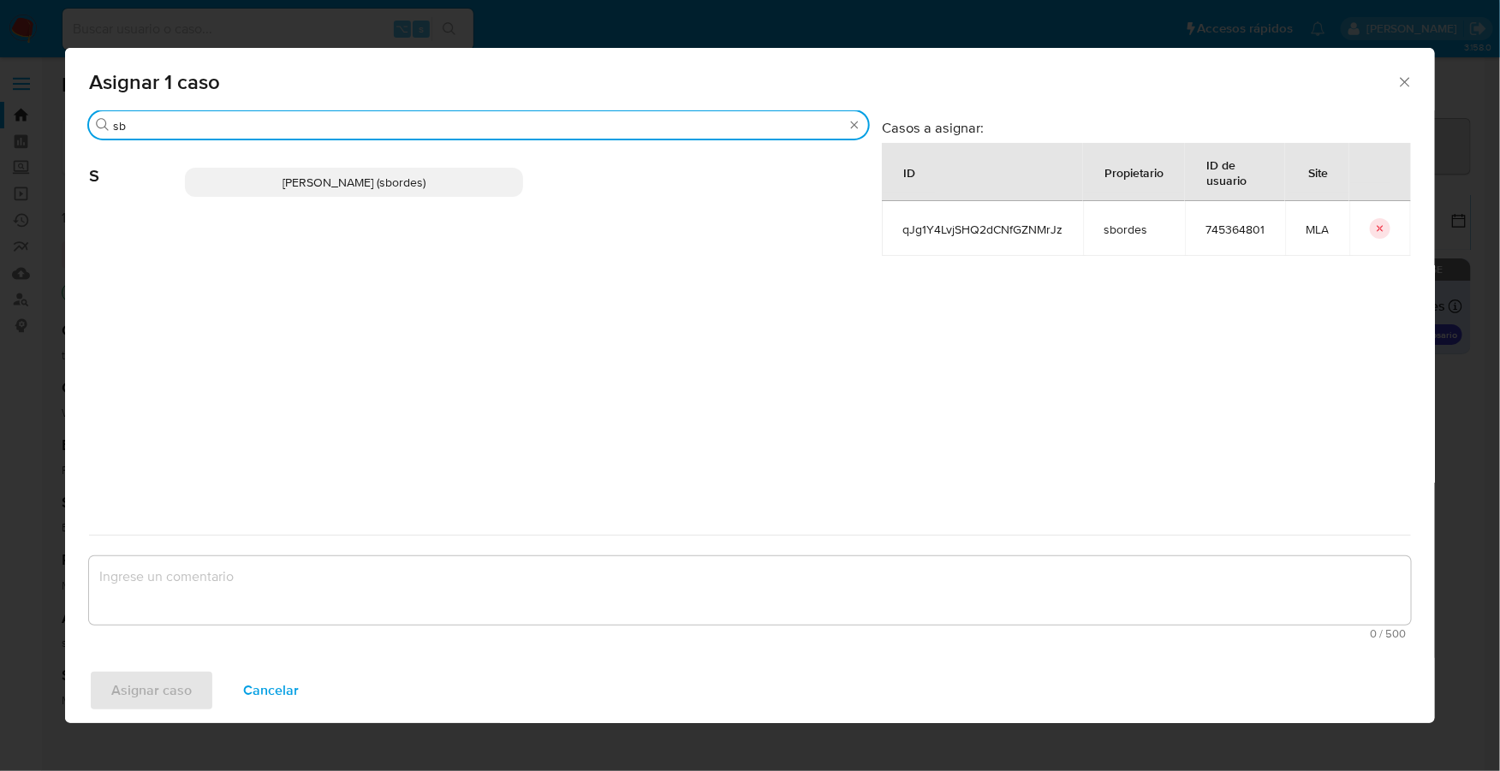
type input "sb"
click at [307, 182] on span "Stefania Bordes (sbordes)" at bounding box center [353, 182] width 143 height 17
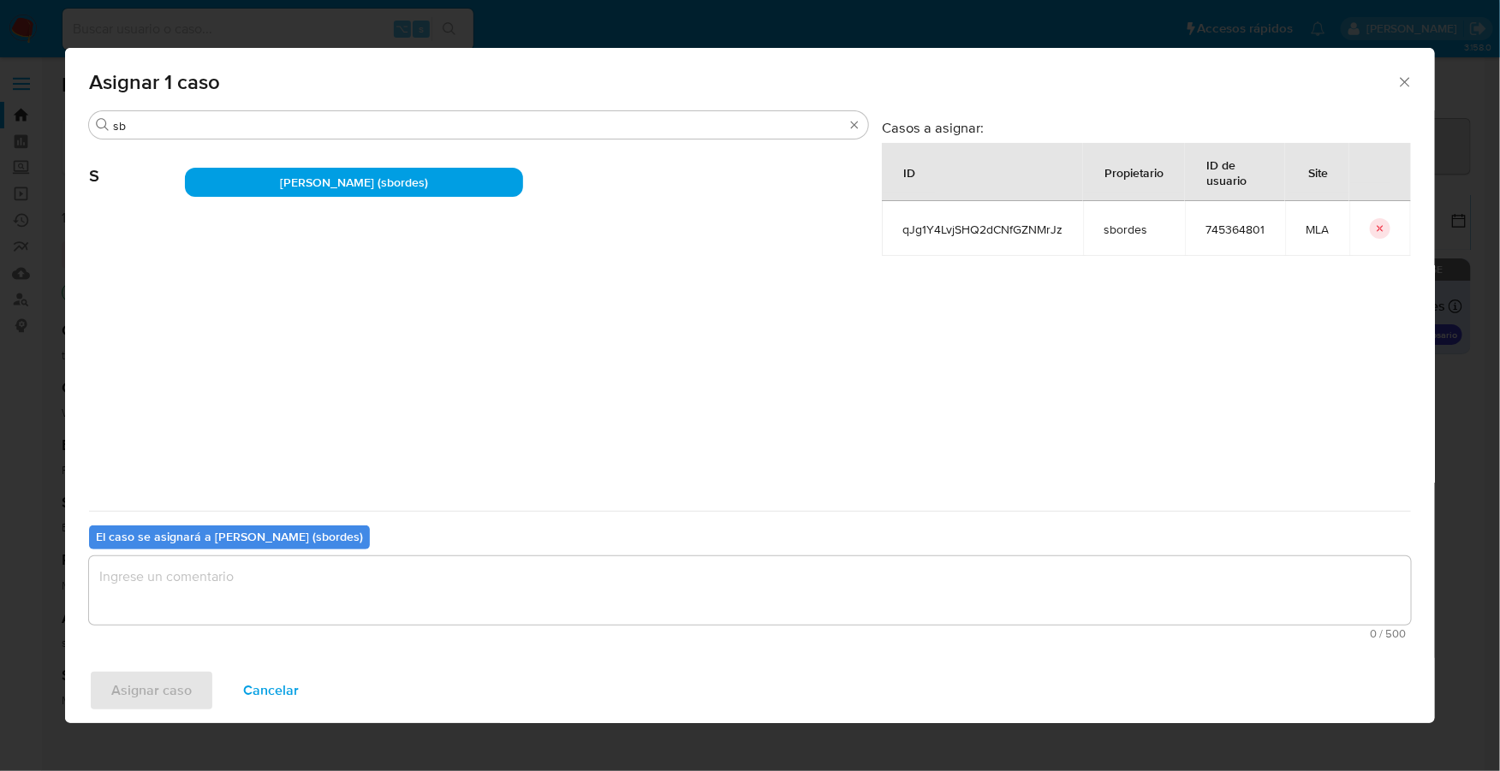
click at [334, 583] on textarea "assign-modal" at bounding box center [750, 590] width 1322 height 68
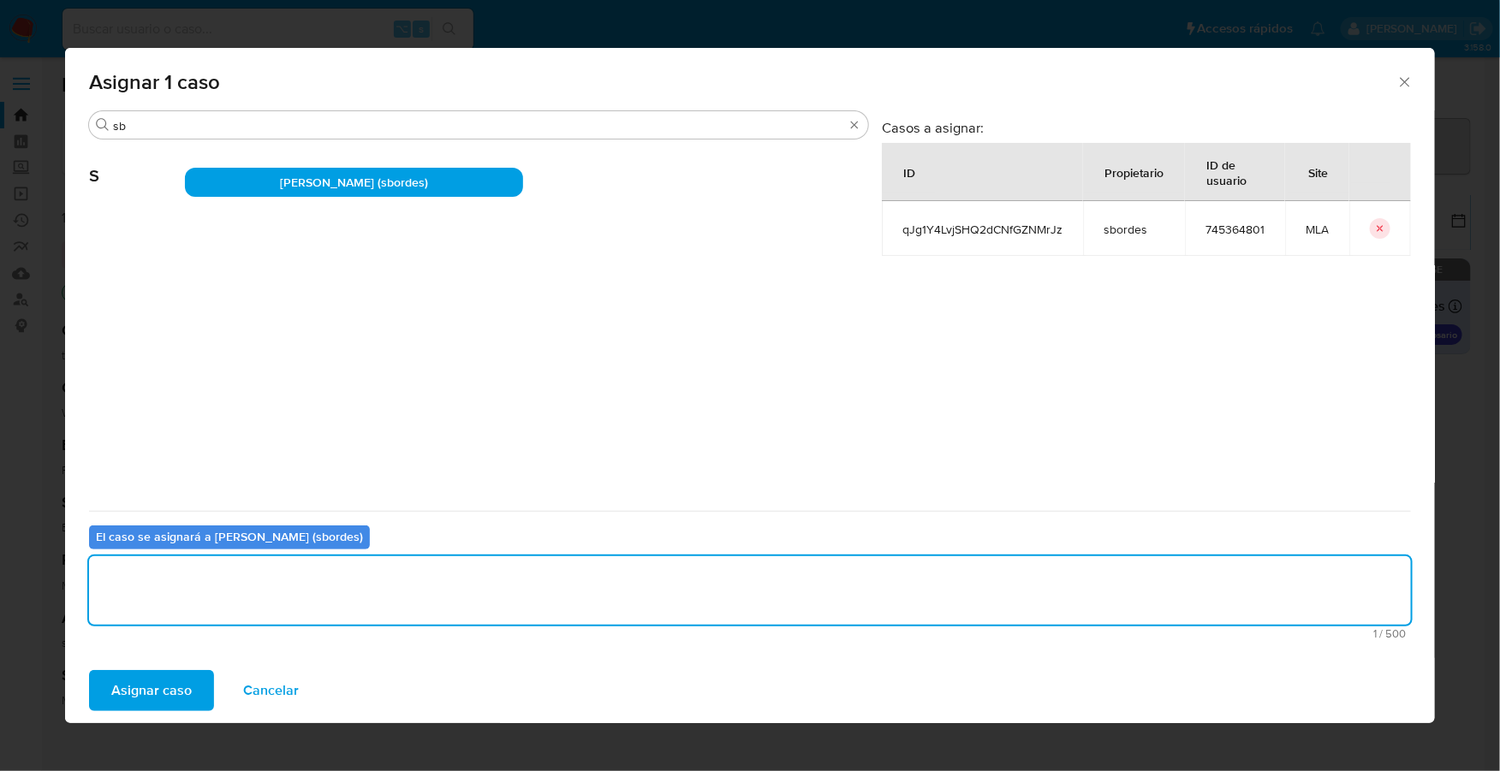
click at [175, 706] on span "Asignar caso" at bounding box center [151, 691] width 80 height 38
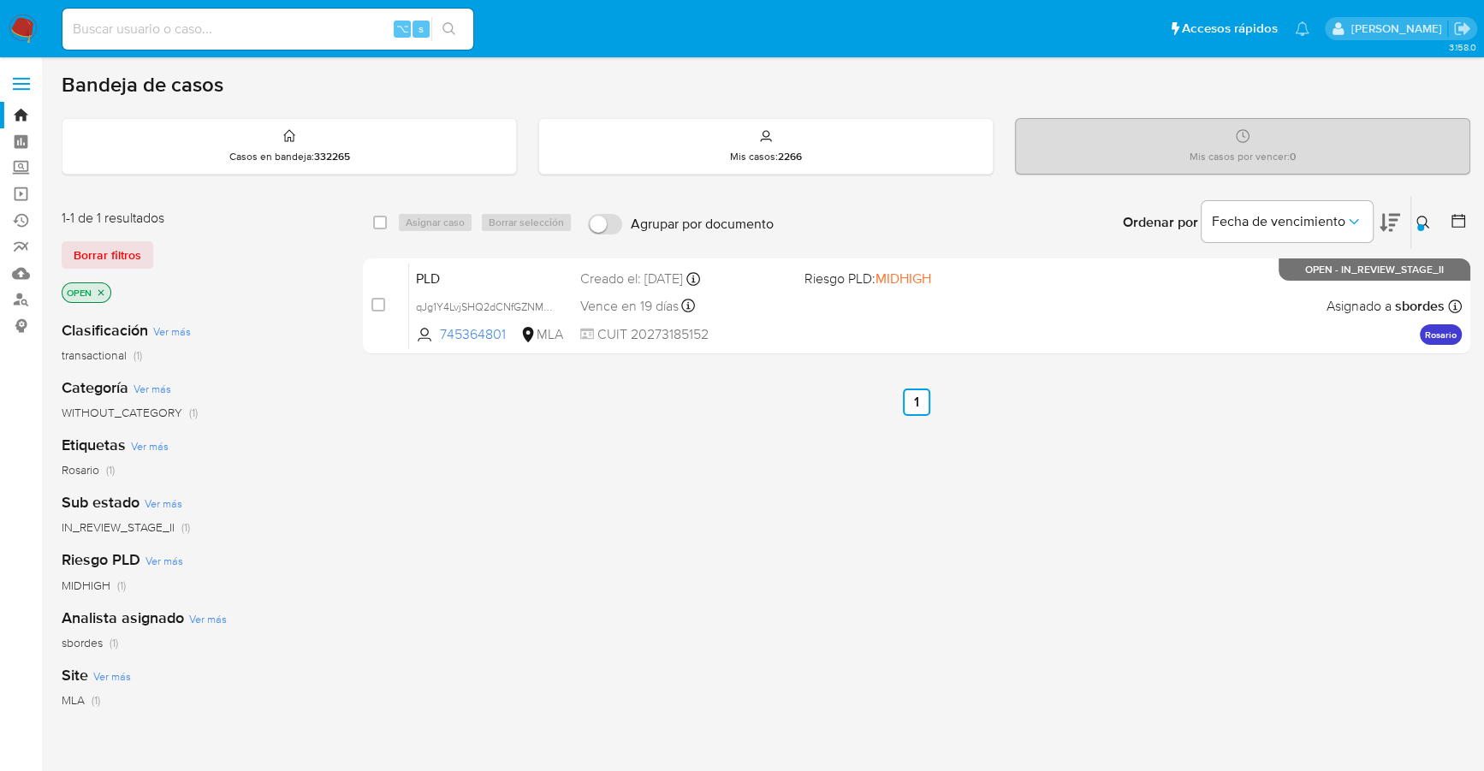
click at [21, 15] on img at bounding box center [23, 29] width 29 height 29
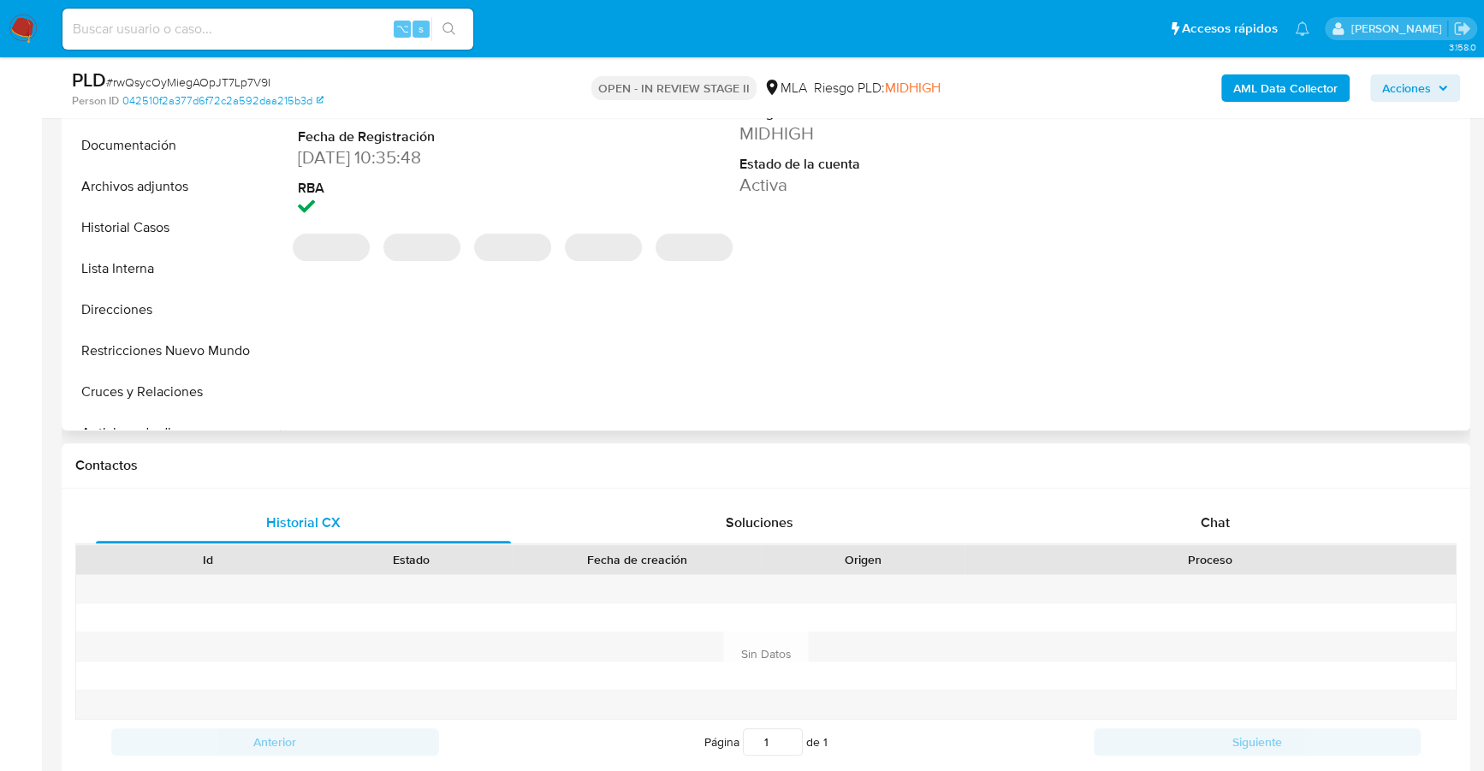
select select "10"
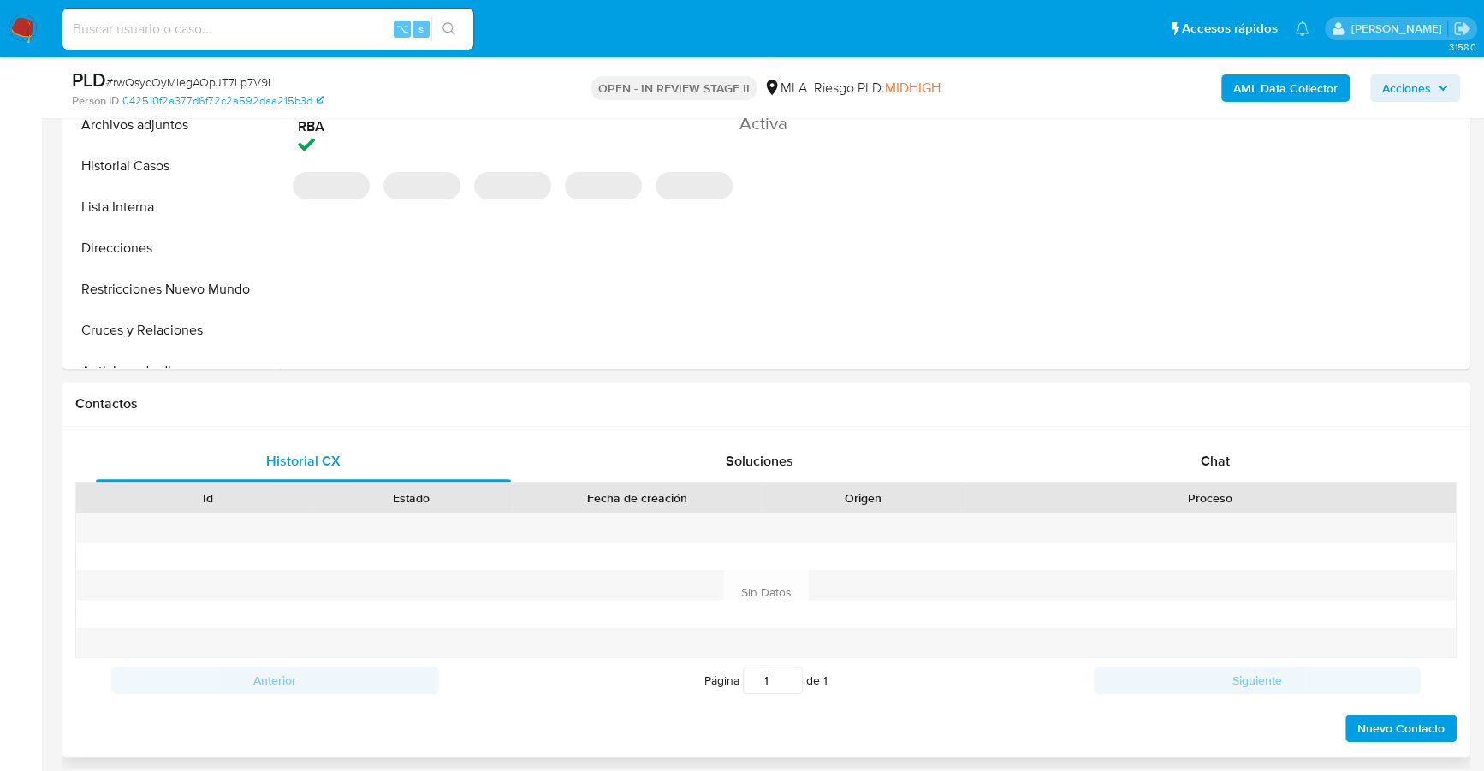
scroll to position [642, 0]
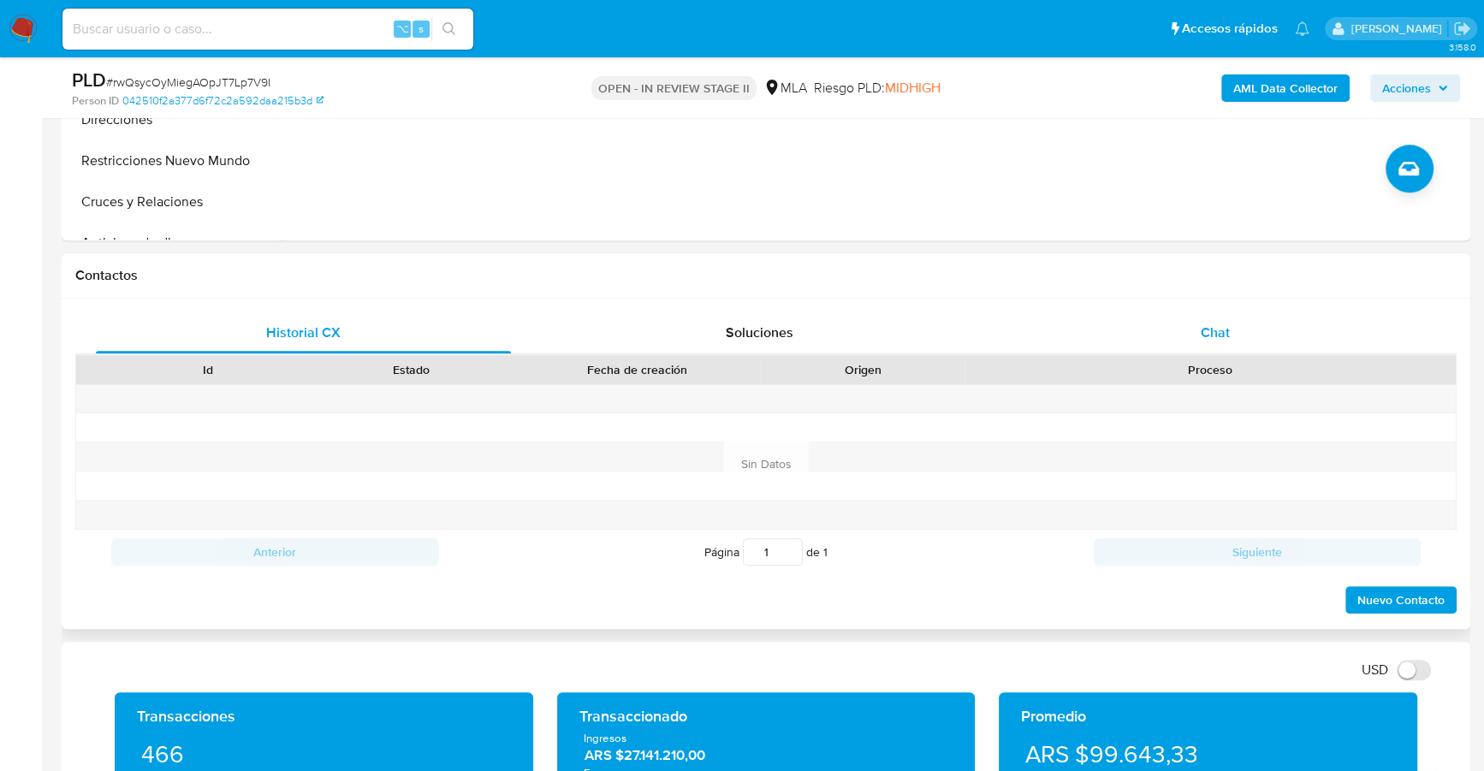
click at [1223, 334] on span "Chat" at bounding box center [1215, 333] width 29 height 20
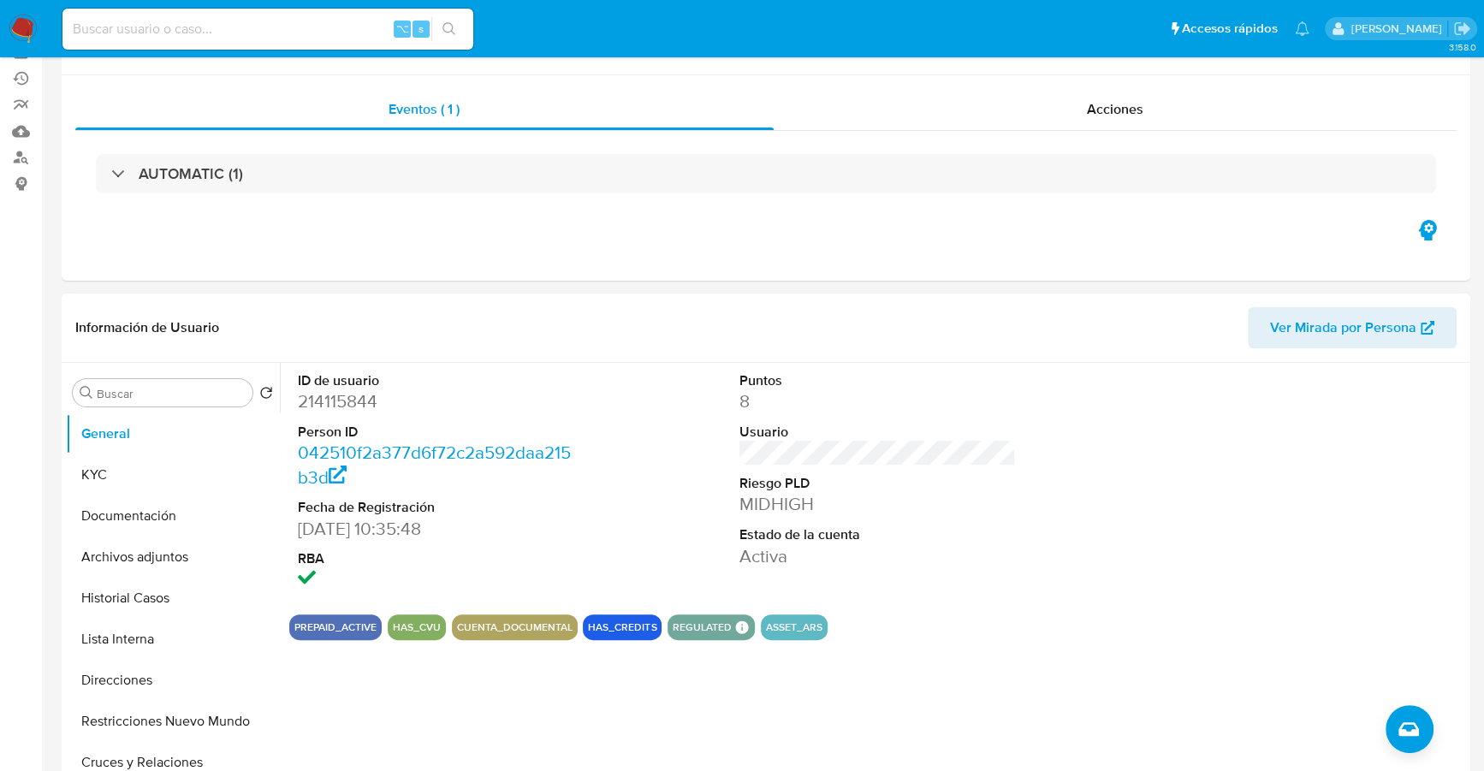
scroll to position [0, 0]
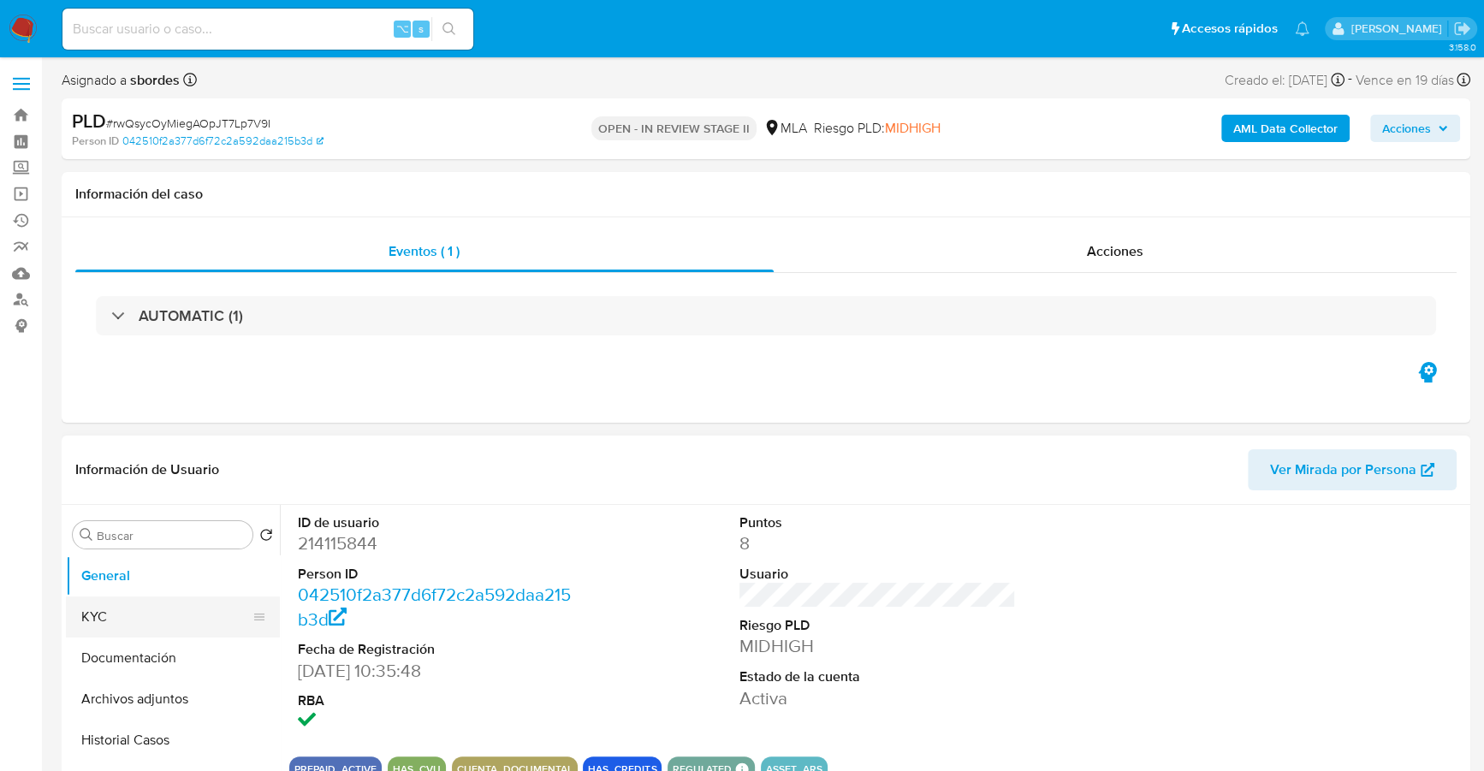
click at [163, 615] on button "KYC" at bounding box center [166, 617] width 200 height 41
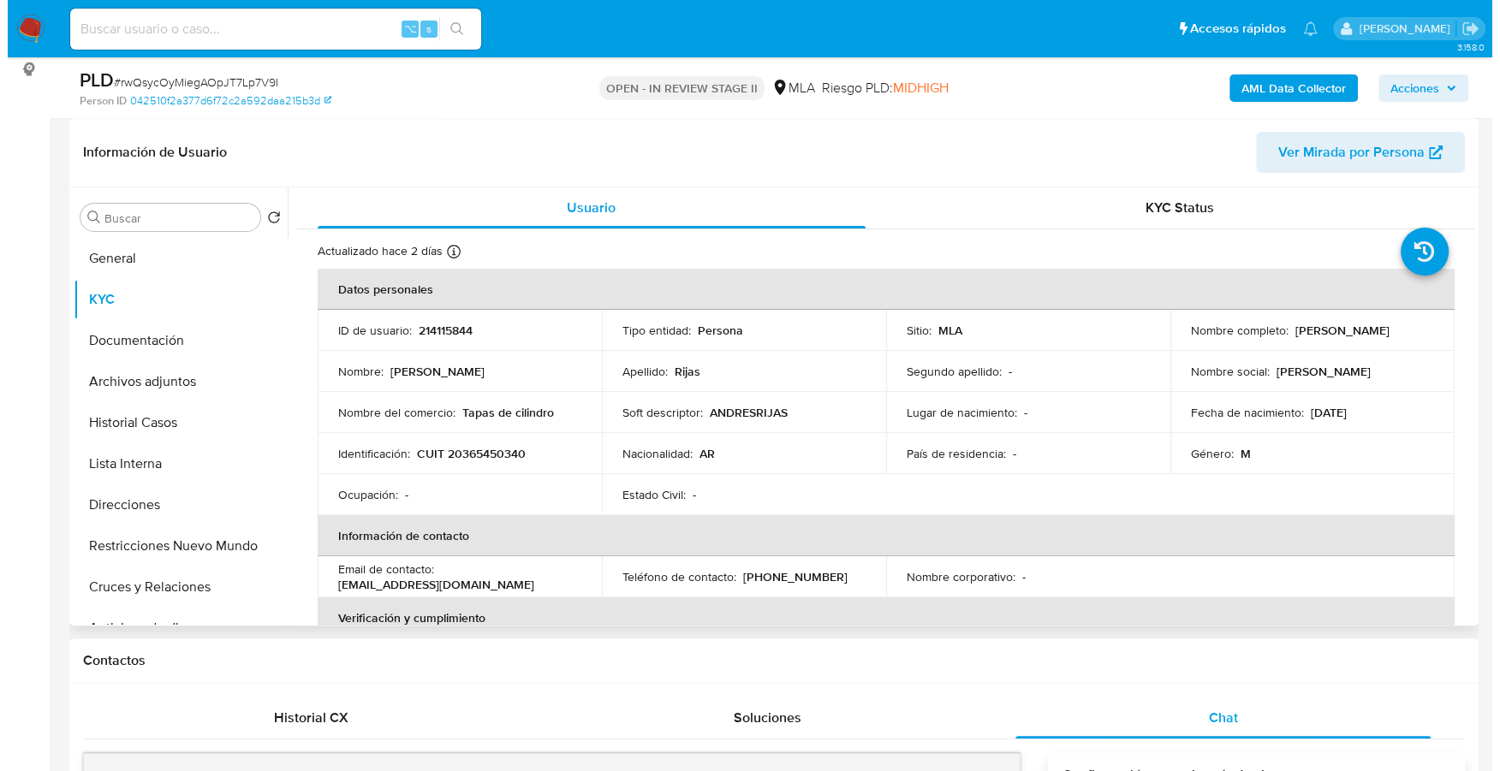
scroll to position [253, 0]
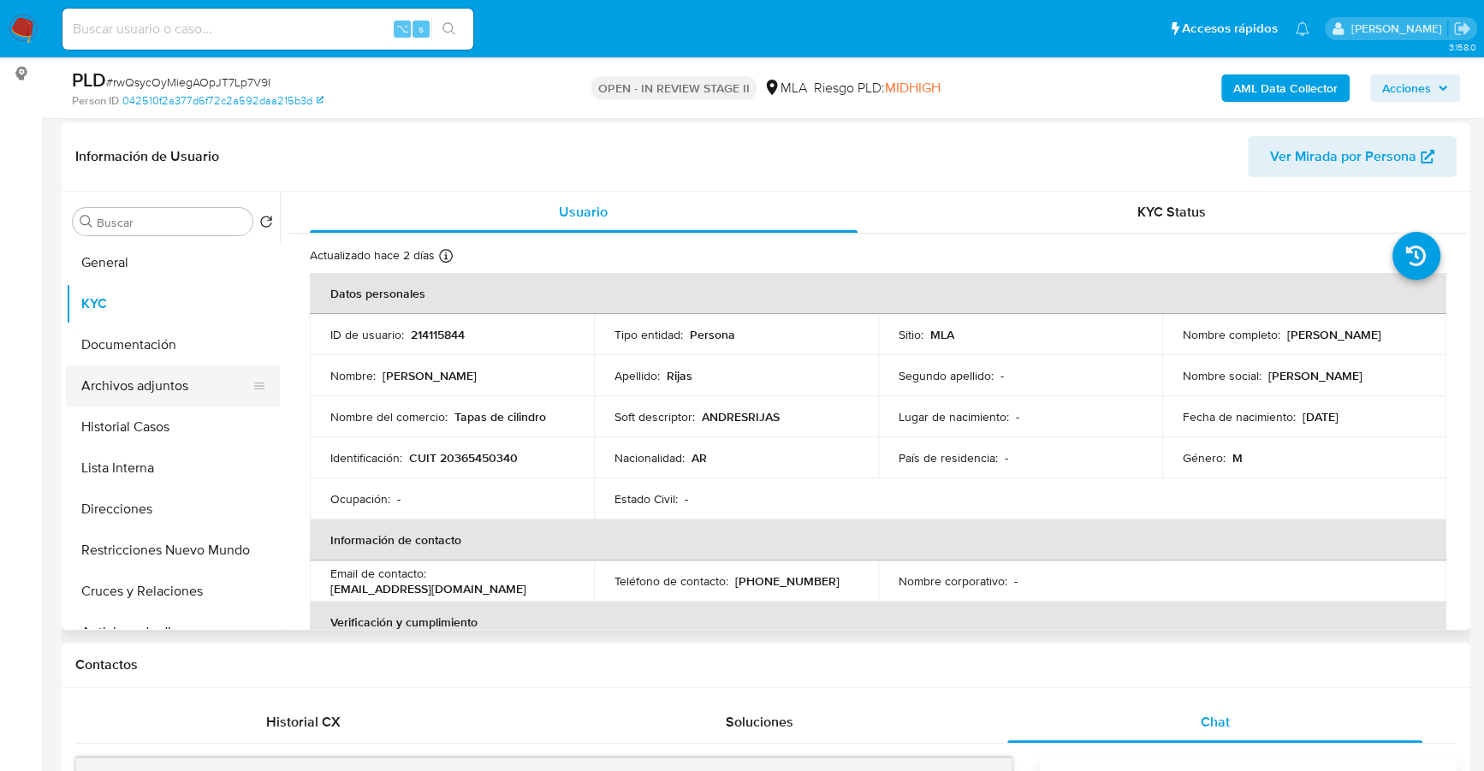
click at [163, 386] on button "Archivos adjuntos" at bounding box center [166, 386] width 200 height 41
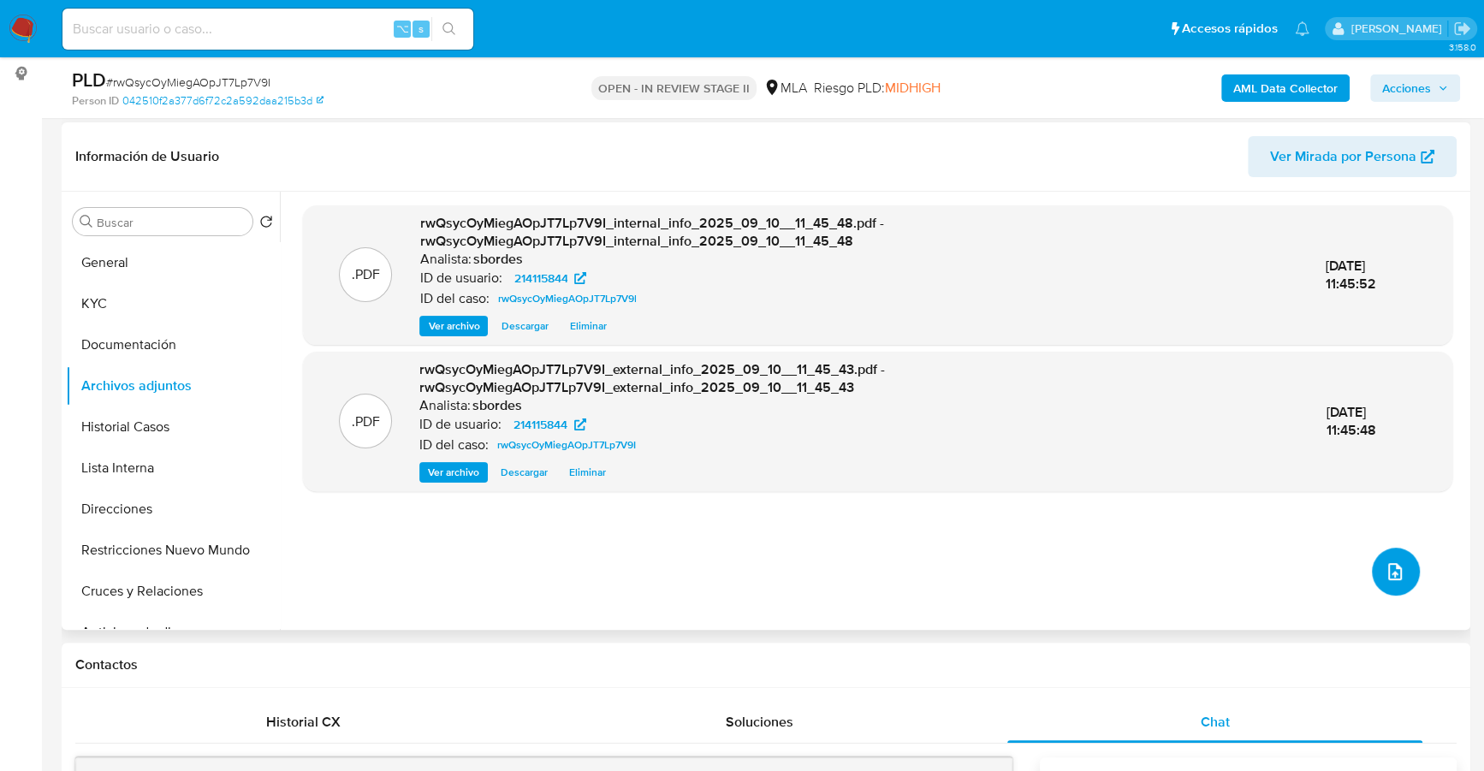
click at [1390, 565] on icon "upload-file" at bounding box center [1395, 572] width 21 height 21
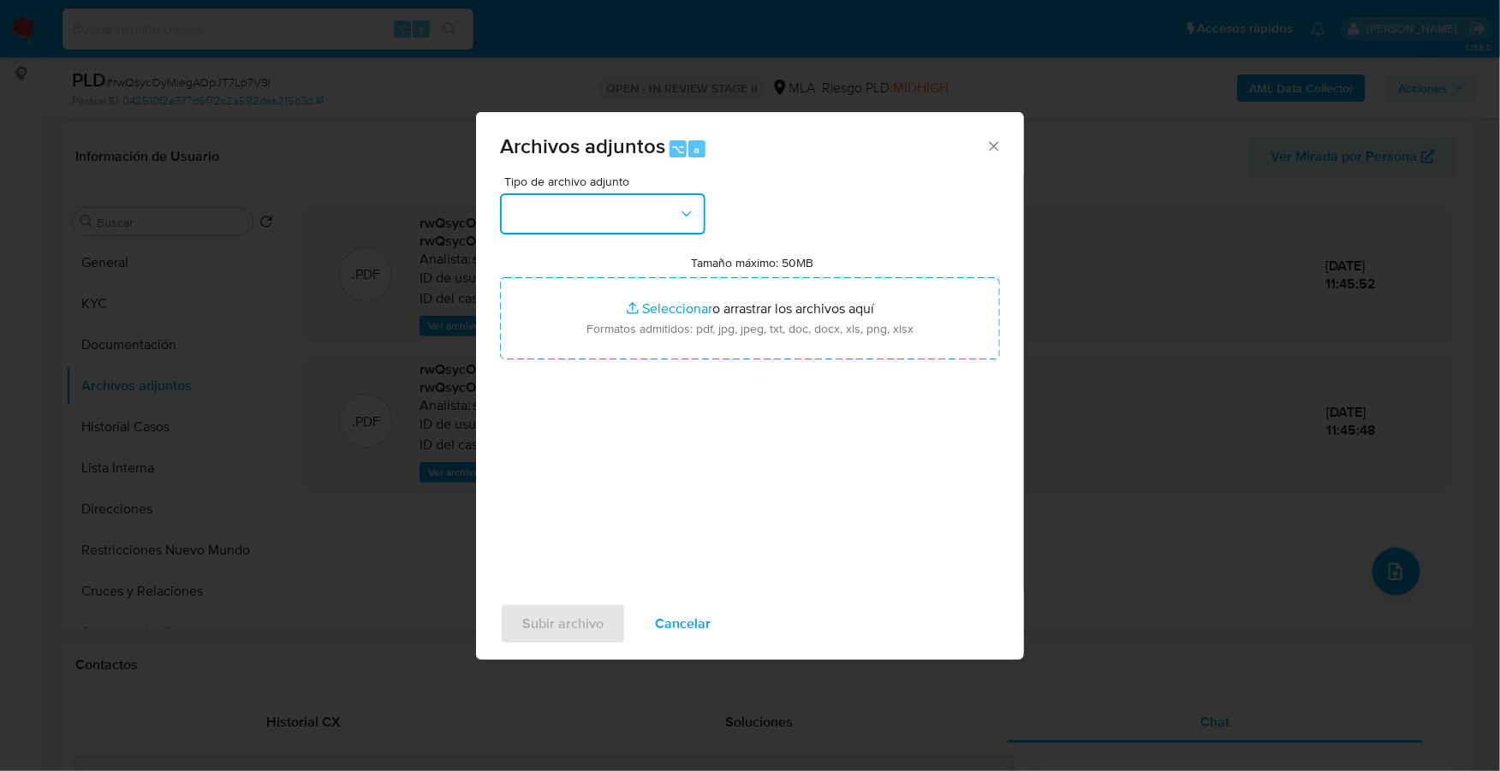
click at [603, 205] on button "button" at bounding box center [602, 213] width 205 height 41
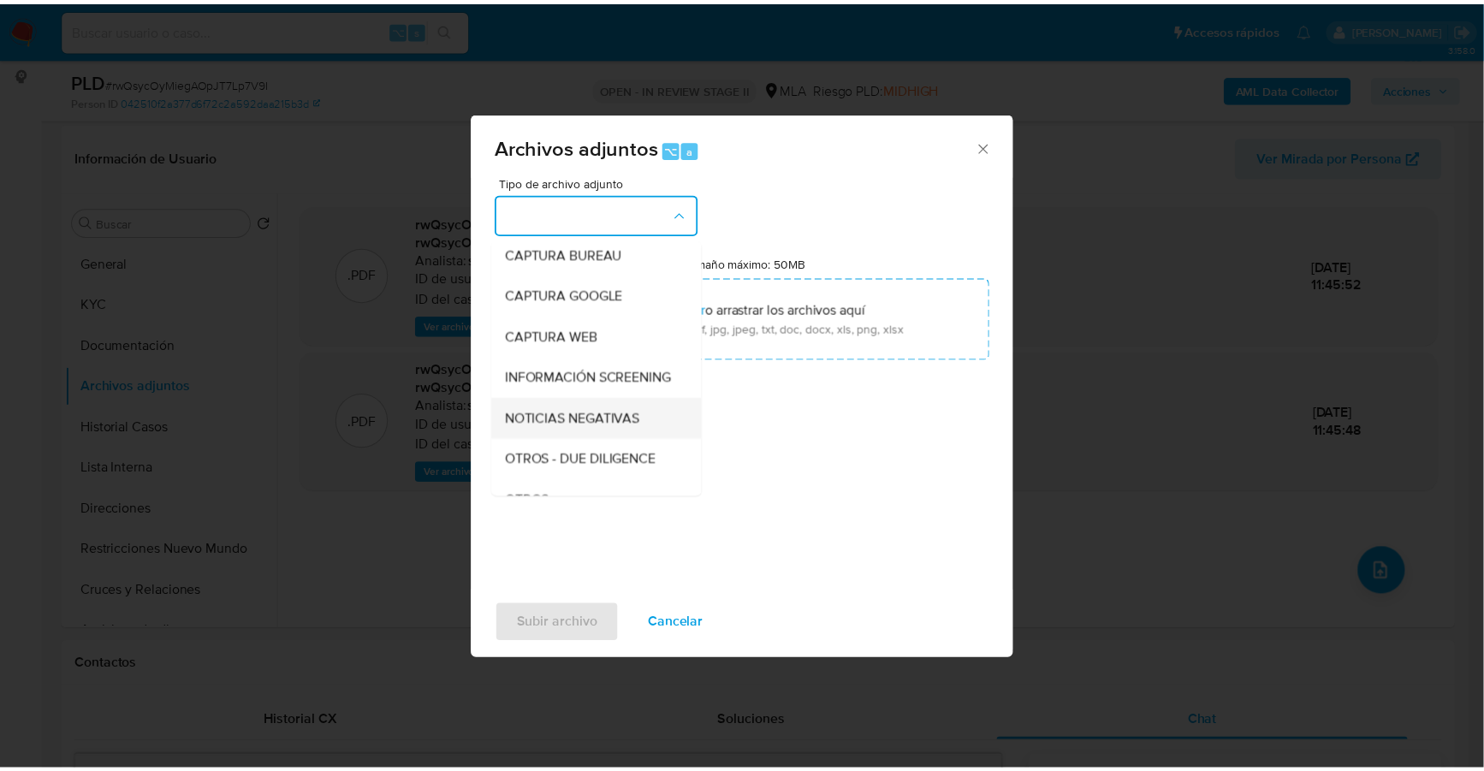
scroll to position [122, 0]
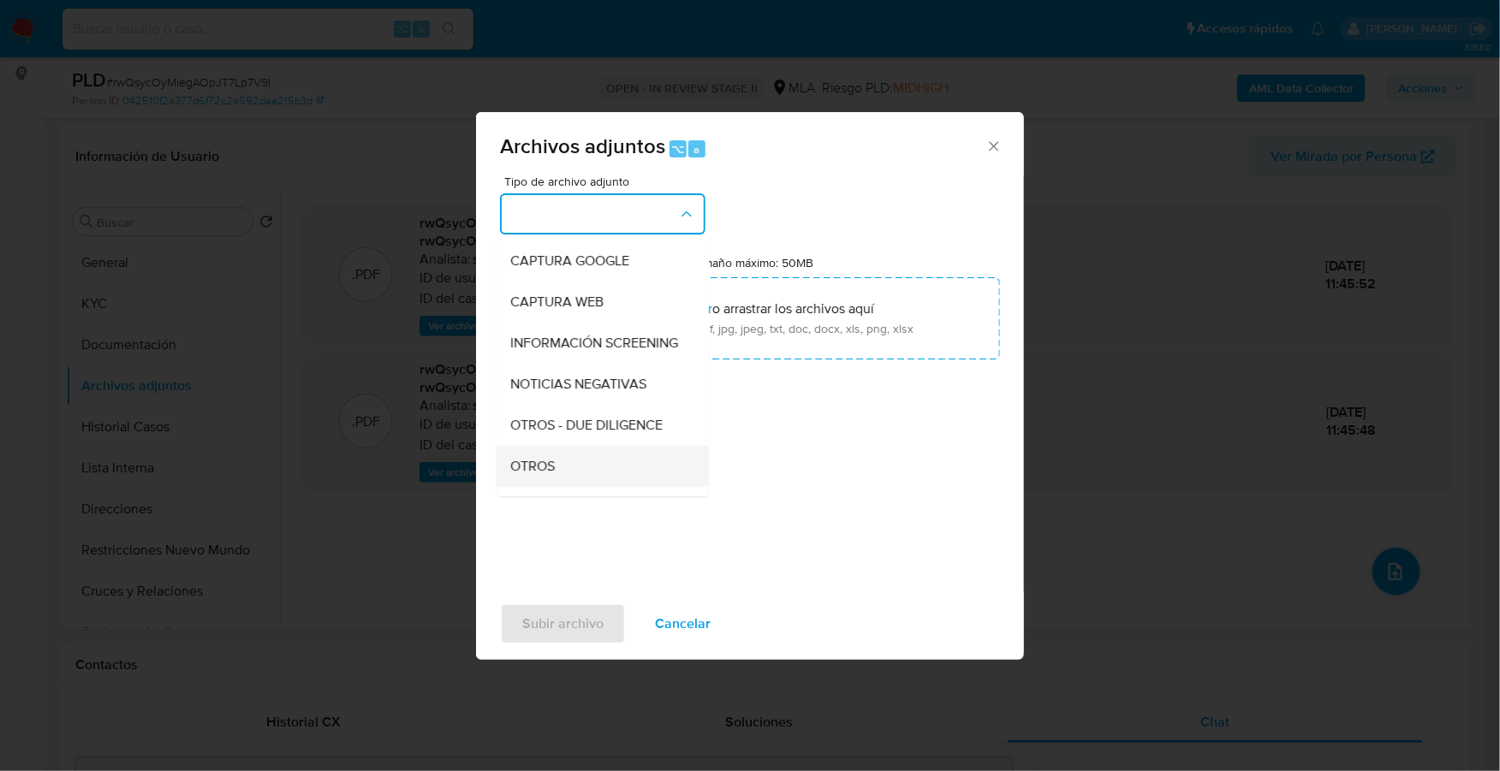
click at [568, 472] on div "OTROS" at bounding box center [597, 466] width 175 height 41
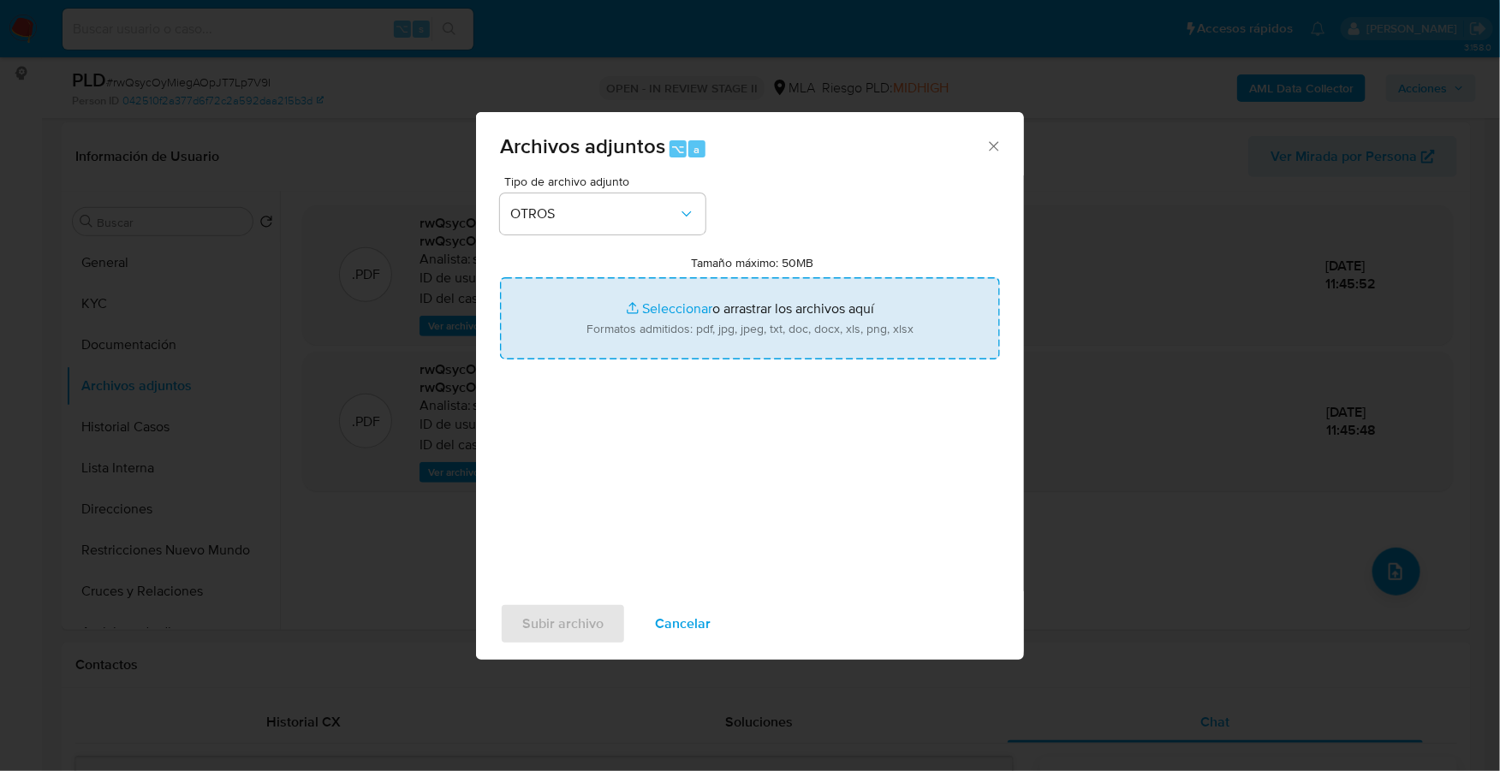
click at [681, 311] on input "Tamaño máximo: 50MB Seleccionar archivos" at bounding box center [750, 318] width 500 height 82
type input "C:\fakepath\Caselog rwQsycOyMiegAOpJT7Lp7V9I_2025_08_19_00_28_03.docx"
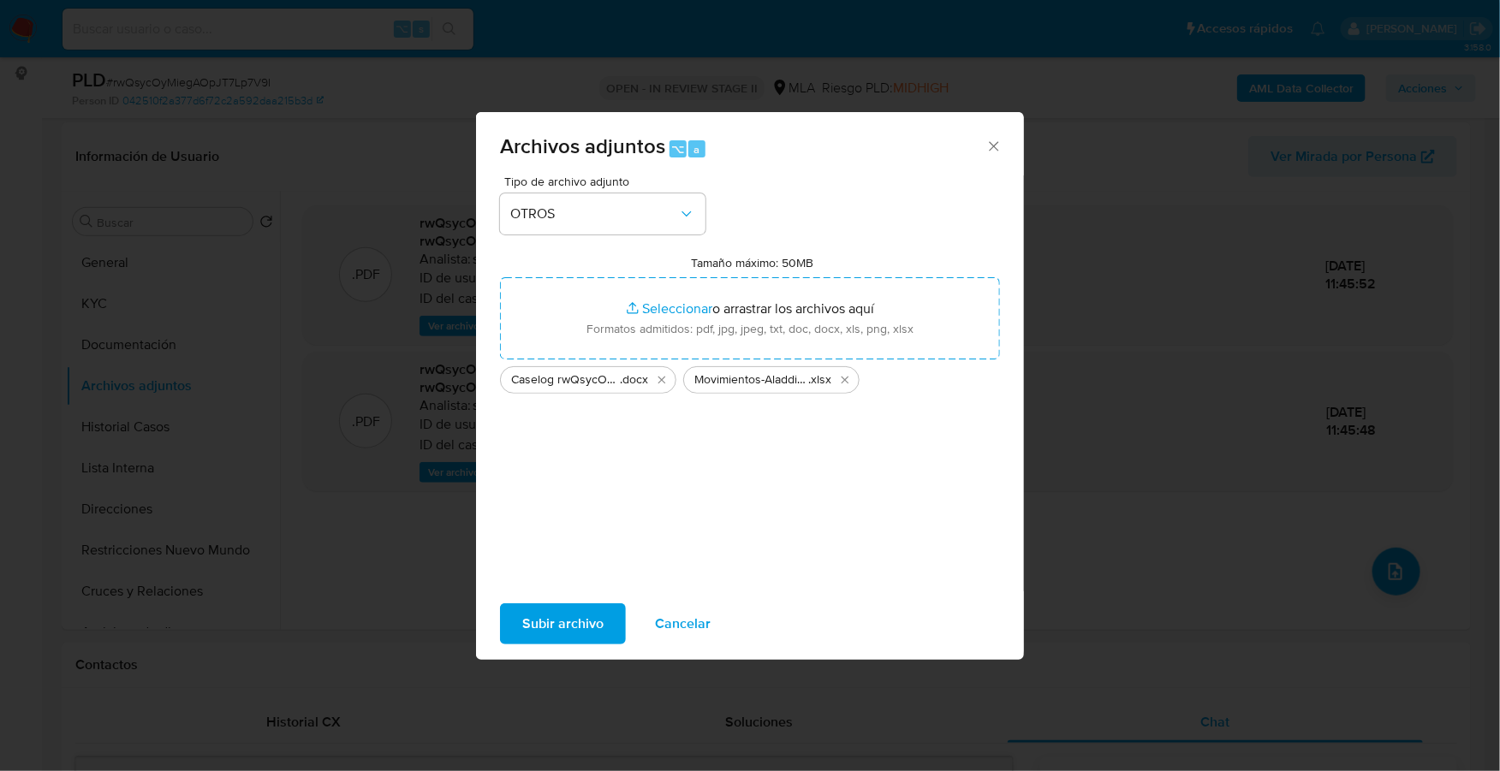
click at [569, 602] on div "Subir archivo Cancelar" at bounding box center [750, 624] width 548 height 65
click at [586, 648] on div "Subir archivo Cancelar" at bounding box center [750, 624] width 548 height 65
click at [585, 630] on span "Subir archivo" at bounding box center [562, 624] width 81 height 38
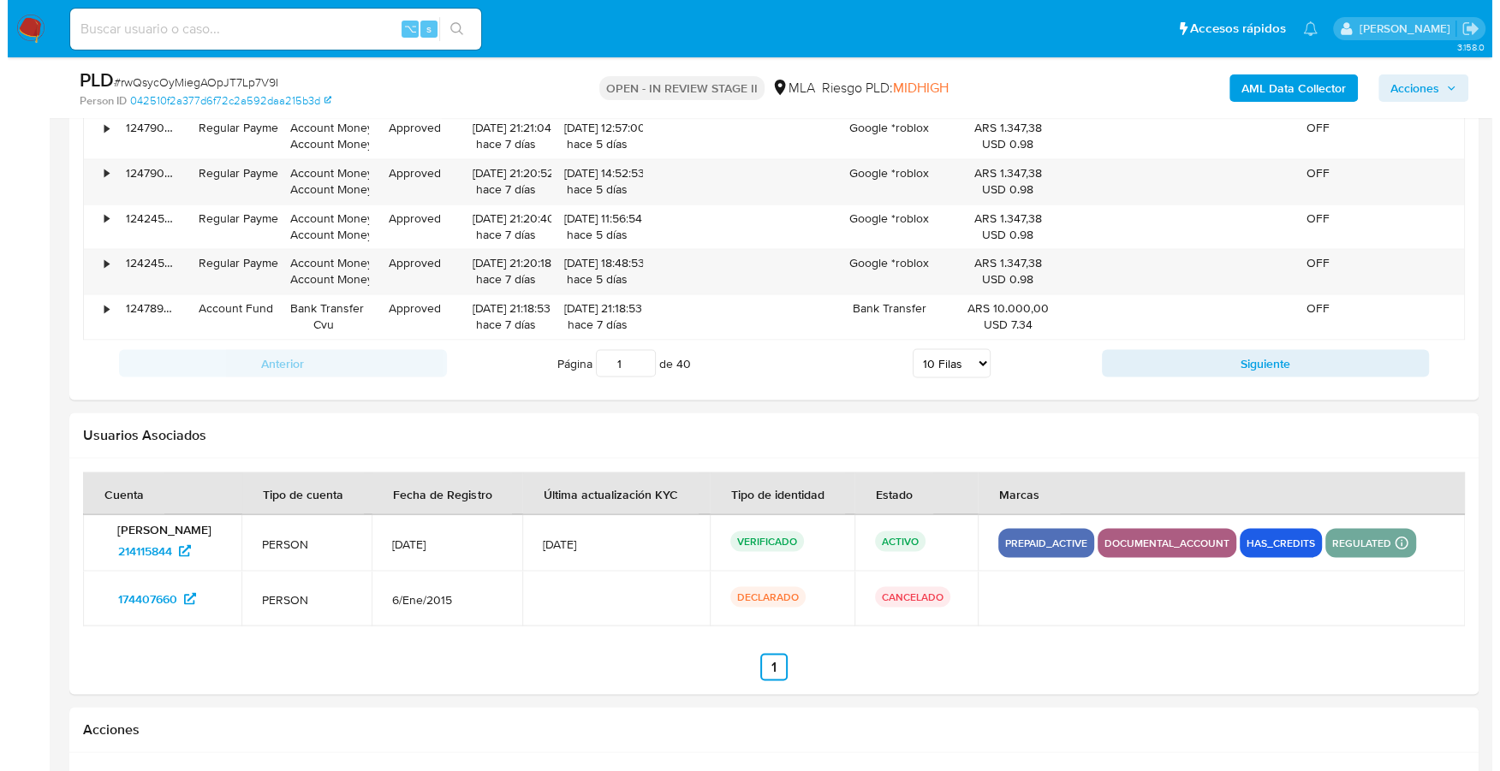
scroll to position [3072, 0]
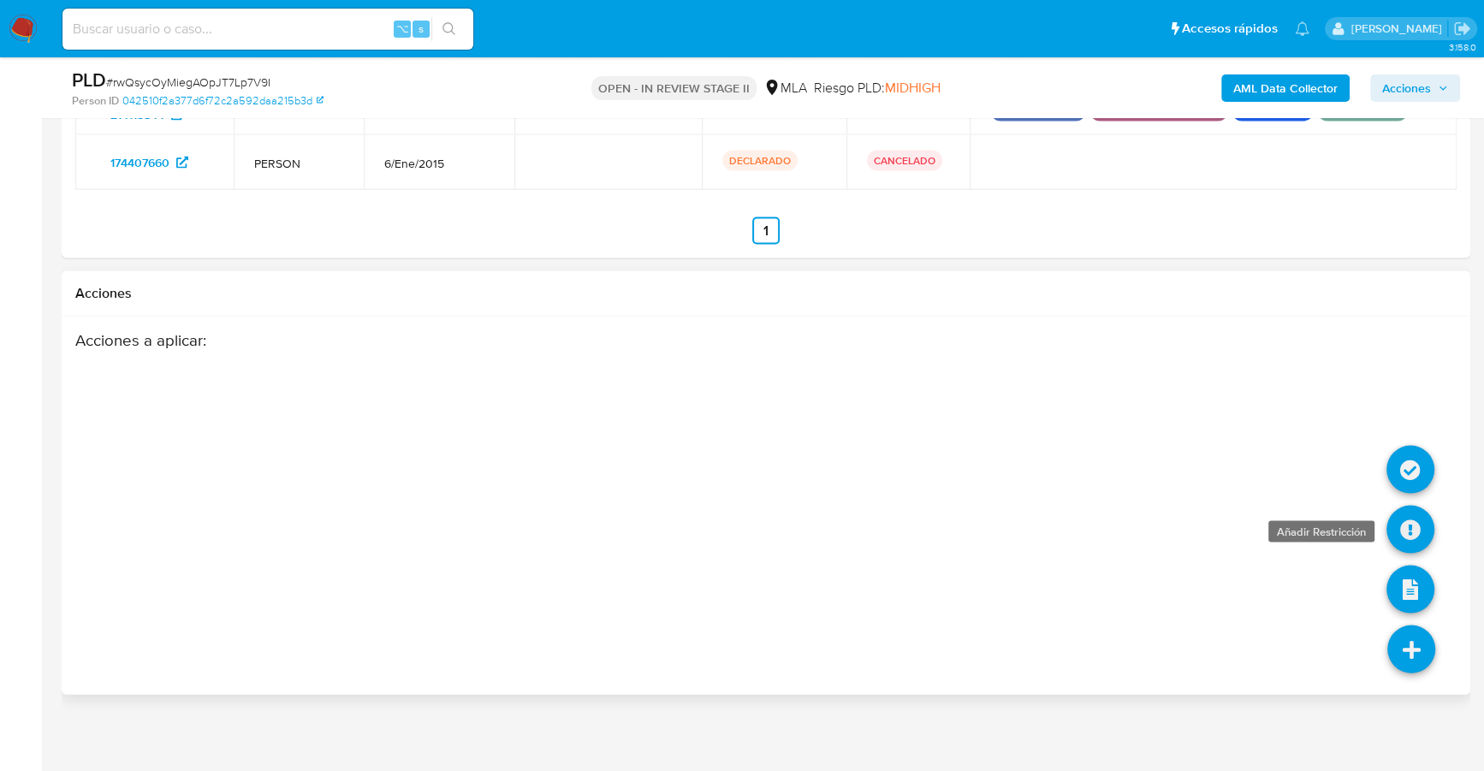
click at [1405, 520] on icon at bounding box center [1411, 530] width 48 height 48
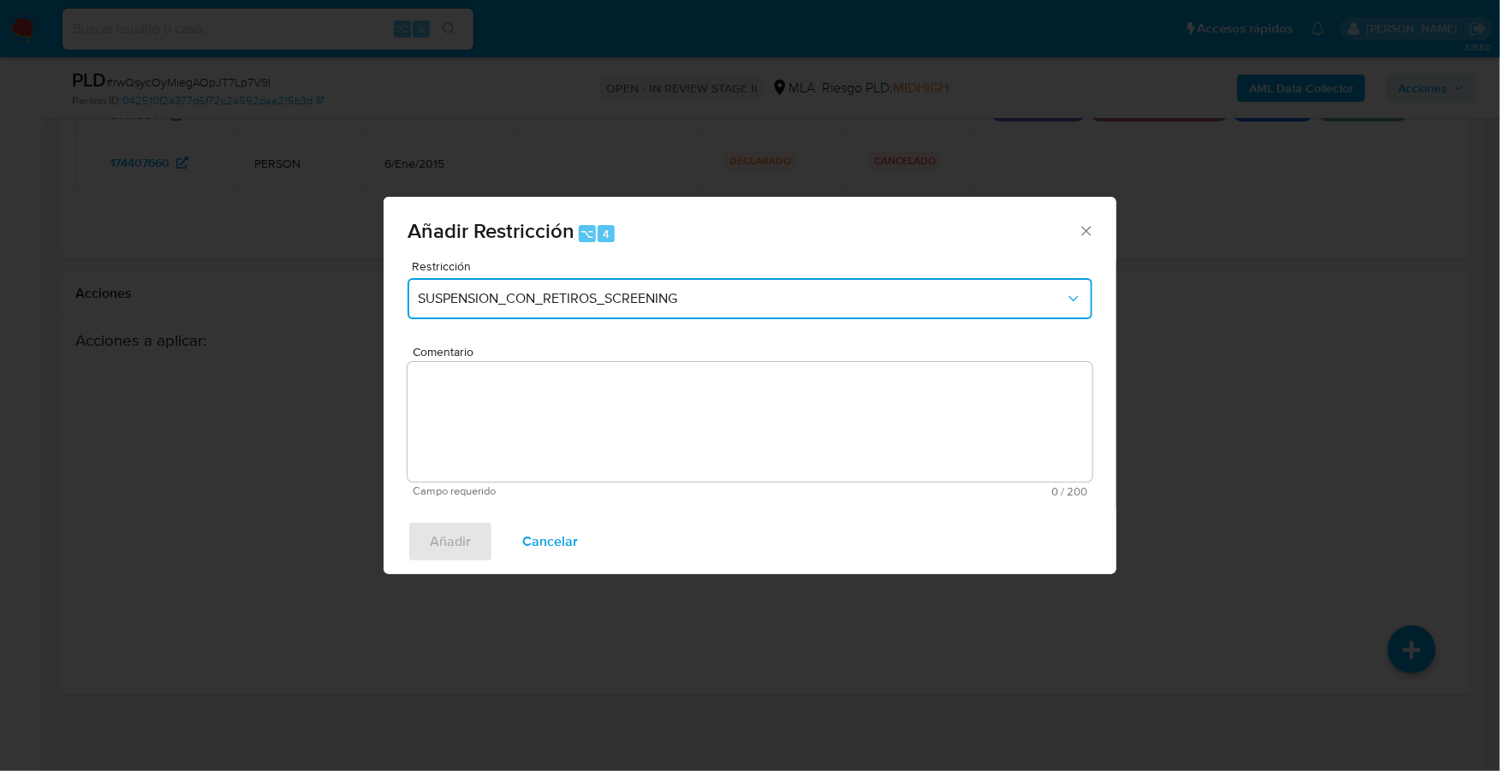
click at [532, 303] on span "SUSPENSION_CON_RETIROS_SCREENING" at bounding box center [741, 298] width 647 height 17
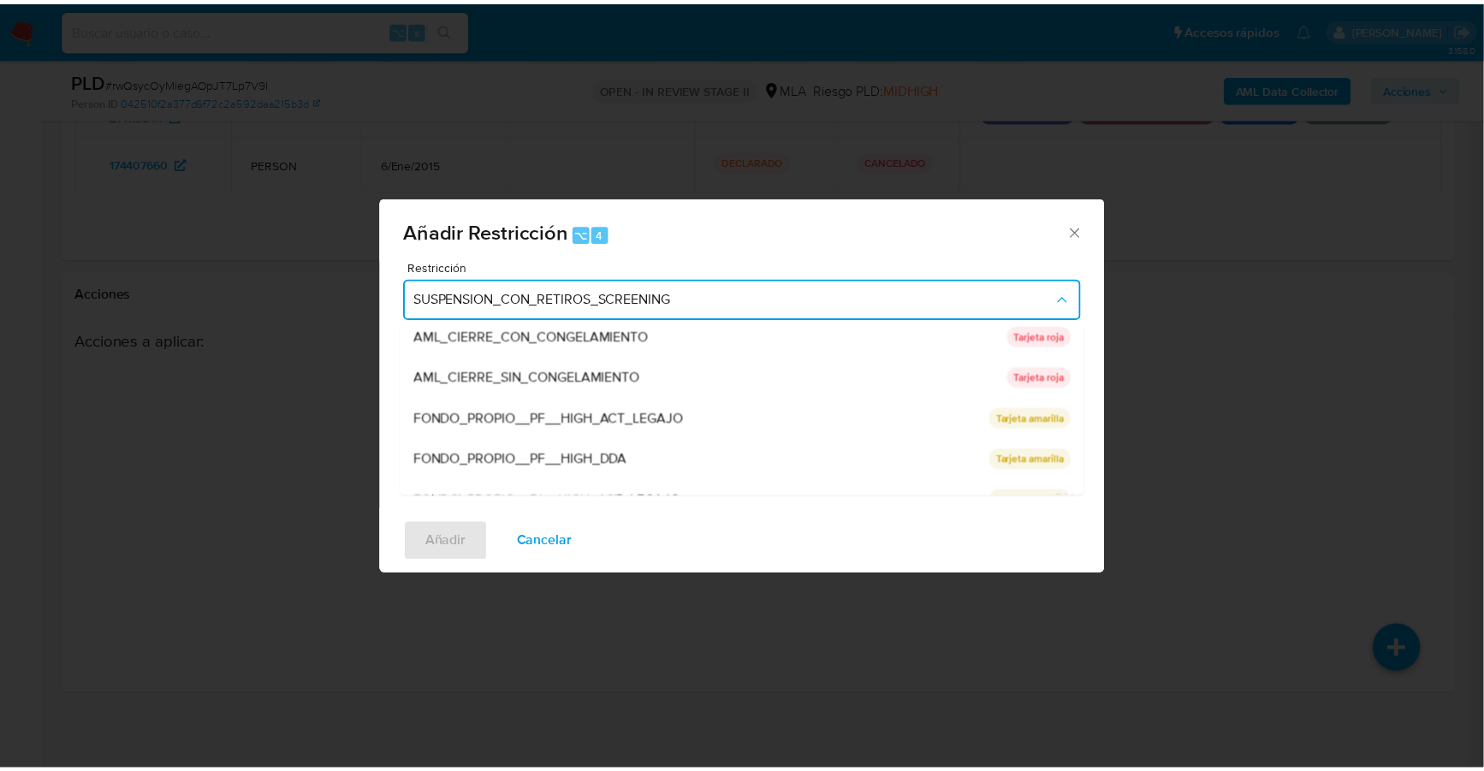
scroll to position [362, 0]
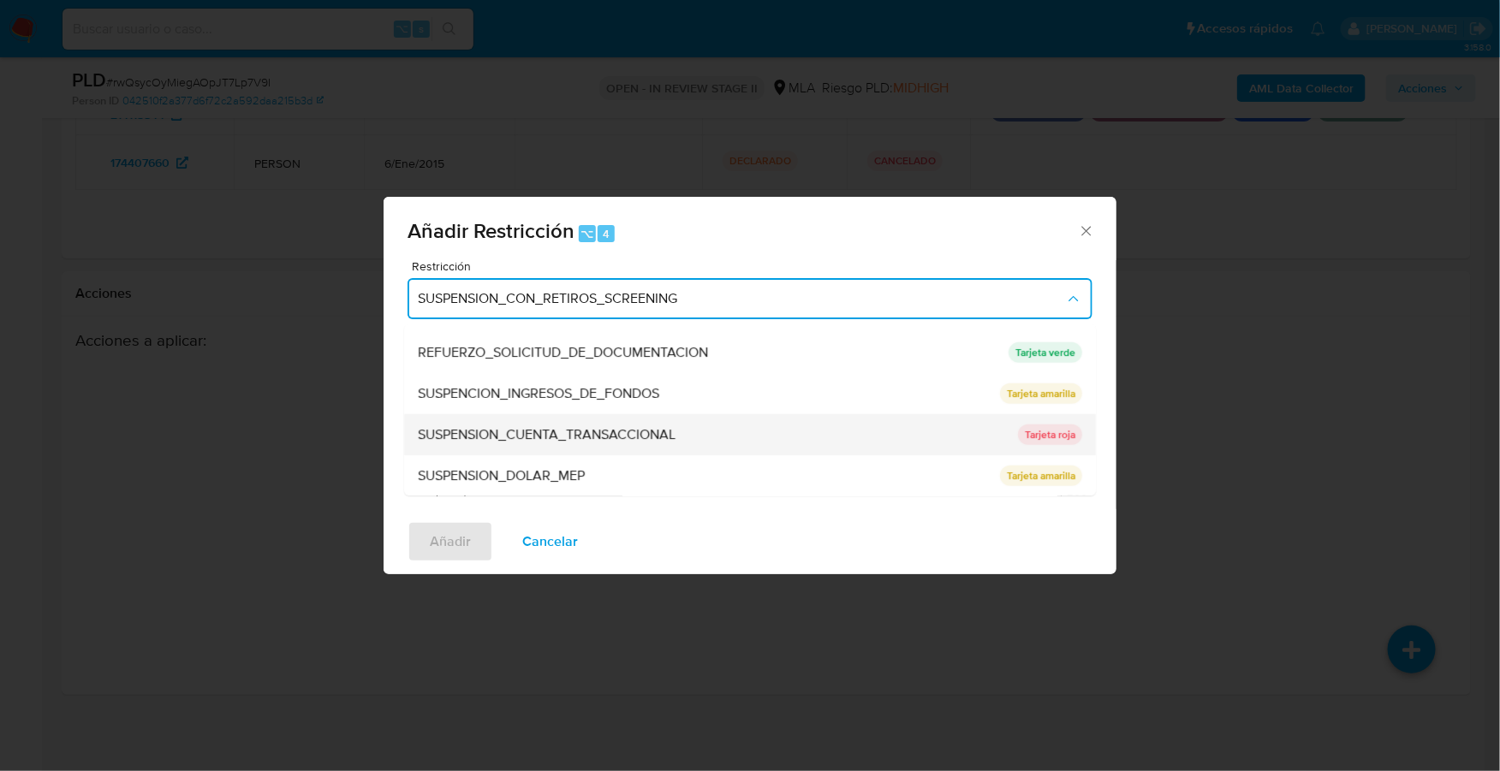
click at [545, 423] on div "SUSPENSION_CUENTA_TRANSACCIONAL" at bounding box center [713, 434] width 590 height 41
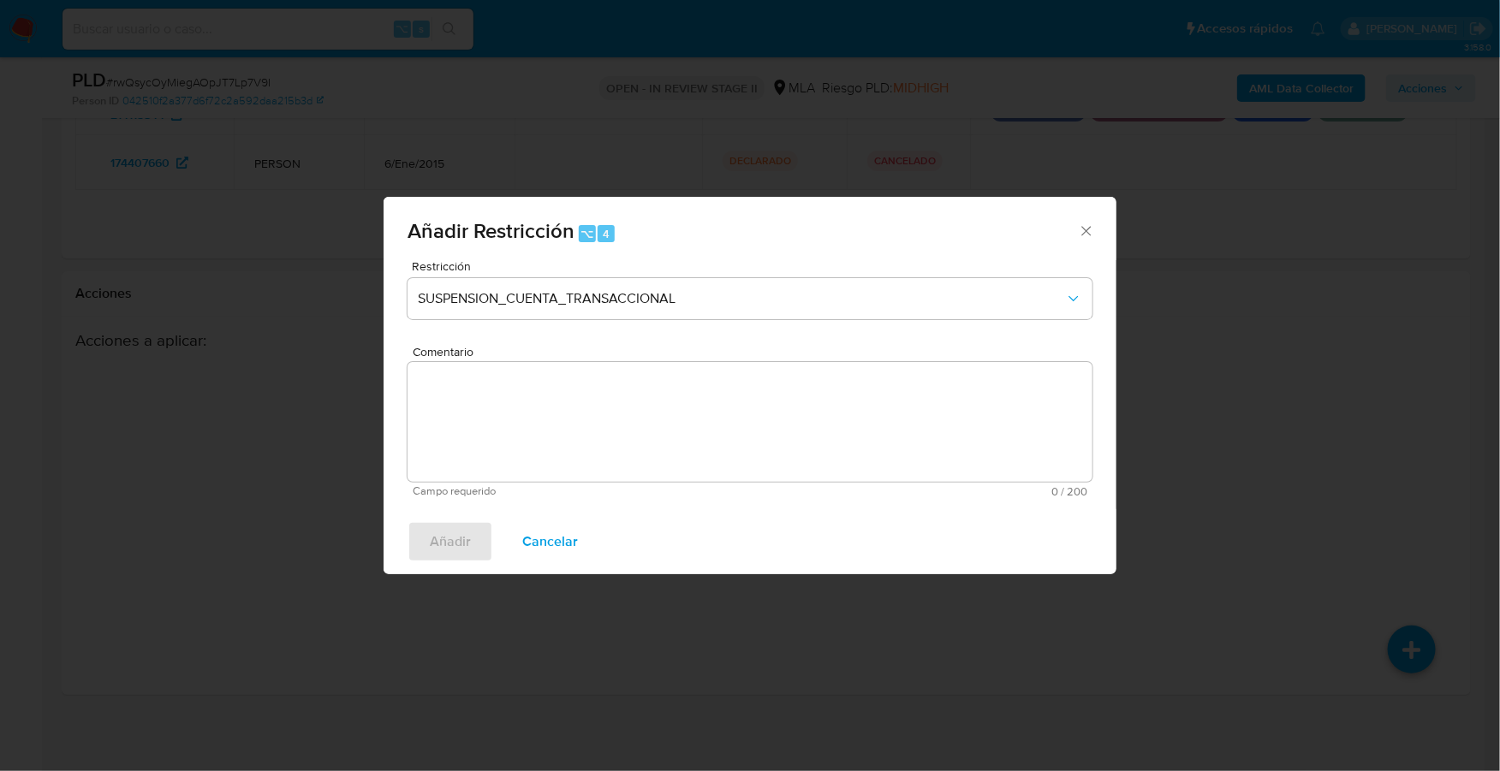
click at [566, 431] on textarea "Comentario" at bounding box center [749, 422] width 685 height 120
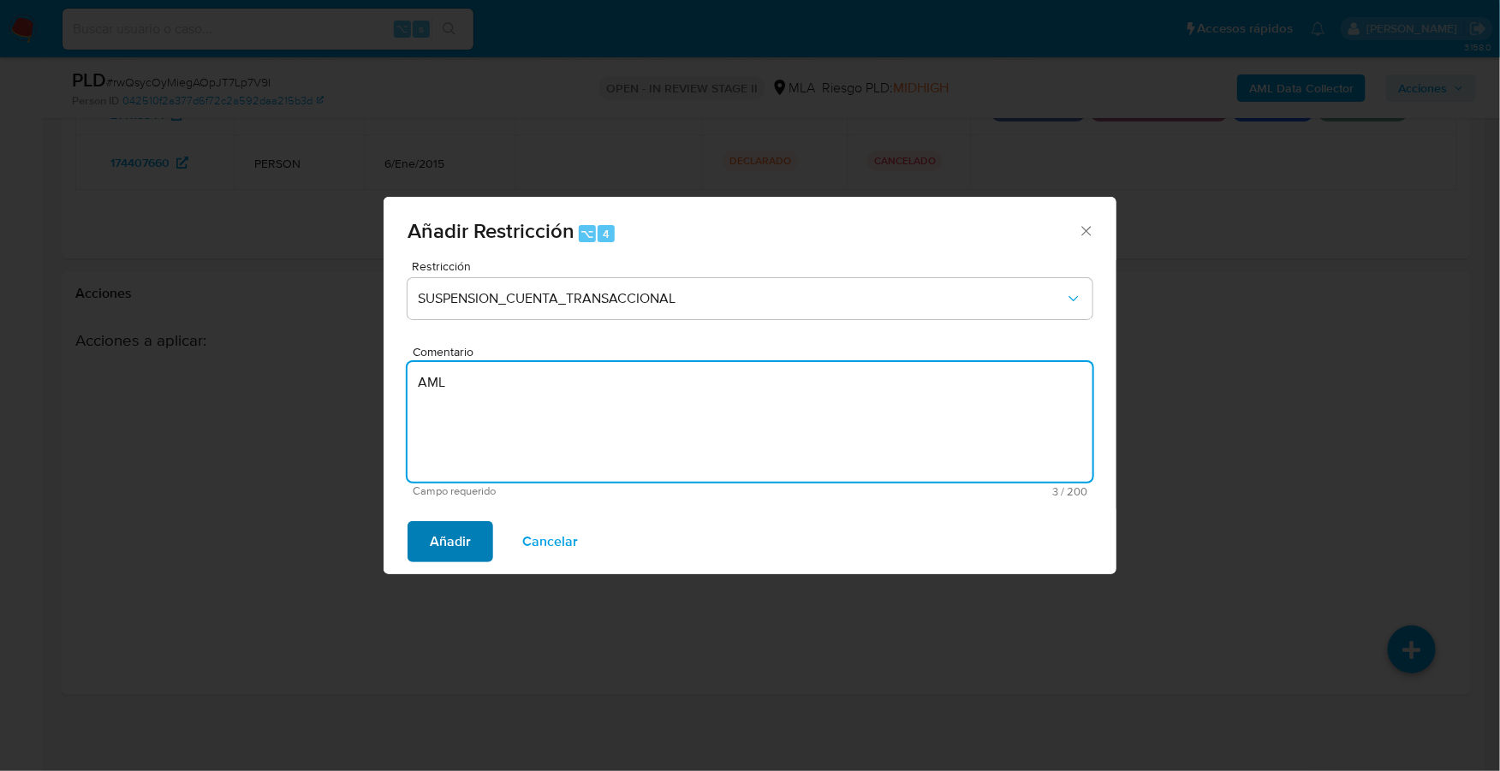
type textarea "AML"
click at [473, 536] on button "Añadir" at bounding box center [450, 541] width 86 height 41
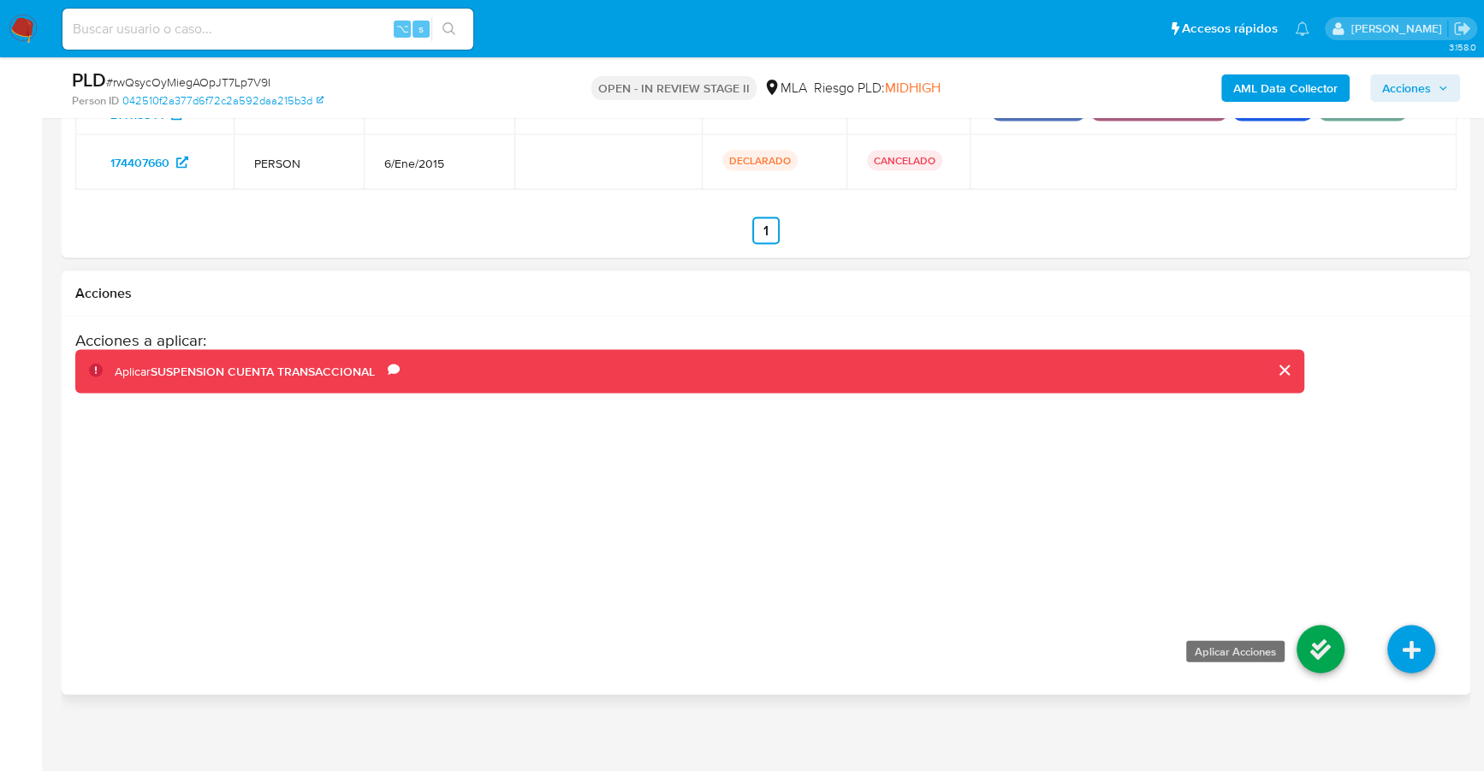
click at [1323, 634] on icon at bounding box center [1321, 650] width 48 height 48
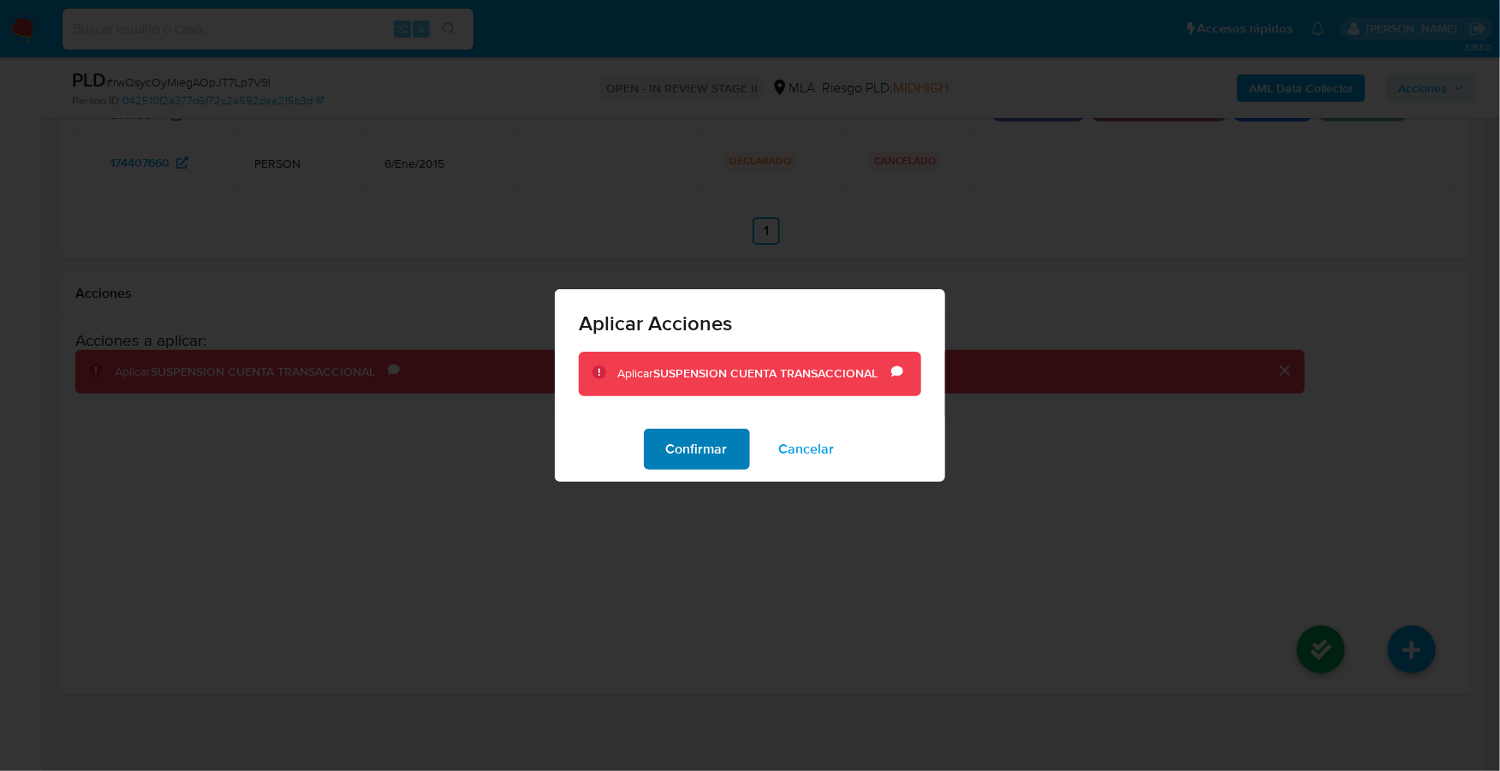
click at [715, 449] on span "Confirmar" at bounding box center [697, 450] width 62 height 38
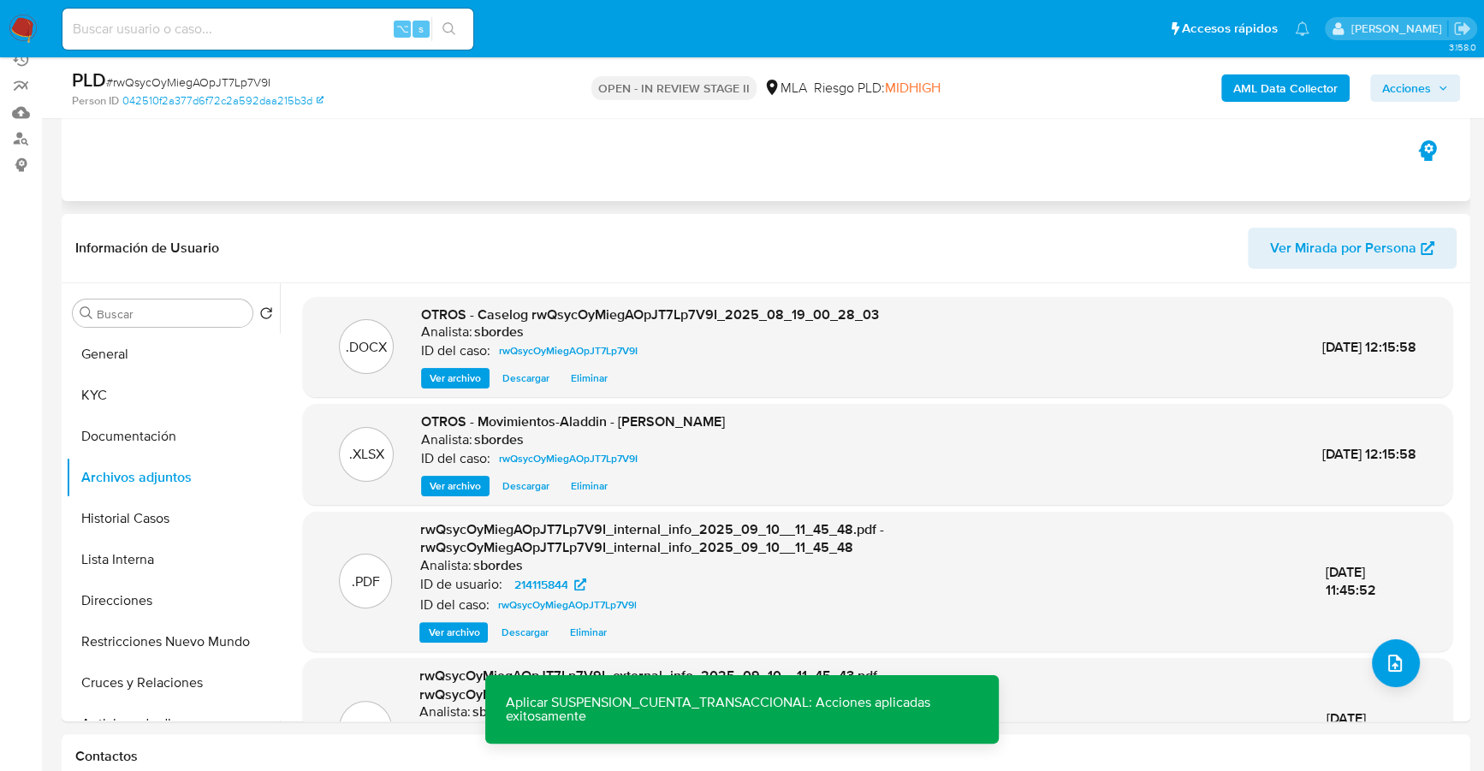
scroll to position [0, 0]
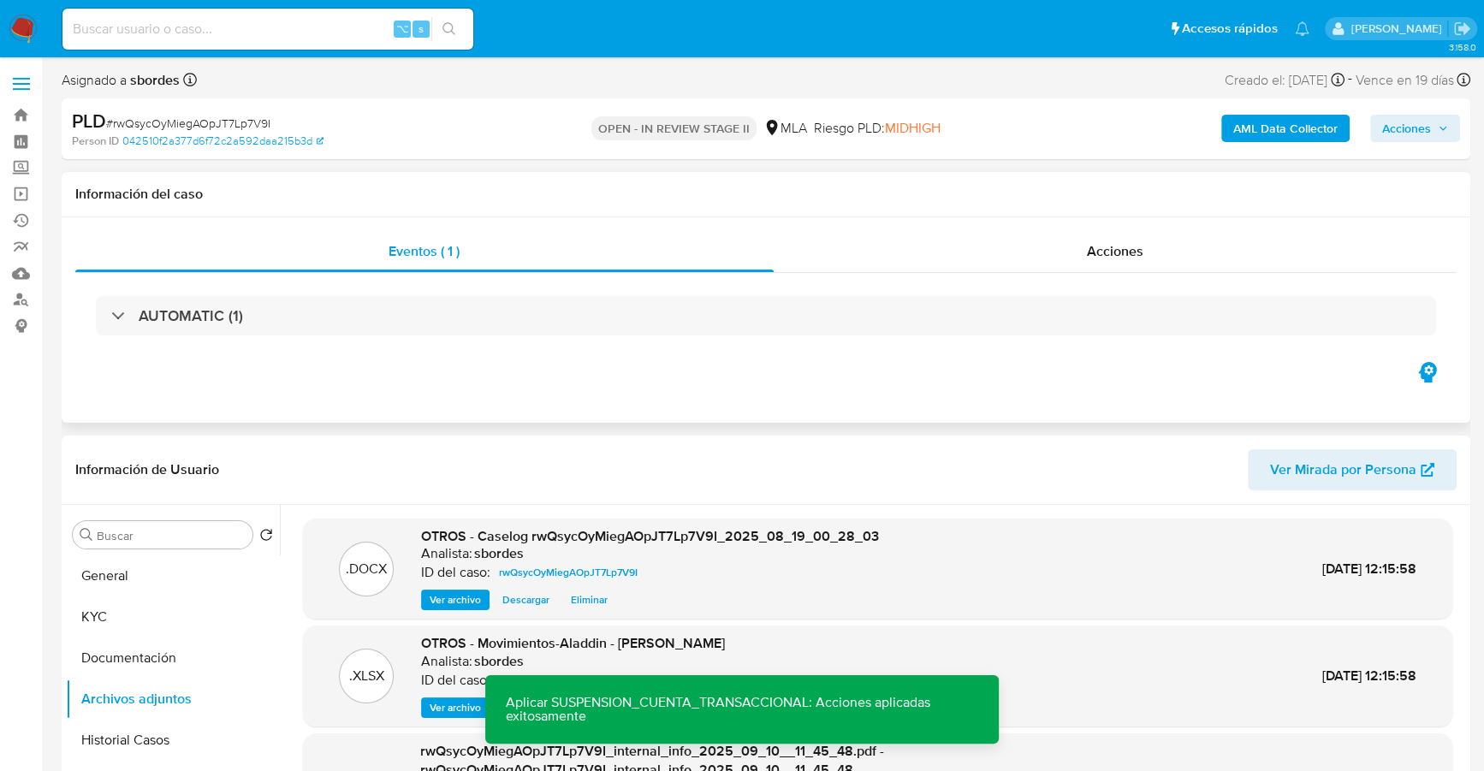
click at [1163, 227] on div "Eventos ( 1 ) Acciones AUTOMATIC (1)" at bounding box center [766, 319] width 1409 height 205
click at [1163, 261] on div "Acciones" at bounding box center [1116, 251] width 684 height 41
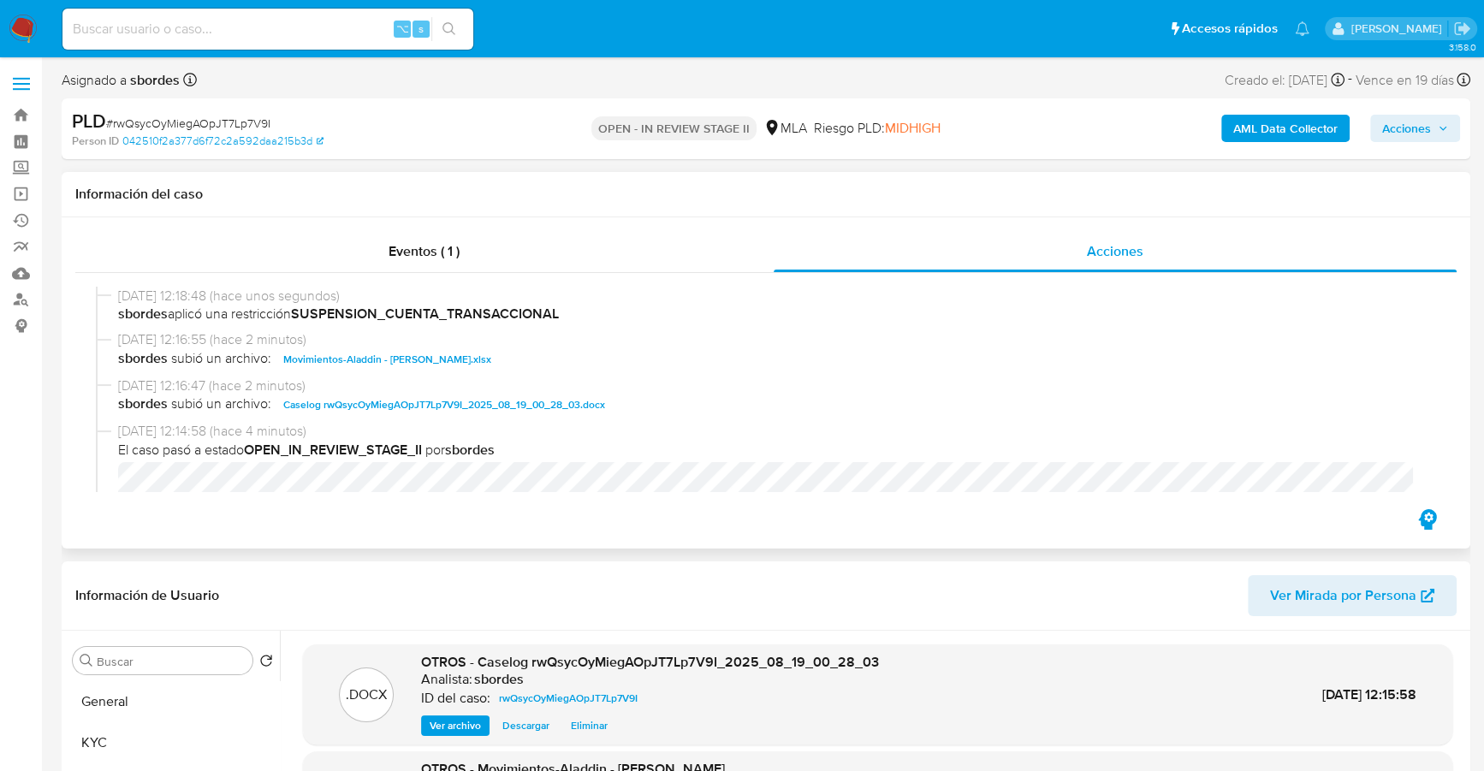
click at [900, 214] on div "Información del caso" at bounding box center [766, 194] width 1409 height 45
click at [1421, 123] on span "Acciones" at bounding box center [1406, 128] width 49 height 27
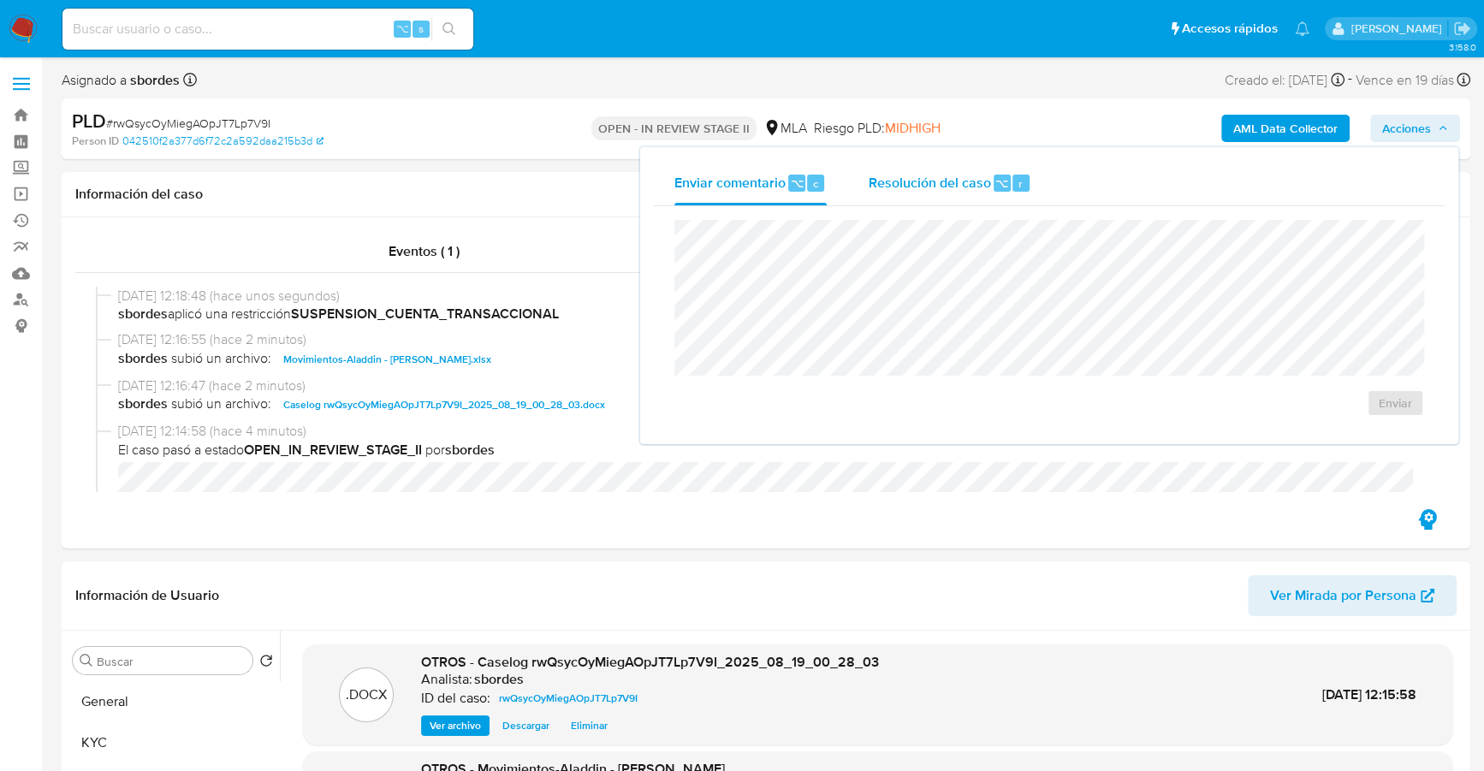
click at [1013, 179] on div "r" at bounding box center [1021, 183] width 17 height 17
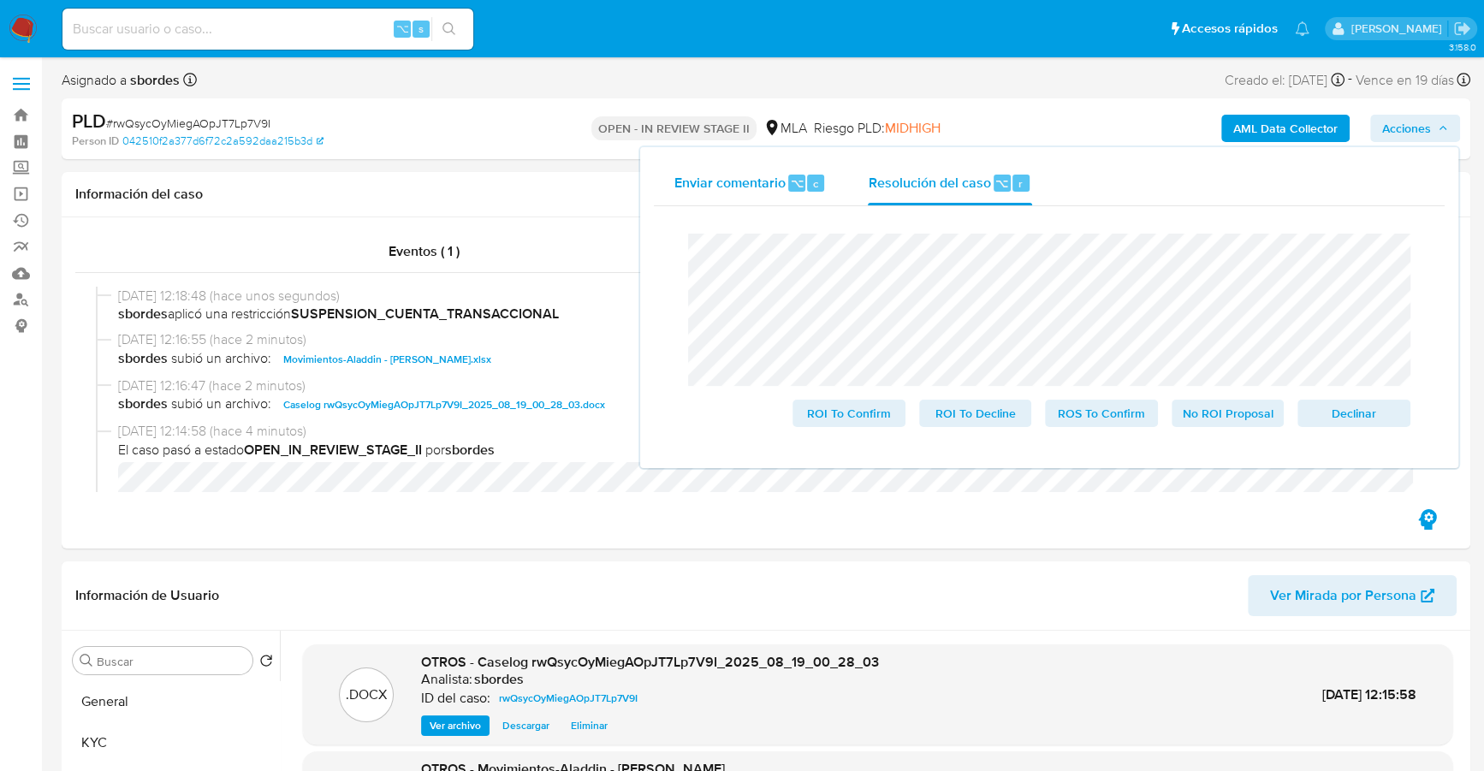
click at [693, 188] on div "Enviar comentario ⌥ c Resolución del caso ⌥ r Cierre de caso ROI To Confirm ROI…" at bounding box center [1049, 308] width 791 height 294
click at [1339, 415] on span "Declinar" at bounding box center [1354, 413] width 89 height 24
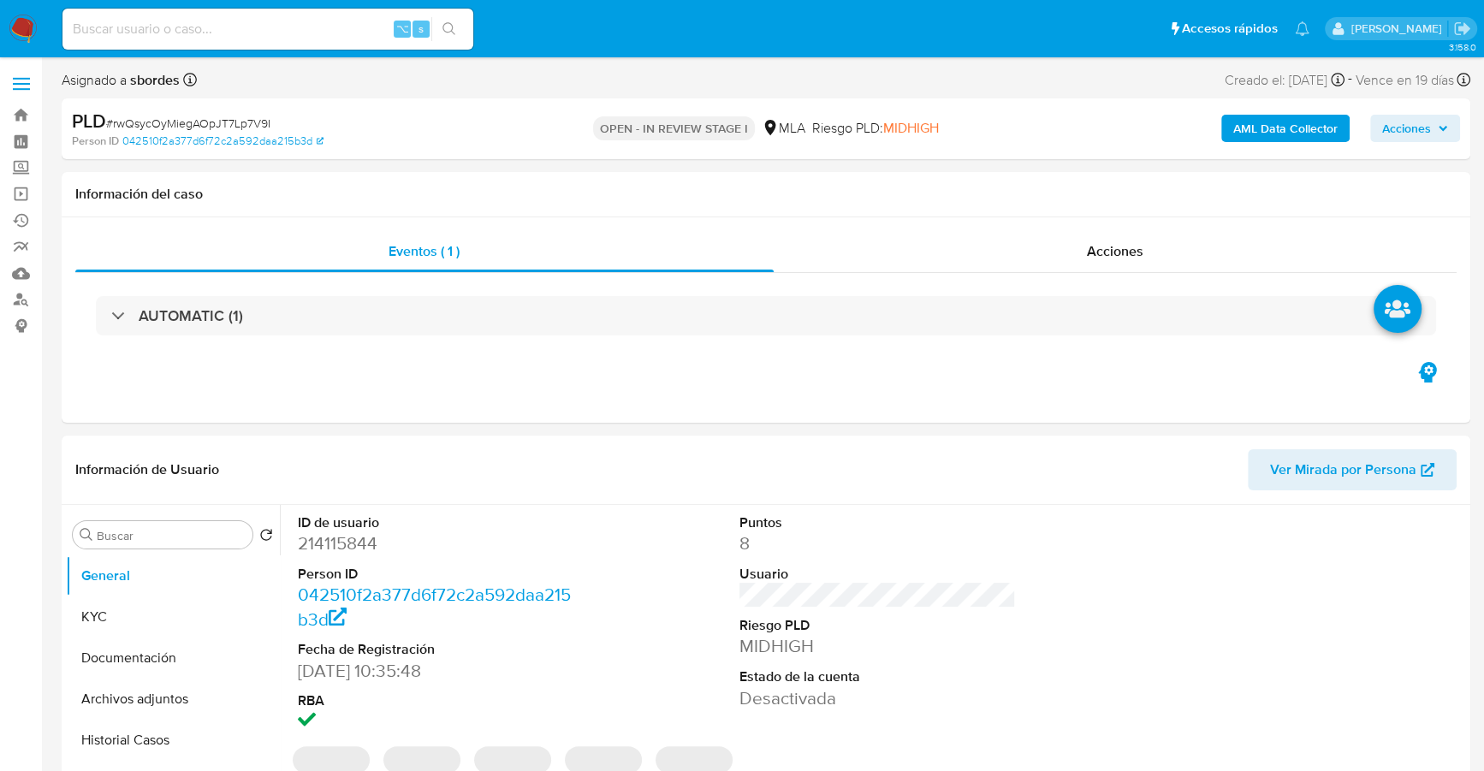
select select "10"
click at [1430, 131] on span "Acciones" at bounding box center [1406, 128] width 49 height 27
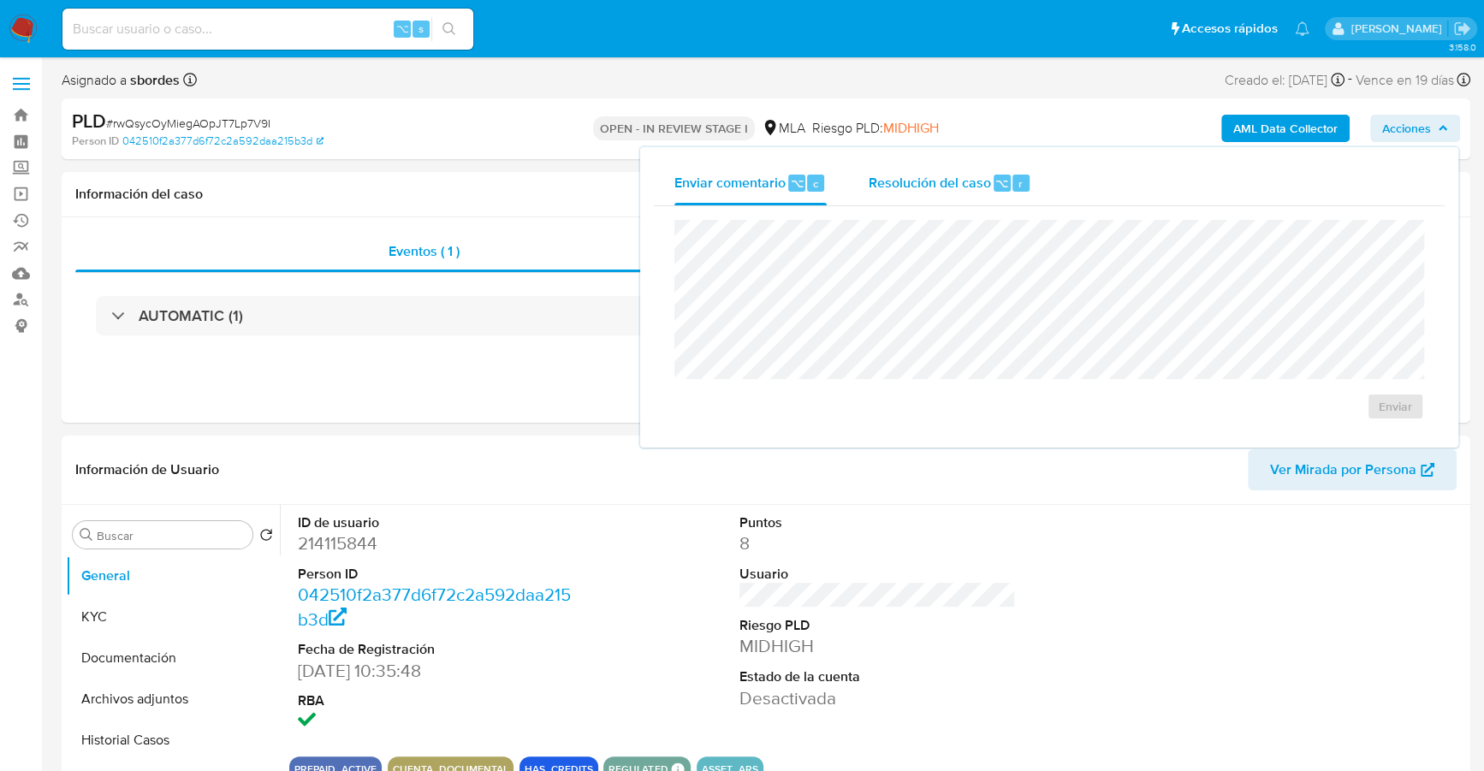
click at [973, 183] on span "Resolución del caso" at bounding box center [929, 183] width 122 height 20
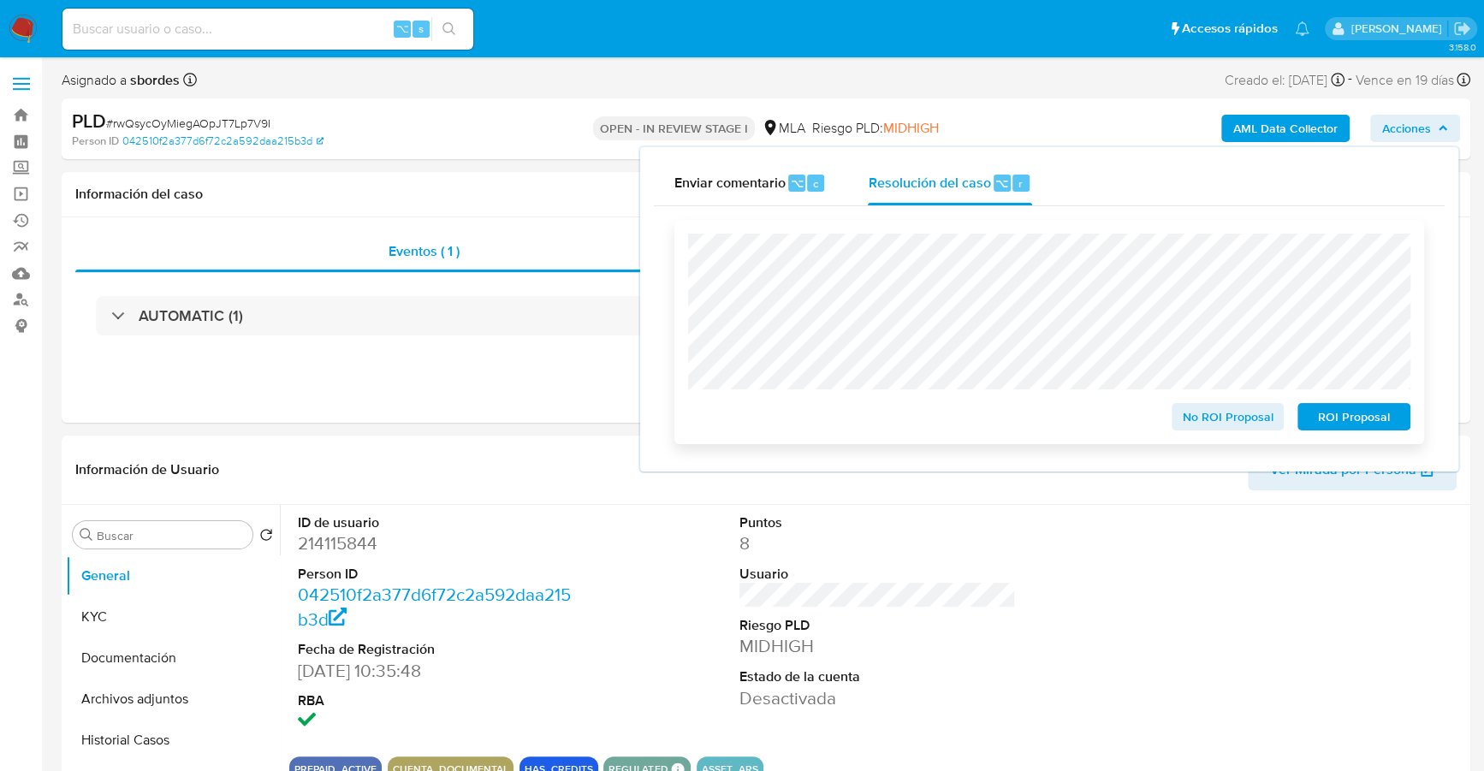
click at [1354, 417] on span "ROI Proposal" at bounding box center [1354, 417] width 89 height 24
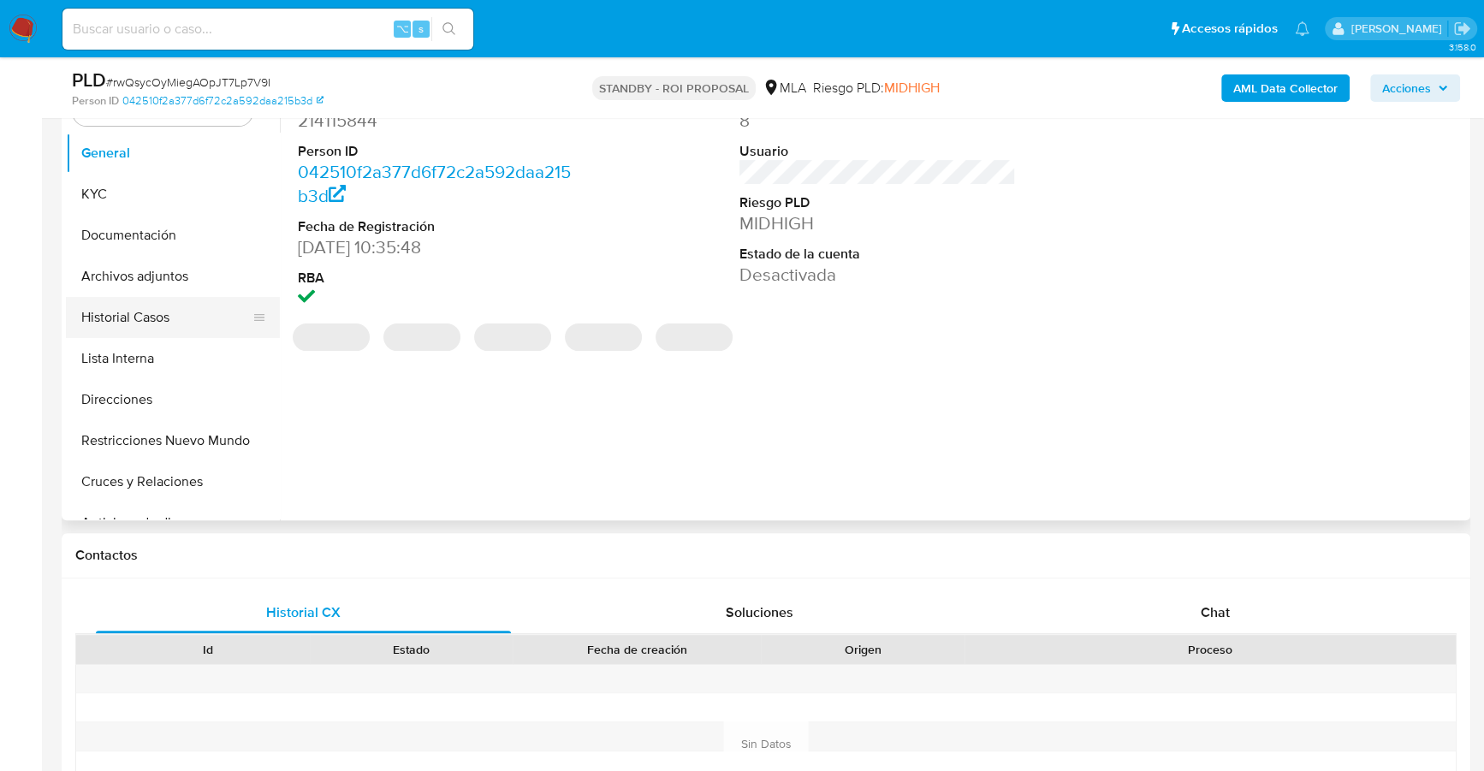
scroll to position [287, 0]
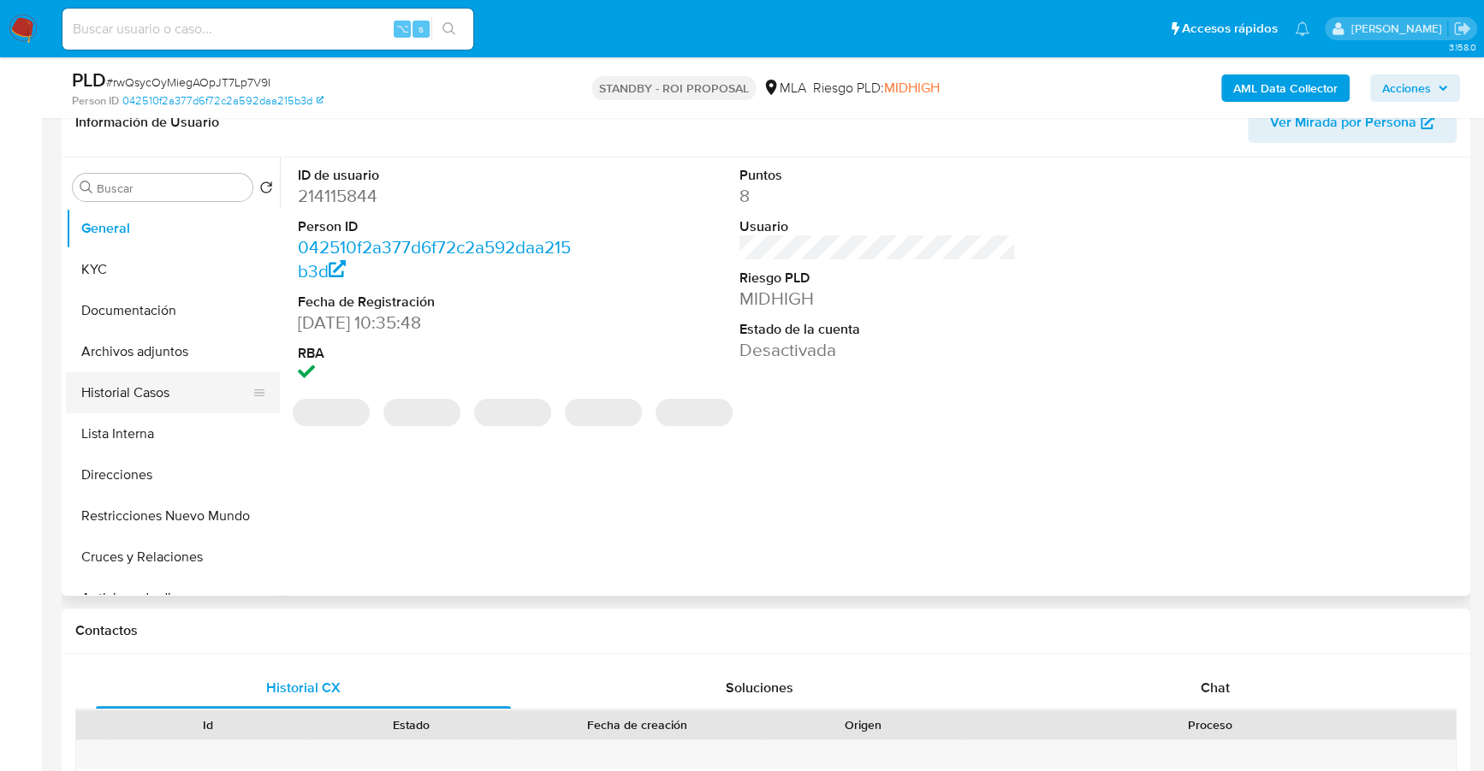
select select "10"
click at [111, 350] on button "Archivos adjuntos" at bounding box center [166, 351] width 200 height 41
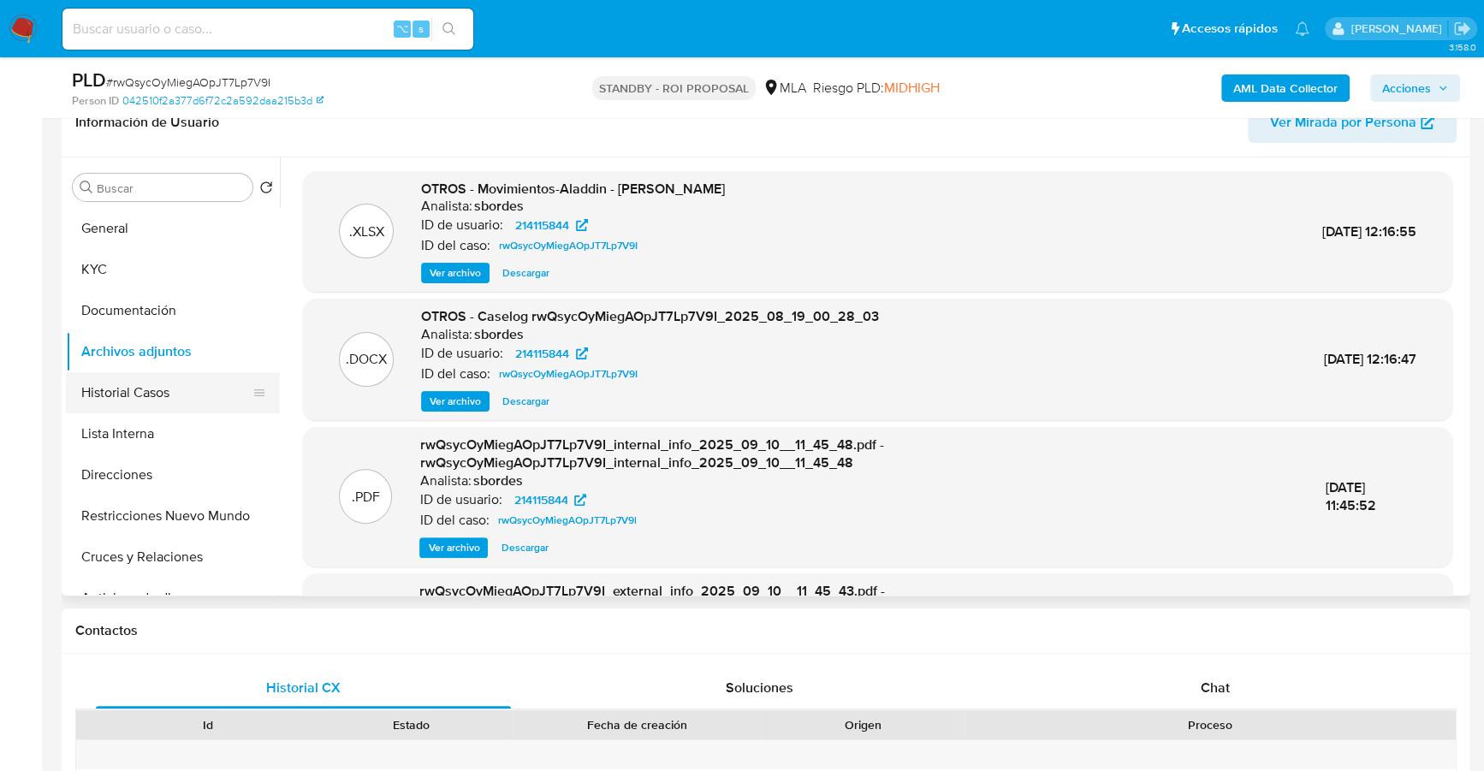
click at [131, 403] on button "Historial Casos" at bounding box center [166, 392] width 200 height 41
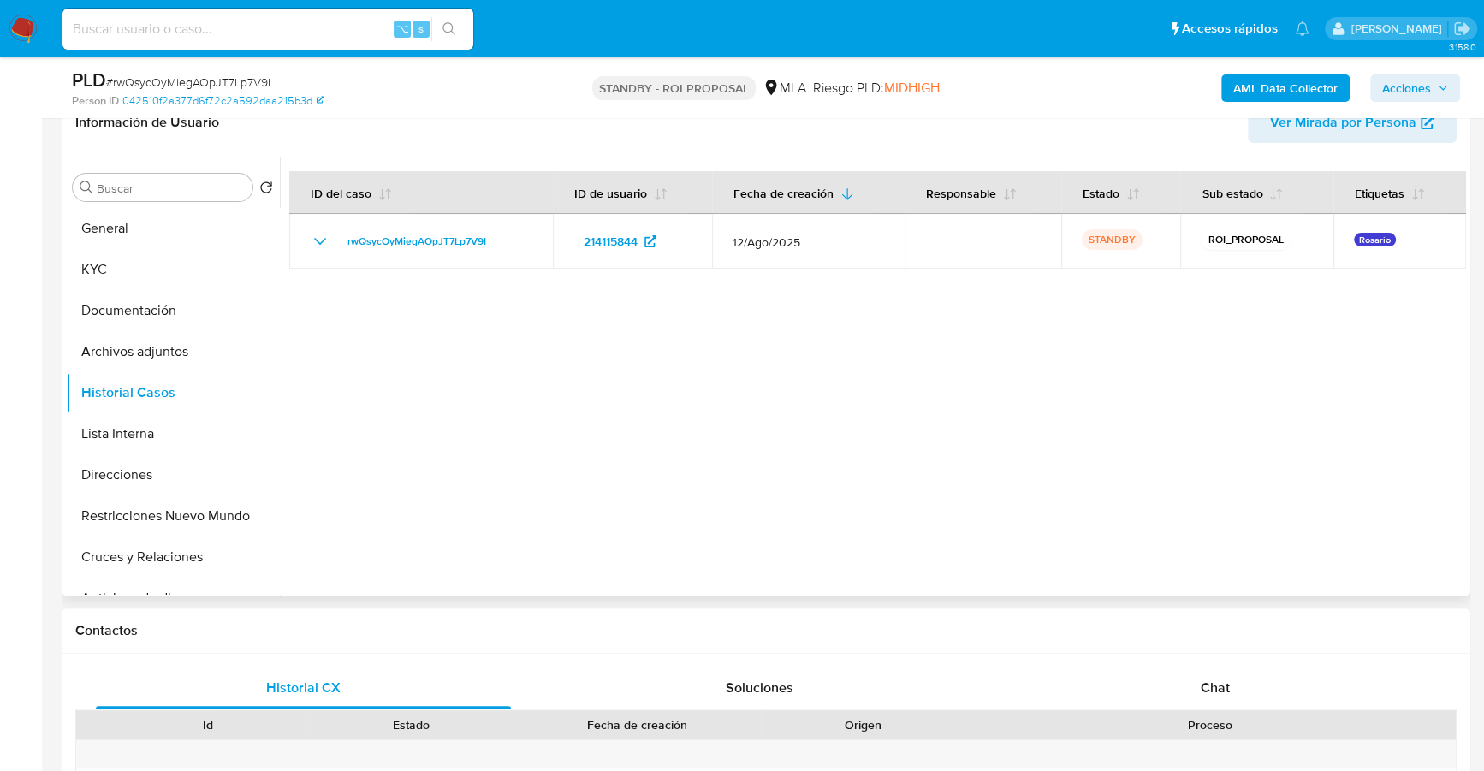
click at [935, 317] on div at bounding box center [873, 377] width 1186 height 438
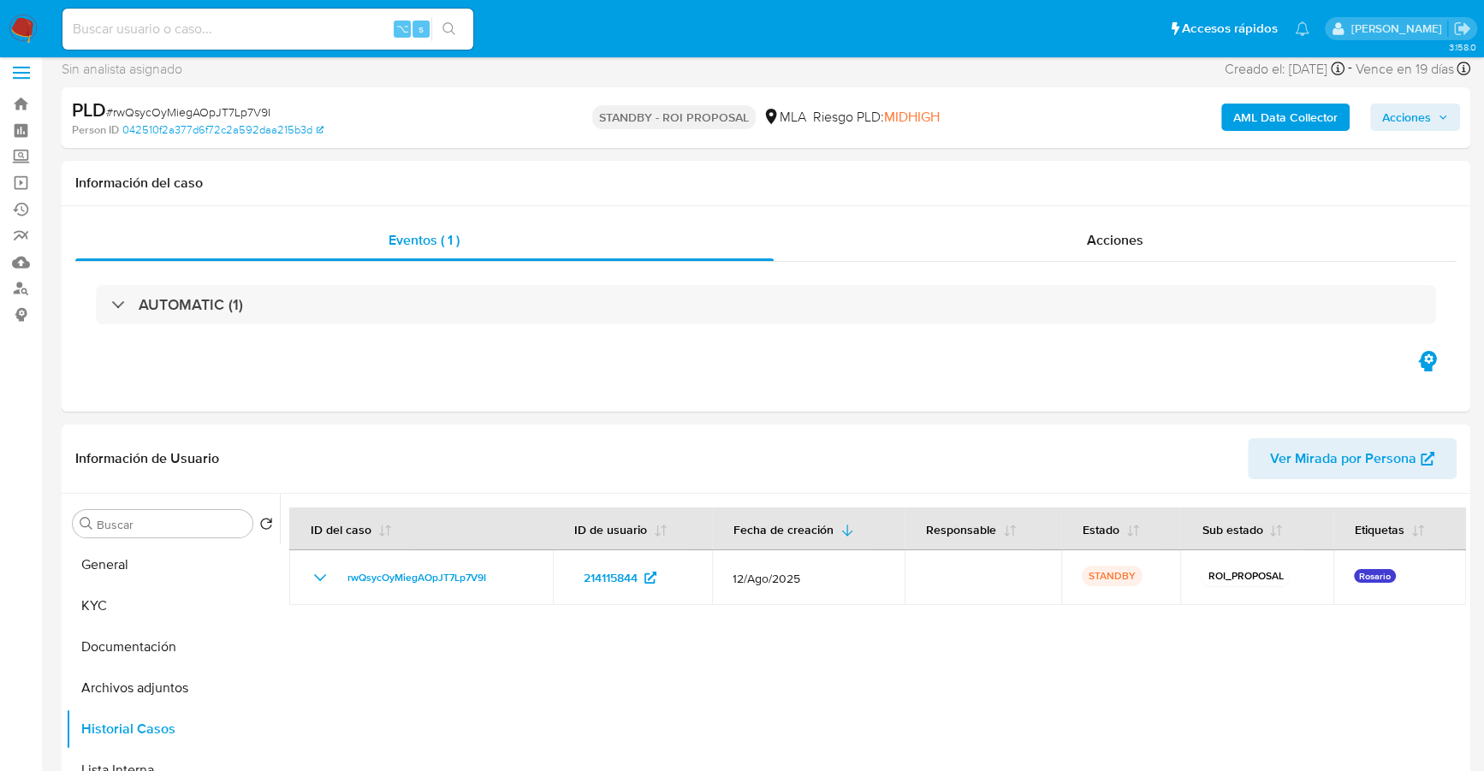
scroll to position [0, 0]
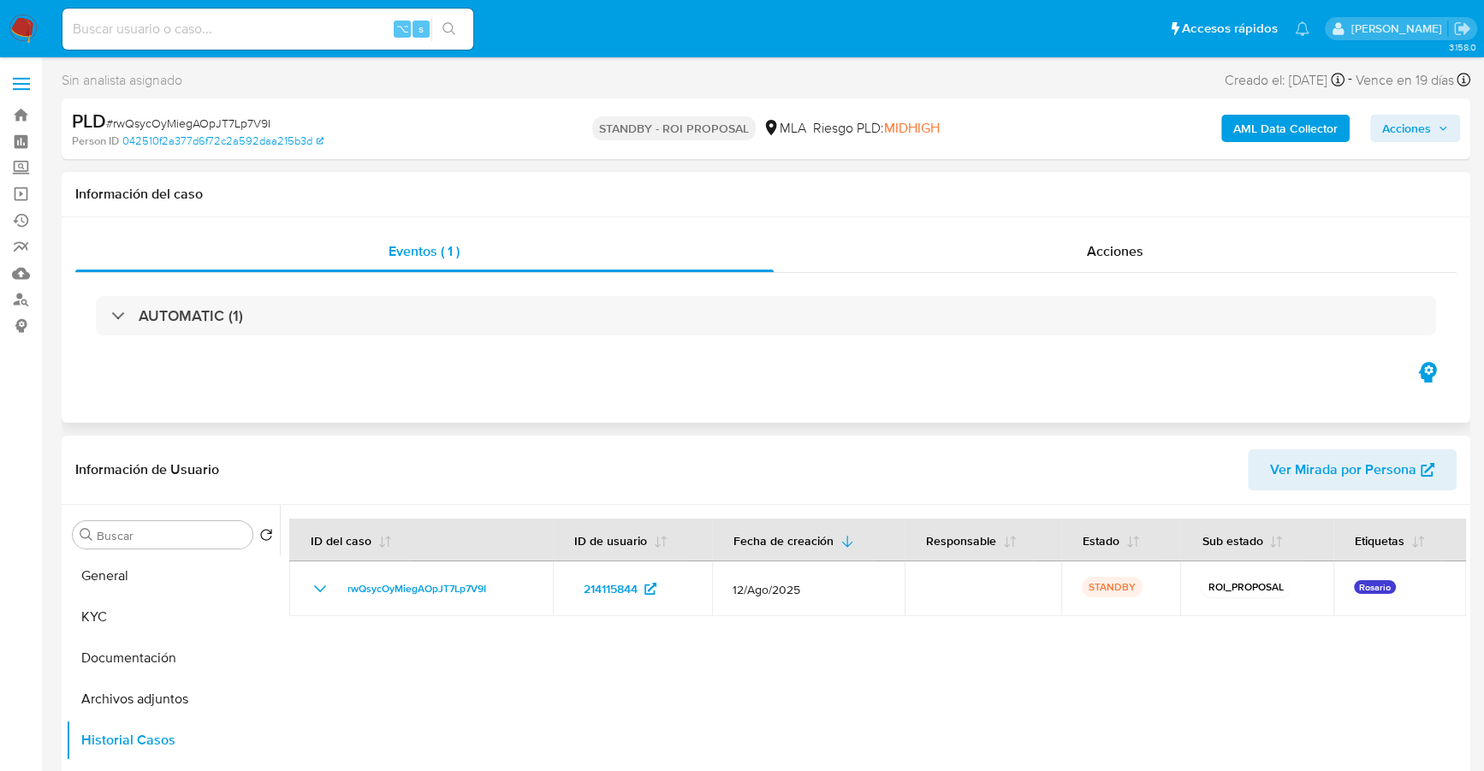
click at [1063, 276] on div "AUTOMATIC (1)" at bounding box center [766, 316] width 1382 height 86
click at [1072, 255] on div "Acciones" at bounding box center [1116, 251] width 684 height 41
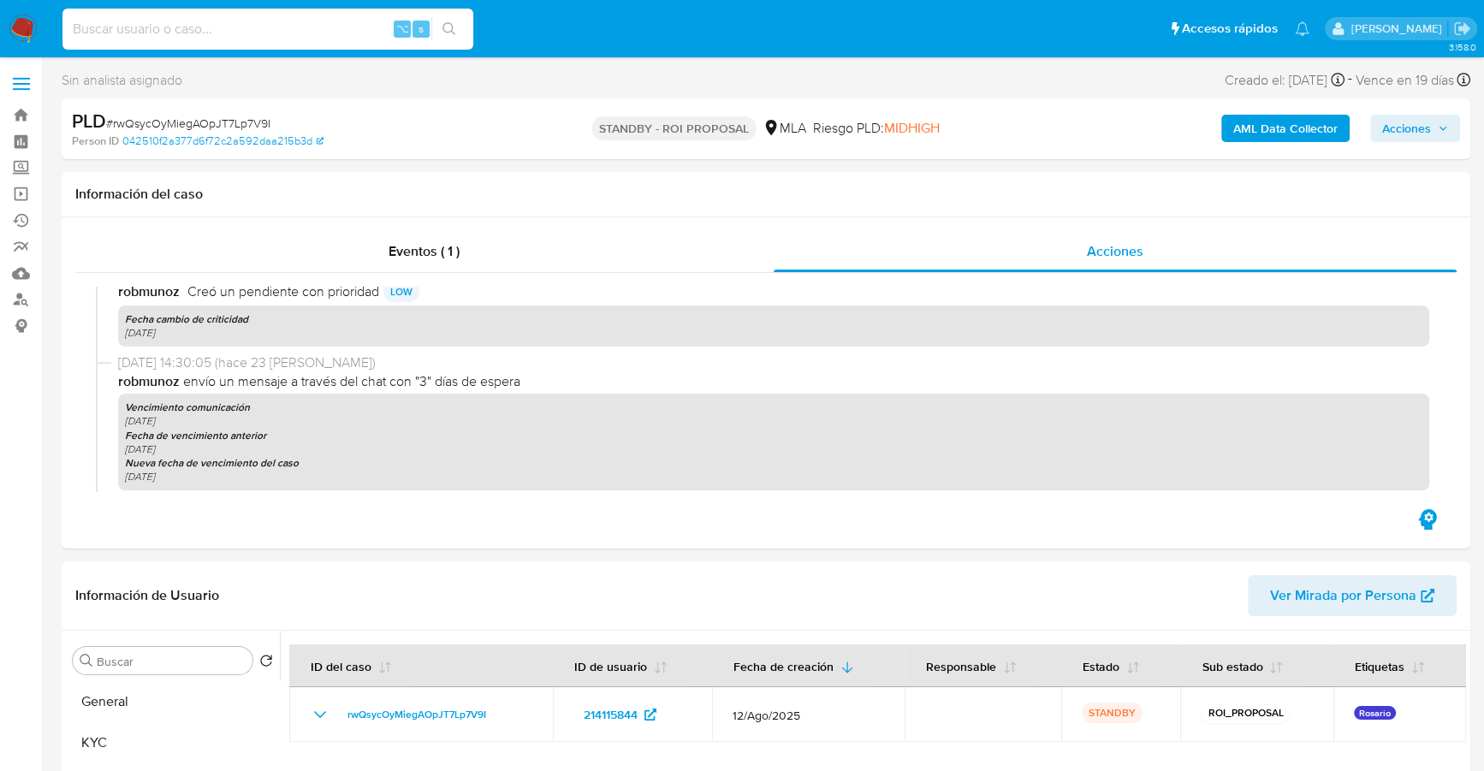
click at [189, 31] on input at bounding box center [267, 29] width 411 height 22
paste input "431801444"
type input "431801444"
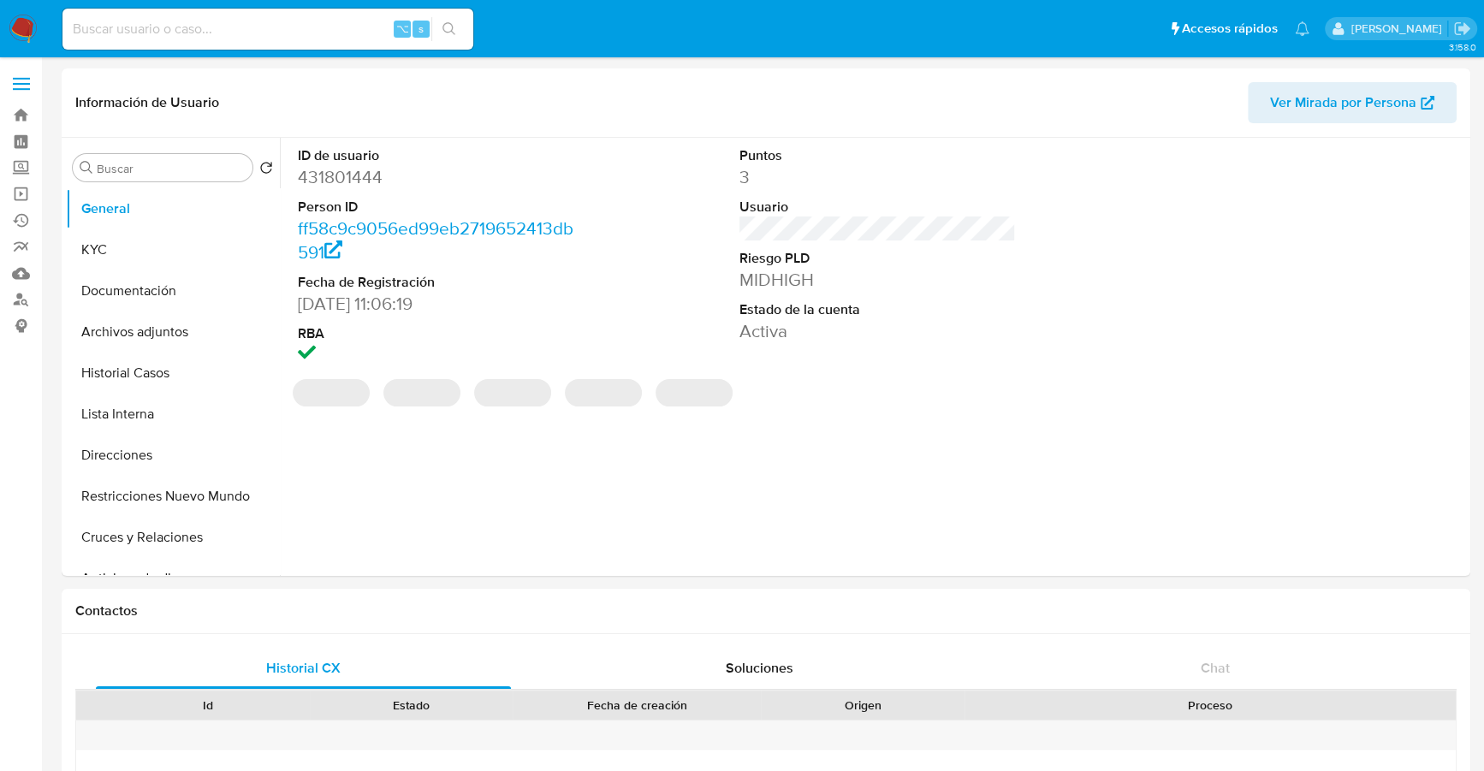
select select "10"
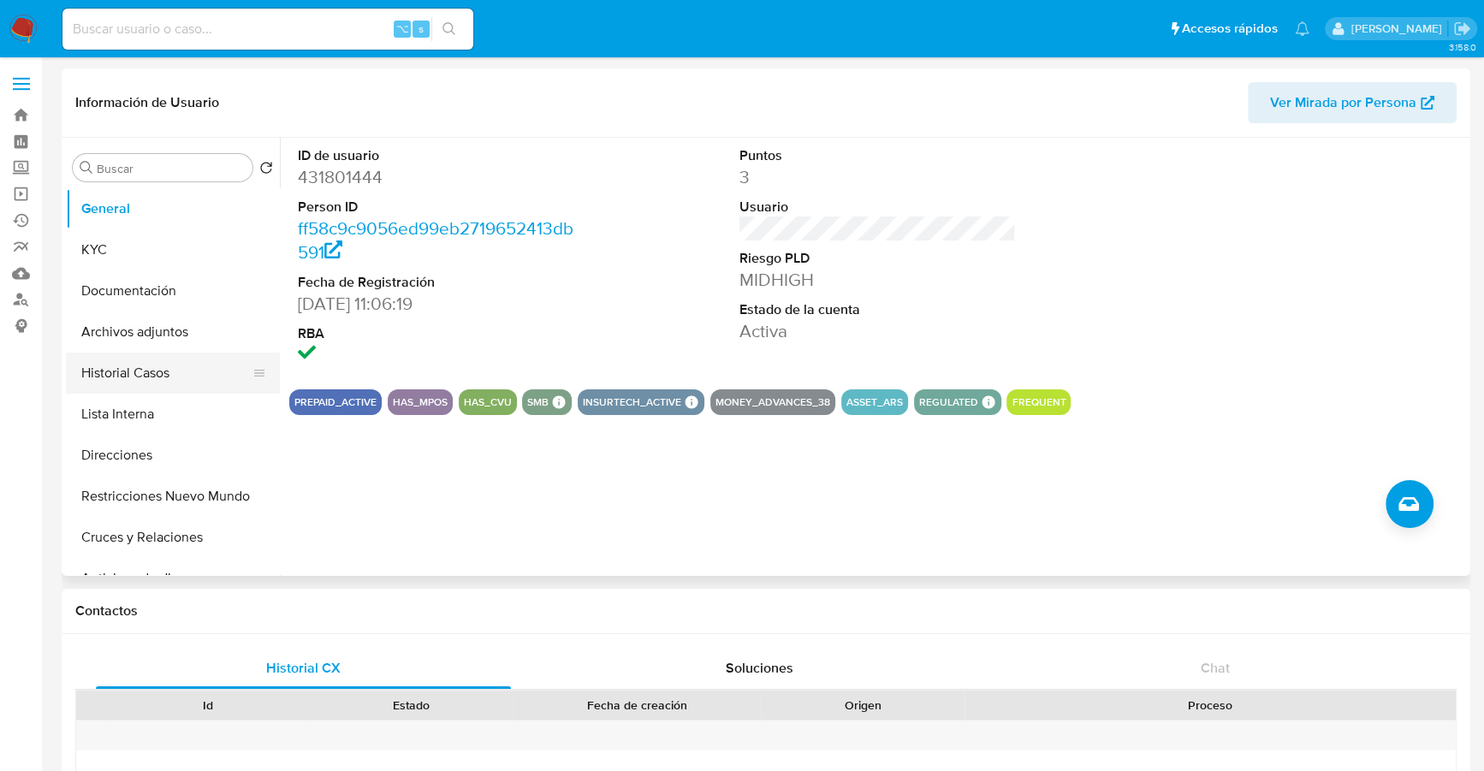
click at [148, 387] on button "Historial Casos" at bounding box center [166, 373] width 200 height 41
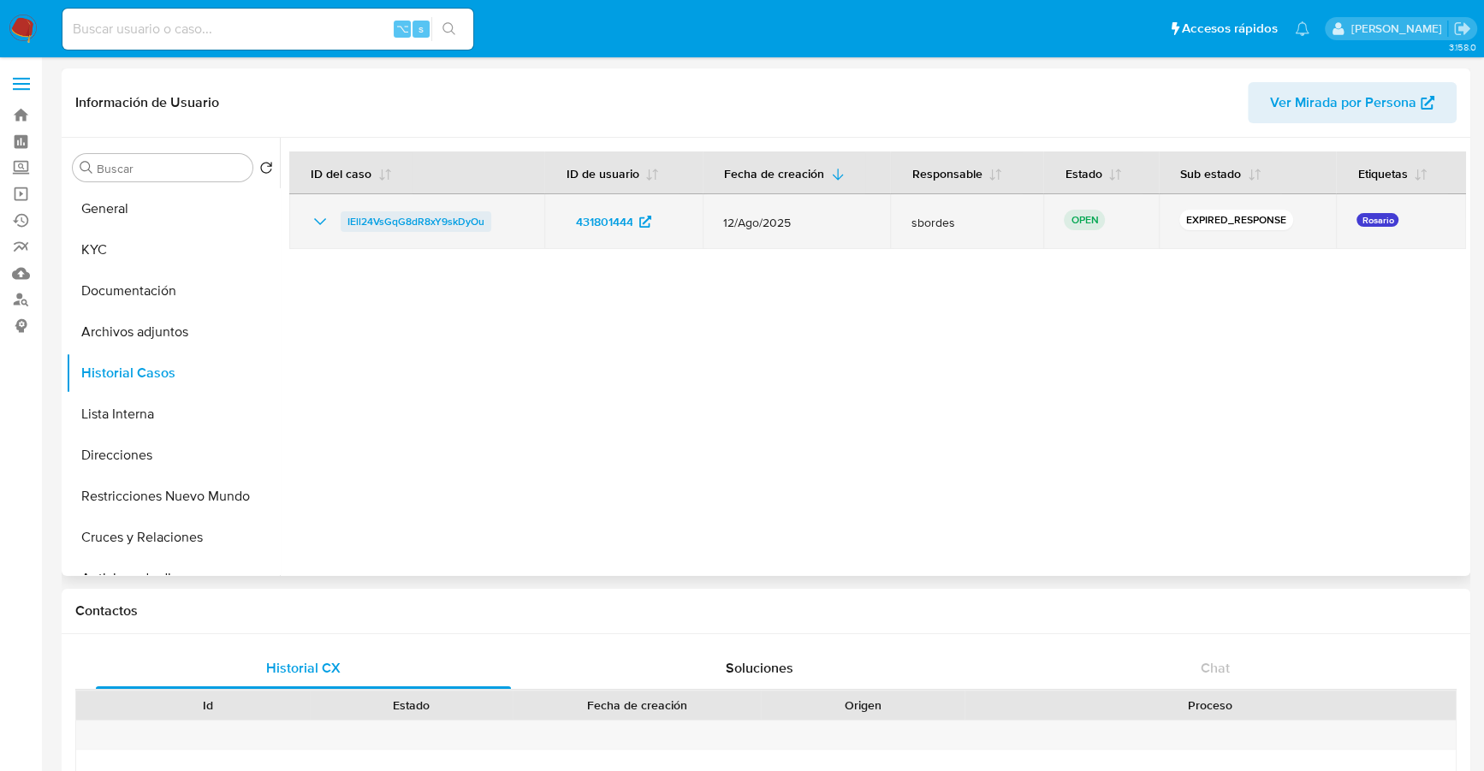
click at [416, 228] on span "IEll24VsGqG8dR8xY9skDyOu" at bounding box center [416, 221] width 137 height 21
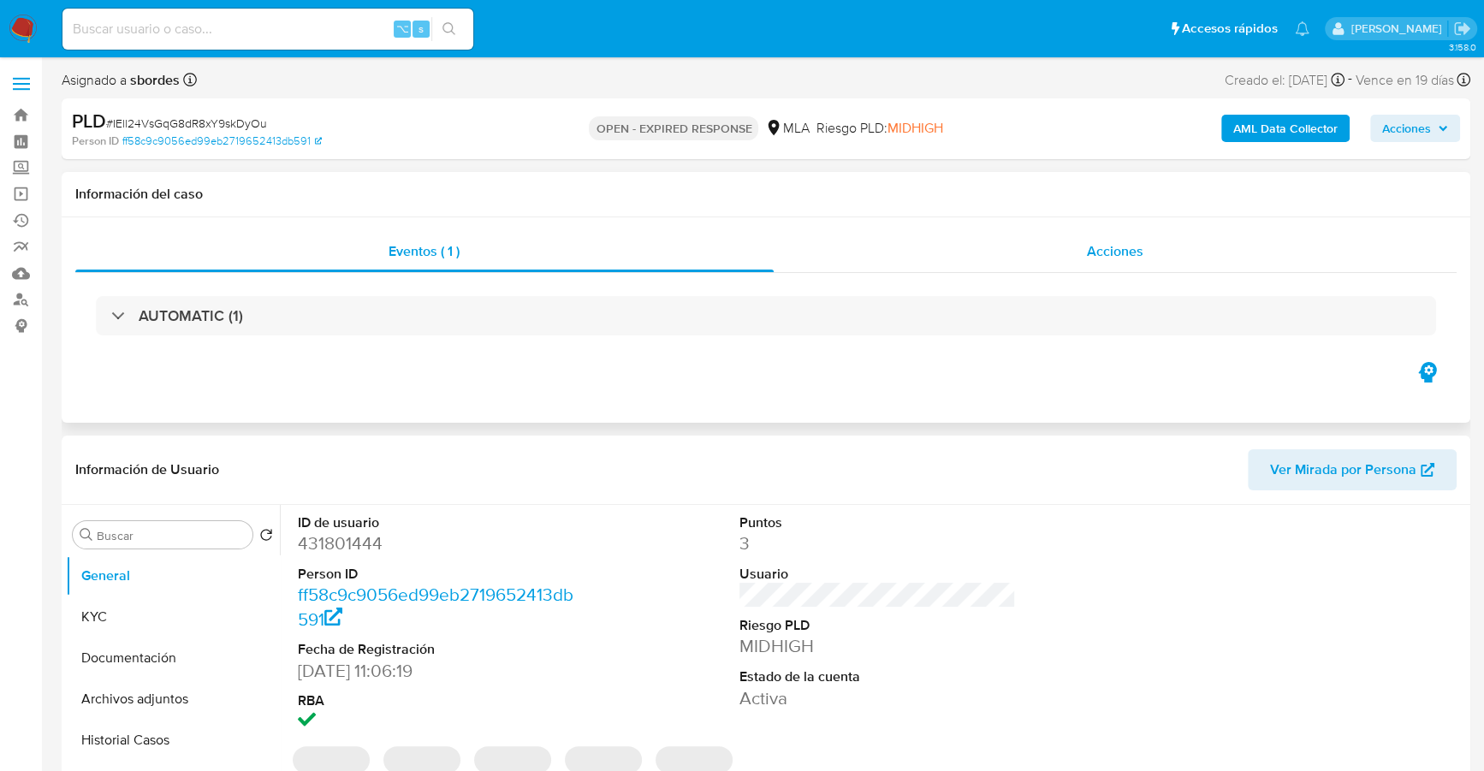
select select "10"
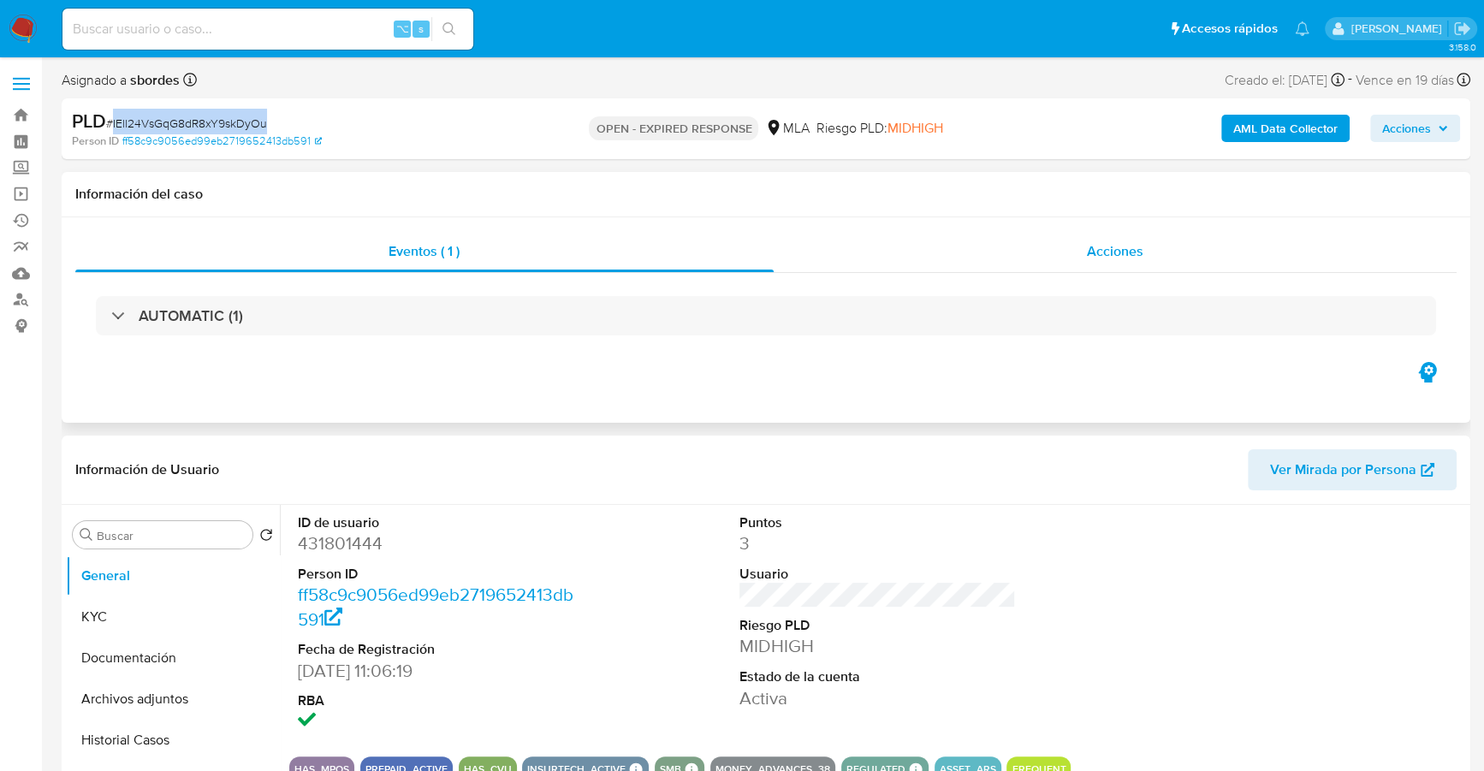
click at [1173, 260] on div "Acciones" at bounding box center [1116, 251] width 684 height 41
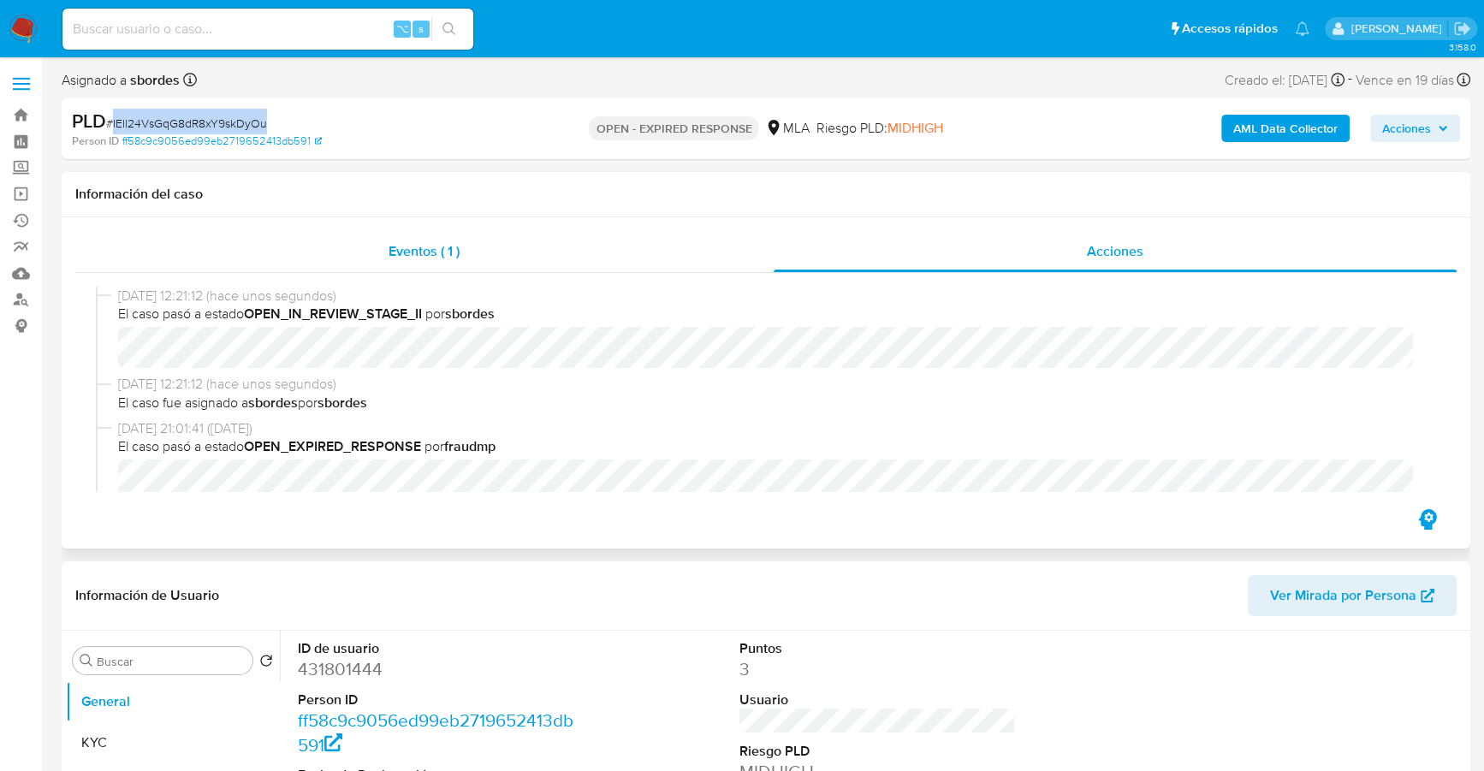
click at [524, 242] on div "Eventos ( 1 )" at bounding box center [424, 251] width 699 height 41
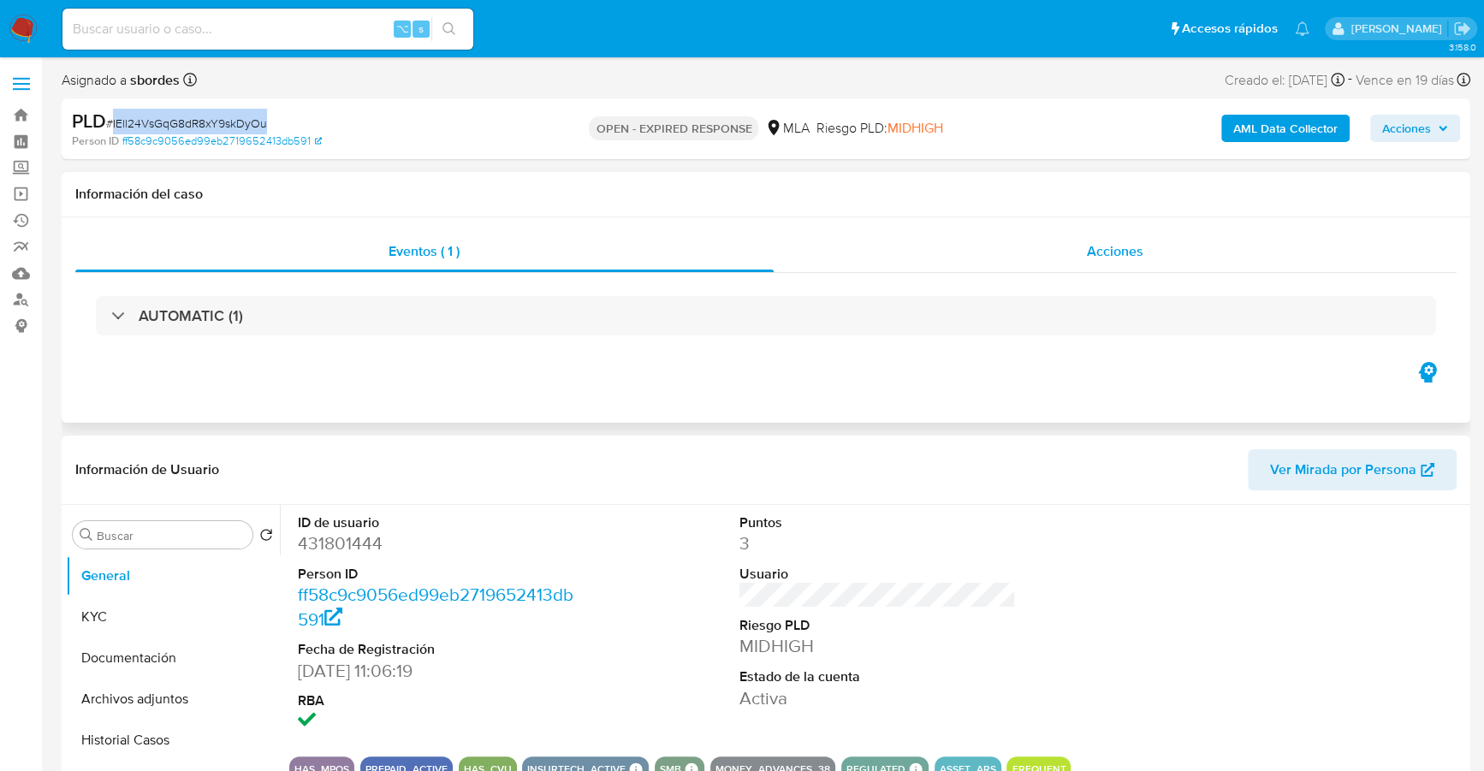
click at [1101, 255] on span "Acciones" at bounding box center [1115, 251] width 56 height 20
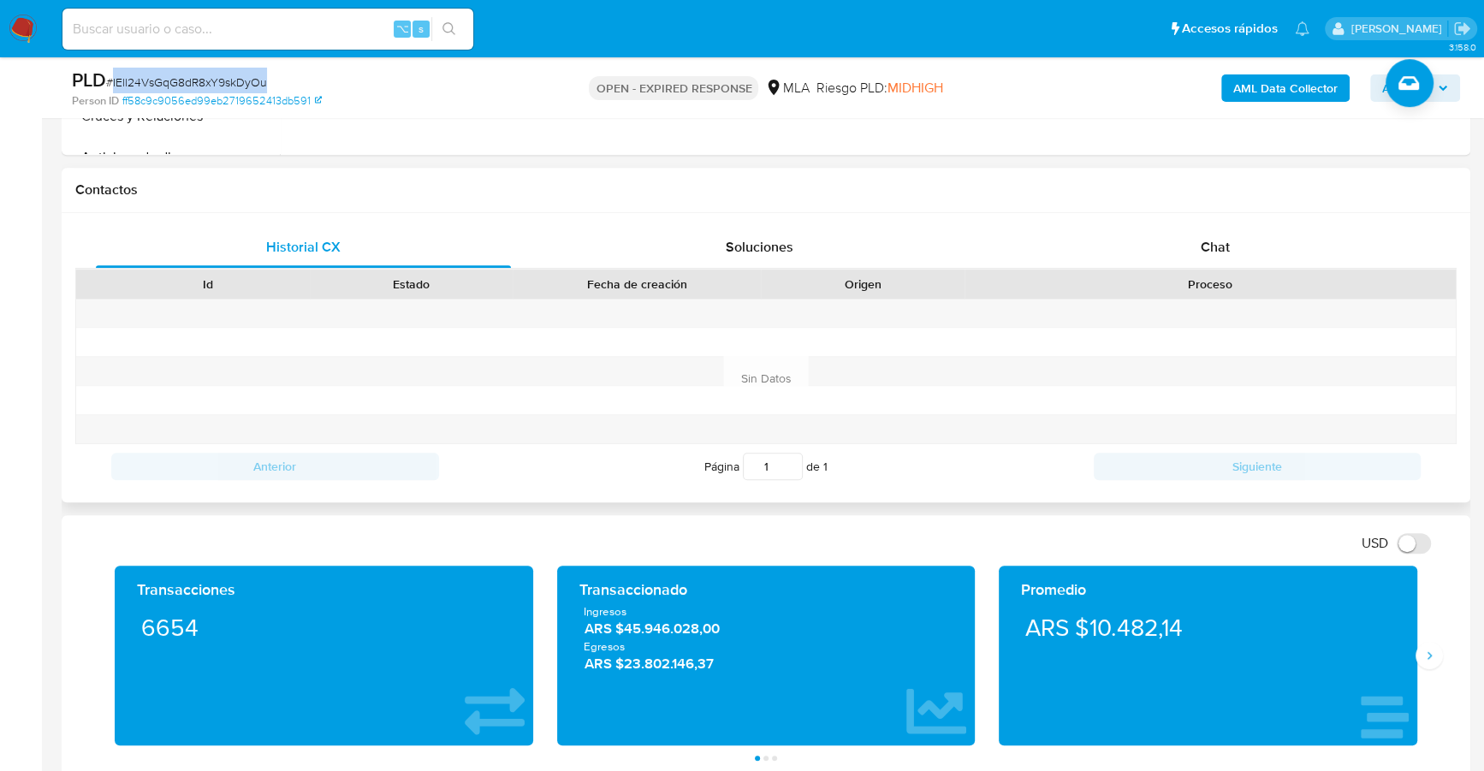
scroll to position [851, 0]
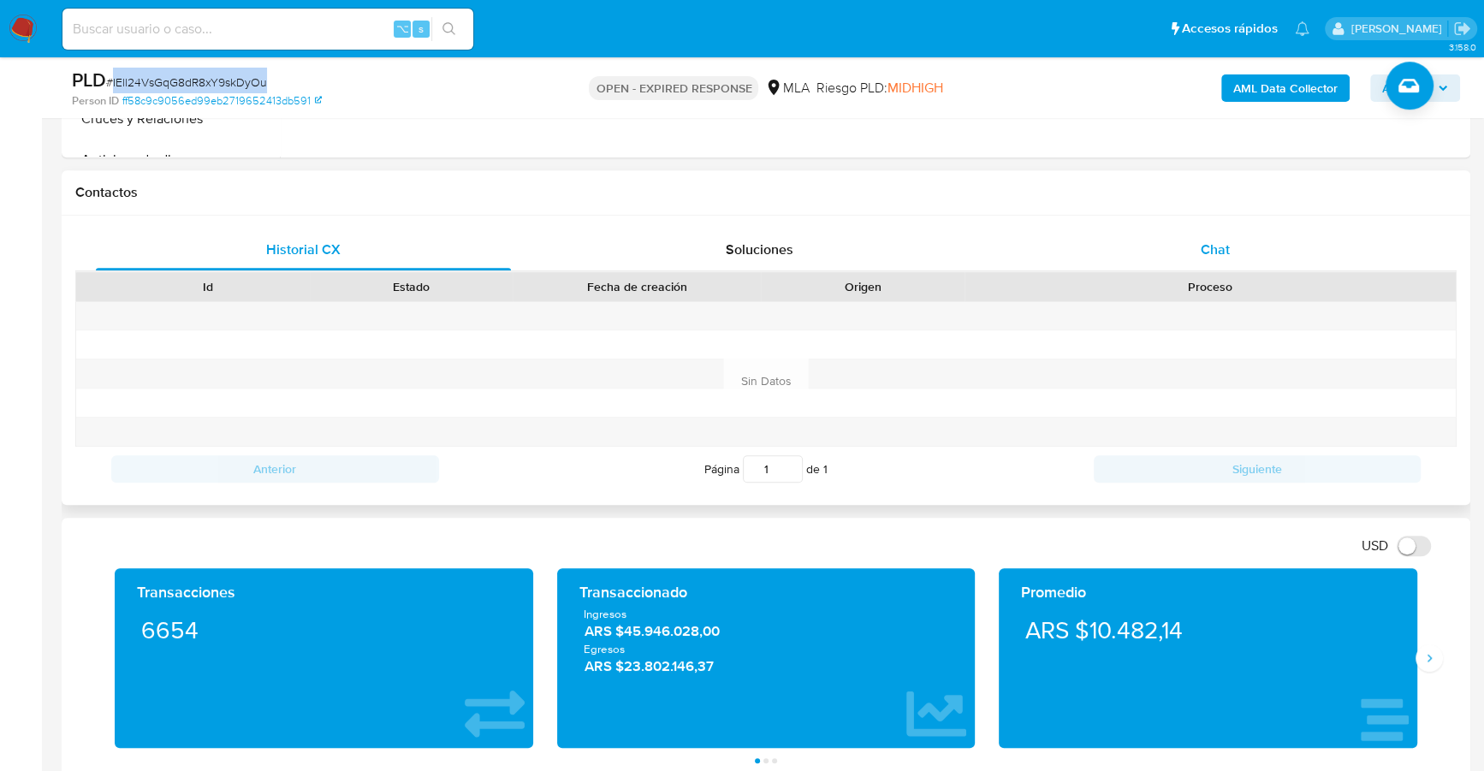
click at [1238, 237] on div "Chat" at bounding box center [1215, 249] width 415 height 41
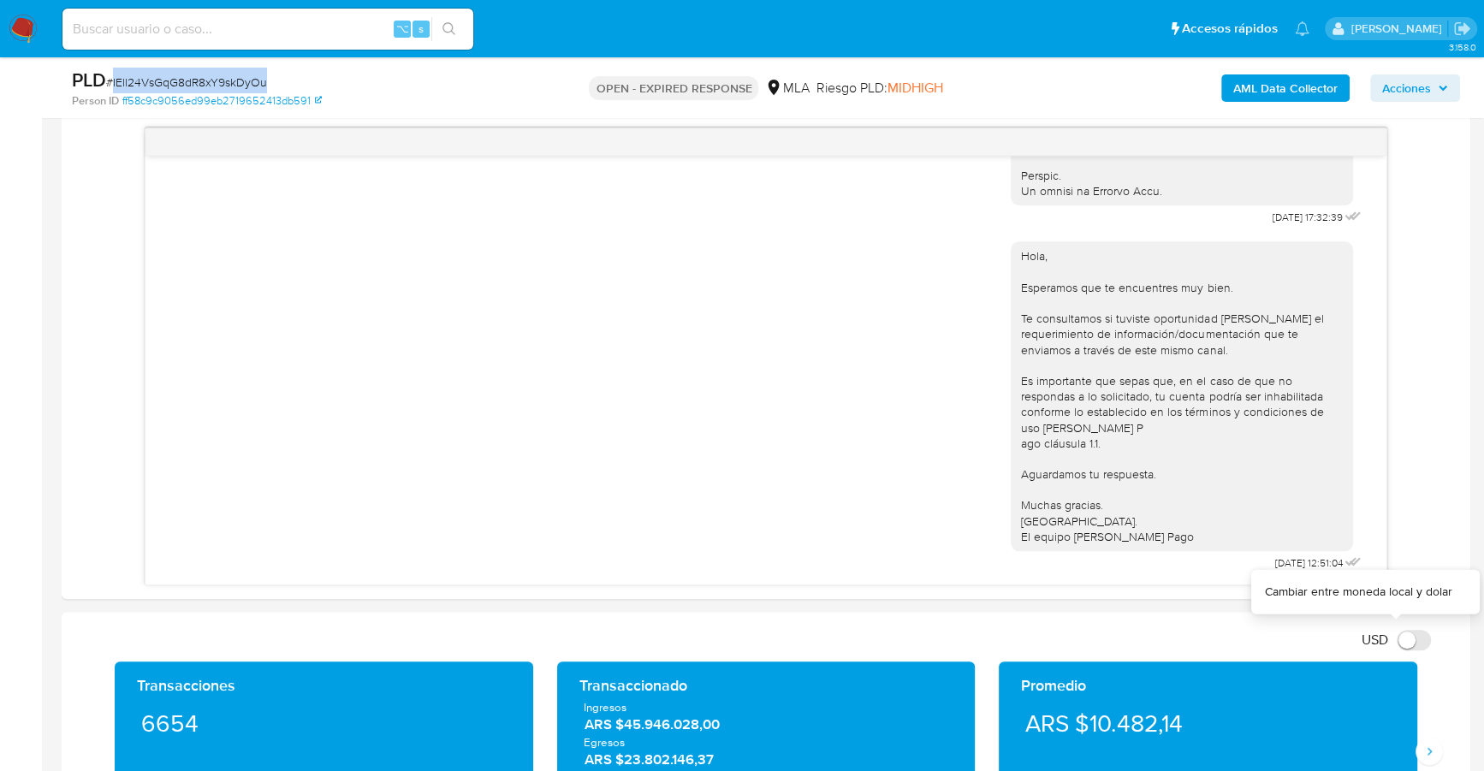
scroll to position [728, 0]
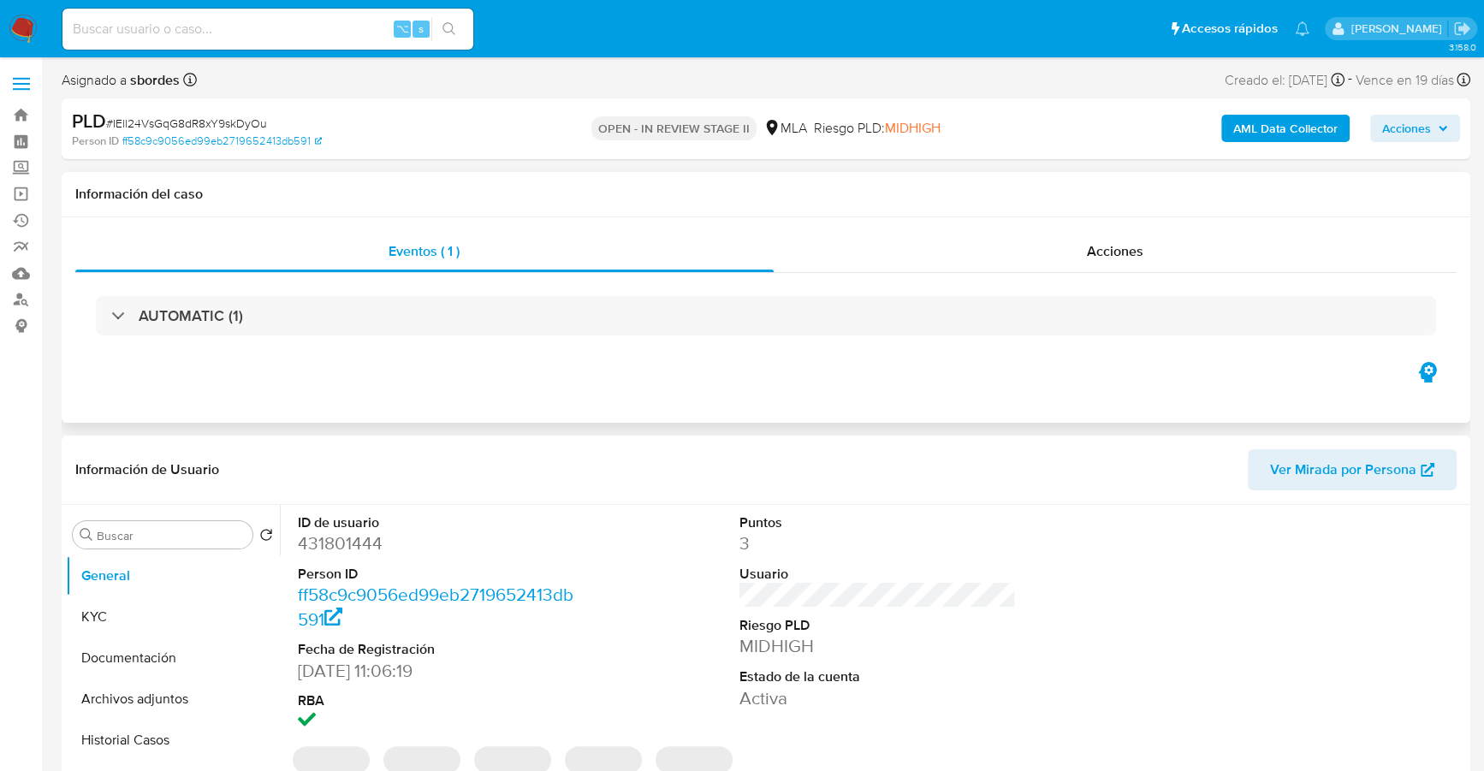
select select "10"
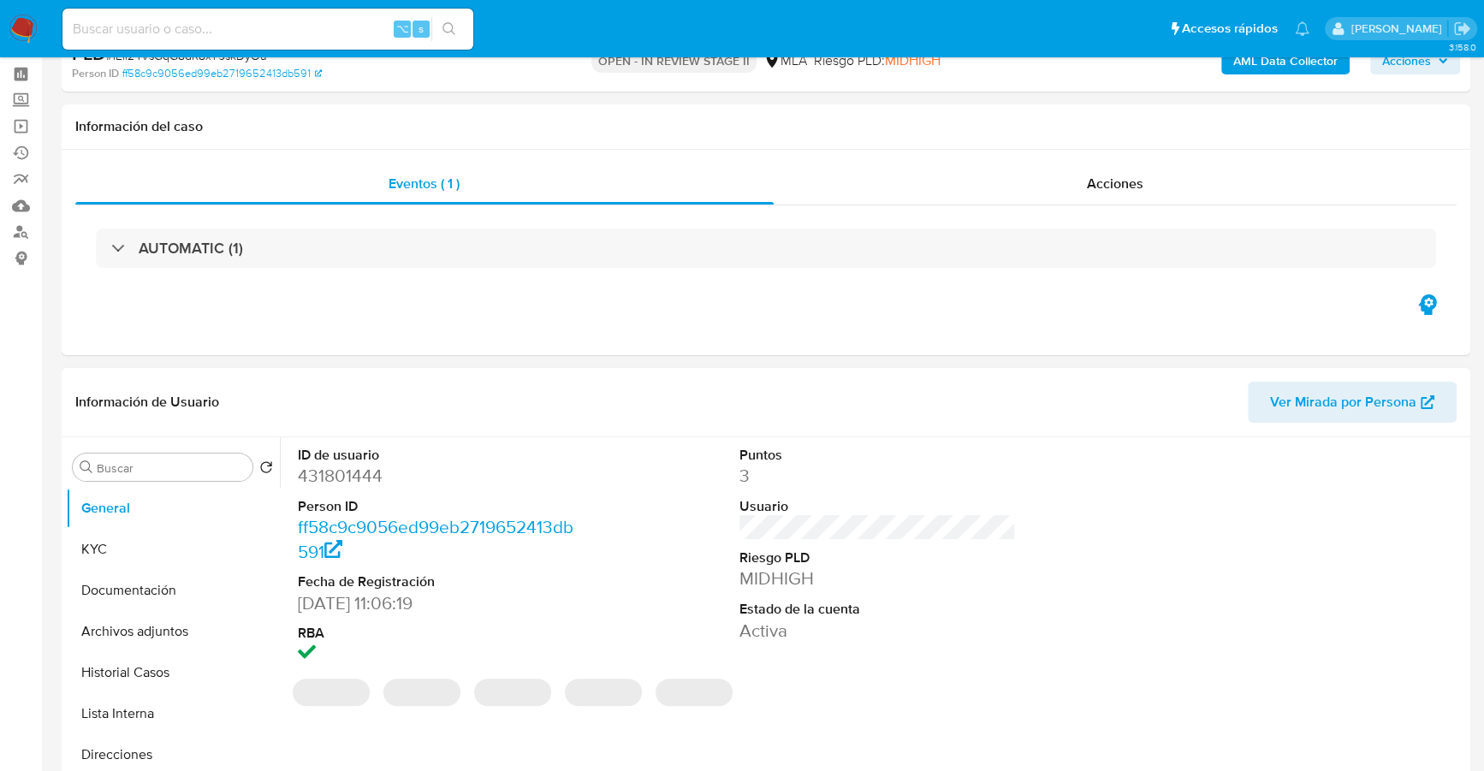
scroll to position [200, 0]
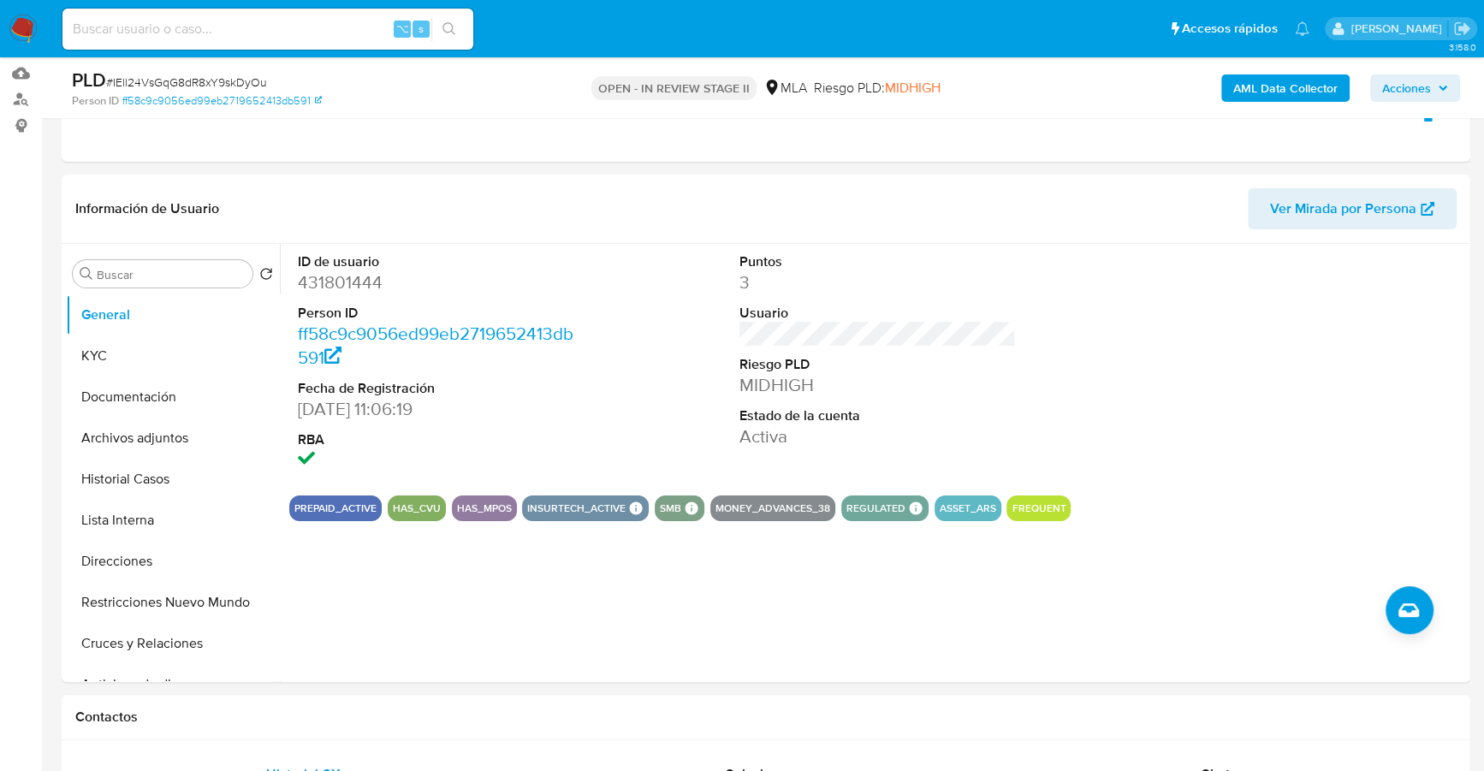
click at [300, 42] on div "⌥ s" at bounding box center [267, 29] width 411 height 41
click at [300, 36] on input at bounding box center [267, 29] width 411 height 22
paste input "431801444"
type input "431801444"
click at [98, 363] on button "KYC" at bounding box center [166, 356] width 200 height 41
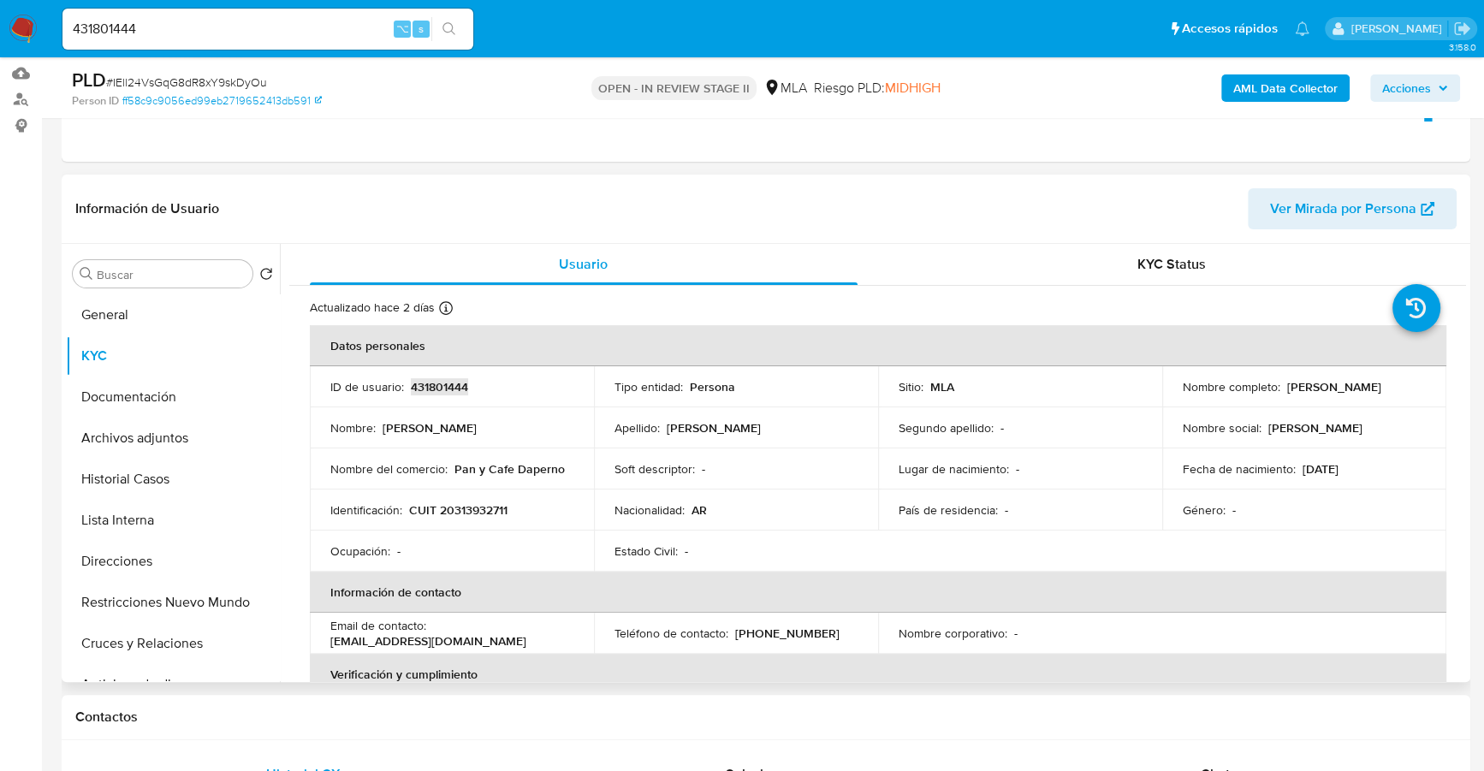
copy p "431801444"
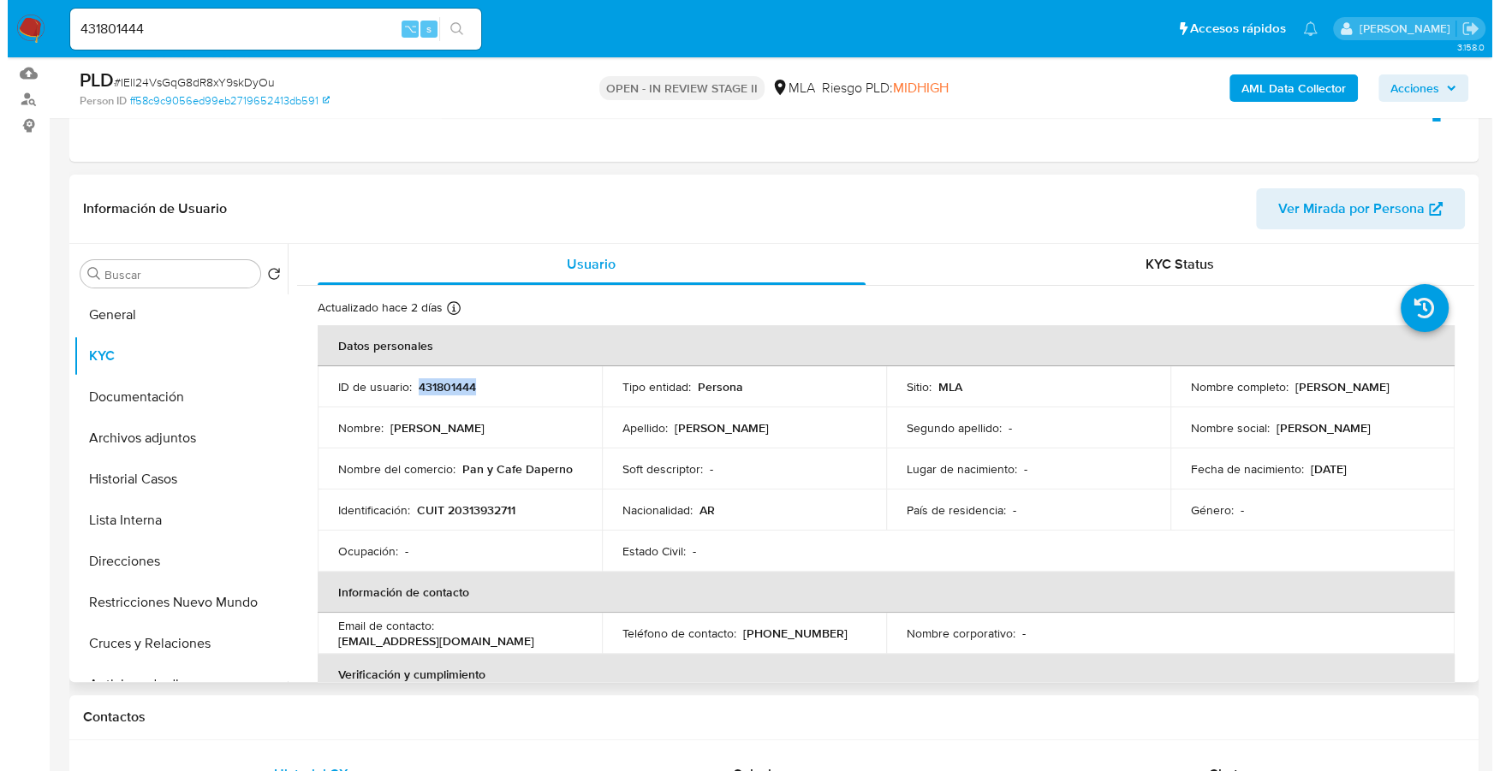
scroll to position [3, 0]
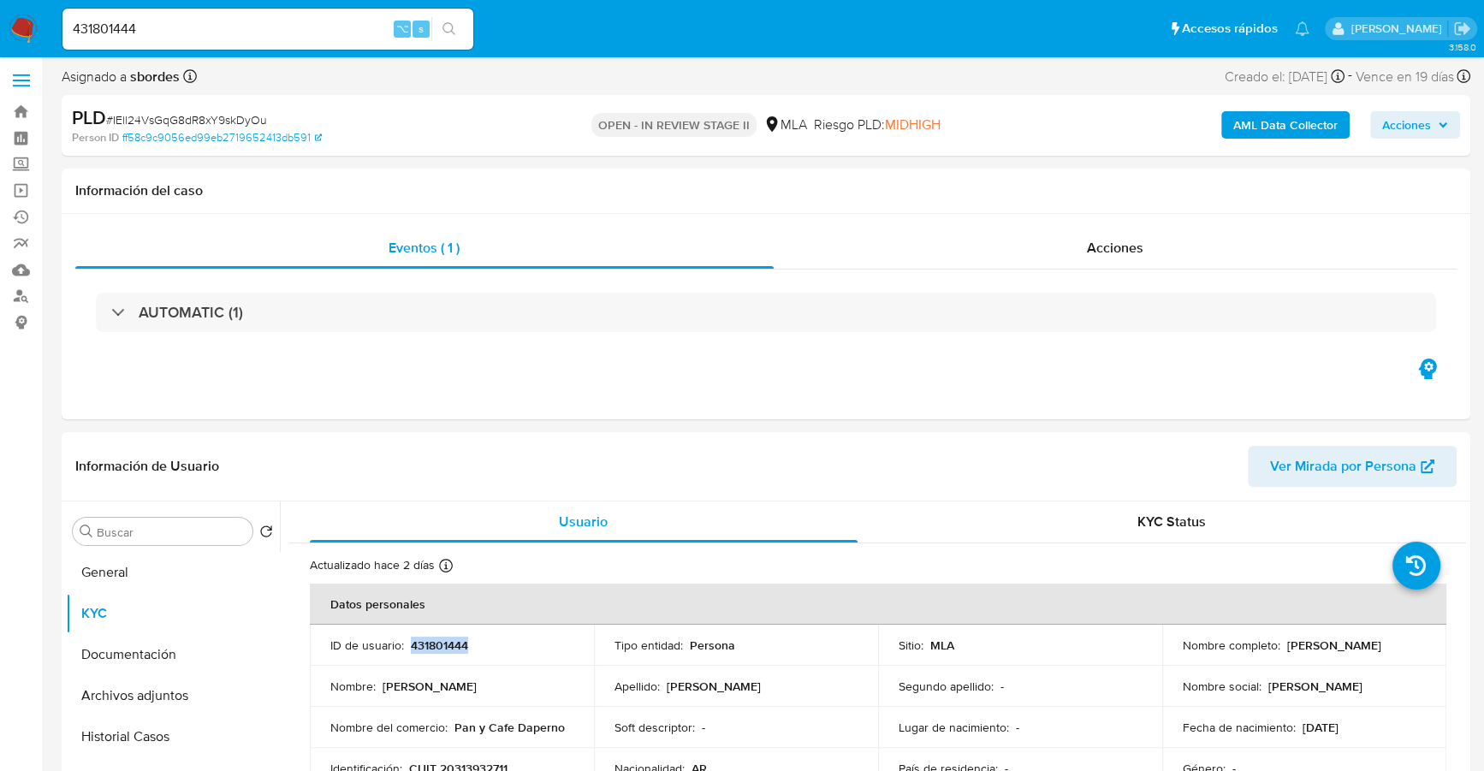
click at [1259, 128] on b "AML Data Collector" at bounding box center [1286, 124] width 104 height 27
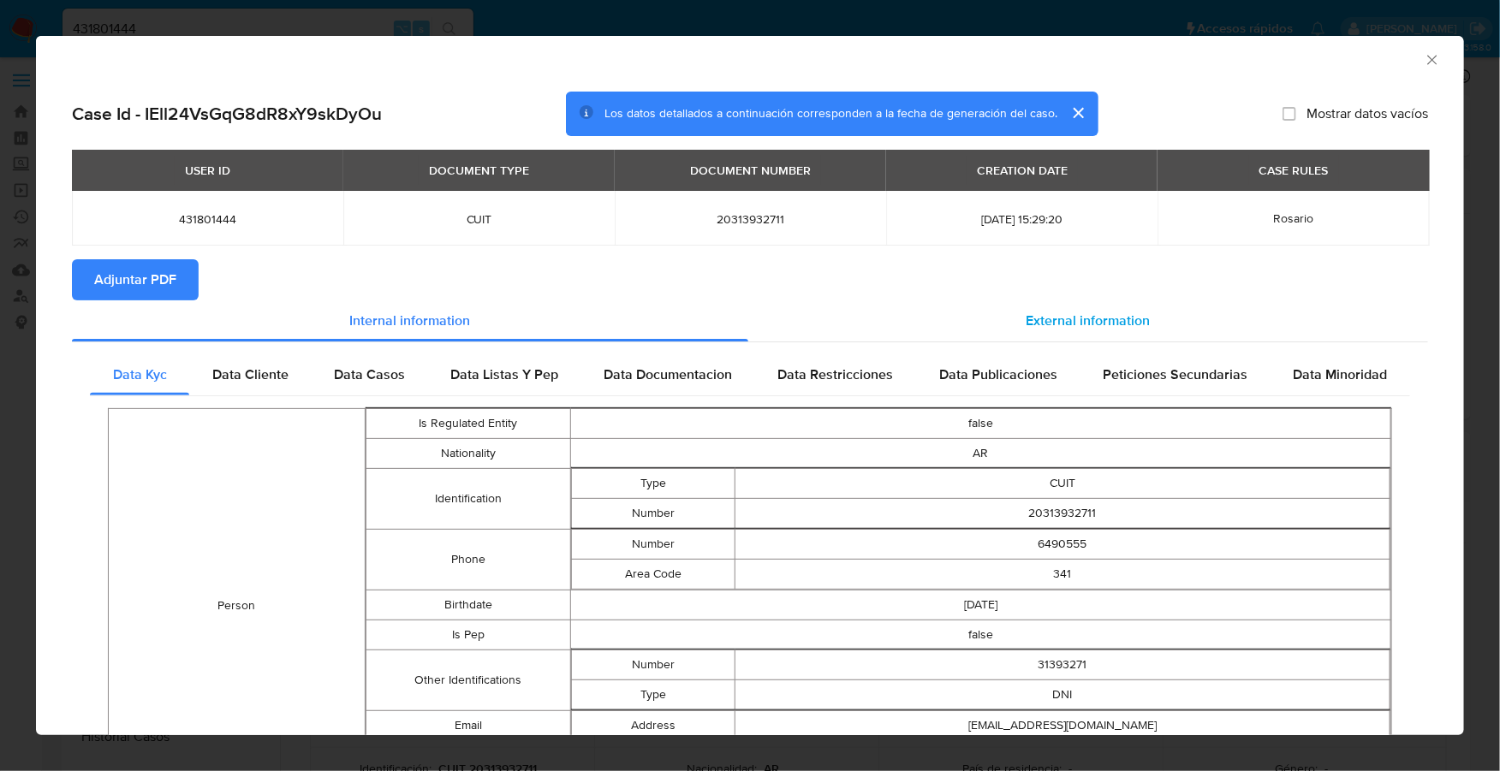
click at [1047, 318] on span "External information" at bounding box center [1088, 321] width 124 height 20
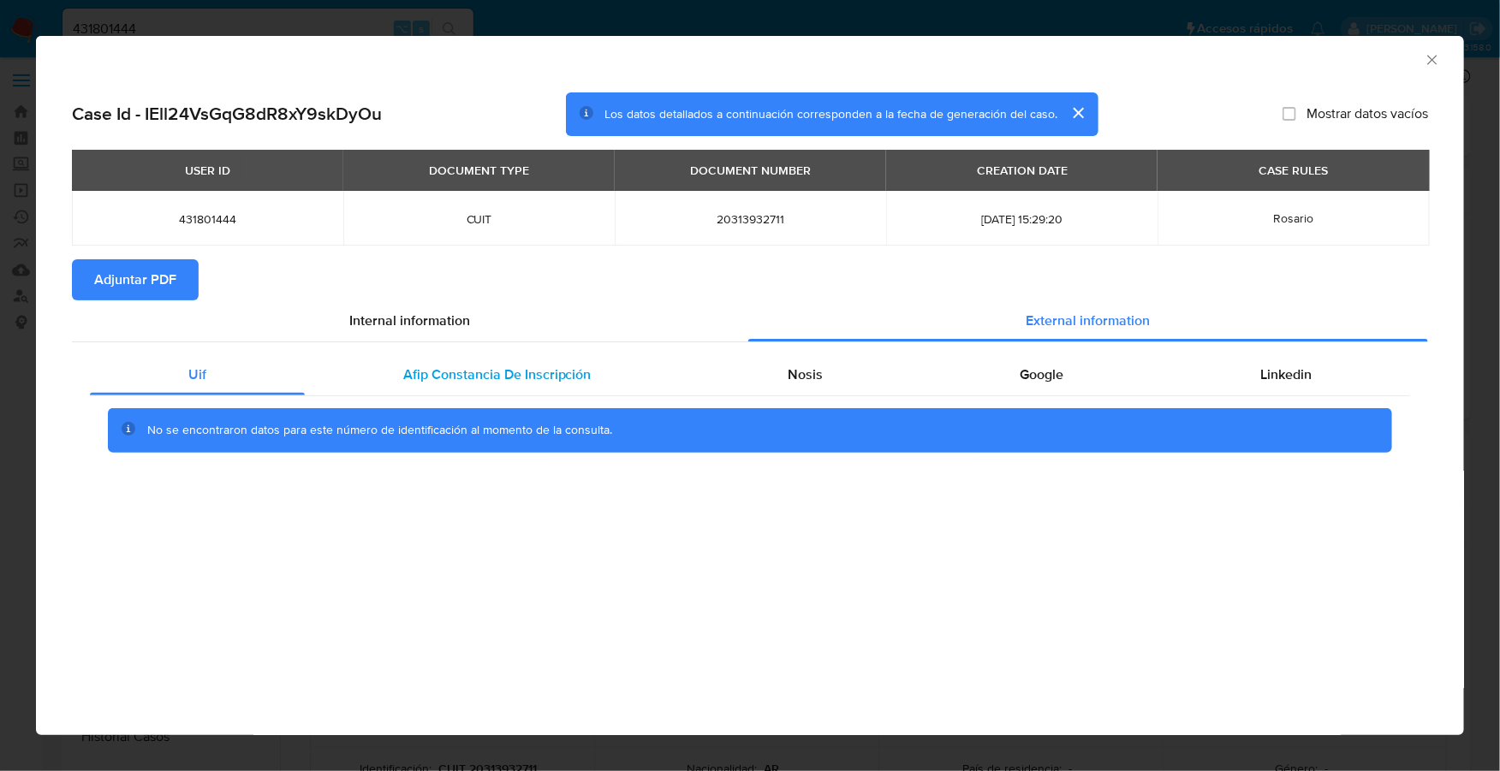
click at [547, 367] on span "Afip Constancia De Inscripción" at bounding box center [497, 375] width 188 height 20
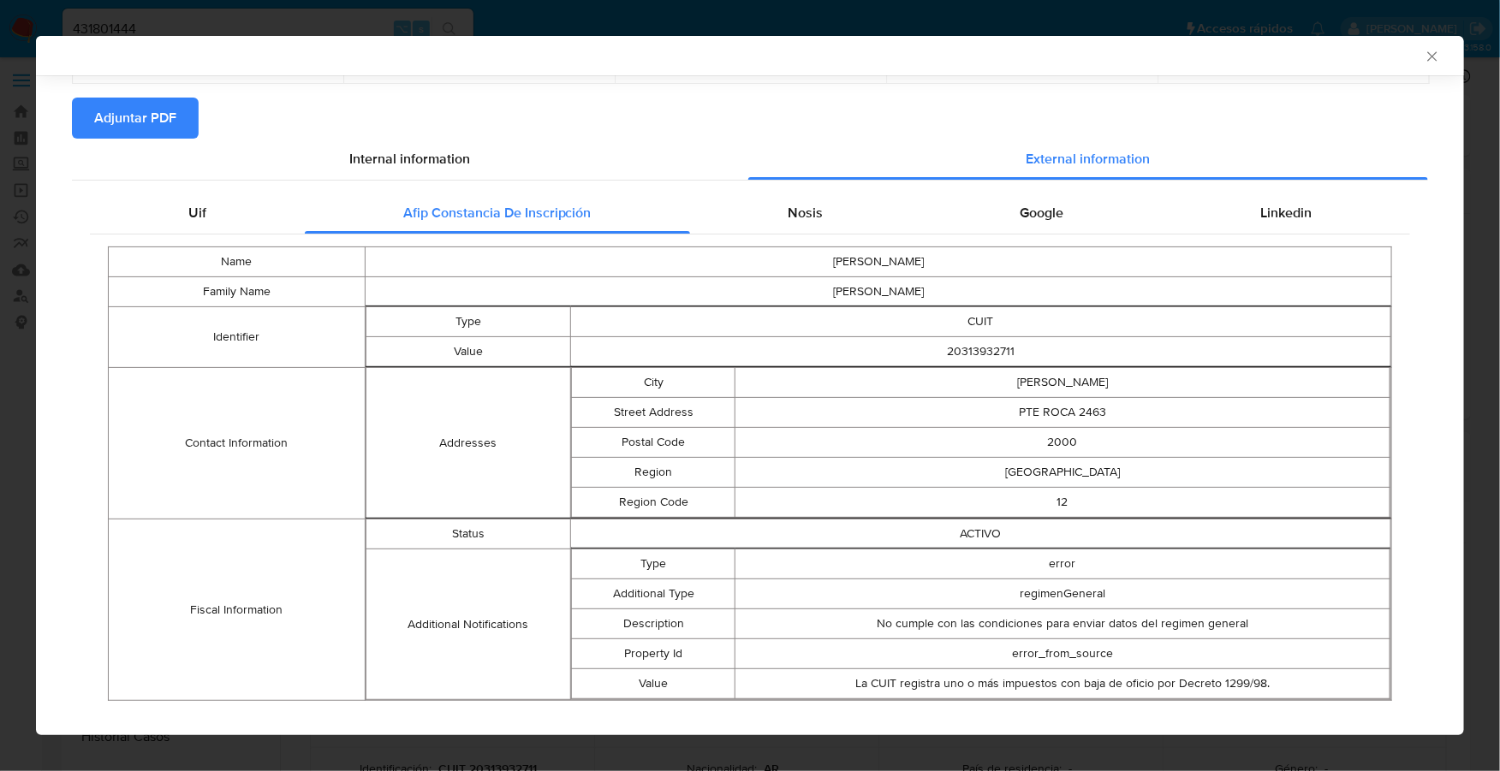
scroll to position [182, 0]
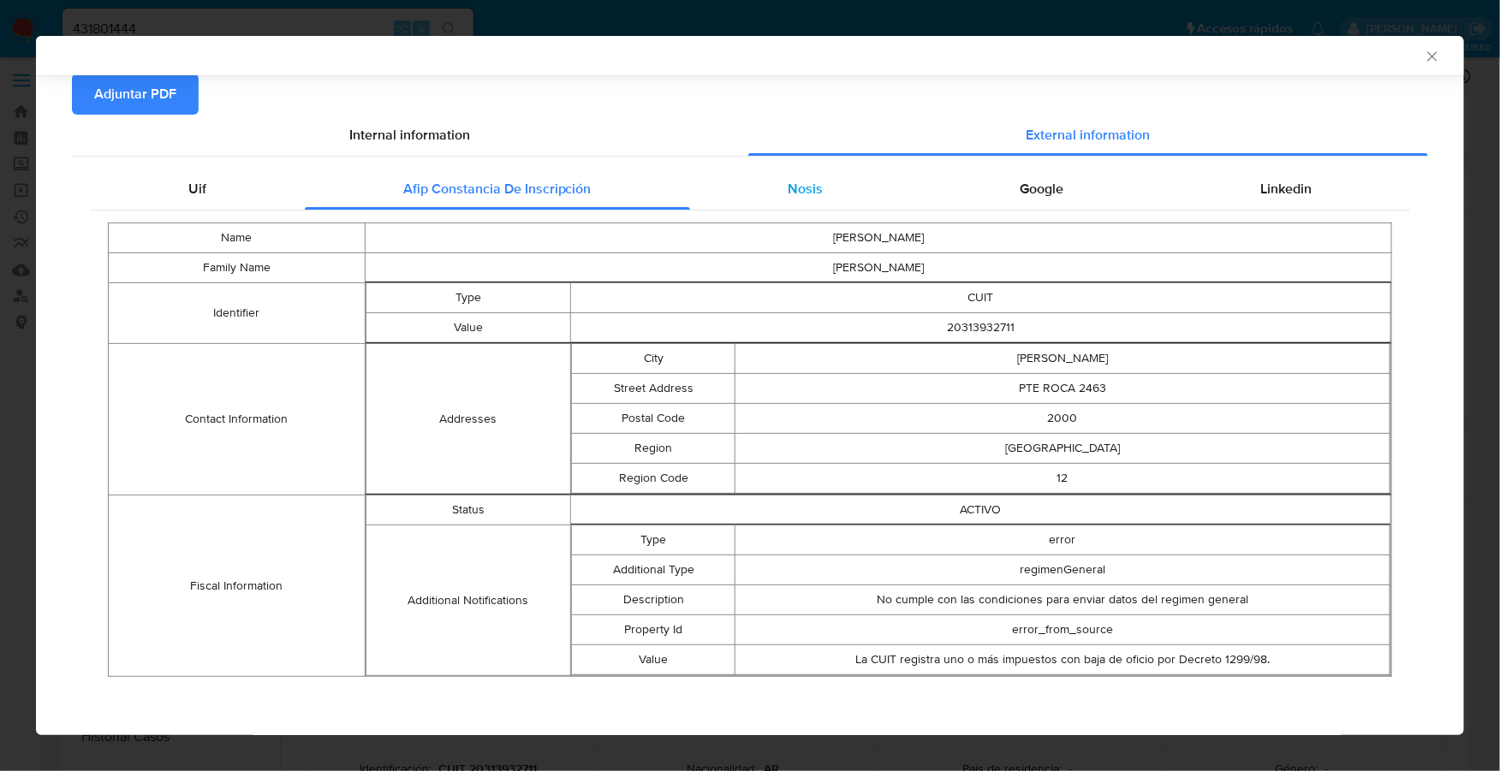
click at [846, 182] on div "Nosis" at bounding box center [806, 189] width 232 height 41
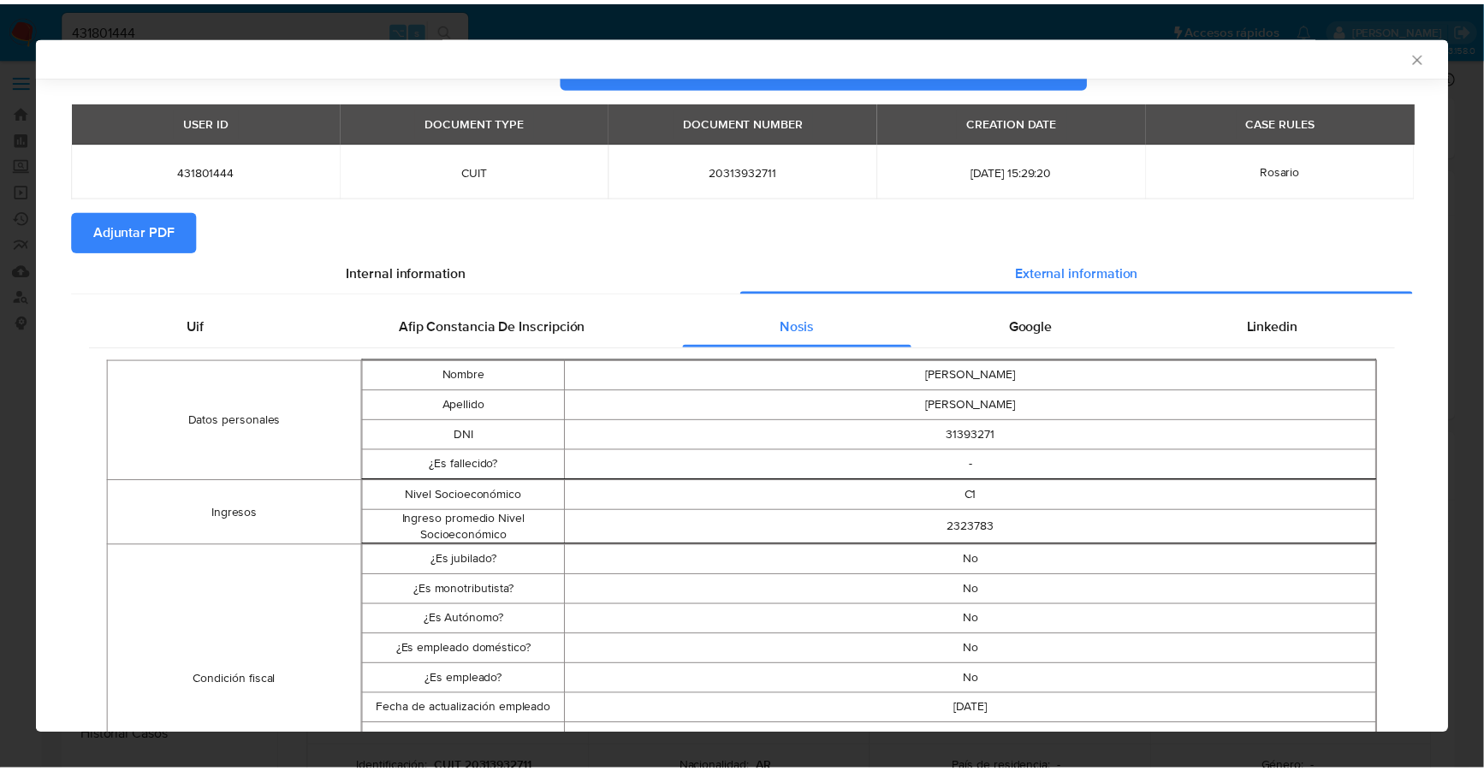
scroll to position [0, 0]
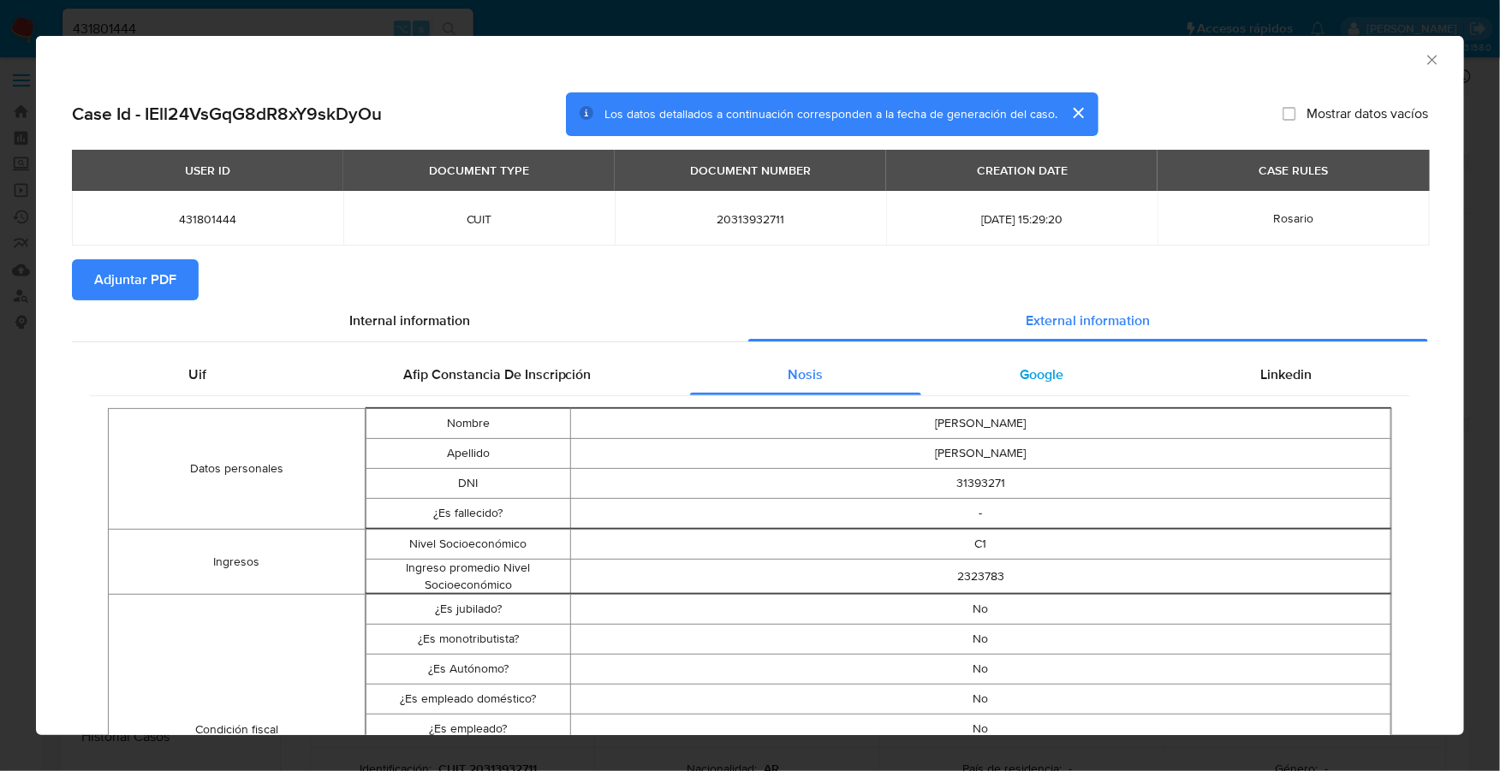
click at [1020, 379] on span "Google" at bounding box center [1042, 375] width 44 height 20
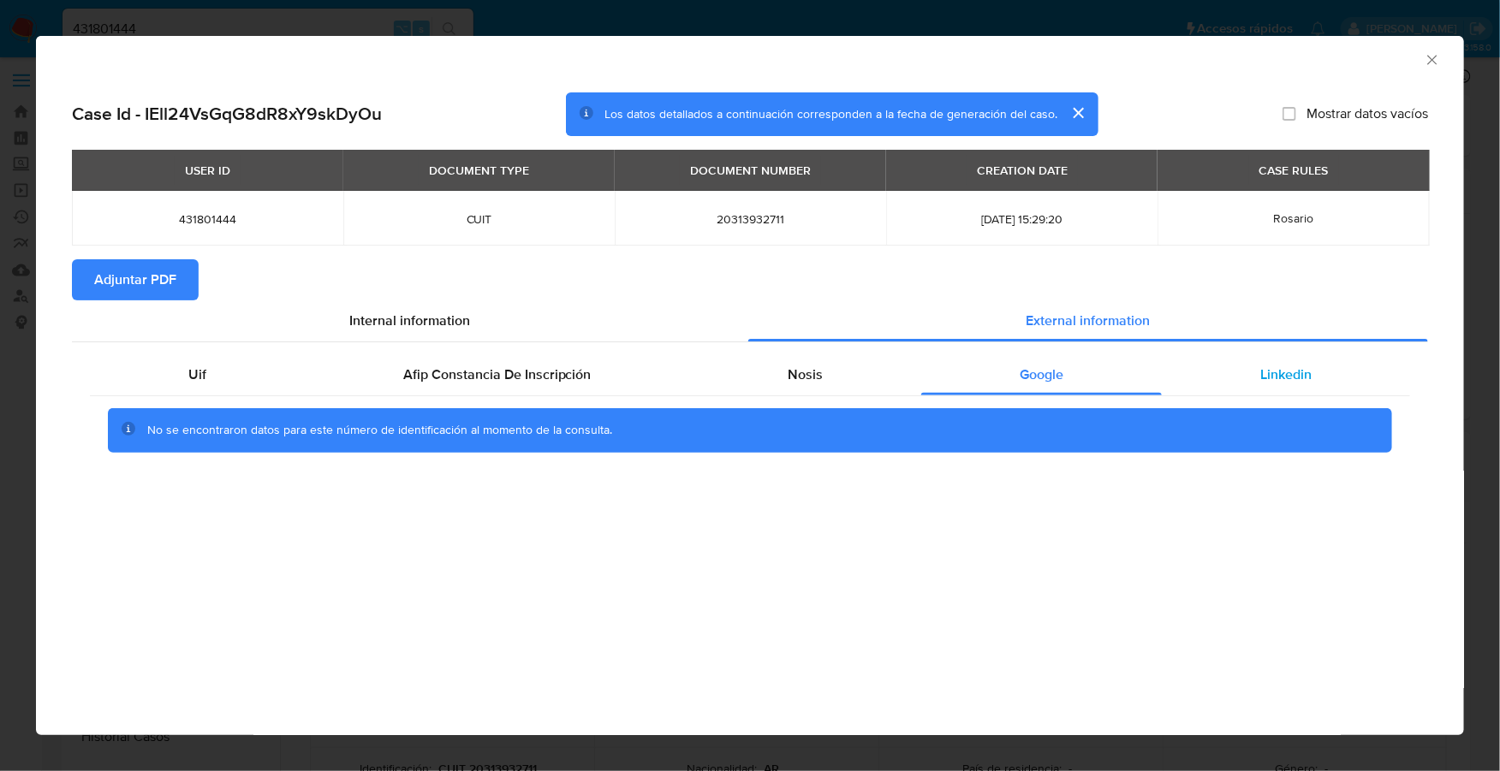
click at [1216, 366] on div "Linkedin" at bounding box center [1286, 374] width 248 height 41
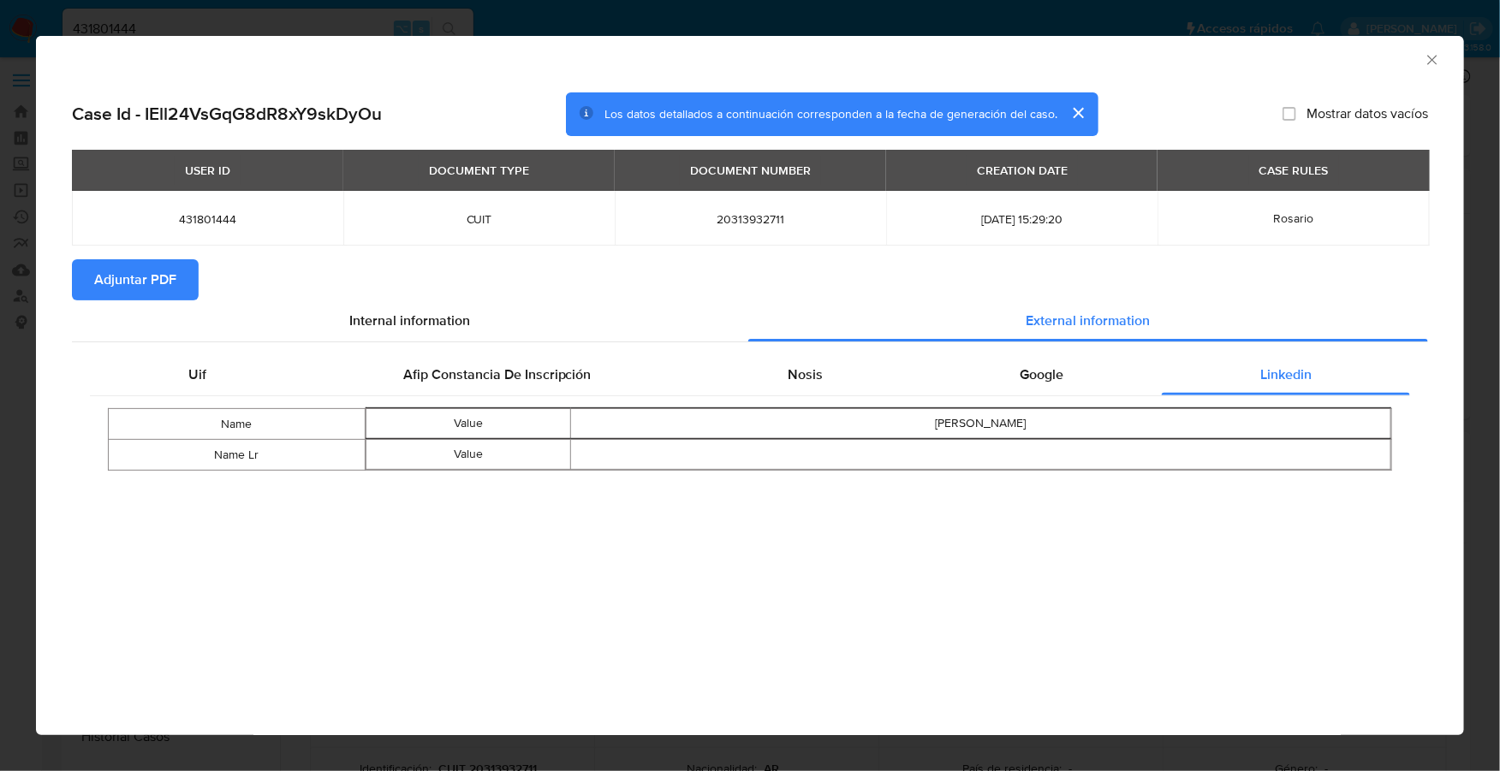
click at [128, 276] on span "Adjuntar PDF" at bounding box center [135, 280] width 82 height 38
click at [1435, 53] on icon "Cerrar ventana" at bounding box center [1432, 59] width 17 height 17
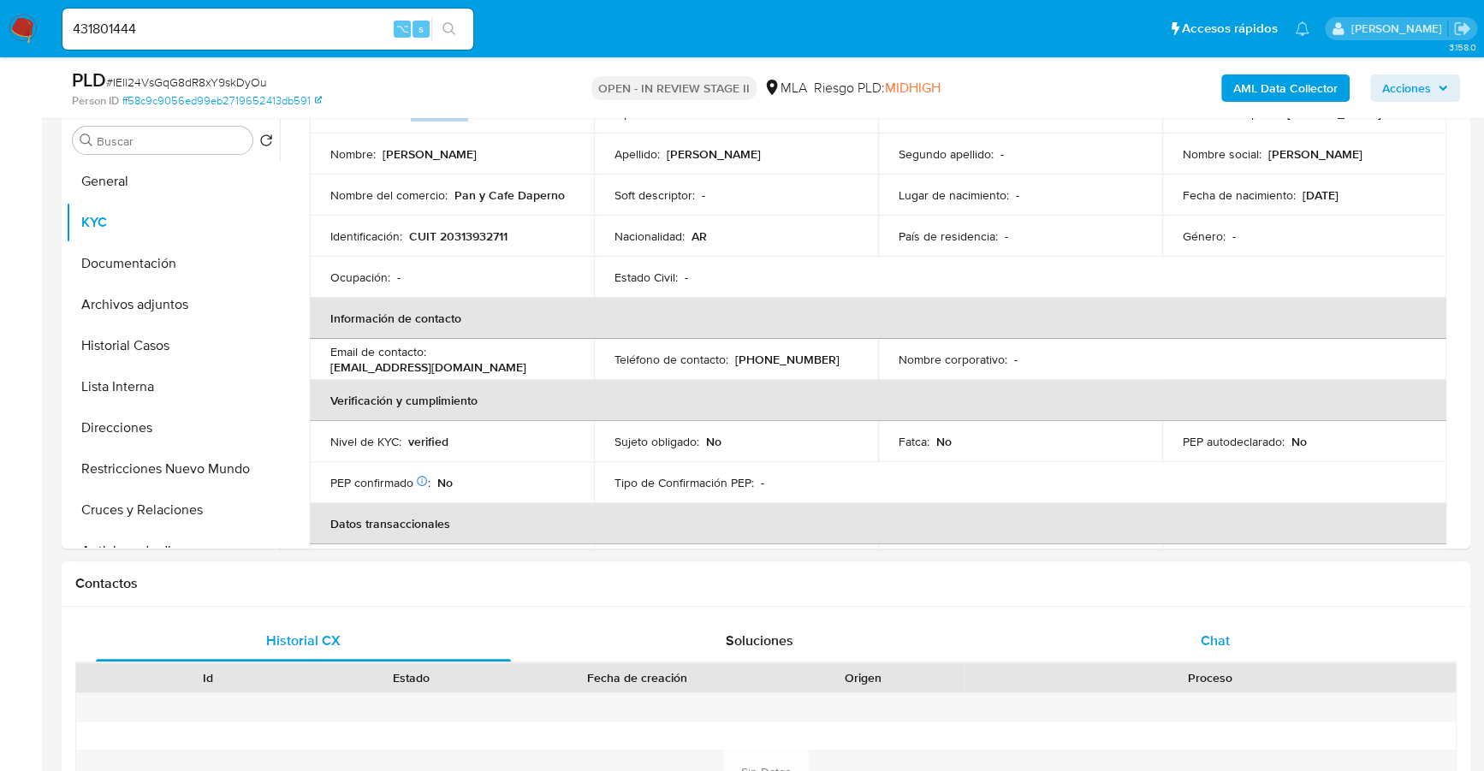
scroll to position [142, 0]
click at [1219, 615] on div "Historial CX Soluciones Chat Id Estado Fecha de creación Origen Proceso Anterio…" at bounding box center [766, 772] width 1409 height 330
click at [1234, 650] on div "Chat" at bounding box center [1215, 641] width 415 height 41
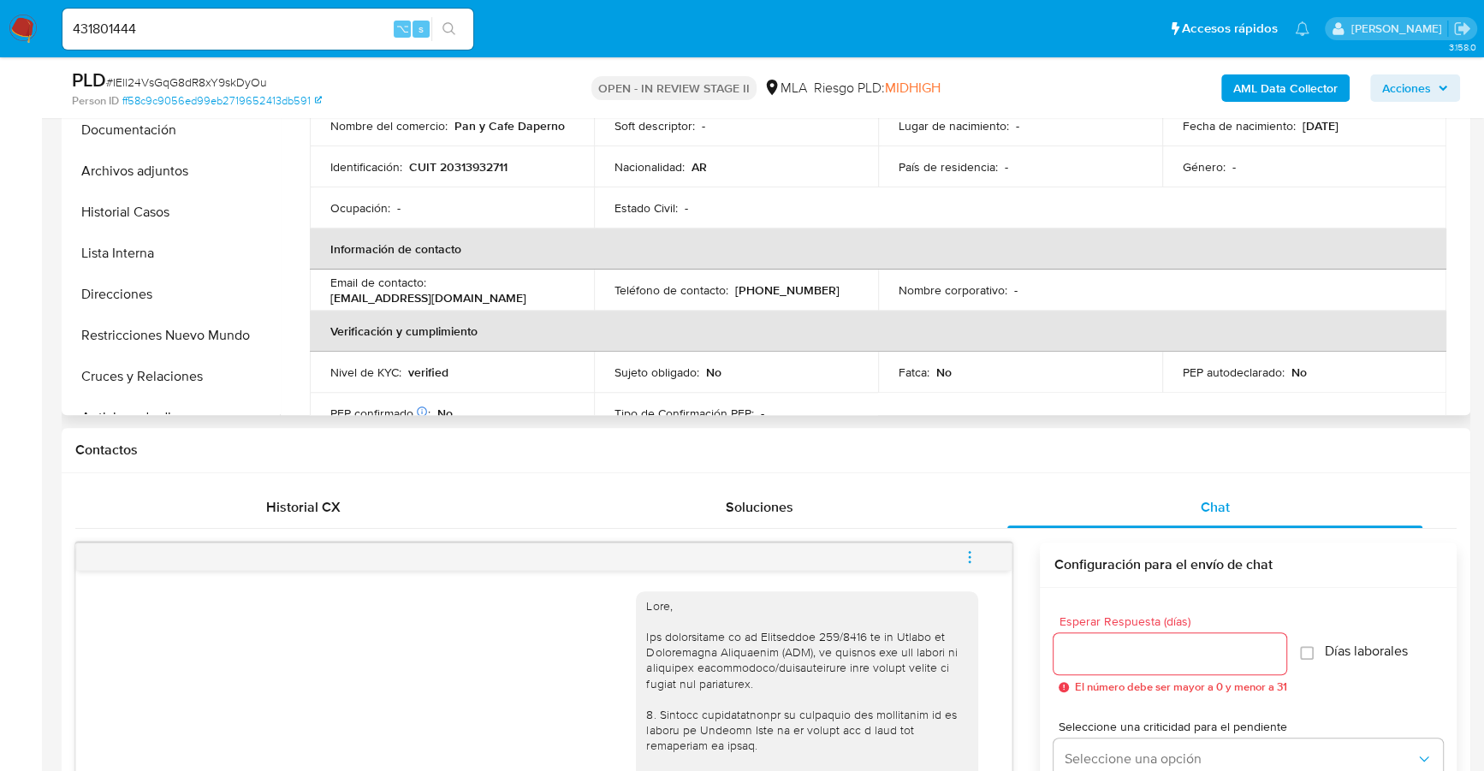
scroll to position [0, 0]
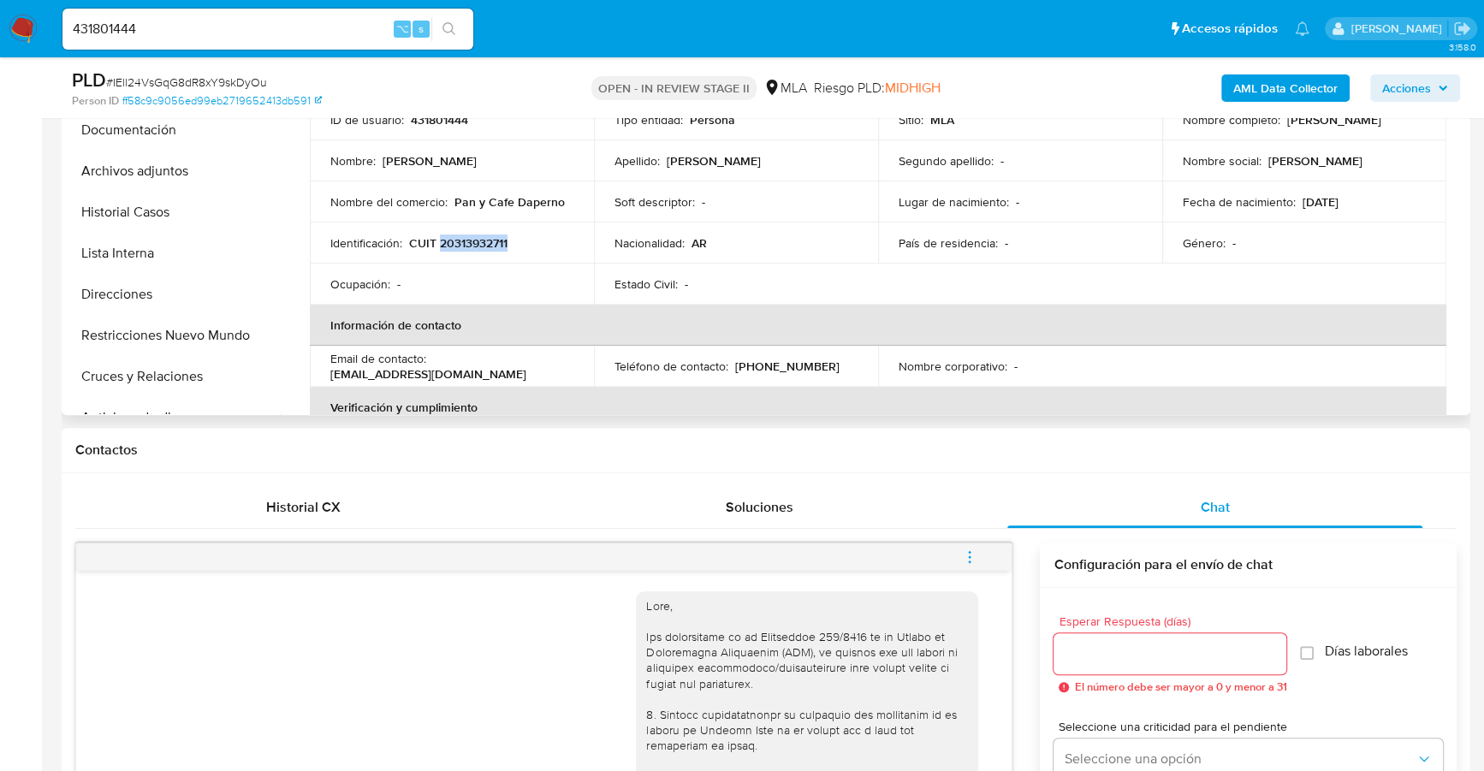
copy p "20313932711"
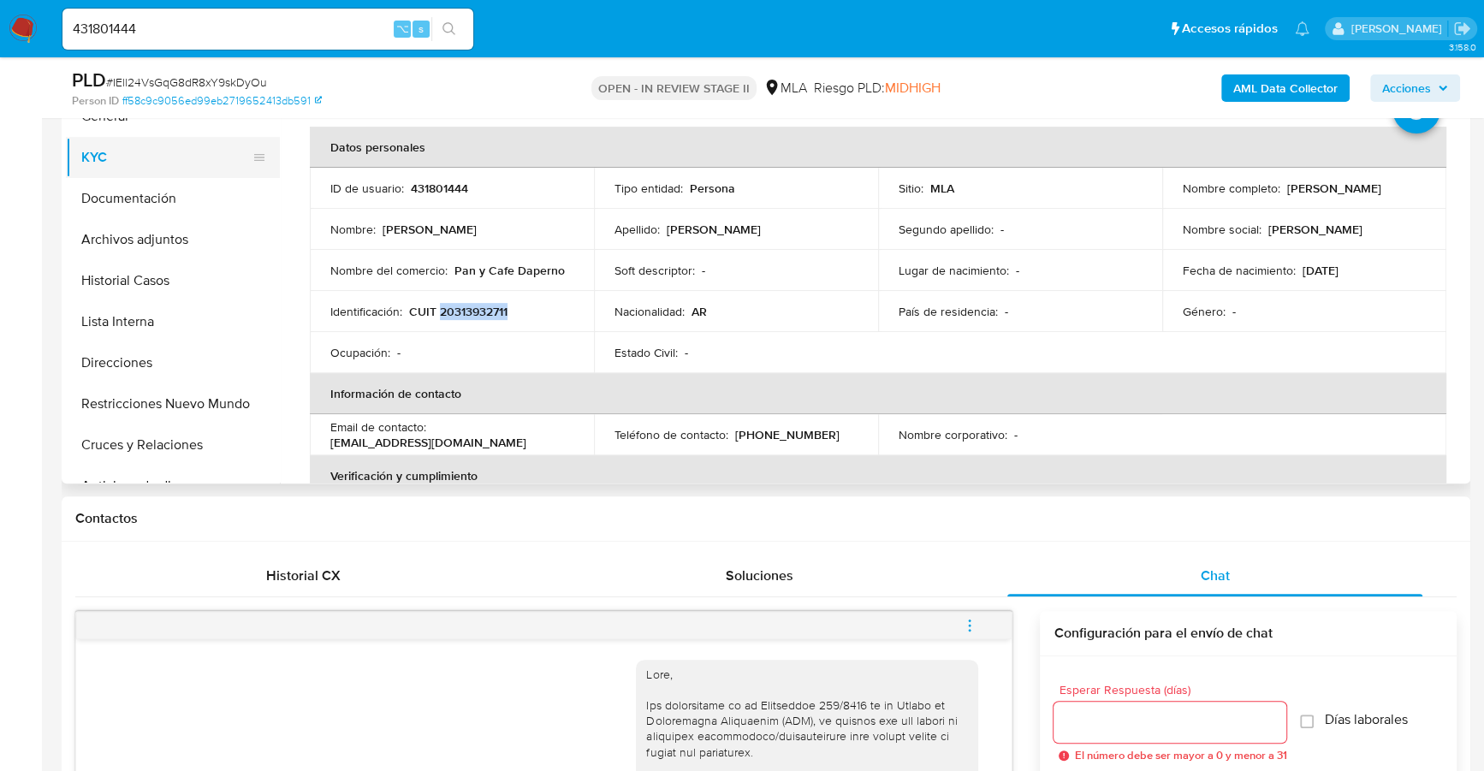
scroll to position [279, 0]
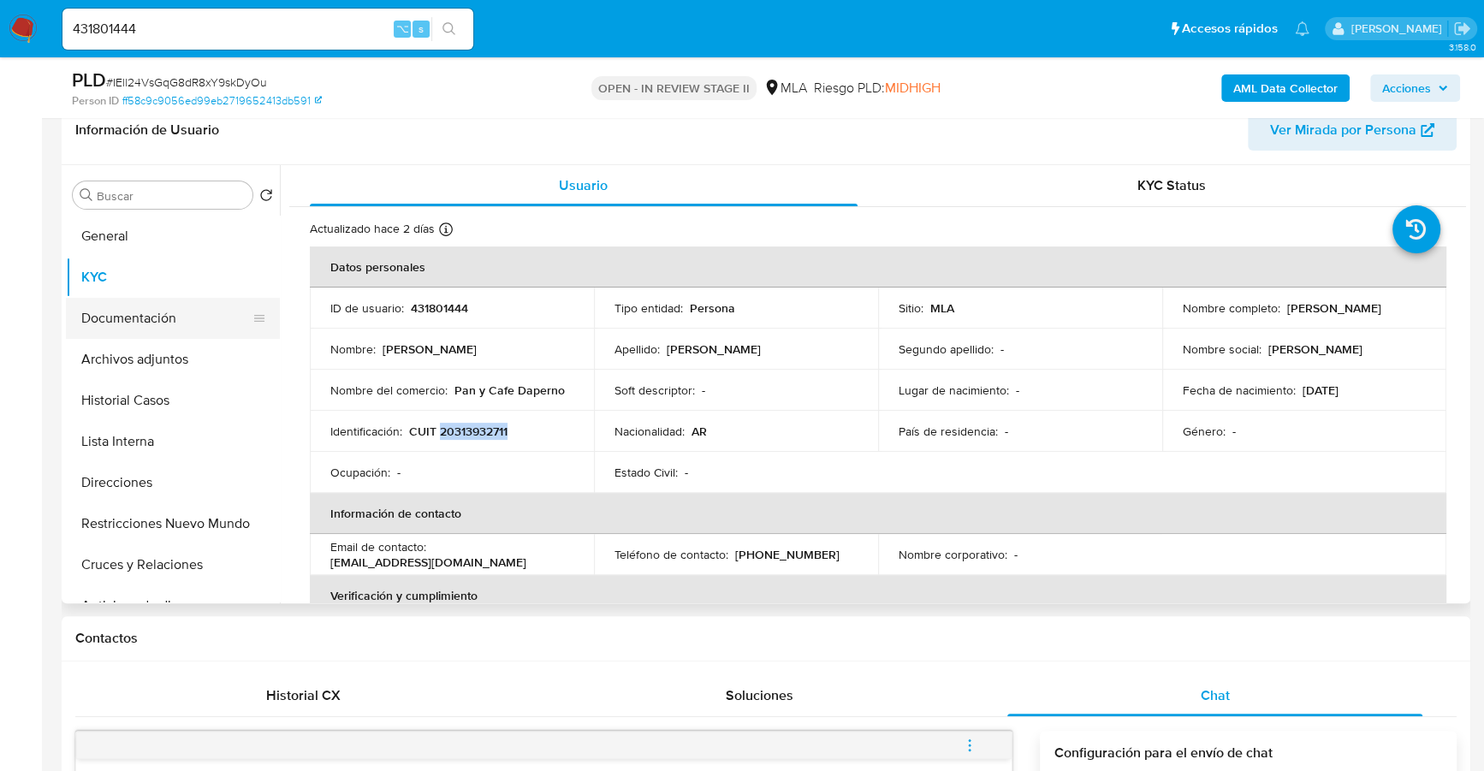
drag, startPoint x: 163, startPoint y: 319, endPoint x: 187, endPoint y: 315, distance: 23.5
click at [163, 319] on button "Documentación" at bounding box center [166, 318] width 200 height 41
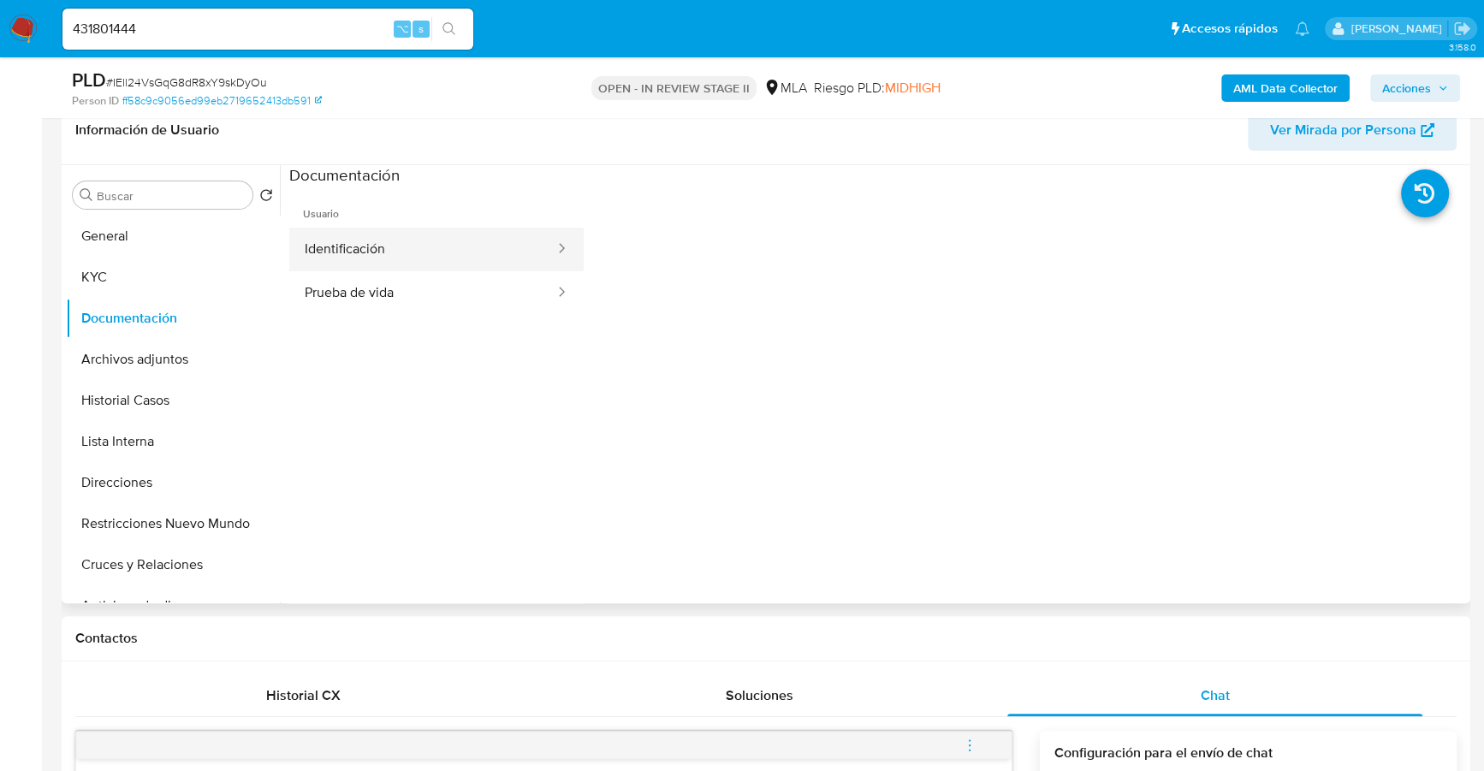
click at [386, 236] on button "Identificación" at bounding box center [422, 250] width 267 height 44
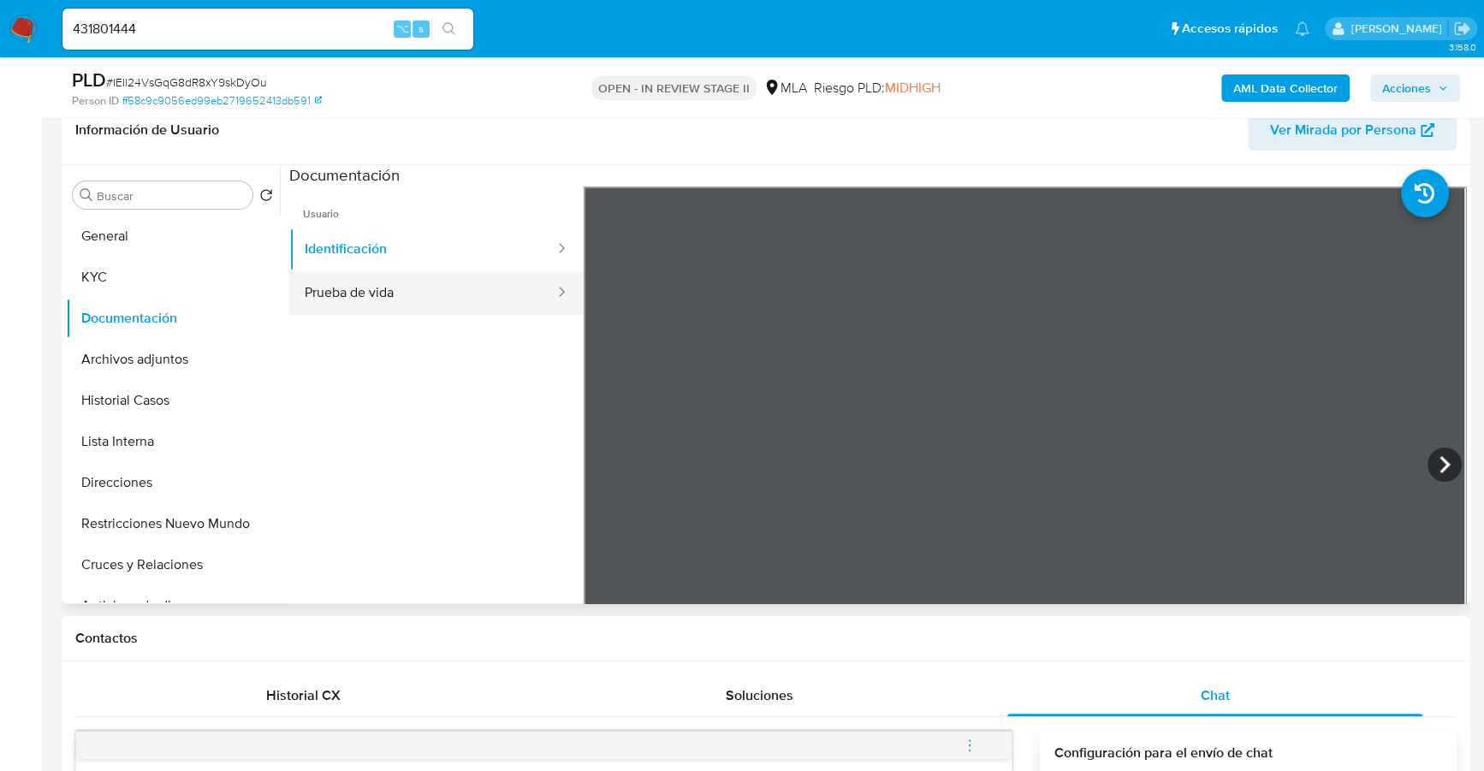
click at [383, 287] on button "Prueba de vida" at bounding box center [422, 293] width 267 height 44
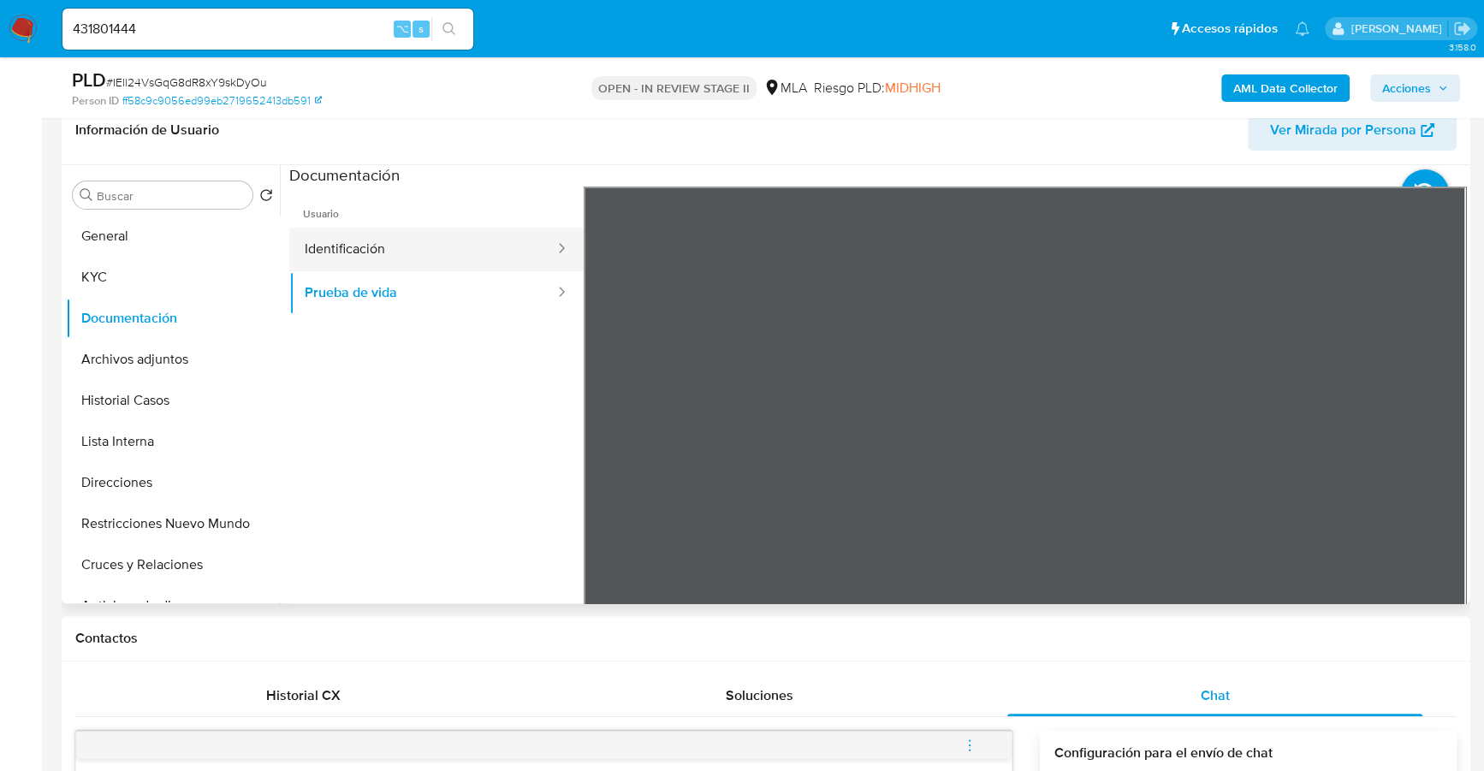
click at [405, 262] on button "Identificación" at bounding box center [422, 250] width 267 height 44
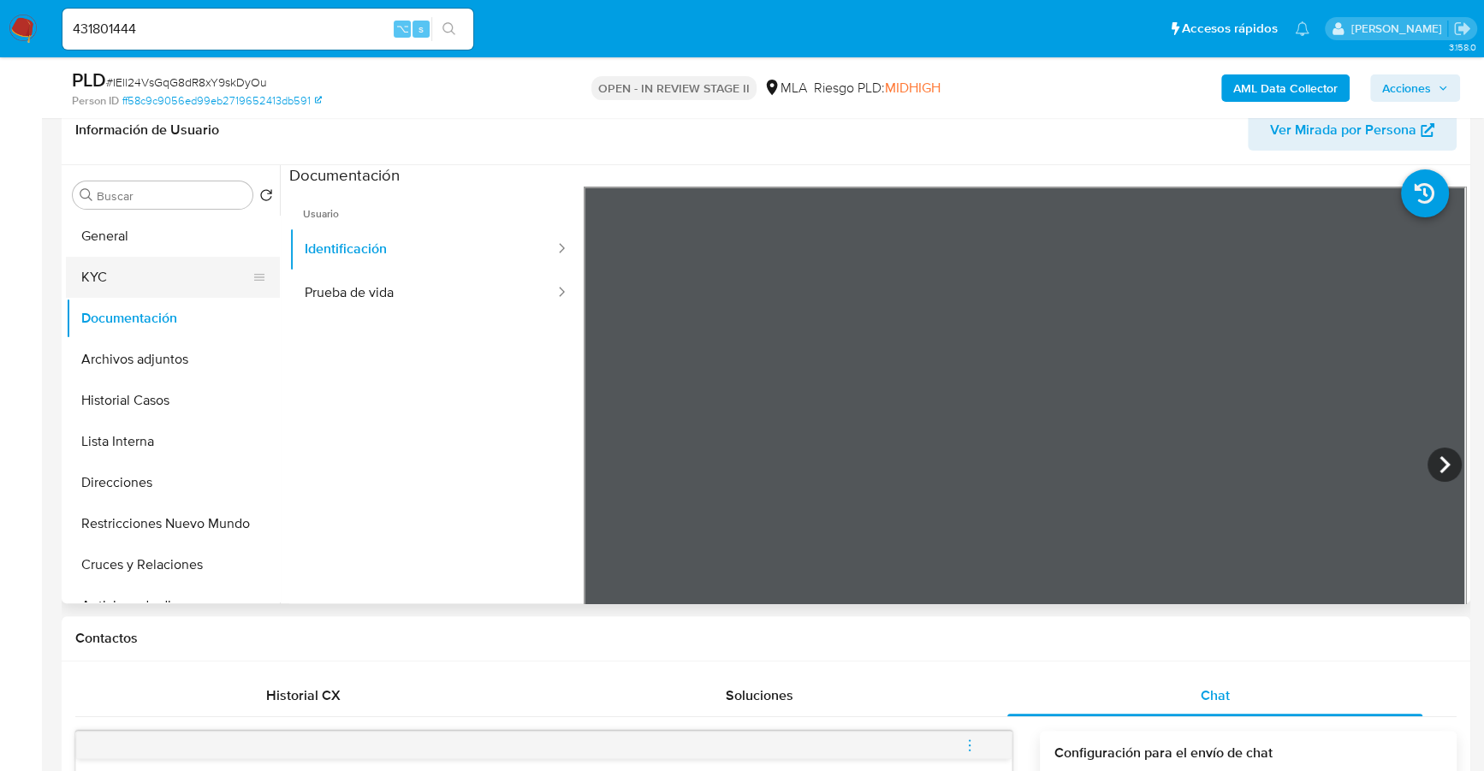
click at [129, 280] on button "KYC" at bounding box center [166, 277] width 200 height 41
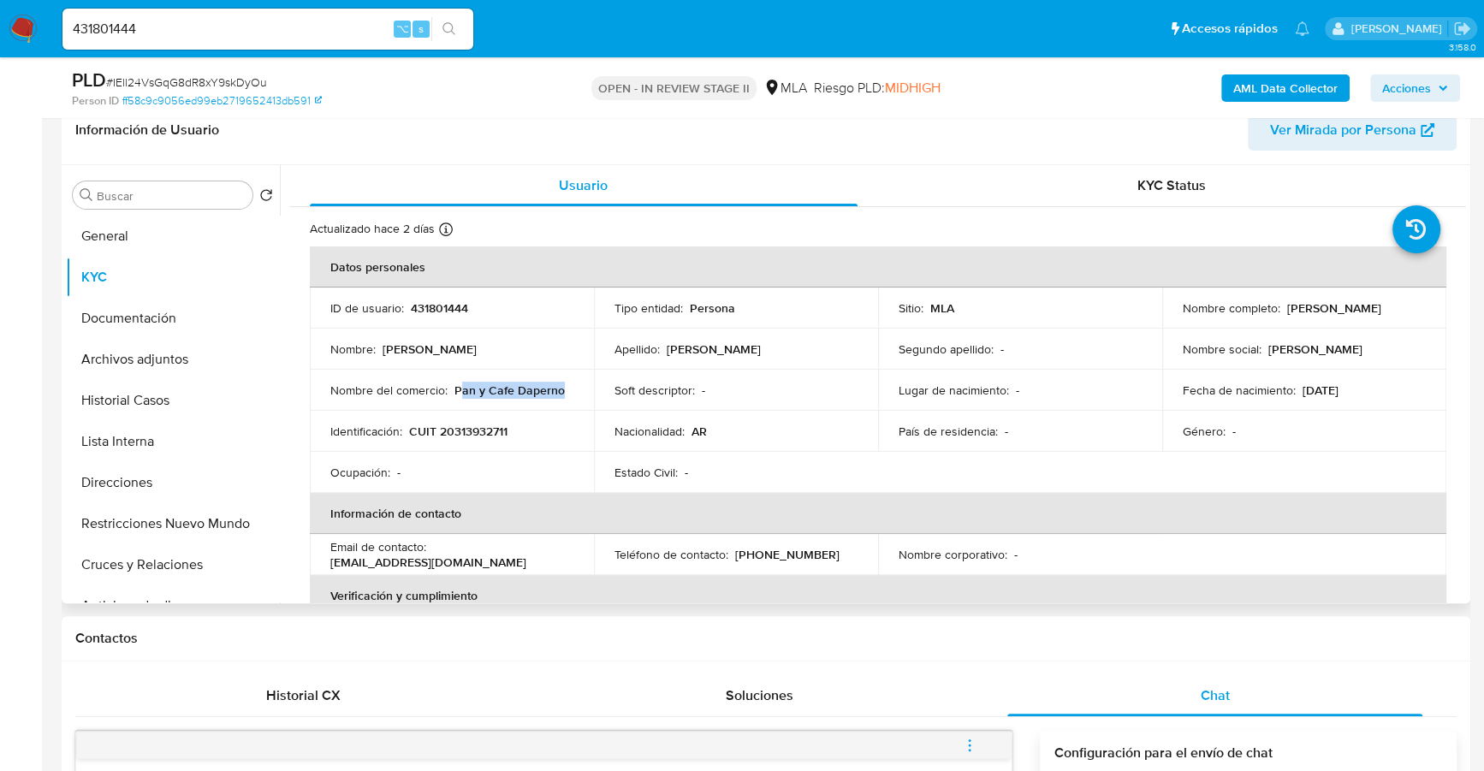
drag, startPoint x: 456, startPoint y: 389, endPoint x: 569, endPoint y: 394, distance: 113.1
click at [569, 394] on div "Nombre del comercio : Pan y Cafe Daperno" at bounding box center [451, 390] width 243 height 15
drag, startPoint x: 454, startPoint y: 388, endPoint x: 566, endPoint y: 391, distance: 112.2
click at [566, 391] on div "Nombre del comercio : Pan y Cafe Daperno" at bounding box center [451, 390] width 243 height 15
copy p "Pan y Cafe Daperno"
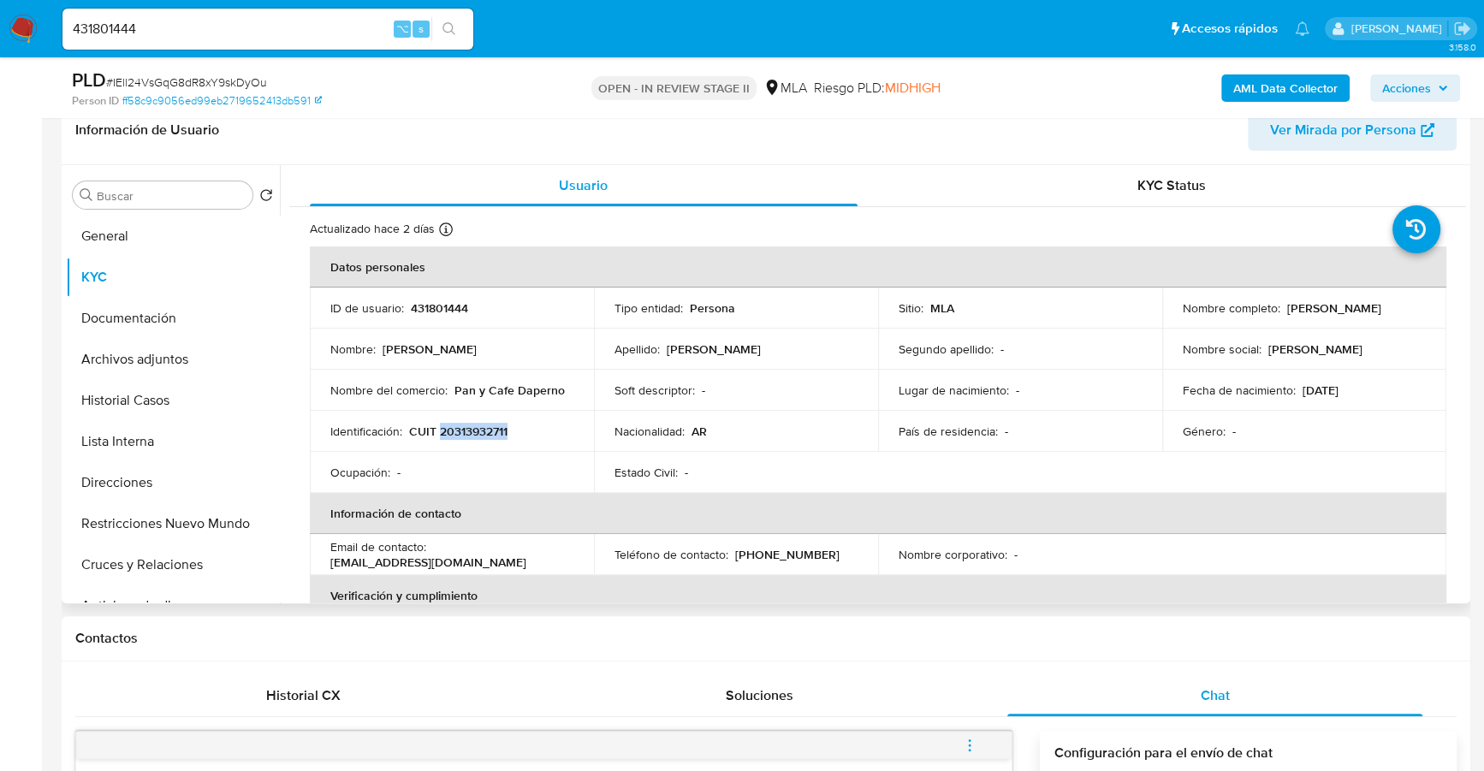
copy p "20313932711"
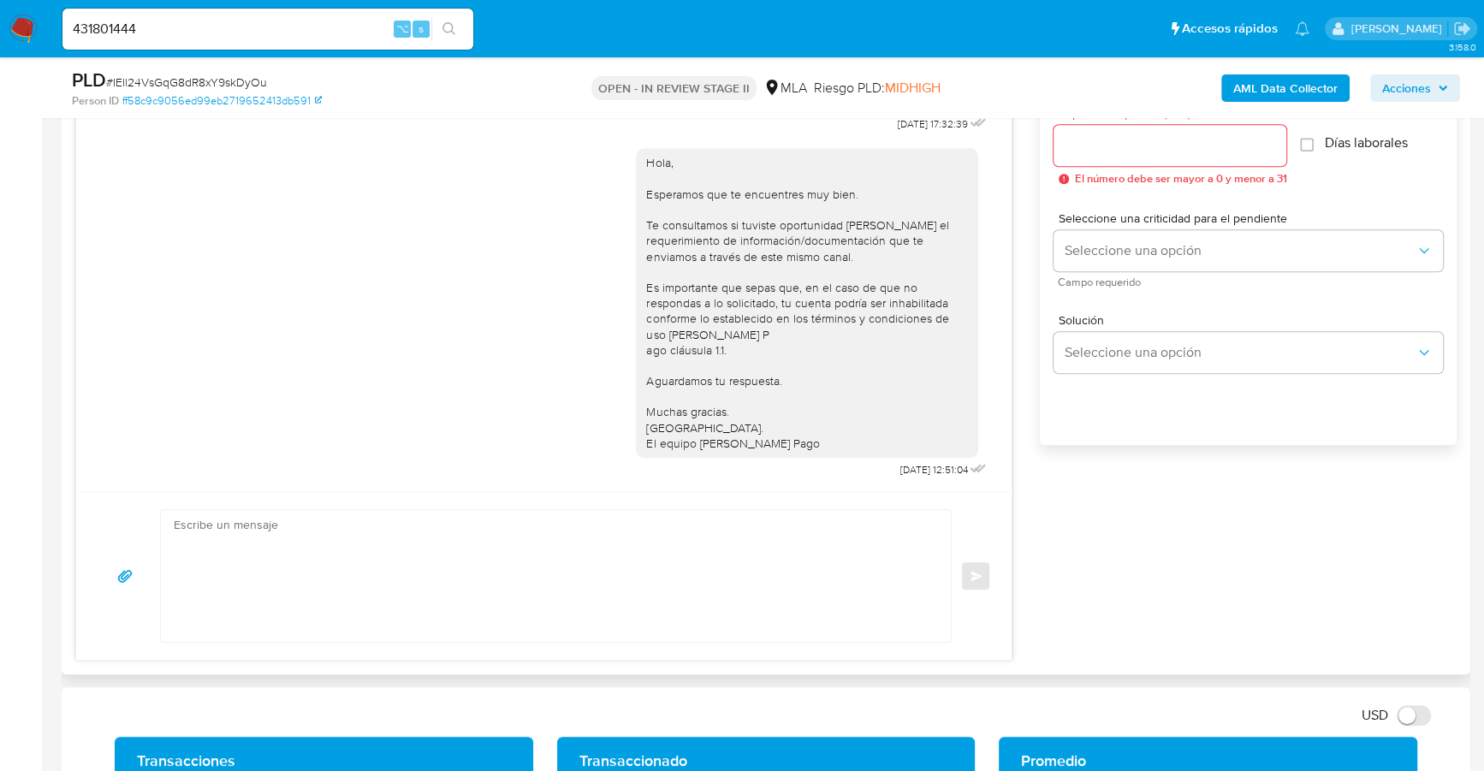
scroll to position [918, 0]
click at [434, 553] on textarea at bounding box center [552, 576] width 756 height 132
paste textarea "Hola, Esperamos que te encuentres muy bien. Te consultamos si tuviste oportunid…"
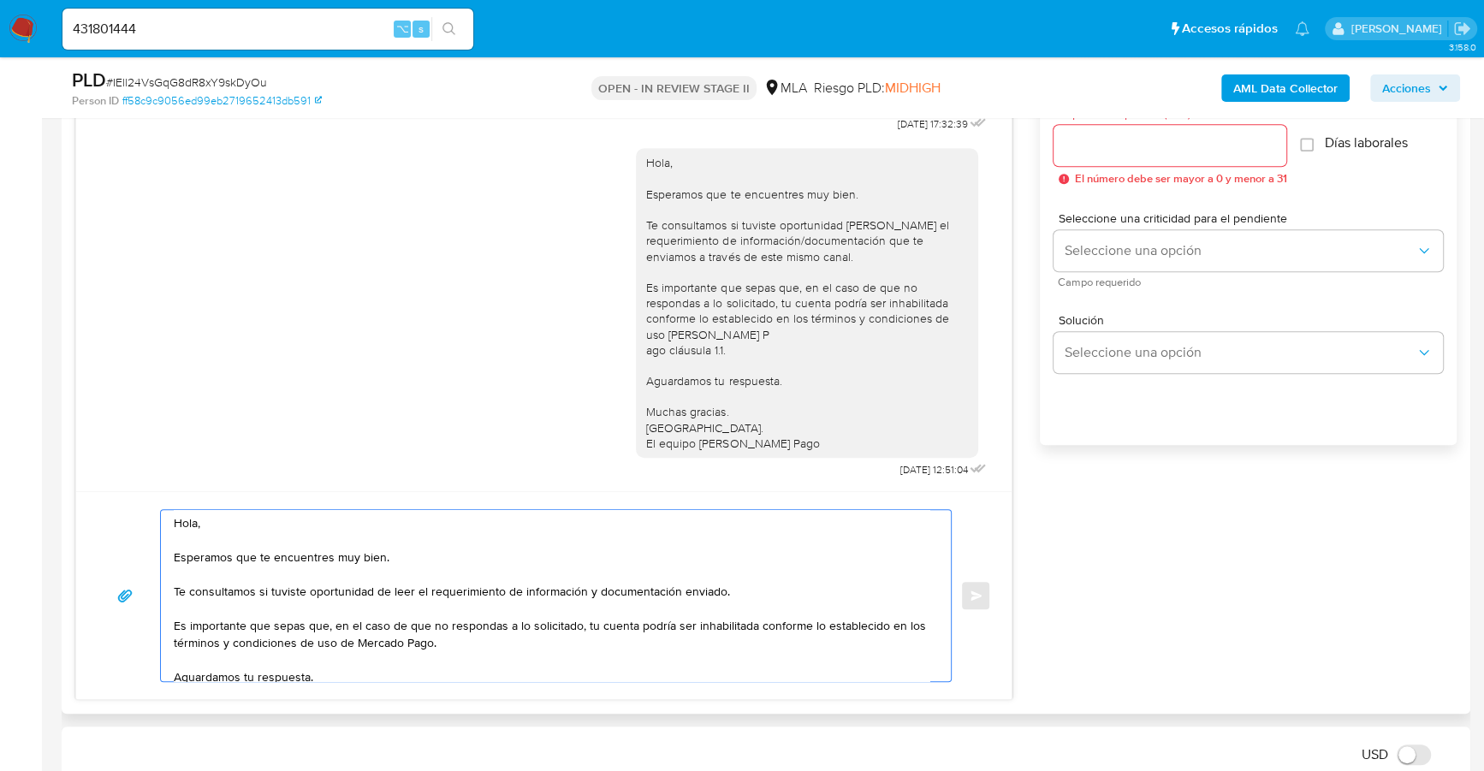
scroll to position [0, 0]
drag, startPoint x: 399, startPoint y: 561, endPoint x: 80, endPoint y: 496, distance: 325.7
click at [80, 496] on div "Hola, Esperamos que te encuentres muy bien. Te consultamos si tuviste oportunid…" at bounding box center [544, 595] width 936 height 208
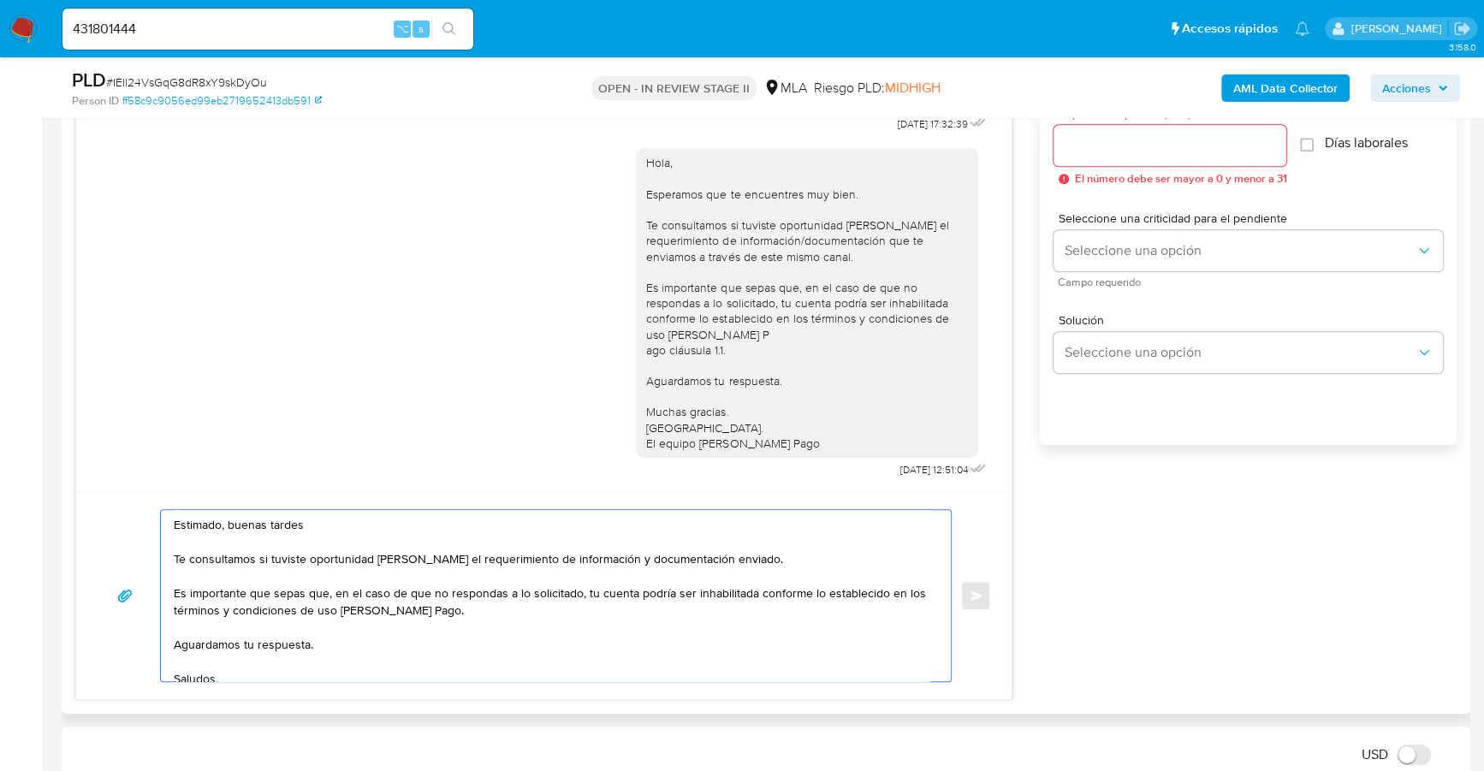
drag, startPoint x: 766, startPoint y: 557, endPoint x: 123, endPoint y: 560, distance: 642.9
click at [123, 560] on div "Estimado, buenas tardes Te consultamos si tuviste oportunidad de leer el requer…" at bounding box center [544, 595] width 895 height 173
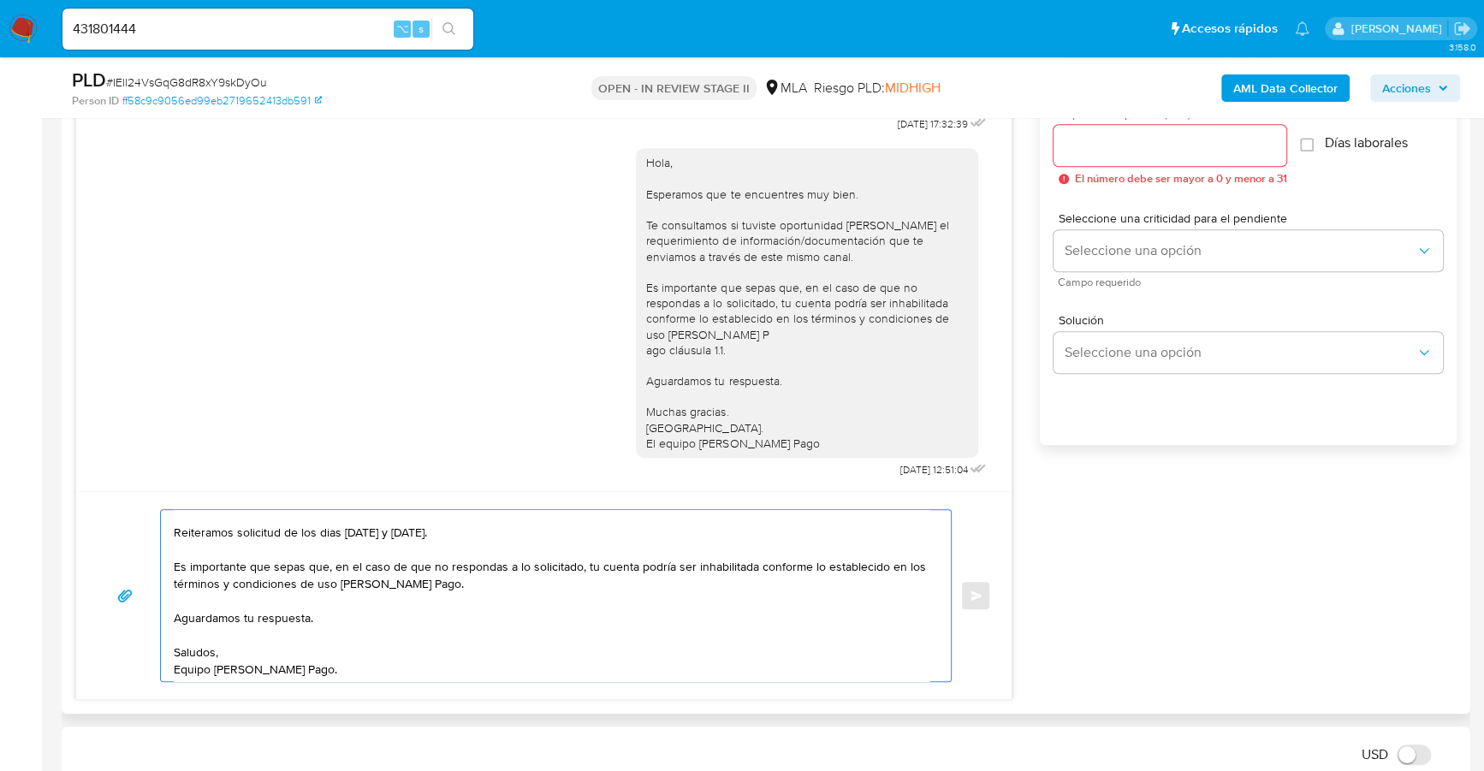
scroll to position [45, 0]
click at [383, 595] on textarea "Estimado, buenas tardes Reiteramos solicitud de los dias 18/08/2025 y 22/08/202…" at bounding box center [552, 595] width 756 height 171
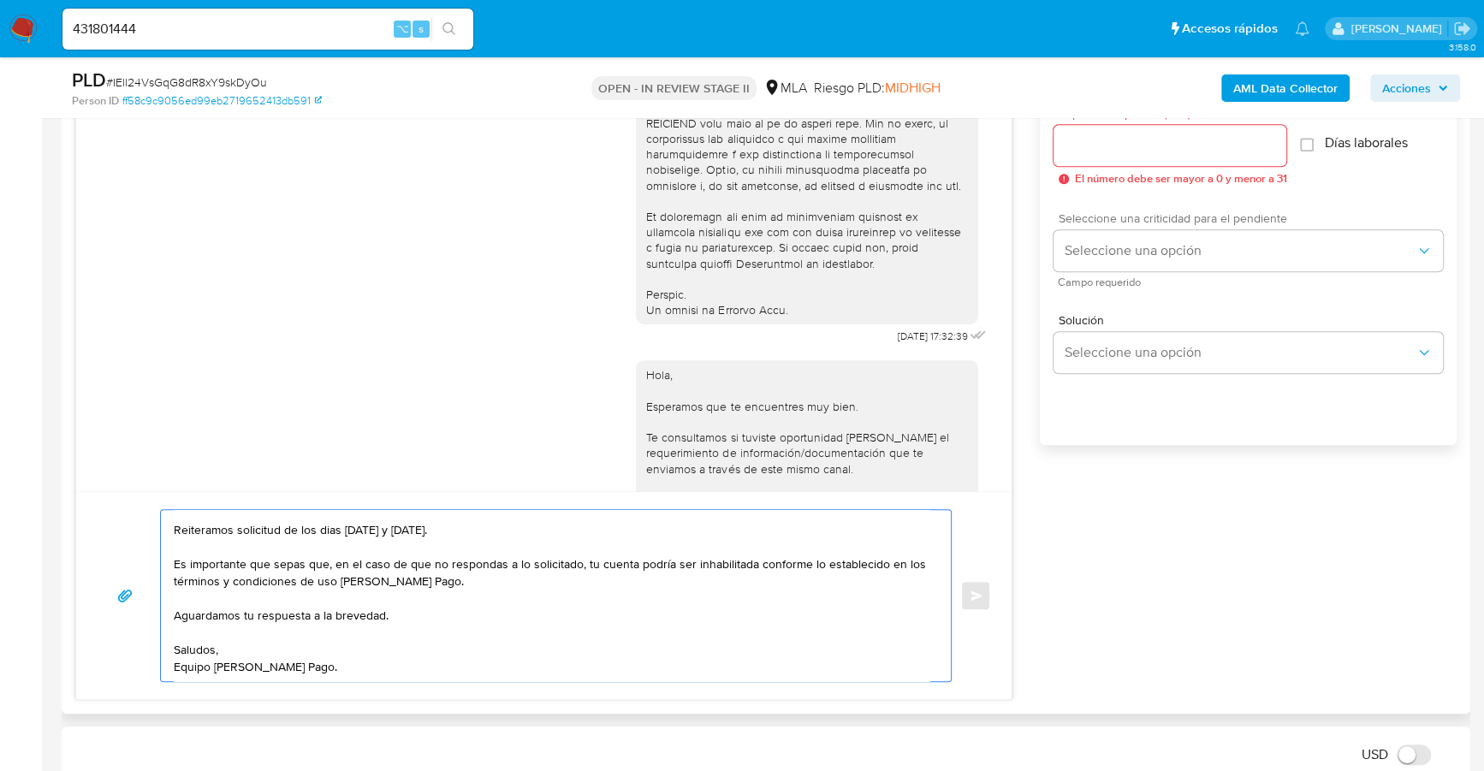
scroll to position [603, 0]
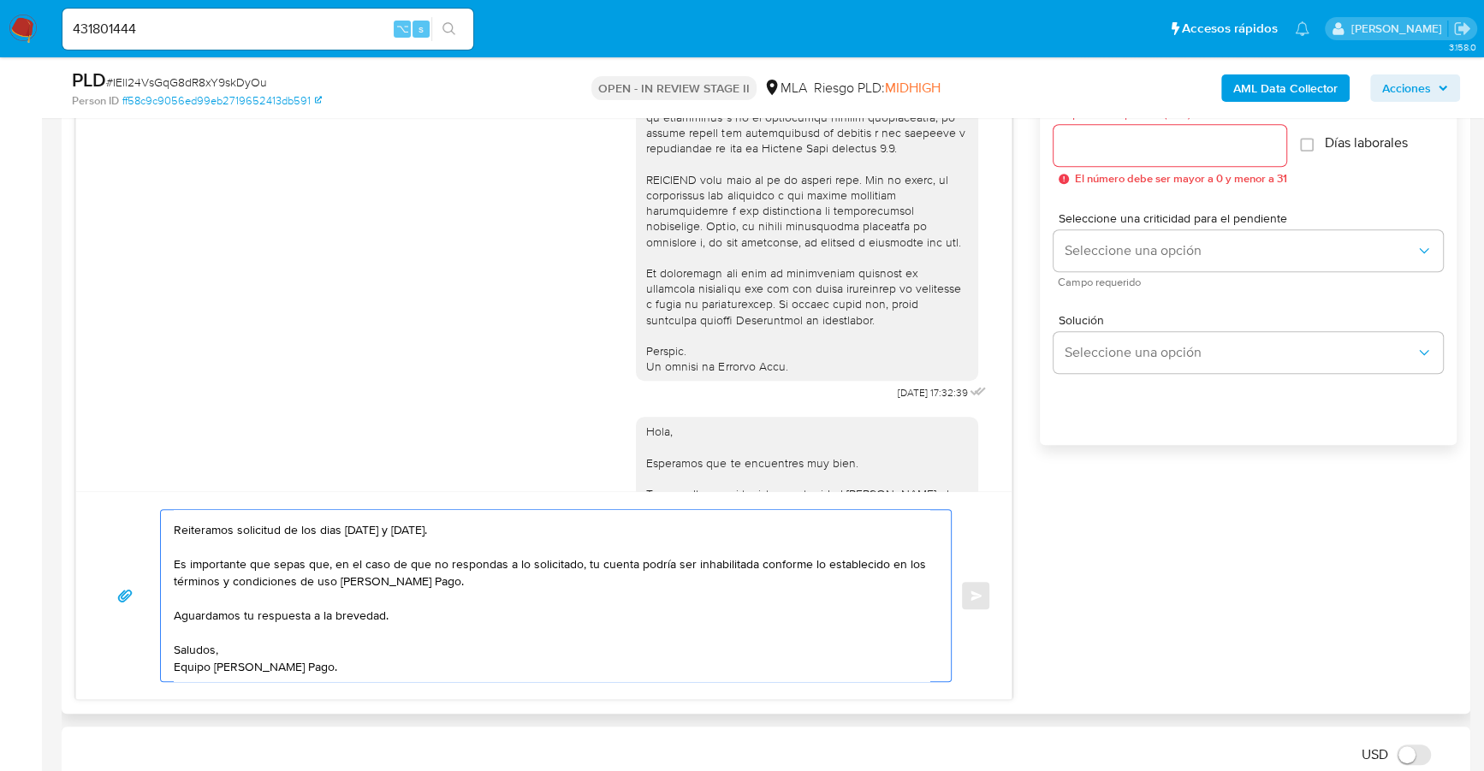
type textarea "Estimado, buenas tardes Reiteramos solicitud de los dias 18/08/2025 y 22/08/202…"
click at [1116, 152] on input "Esperar Respuesta (días)" at bounding box center [1170, 145] width 233 height 22
type input "1"
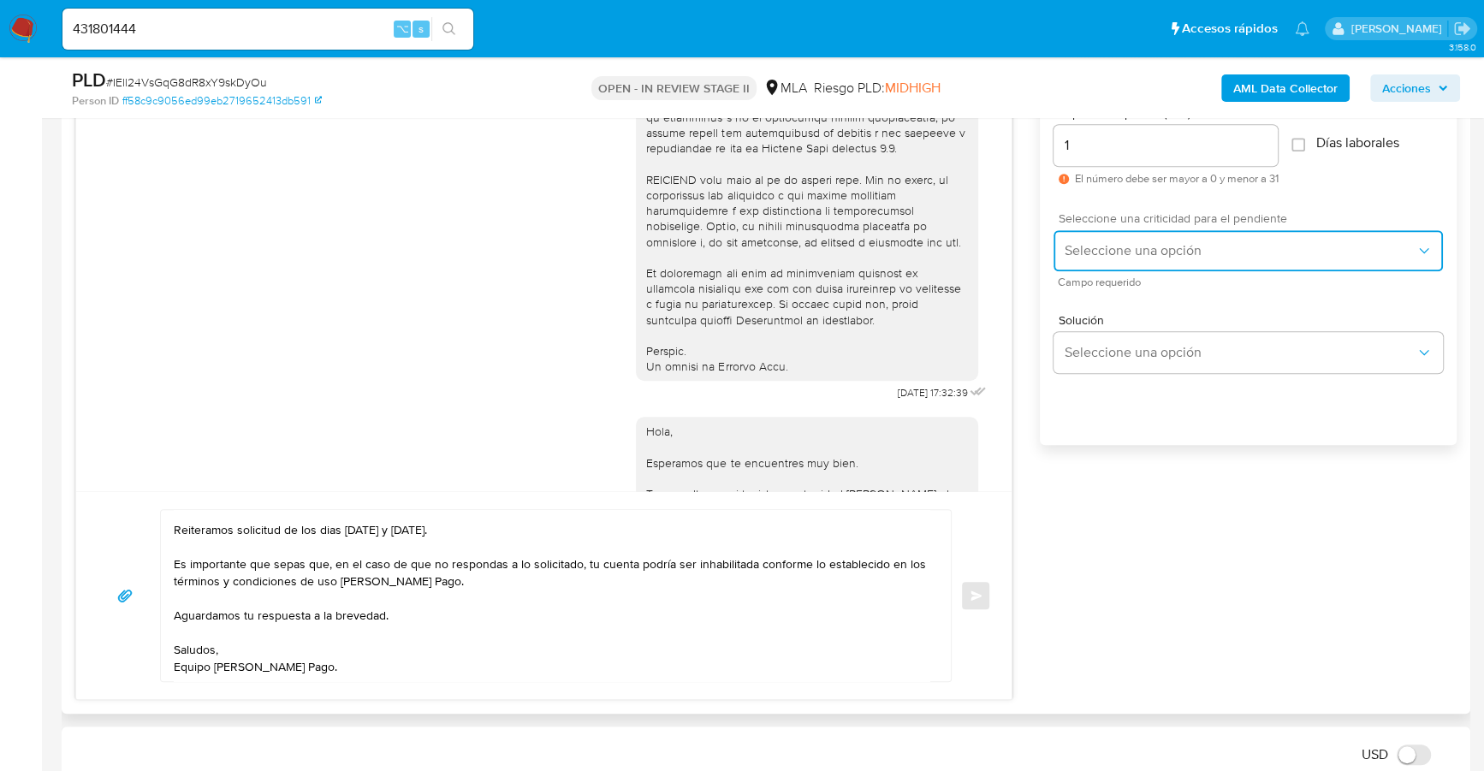
click at [1167, 244] on span "Seleccione una opción" at bounding box center [1240, 250] width 352 height 17
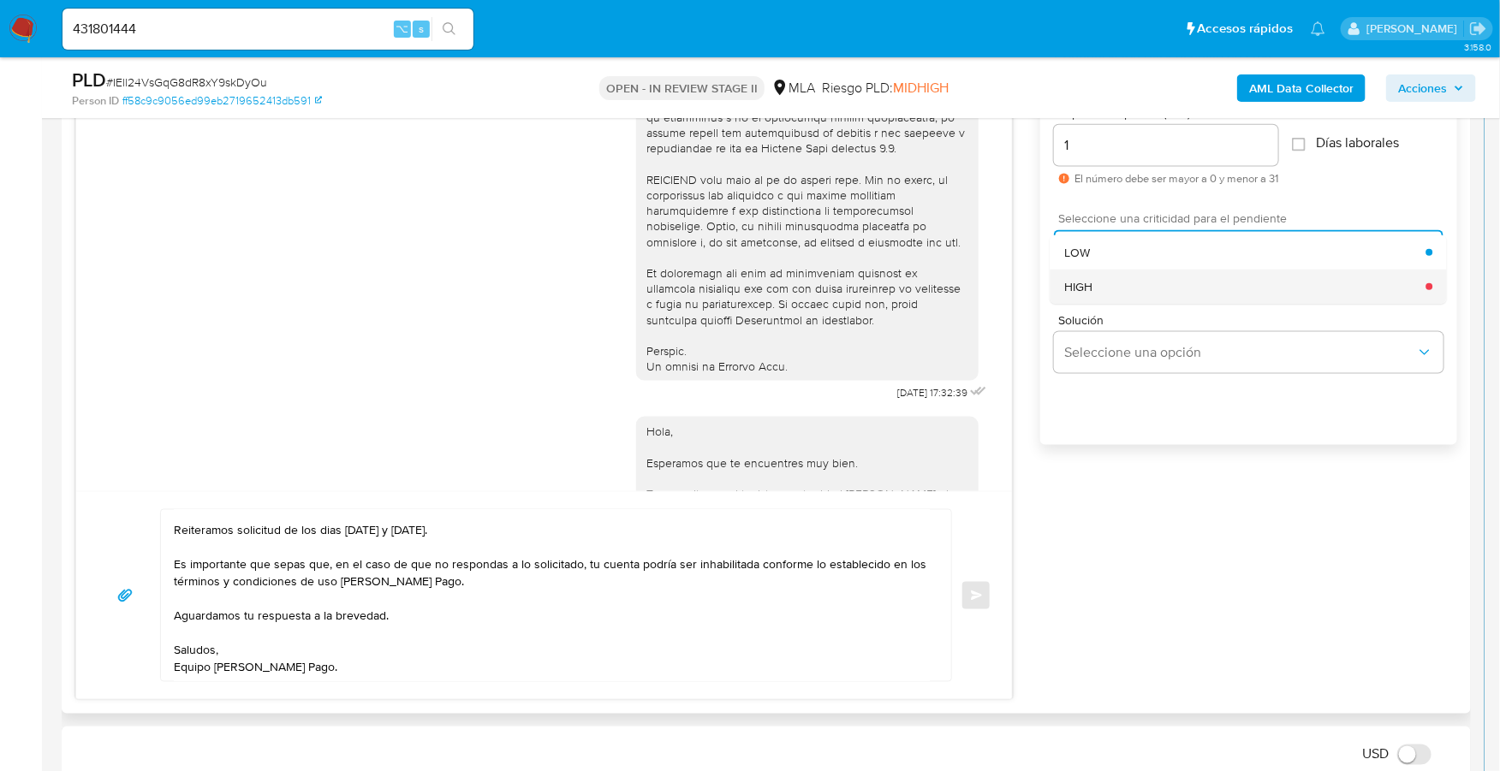
click at [1148, 276] on div "HIGH" at bounding box center [1245, 287] width 362 height 34
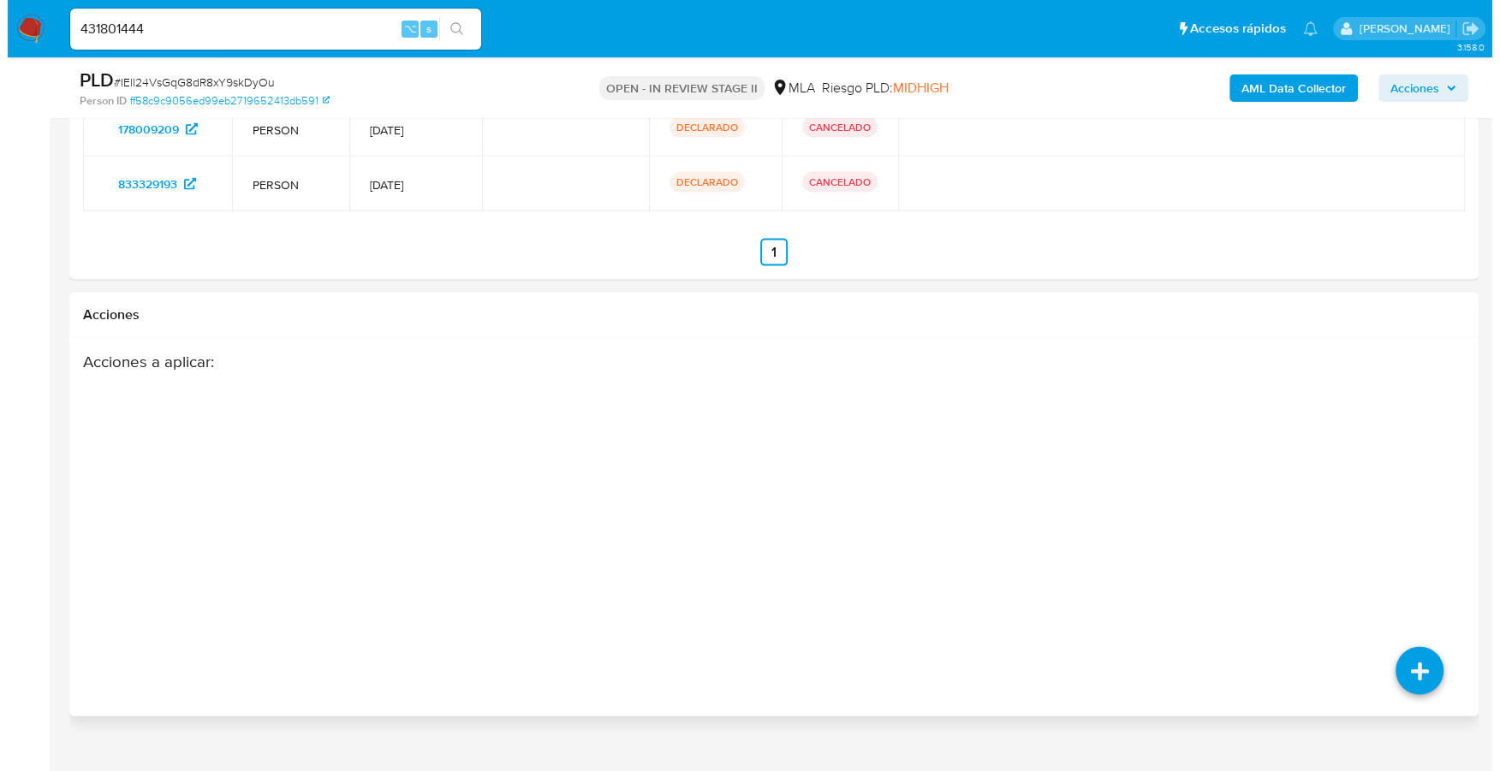
scroll to position [3273, 0]
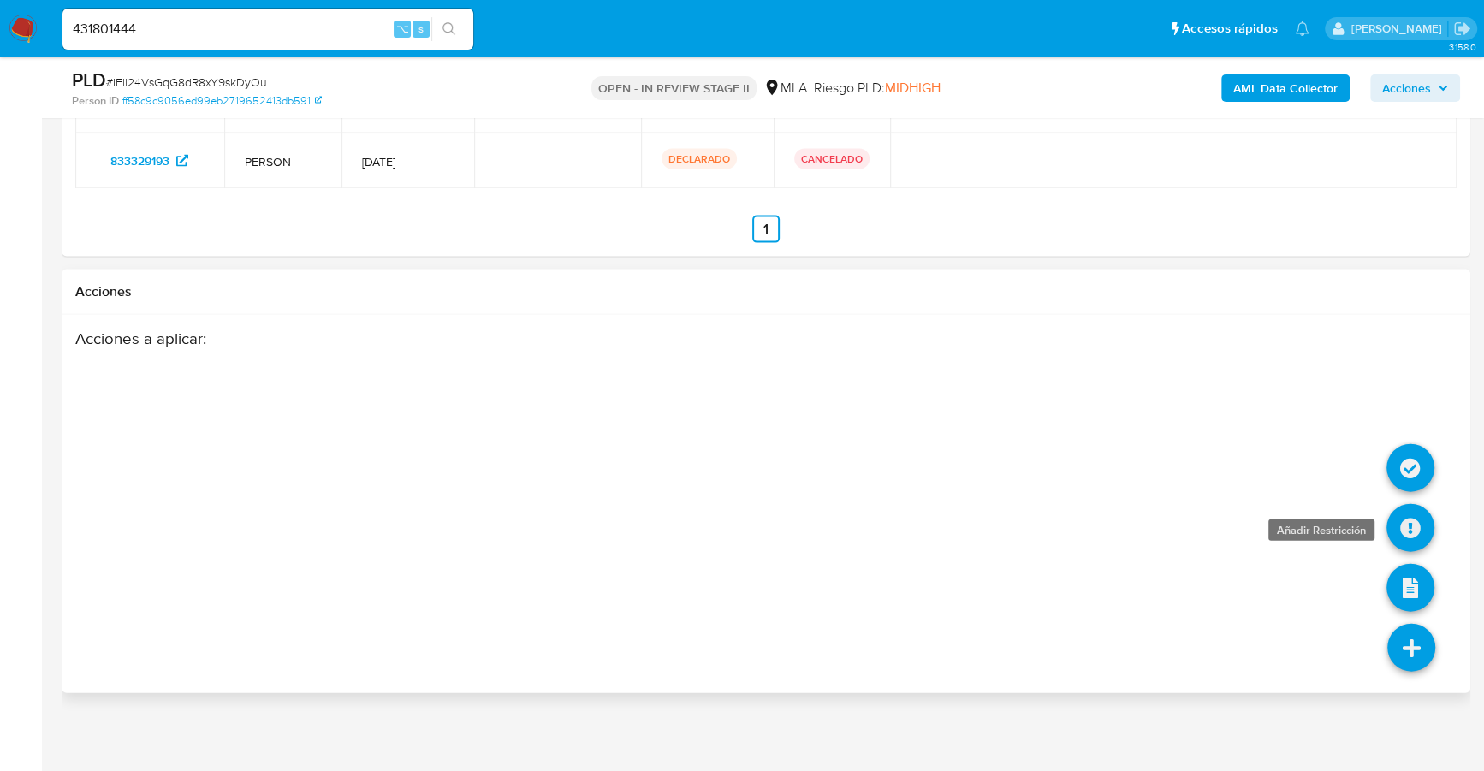
click at [1406, 522] on icon at bounding box center [1411, 528] width 48 height 48
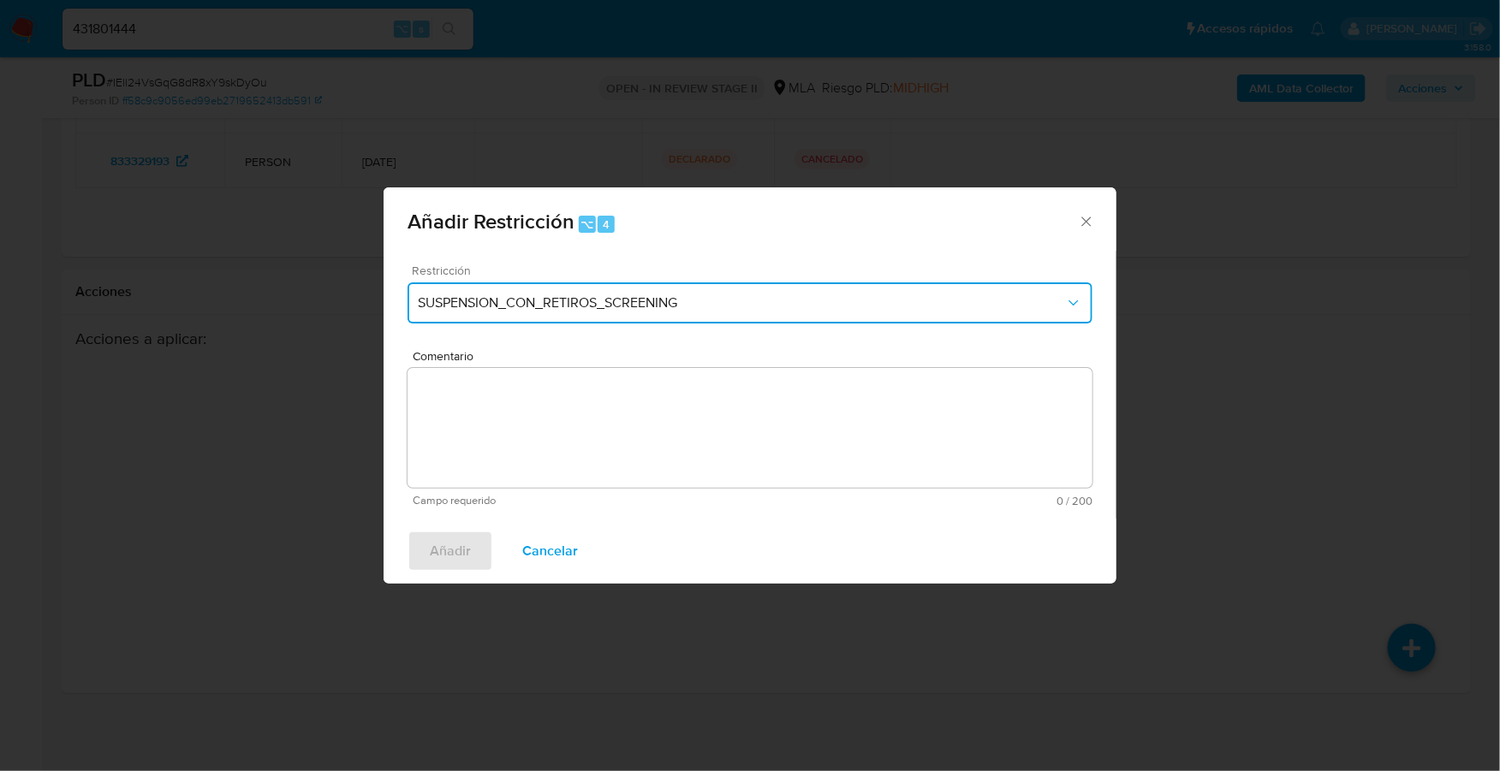
click at [477, 309] on span "SUSPENSION_CON_RETIROS_SCREENING" at bounding box center [741, 302] width 647 height 17
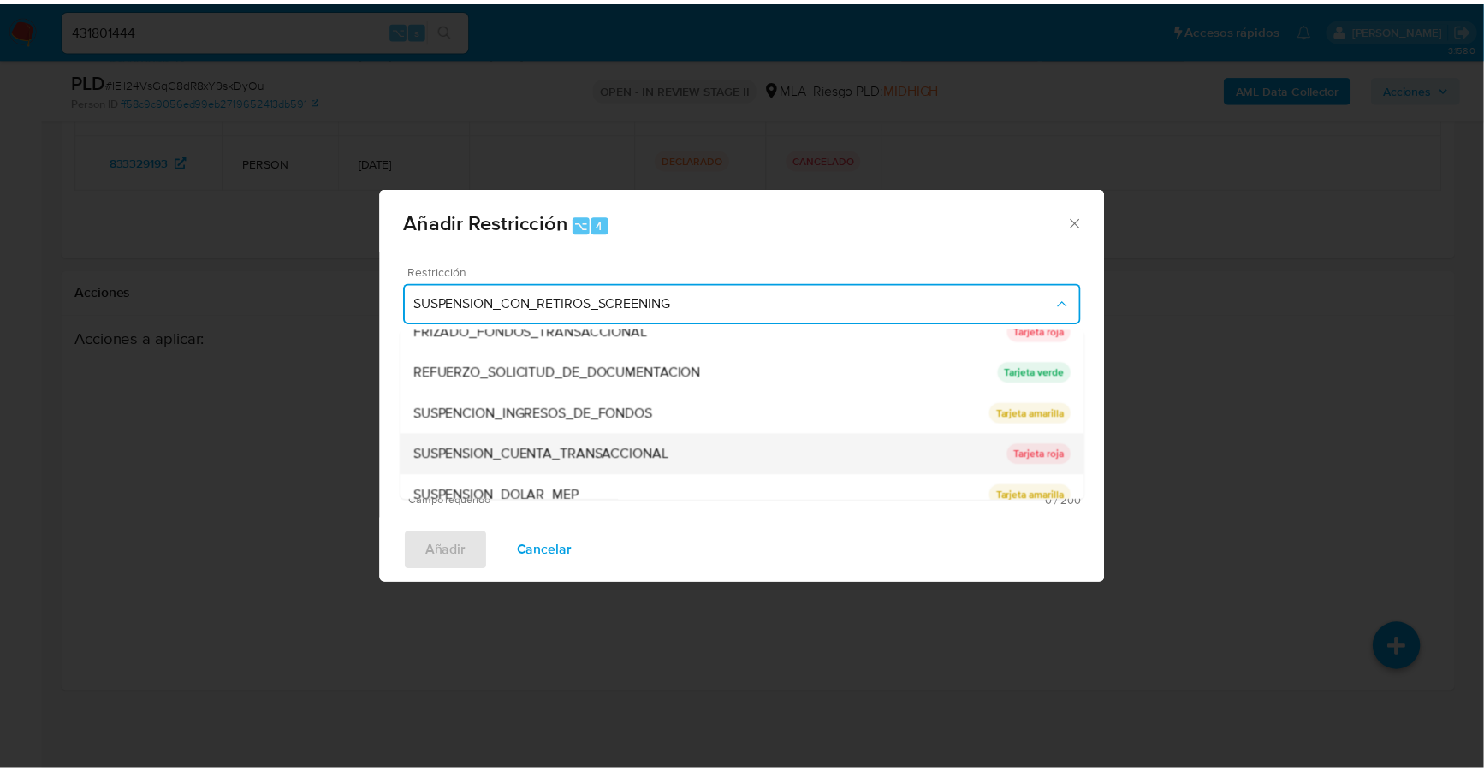
scroll to position [362, 0]
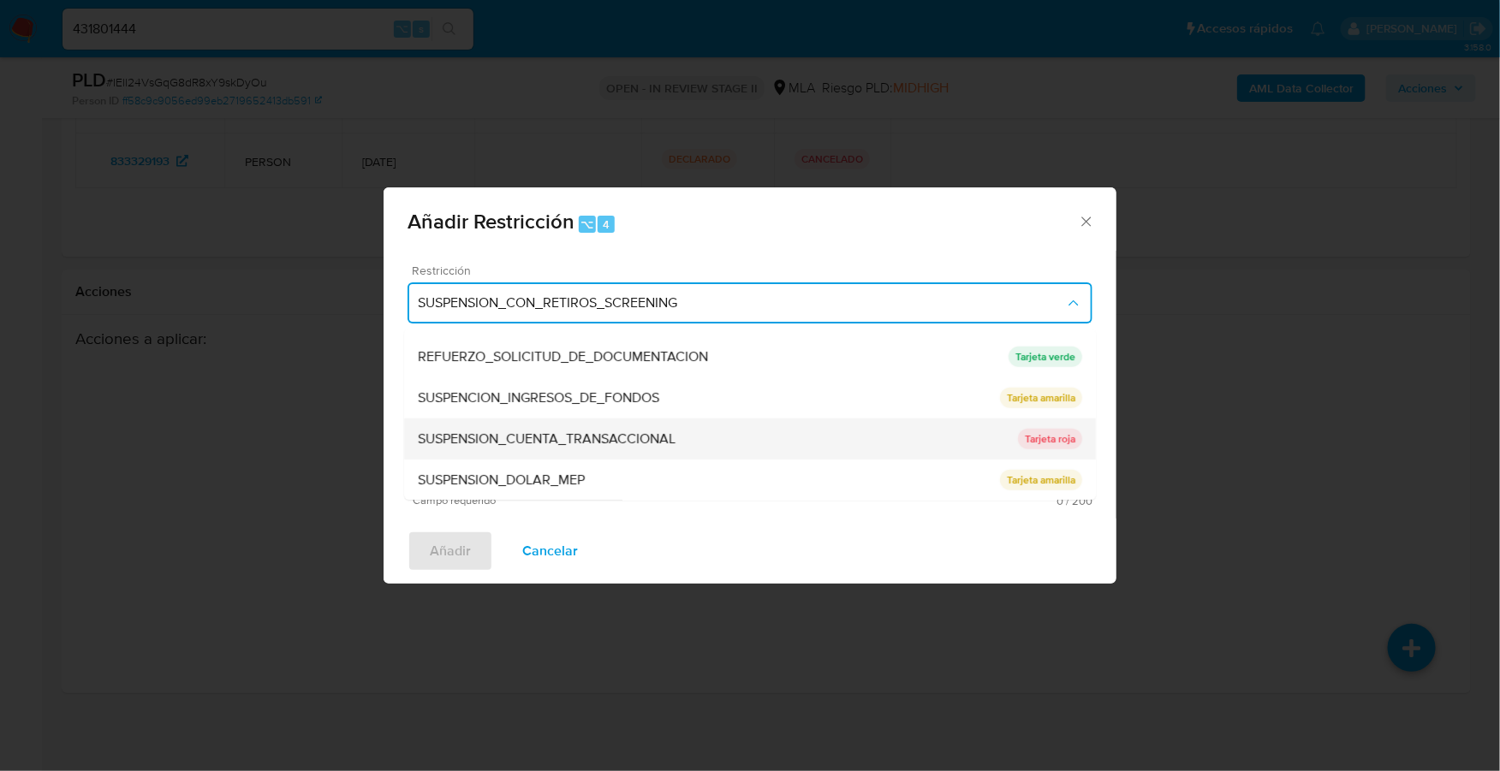
click at [582, 454] on div "SUSPENSION_CUENTA_TRANSACCIONAL" at bounding box center [718, 439] width 600 height 41
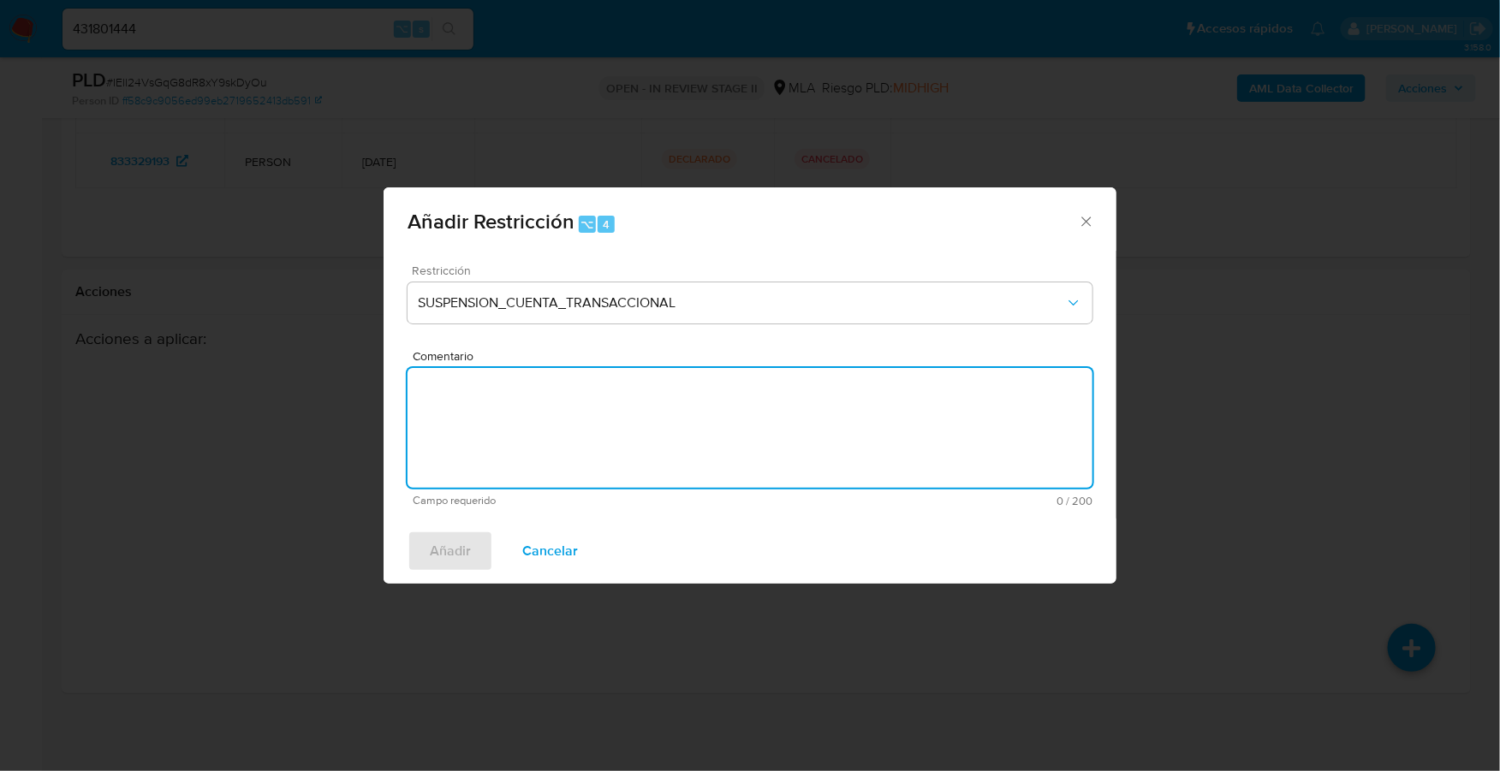
click at [881, 436] on textarea "Comentario" at bounding box center [749, 428] width 685 height 120
type textarea "AML"
click at [469, 550] on span "Añadir" at bounding box center [450, 551] width 41 height 38
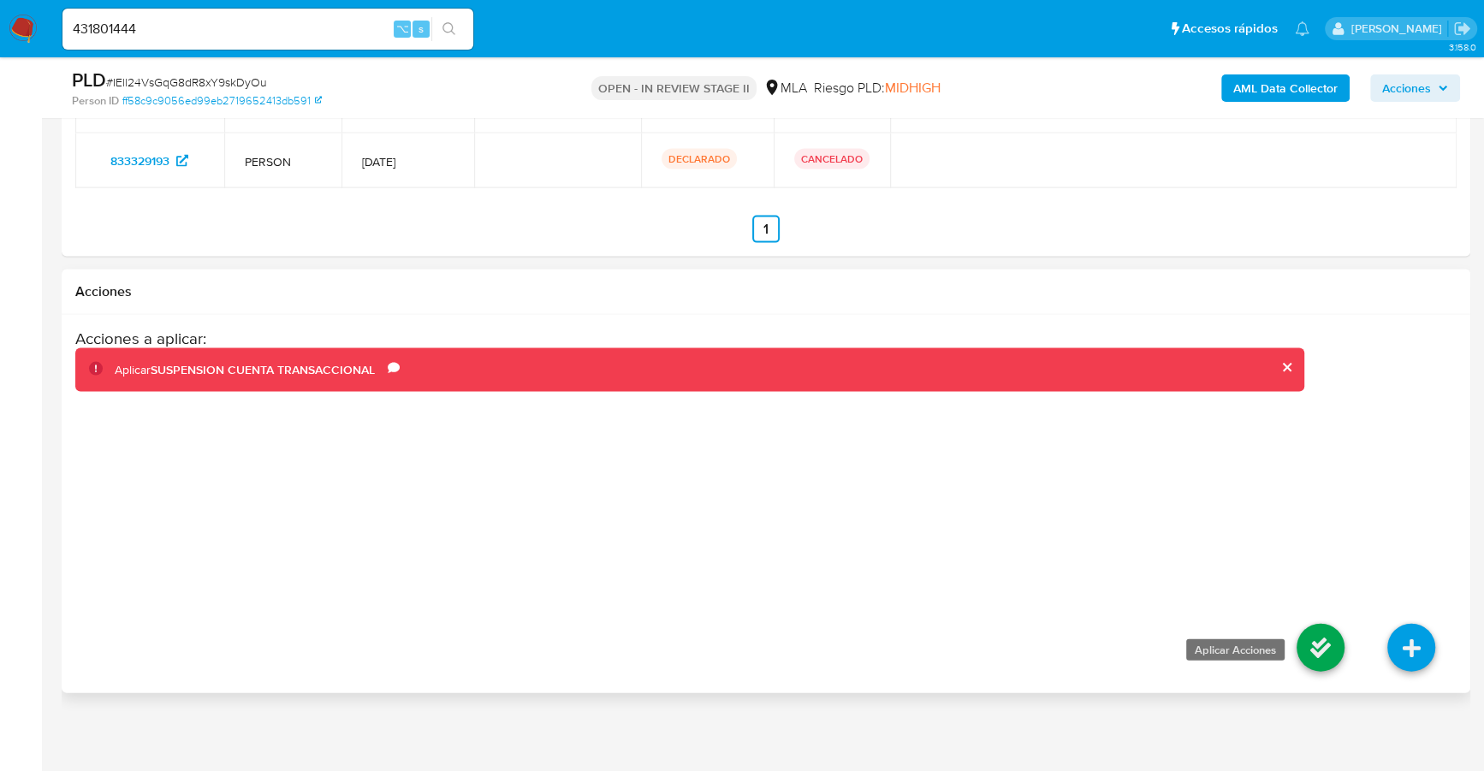
click at [1309, 639] on icon at bounding box center [1321, 648] width 48 height 48
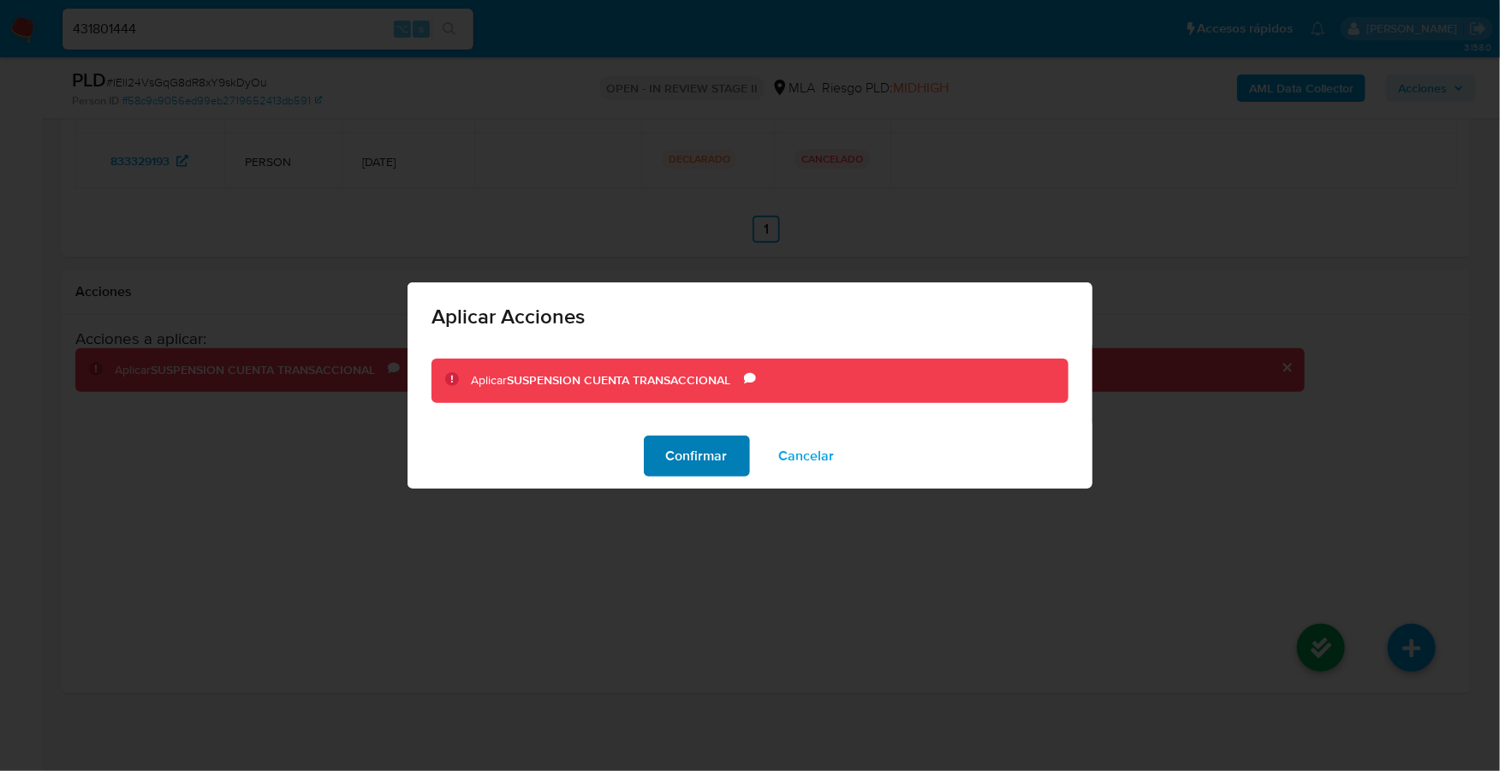
click at [673, 453] on span "Confirmar" at bounding box center [697, 456] width 62 height 38
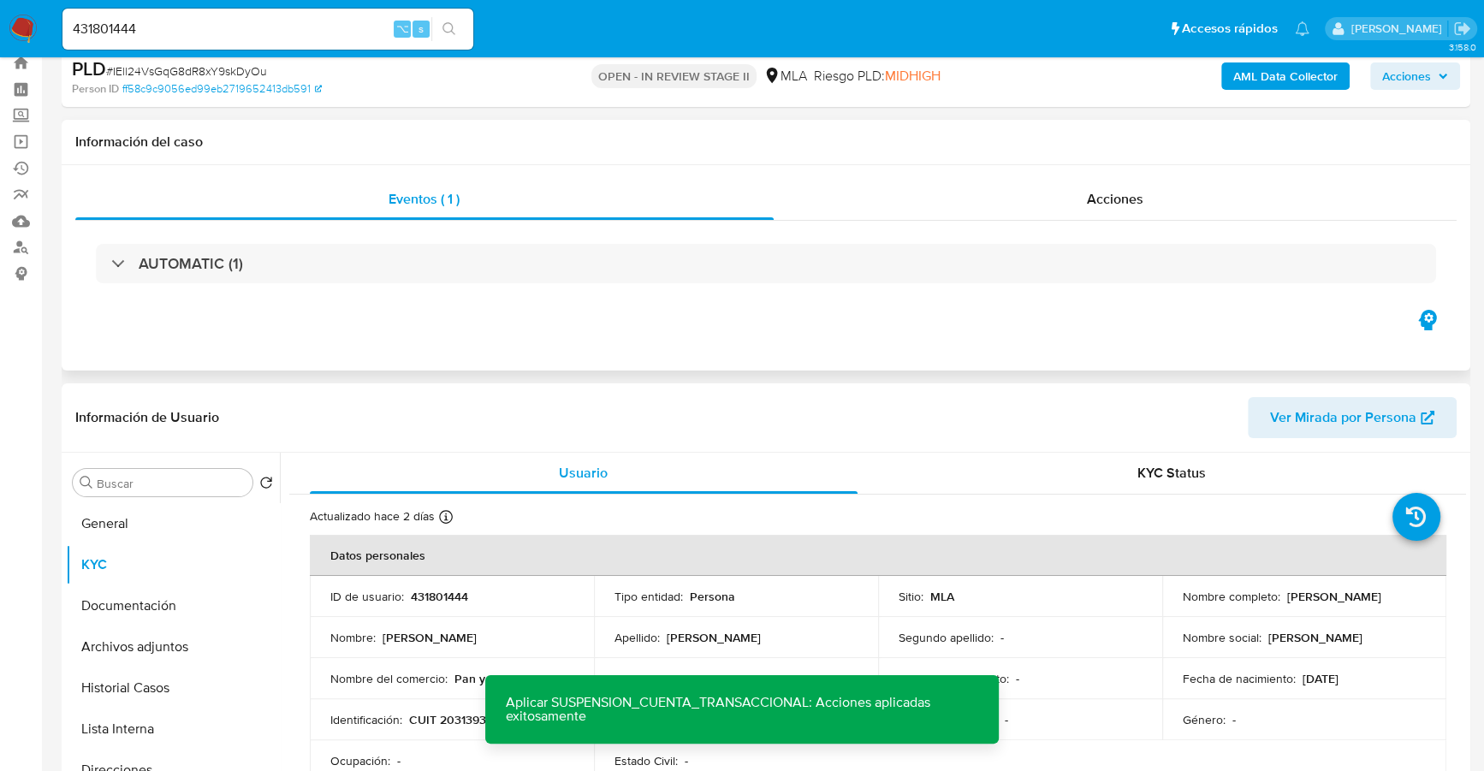
scroll to position [0, 0]
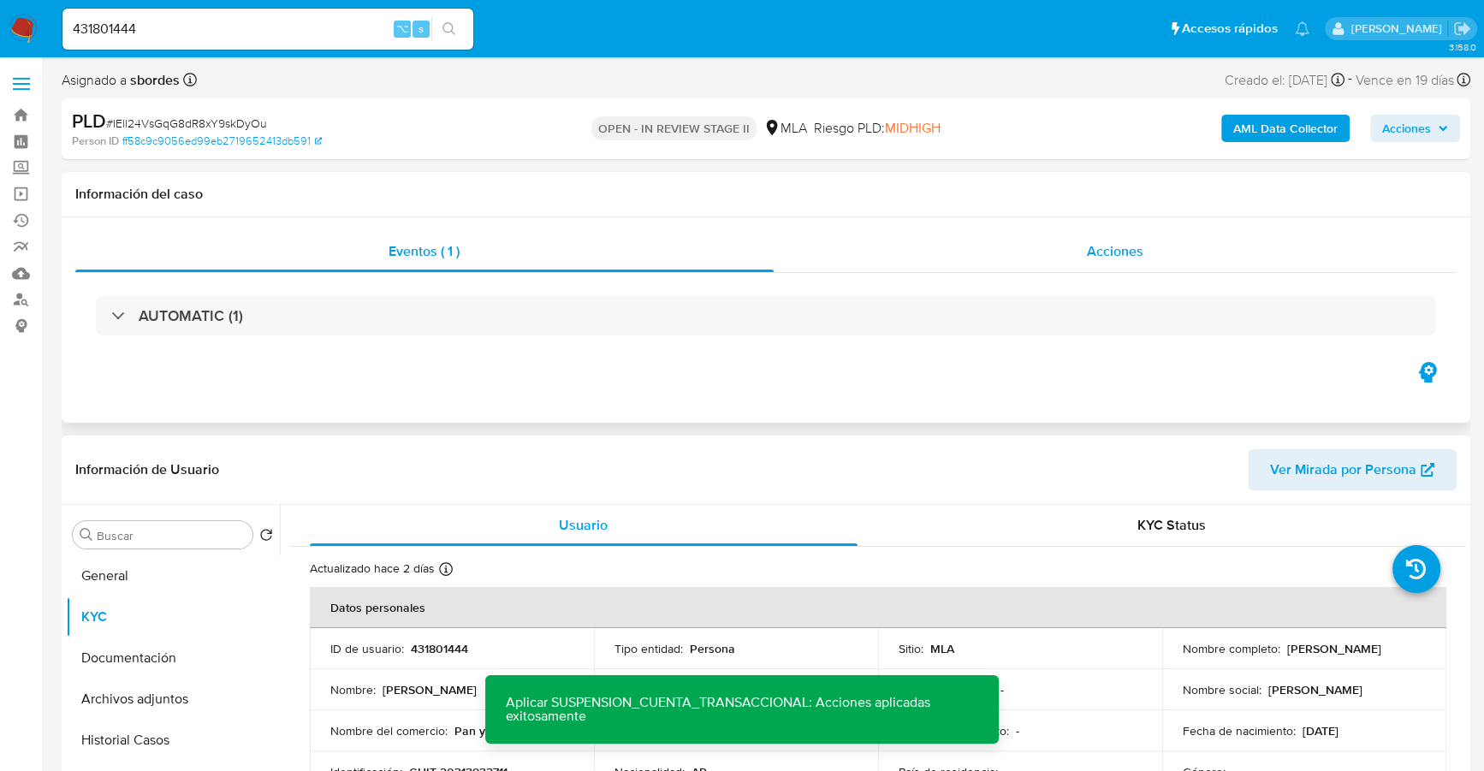
click at [1109, 259] on span "Acciones" at bounding box center [1115, 251] width 56 height 20
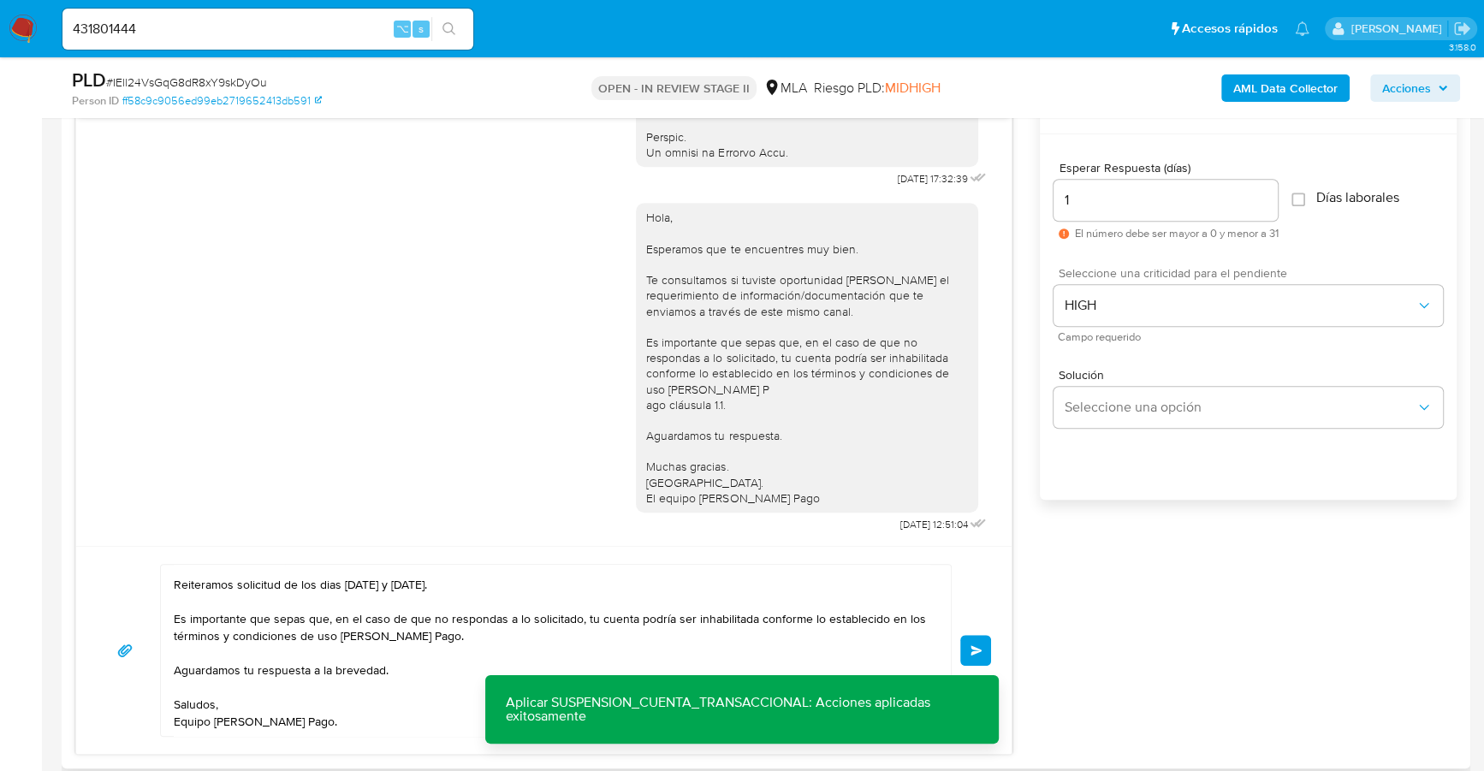
scroll to position [1318, 0]
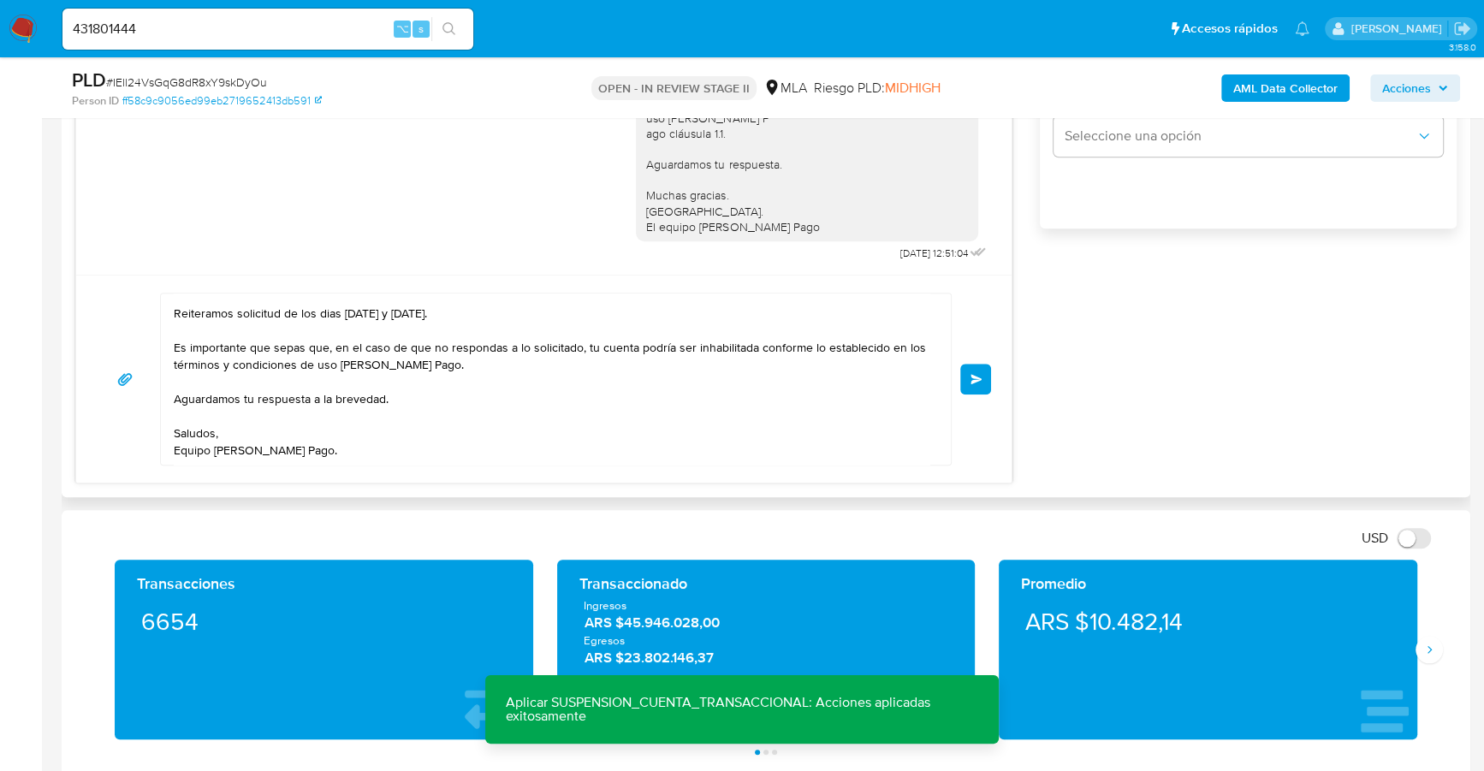
click at [978, 382] on button "Enviar" at bounding box center [975, 379] width 31 height 31
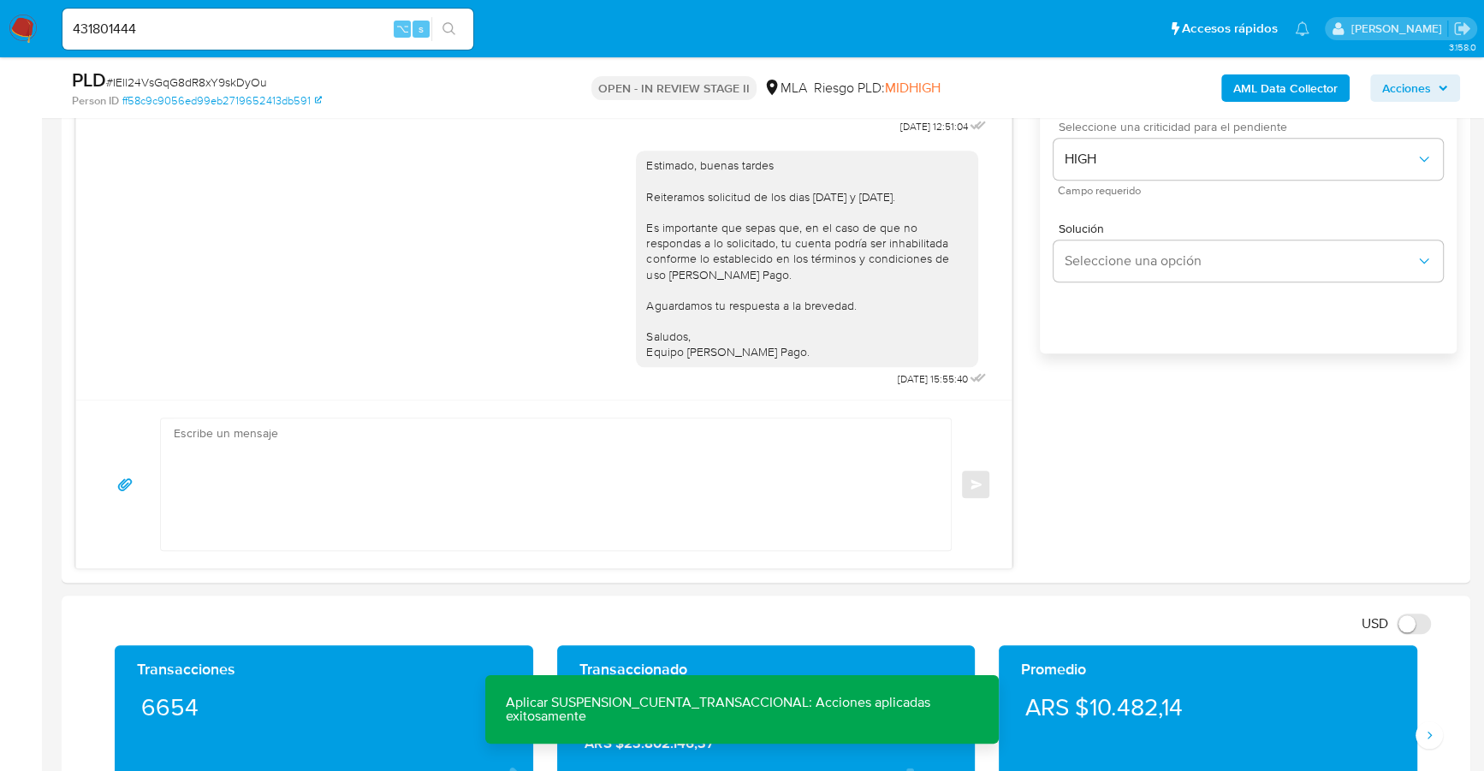
scroll to position [1135, 0]
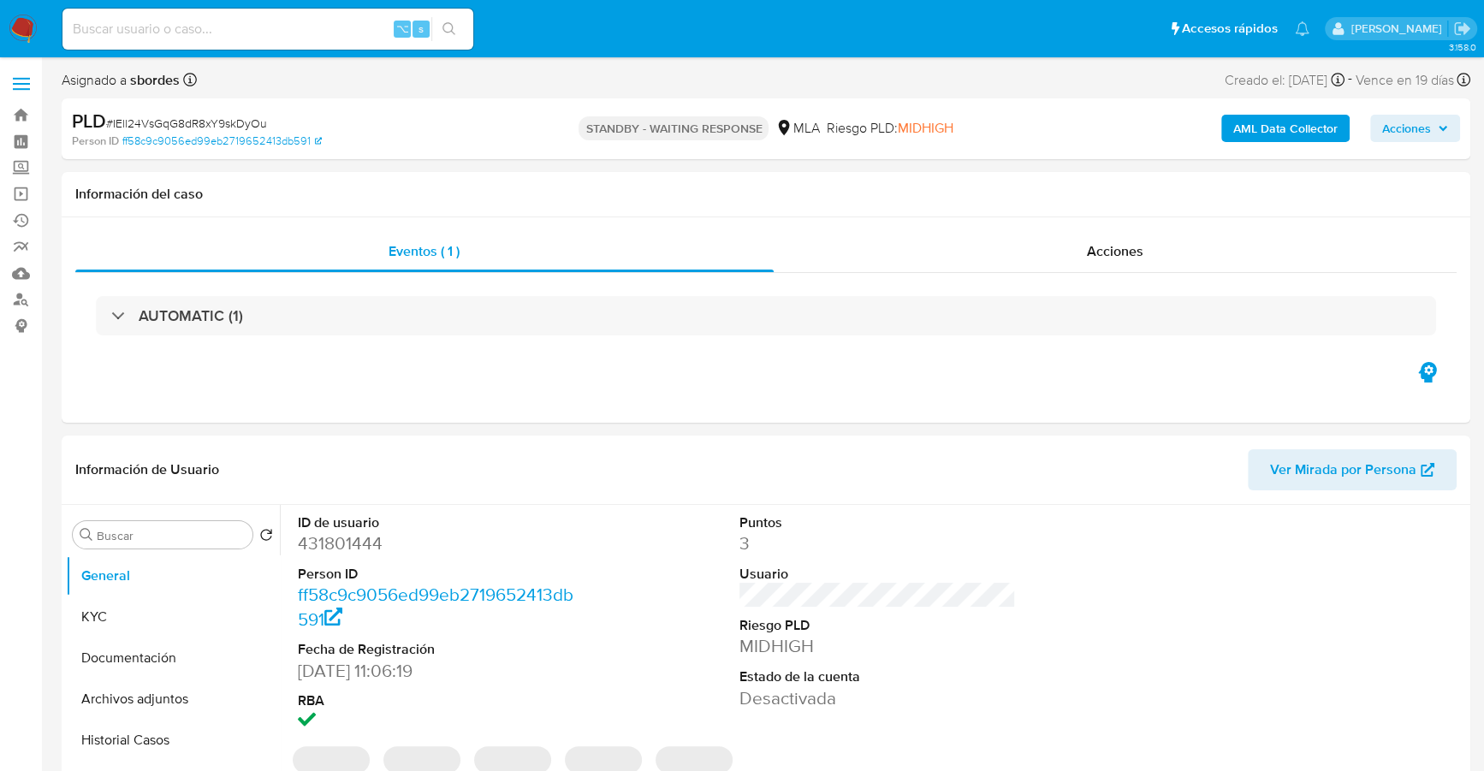
select select "10"
click at [217, 22] on input at bounding box center [267, 29] width 411 height 22
paste input "745364801"
type input "745364801"
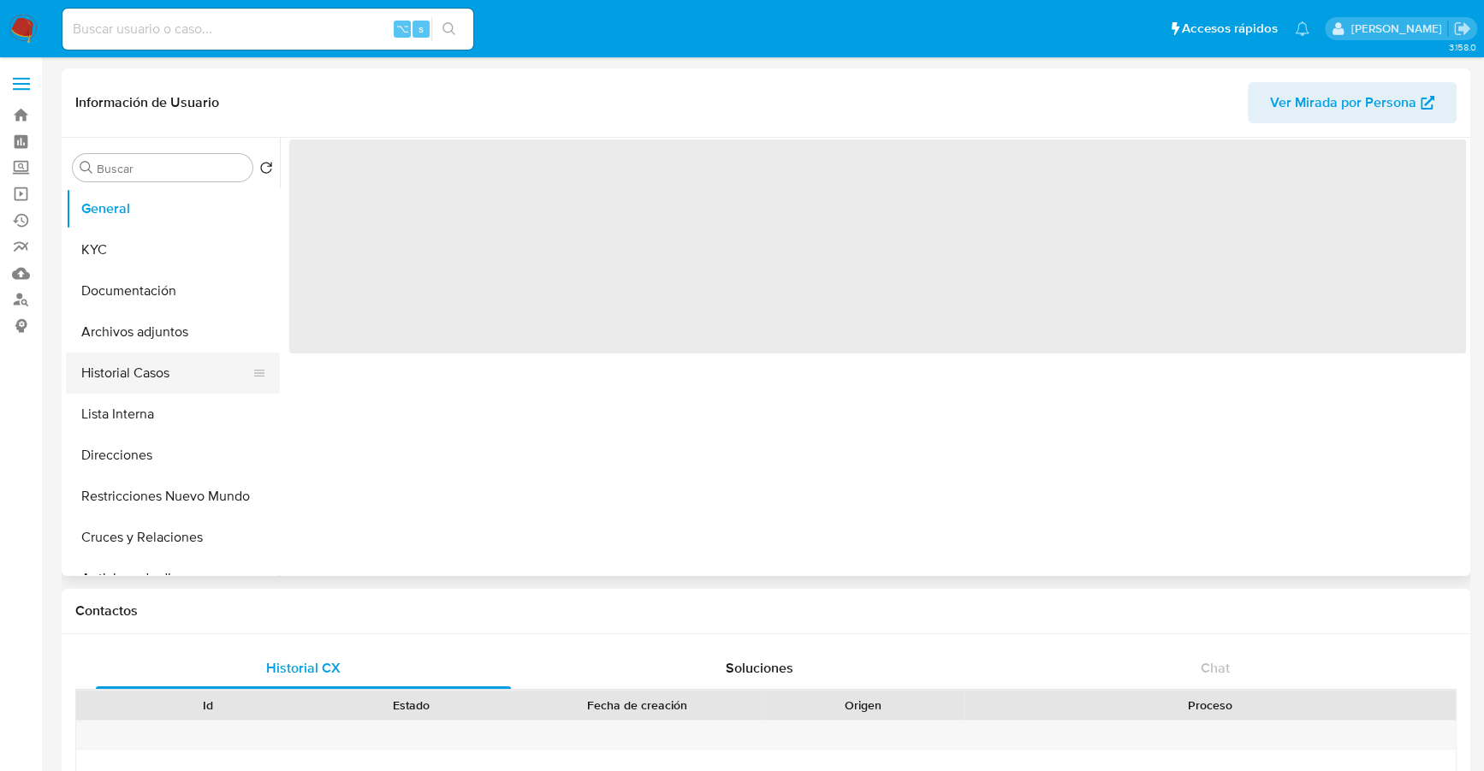
click at [152, 370] on button "Historial Casos" at bounding box center [166, 373] width 200 height 41
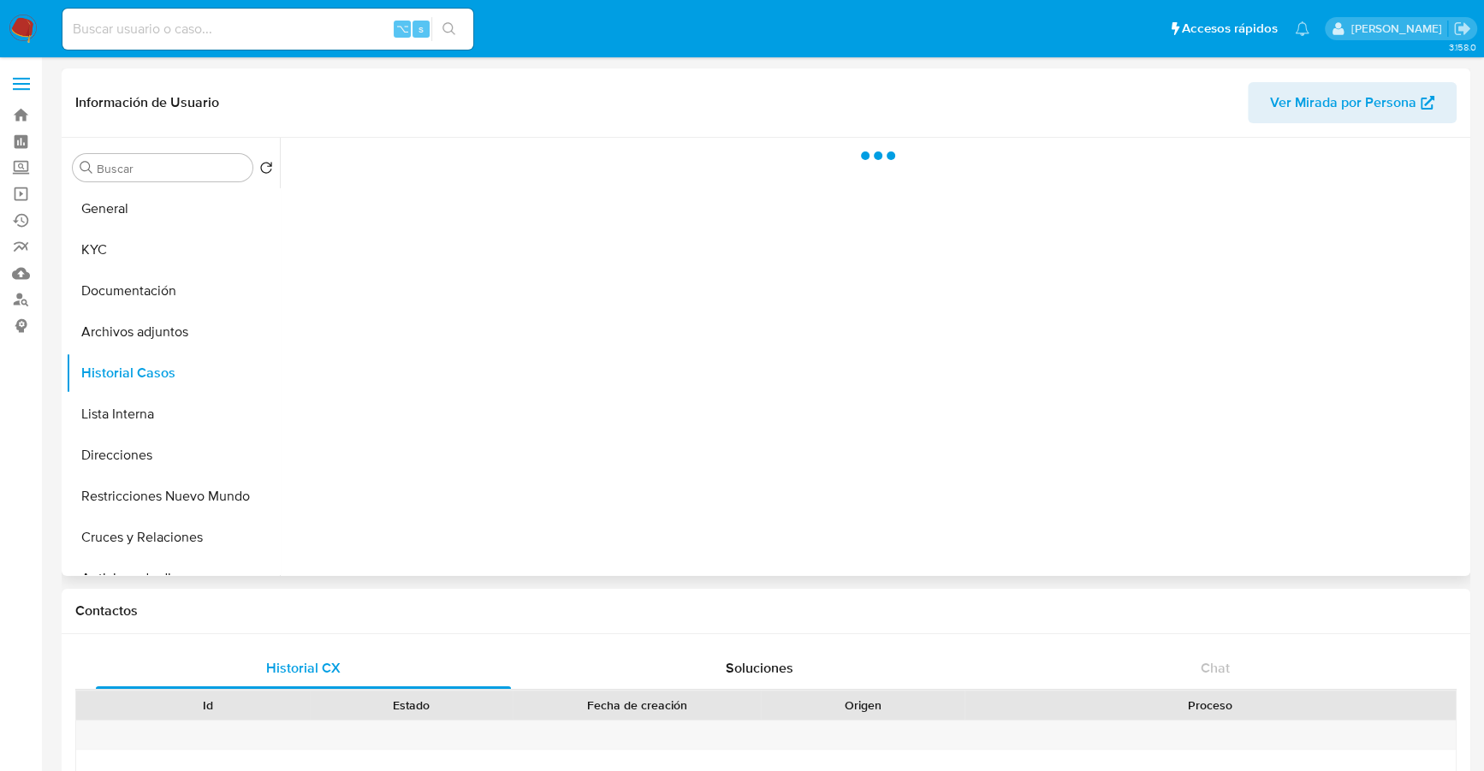
select select "10"
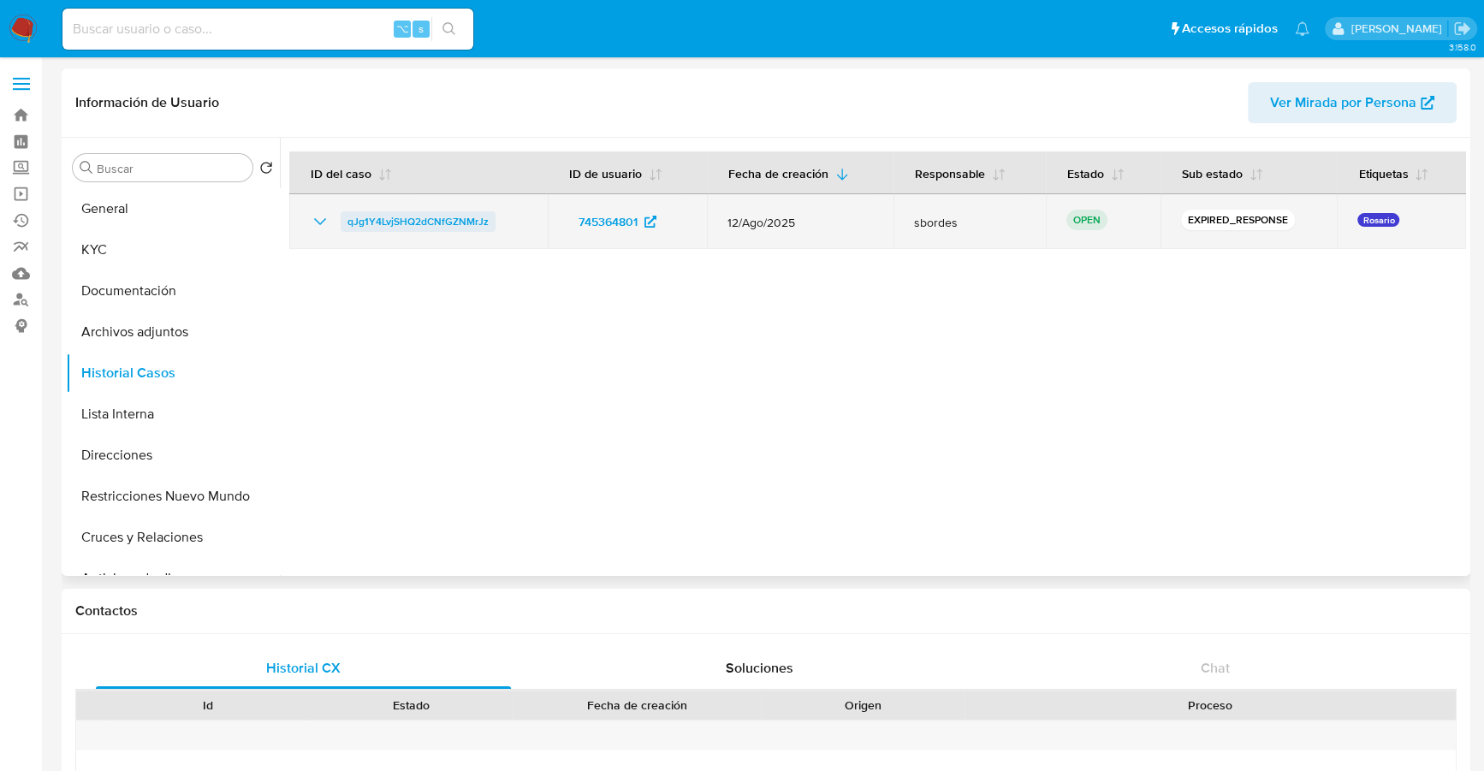
click at [422, 220] on span "qJg1Y4LvjSHQ2dCNfGZNMrJz" at bounding box center [418, 221] width 141 height 21
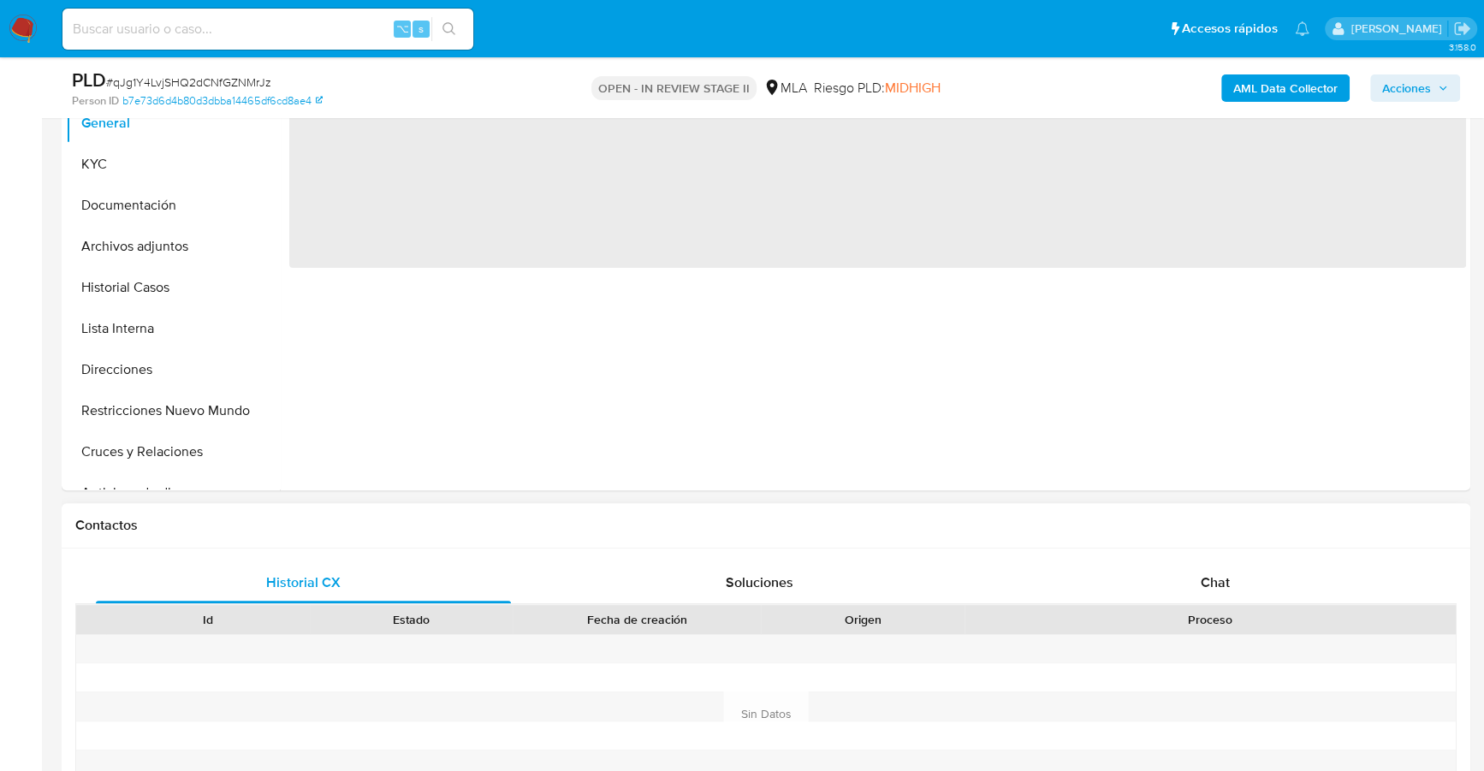
scroll to position [608, 0]
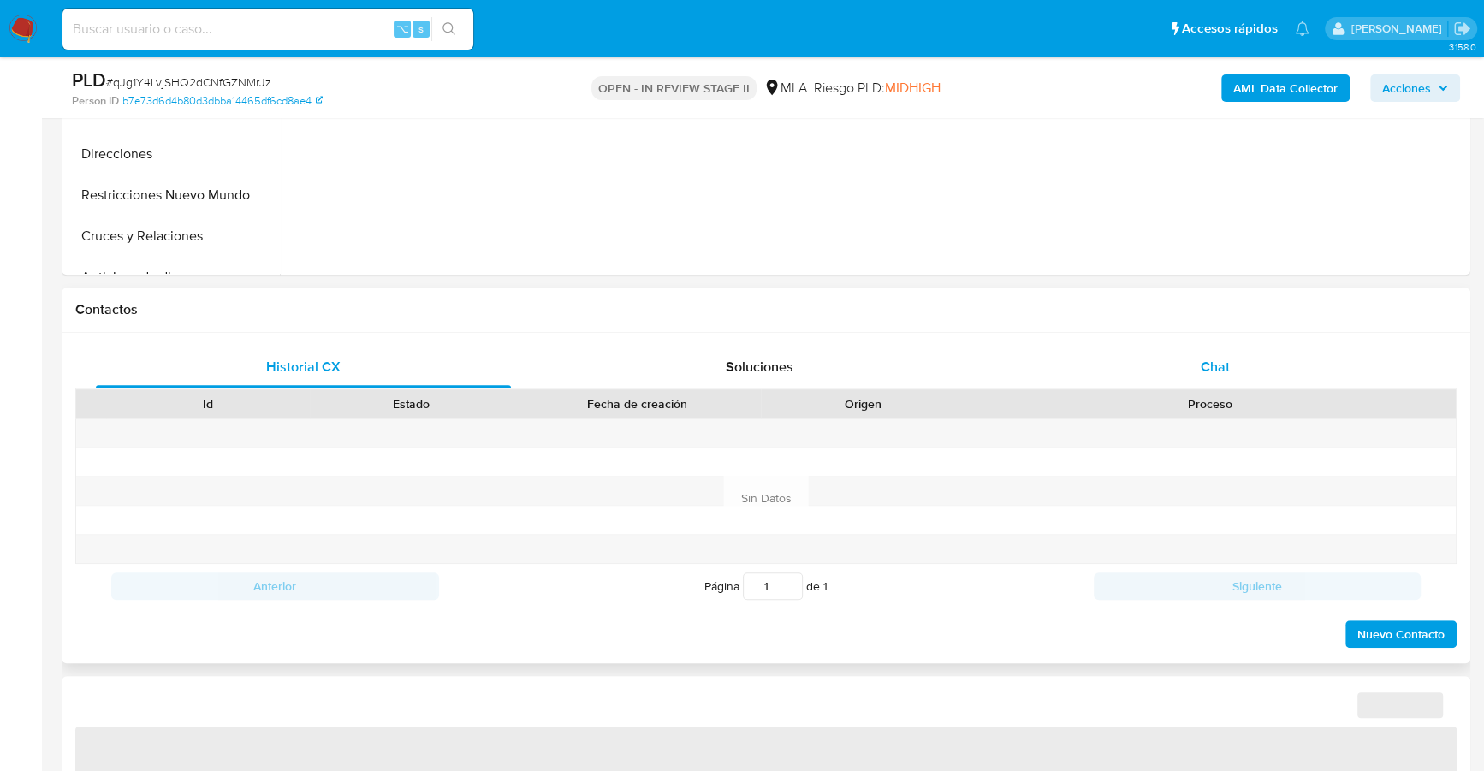
select select "10"
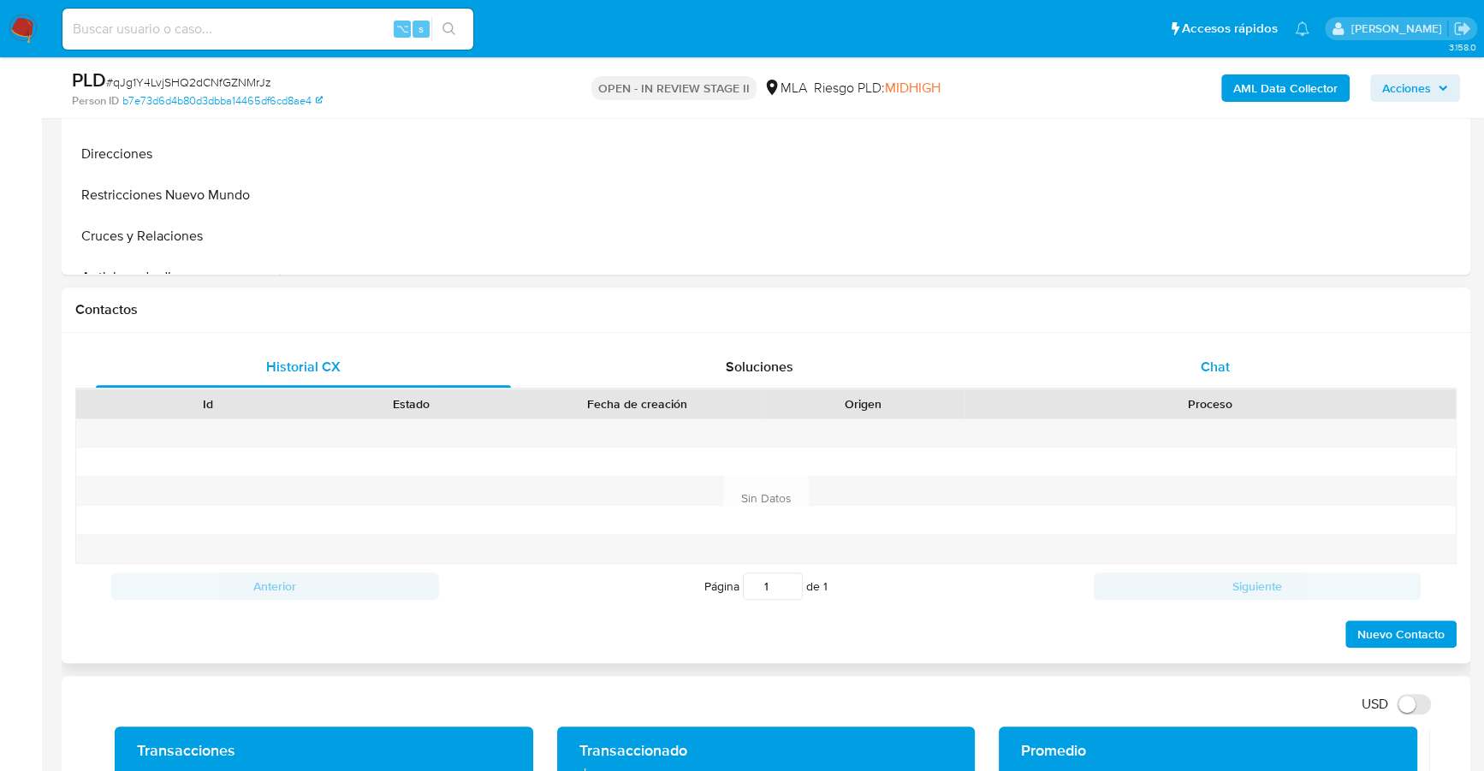
click at [1226, 360] on span "Chat" at bounding box center [1215, 367] width 29 height 20
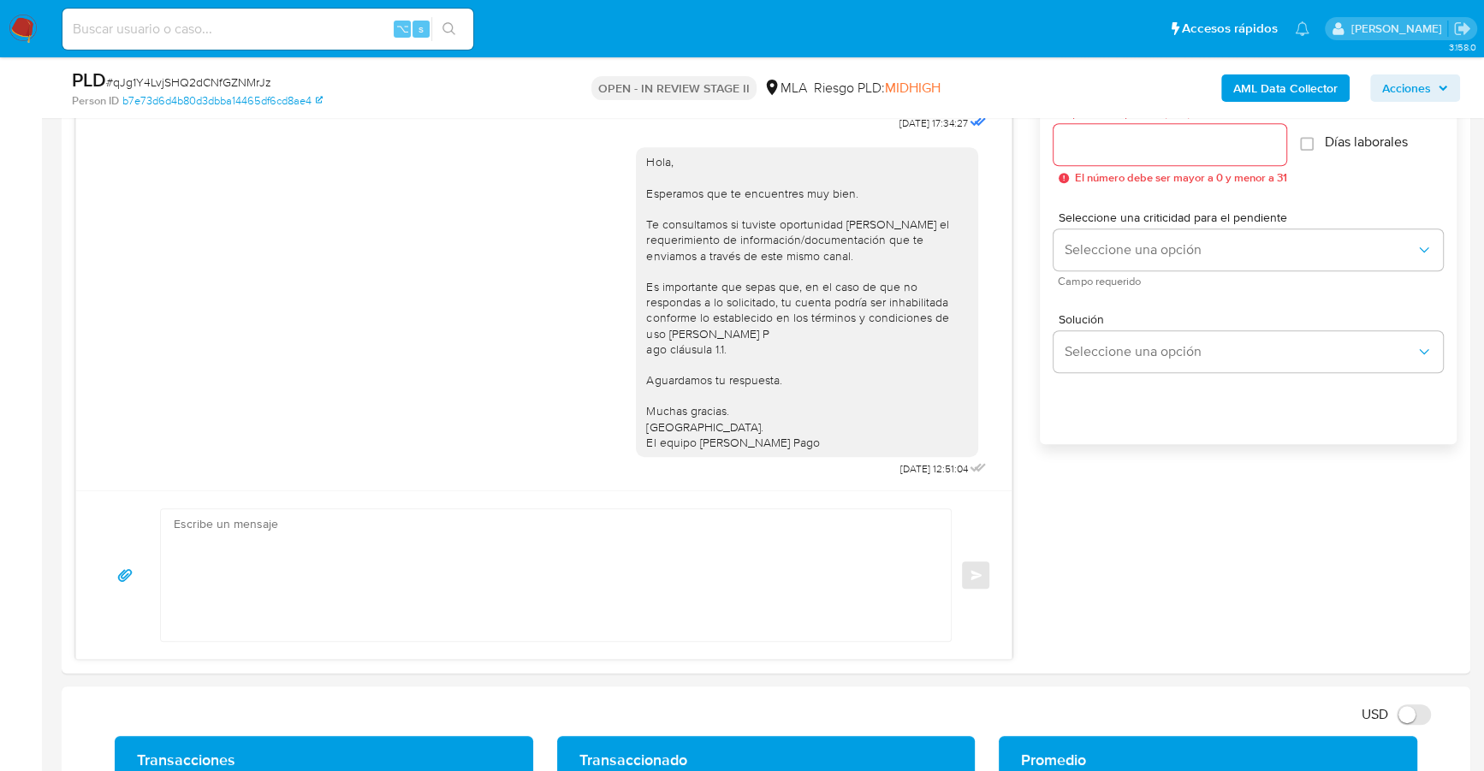
scroll to position [0, 0]
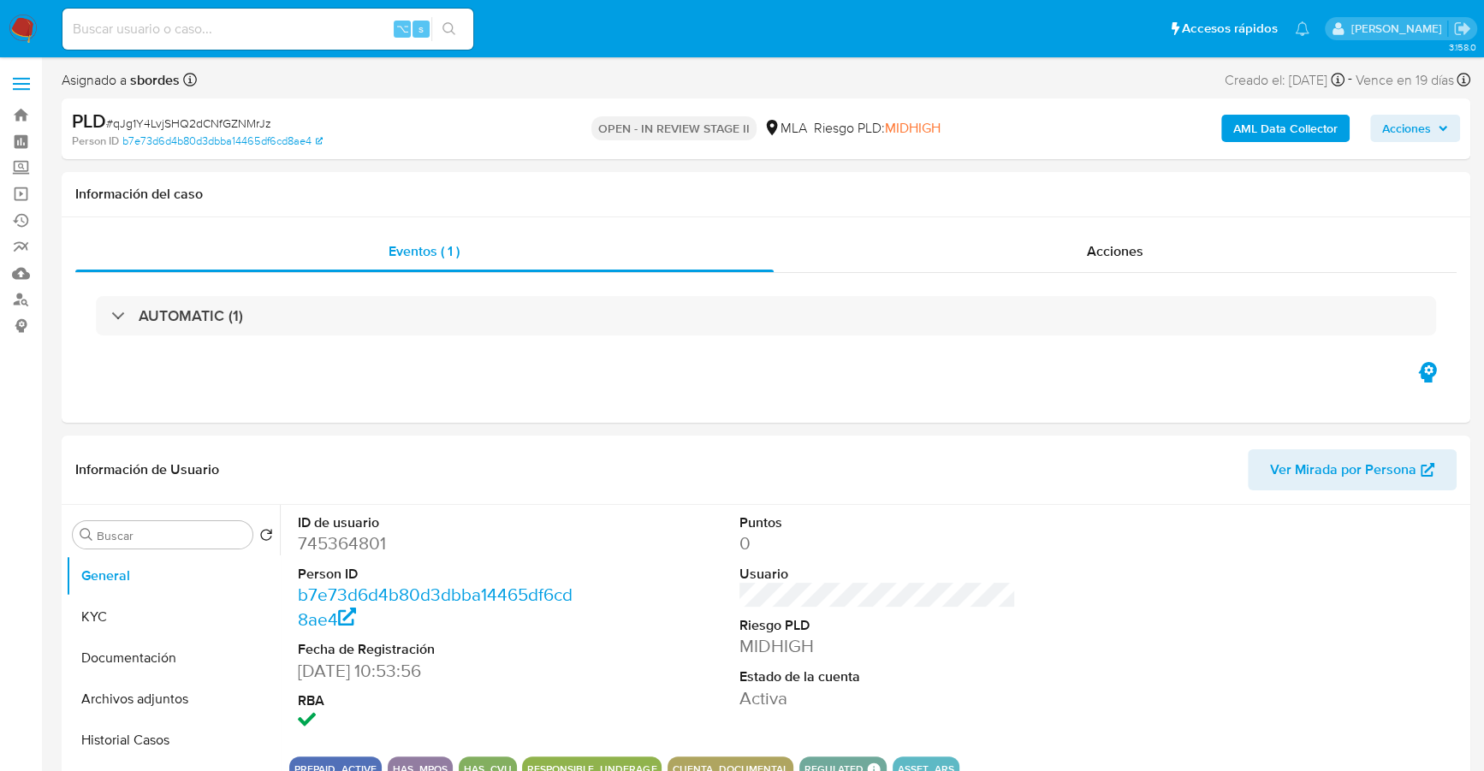
click at [277, 42] on div "⌥ s" at bounding box center [267, 29] width 411 height 41
click at [278, 41] on div "⌥ s" at bounding box center [267, 29] width 411 height 41
click at [281, 33] on input at bounding box center [267, 29] width 411 height 22
paste input "745364801"
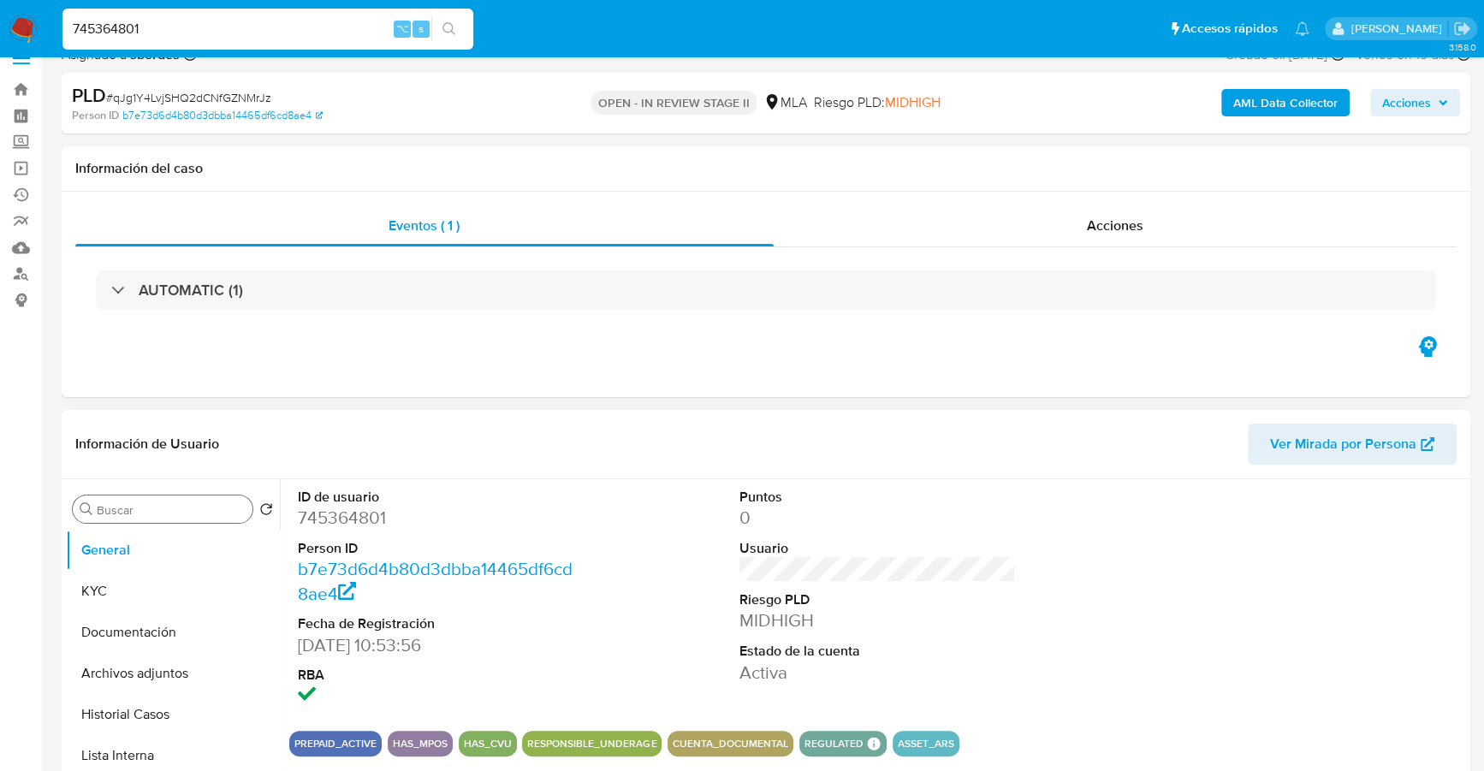
scroll to position [39, 0]
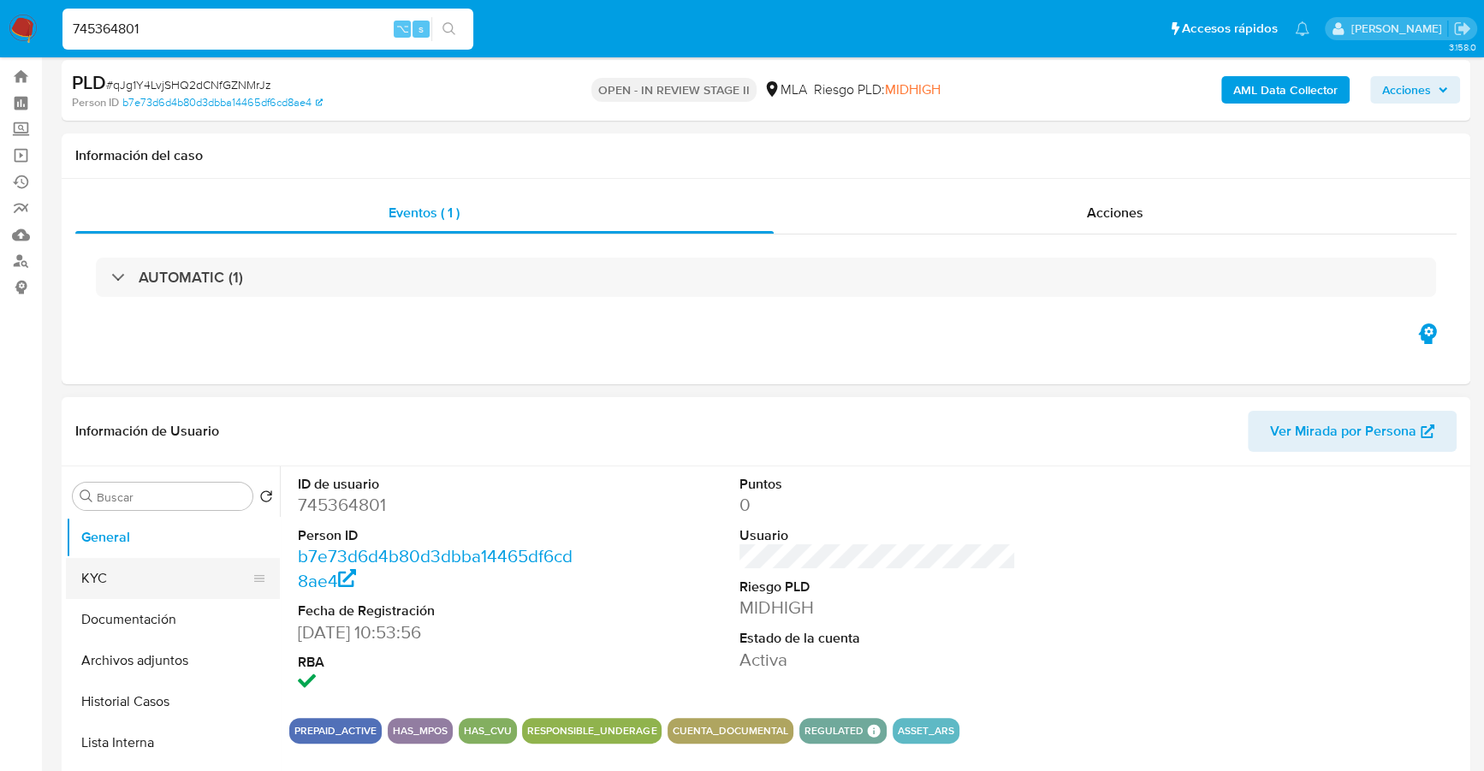
type input "745364801"
click at [119, 589] on button "KYC" at bounding box center [166, 578] width 200 height 41
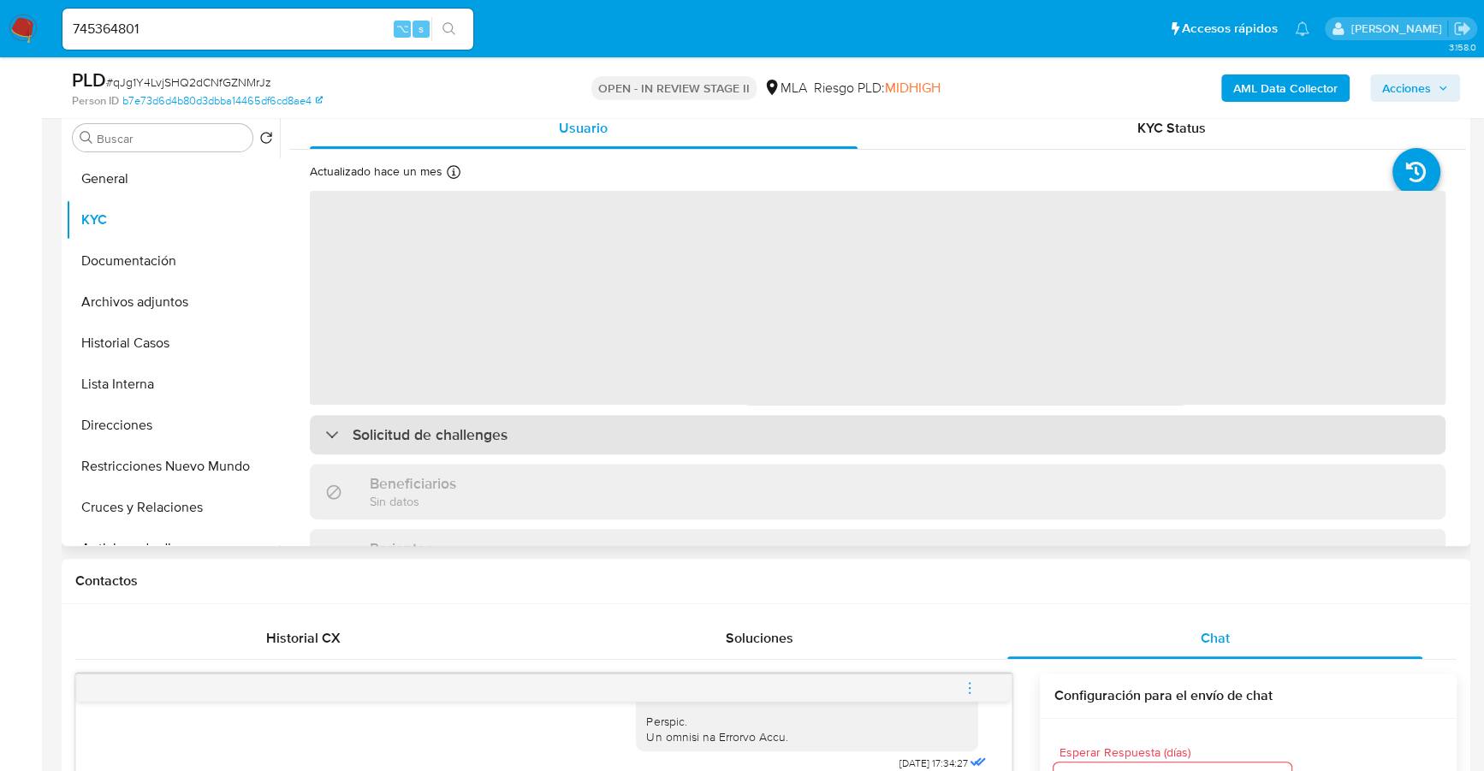
scroll to position [336, 0]
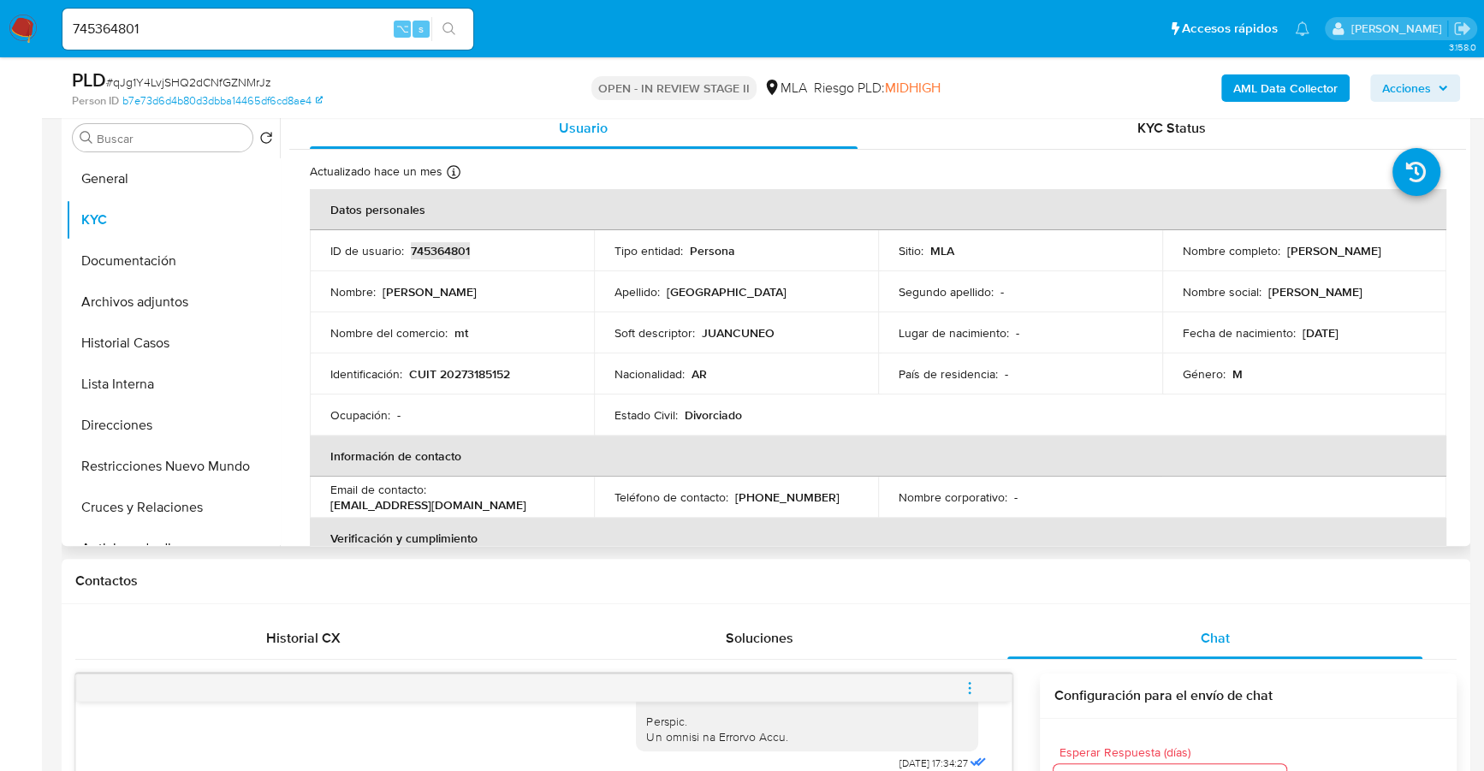
copy p "745364801"
copy p "20273185152"
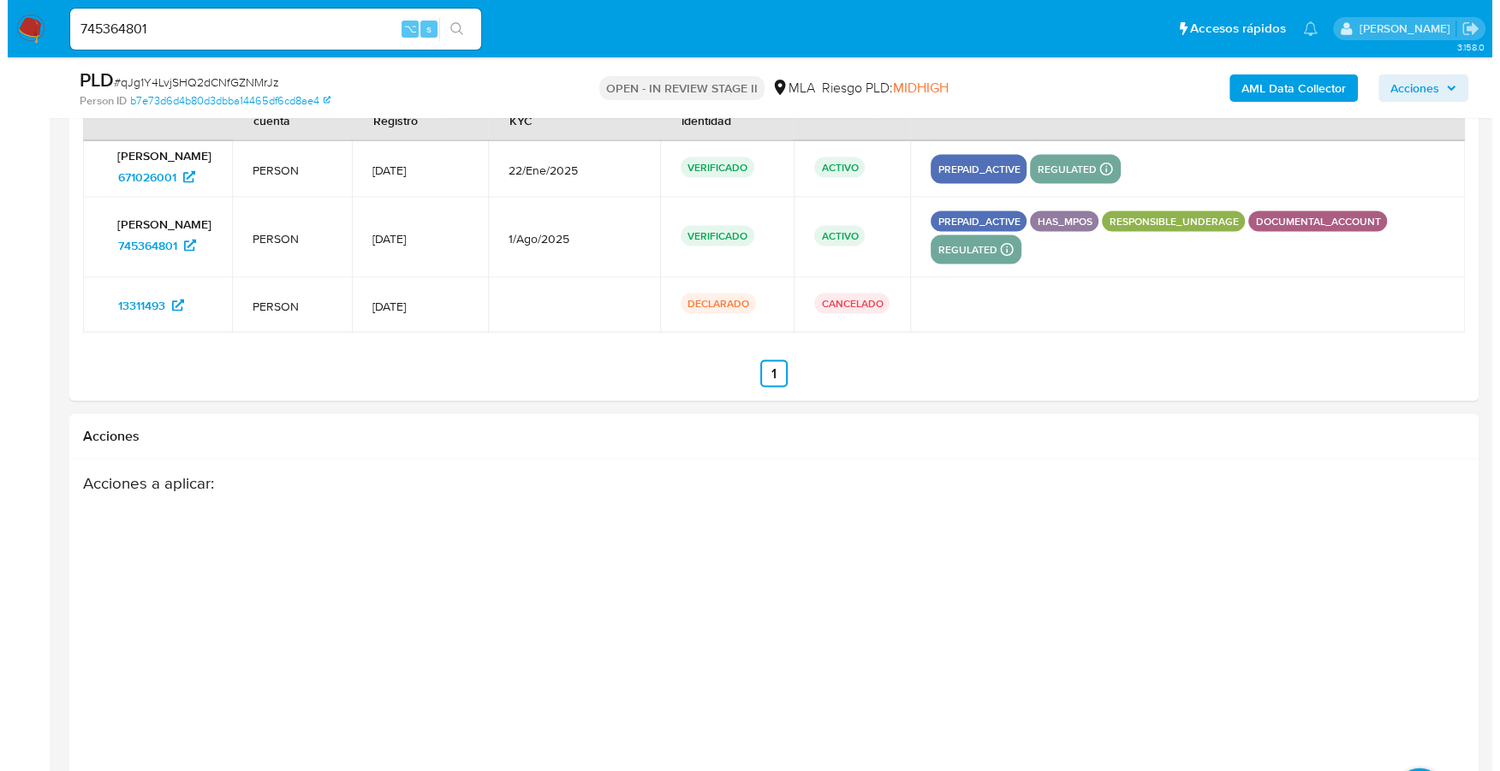
scroll to position [3170, 0]
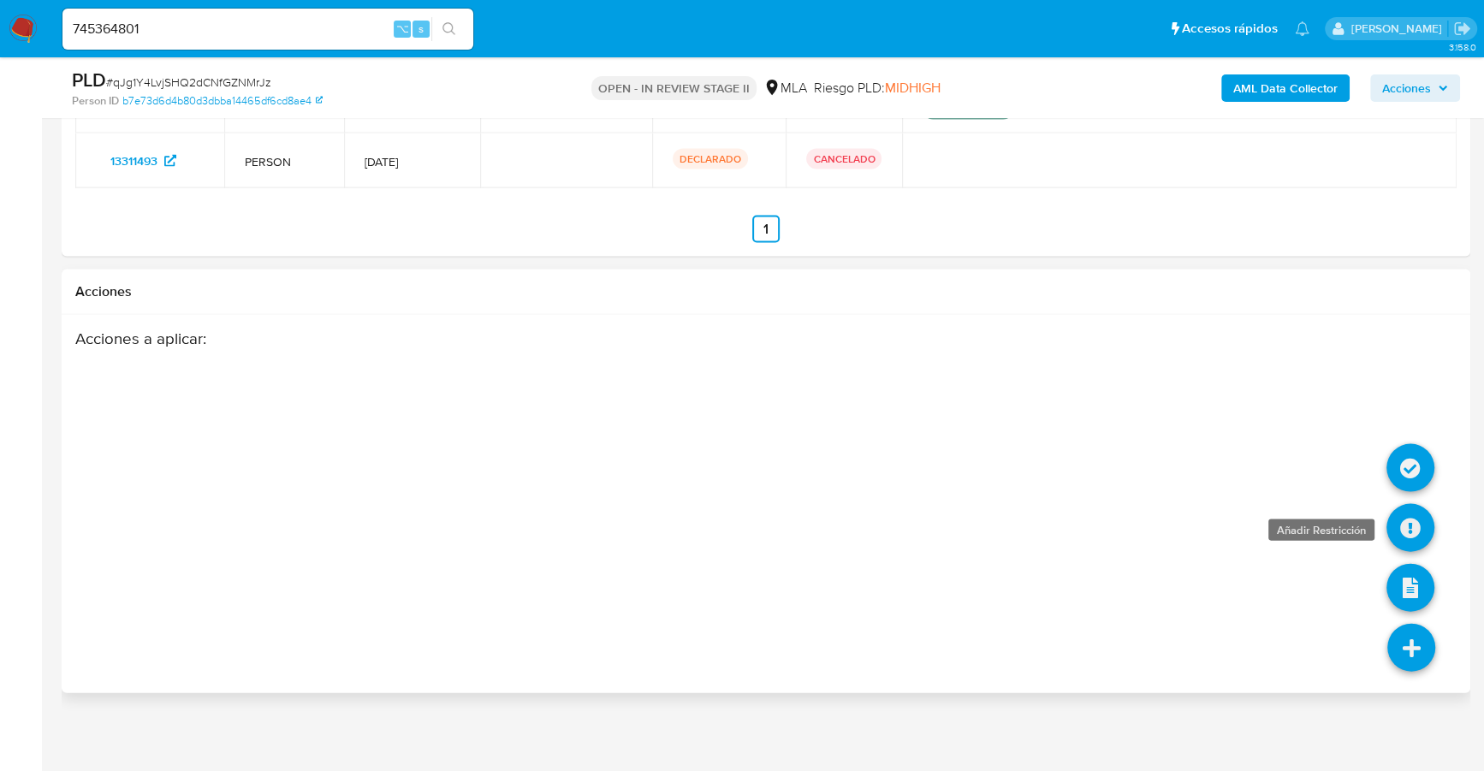
click at [1408, 526] on icon at bounding box center [1411, 528] width 48 height 48
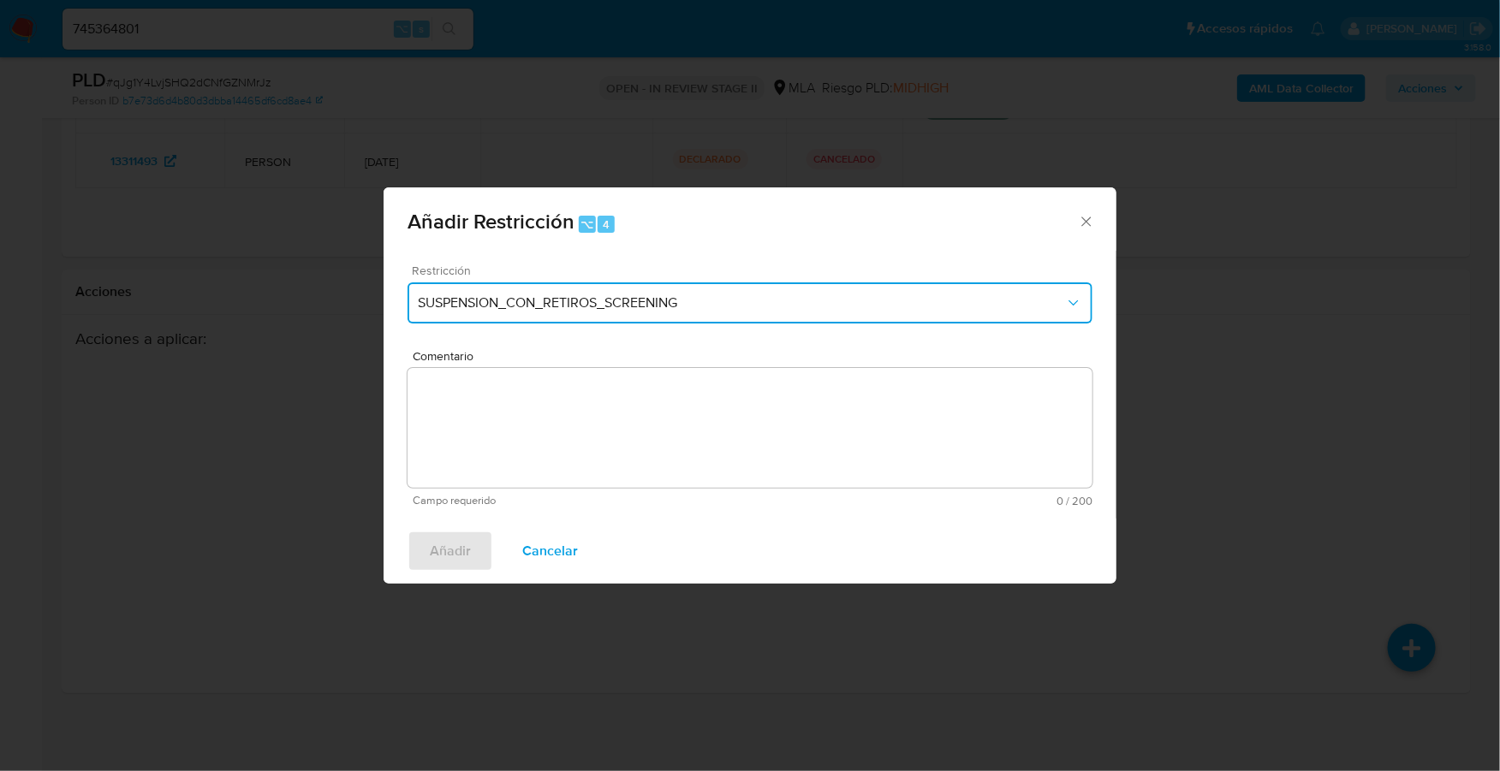
click at [599, 307] on span "SUSPENSION_CON_RETIROS_SCREENING" at bounding box center [741, 302] width 647 height 17
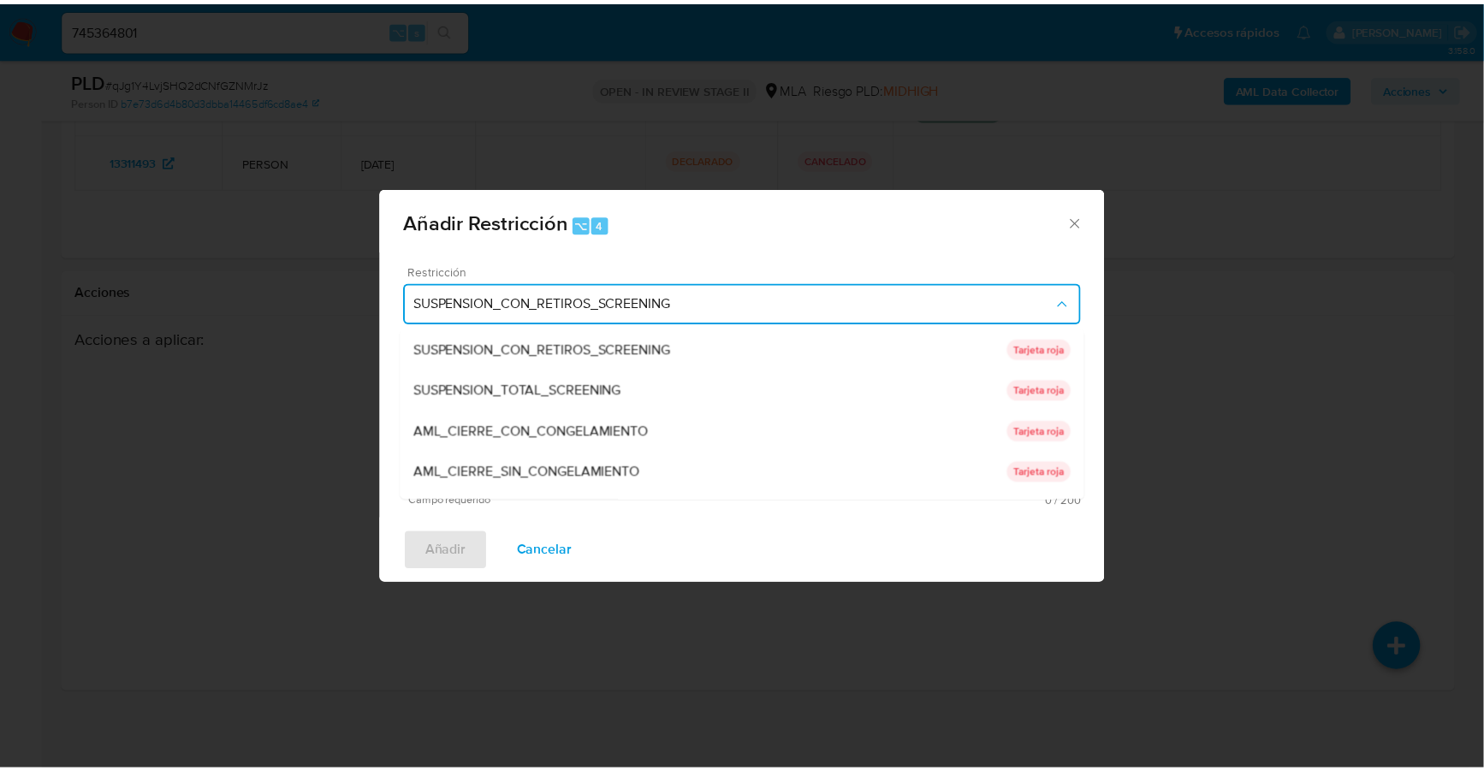
scroll to position [362, 0]
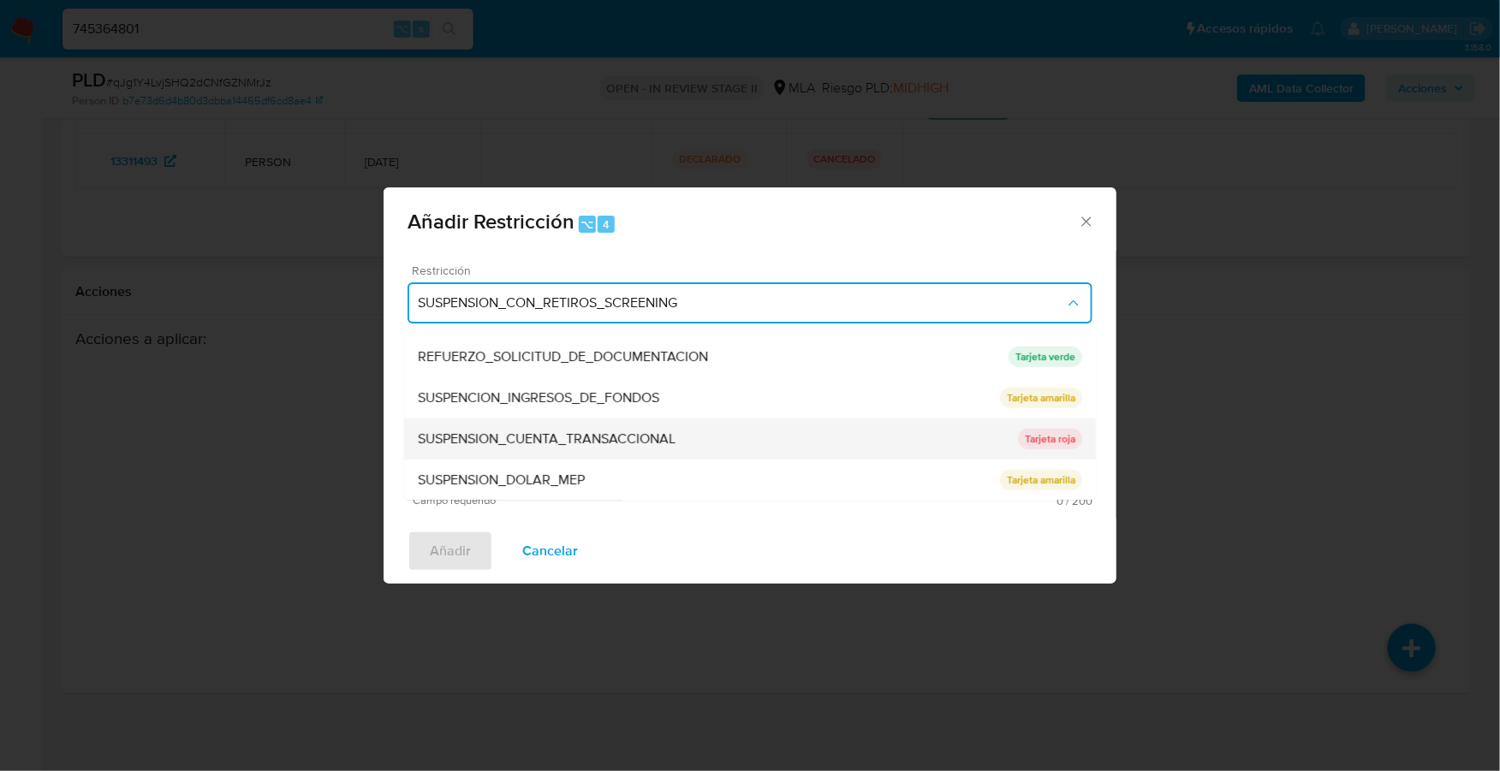
click at [559, 431] on span "SUSPENSION_CUENTA_TRANSACCIONAL" at bounding box center [547, 439] width 258 height 17
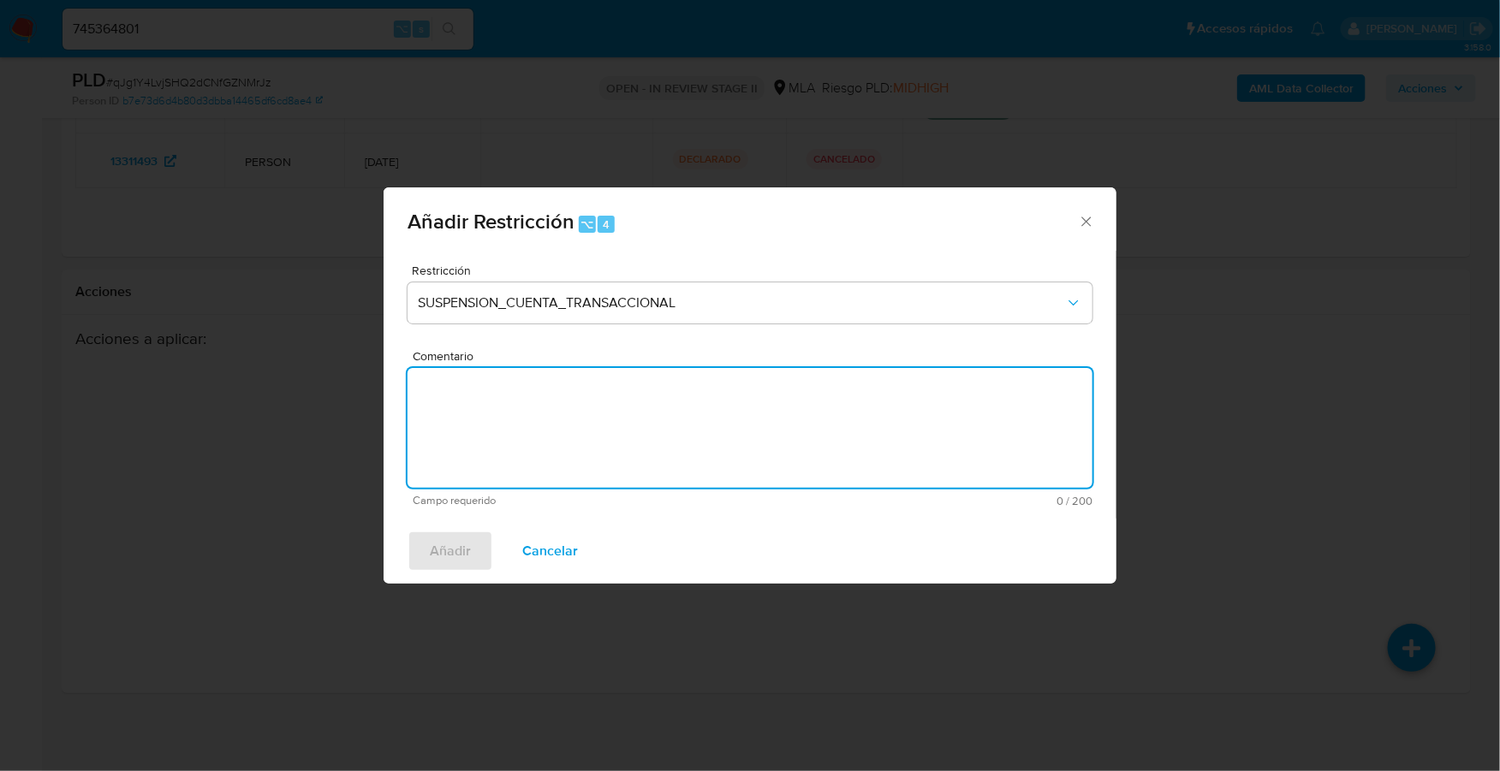
click at [657, 470] on textarea "Comentario" at bounding box center [749, 428] width 685 height 120
type textarea "AML"
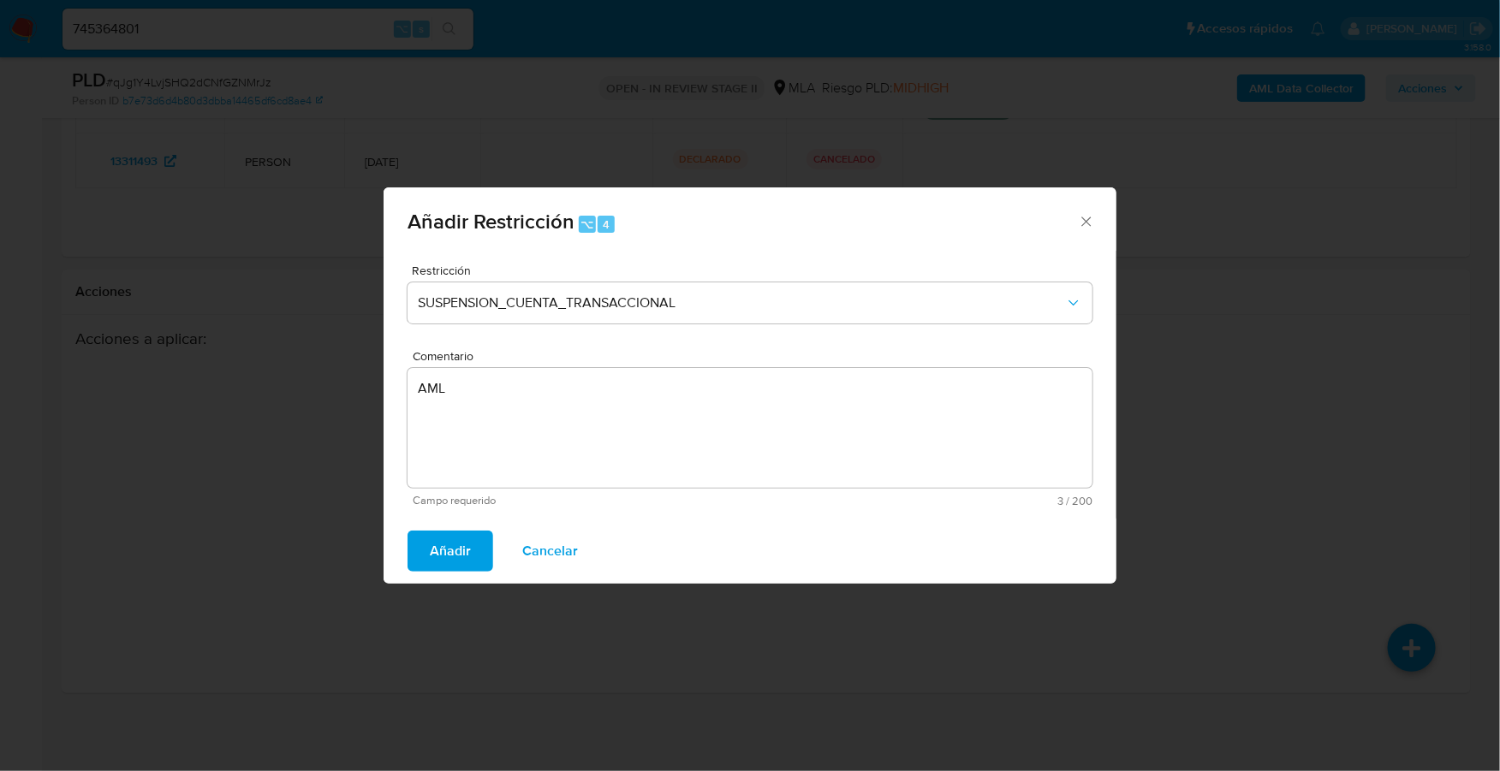
click at [438, 541] on span "Añadir" at bounding box center [450, 551] width 41 height 38
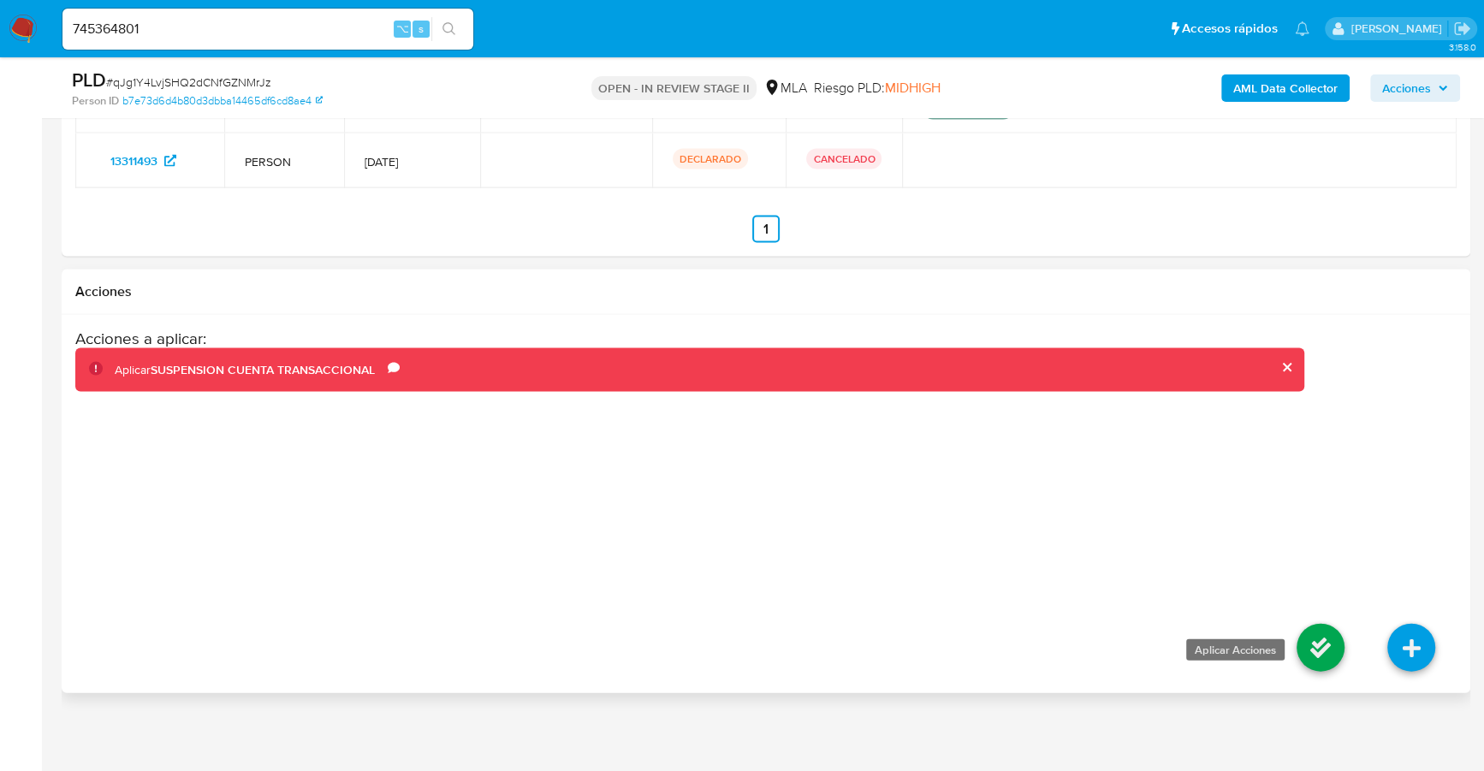
click at [1335, 647] on icon at bounding box center [1321, 648] width 48 height 48
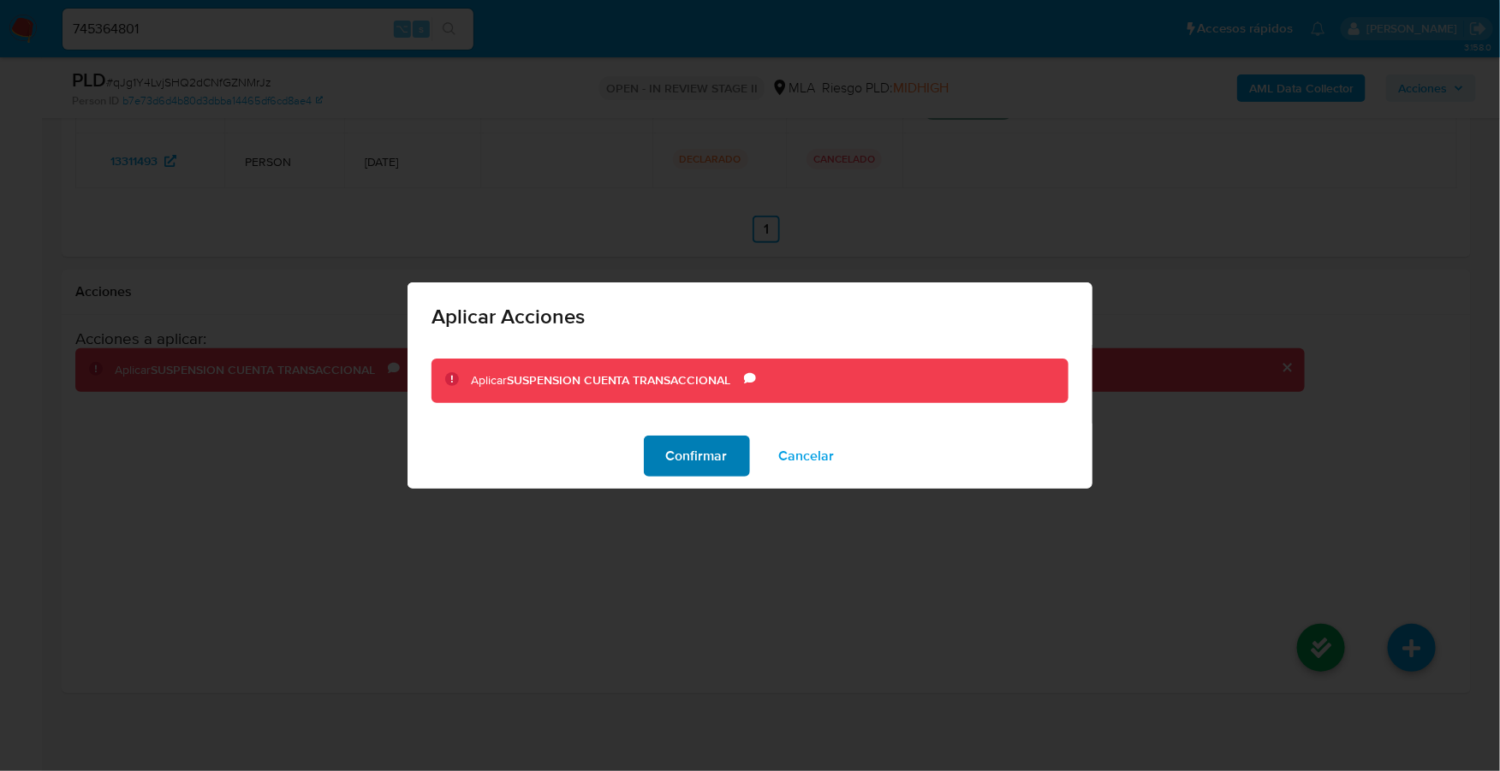
click at [713, 448] on span "Confirmar" at bounding box center [697, 456] width 62 height 38
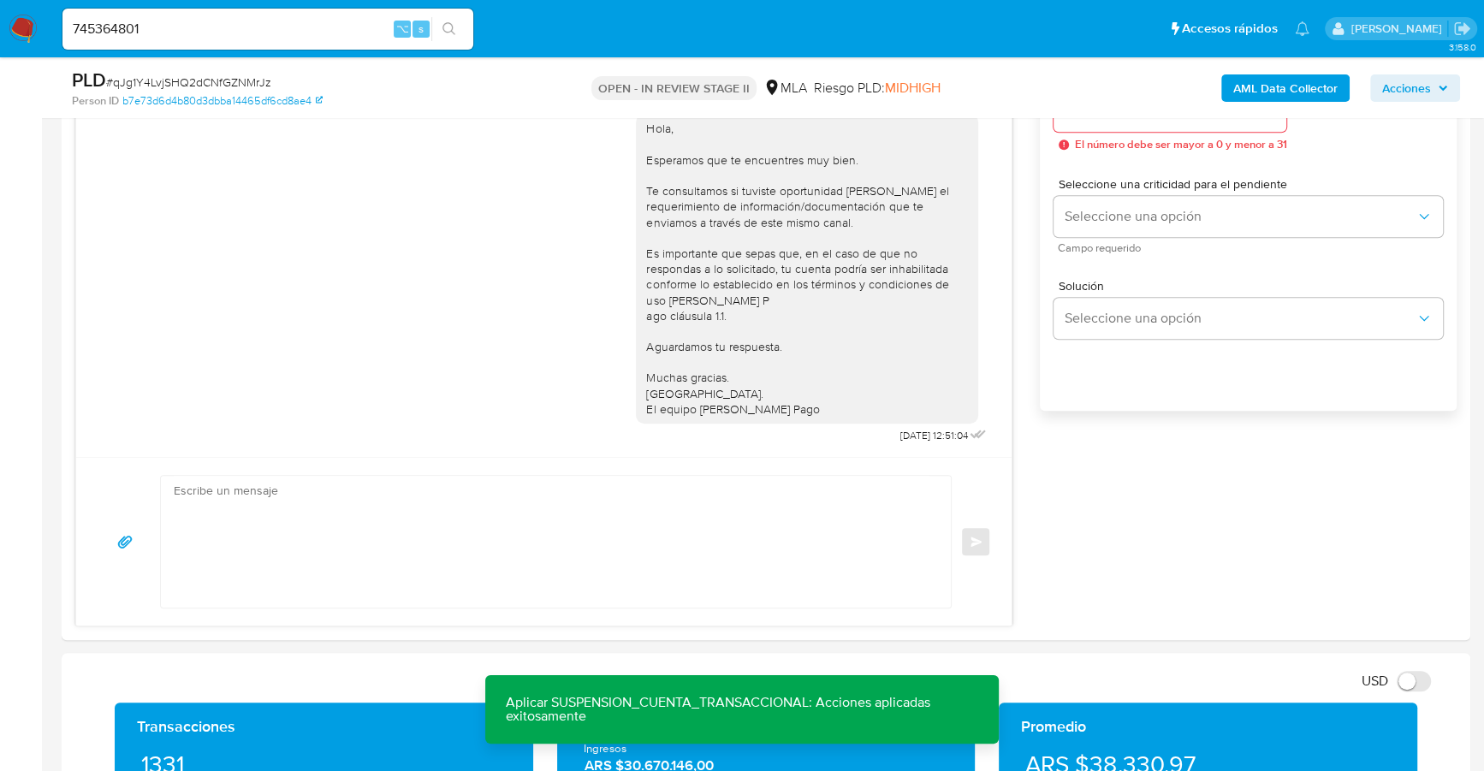
scroll to position [1017, 0]
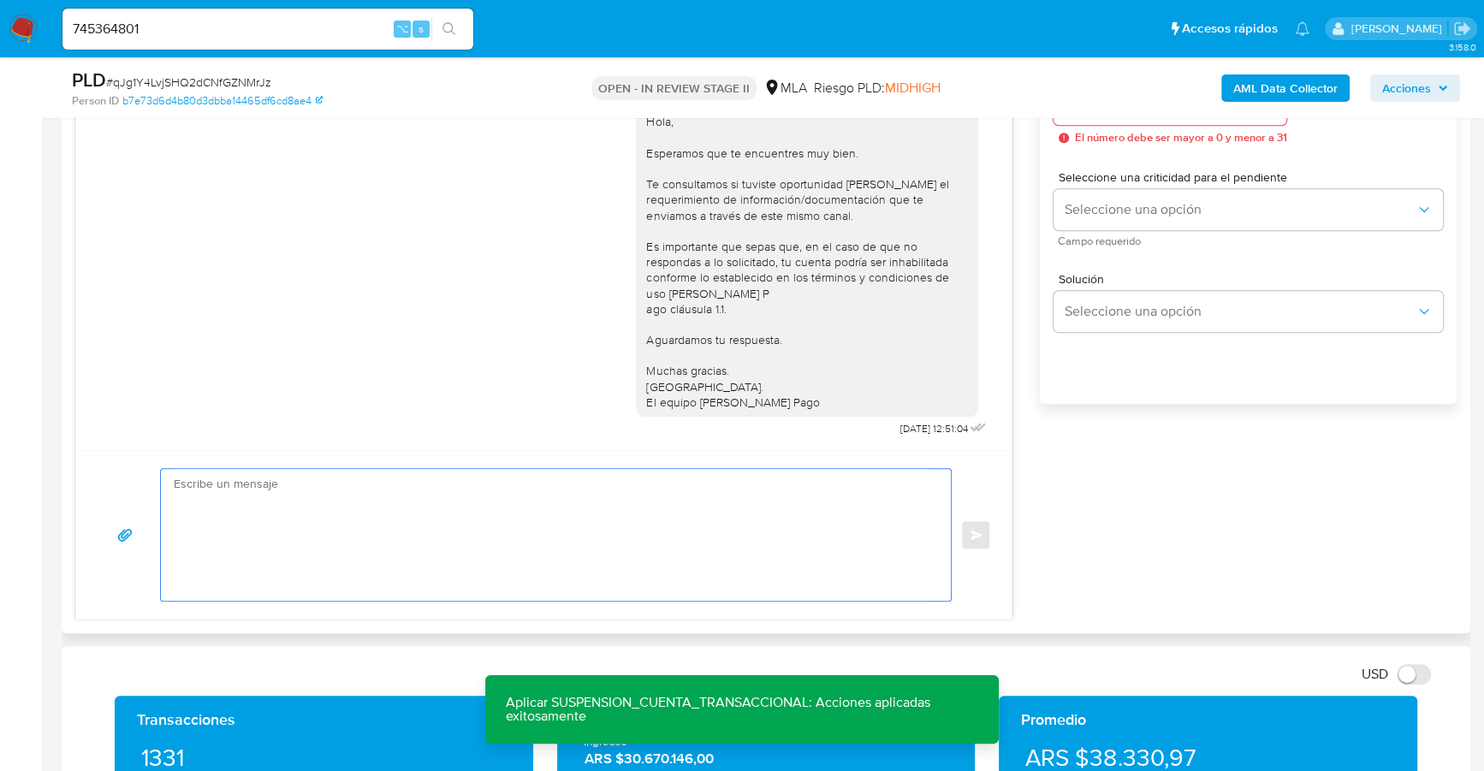
click at [350, 530] on textarea at bounding box center [552, 535] width 756 height 132
paste textarea "Hola, Esperamos que te encuentres muy bien. Te consultamos si tuviste oportunid…"
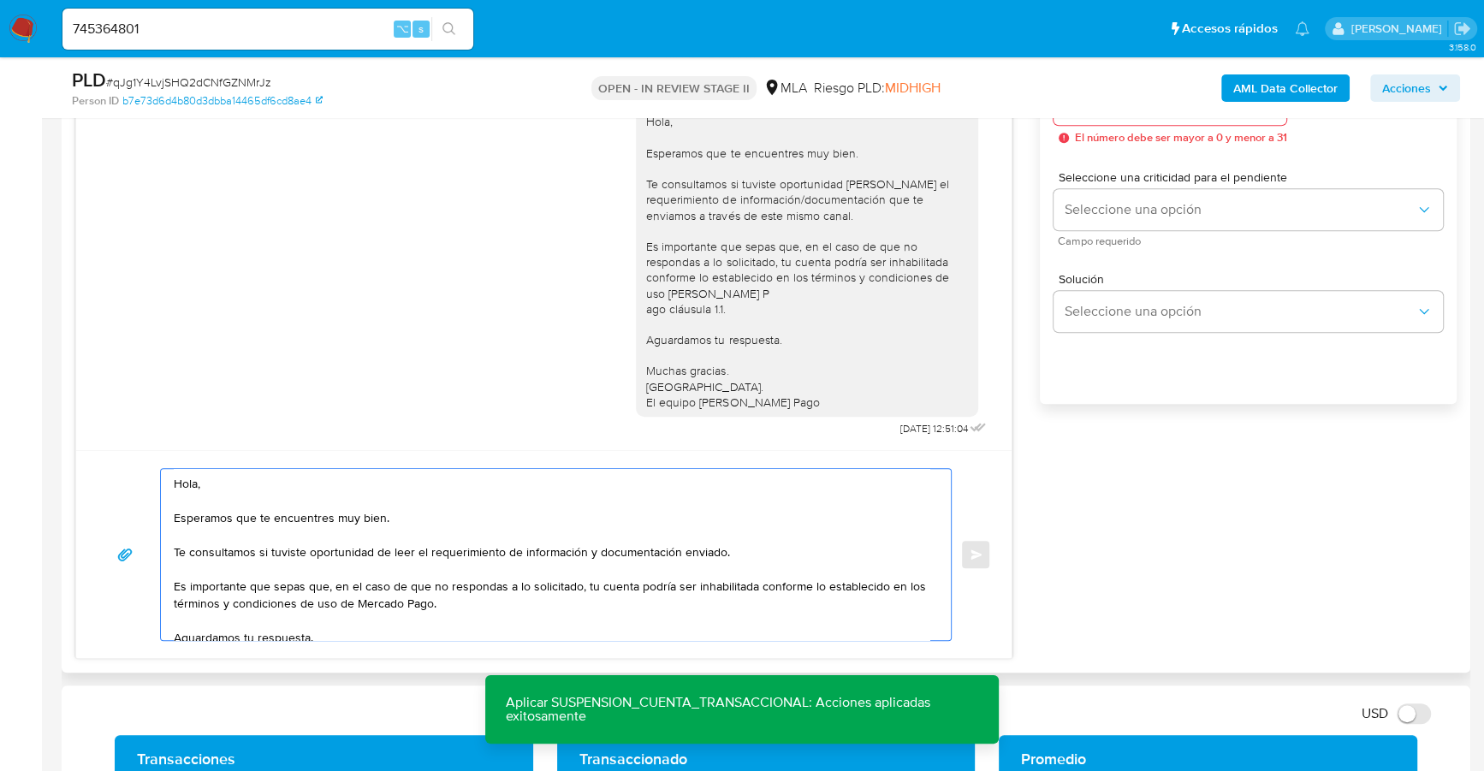
scroll to position [0, 0]
drag, startPoint x: 223, startPoint y: 483, endPoint x: 59, endPoint y: 478, distance: 163.6
drag, startPoint x: 775, startPoint y: 555, endPoint x: 149, endPoint y: 508, distance: 627.4
click at [149, 508] on div "Estimado, Esperamos que te encuentres muy bien. Te consultamos si tuviste oport…" at bounding box center [544, 554] width 895 height 173
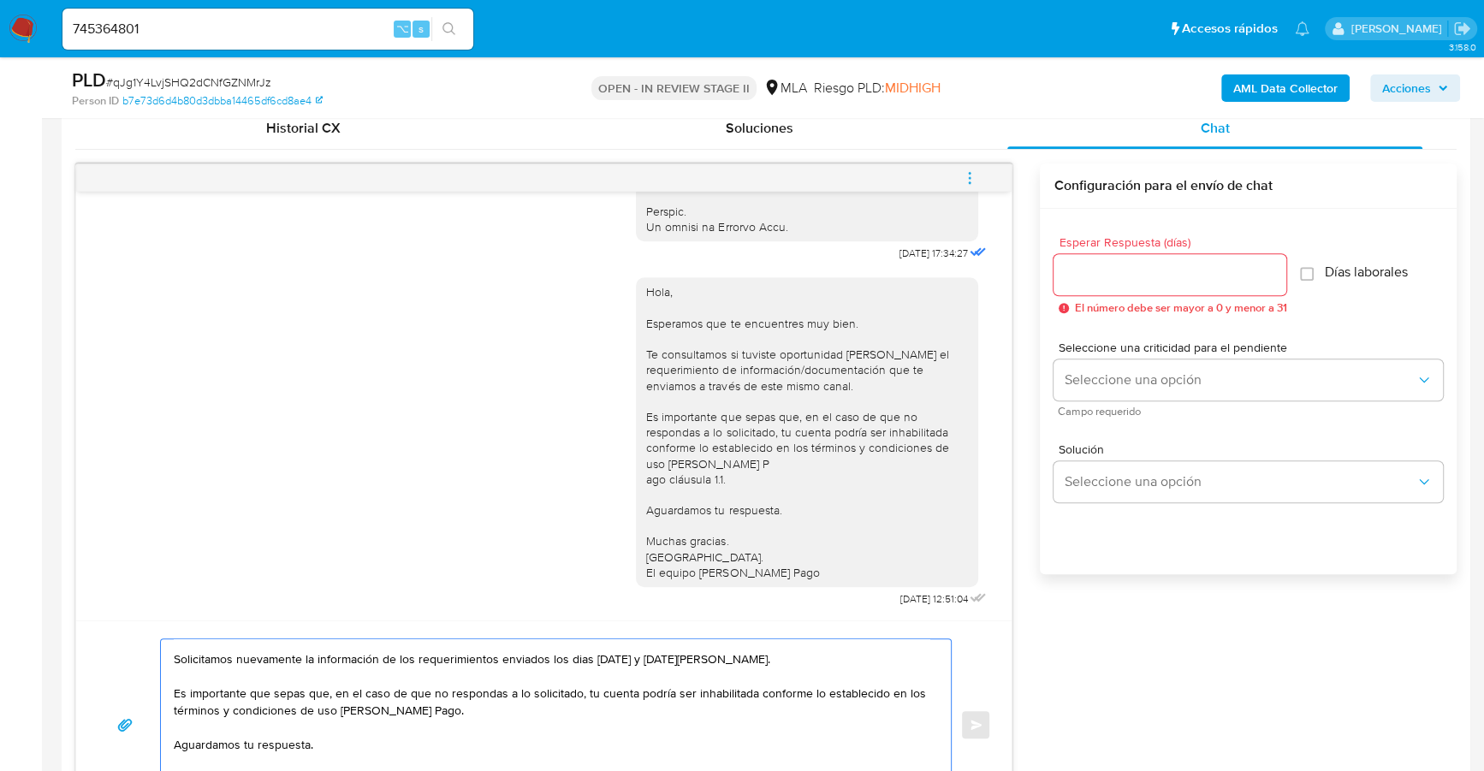
scroll to position [823, 0]
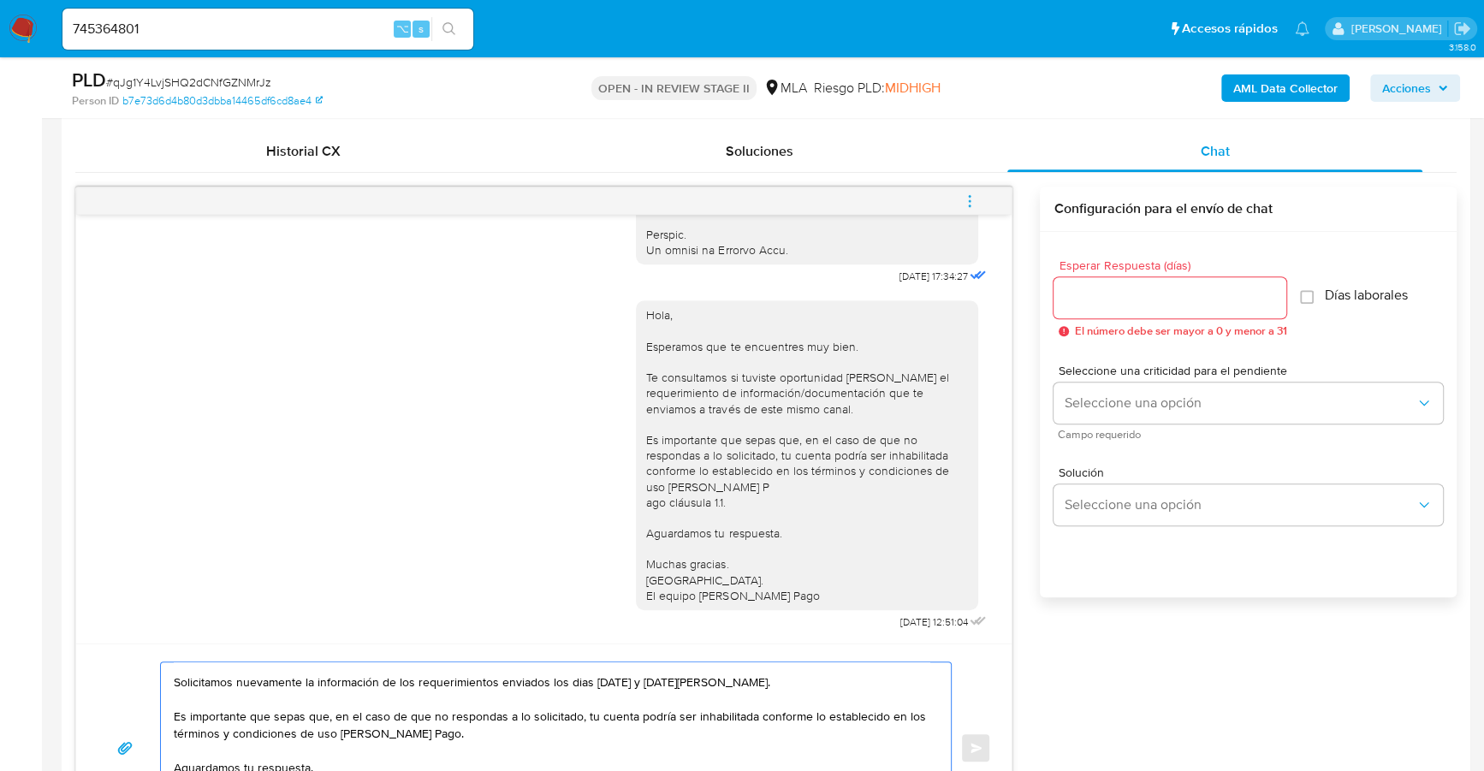
type textarea "Estimado, Solicitamos nuevamente la información de los requerimientos enviados …"
click at [1138, 292] on input "Esperar Respuesta (días)" at bounding box center [1170, 298] width 233 height 22
type input "1"
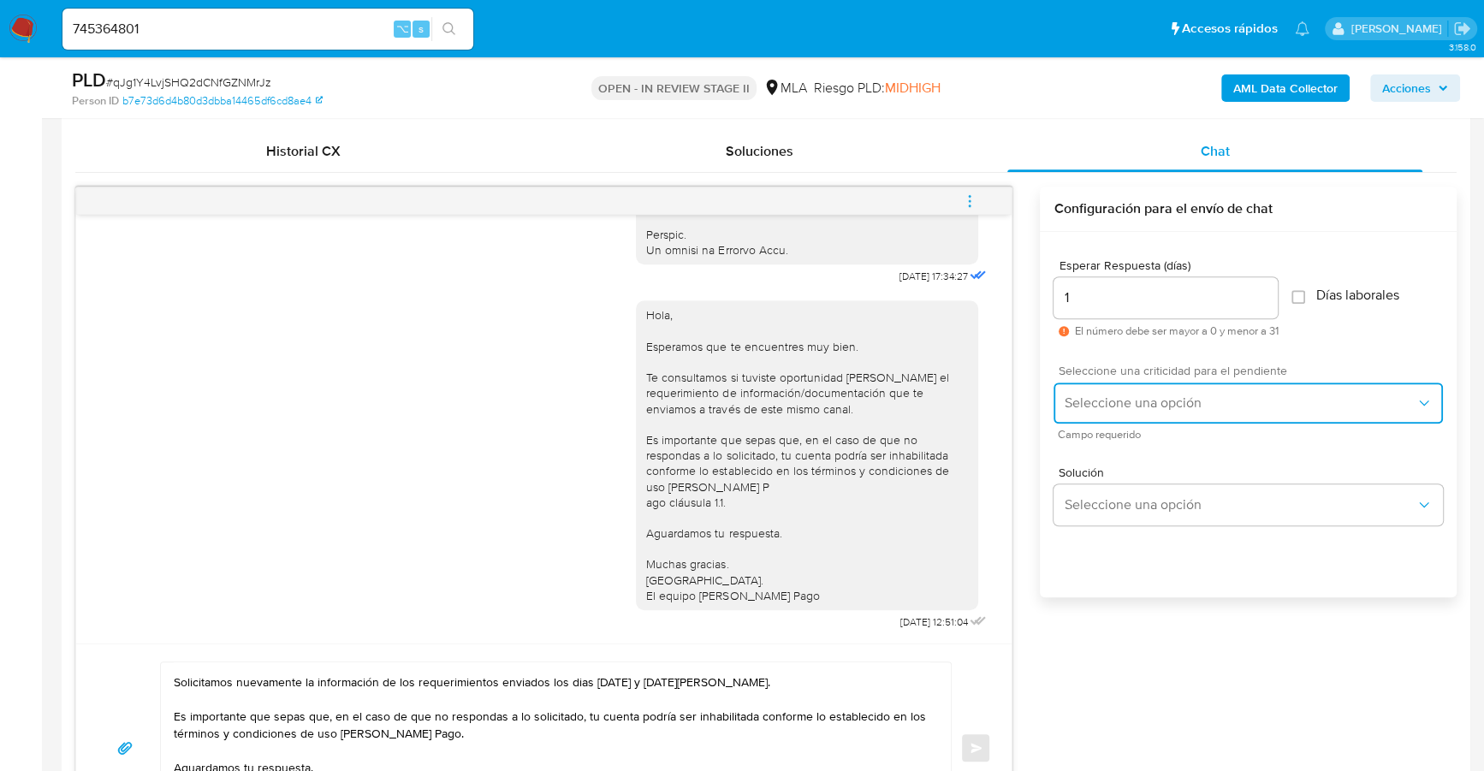
click at [1139, 406] on span "Seleccione una opción" at bounding box center [1240, 403] width 352 height 17
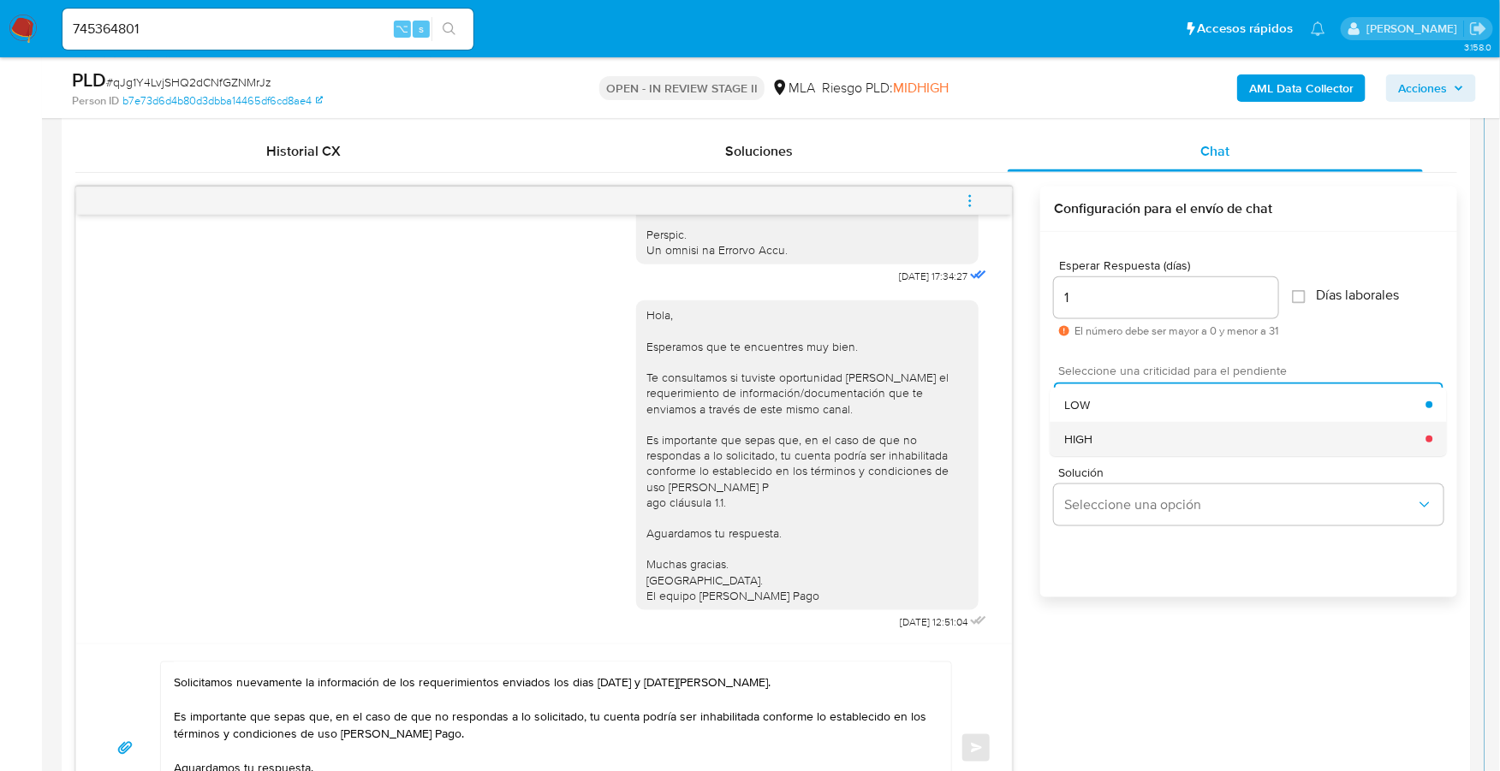
click at [1134, 448] on div "HIGH" at bounding box center [1245, 439] width 362 height 34
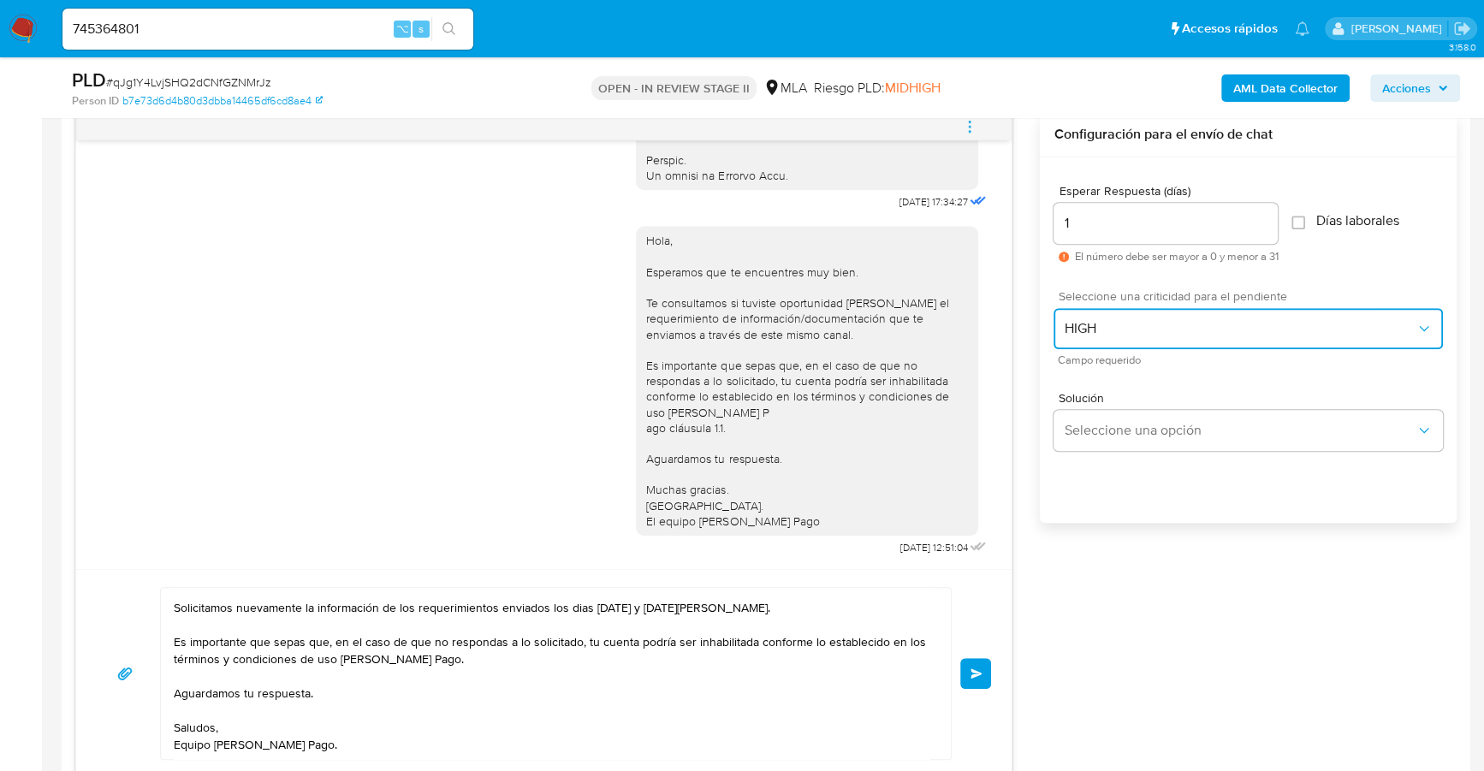
scroll to position [1275, 0]
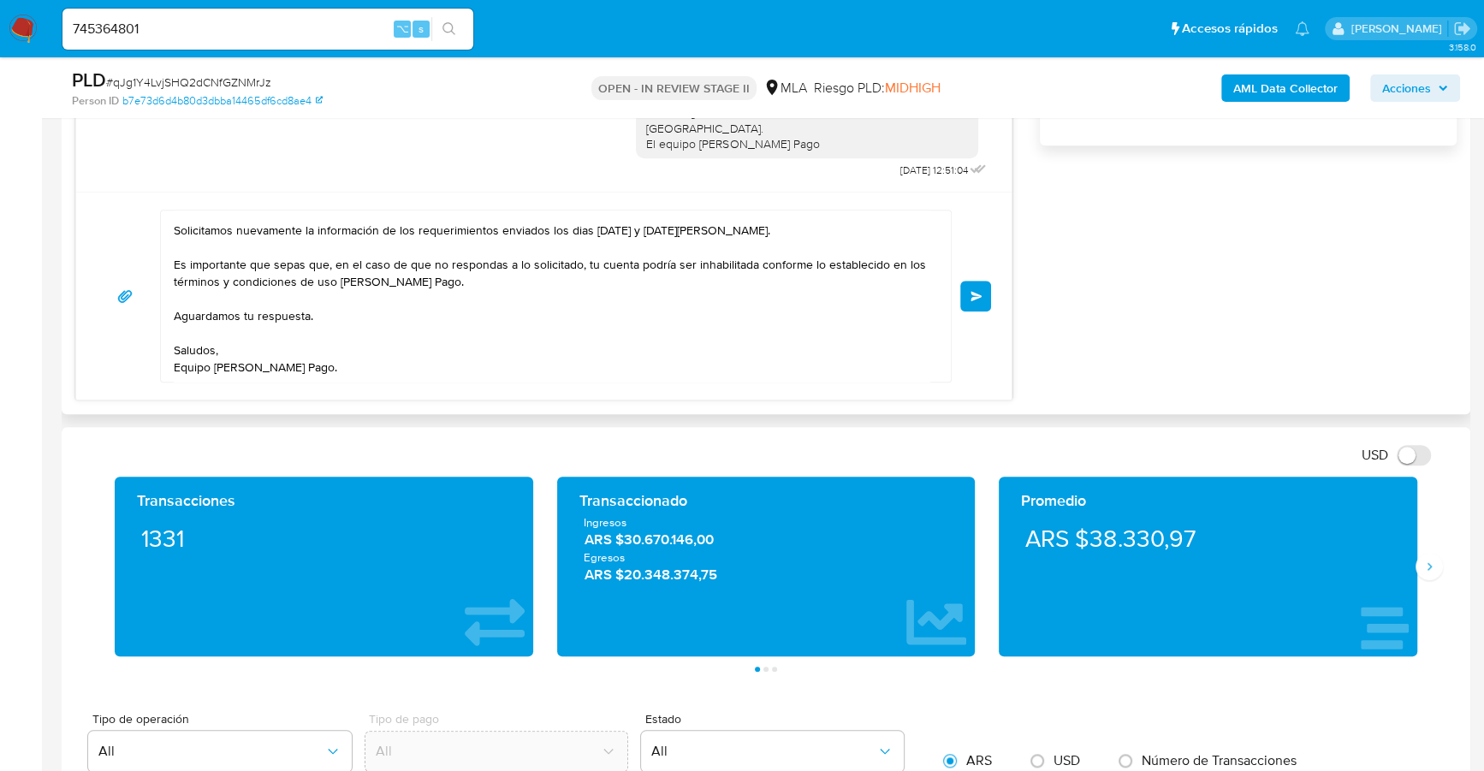
click at [974, 291] on span "Enviar" at bounding box center [977, 296] width 12 height 10
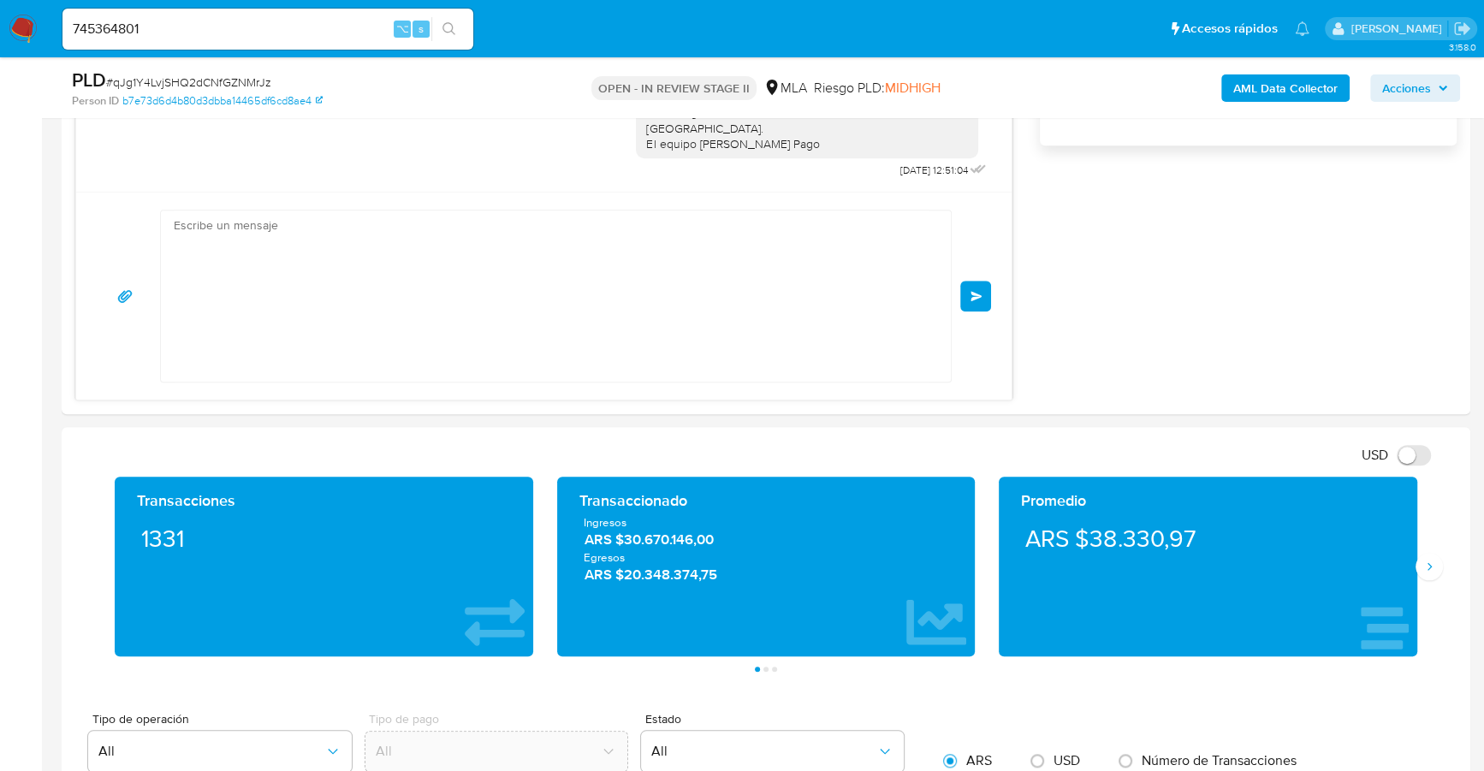
scroll to position [0, 0]
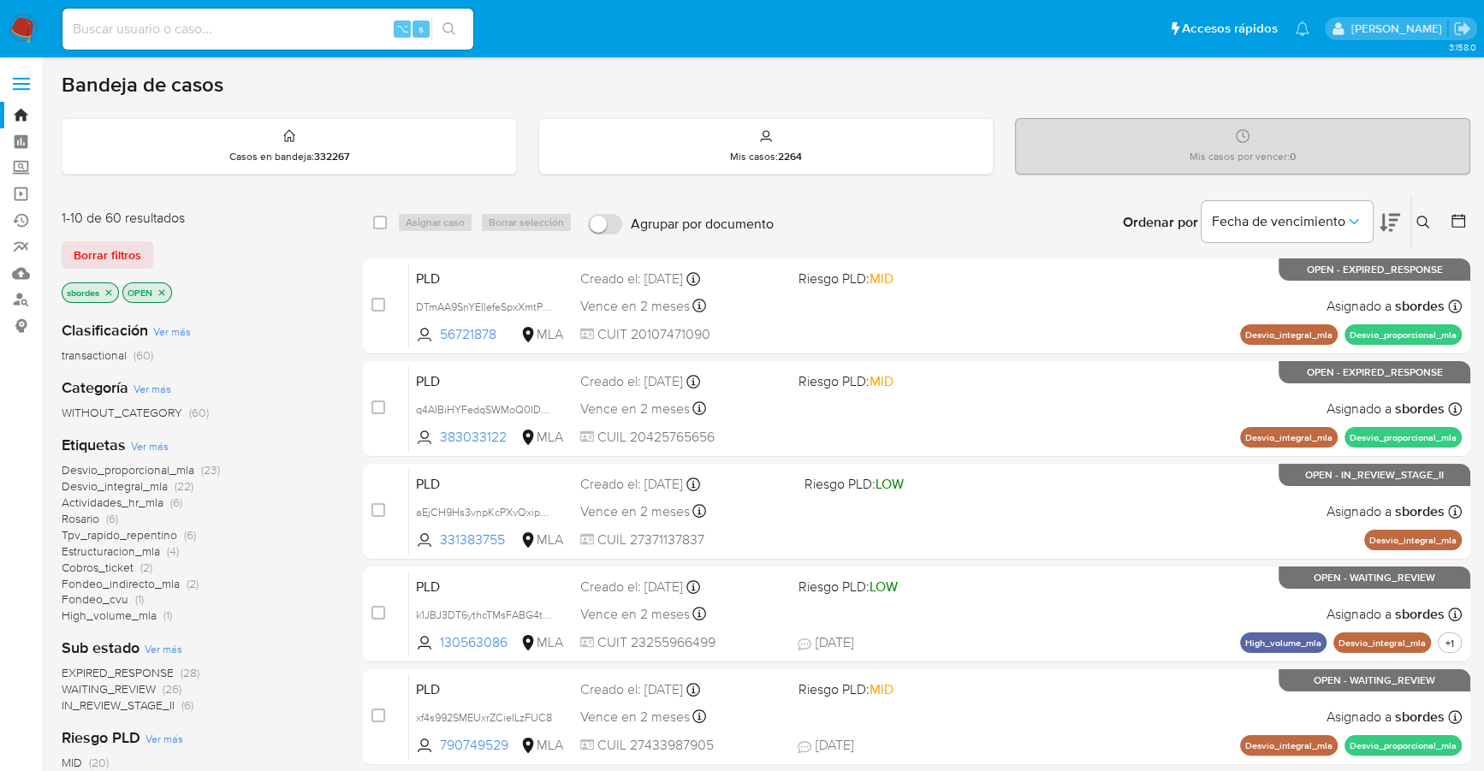
click at [110, 289] on icon "close-filter" at bounding box center [109, 292] width 6 height 6
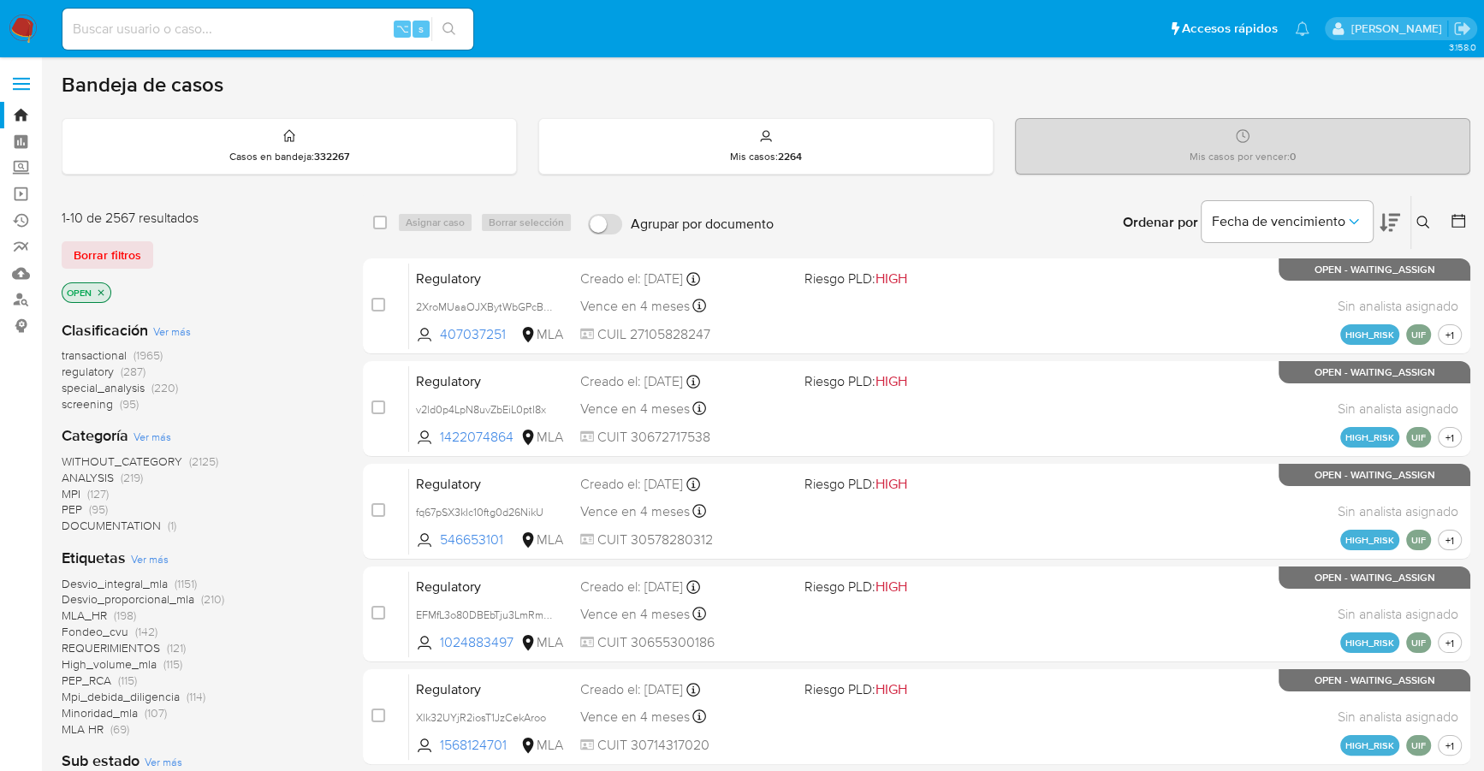
click at [1462, 229] on button at bounding box center [1460, 222] width 21 height 21
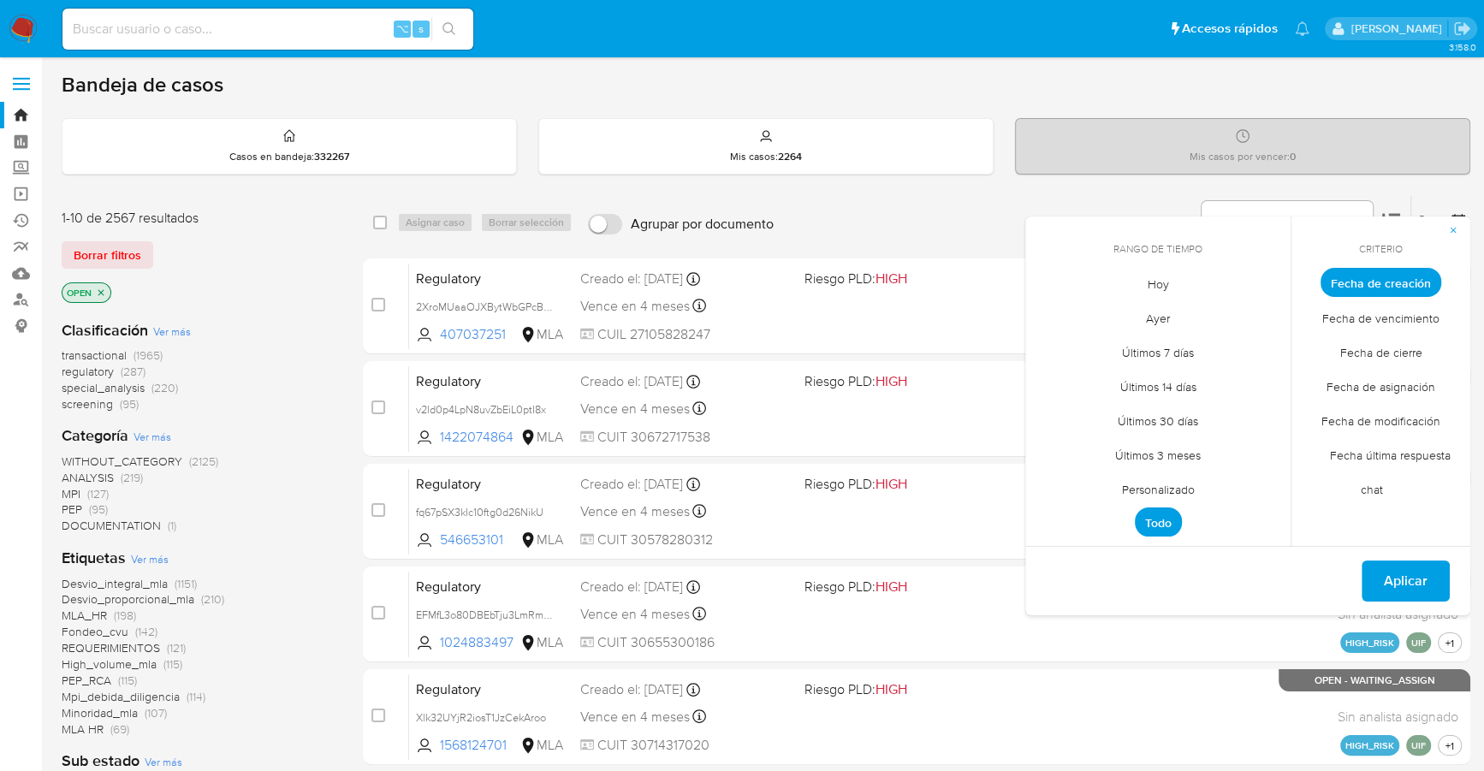
click at [1163, 485] on span "Personalizado" at bounding box center [1158, 489] width 109 height 35
click at [1056, 318] on icon "Mes anterior" at bounding box center [1052, 314] width 21 height 21
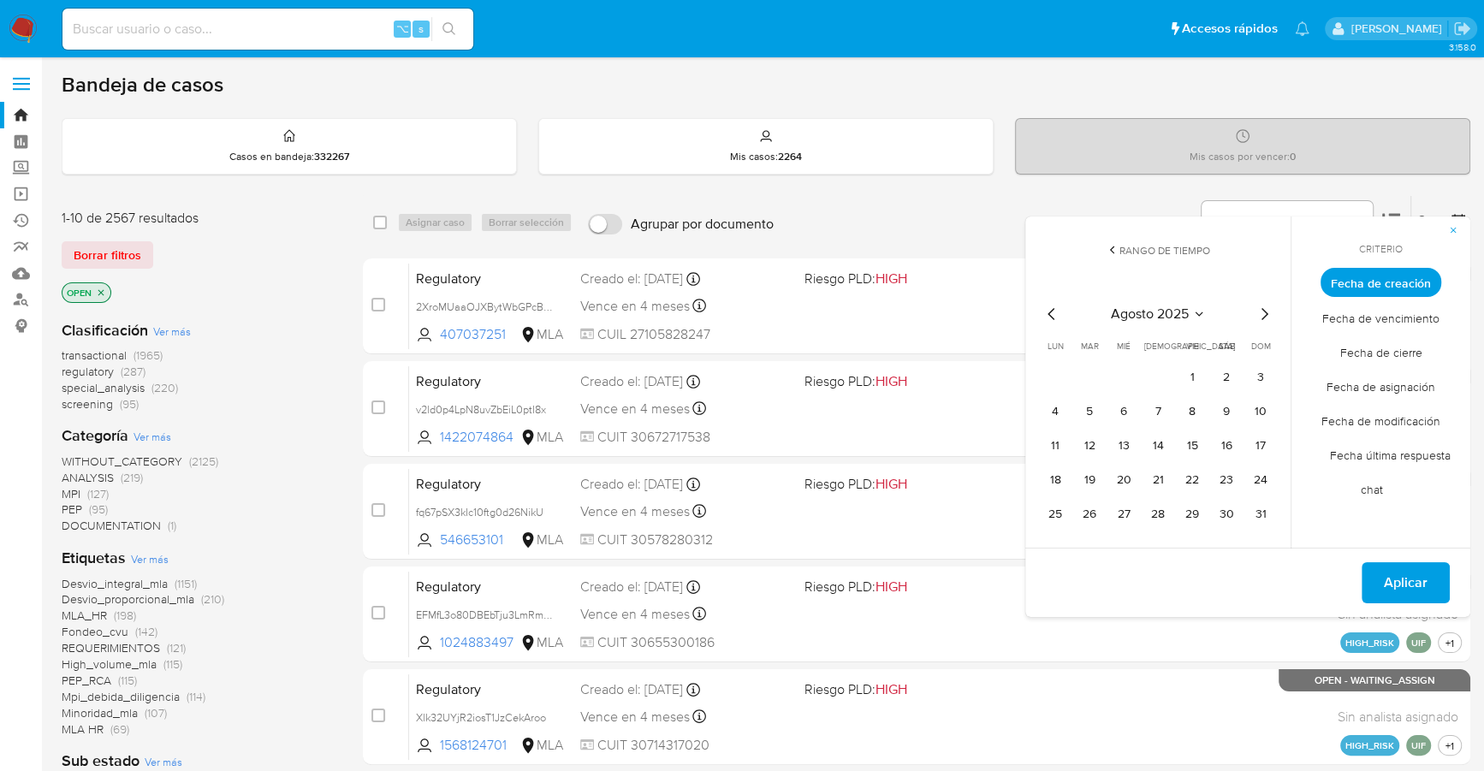
click at [1056, 318] on icon "Mes anterior" at bounding box center [1052, 314] width 21 height 21
click at [1084, 385] on button "1" at bounding box center [1089, 377] width 27 height 27
click at [1154, 510] on button "31" at bounding box center [1157, 514] width 27 height 27
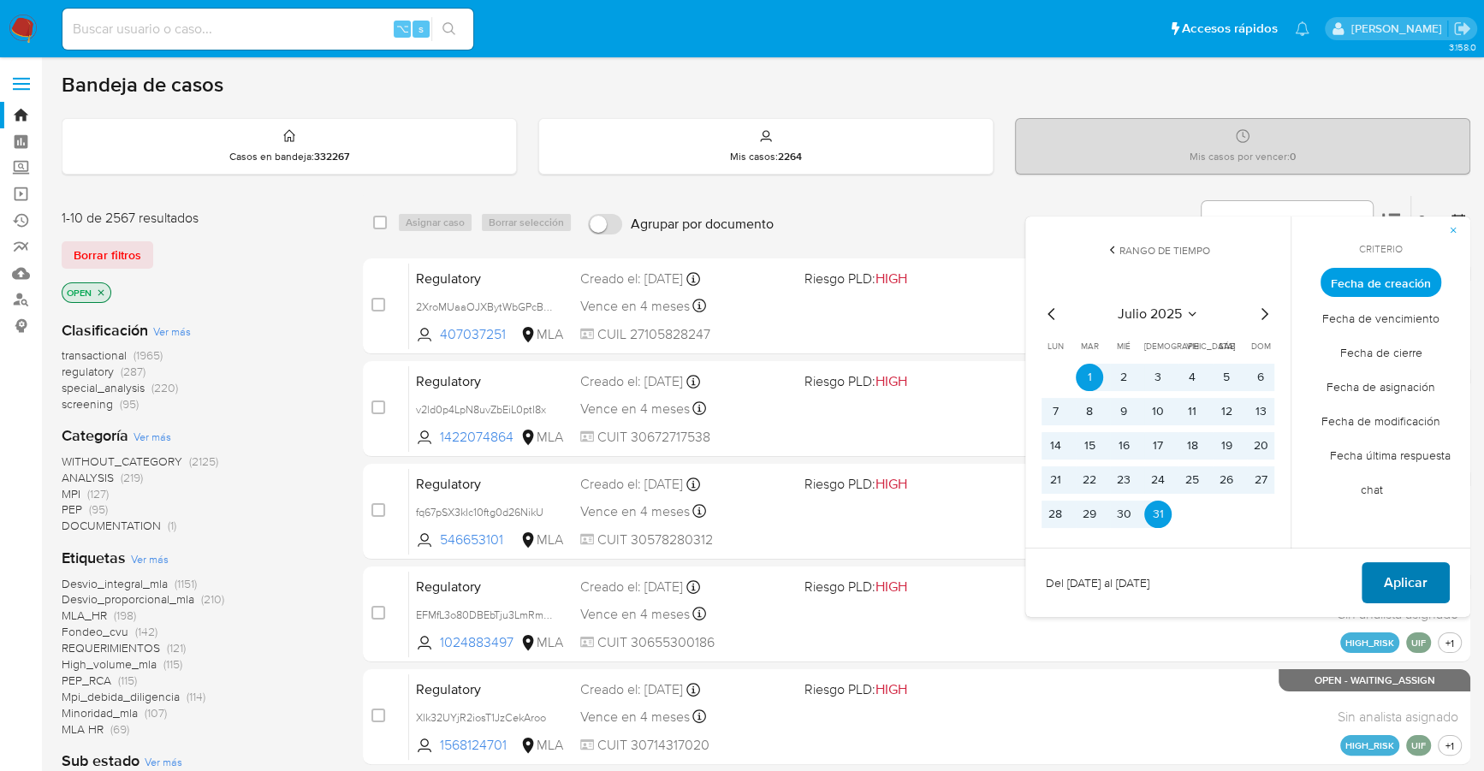
click at [1398, 578] on span "Aplicar" at bounding box center [1406, 583] width 44 height 38
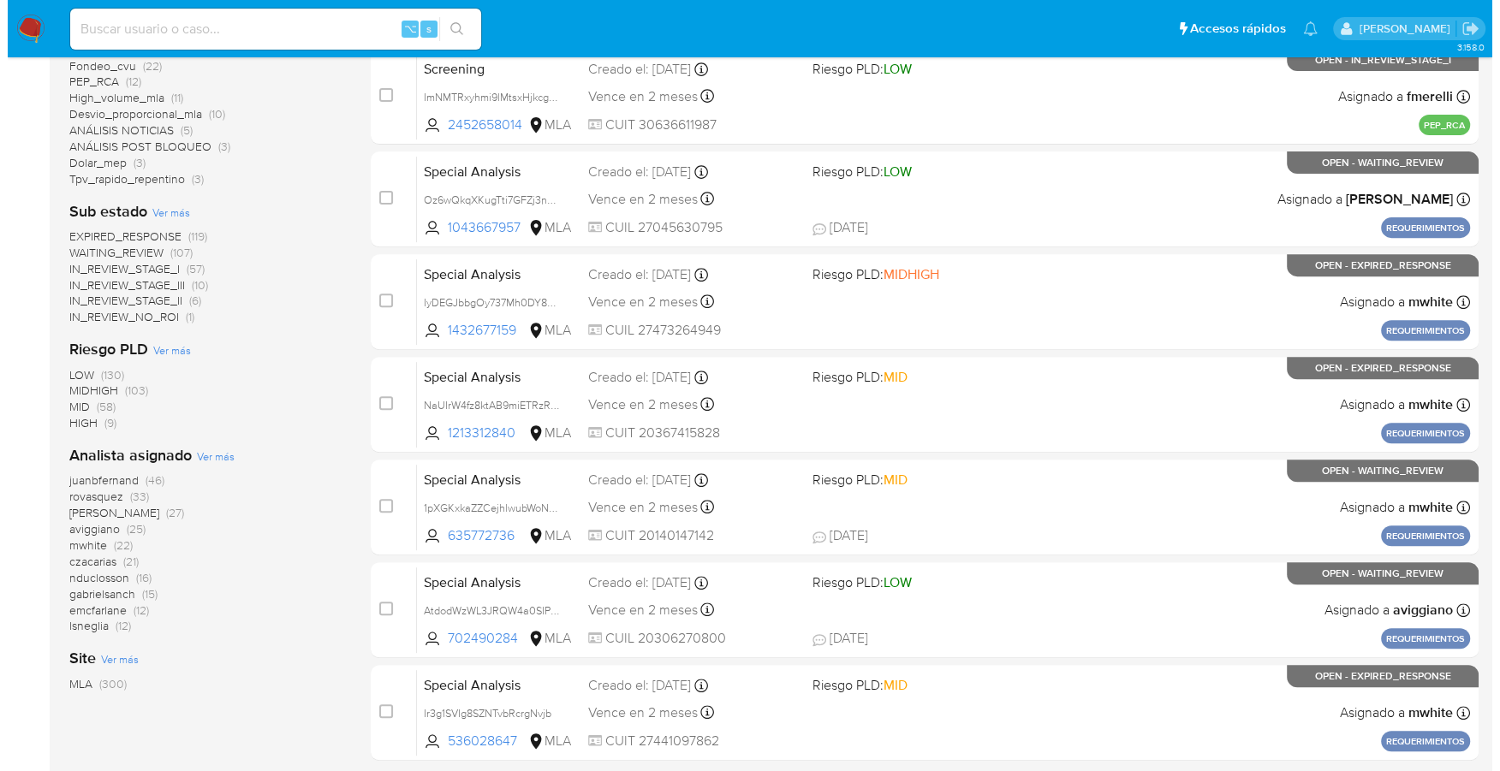
scroll to position [621, 0]
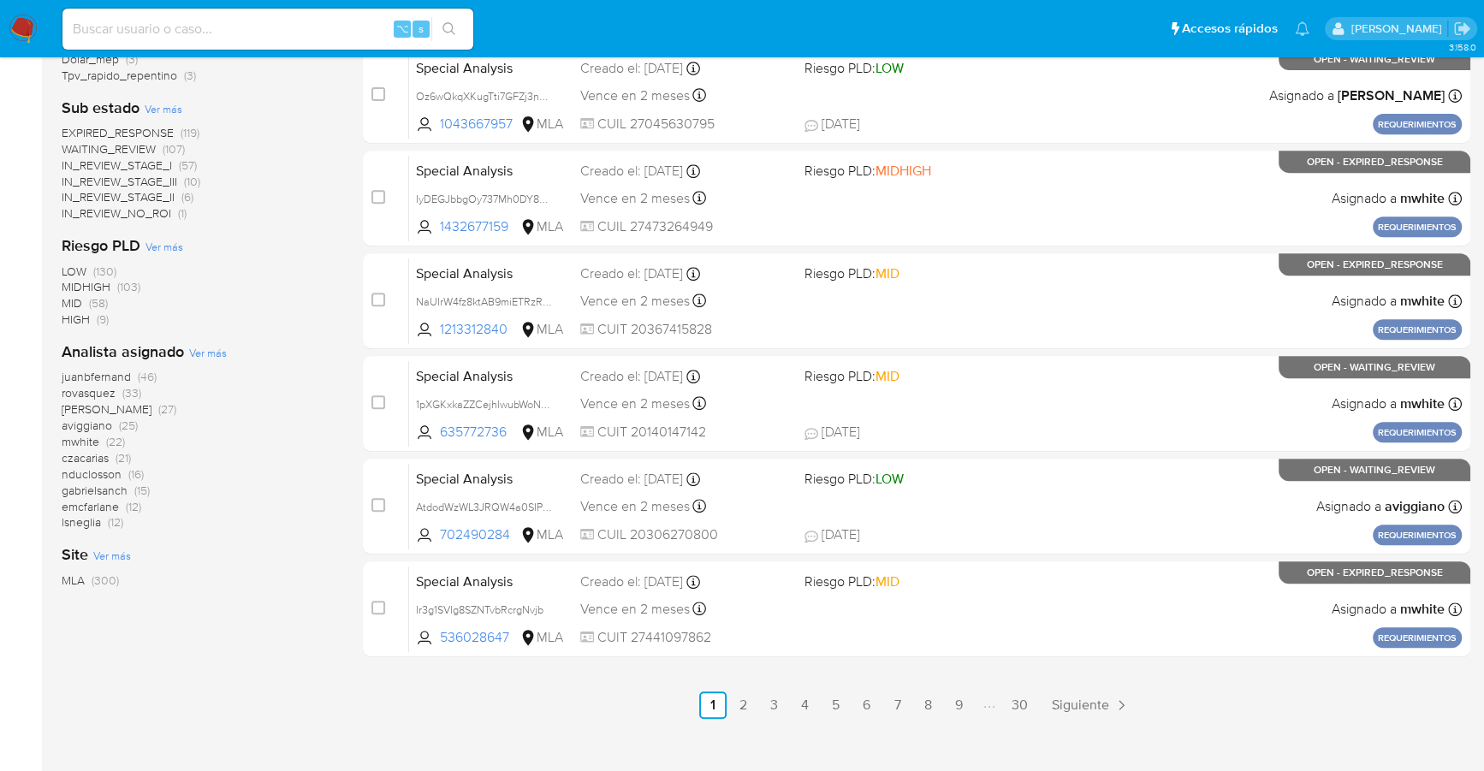
click at [204, 351] on span "Ver más" at bounding box center [208, 352] width 38 height 15
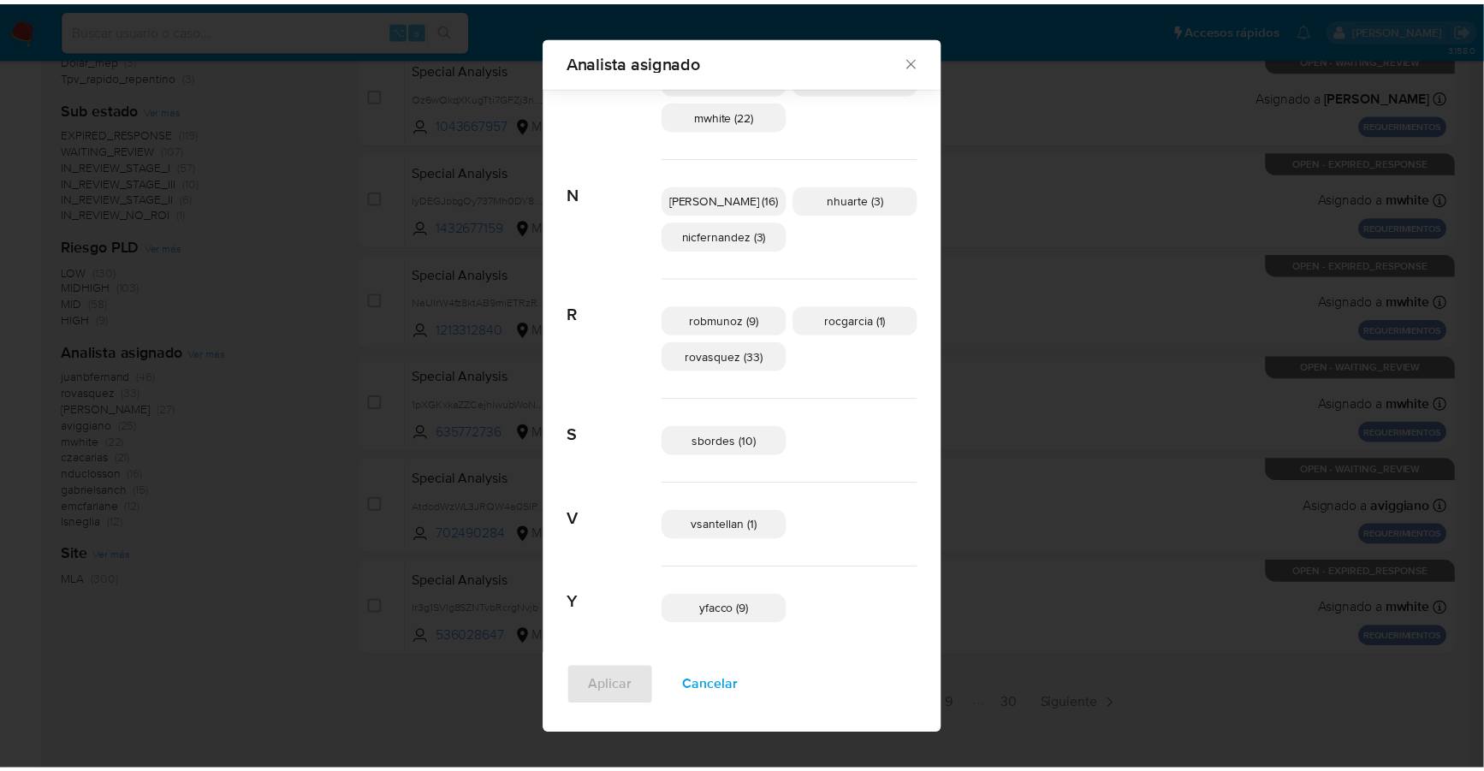
scroll to position [784, 0]
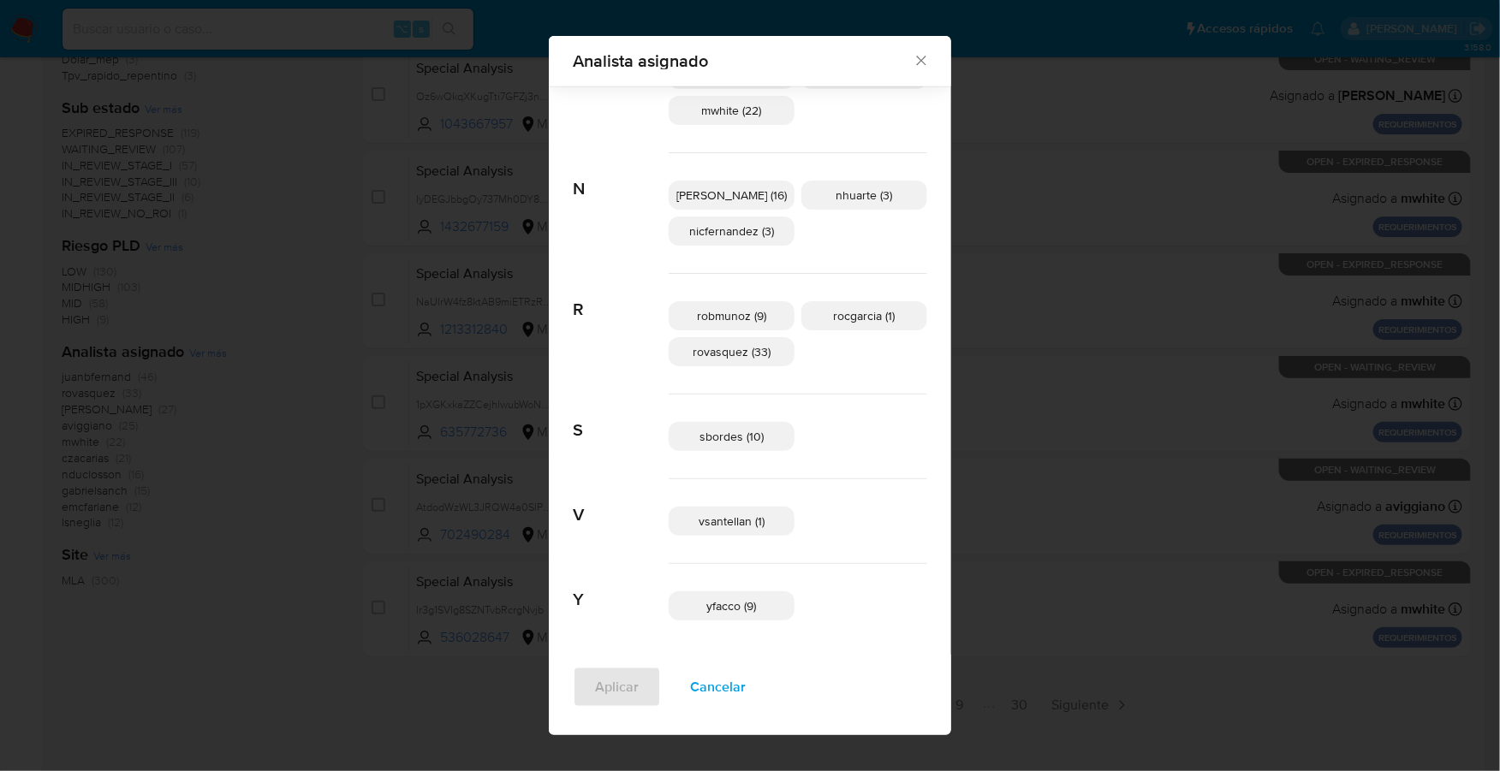
click at [916, 62] on icon "Cerrar" at bounding box center [920, 60] width 9 height 9
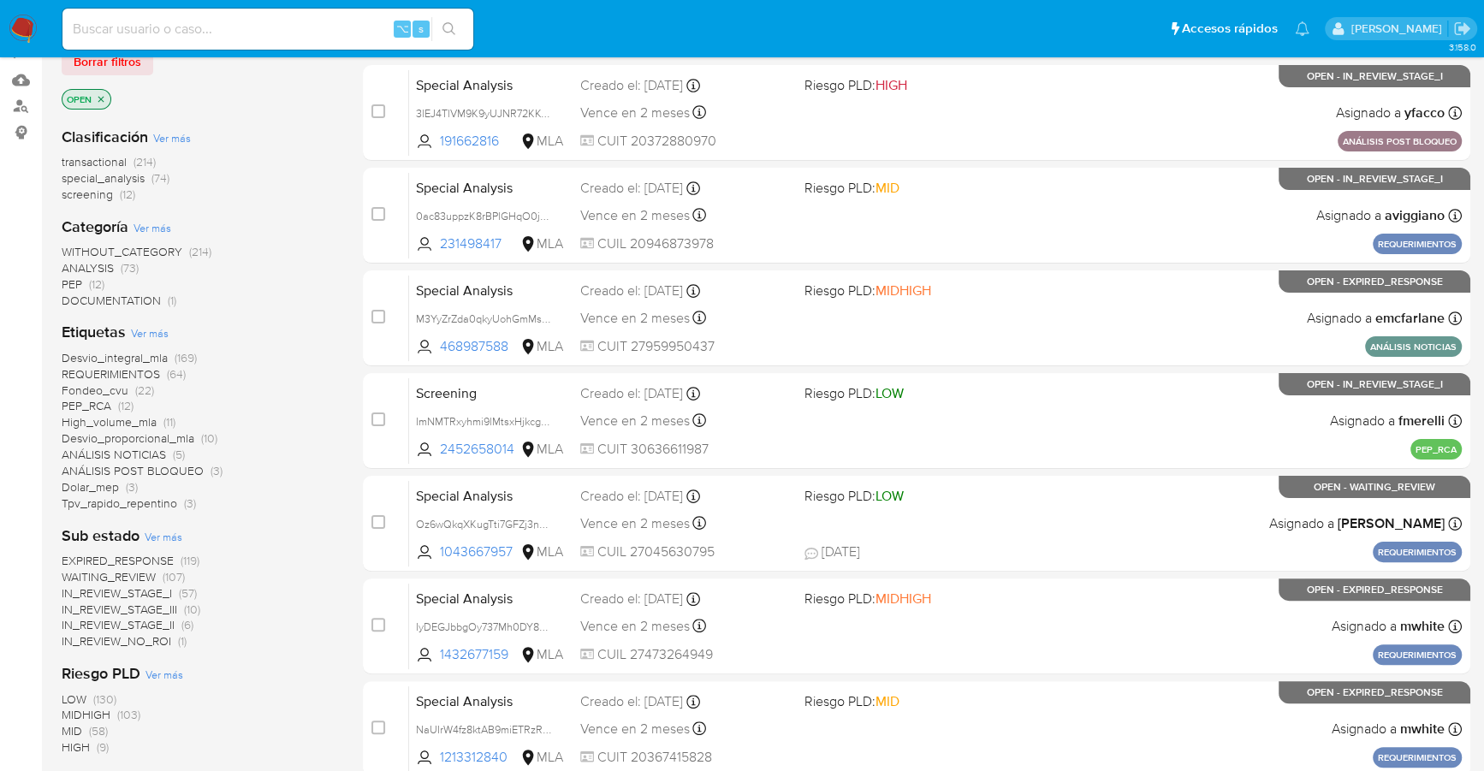
scroll to position [0, 0]
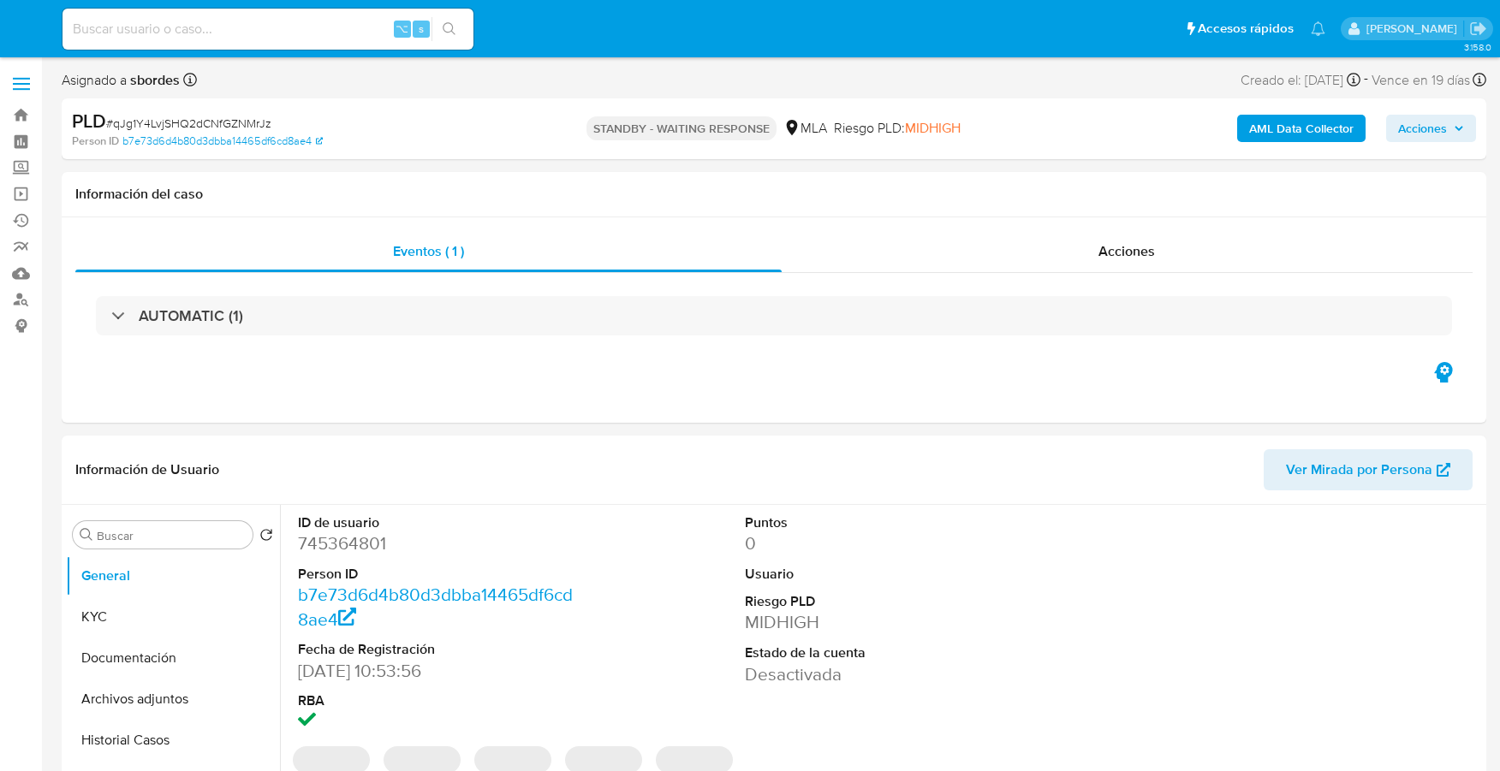
select select "10"
